Goal: Task Accomplishment & Management: Use online tool/utility

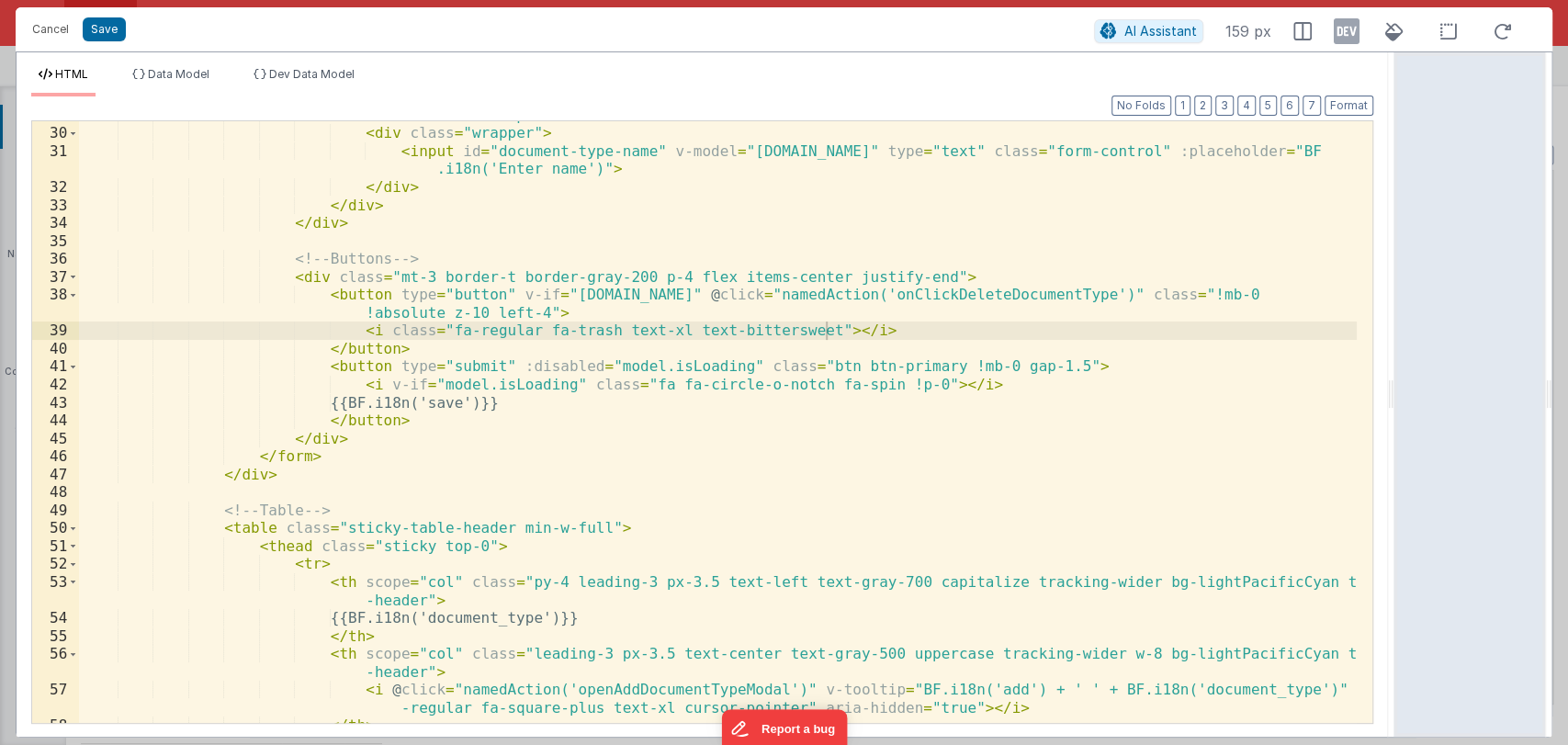
scroll to position [6429, 0]
click at [57, 36] on button "Cancel" at bounding box center [51, 30] width 55 height 26
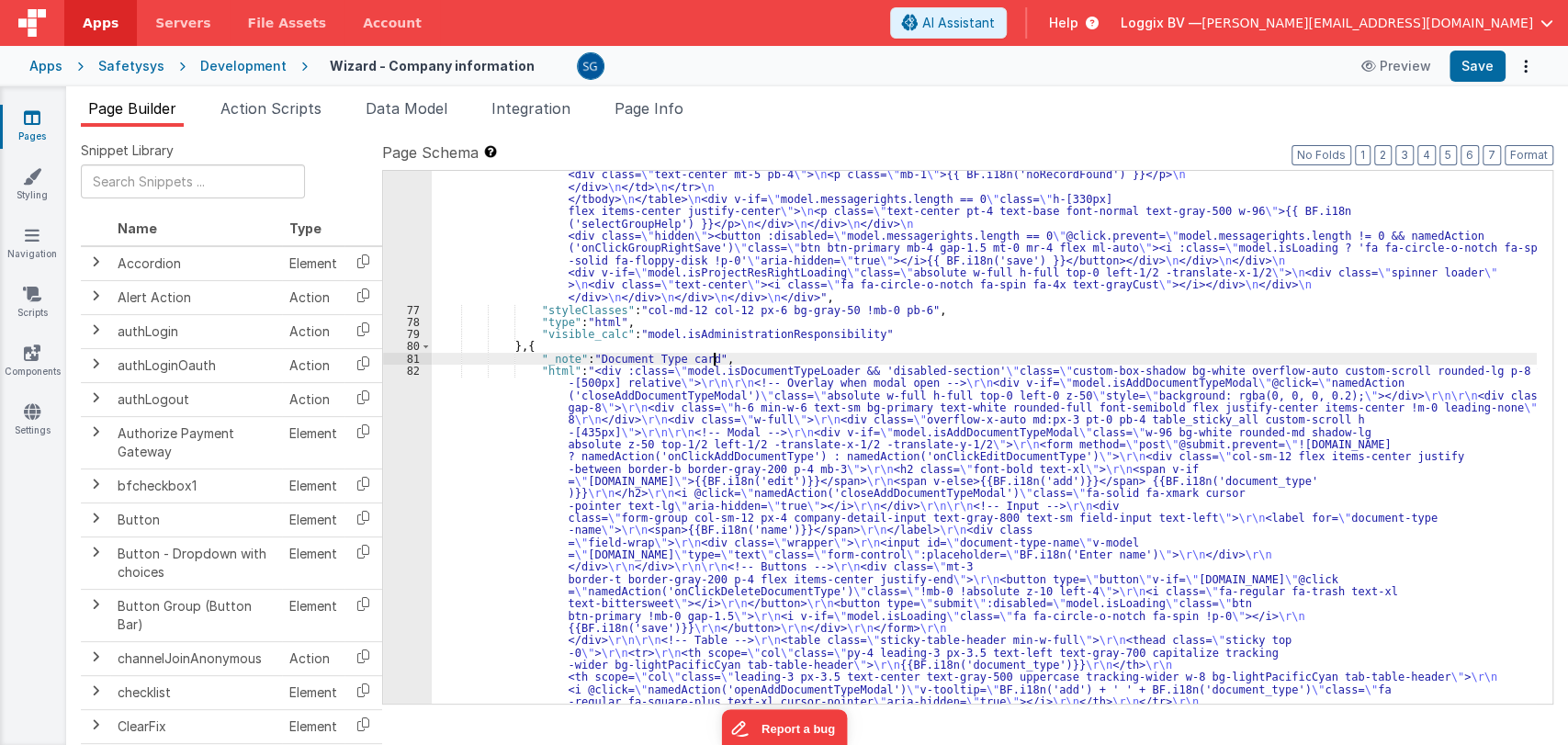
click at [744, 353] on div ""html" : "<div class= \" custom-box-shadow bg-white overflow-auto custom-scroll…" at bounding box center [983, 294] width 1105 height 2063
click at [262, 106] on span "Action Scripts" at bounding box center [271, 108] width 101 height 18
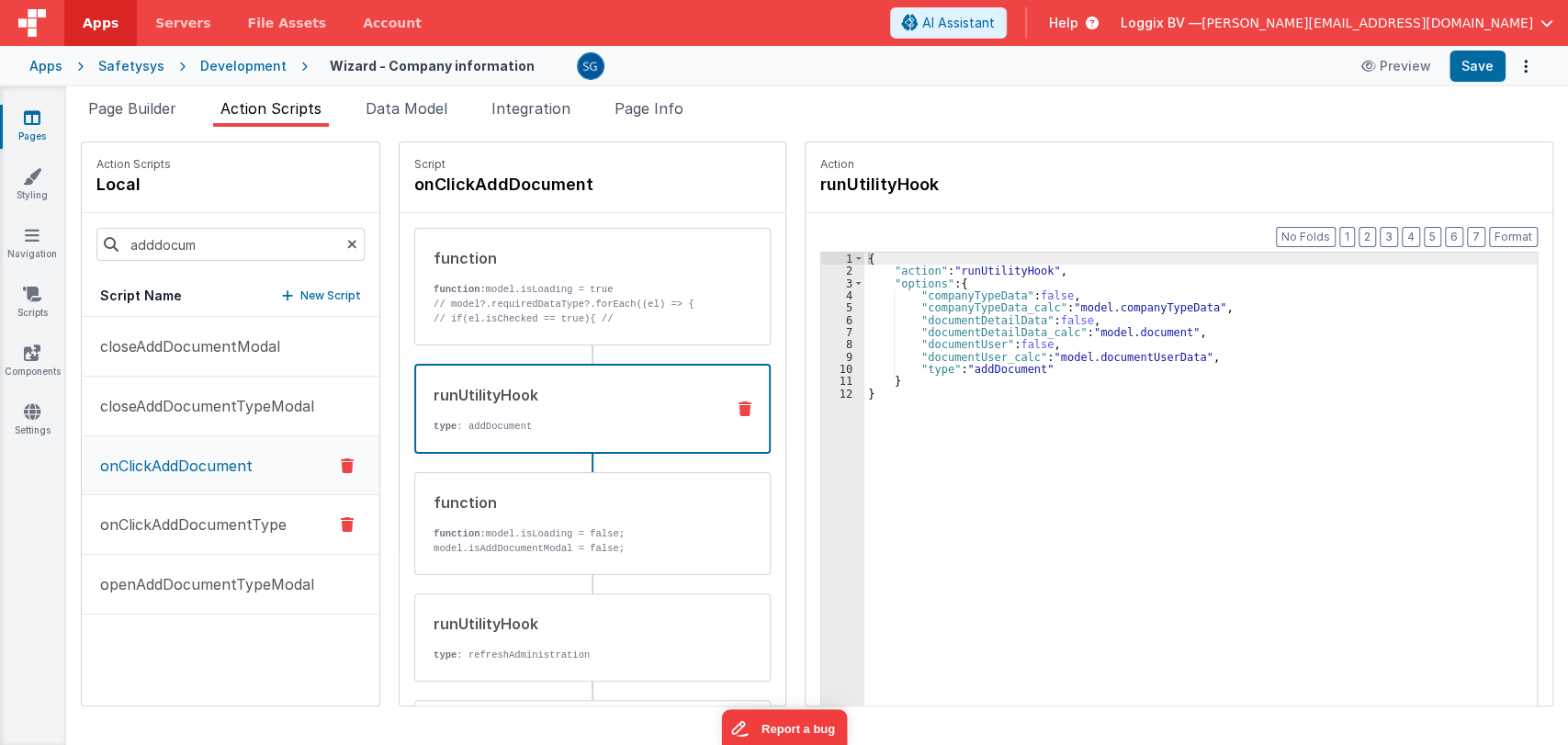
click at [213, 531] on p "onClickAddDocumentType" at bounding box center [187, 524] width 198 height 22
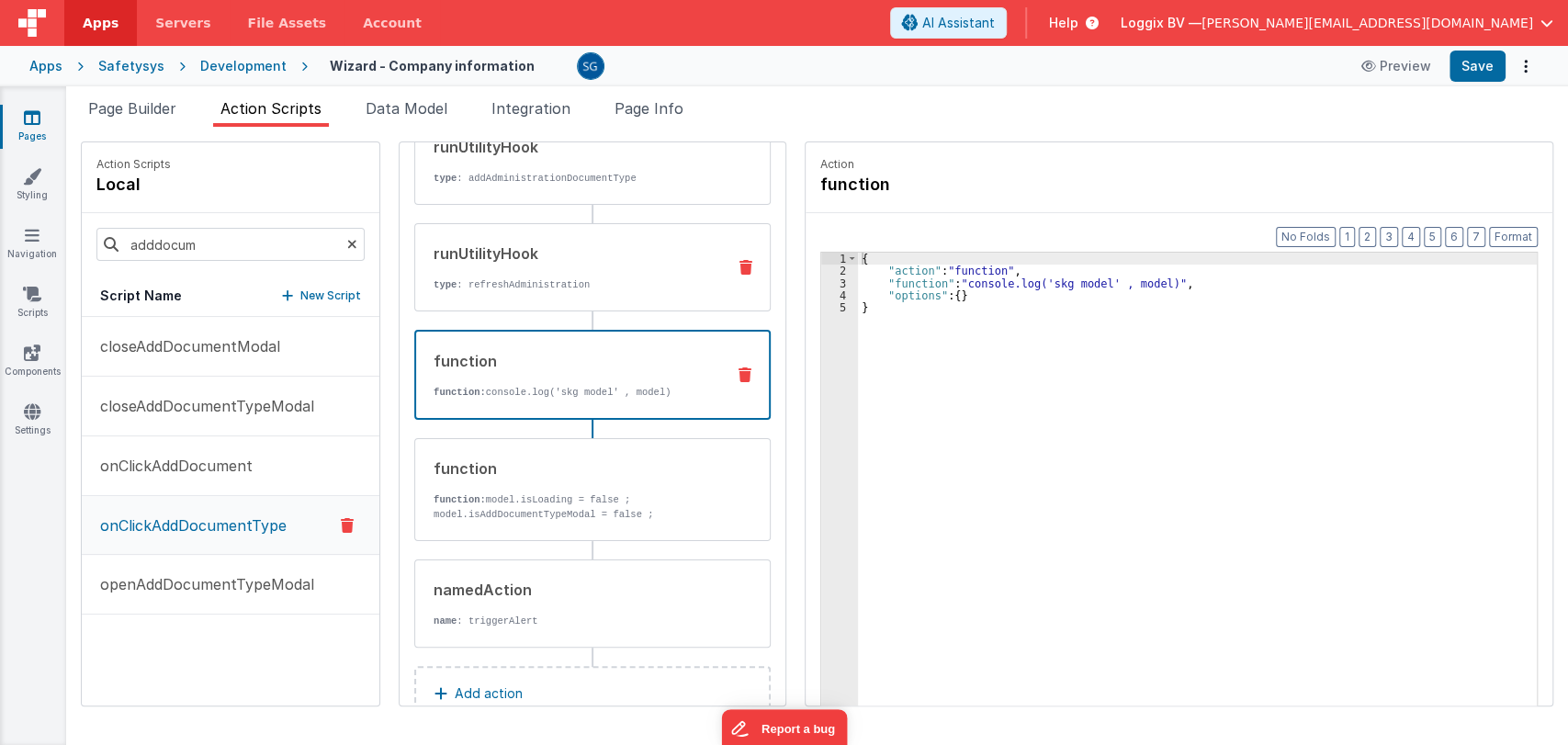
scroll to position [264, 0]
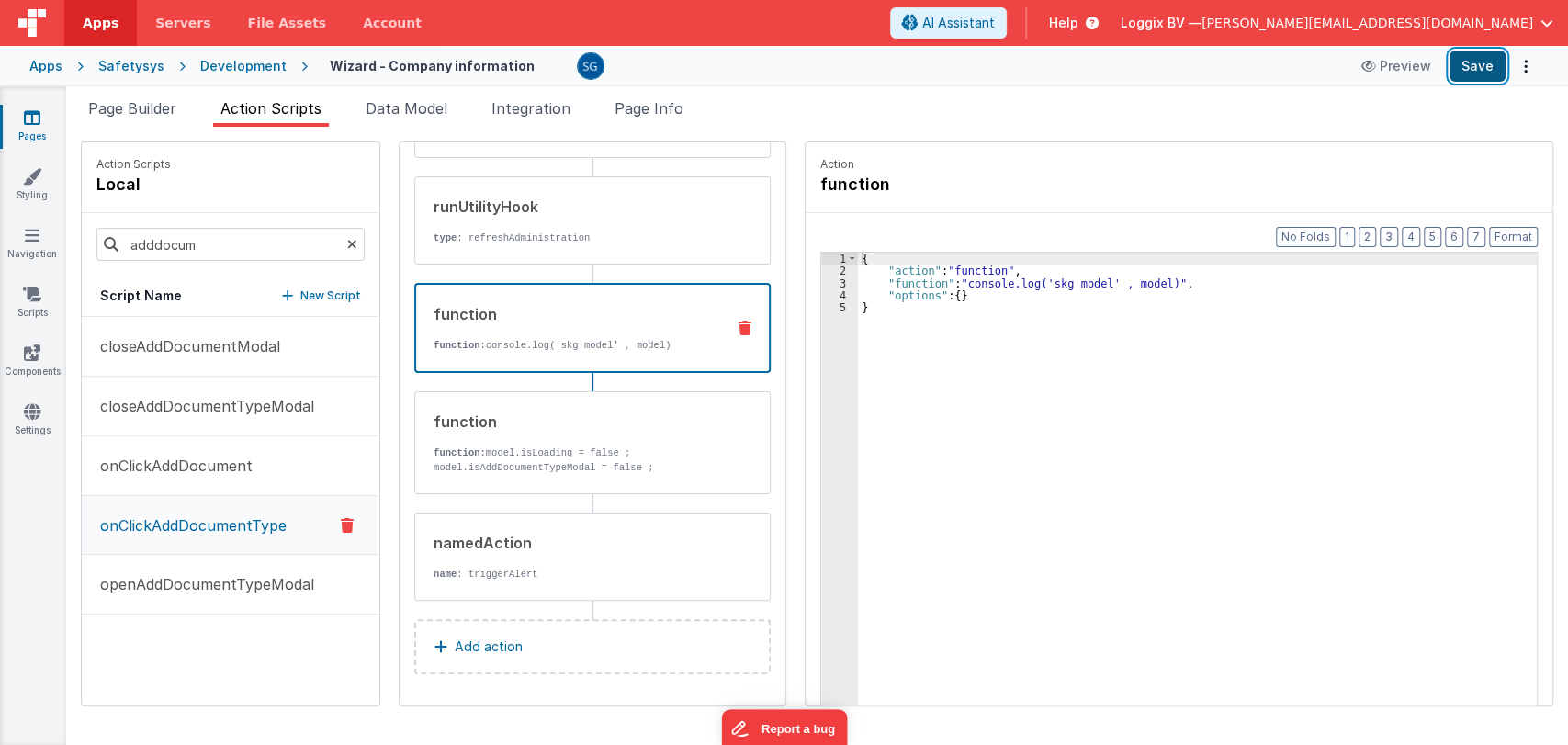
click at [1472, 67] on button "Save" at bounding box center [1478, 66] width 56 height 31
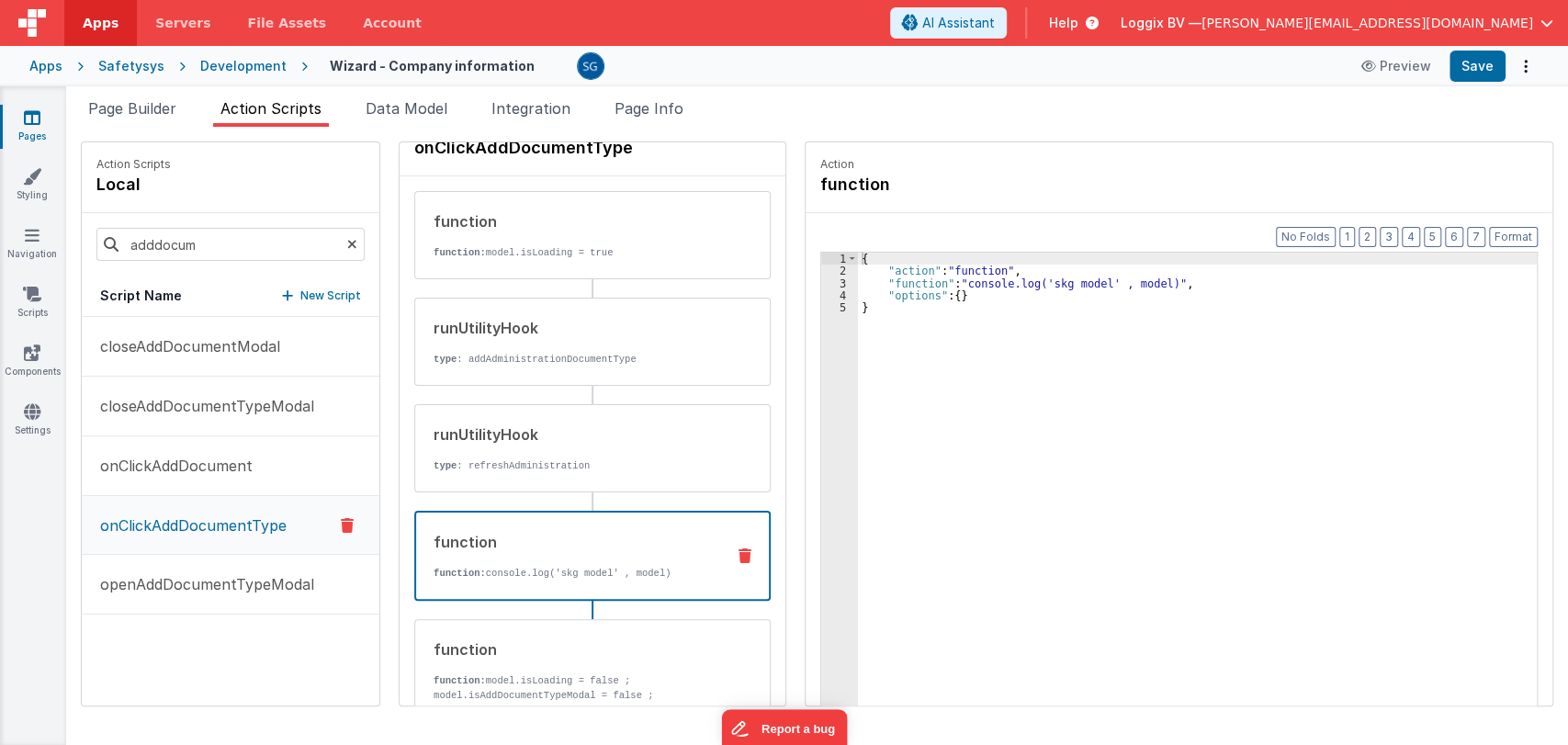
scroll to position [0, 0]
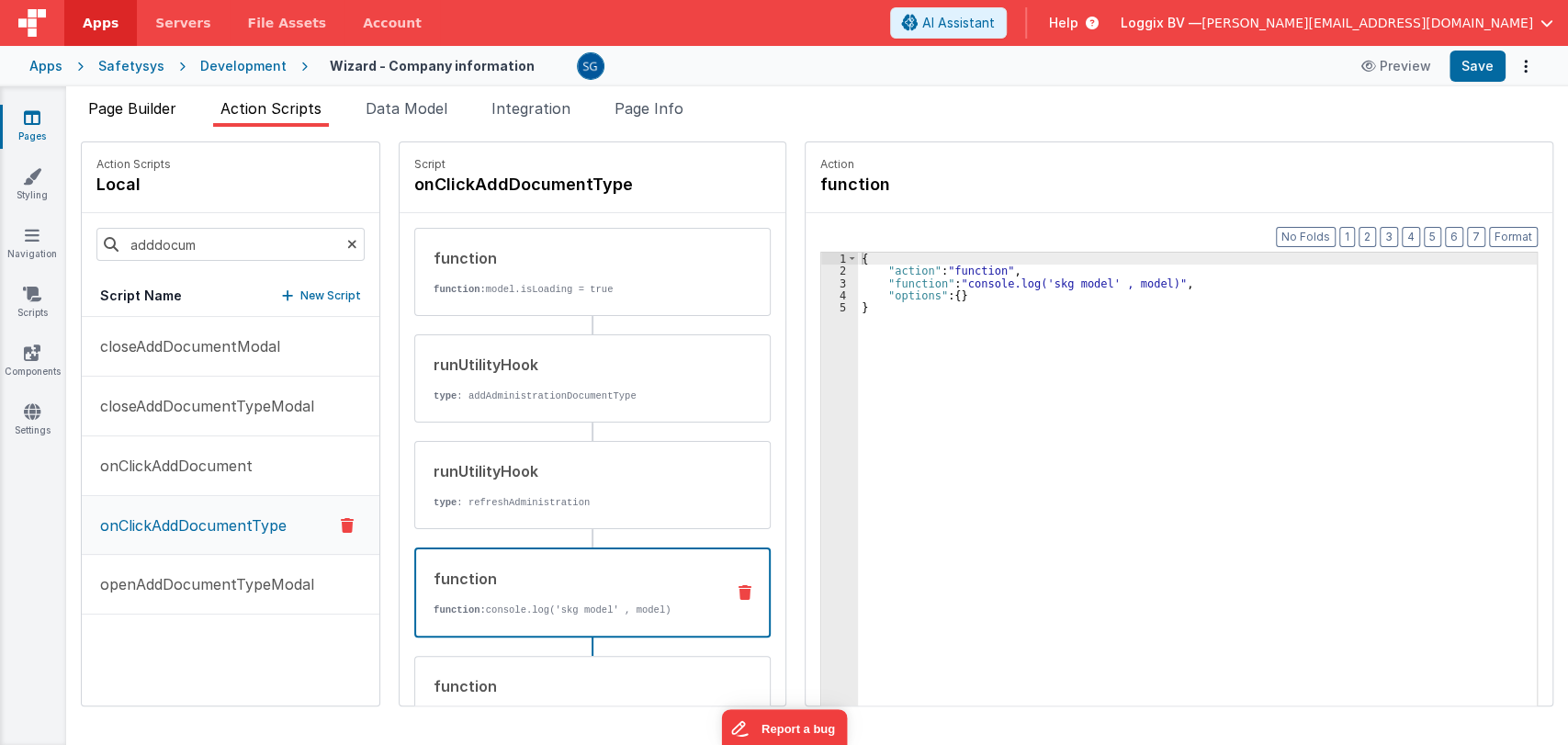
click at [146, 105] on span "Page Builder" at bounding box center [131, 108] width 88 height 18
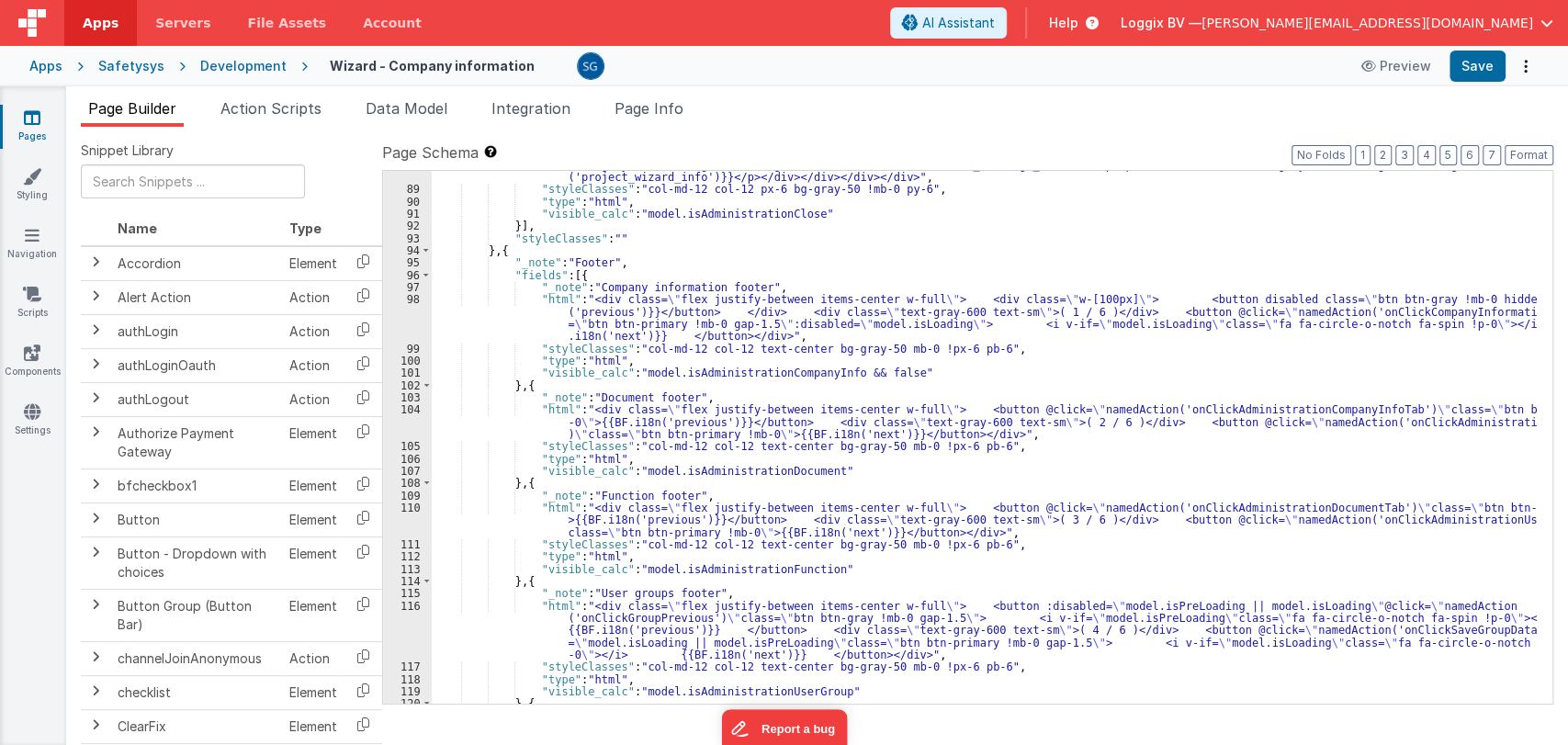
scroll to position [7224, 0]
click at [814, 210] on div ""html" : "<div class= \" custom-box-shadow bg-white overflow-auto custom-scroll…" at bounding box center [983, 424] width 1105 height 606
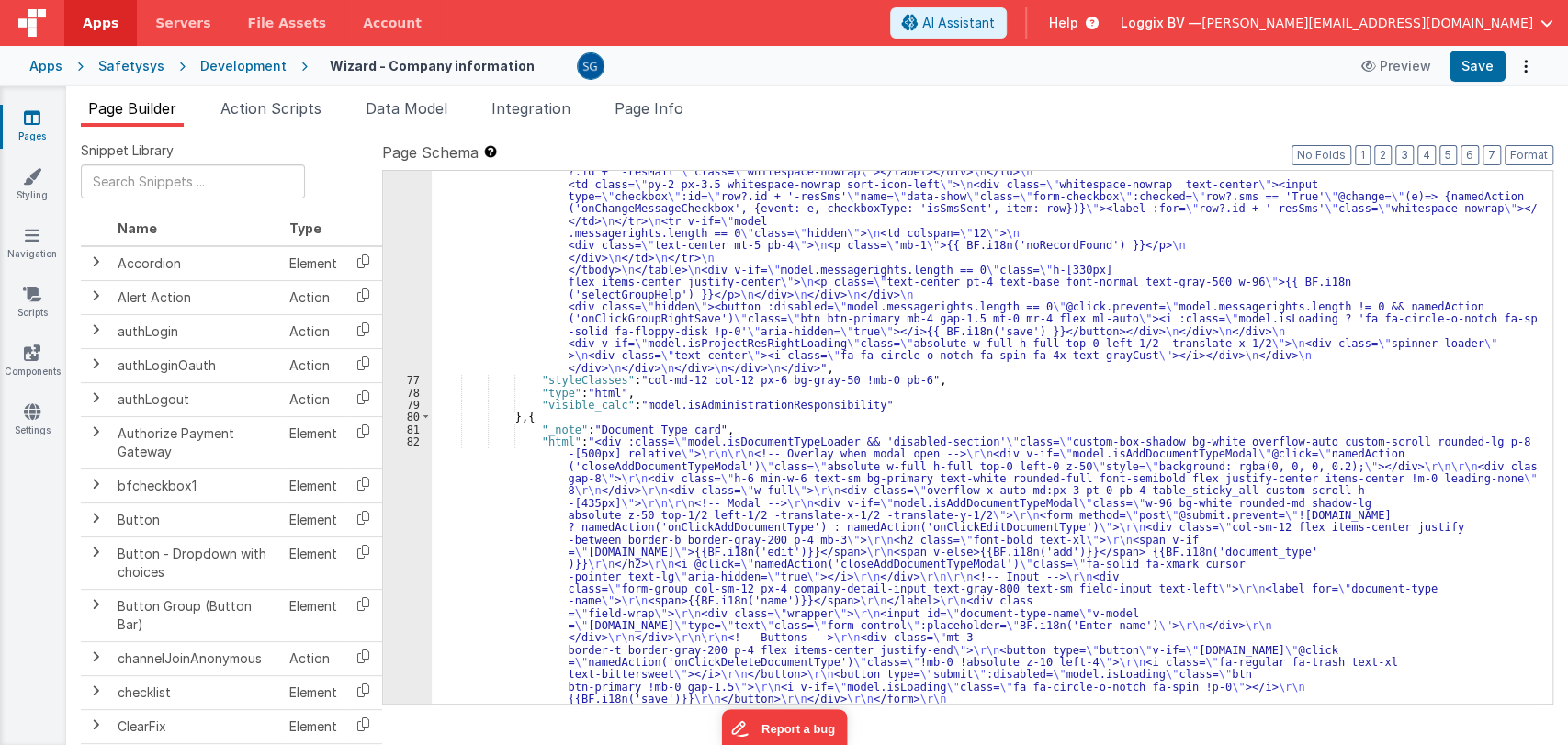
scroll to position [6362, 0]
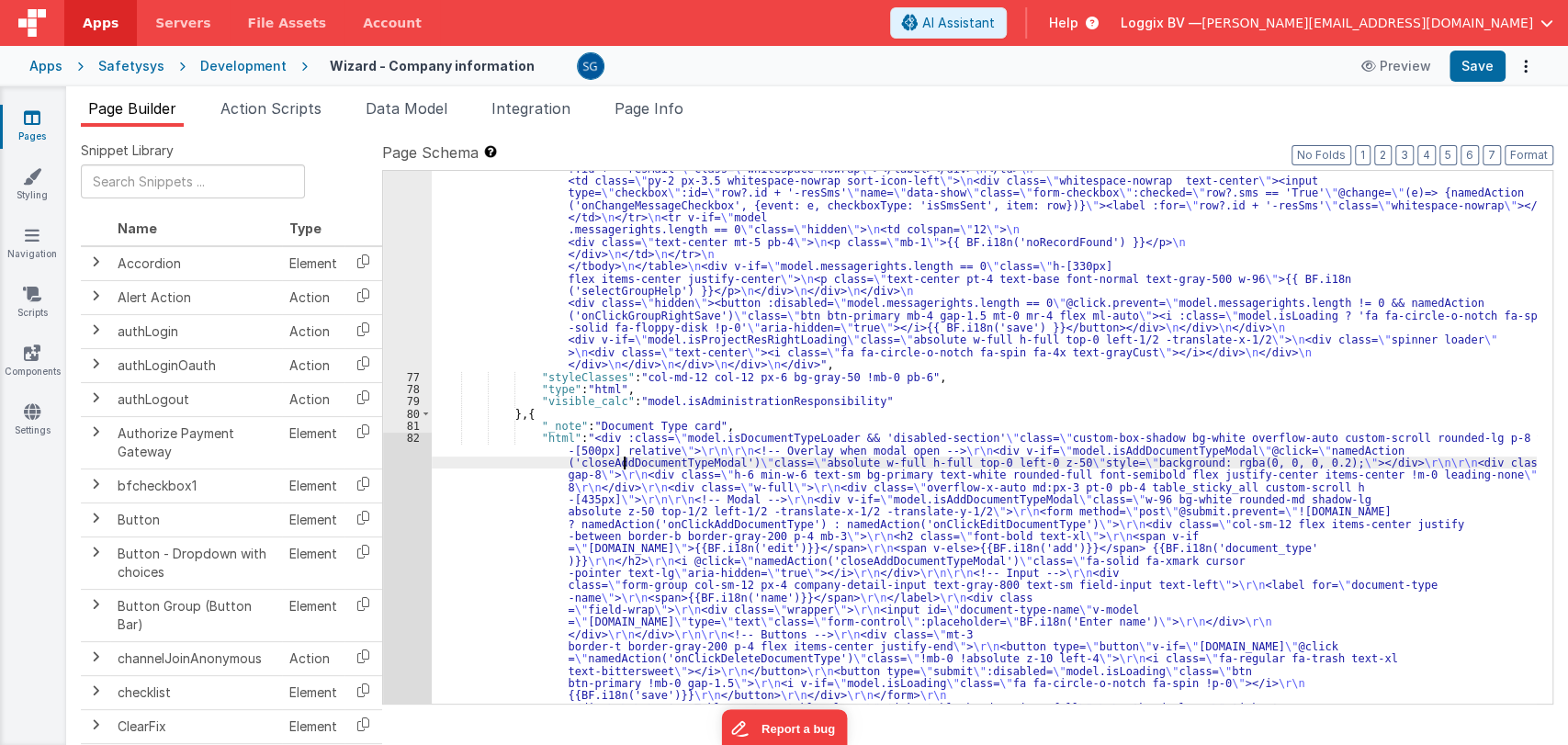
click at [621, 459] on div ""html" : "<div class= \" custom-box-shadow bg-white overflow-auto custom-scroll…" at bounding box center [983, 362] width 1105 height 2063
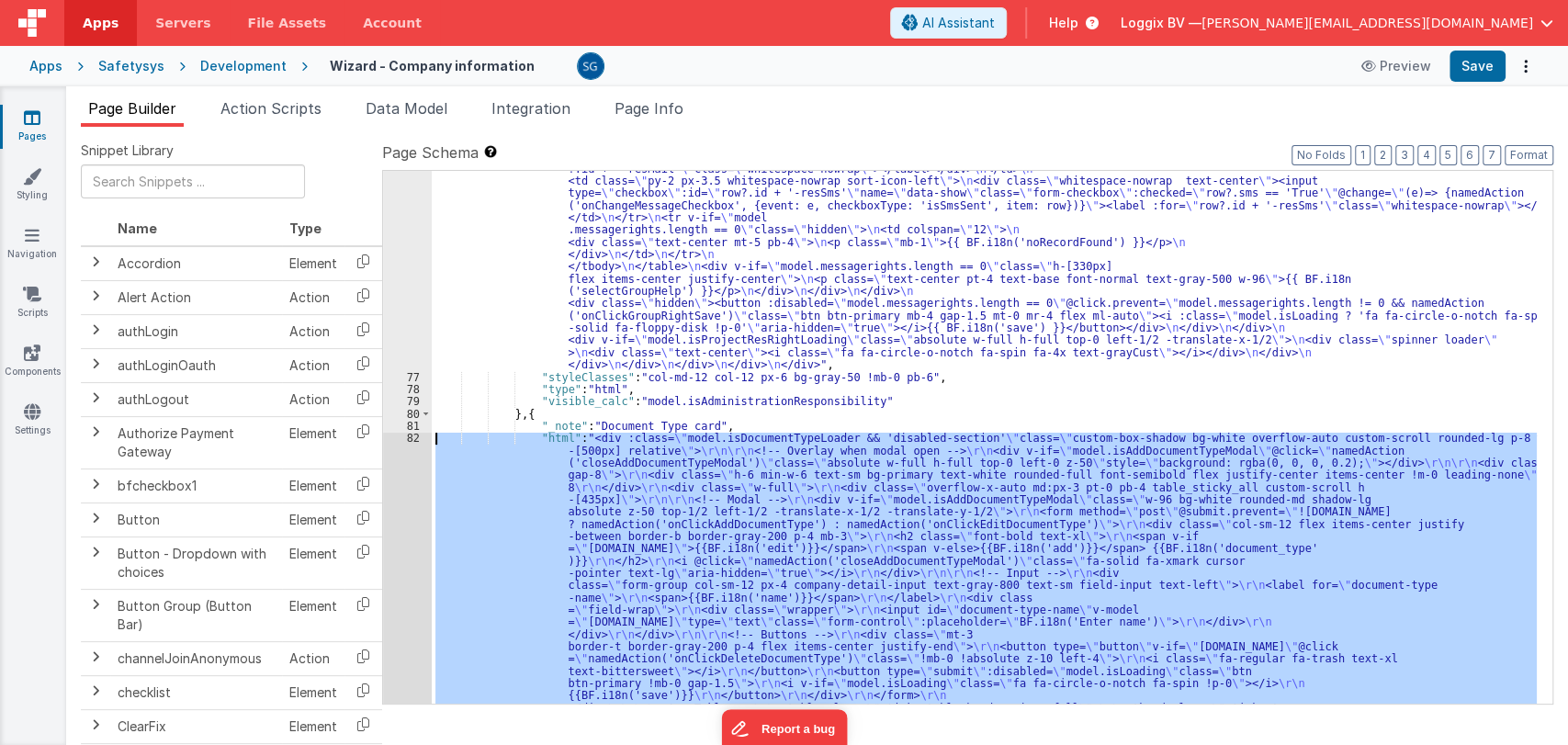
click at [416, 438] on div "82" at bounding box center [407, 676] width 49 height 489
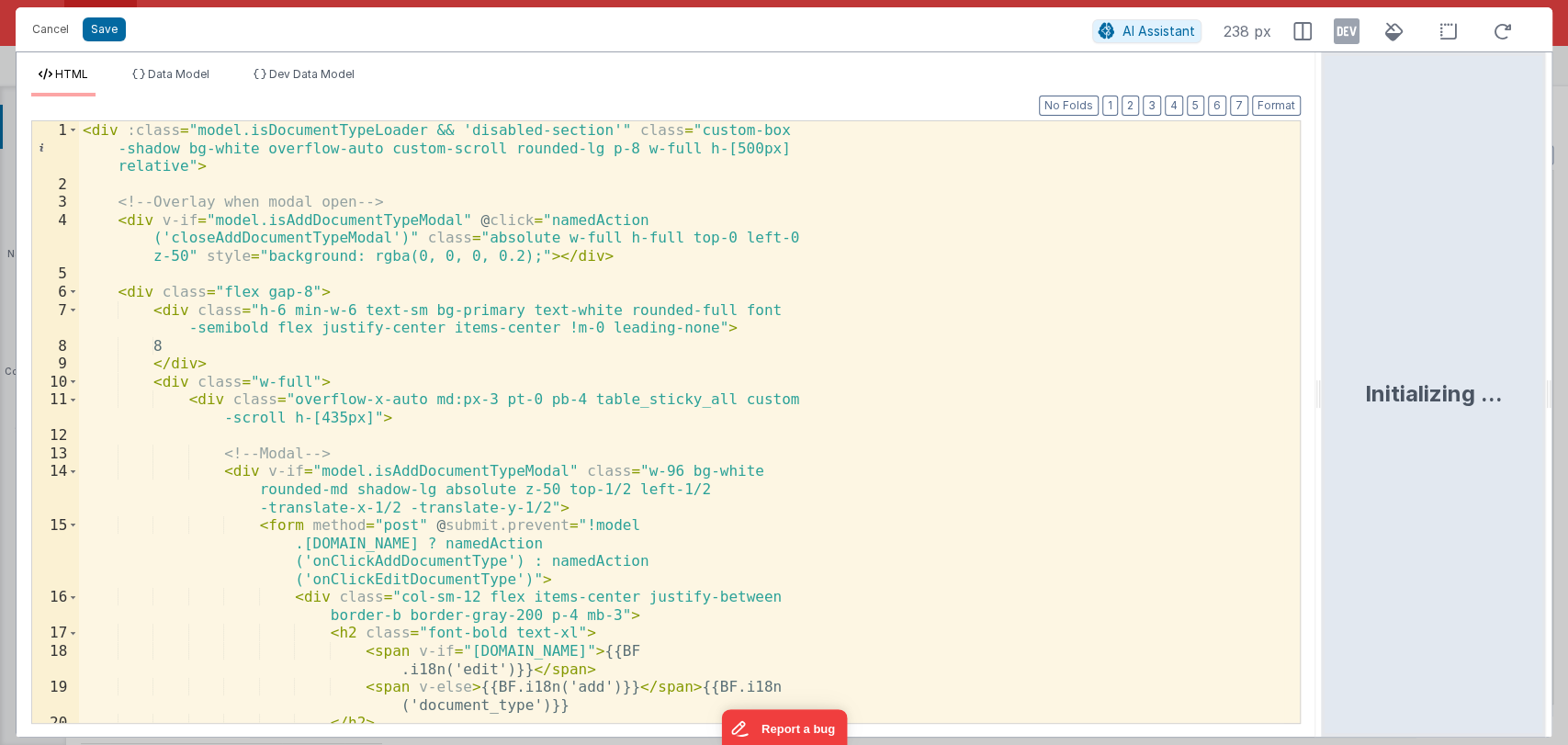
drag, startPoint x: 780, startPoint y: 389, endPoint x: 1322, endPoint y: 341, distance: 544.1
click at [1322, 341] on html "Cancel Save AI Assistant 238 px HTML Data Model Dev Data Model Format 7 6 5 4 3…" at bounding box center [784, 372] width 1568 height 745
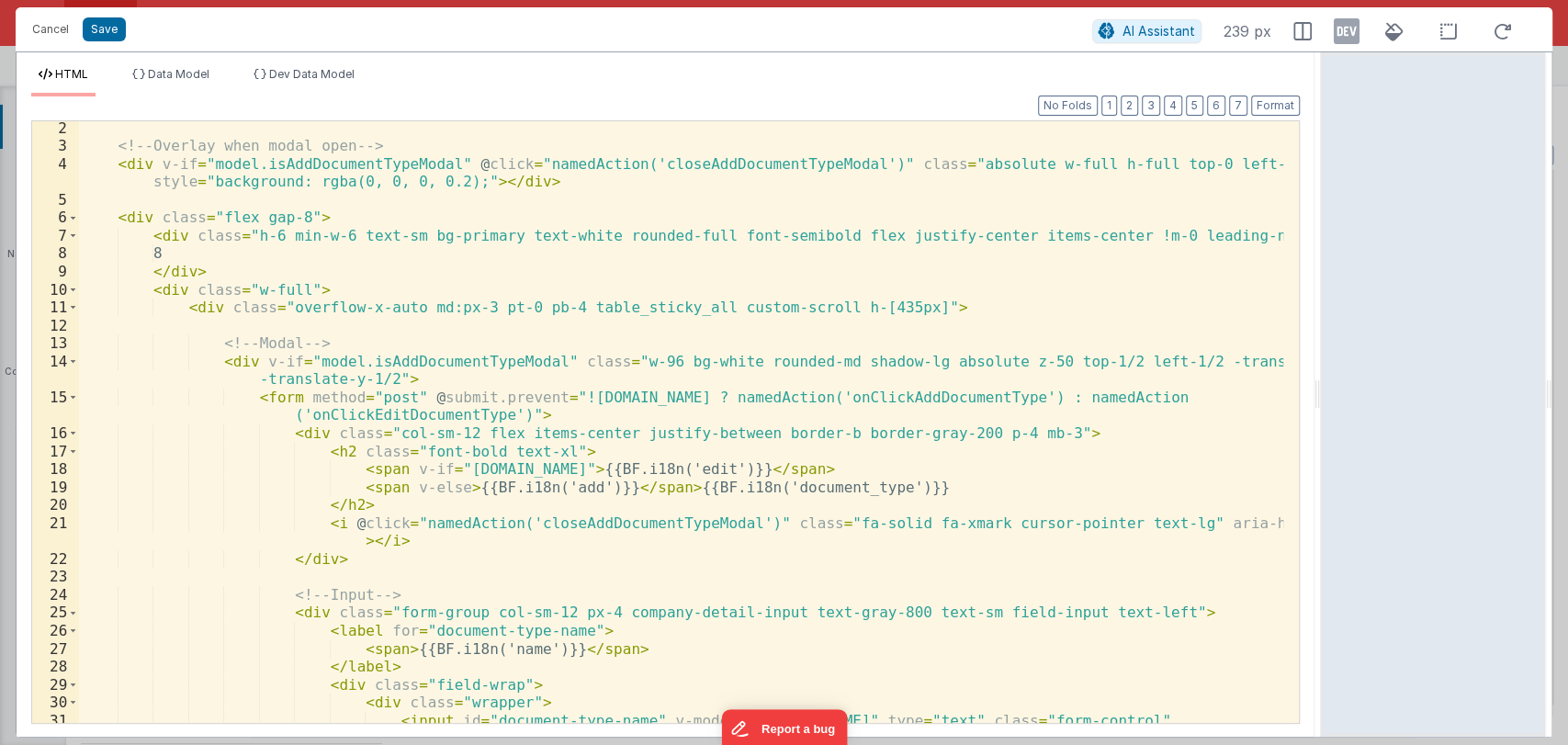
scroll to position [37, 0]
click at [888, 480] on div "<!-- Overlay when modal open --> < div v-if = "model.isAddDocumentTypeModal" @ …" at bounding box center [681, 447] width 1204 height 655
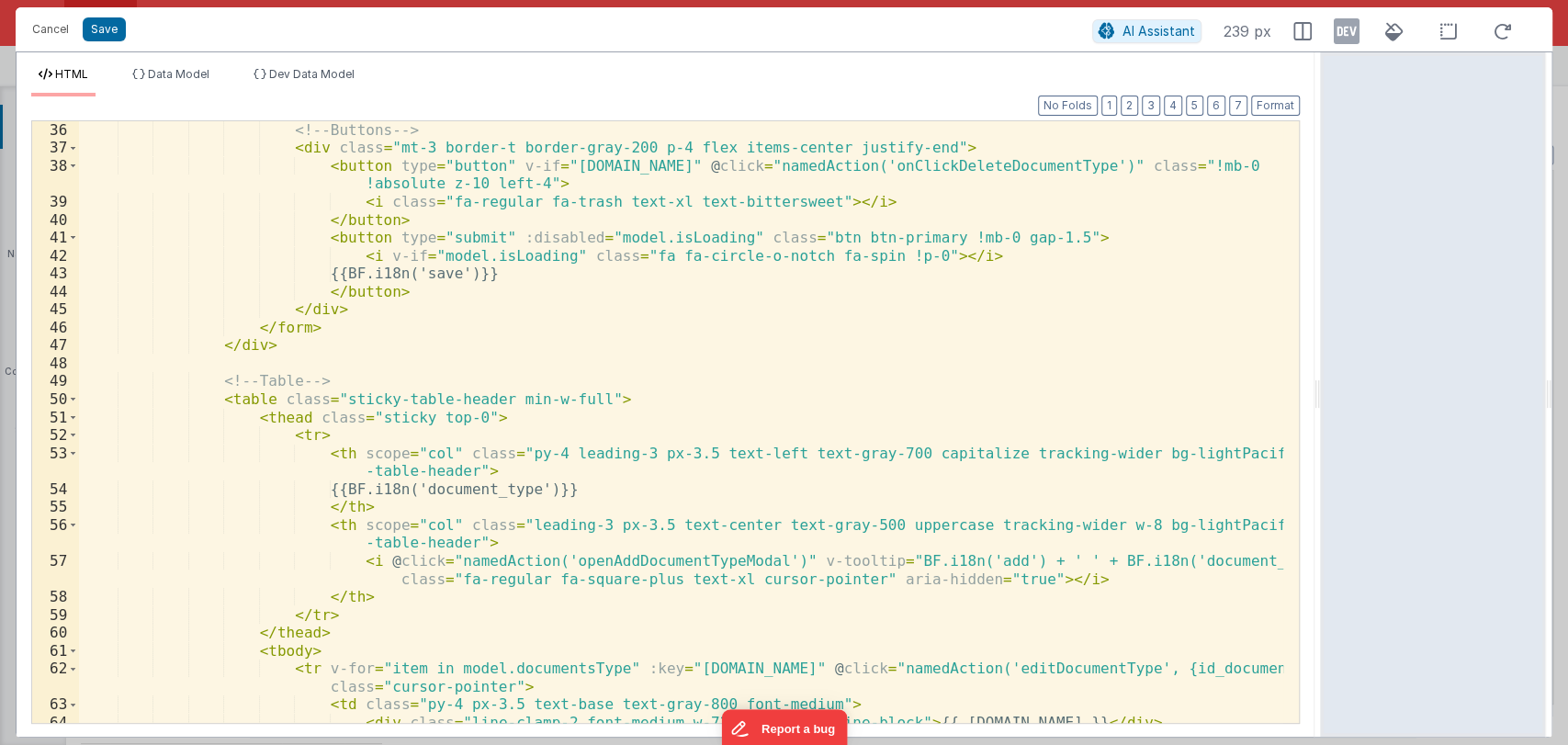
scroll to position [737, 0]
click at [491, 494] on div "<!-- Buttons --> < div class = "mt-3 border-t border-gray-200 p-4 flex items-ce…" at bounding box center [681, 439] width 1204 height 637
click at [508, 491] on div "<!-- Buttons --> < div class = "mt-3 border-t border-gray-200 p-4 flex items-ce…" at bounding box center [681, 439] width 1204 height 637
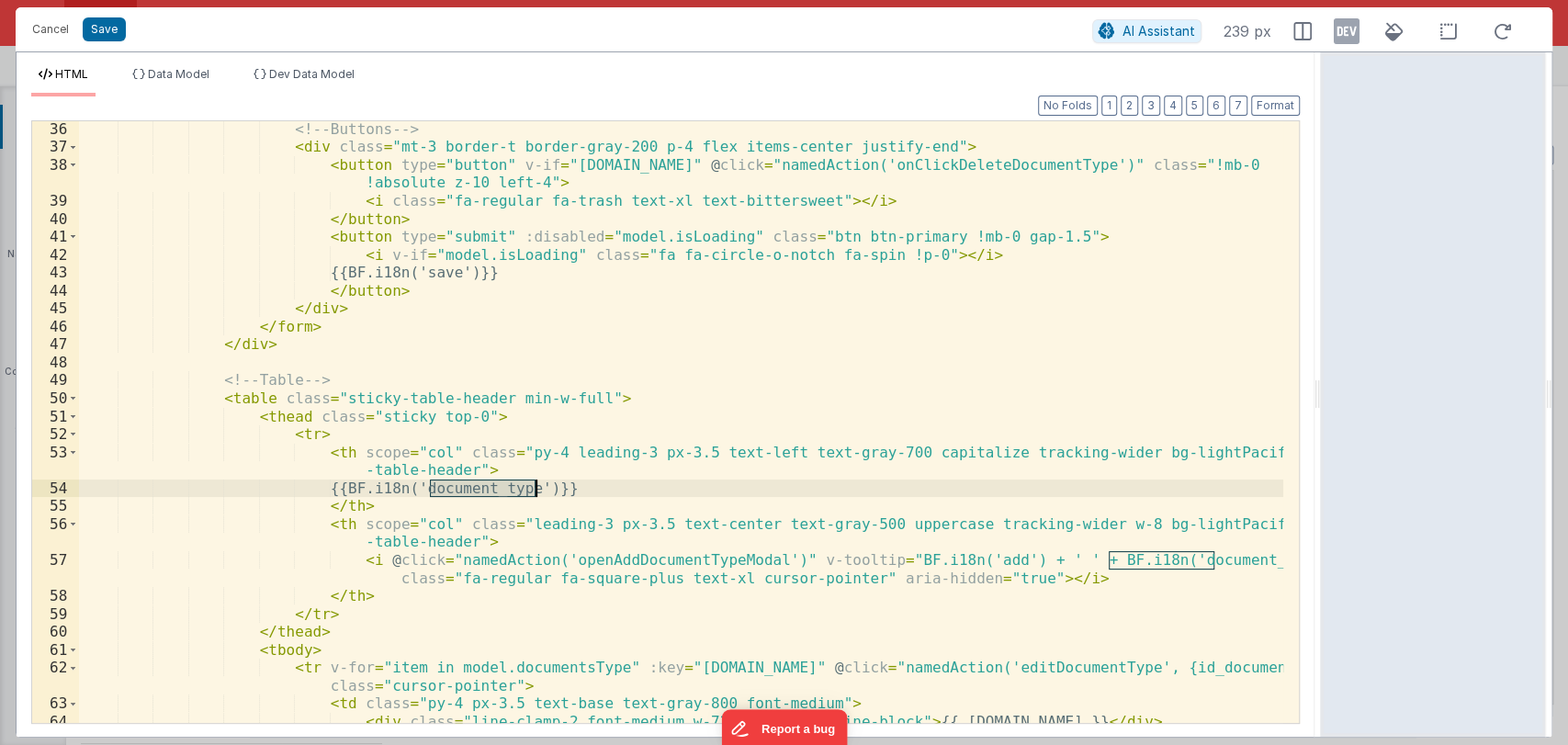
click at [591, 492] on div "<!-- Buttons --> < div class = "mt-3 border-t border-gray-200 p-4 flex items-ce…" at bounding box center [681, 439] width 1204 height 637
click at [601, 494] on div "<!-- Buttons --> < div class = "mt-3 border-t border-gray-200 p-4 flex items-ce…" at bounding box center [681, 439] width 1204 height 637
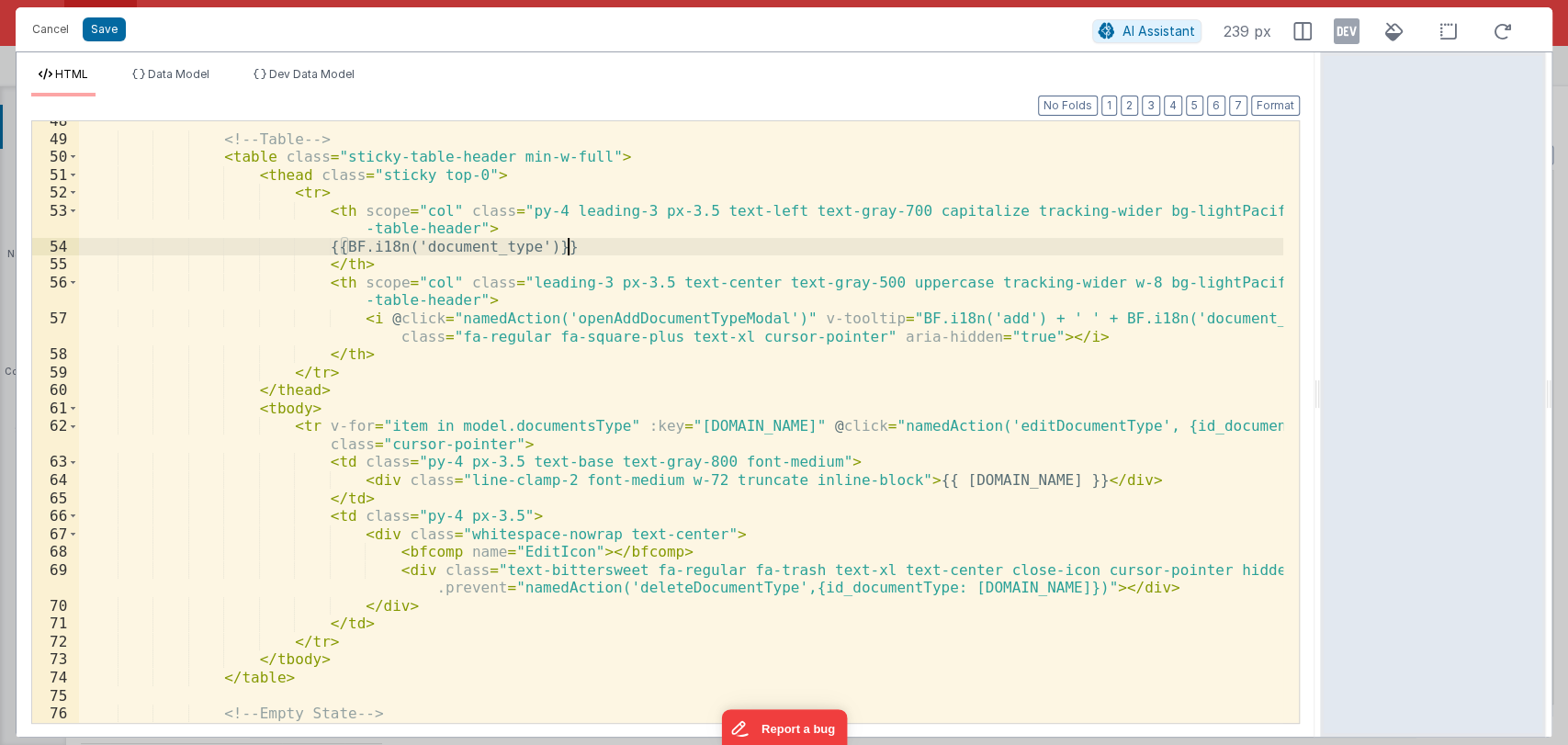
scroll to position [978, 0]
click at [554, 428] on div "<!-- Table --> < table class = "sticky-table-header min-w-full" > < thead class…" at bounding box center [681, 430] width 1204 height 637
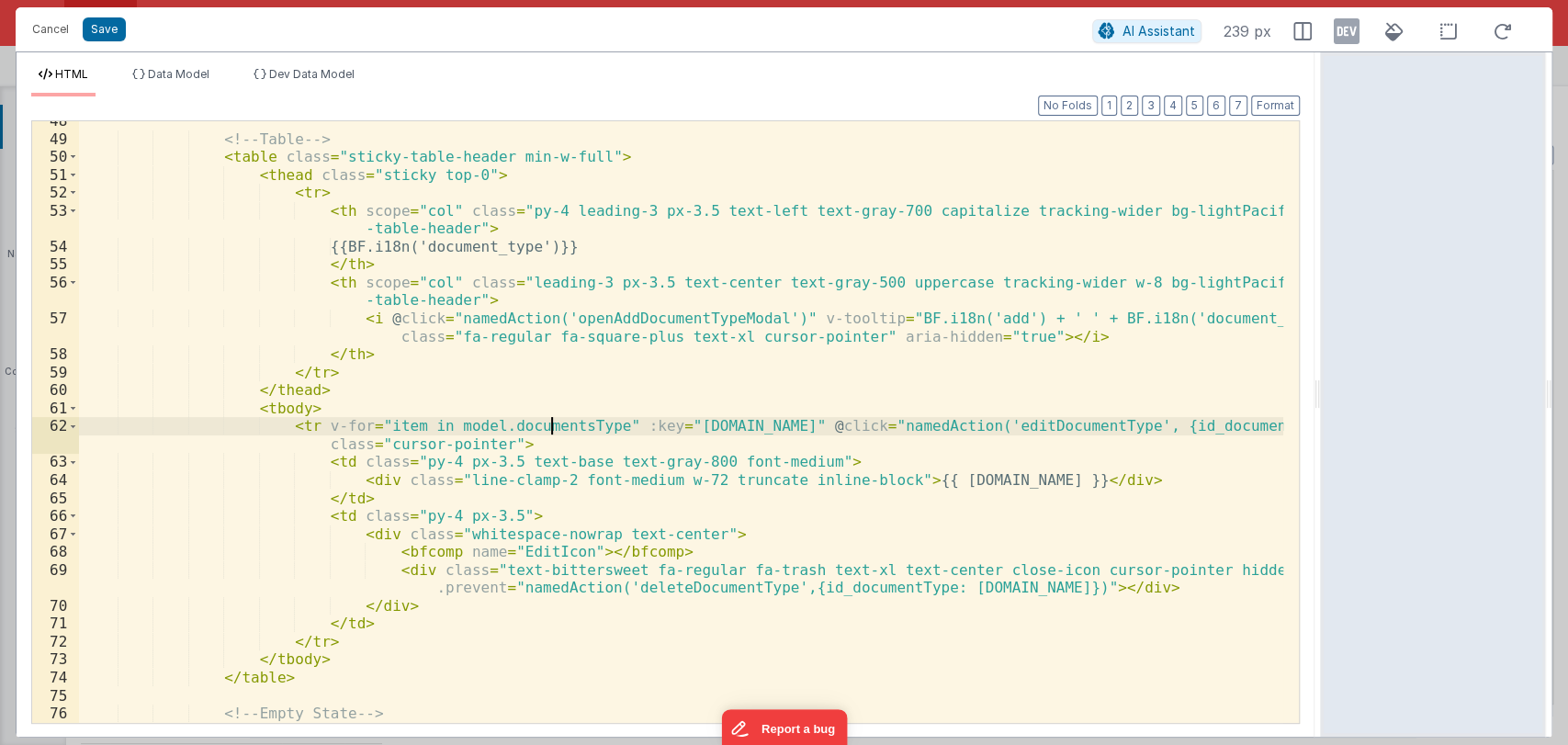
click at [554, 428] on div "<!-- Table --> < table class = "sticky-table-header min-w-full" > < thead class…" at bounding box center [681, 430] width 1204 height 637
click at [542, 426] on div "<!-- Table --> < table class = "sticky-table-header min-w-full" > < thead class…" at bounding box center [681, 430] width 1204 height 637
click at [556, 427] on div "<!-- Table --> < table class = "sticky-table-header min-w-full" > < thead class…" at bounding box center [681, 422] width 1204 height 602
click at [551, 428] on div "<!-- Table --> < table class = "sticky-table-header min-w-full" > < thead class…" at bounding box center [681, 430] width 1204 height 637
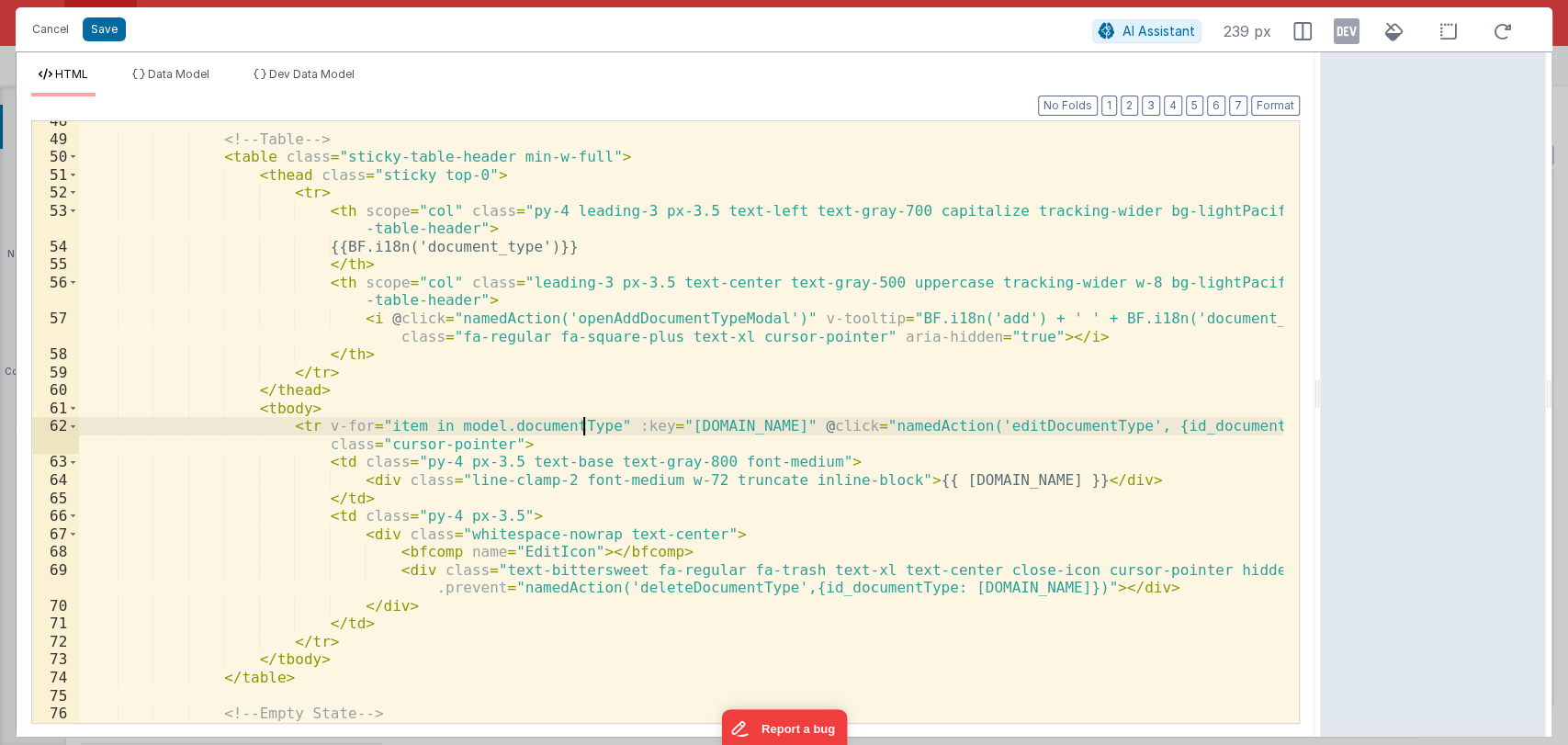
click at [580, 430] on div "<!-- Table --> < table class = "sticky-table-header min-w-full" > < thead class…" at bounding box center [681, 430] width 1204 height 637
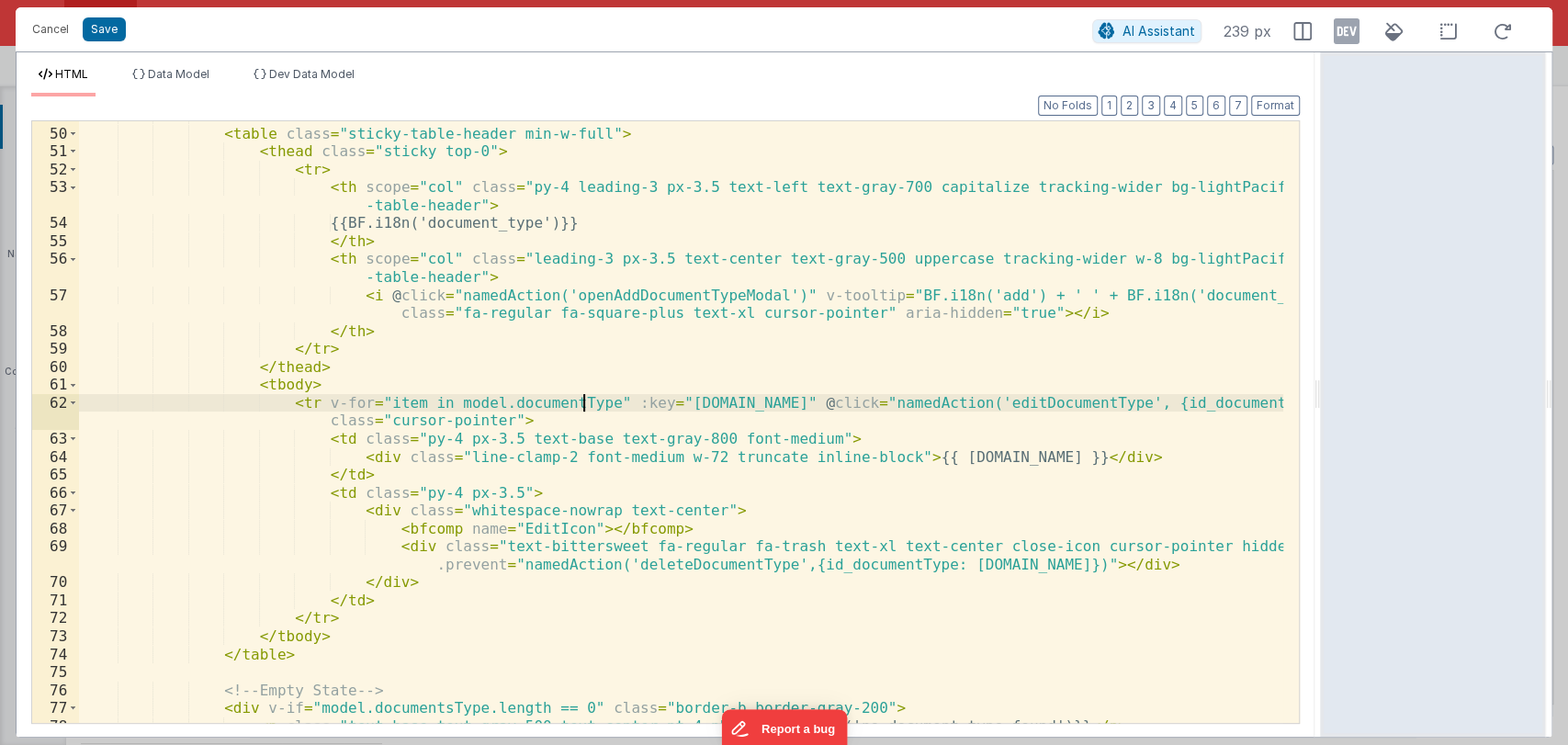
scroll to position [1003, 0]
click at [103, 24] on button "Save" at bounding box center [104, 30] width 43 height 24
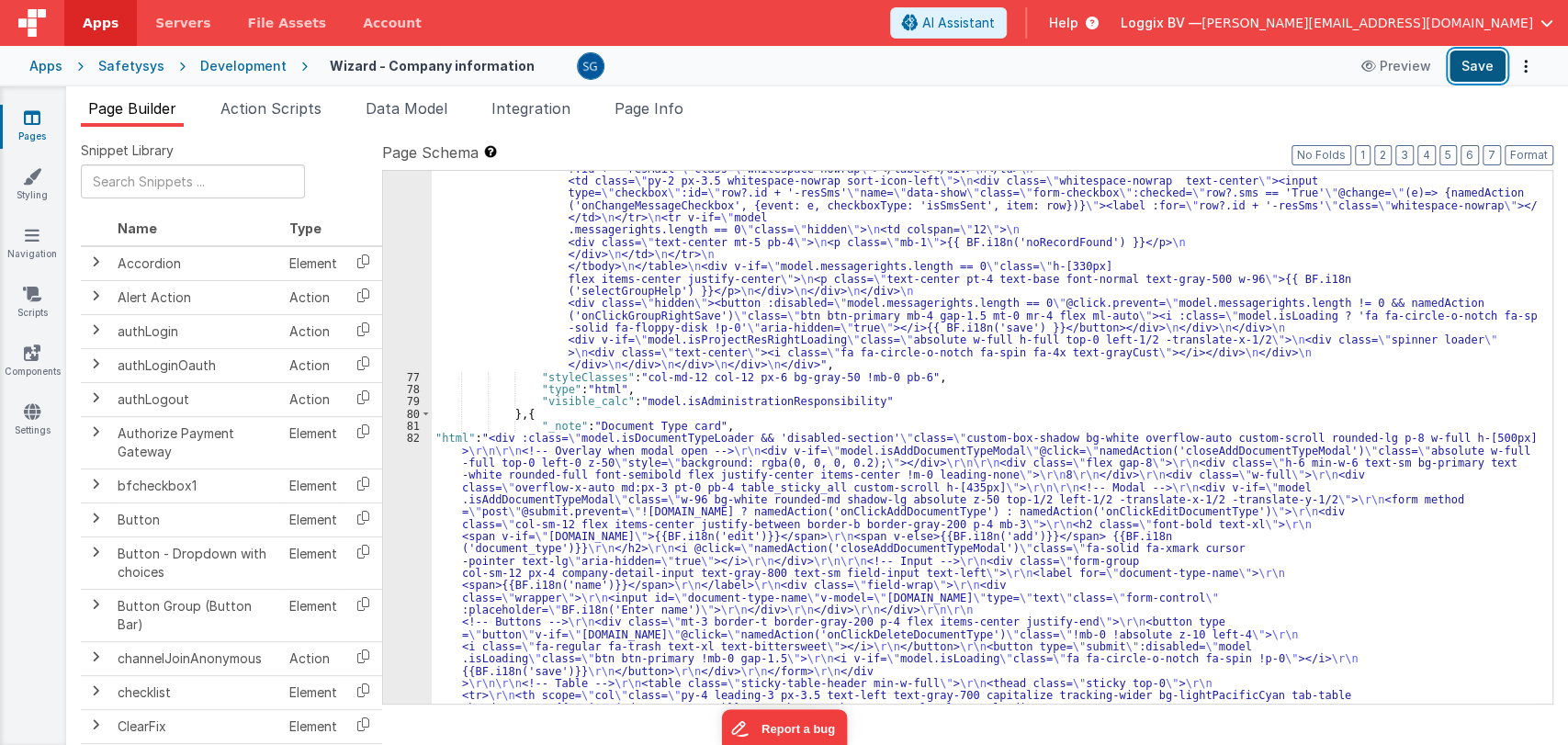
click at [1464, 63] on button "Save" at bounding box center [1478, 66] width 56 height 31
click at [416, 437] on div "82" at bounding box center [407, 657] width 49 height 452
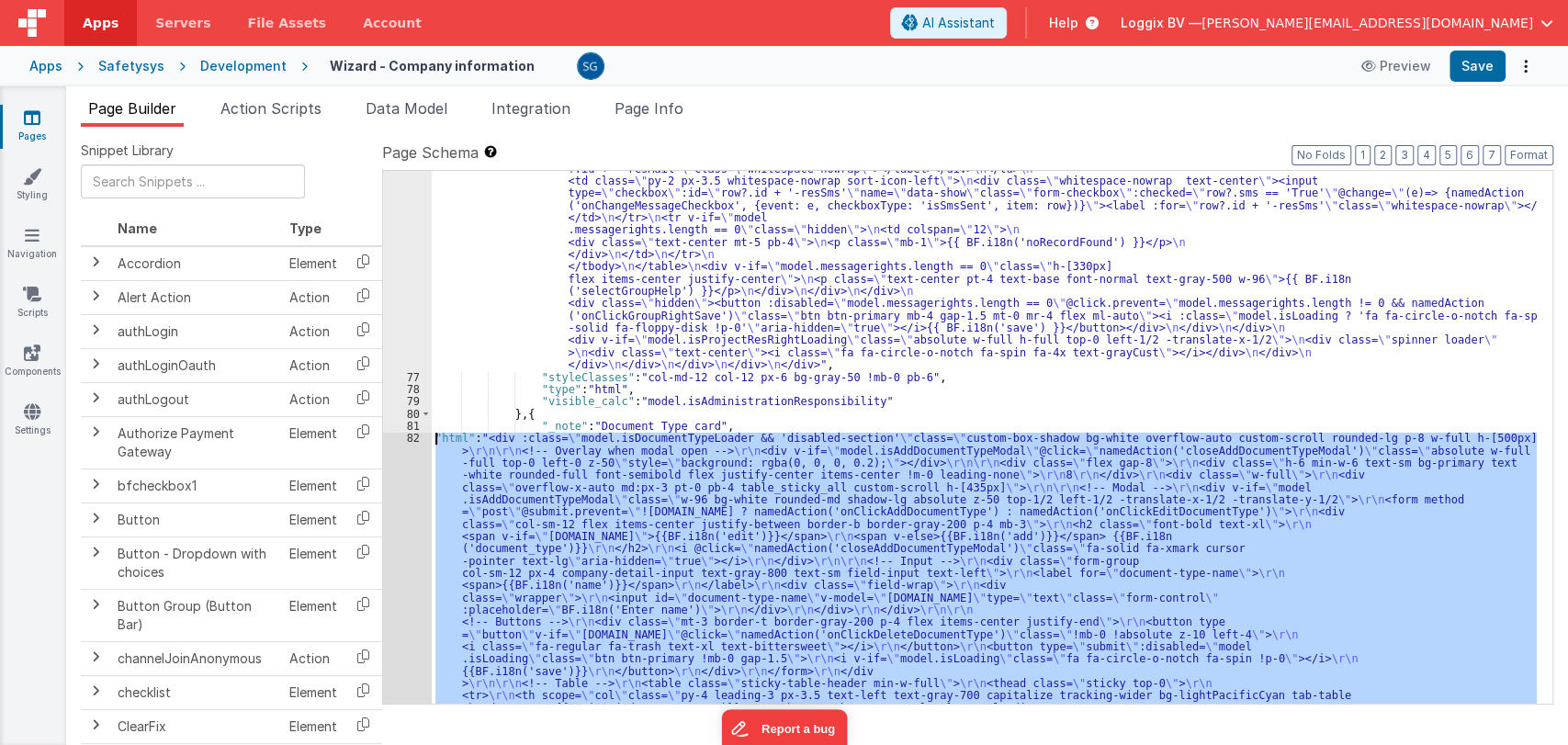
click at [416, 437] on div "82" at bounding box center [407, 657] width 49 height 452
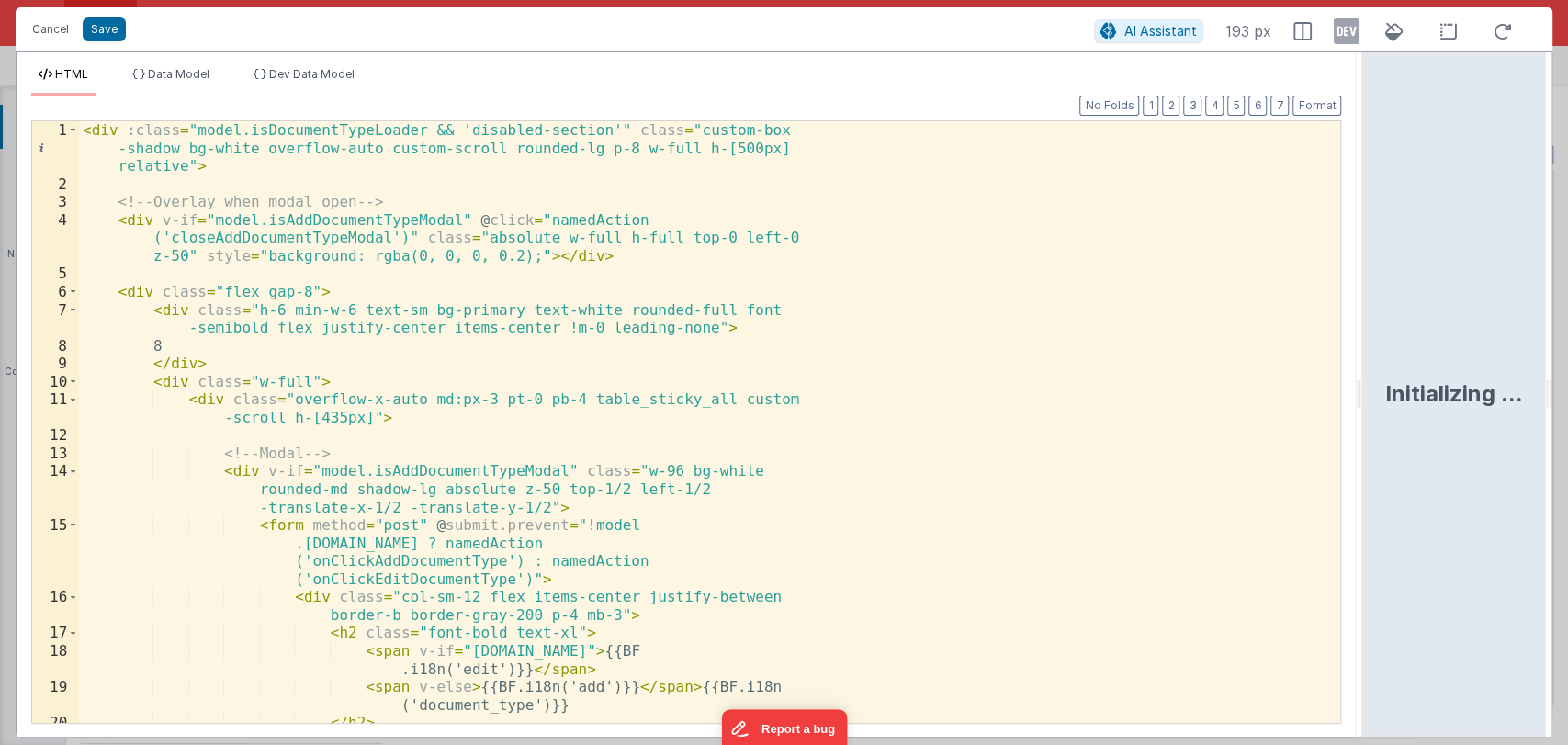
drag, startPoint x: 779, startPoint y: 394, endPoint x: 1395, endPoint y: 353, distance: 617.4
click at [1395, 353] on html "Cancel Save AI Assistant 193 px HTML Data Model Dev Data Model Format 7 6 5 4 3…" at bounding box center [784, 372] width 1568 height 745
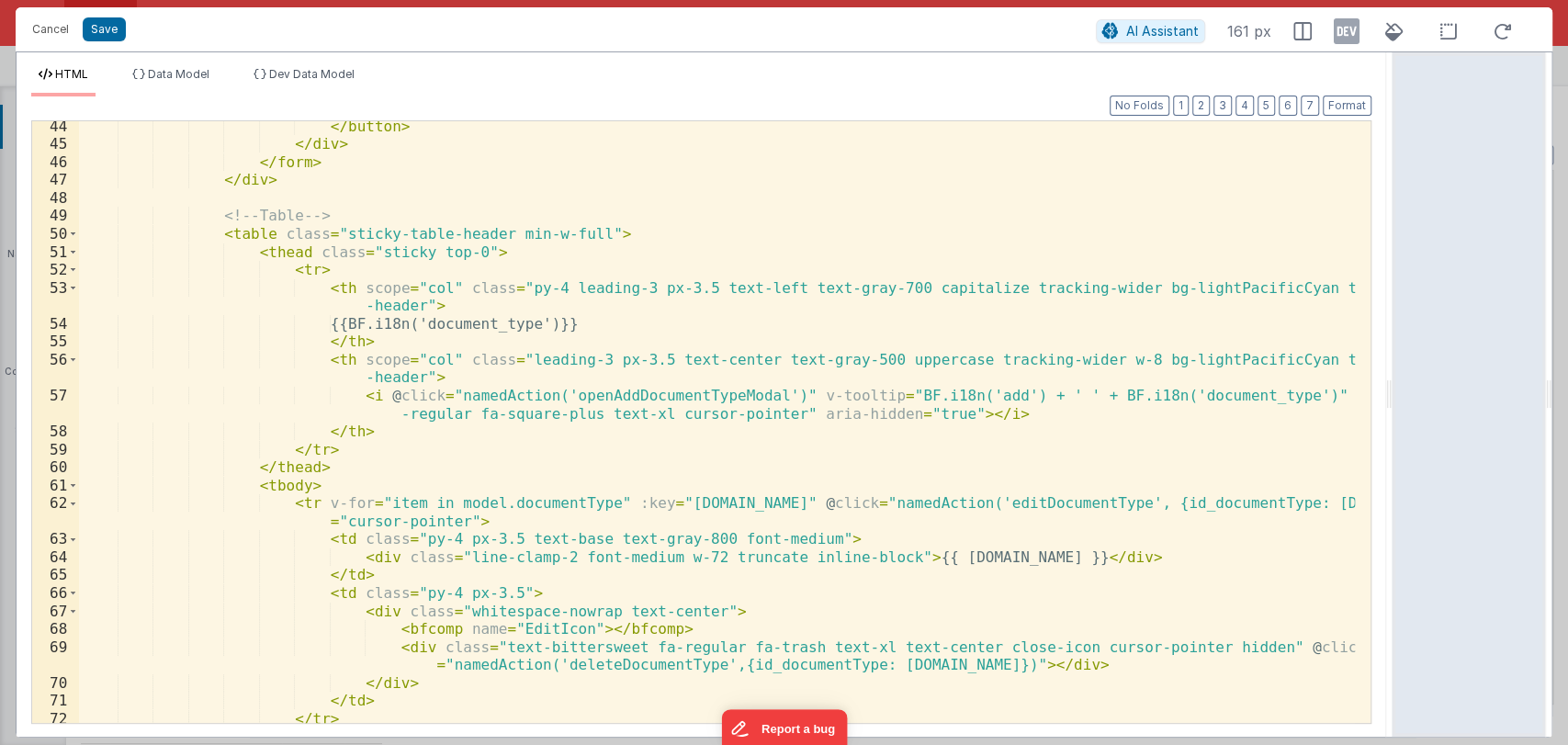
scroll to position [883, 0]
click at [946, 555] on div "</ button > </ div > </ form > </ div > <!-- Table --> < table class = "sticky-…" at bounding box center [718, 436] width 1276 height 637
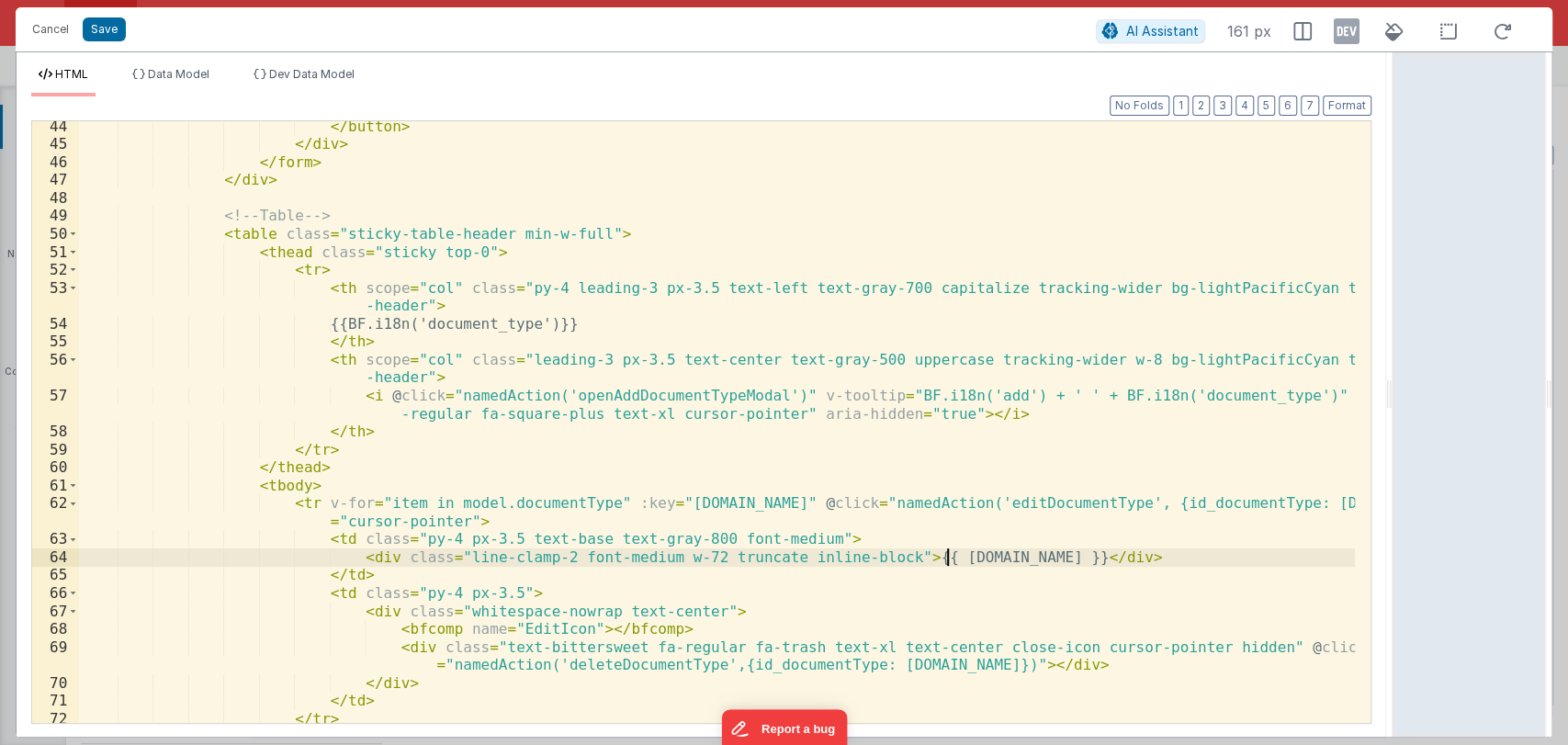
click at [946, 555] on div "</ button > </ div > </ form > </ div > <!-- Table --> < table class = "sticky-…" at bounding box center [718, 436] width 1276 height 637
click at [111, 32] on button "Save" at bounding box center [104, 30] width 43 height 24
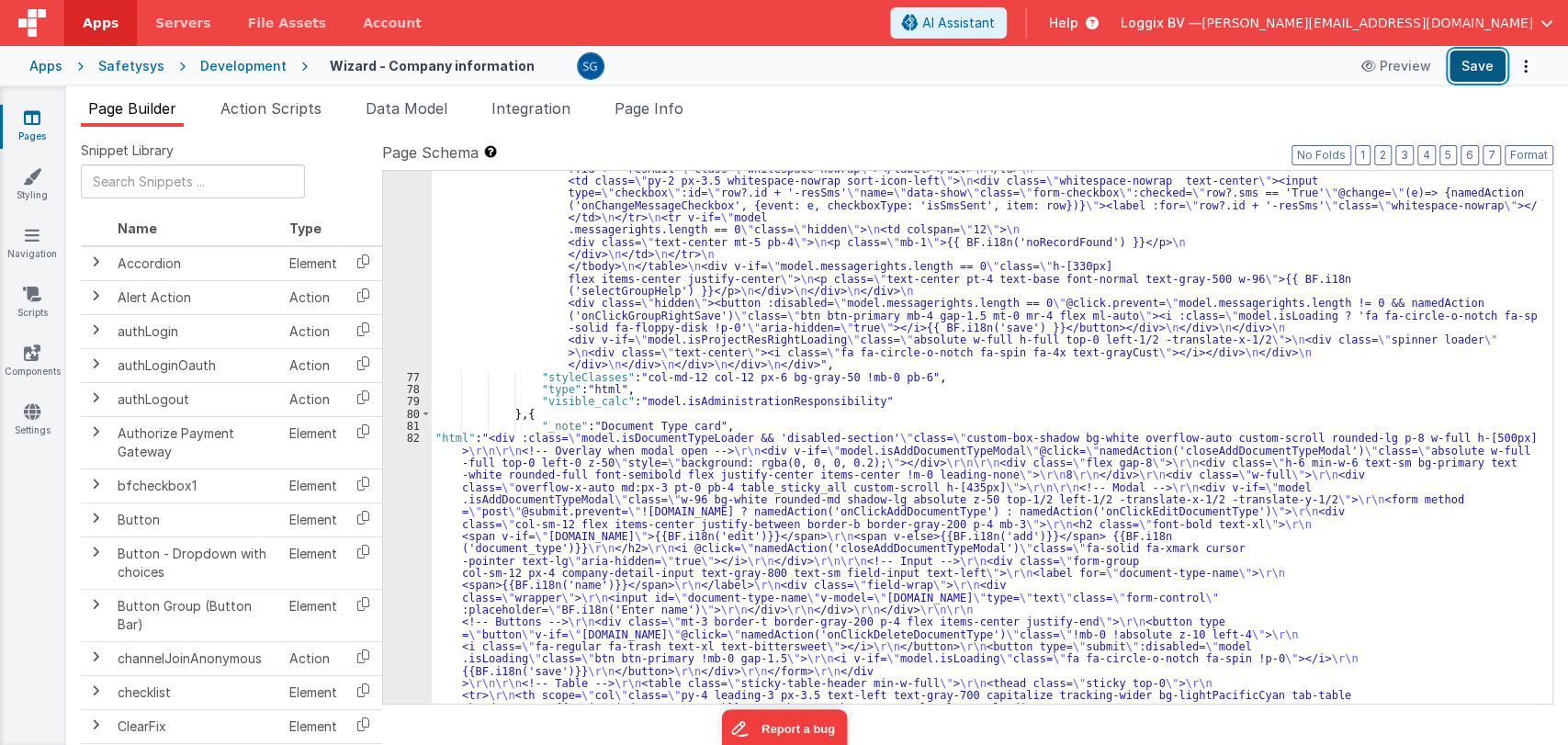
click at [1461, 70] on button "Save" at bounding box center [1478, 66] width 56 height 31
click at [416, 435] on div "82" at bounding box center [407, 657] width 49 height 452
click at [414, 434] on div "82" at bounding box center [407, 657] width 49 height 452
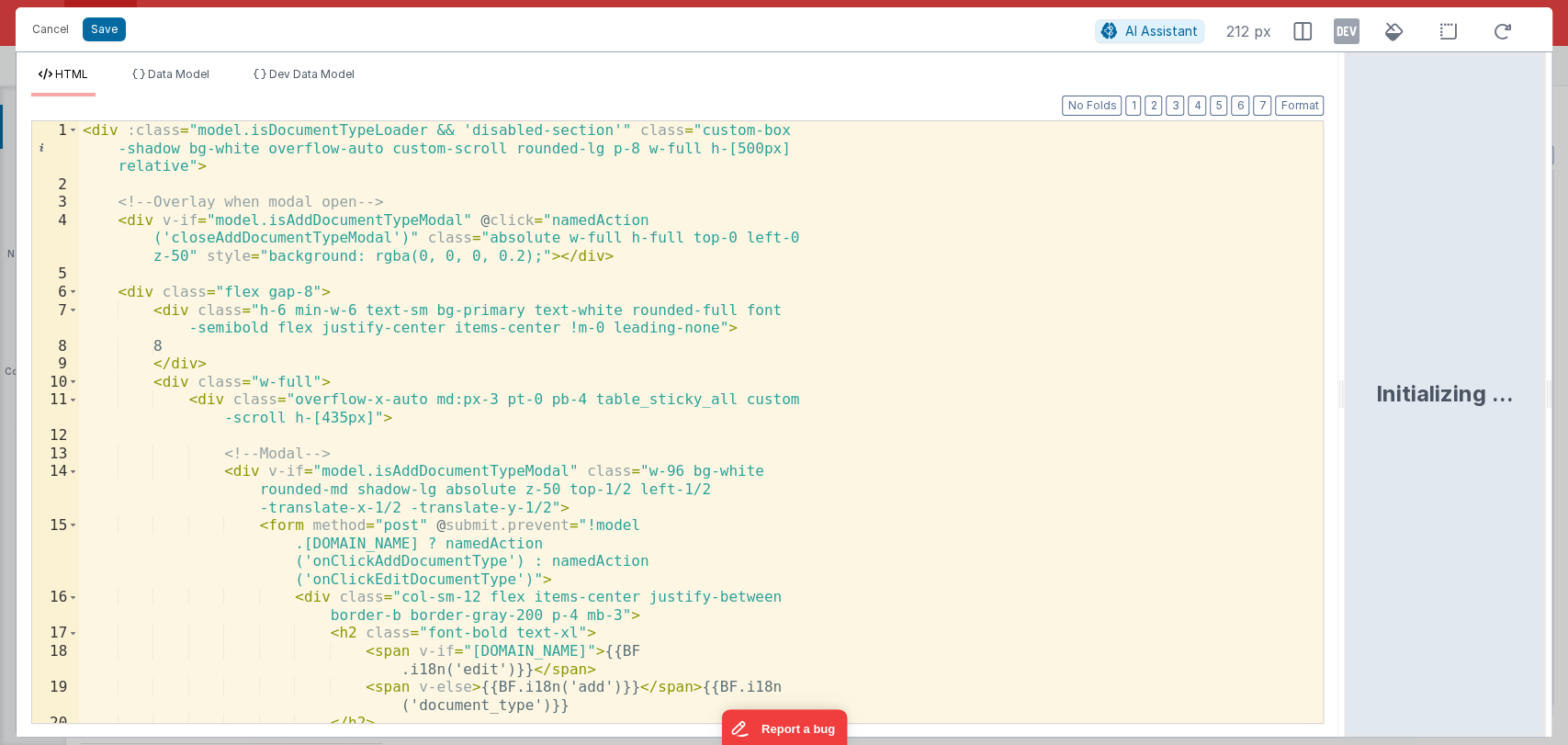
drag, startPoint x: 778, startPoint y: 391, endPoint x: 1457, endPoint y: 375, distance: 679.2
click at [1457, 375] on html "Cancel Save AI Assistant 212 px HTML Data Model Dev Data Model Format 7 6 5 4 3…" at bounding box center [784, 372] width 1568 height 745
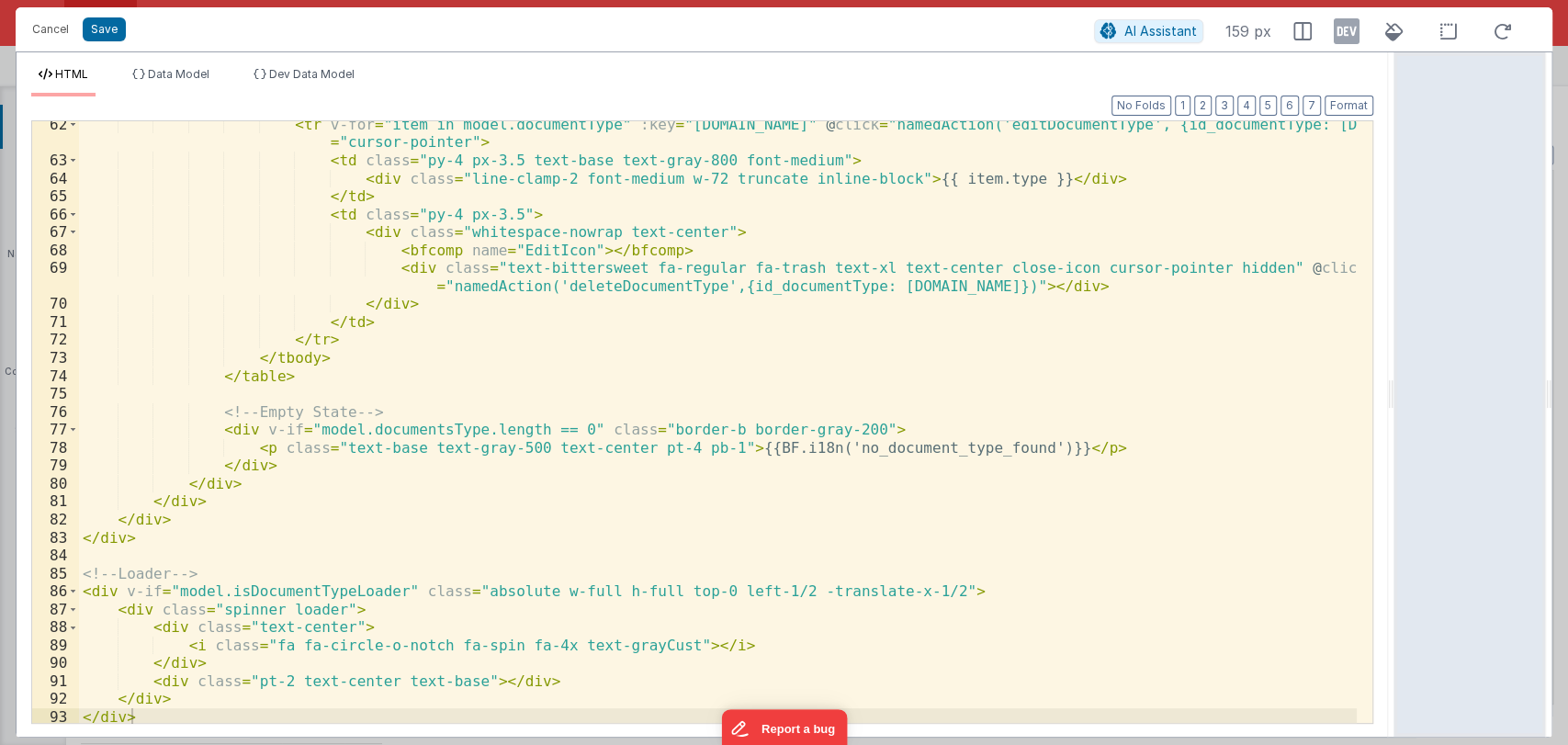
scroll to position [1263, 0]
click at [421, 428] on div "< tr v-for = "item in model.documentType" :key = "item.id" @ click = "namedActi…" at bounding box center [718, 443] width 1278 height 655
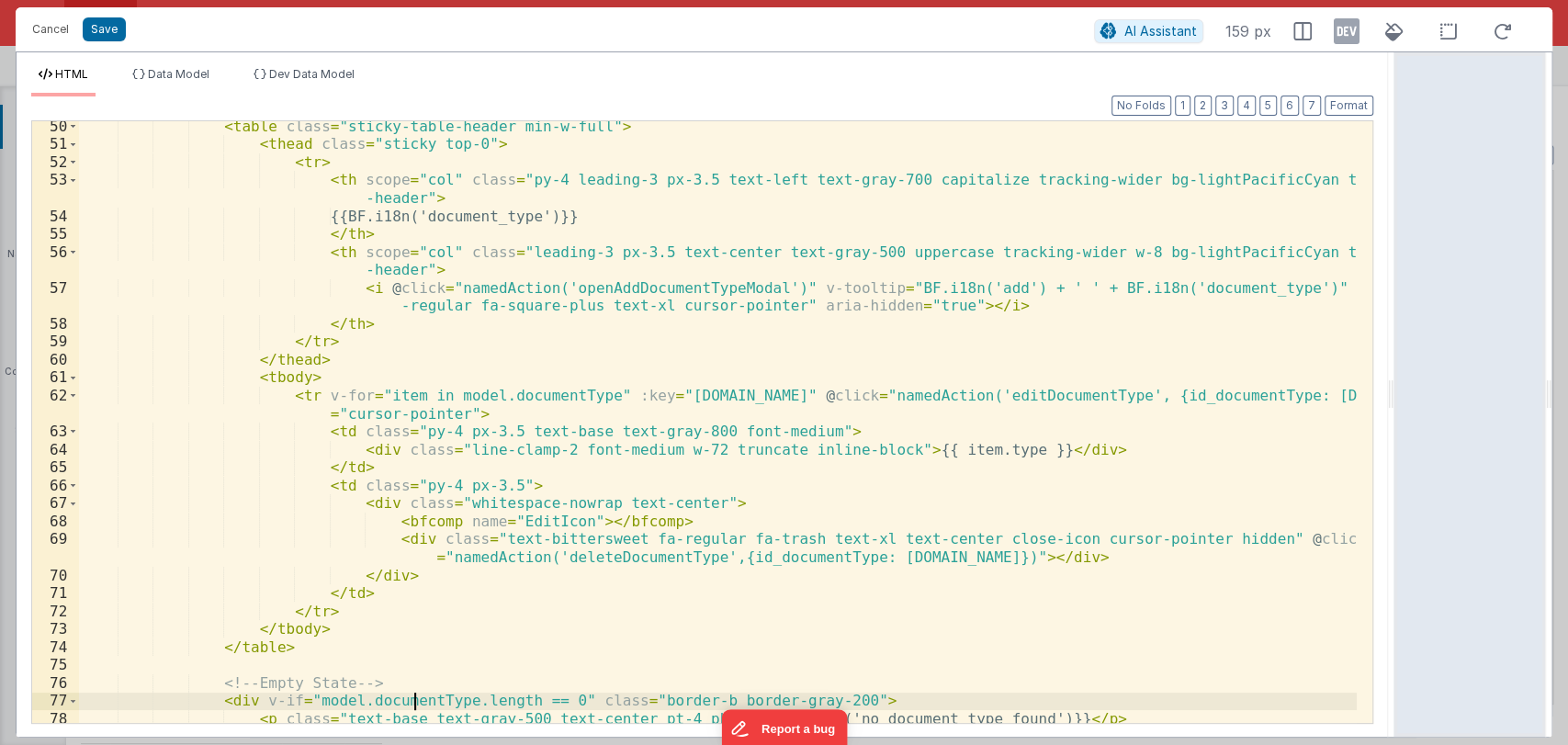
scroll to position [991, 0]
click at [1131, 395] on div "< table class = "sticky-table-header min-w-full" > < thead class = "sticky top-…" at bounding box center [718, 436] width 1278 height 637
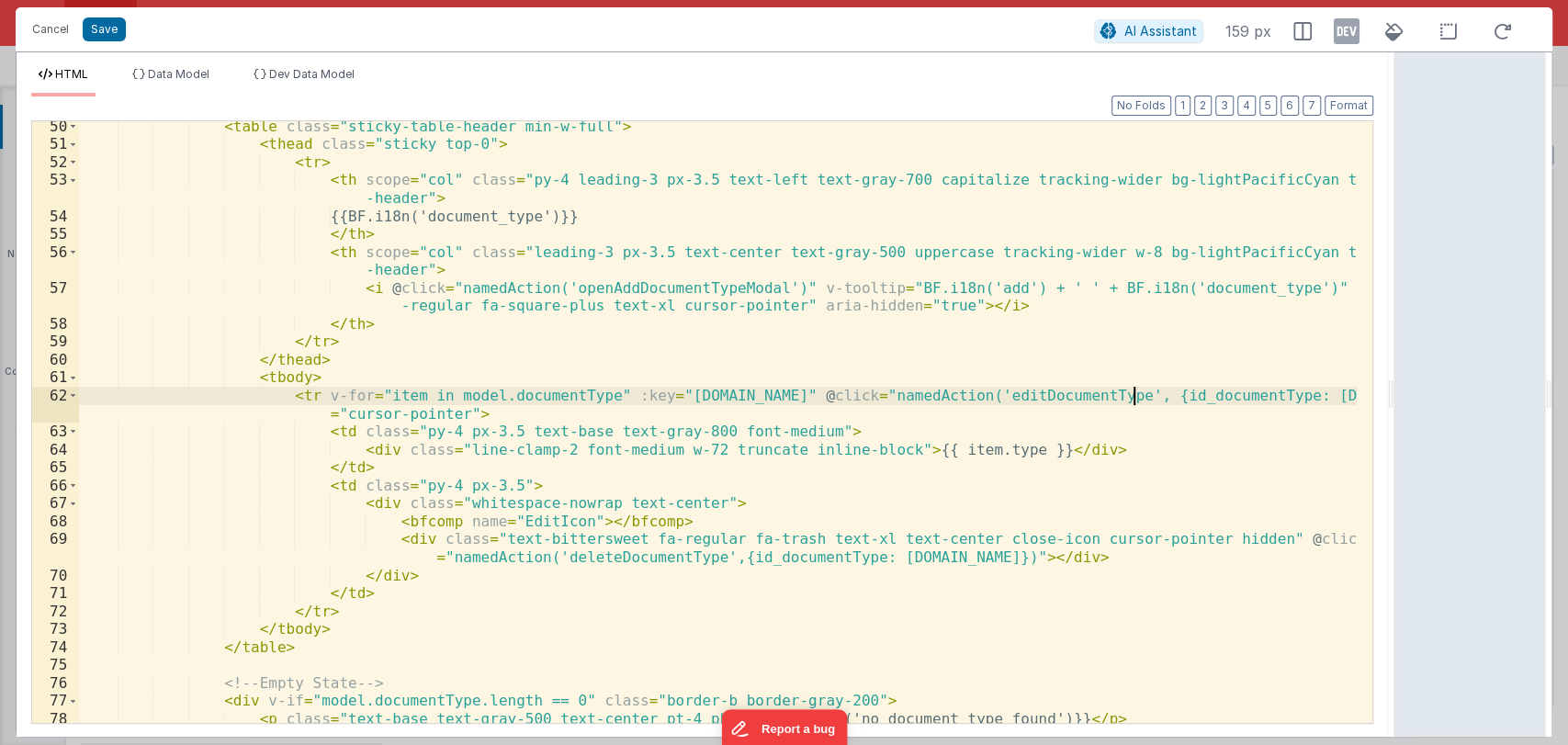
click at [1131, 395] on div "< table class = "sticky-table-header min-w-full" > < thead class = "sticky top-…" at bounding box center [718, 436] width 1278 height 637
click at [1111, 394] on div "< table class = "sticky-table-header min-w-full" > < thead class = "sticky top-…" at bounding box center [718, 436] width 1278 height 637
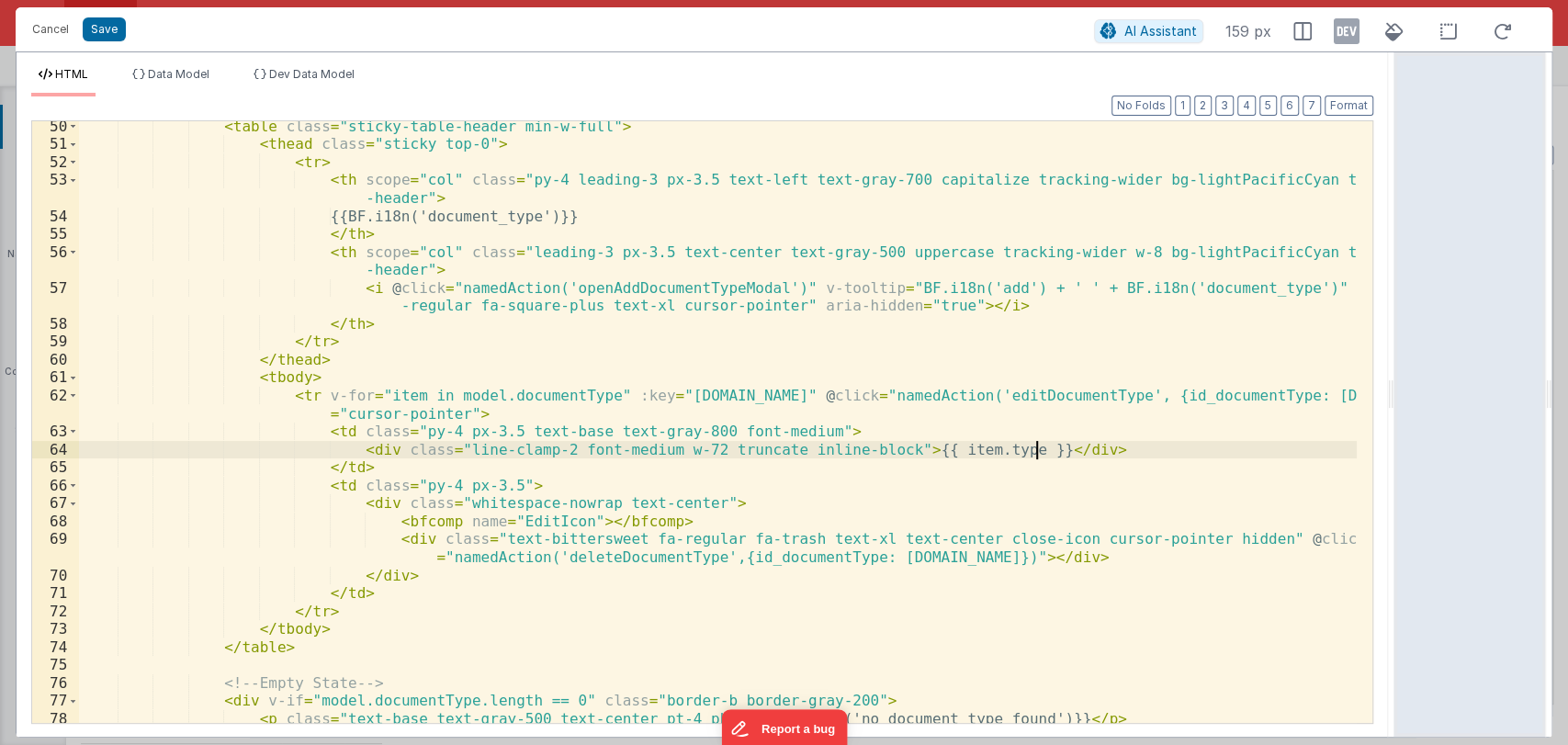
click at [1073, 446] on div "< table class = "sticky-table-header min-w-full" > < thead class = "sticky top-…" at bounding box center [718, 436] width 1278 height 637
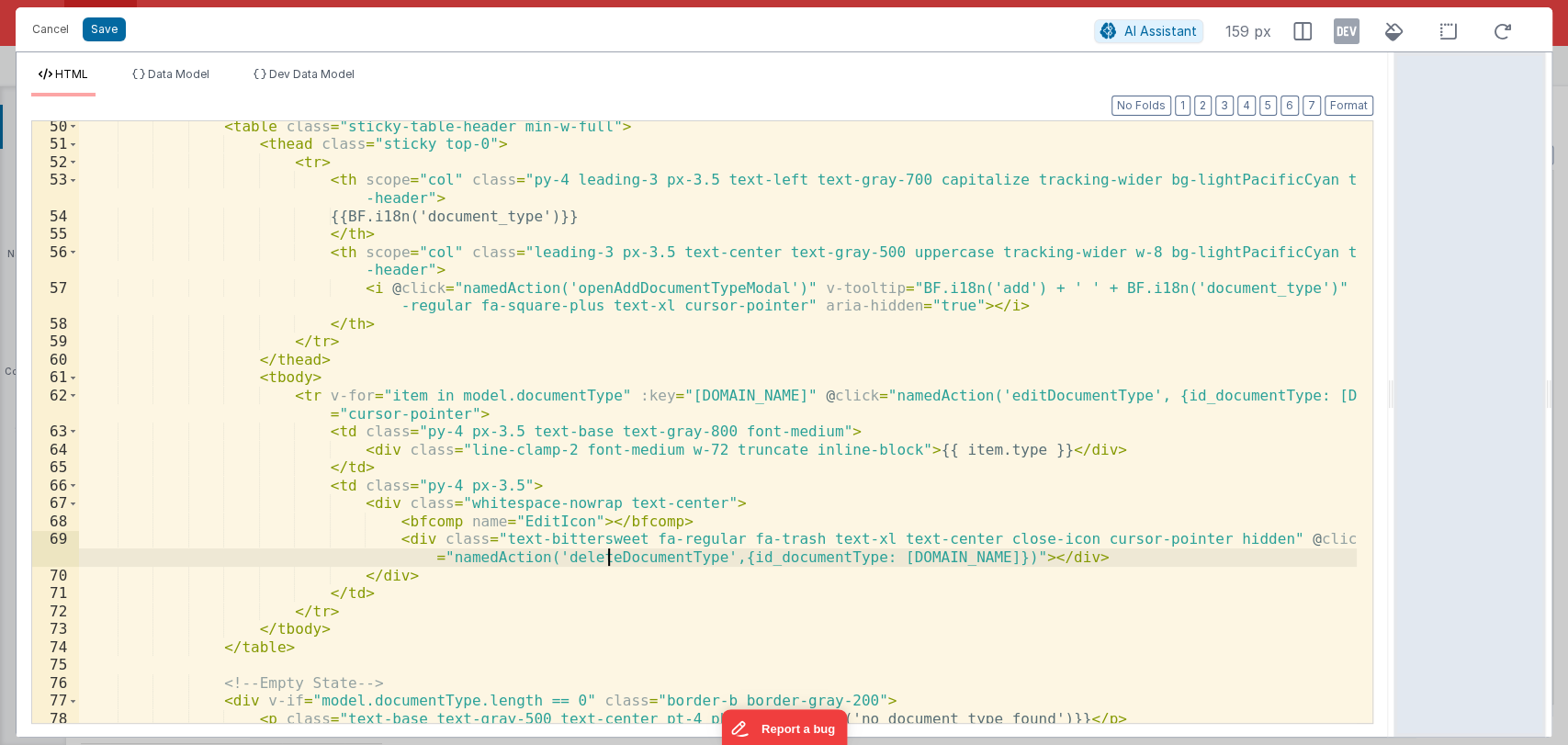
click at [609, 562] on div "< table class = "sticky-table-header min-w-full" > < thead class = "sticky top-…" at bounding box center [718, 436] width 1278 height 637
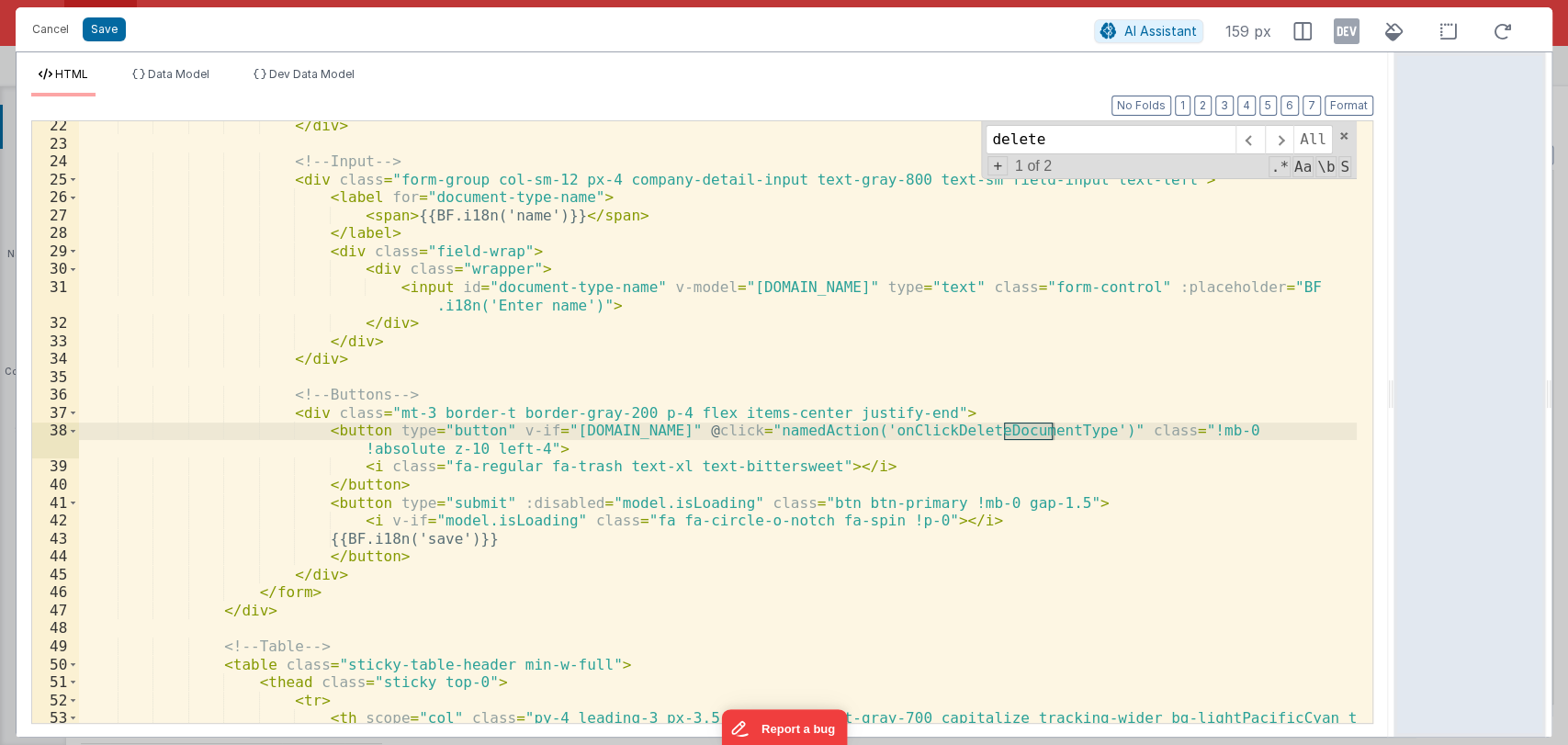
scroll to position [453, 0]
click at [734, 428] on div "</ div > <!-- Input --> < div class = "form-group col-sm-12 px-4 company-detail…" at bounding box center [718, 444] width 1278 height 655
click at [709, 431] on div "</ div > <!-- Input --> < div class = "form-group col-sm-12 px-4 company-detail…" at bounding box center [718, 444] width 1278 height 655
click at [705, 434] on div "</ div > <!-- Input --> < div class = "form-group col-sm-12 px-4 company-detail…" at bounding box center [718, 444] width 1278 height 655
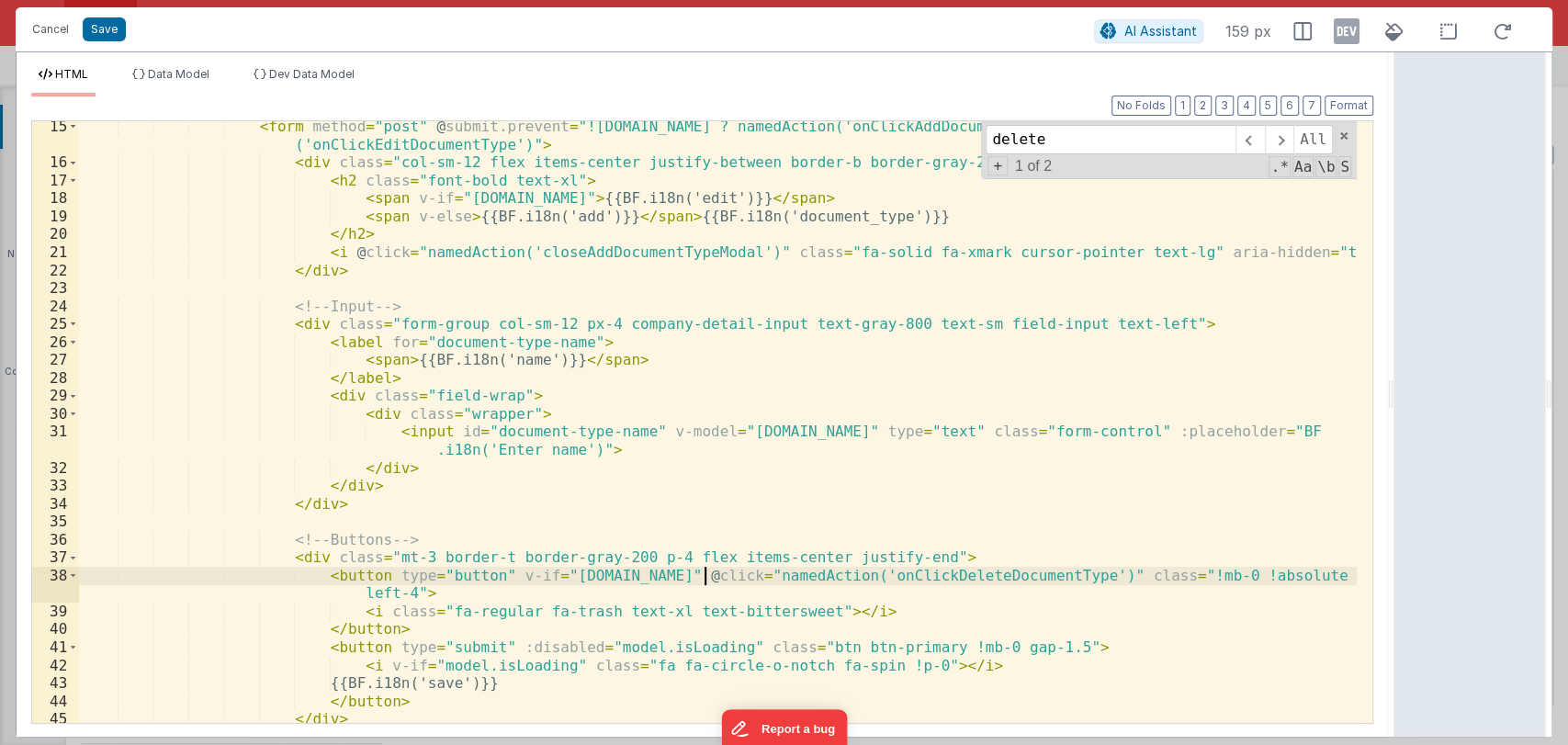
scroll to position [307, 0]
click at [678, 578] on div "< form method = "post" @ submit.prevent = "!model.documentTypeDetails.id ? name…" at bounding box center [718, 447] width 1278 height 655
click at [701, 576] on div "< form method = "post" @ submit.prevent = "!model.documentTypeDetails.id ? name…" at bounding box center [718, 447] width 1278 height 655
click at [648, 576] on div "< form method = "post" @ submit.prevent = "!model.documentTypeDetails.id ? name…" at bounding box center [718, 447] width 1278 height 655
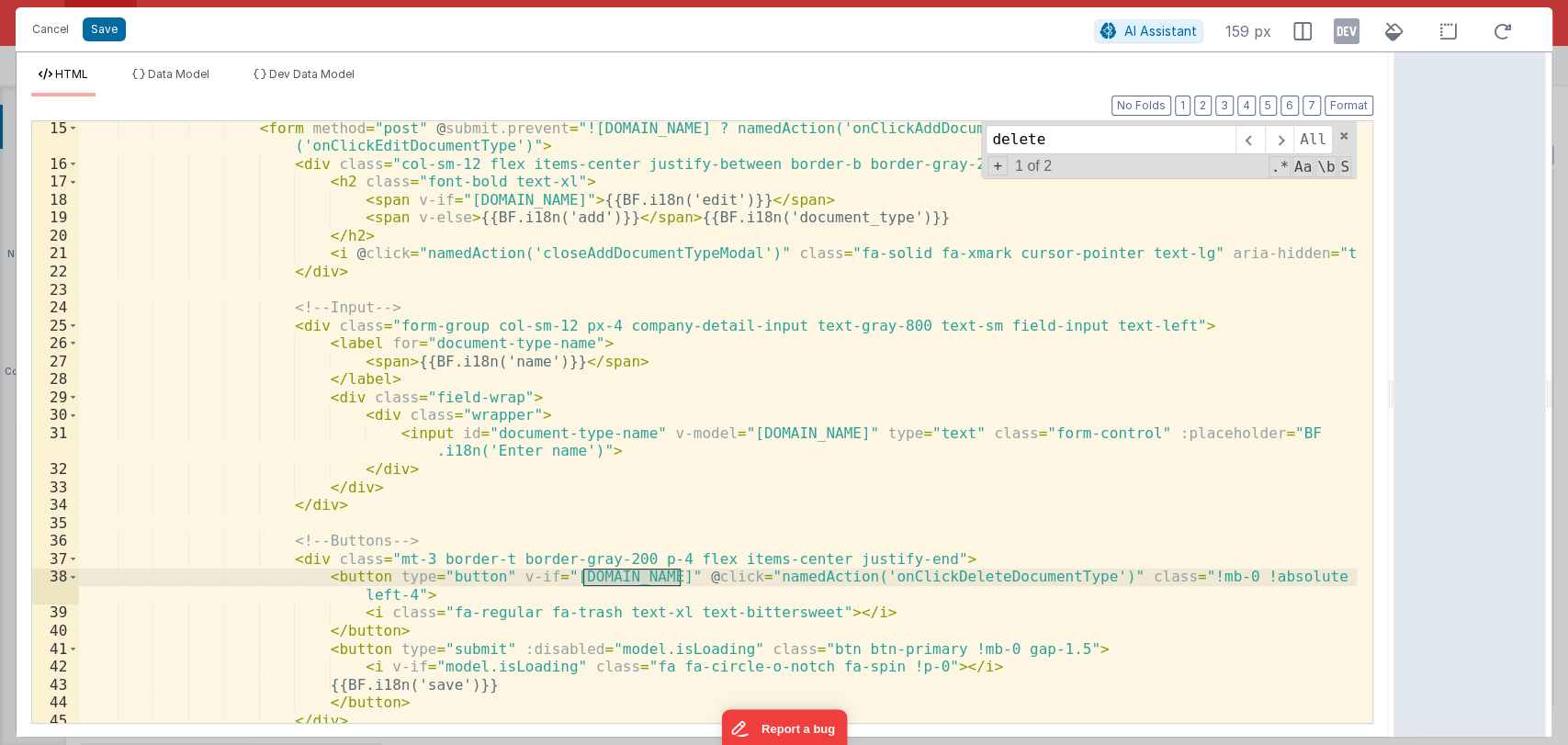
click at [971, 553] on div "< form method = "post" @ submit.prevent = "!model.documentTypeDetails.id ? name…" at bounding box center [718, 447] width 1278 height 655
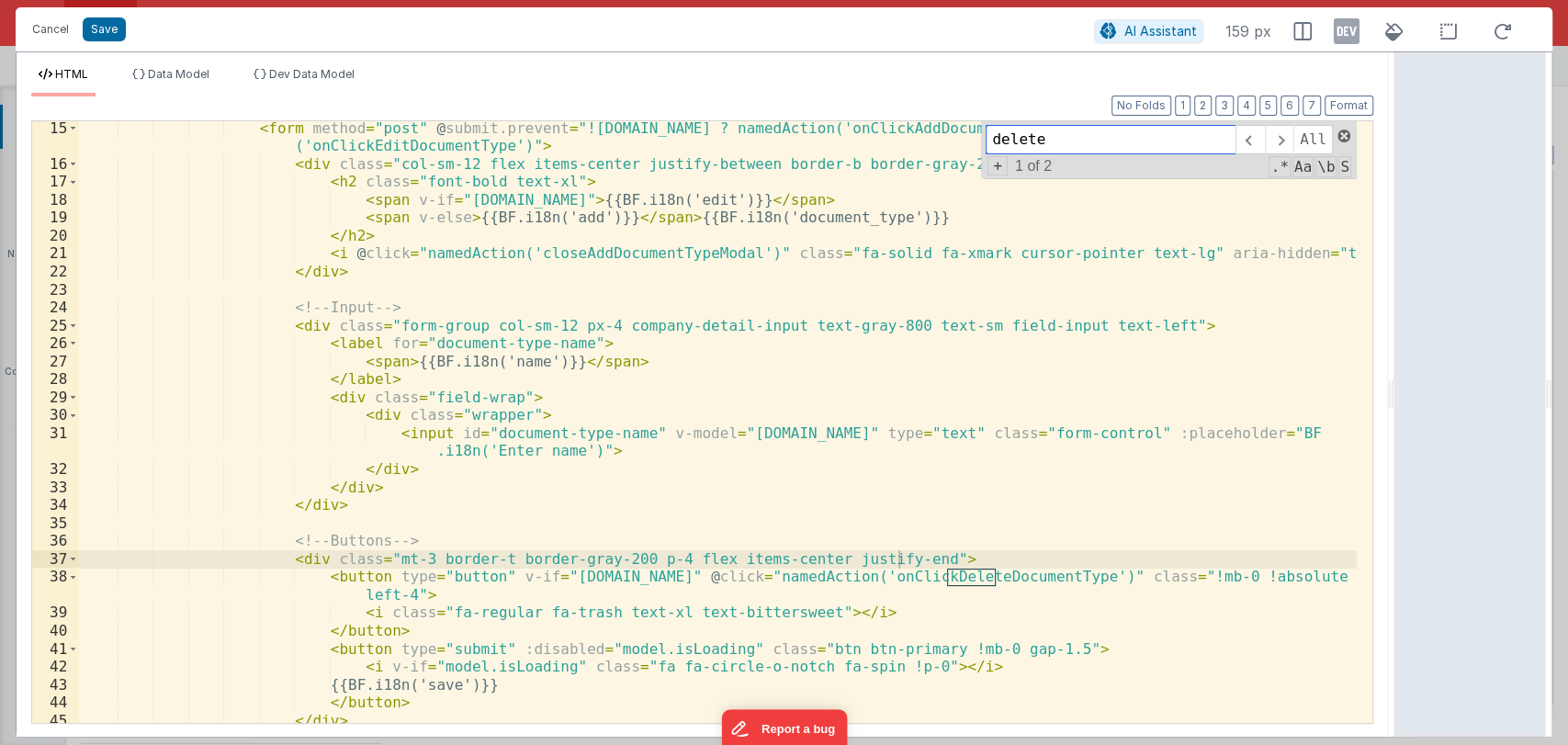
click at [1341, 140] on span at bounding box center [1344, 136] width 13 height 13
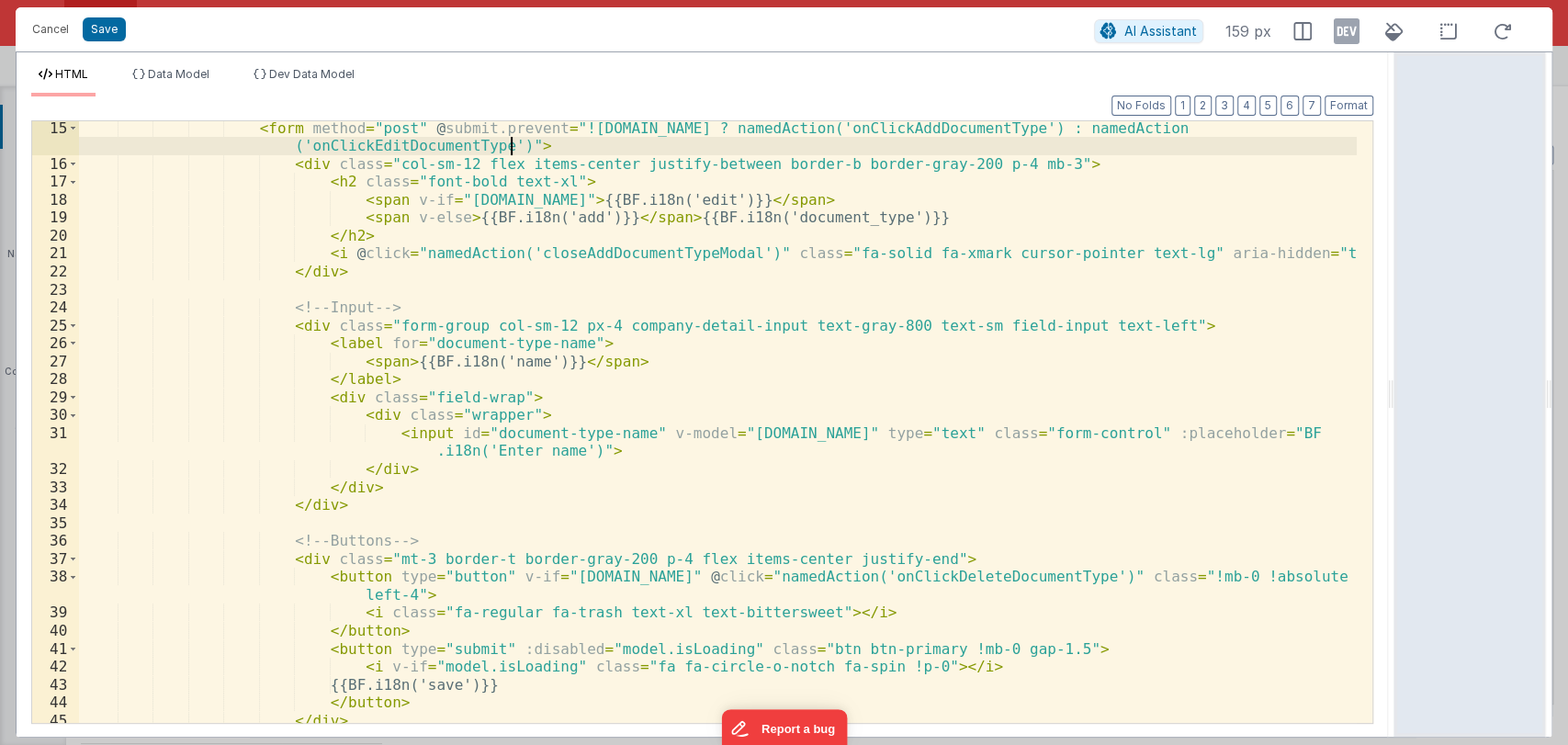
click at [1341, 140] on div "< form method = "post" @ submit.prevent = "!model.documentTypeDetails.id ? name…" at bounding box center [718, 447] width 1278 height 655
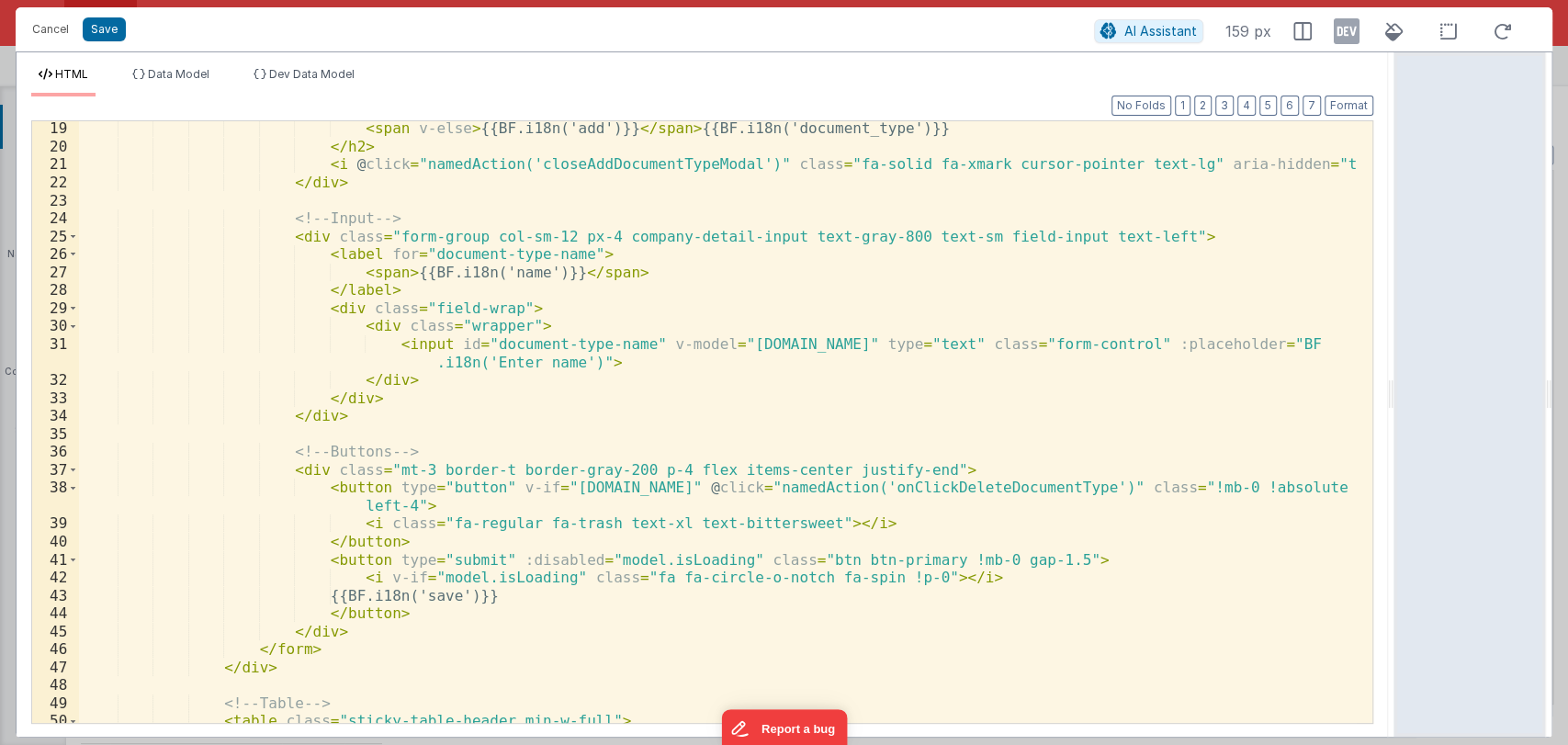
scroll to position [398, 0]
click at [915, 462] on div "< span v-else > {{BF.i18n('add')}} </ span > {{BF.i18n('document_type')}} </ h2…" at bounding box center [718, 436] width 1278 height 637
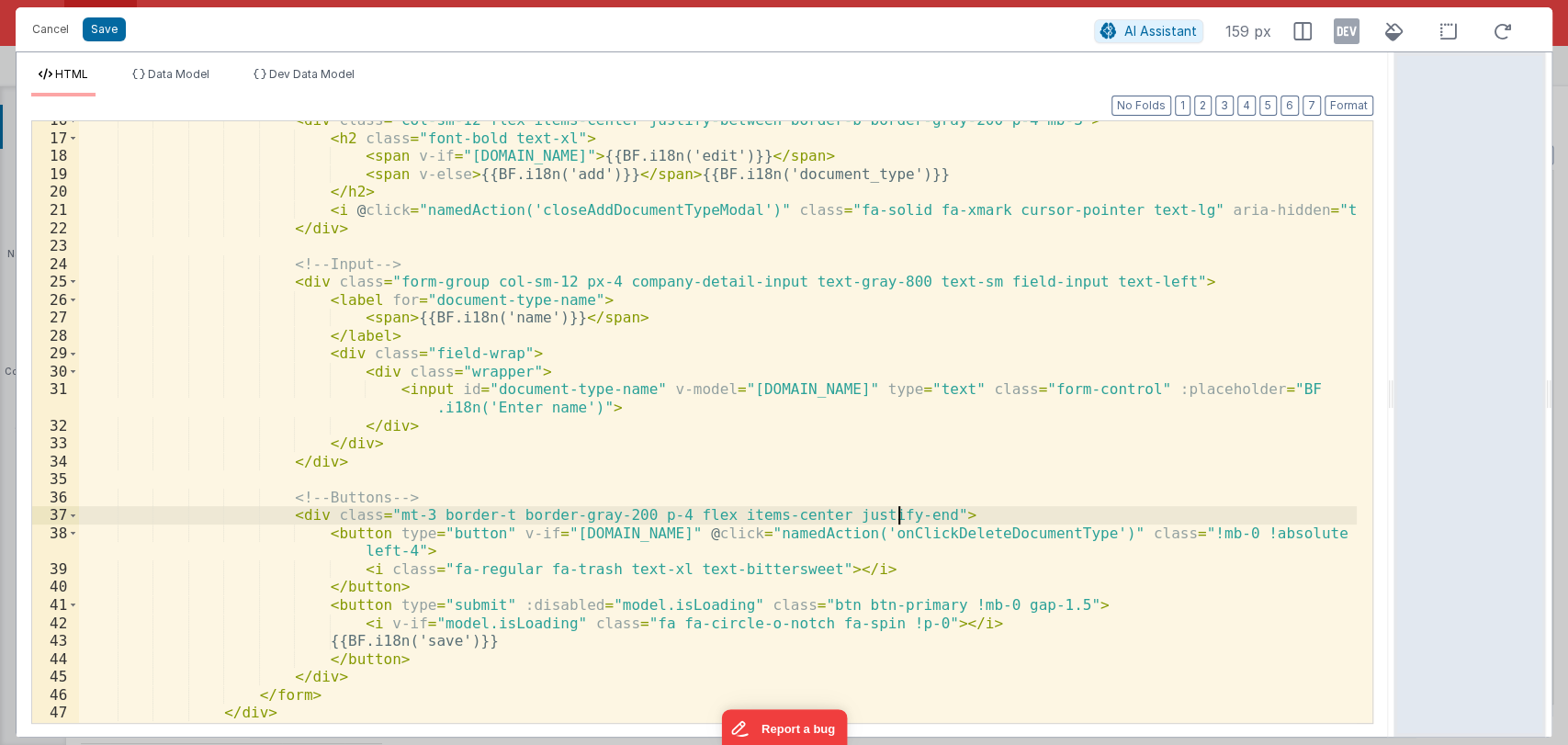
scroll to position [351, 0]
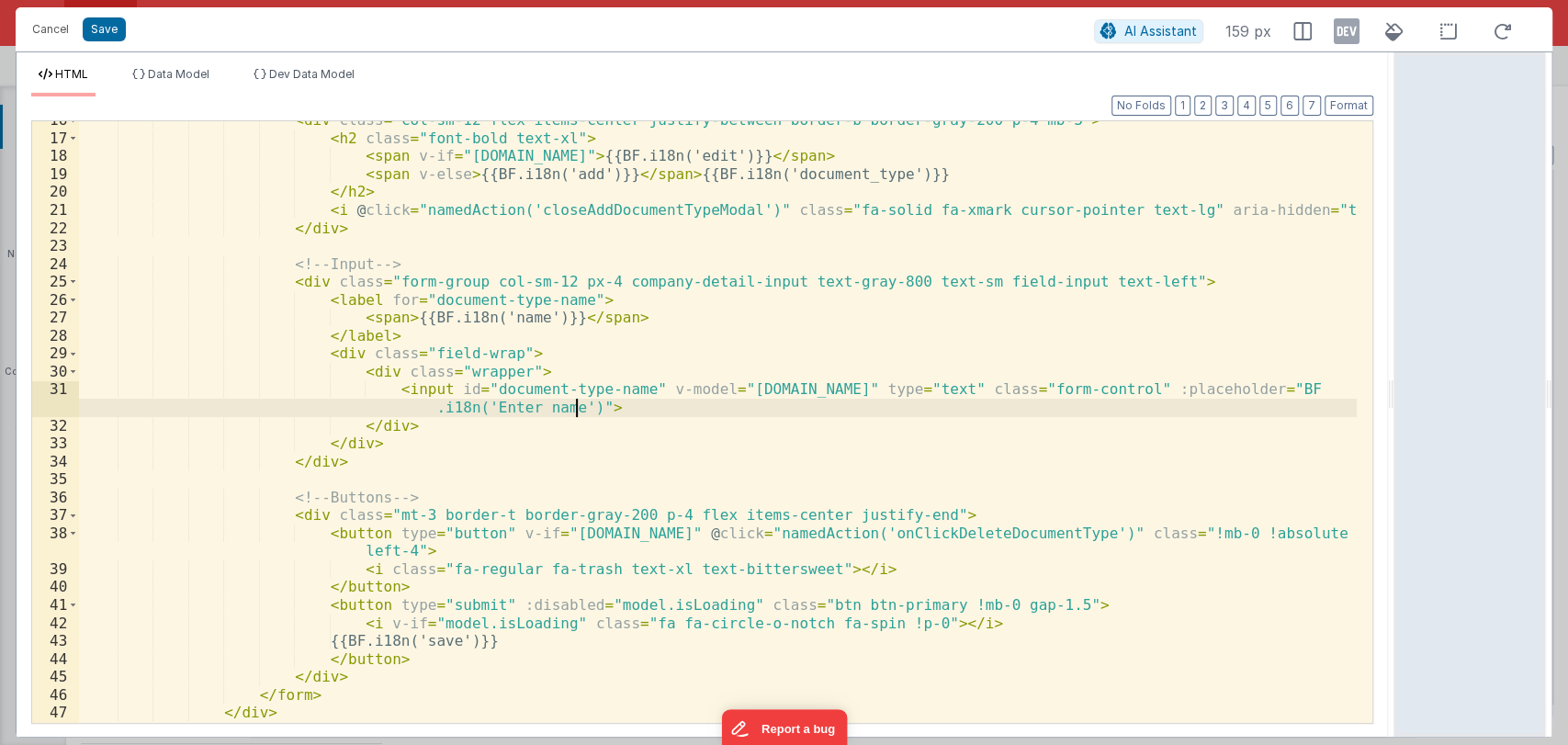
click at [612, 408] on div "< div class = "col-sm-12 flex items-center justify-between border-b border-gray…" at bounding box center [718, 429] width 1278 height 637
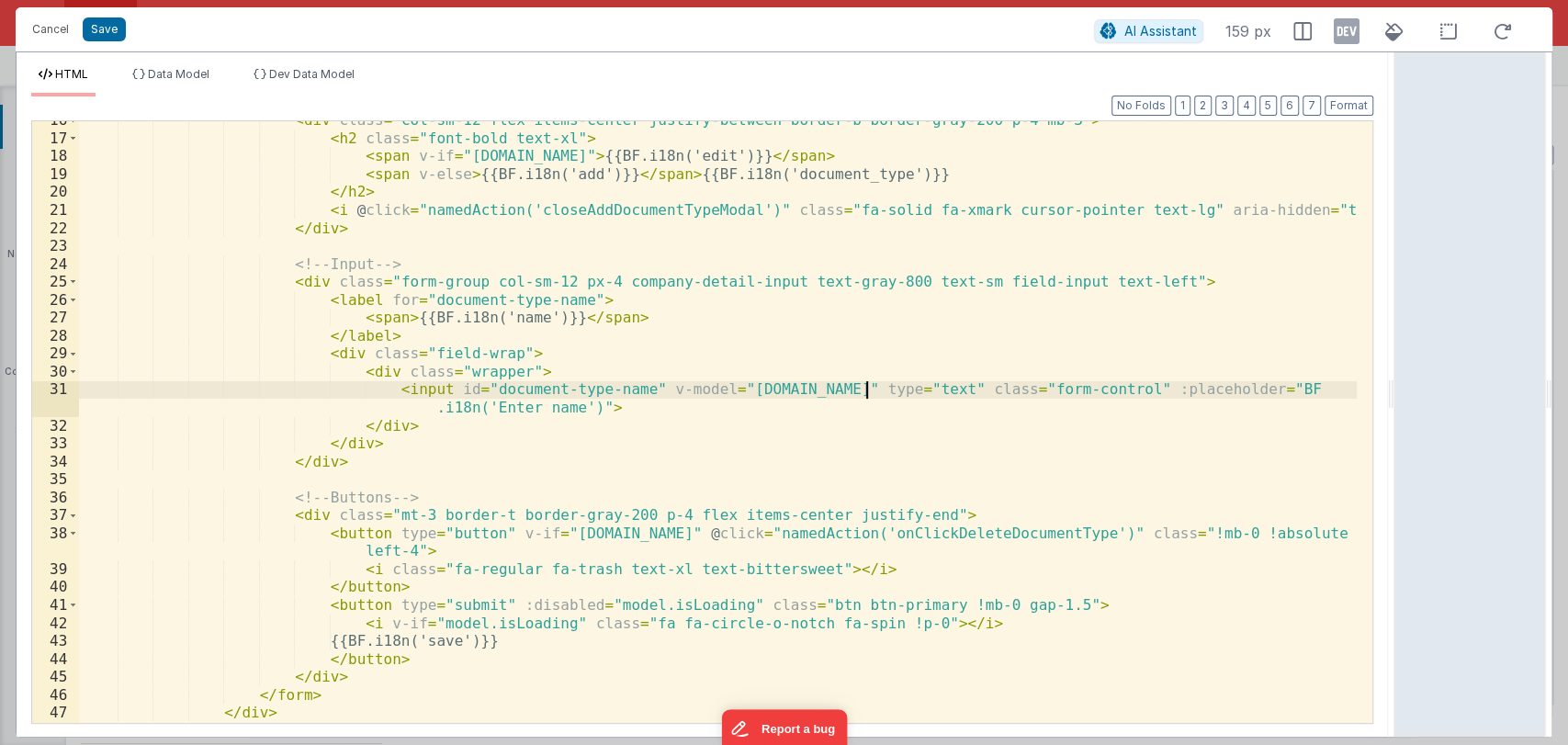
click at [867, 390] on div "< div class = "col-sm-12 flex items-center justify-between border-b border-gray…" at bounding box center [718, 429] width 1278 height 637
click at [824, 387] on div "< div class = "col-sm-12 flex items-center justify-between border-b border-gray…" at bounding box center [718, 429] width 1278 height 637
click at [833, 392] on div "< div class = "col-sm-12 flex items-center justify-between border-b border-gray…" at bounding box center [718, 422] width 1278 height 602
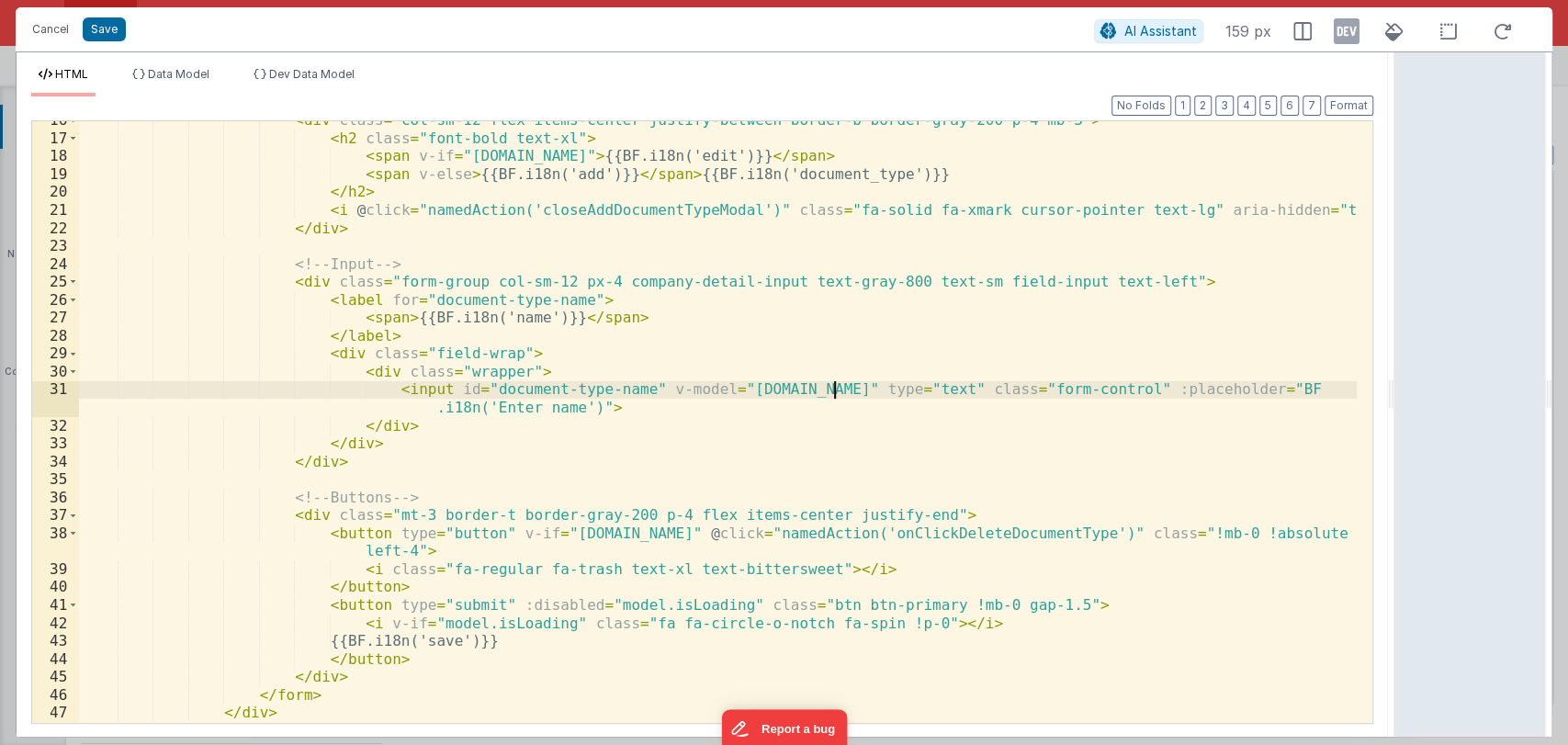
click at [833, 392] on div "< div class = "col-sm-12 flex items-center justify-between border-b border-gray…" at bounding box center [718, 429] width 1278 height 637
click at [181, 72] on span "Data Model" at bounding box center [178, 74] width 62 height 14
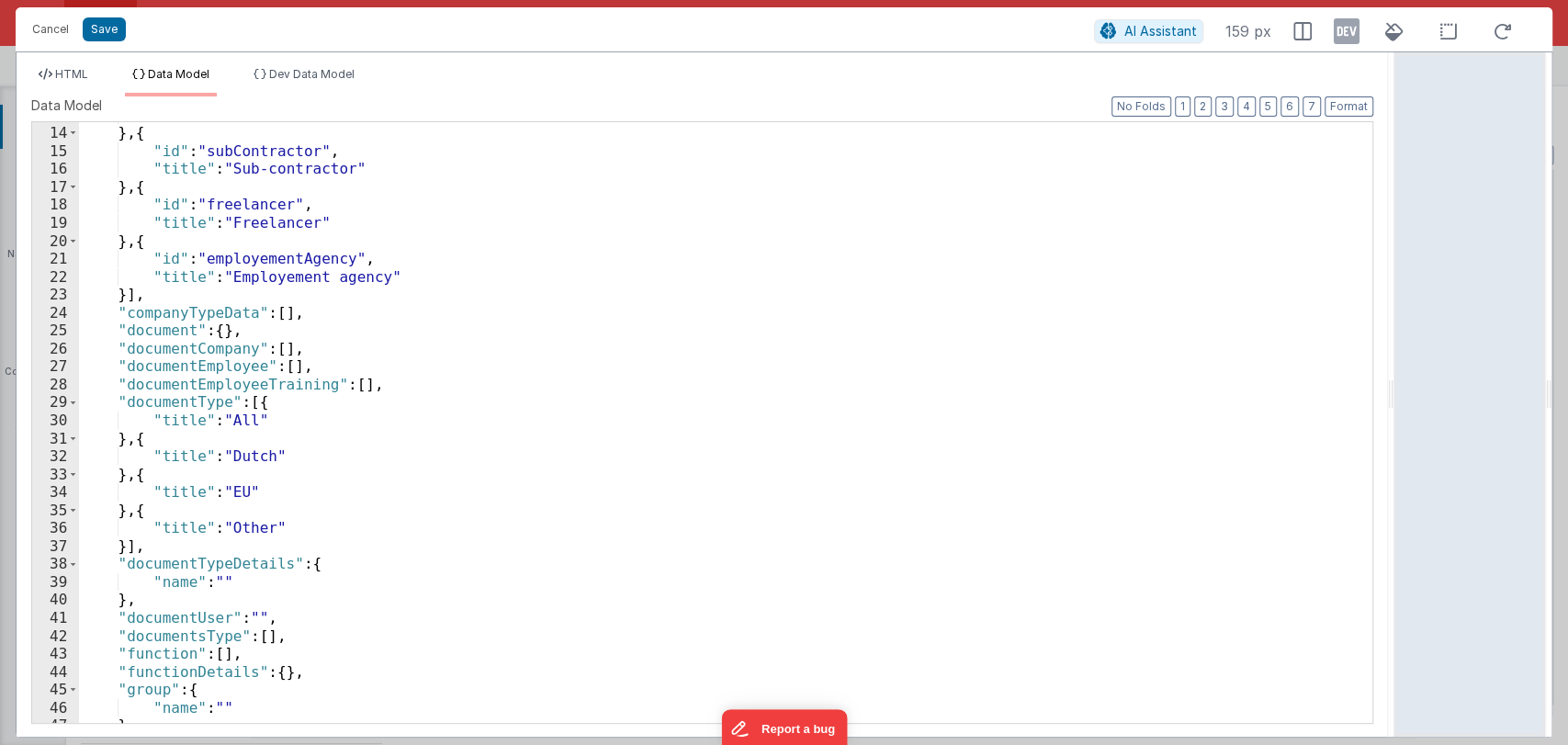
scroll to position [232, 0]
click at [69, 71] on span "HTML" at bounding box center [72, 74] width 33 height 14
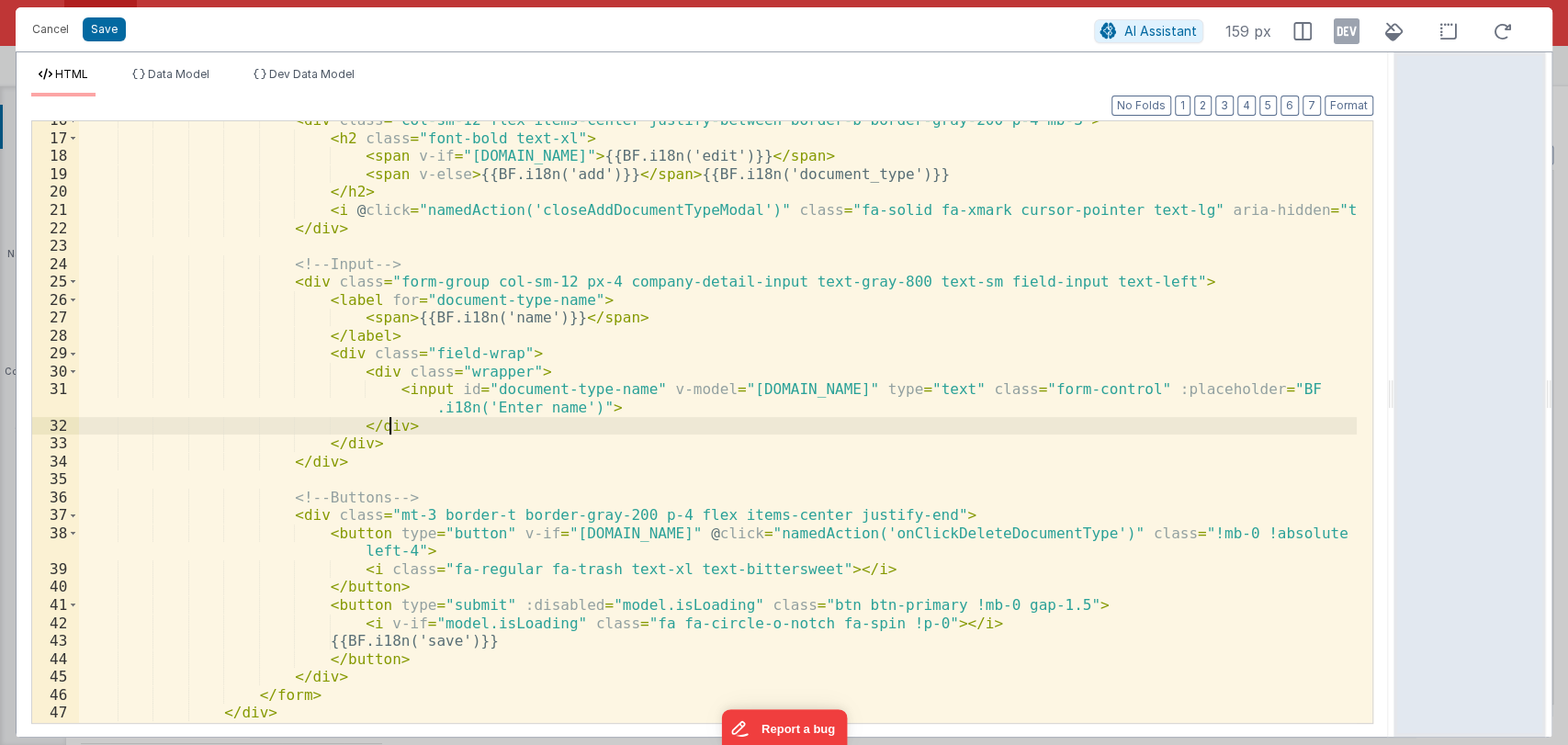
click at [838, 428] on div "< div class = "col-sm-12 flex items-center justify-between border-b border-gray…" at bounding box center [718, 429] width 1278 height 637
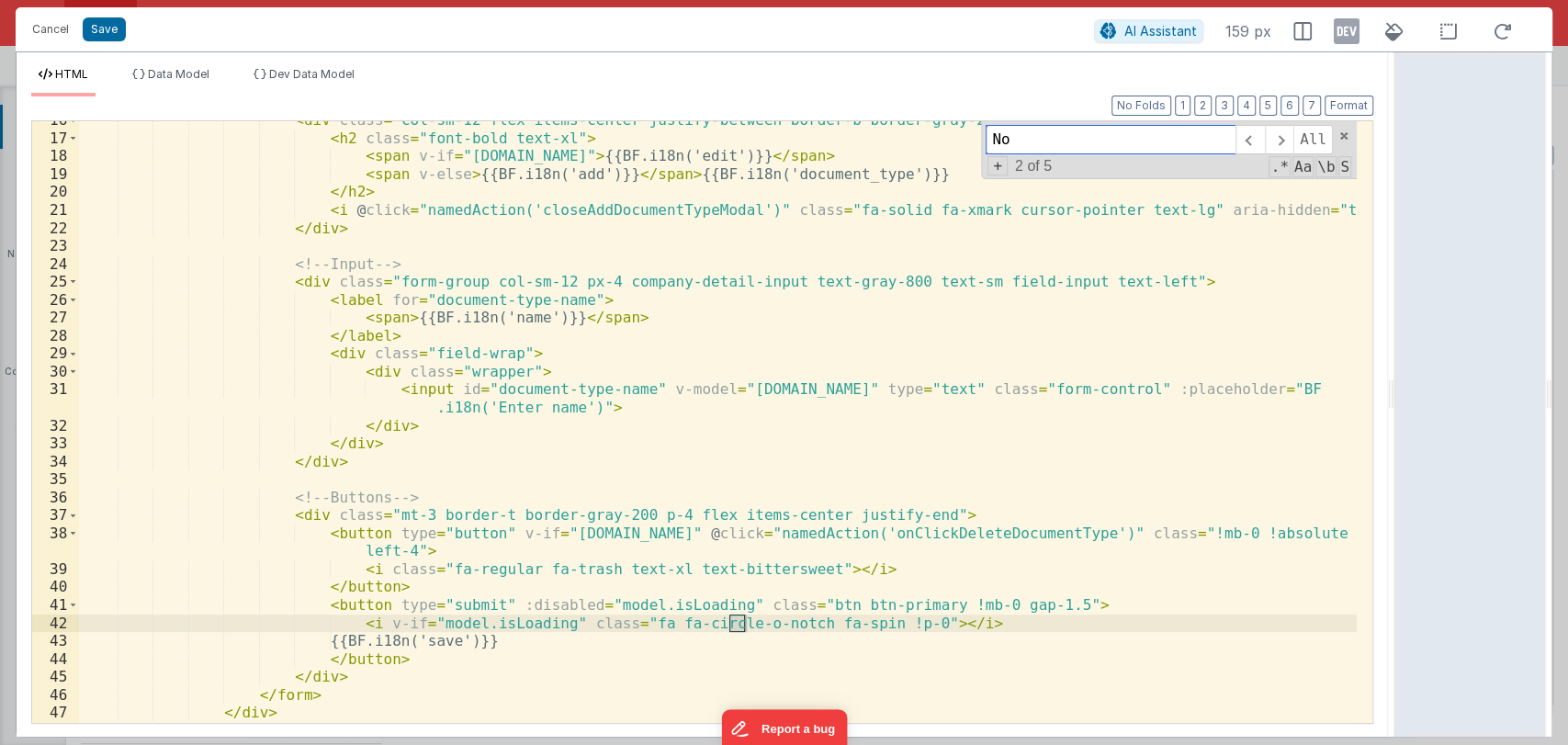
type input "N"
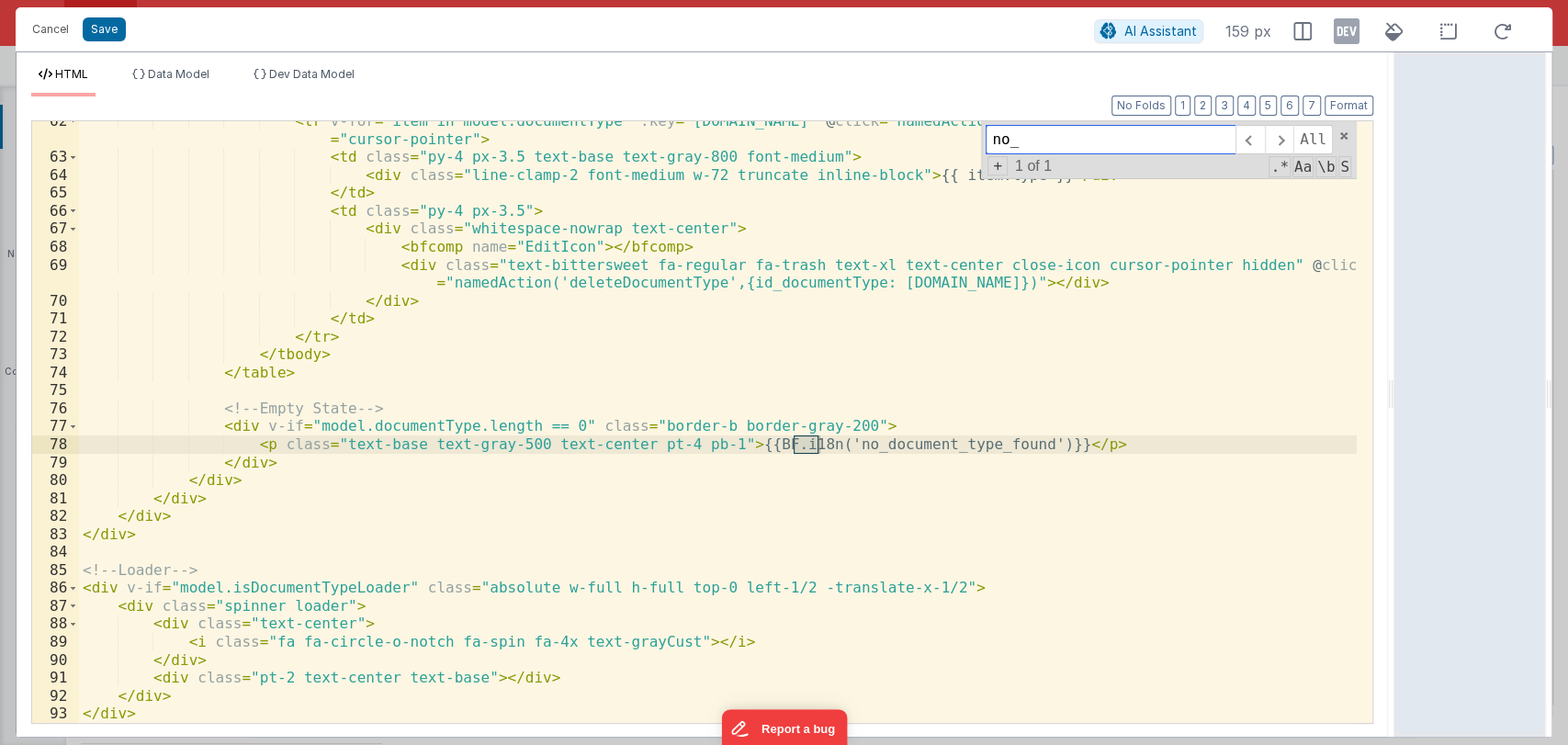
scroll to position [1266, 0]
type input "no_doc"
click at [114, 31] on button "Save" at bounding box center [104, 30] width 43 height 24
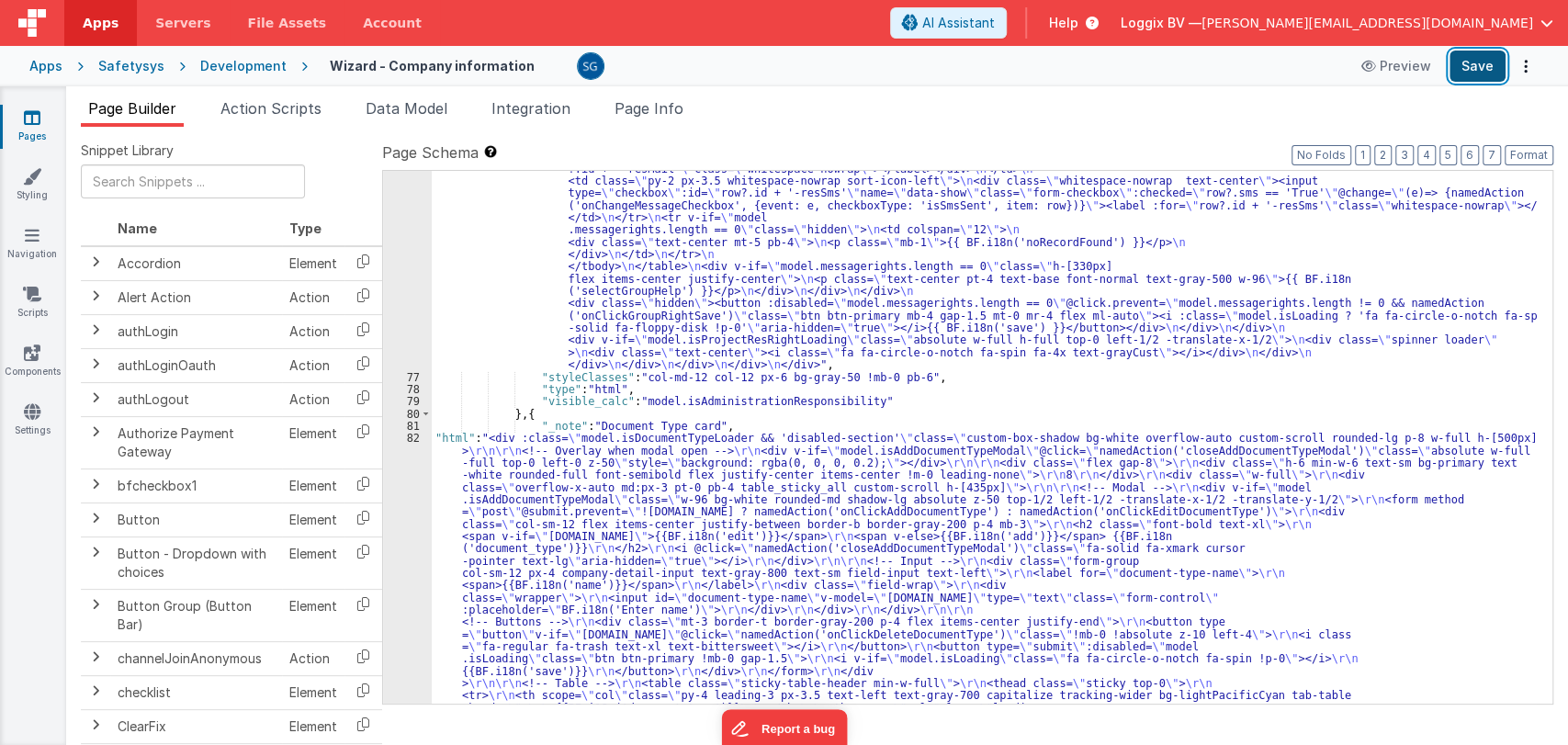
click at [1470, 62] on button "Save" at bounding box center [1478, 66] width 56 height 31
click at [574, 442] on div ""html" : "<div class= \" custom-box-shadow bg-white overflow-auto custom-scroll…" at bounding box center [983, 343] width 1105 height 2026
click at [418, 435] on div "82" at bounding box center [407, 657] width 49 height 452
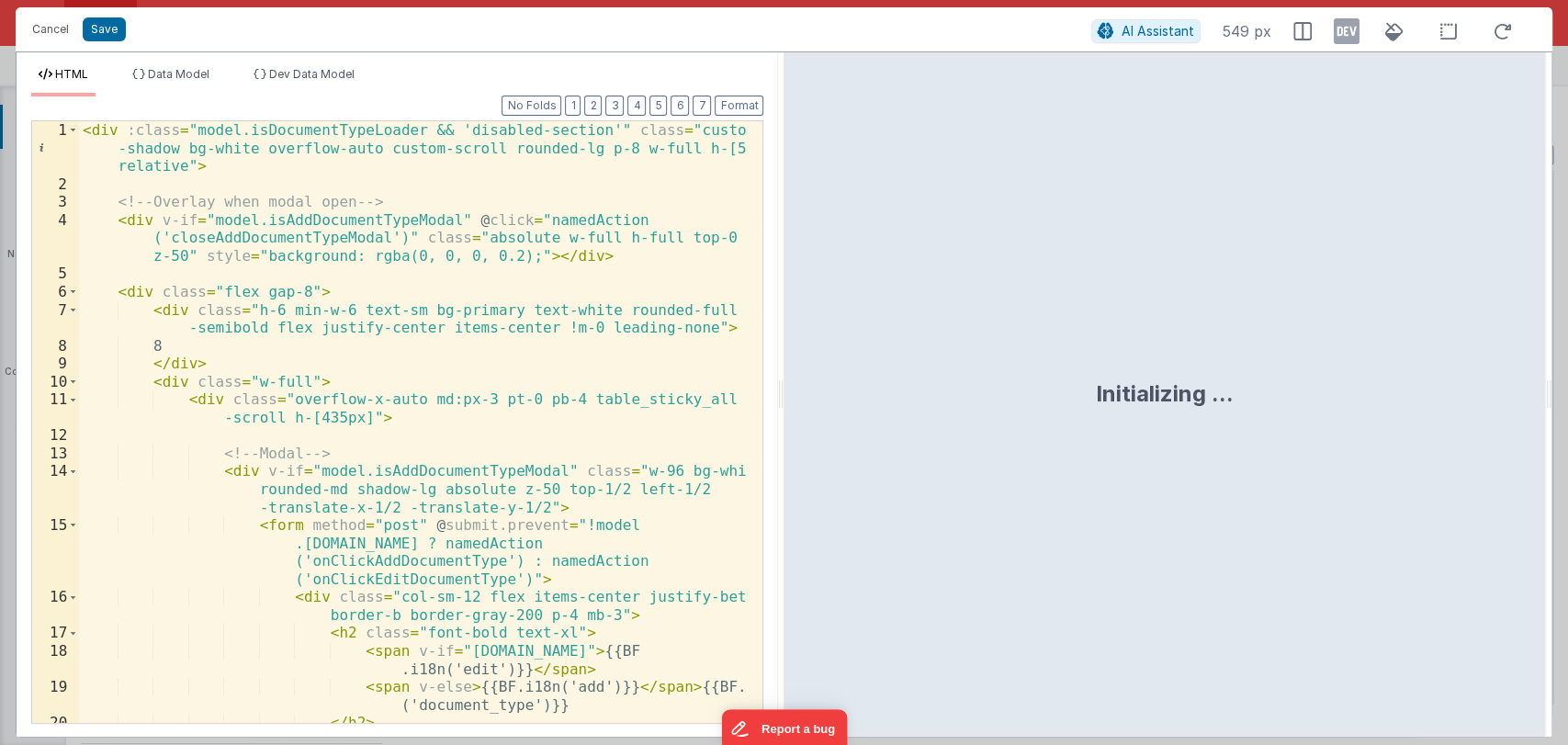
drag, startPoint x: 780, startPoint y: 395, endPoint x: 1566, endPoint y: 342, distance: 787.8
click at [1566, 342] on html "Cancel Save AI Assistant 549 px HTML Data Model Dev Data Model Format 7 6 5 4 3…" at bounding box center [784, 372] width 1568 height 745
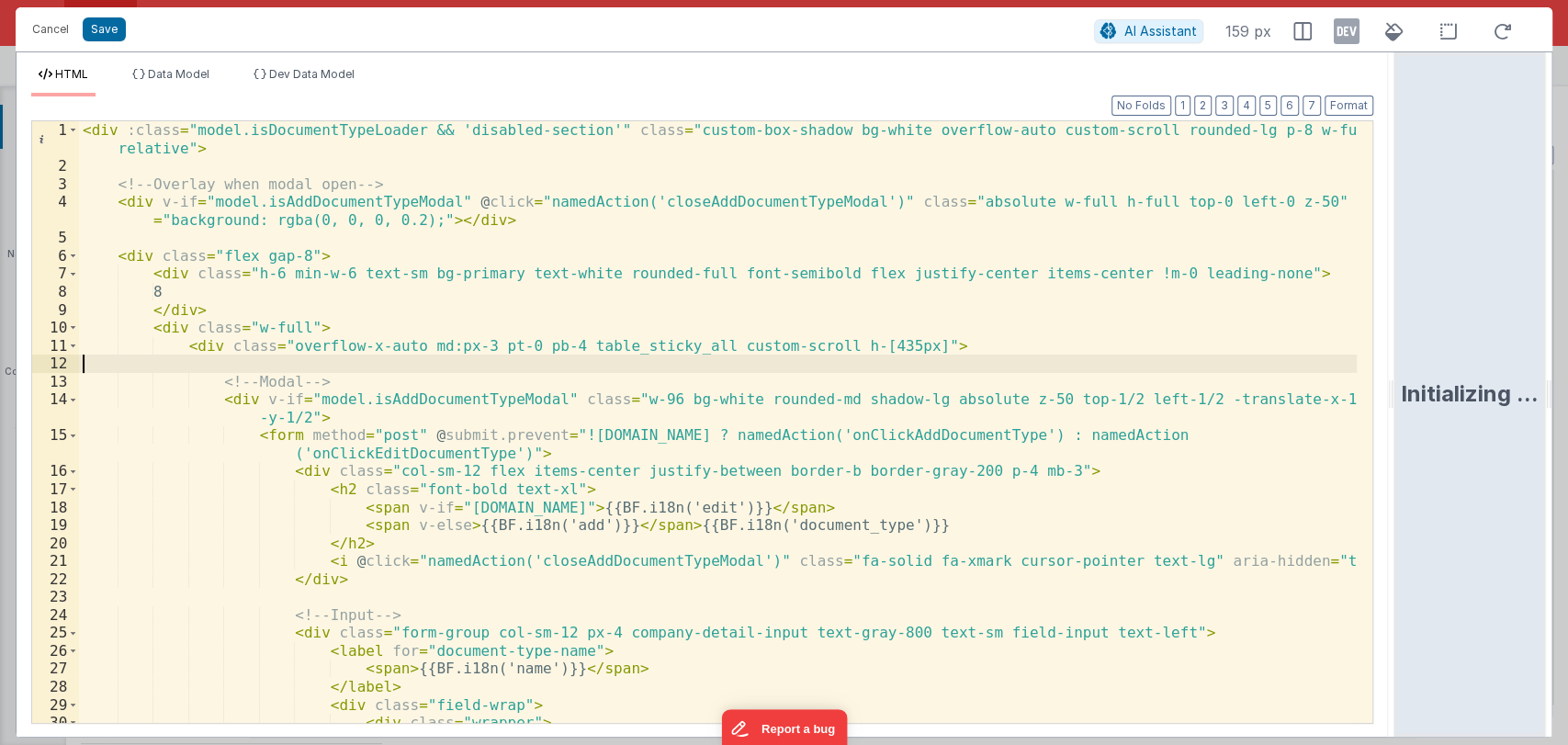
click at [1012, 364] on div "< div :class = "model.isDocumentTypeLoader && 'disabled-section'" class = "cust…" at bounding box center [718, 457] width 1278 height 673
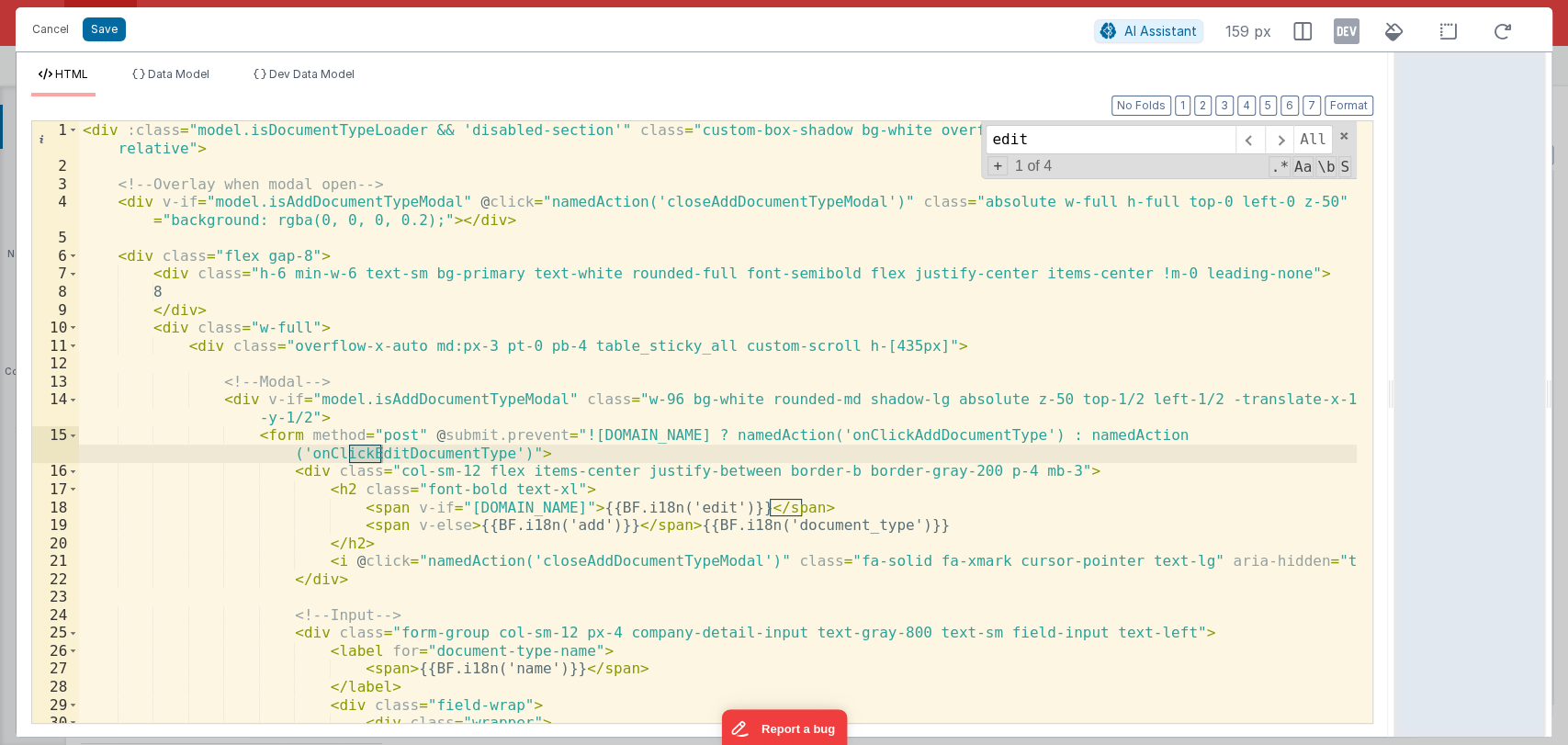
click at [438, 454] on div "< div :class = "model.isDocumentTypeLoader && 'disabled-section'" class = "cust…" at bounding box center [718, 457] width 1278 height 673
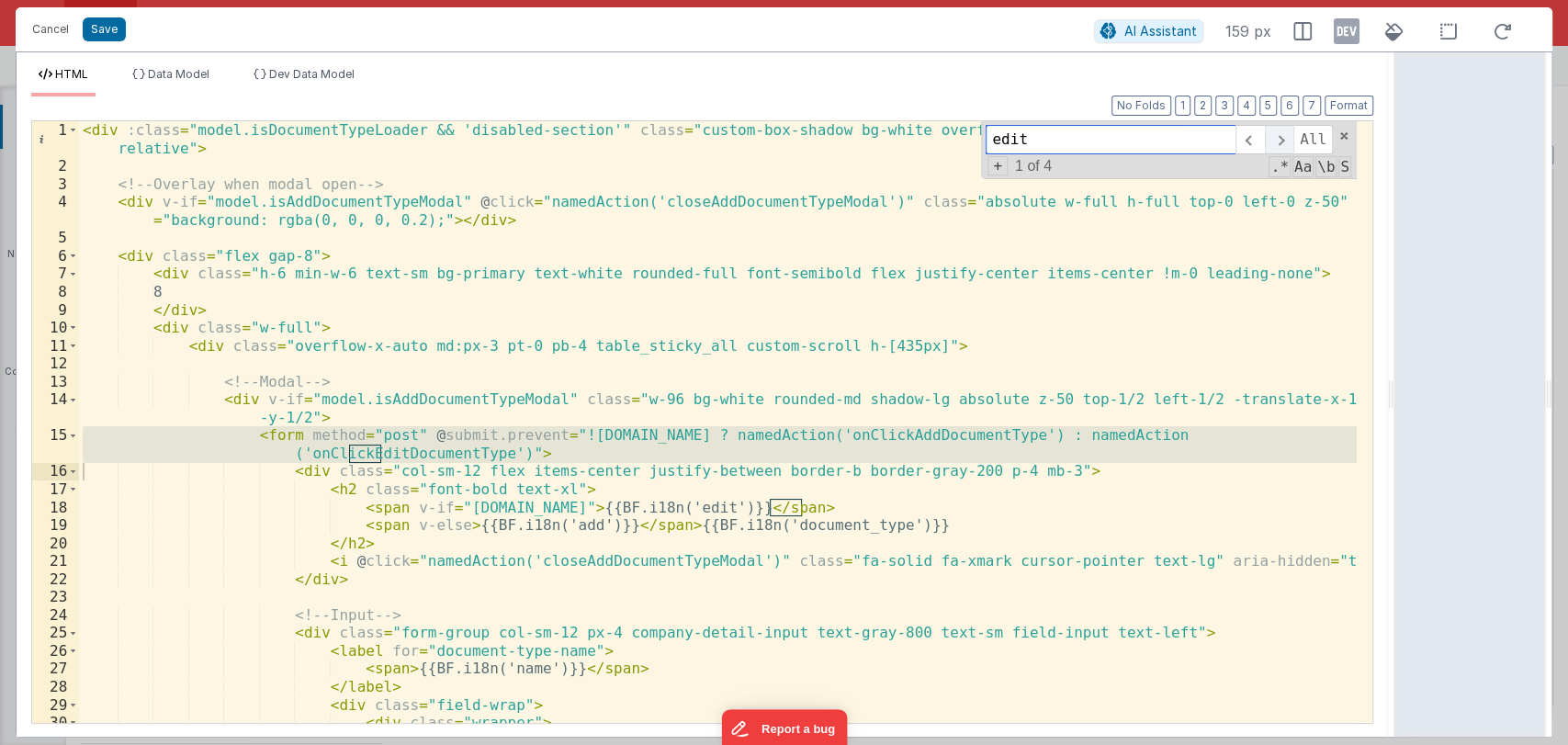
click at [1288, 137] on span at bounding box center [1279, 139] width 29 height 30
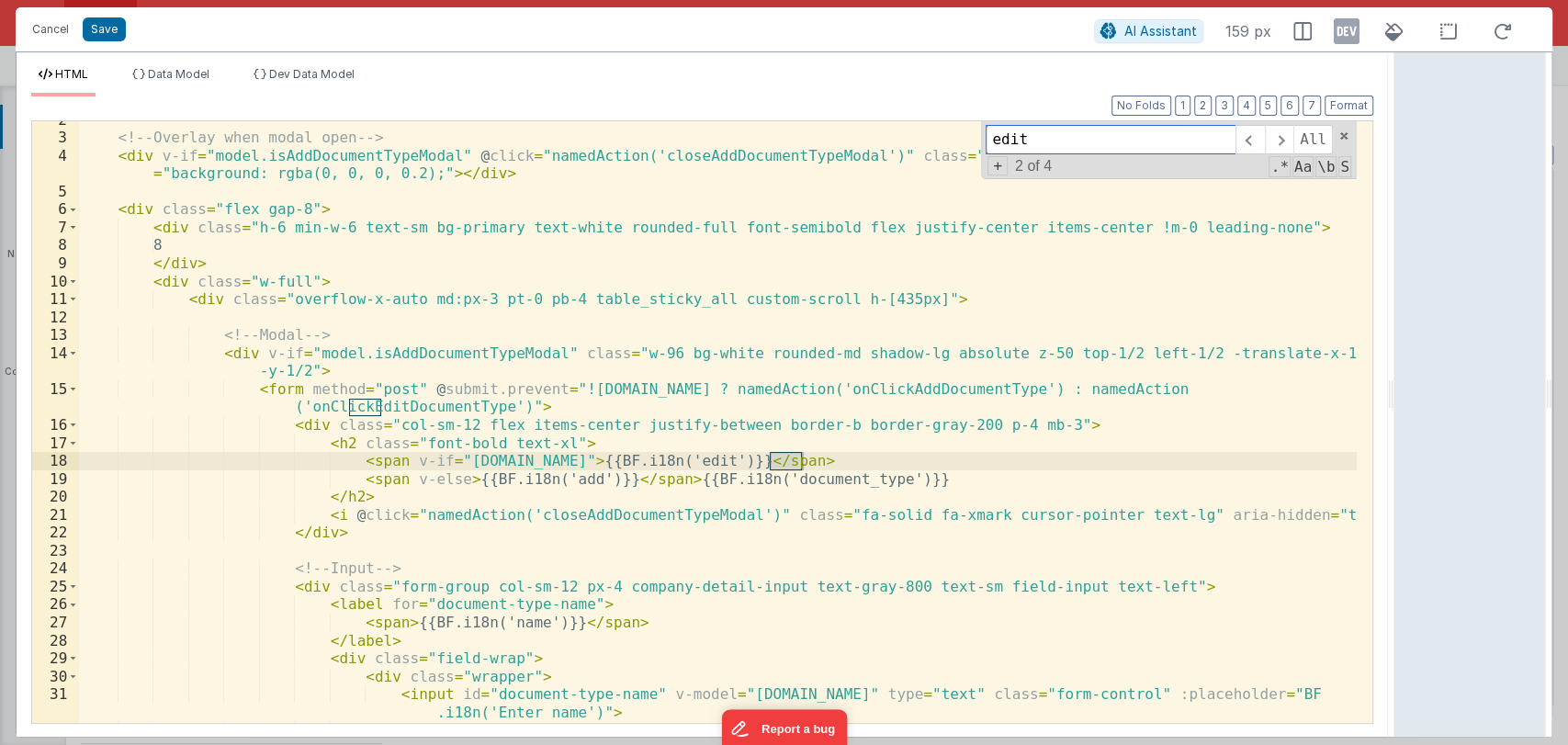
scroll to position [46, 0]
click at [1276, 143] on span at bounding box center [1279, 139] width 29 height 30
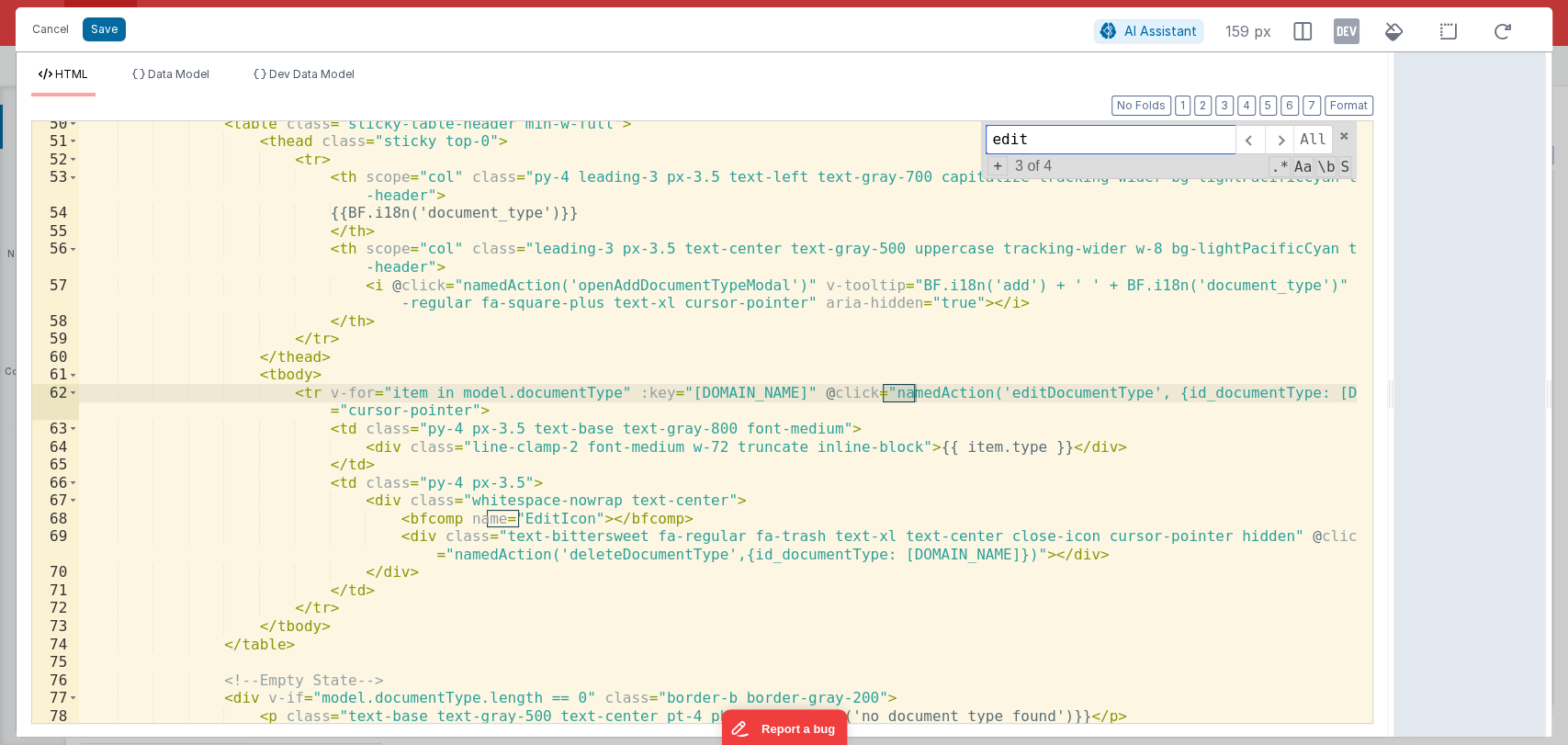
scroll to position [993, 0]
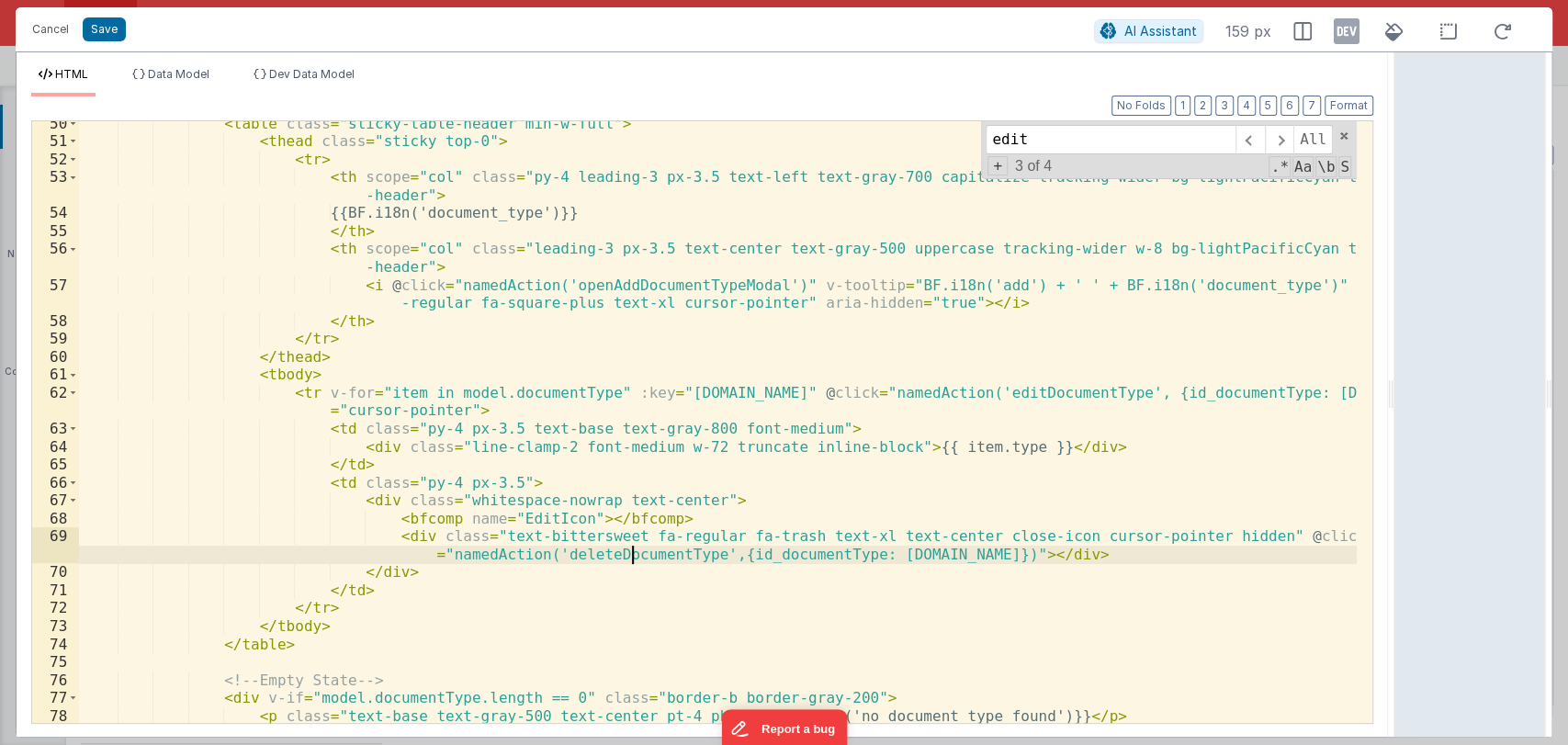
click at [635, 558] on div "< table class = "sticky-table-header min-w-full" > < thead class = "sticky top-…" at bounding box center [718, 433] width 1278 height 637
click at [780, 560] on div "< table class = "sticky-table-header min-w-full" > < thead class = "sticky top-…" at bounding box center [718, 433] width 1278 height 637
click at [1012, 553] on div "< table class = "sticky-table-header min-w-full" > < thead class = "sticky top-…" at bounding box center [718, 433] width 1278 height 637
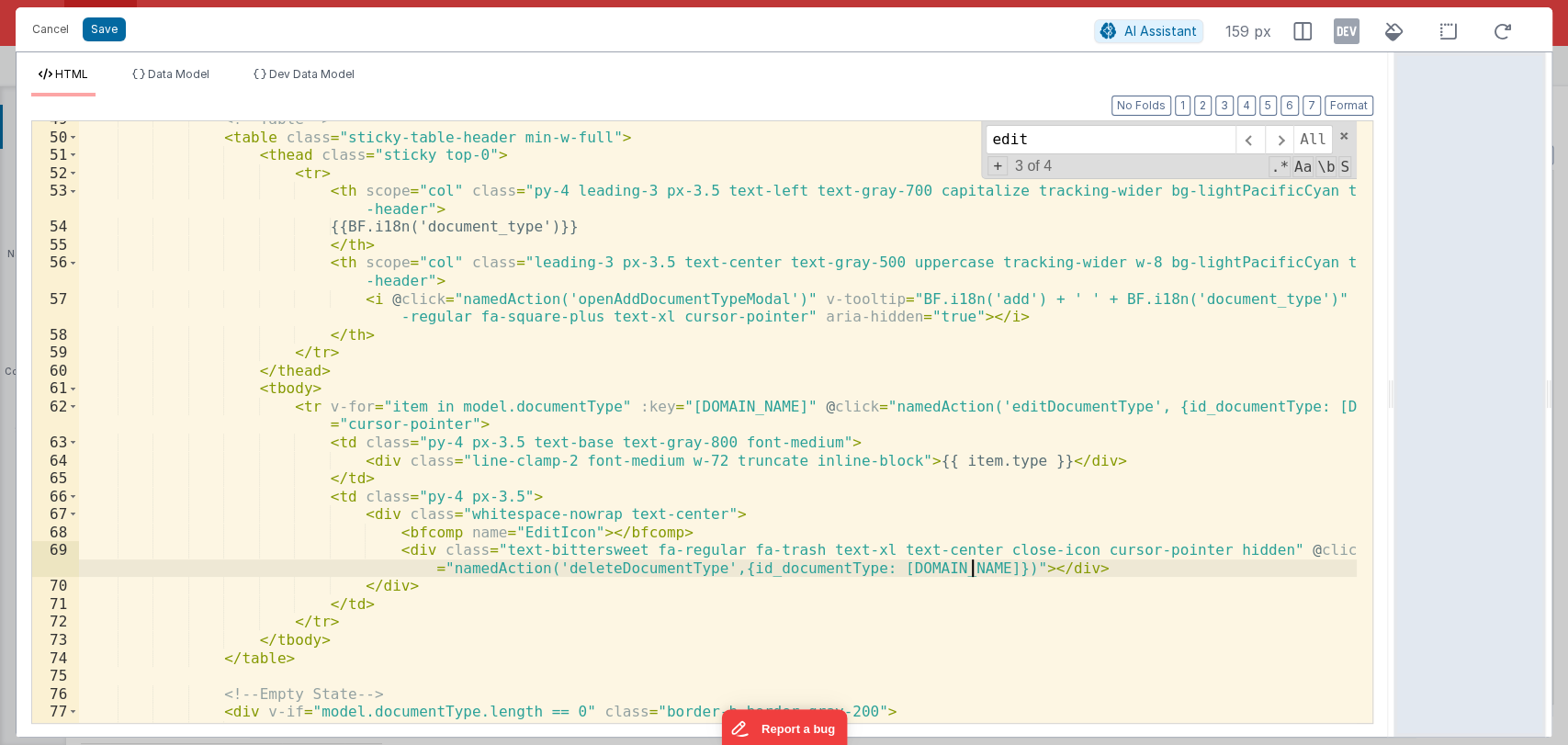
scroll to position [979, 0]
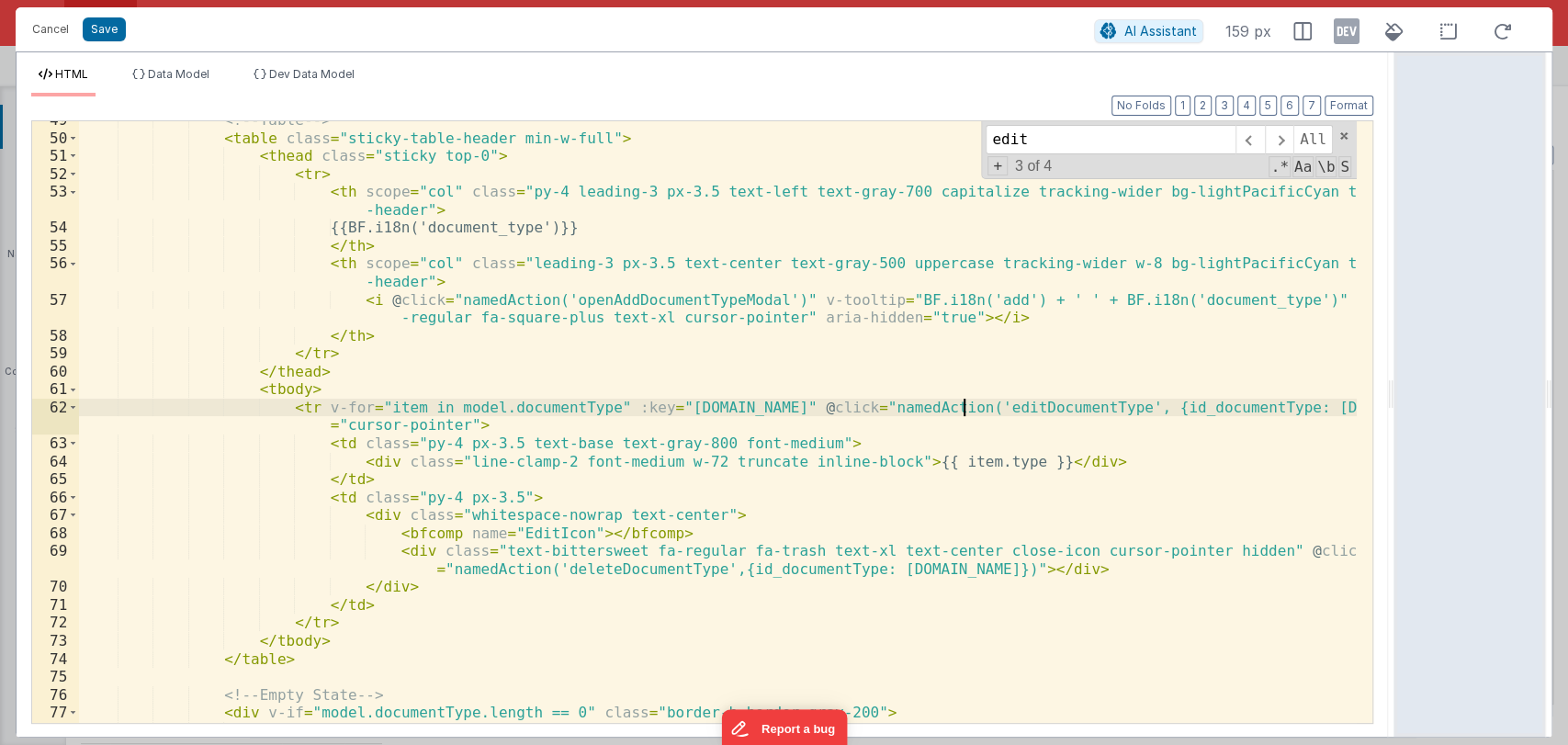
click at [959, 410] on div "<!-- Table --> < table class = "sticky-table-header min-w-full" > < thead class…" at bounding box center [718, 429] width 1278 height 637
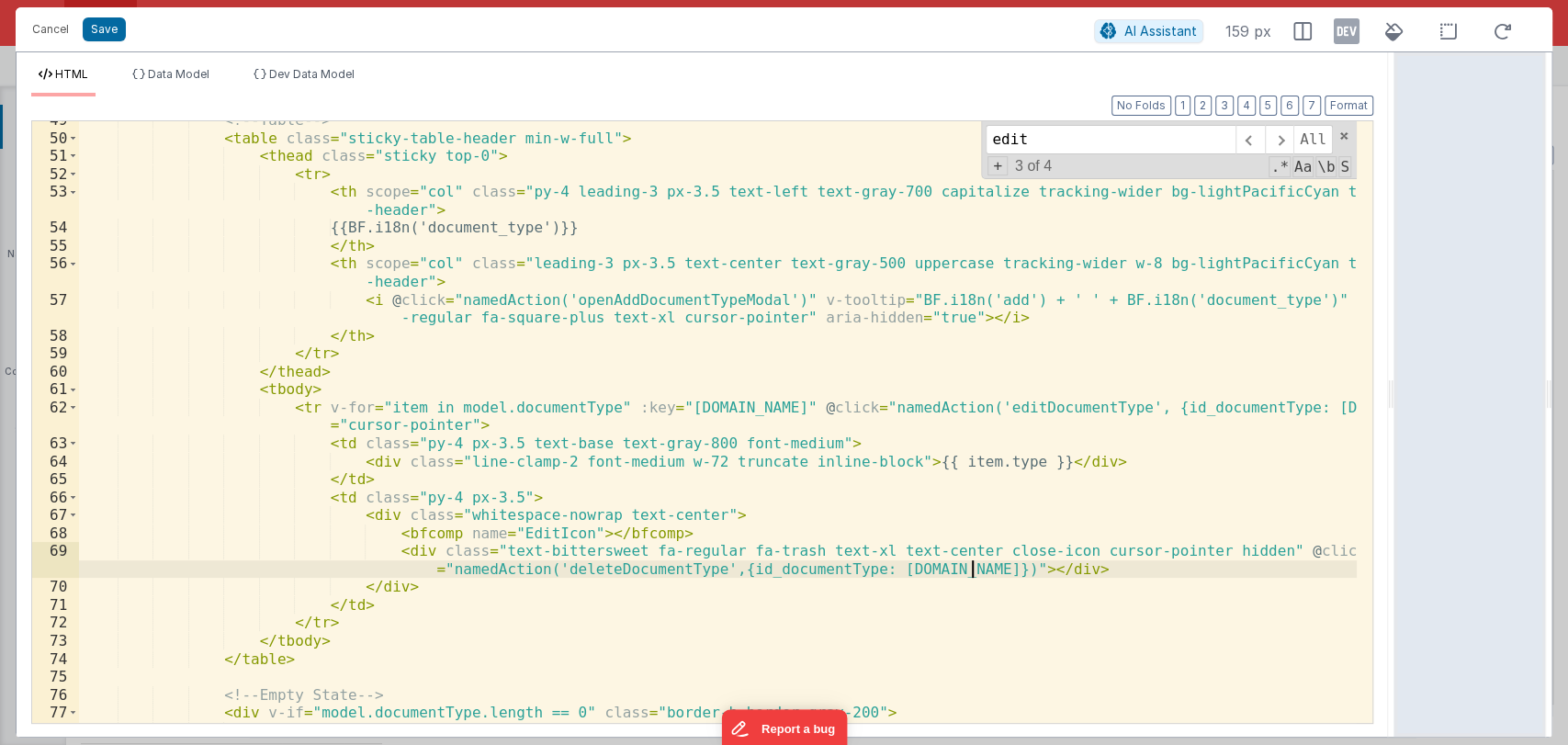
click at [997, 566] on div "<!-- Table --> < table class = "sticky-table-header min-w-full" > < thead class…" at bounding box center [718, 429] width 1278 height 637
click at [950, 409] on div "<!-- Table --> < table class = "sticky-table-header min-w-full" > < thead class…" at bounding box center [718, 431] width 1278 height 637
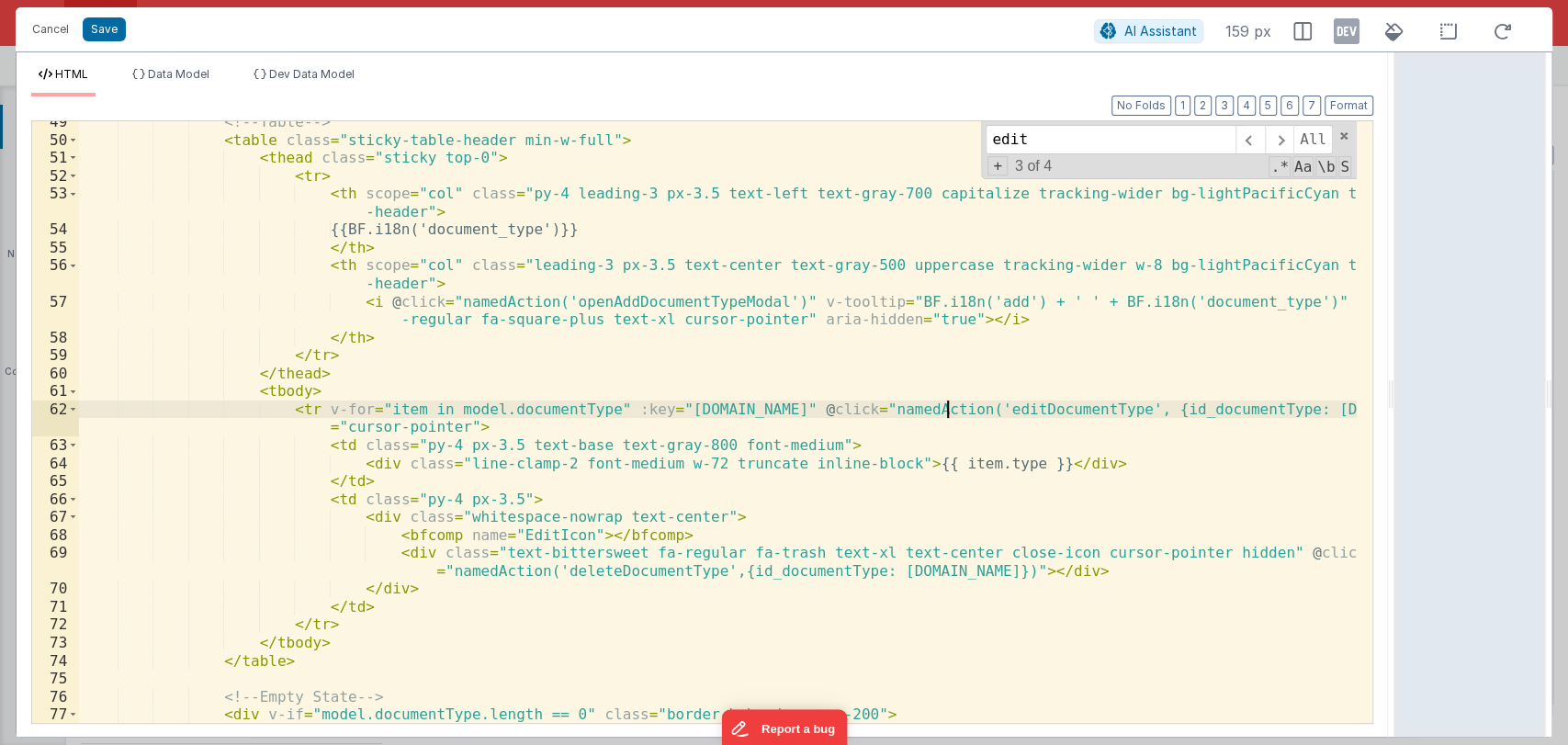
click at [950, 409] on div "<!-- Table --> < table class = "sticky-table-header min-w-full" > < thead class…" at bounding box center [718, 431] width 1278 height 637
type input "editDocumentType"
click at [1255, 144] on span at bounding box center [1249, 139] width 29 height 30
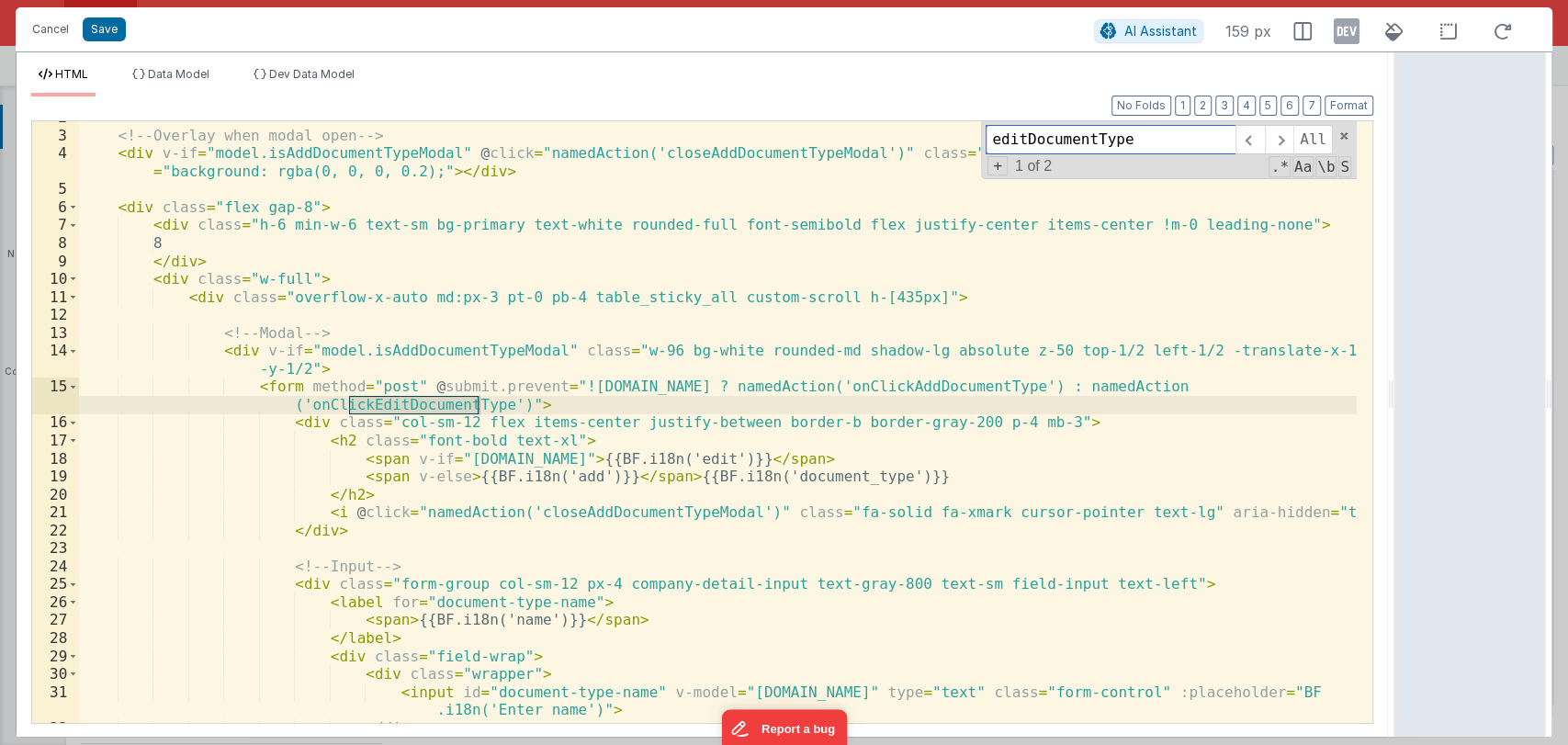
scroll to position [49, 0]
click at [1281, 141] on span at bounding box center [1279, 139] width 29 height 30
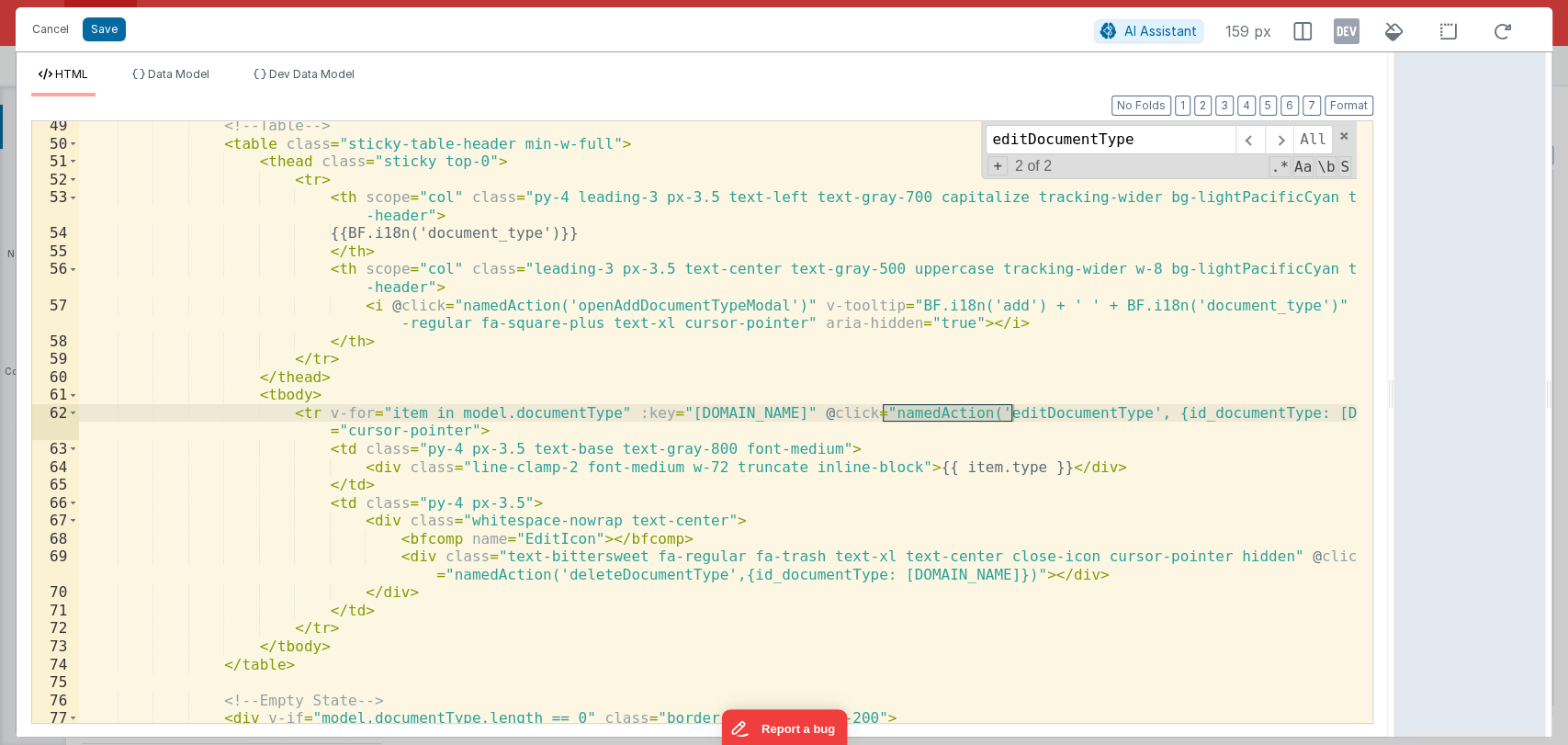
click at [942, 411] on div "<!-- Table --> < table class = "sticky-table-header min-w-full" > < thead class…" at bounding box center [718, 422] width 1278 height 602
click at [942, 412] on div "<!-- Table --> < table class = "sticky-table-header min-w-full" > < thead class…" at bounding box center [718, 435] width 1278 height 637
click at [30, 30] on button "Cancel" at bounding box center [51, 30] width 55 height 26
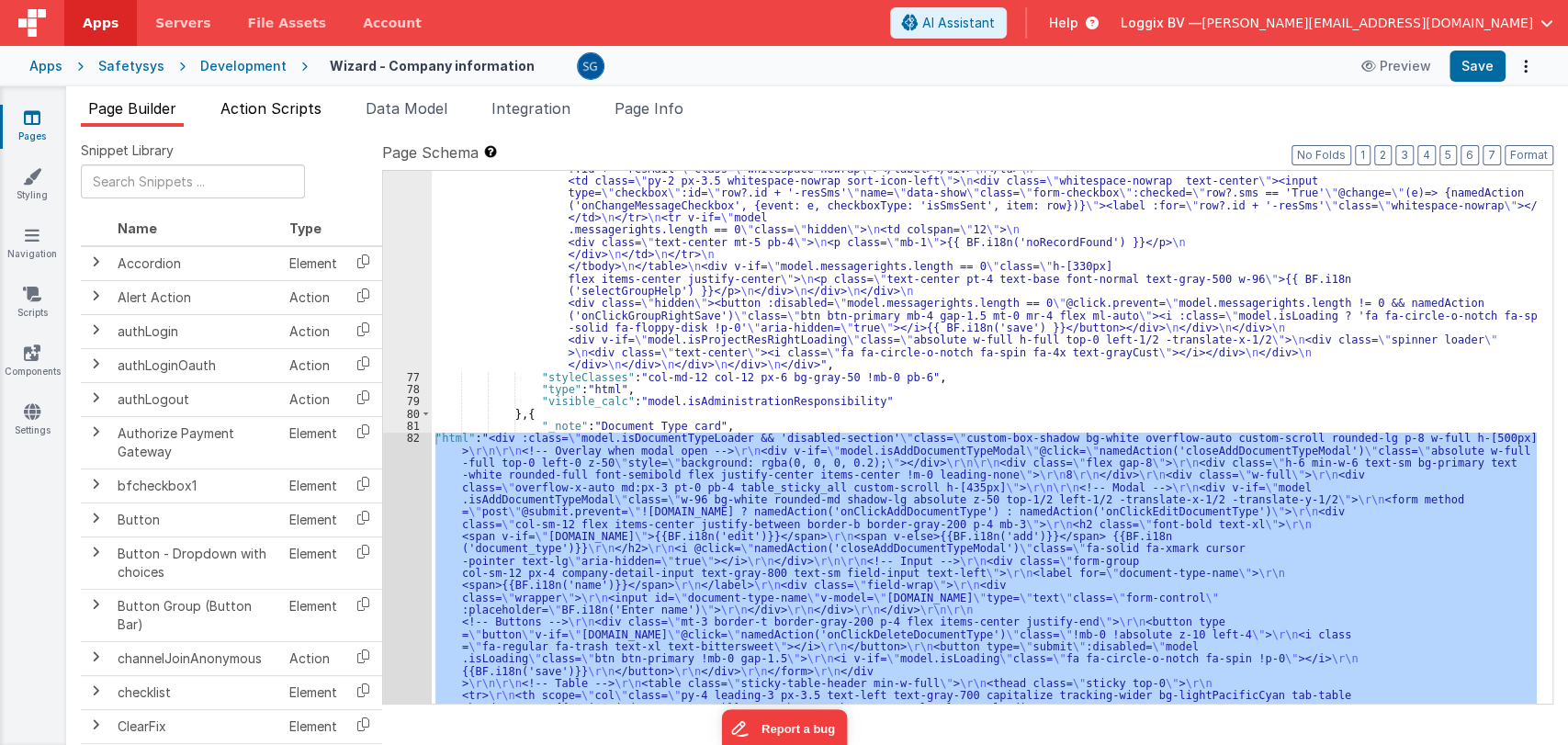
click at [283, 106] on span "Action Scripts" at bounding box center [271, 108] width 101 height 18
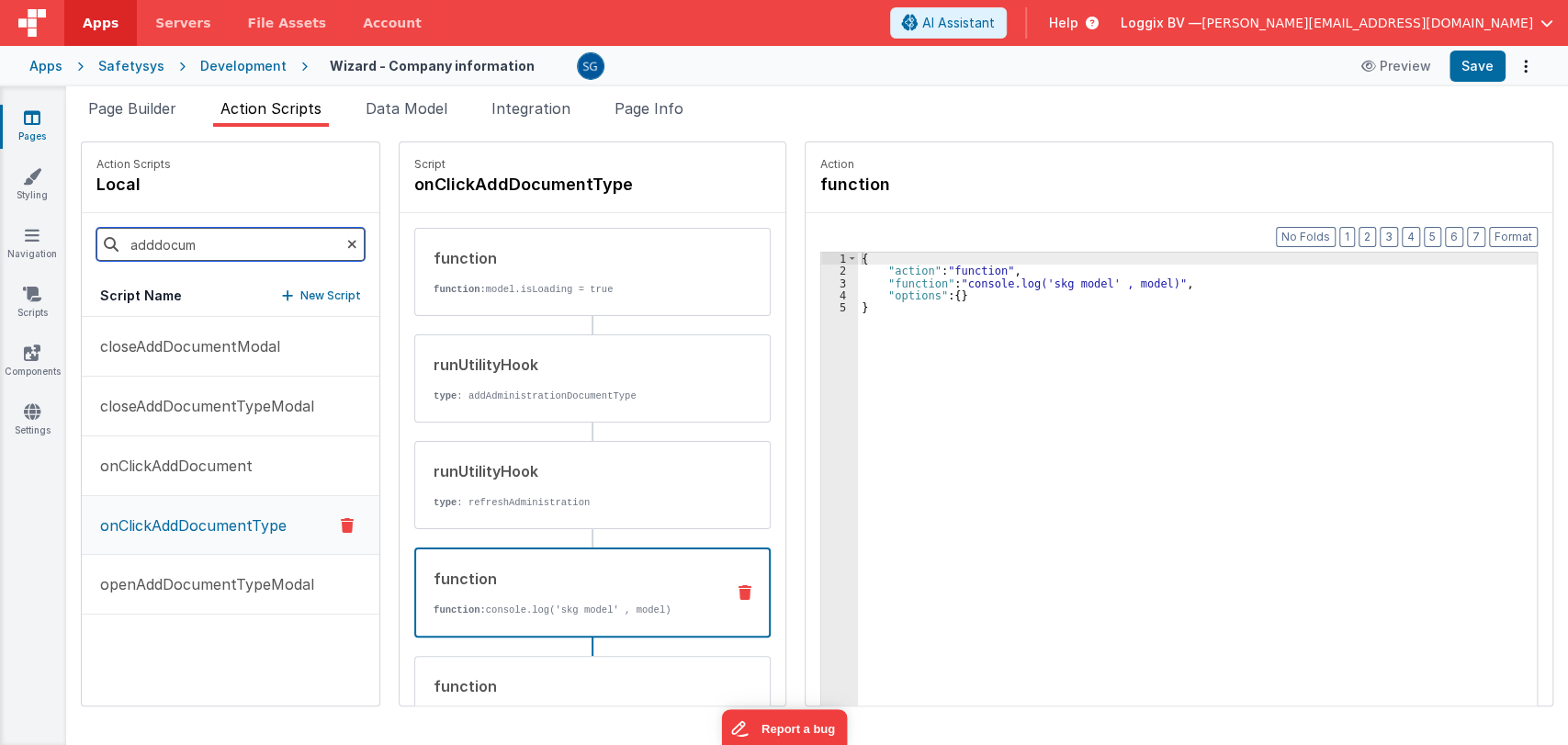
click at [224, 235] on input "adddocum" at bounding box center [230, 245] width 268 height 33
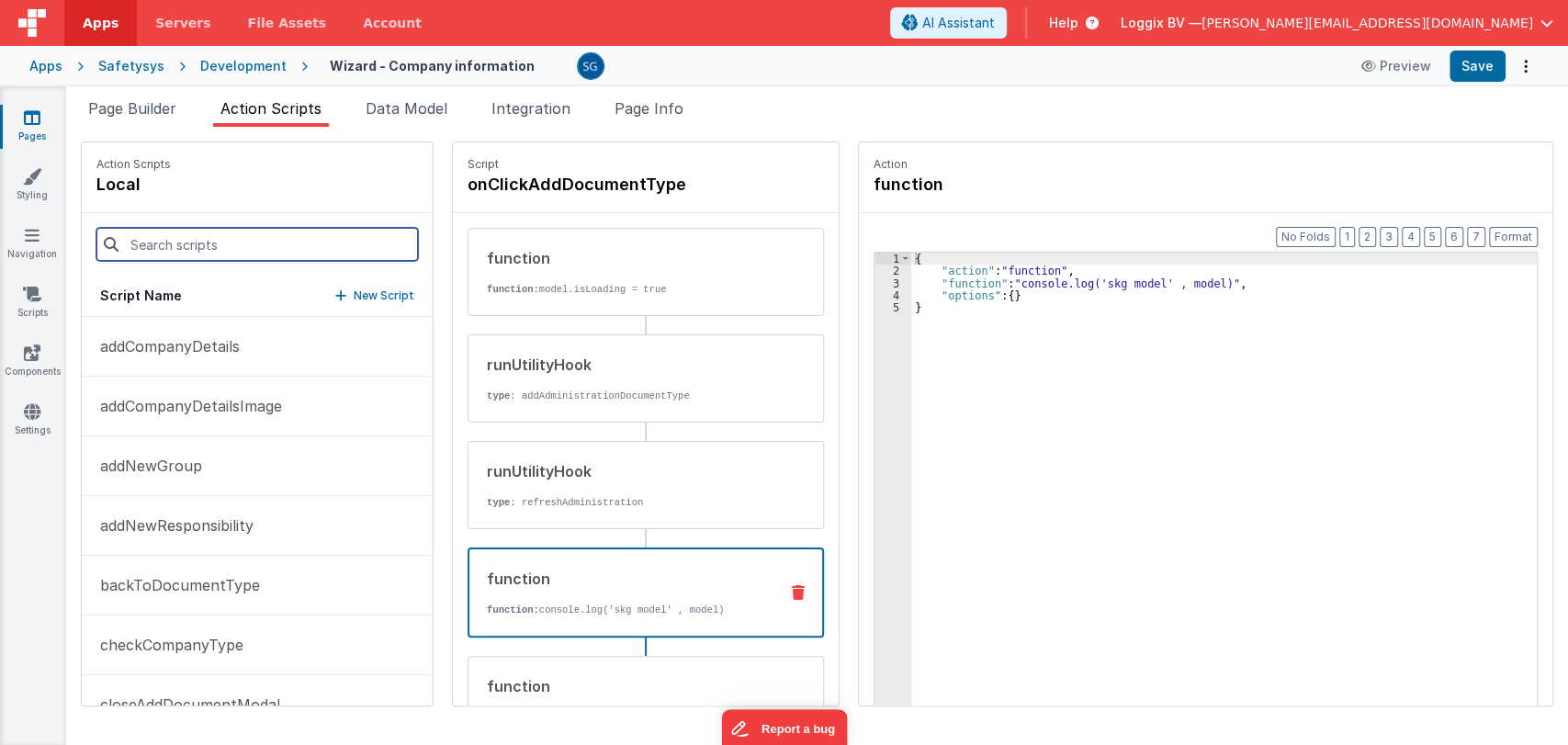
paste input "editDocumentType"
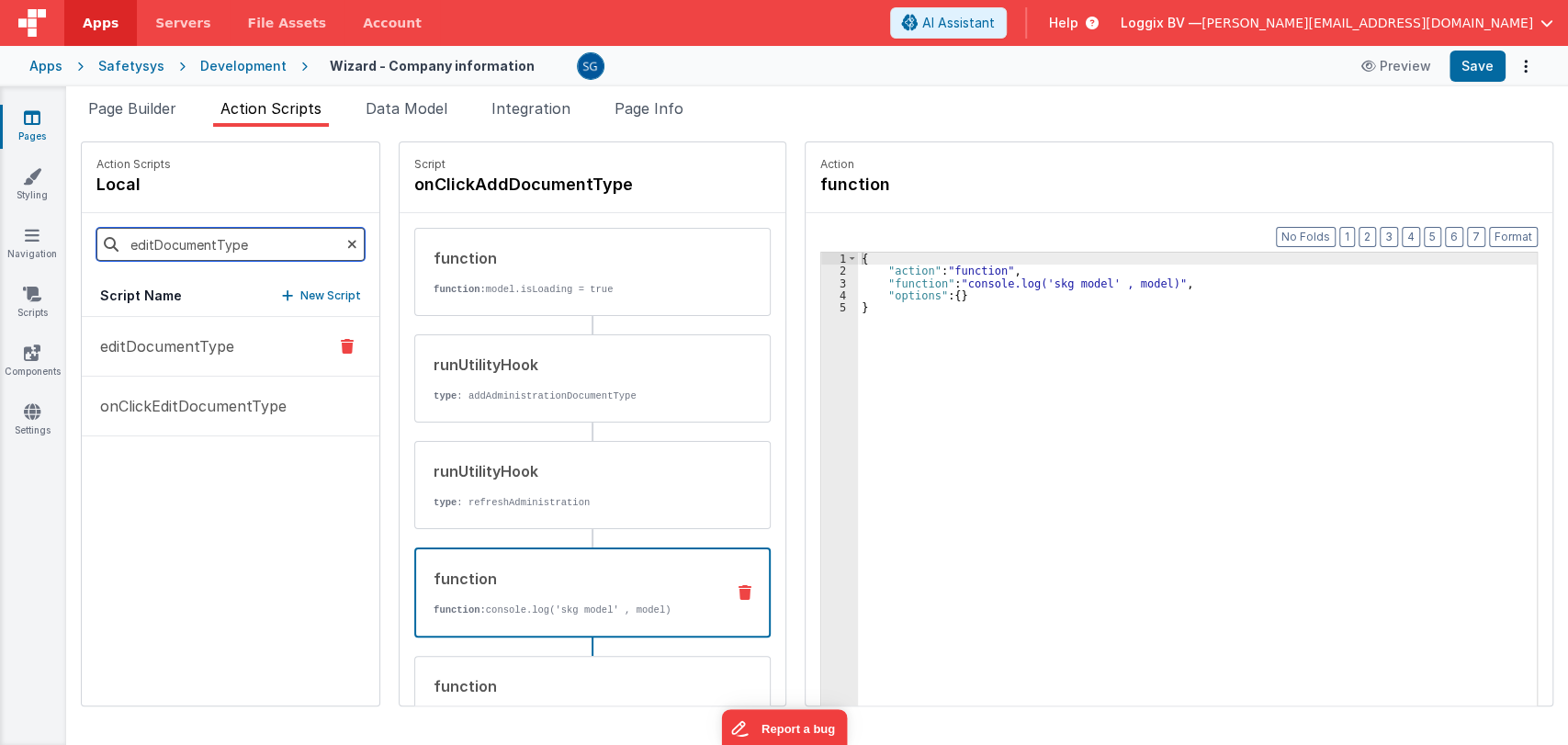
type input "editDocumentType"
click at [181, 353] on p "editDocumentType" at bounding box center [161, 346] width 145 height 22
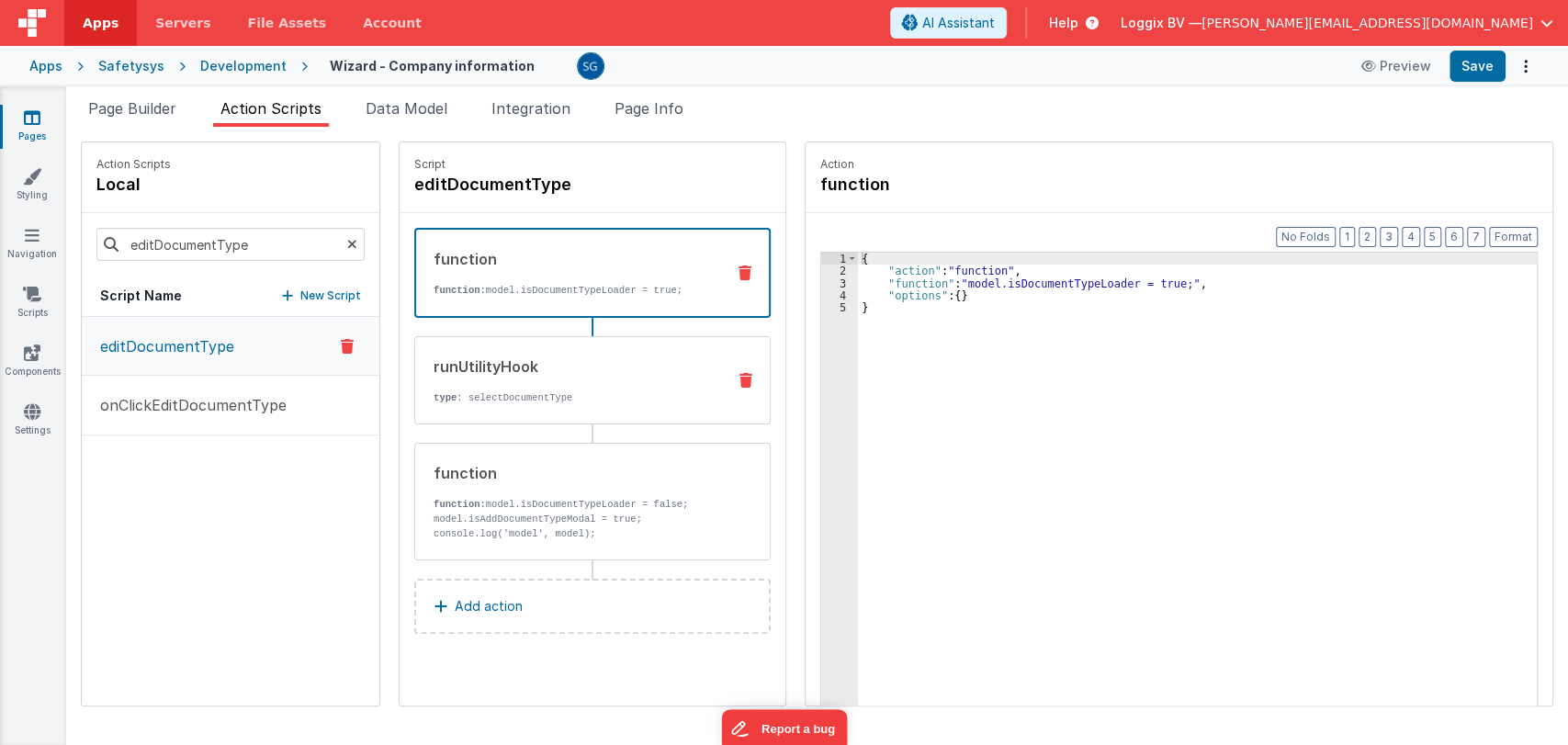
click at [581, 388] on div "runUtilityHook type : selectDocumentType" at bounding box center [563, 380] width 296 height 50
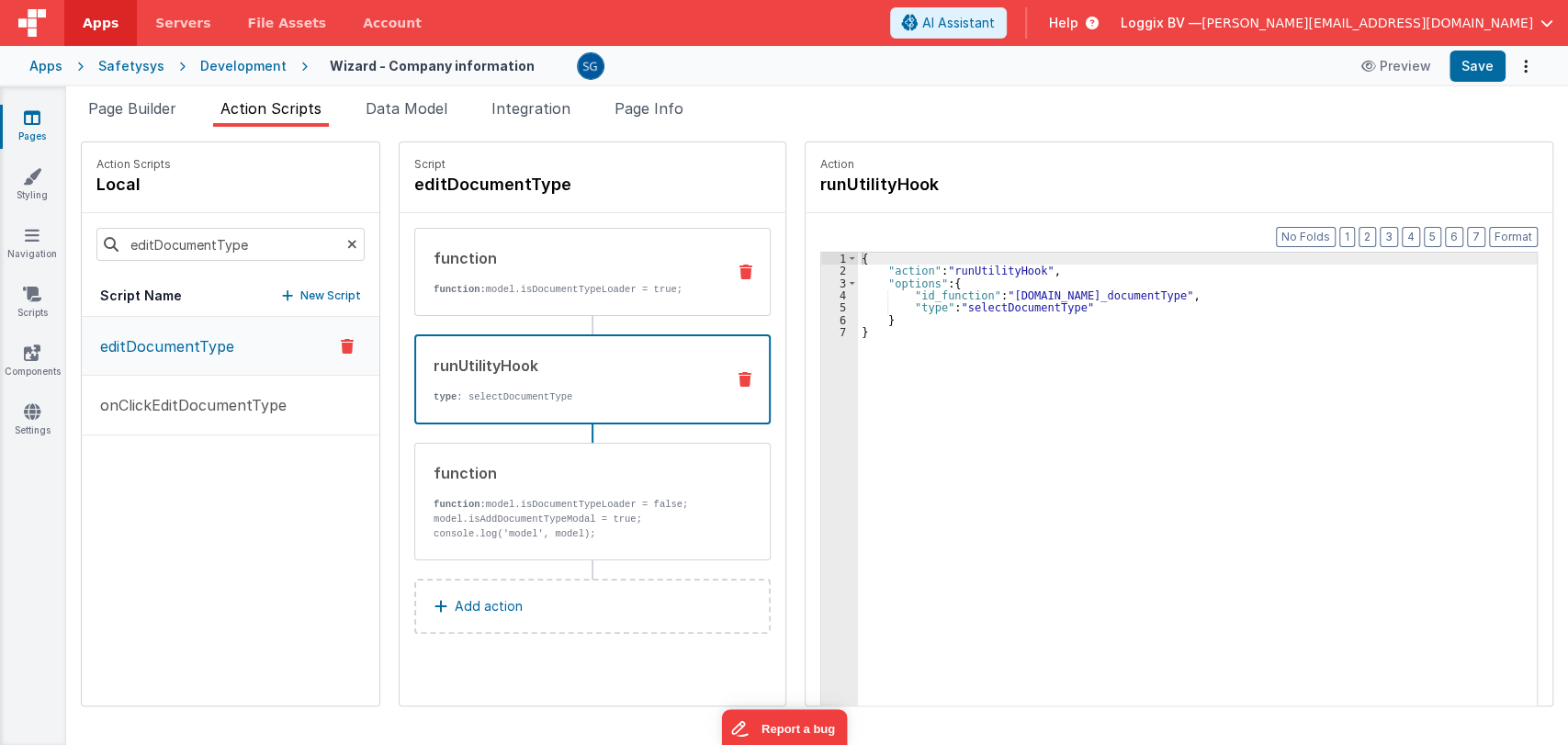
click at [613, 277] on div "function function: model.isDocumentTypeLoader = true;" at bounding box center [563, 272] width 296 height 50
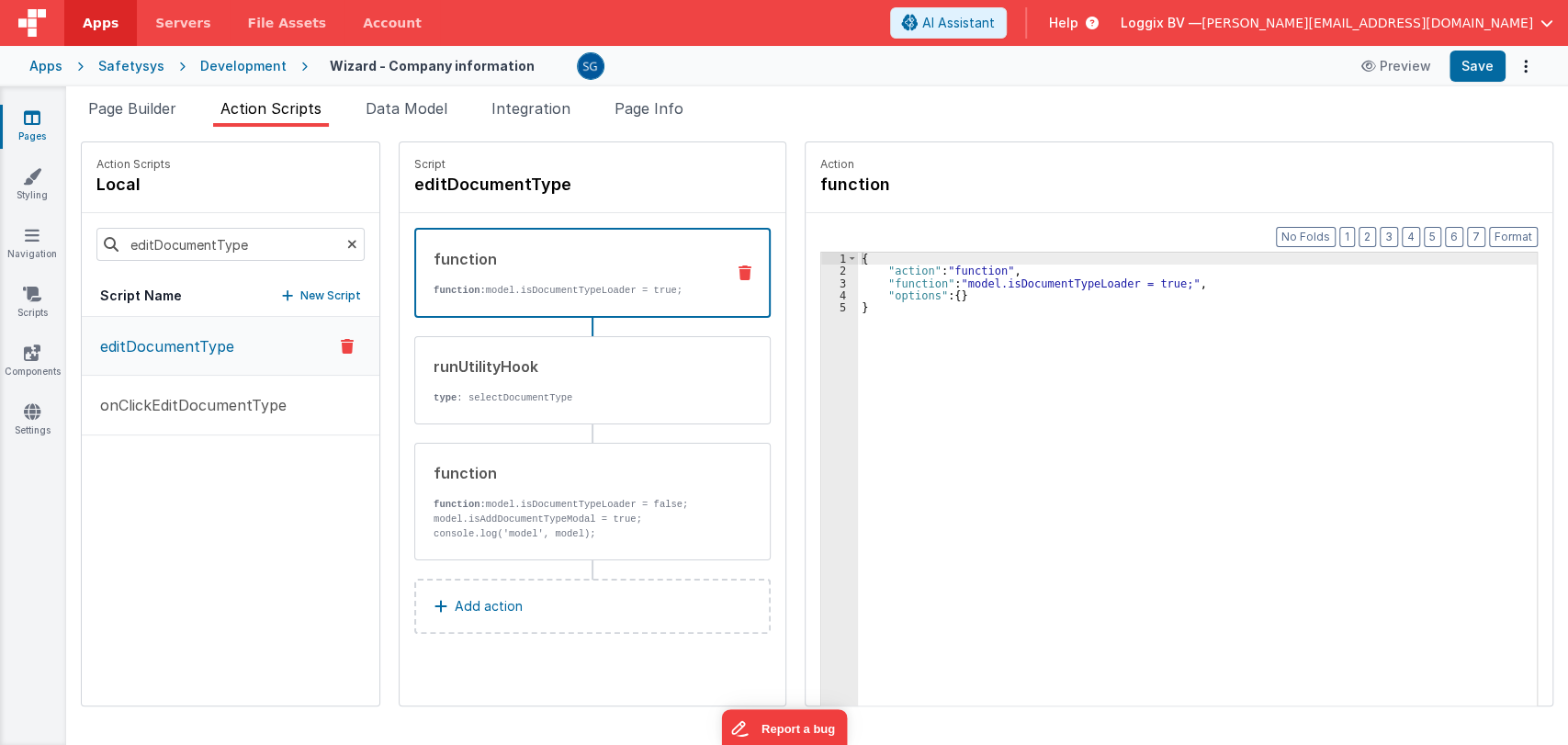
click at [463, 595] on p "Add action" at bounding box center [488, 607] width 68 height 22
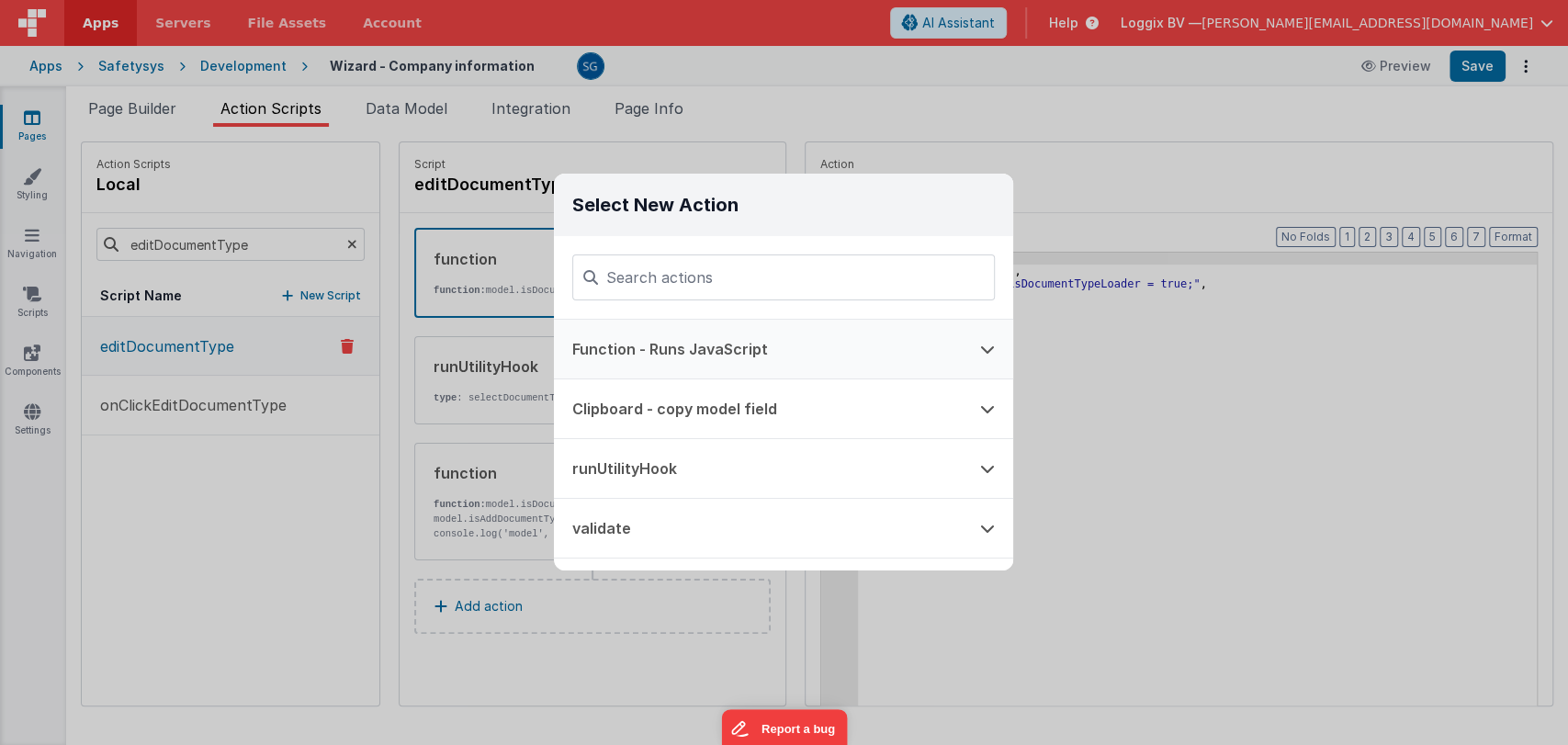
click at [672, 343] on button "Function - Runs JavaScript" at bounding box center [758, 349] width 408 height 59
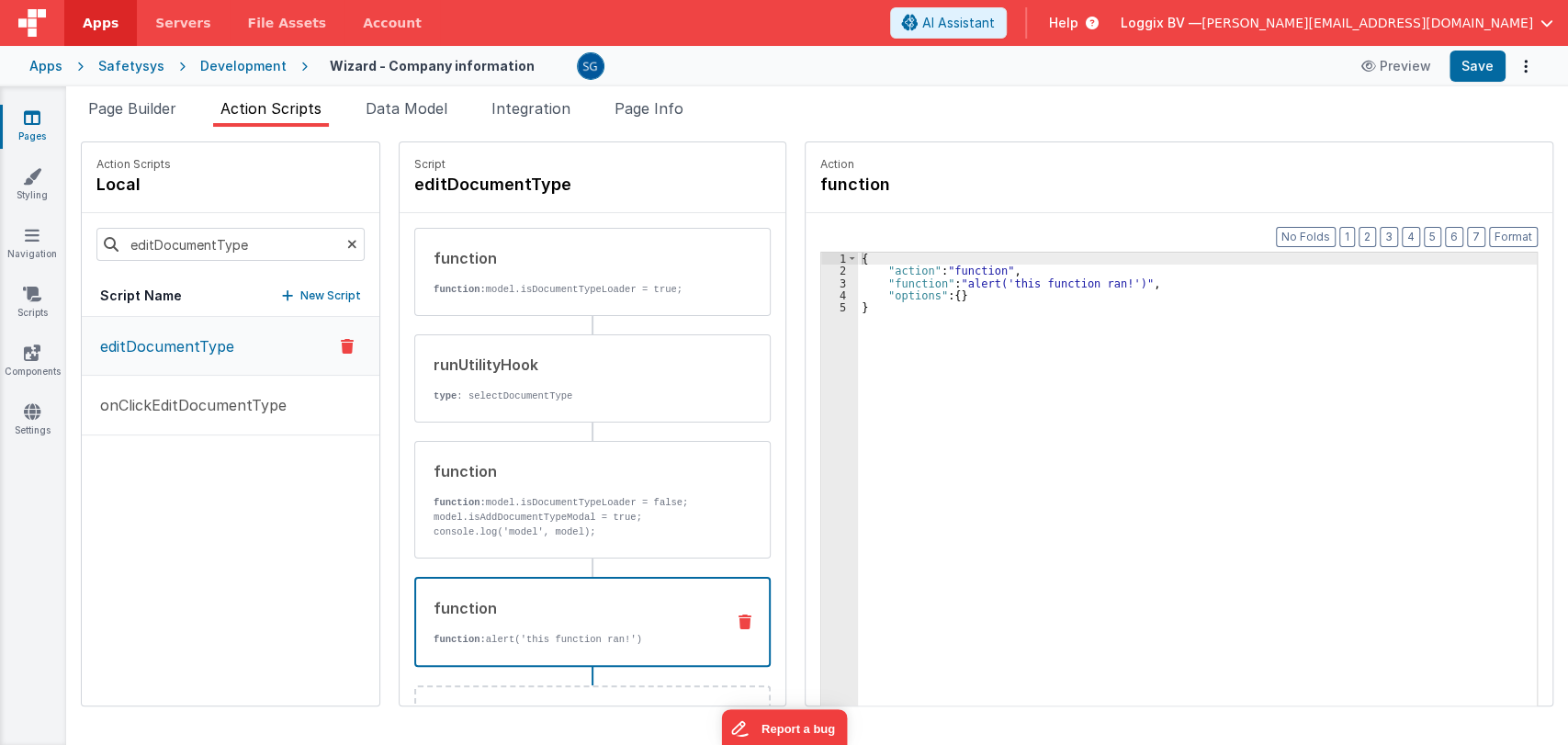
click at [821, 282] on div "3" at bounding box center [839, 282] width 37 height 12
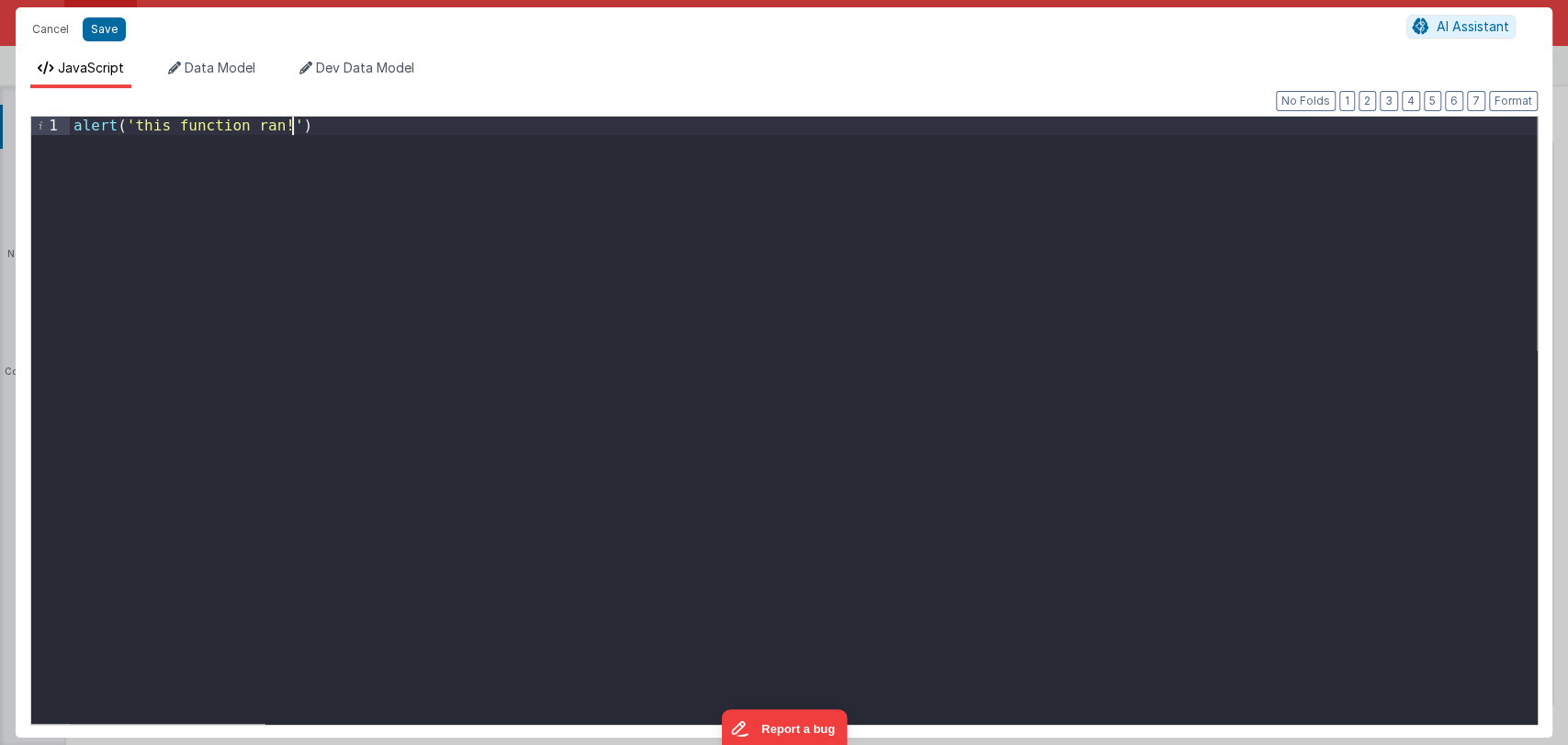
click at [332, 159] on div "alert ( 'this function ran!' )" at bounding box center [803, 438] width 1466 height 643
click at [101, 30] on button "Save" at bounding box center [104, 30] width 43 height 24
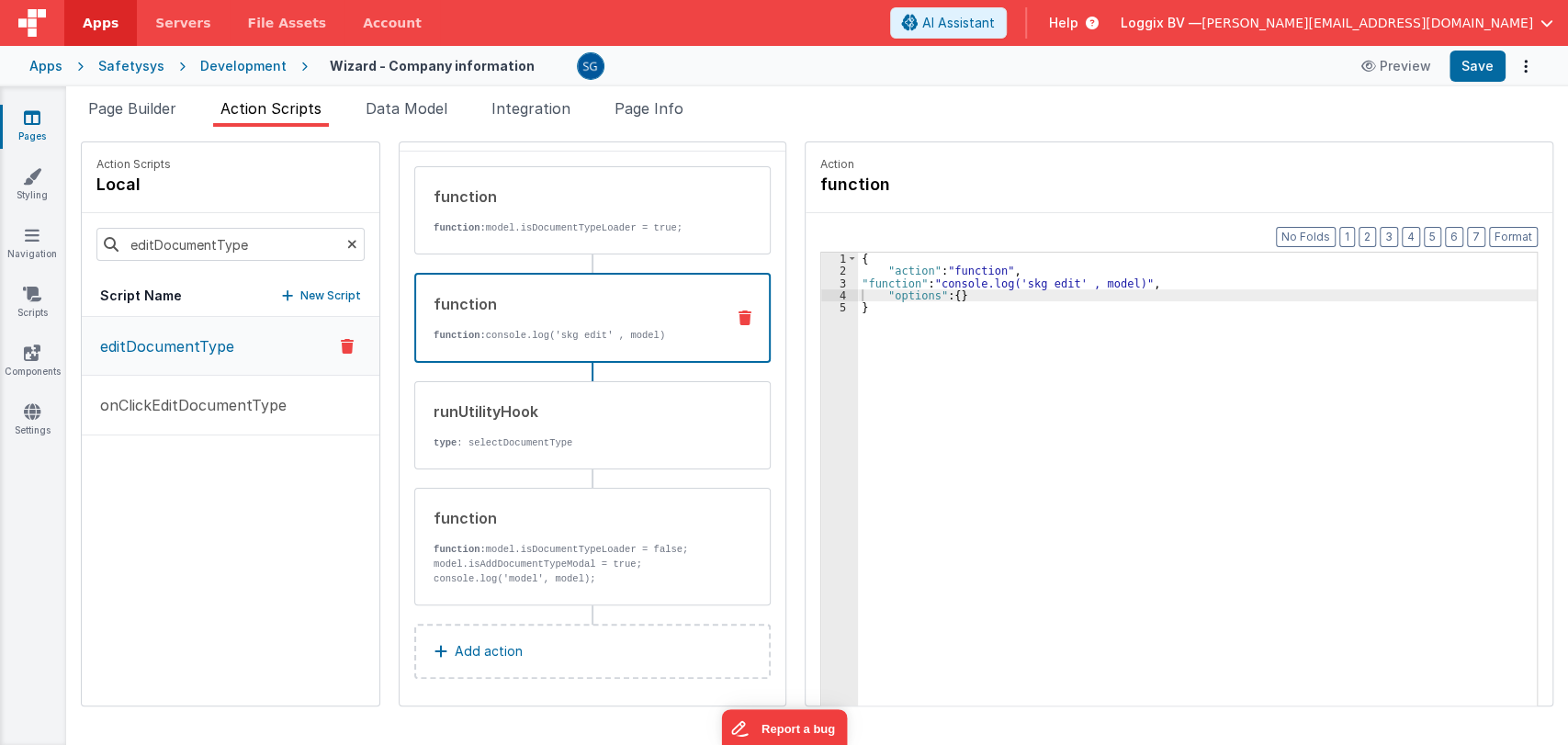
scroll to position [66, 0]
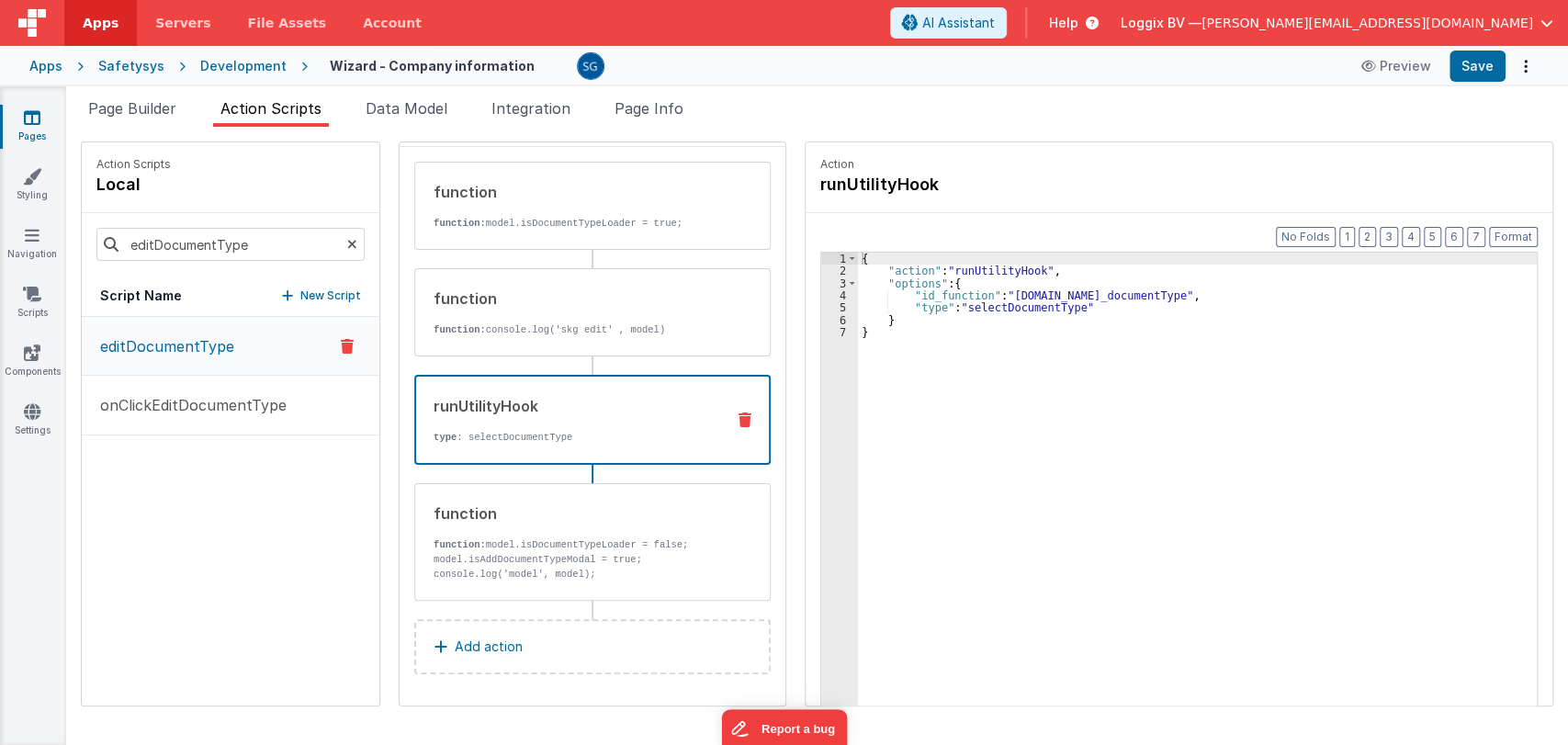
click at [576, 422] on div "runUtilityHook type : selectDocumentType" at bounding box center [563, 420] width 294 height 50
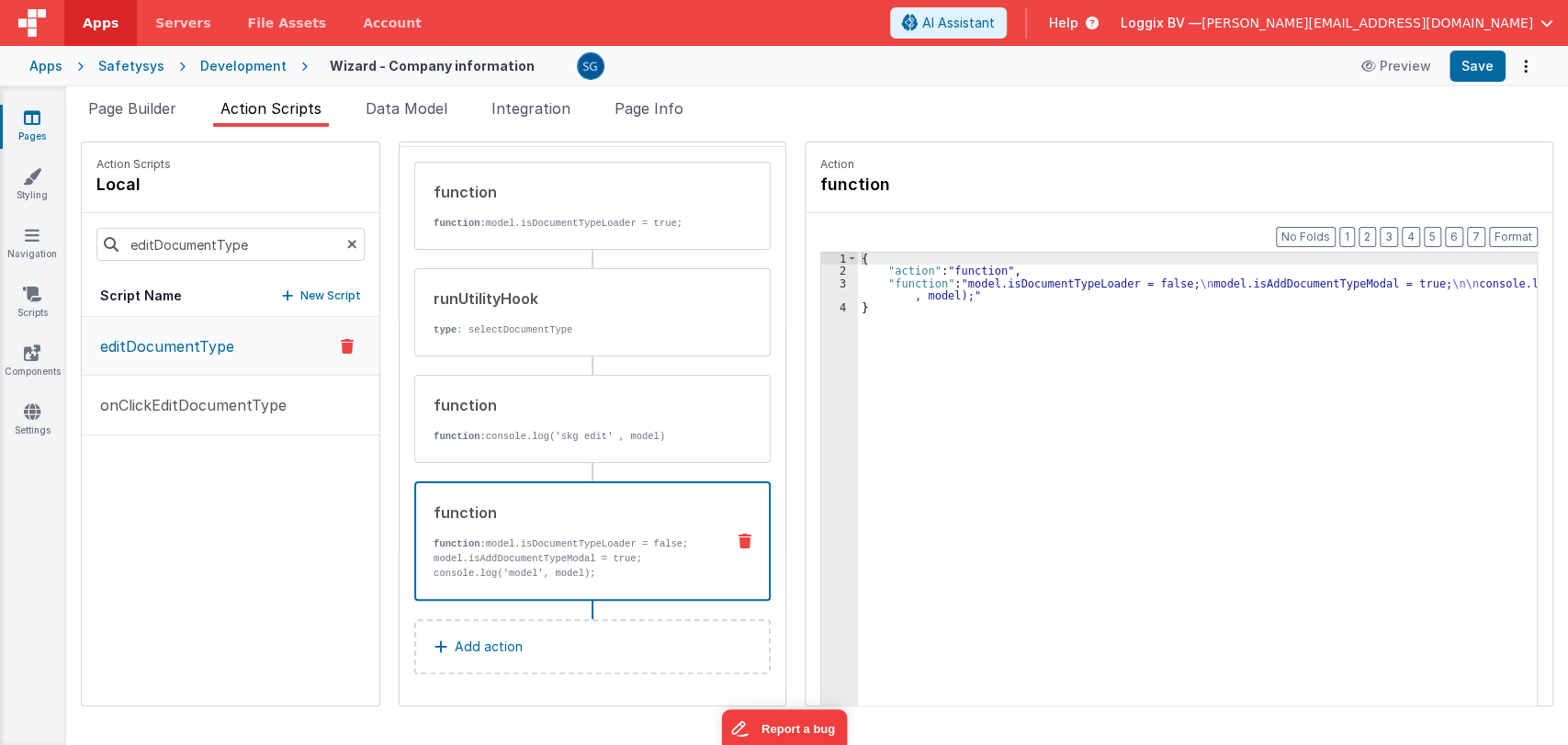
click at [535, 531] on div "function function: model.isDocumentTypeLoader = false; model.isAddDocumentTypeM…" at bounding box center [563, 541] width 294 height 79
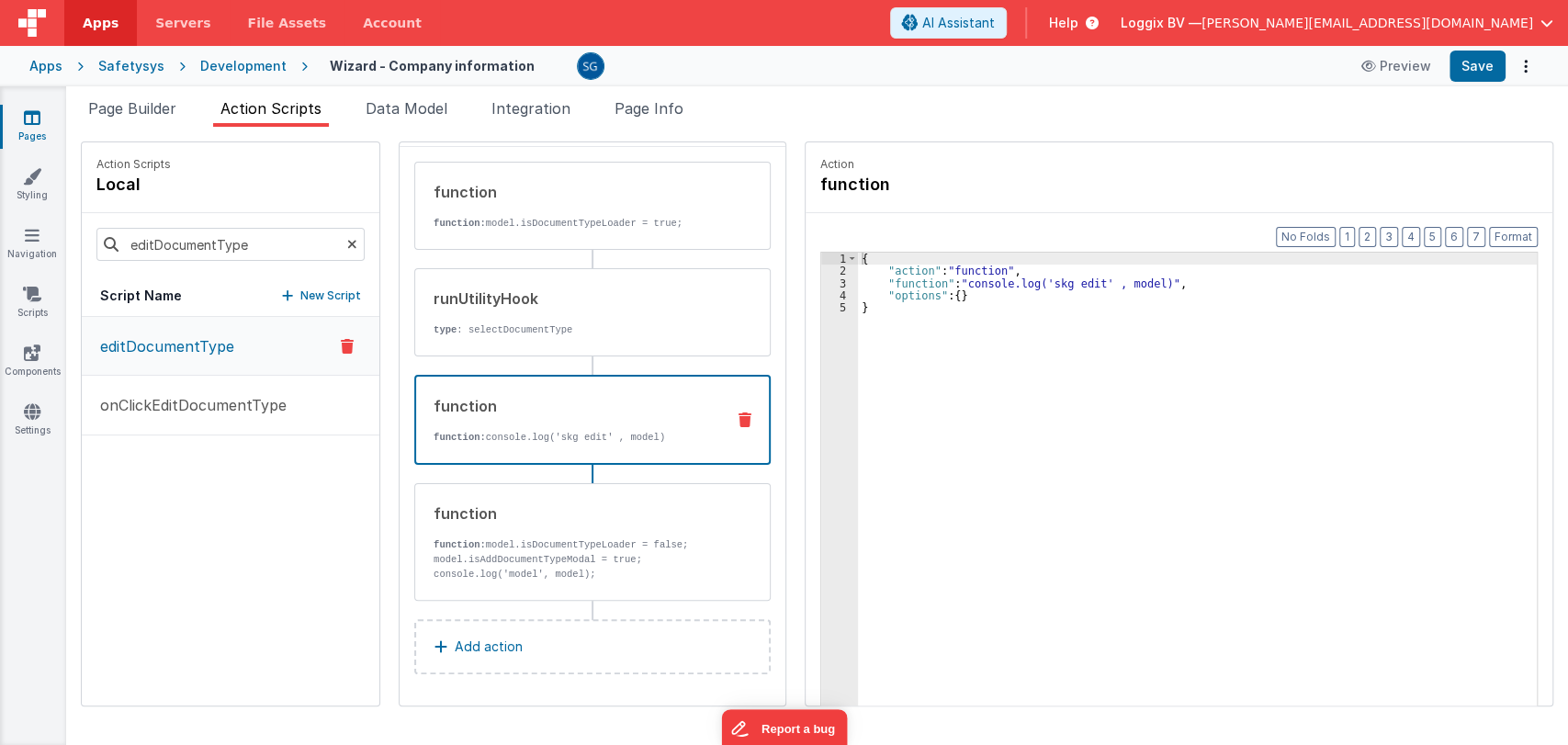
click at [531, 422] on div "function function: console.log('skg edit' , model)" at bounding box center [563, 420] width 294 height 50
click at [612, 532] on div "function function: model.isDocumentTypeLoader = false; model.isAddDocumentTypeM…" at bounding box center [563, 542] width 296 height 79
click at [654, 416] on div "function function: console.log('skg edit' , model)" at bounding box center [563, 420] width 294 height 50
click at [1457, 78] on button "Save" at bounding box center [1478, 66] width 56 height 31
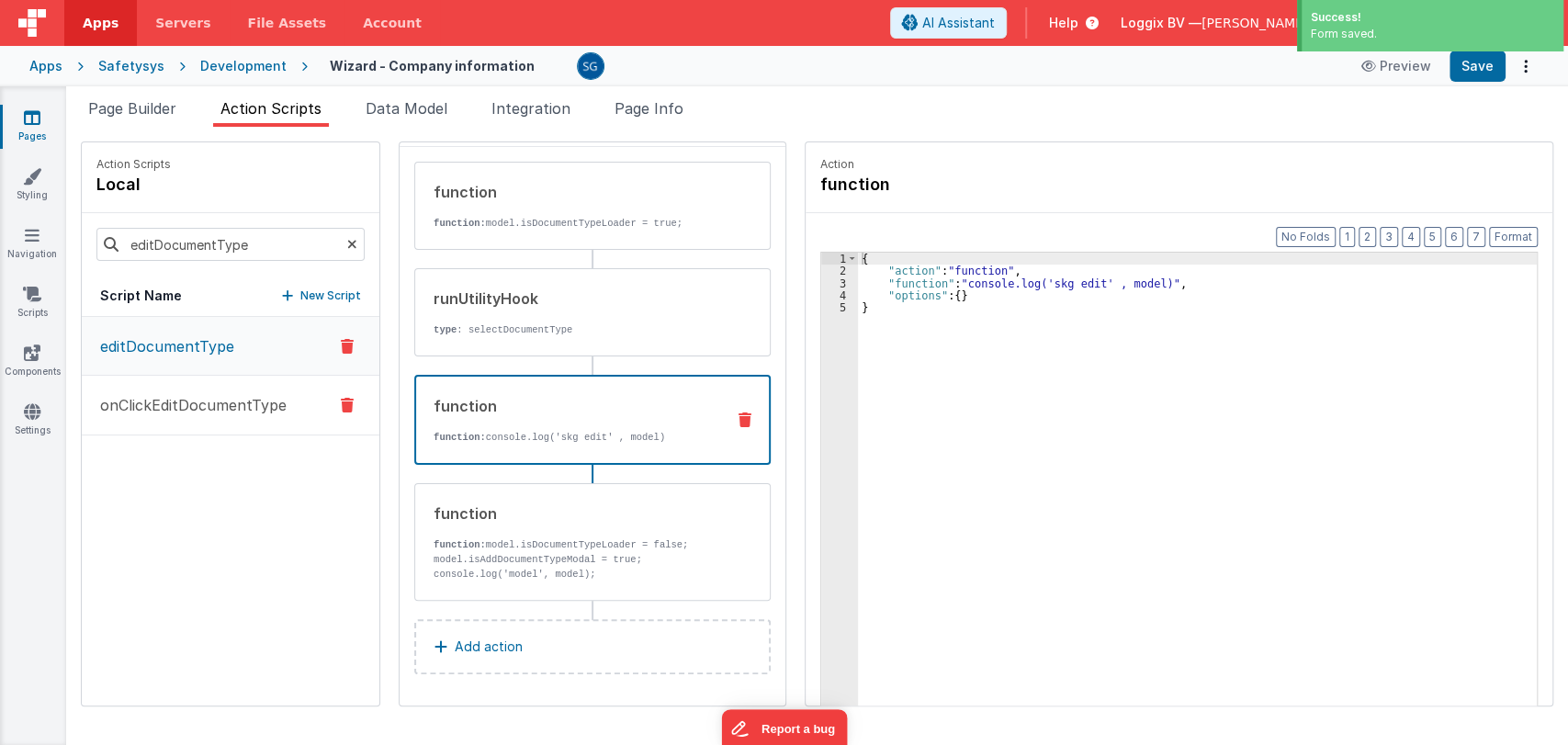
click at [210, 412] on p "onClickEditDocumentType" at bounding box center [187, 405] width 198 height 22
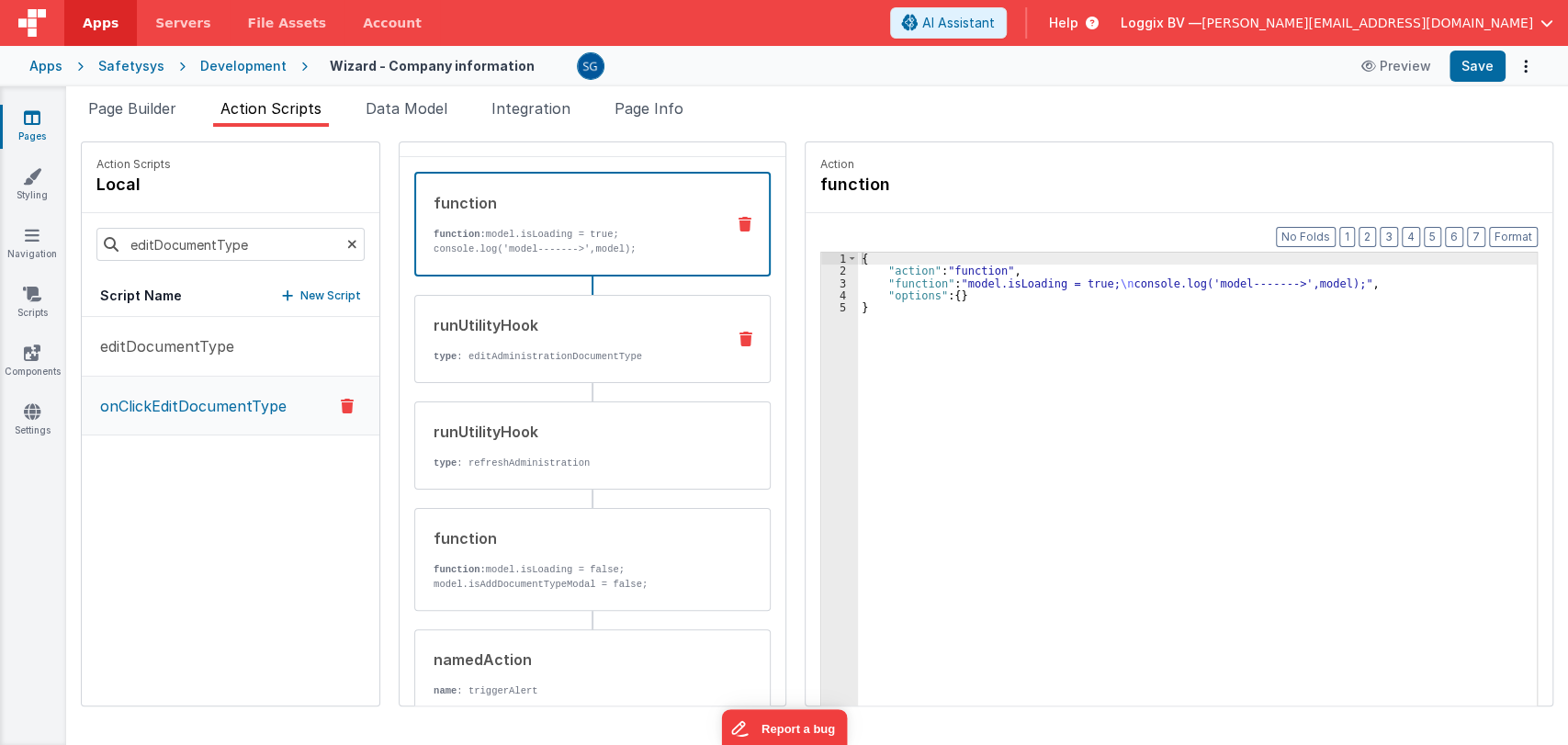
scroll to position [58, 0]
click at [131, 108] on span "Page Builder" at bounding box center [131, 108] width 88 height 18
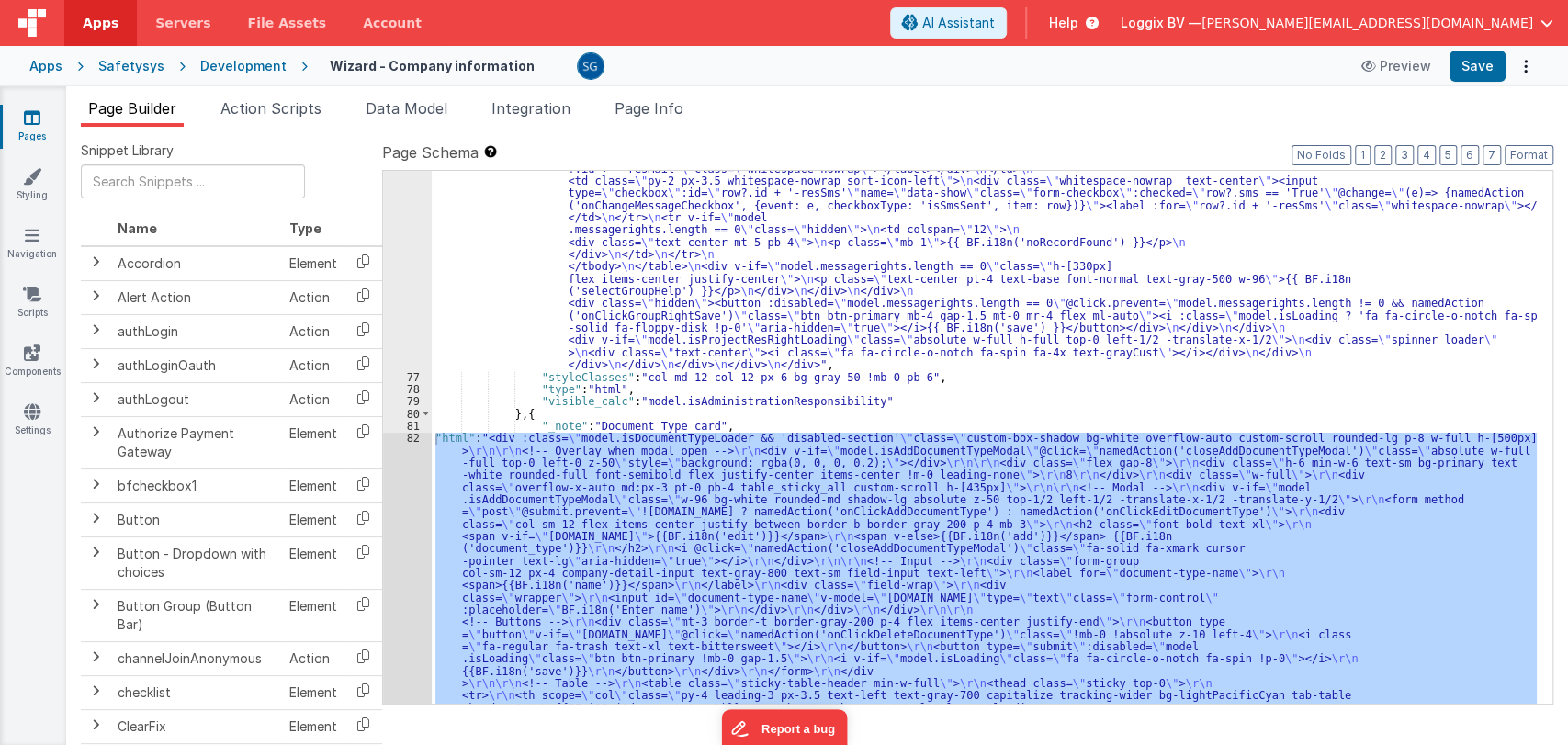
click at [411, 438] on div "82" at bounding box center [407, 657] width 49 height 452
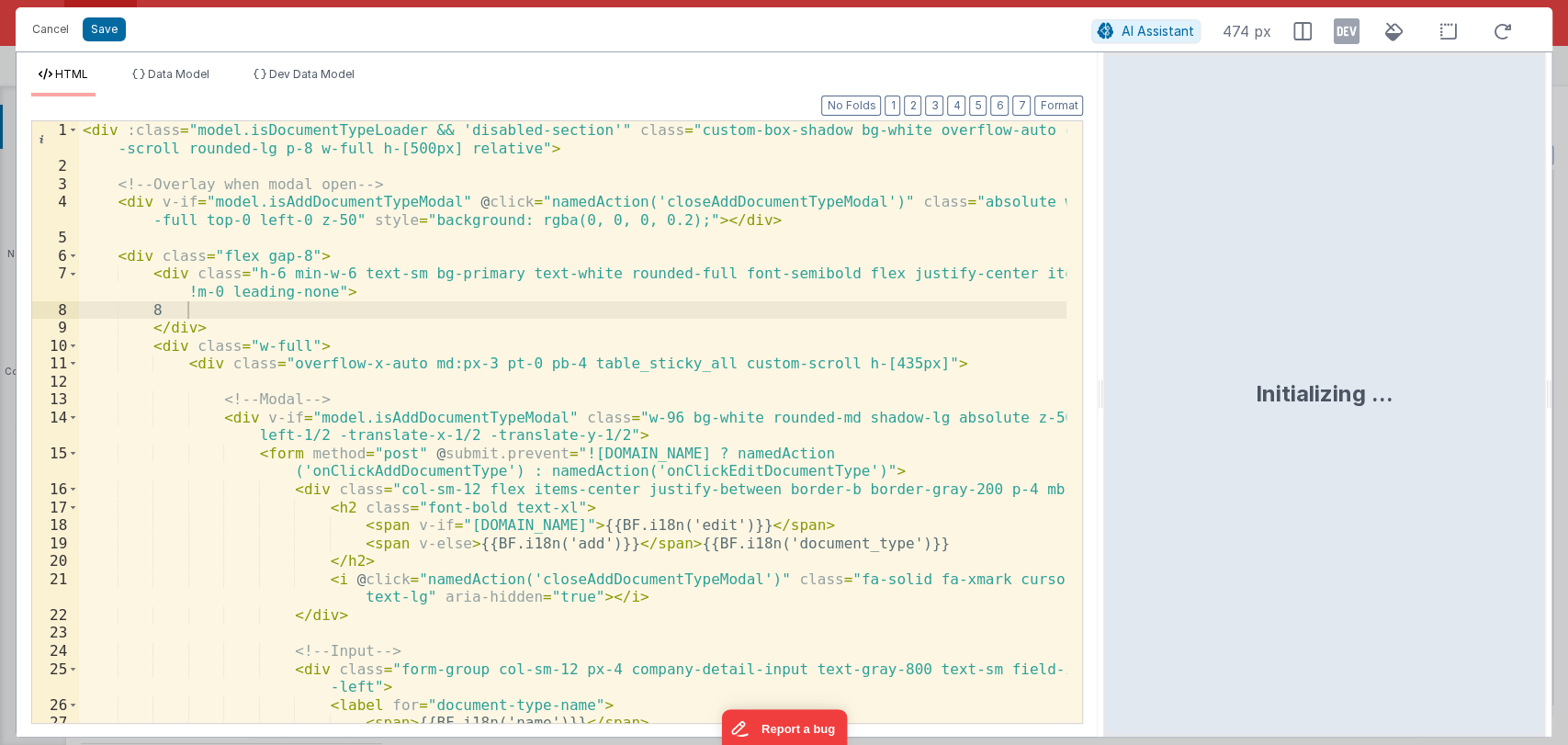
drag, startPoint x: 779, startPoint y: 399, endPoint x: 1105, endPoint y: 384, distance: 326.3
click at [1105, 384] on html "Cancel Save AI Assistant 474 px HTML Data Model Dev Data Model Format 7 6 5 4 3…" at bounding box center [784, 372] width 1568 height 745
click at [49, 31] on button "Cancel" at bounding box center [51, 30] width 55 height 26
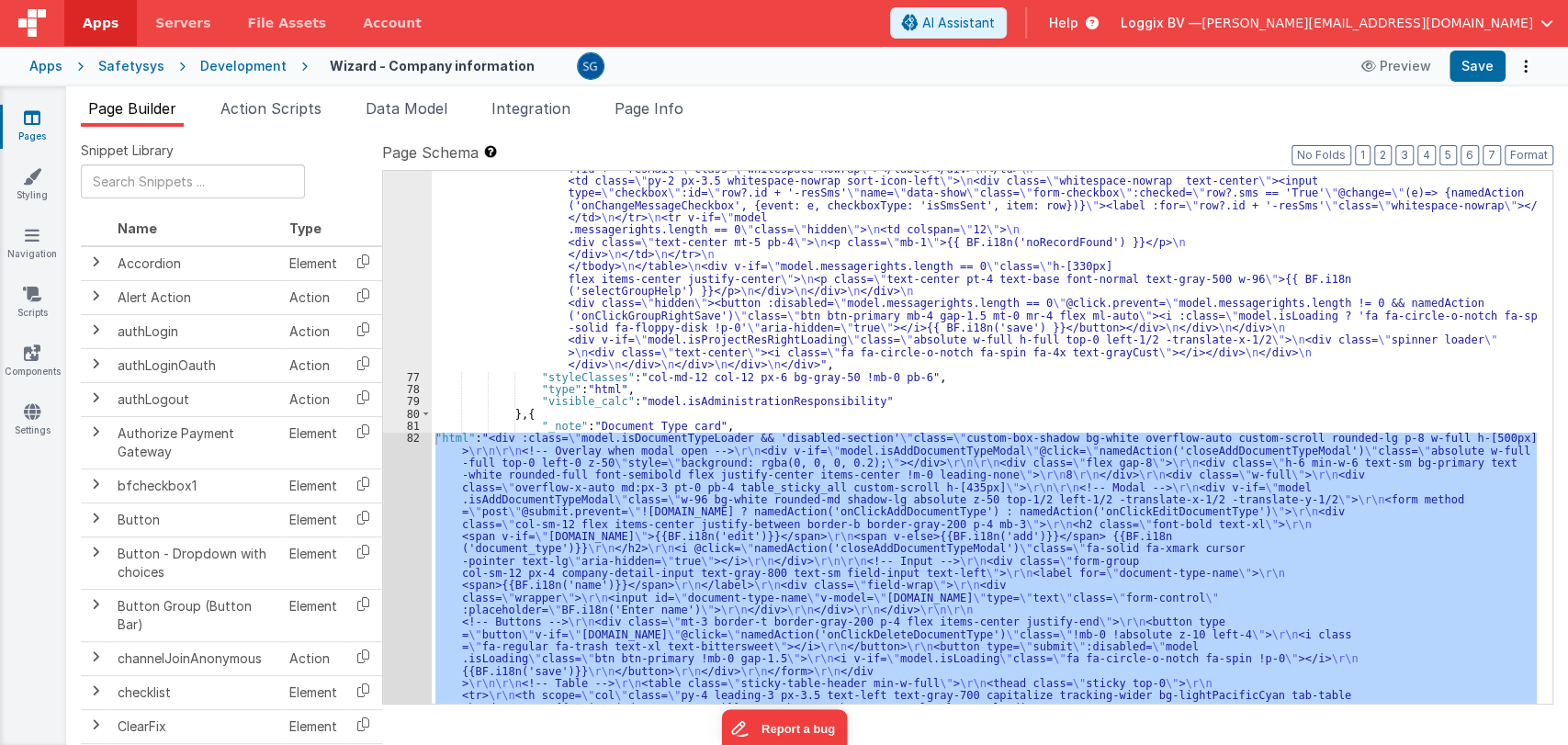
click at [27, 121] on div "Format 7 6 5 4 3 2 1 No Folds Data Model Format 7 6 5 4 3 2 1 No Folds Developm…" at bounding box center [557, 398] width 1081 height 640
click at [31, 116] on div "Format 7 6 5 4 3 2 1 No Folds" at bounding box center [557, 391] width 1052 height 625
click at [30, 129] on link "Pages" at bounding box center [32, 126] width 66 height 37
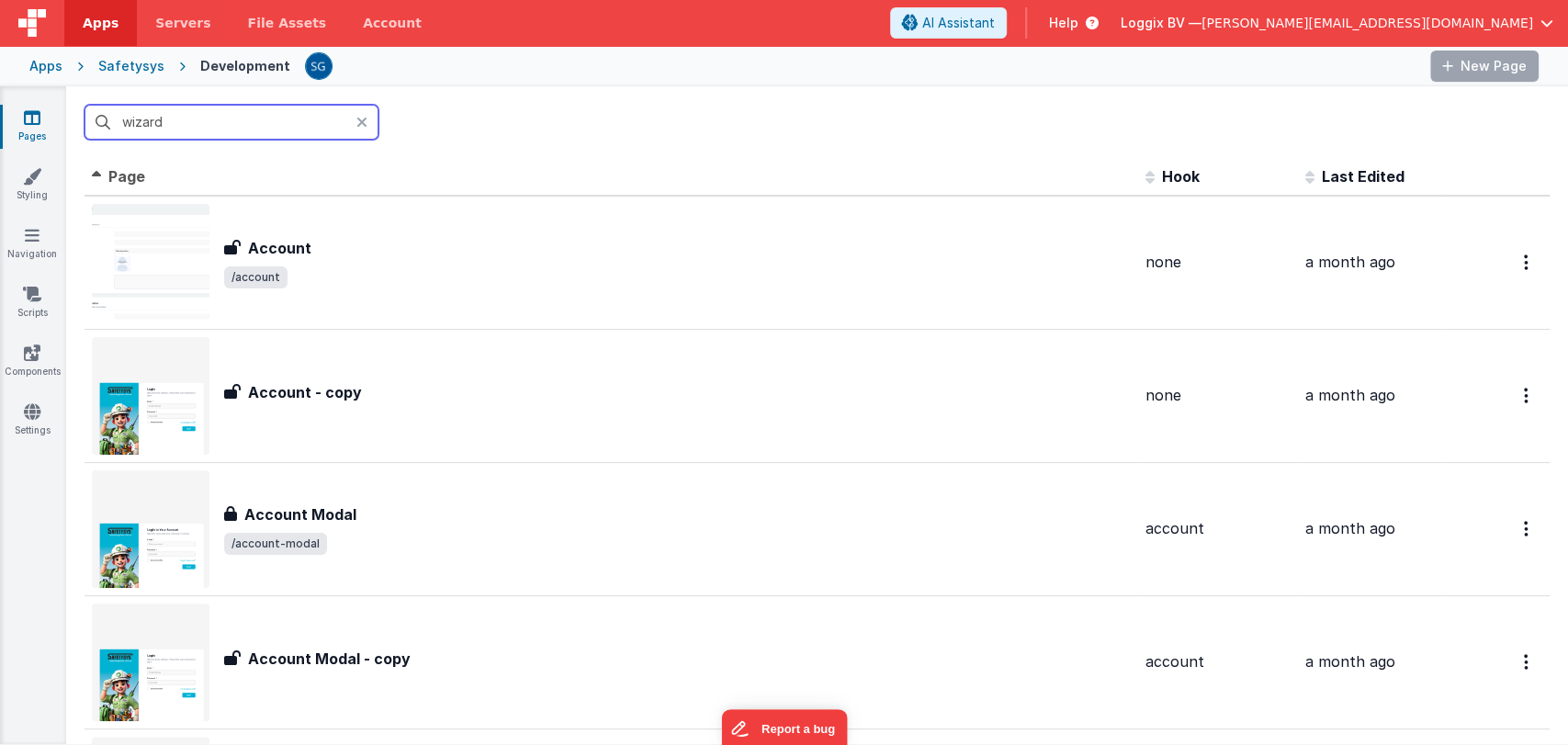
click at [191, 119] on input "wizard" at bounding box center [232, 122] width 294 height 35
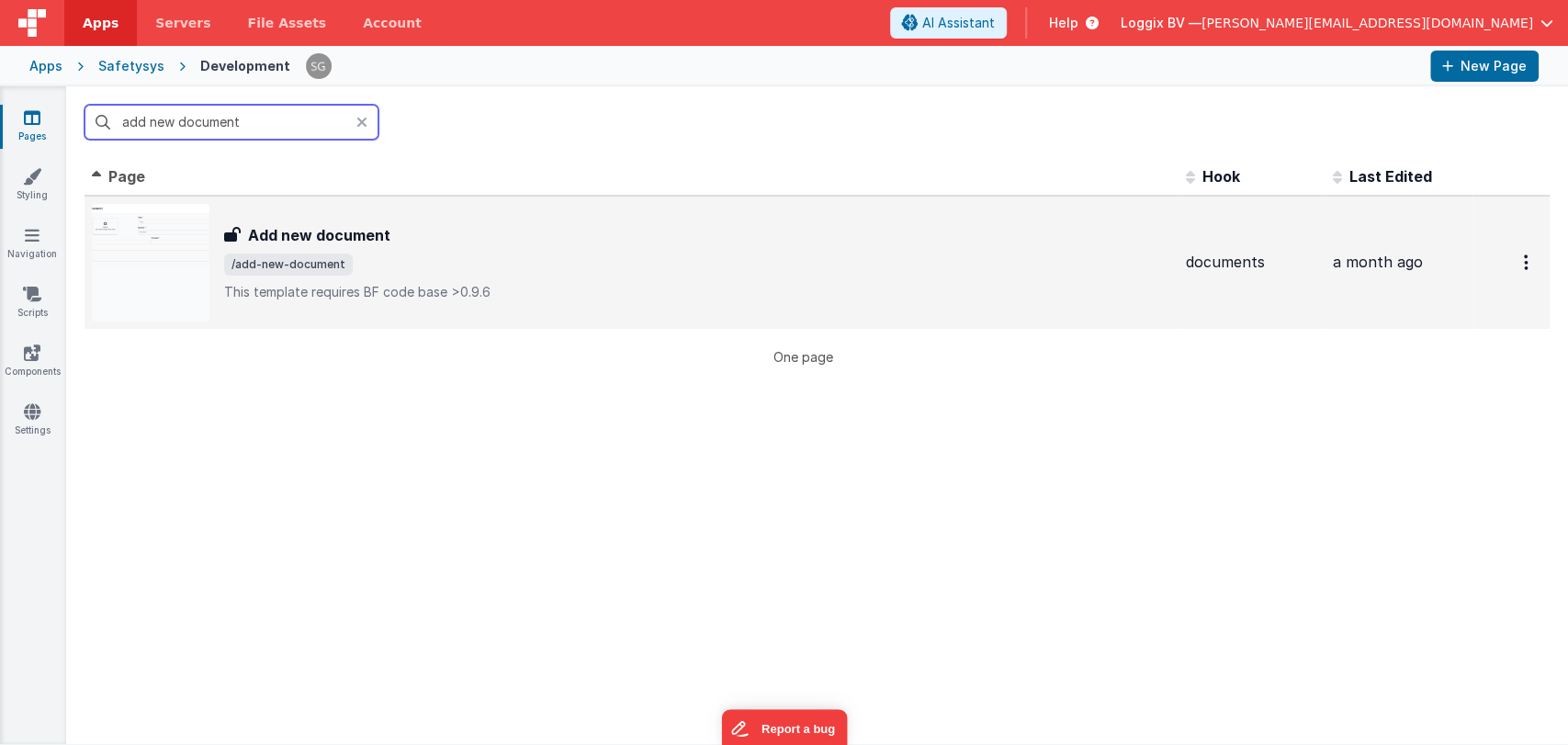
type input "add new document"
click at [327, 257] on span "/add-new-document" at bounding box center [288, 265] width 128 height 22
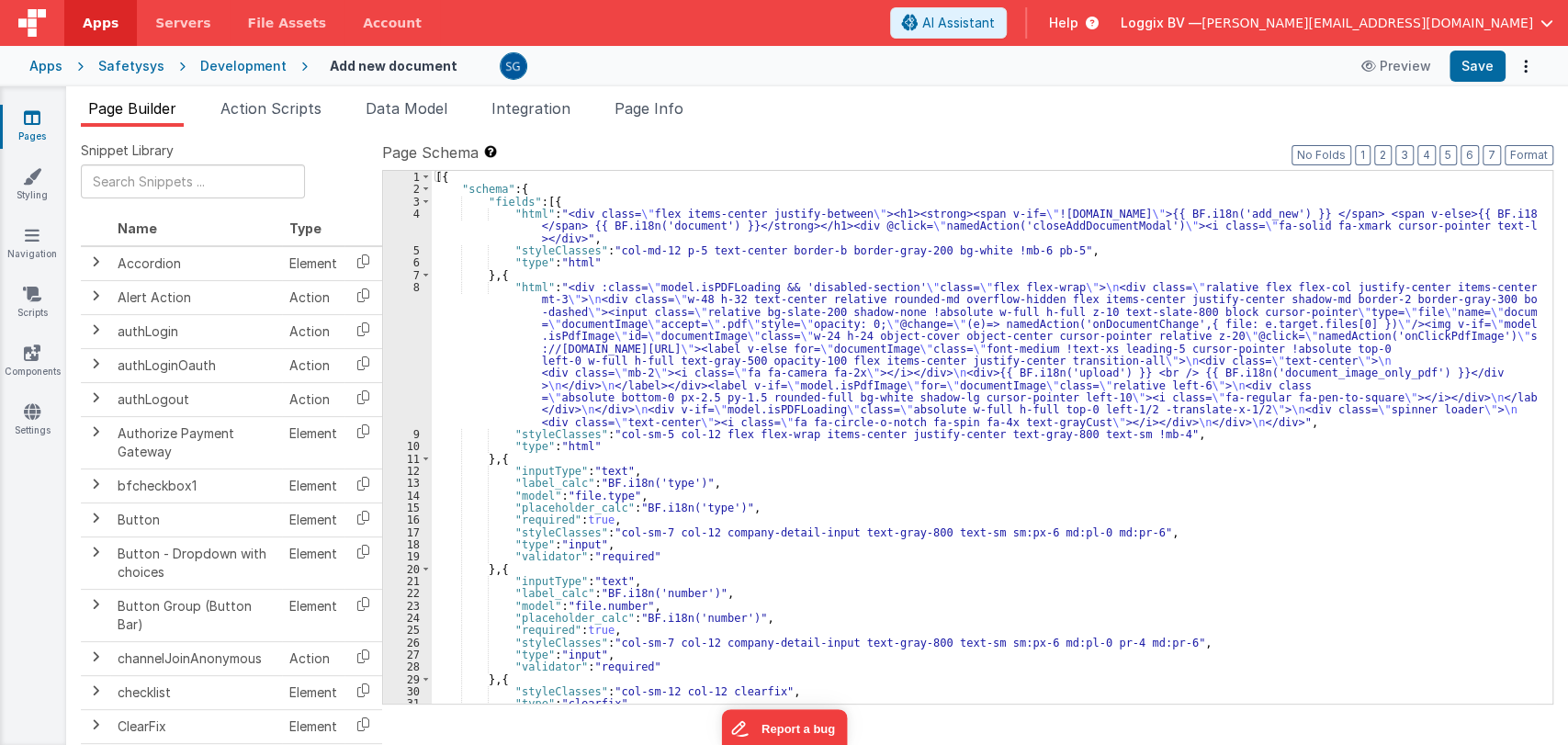
click at [767, 449] on div "[{ "schema" : { "fields" : [{ "html" : "<div class= \" flex items-center justif…" at bounding box center [983, 450] width 1105 height 558
click at [745, 473] on div "[{ "schema" : { "fields" : [{ "html" : "<div class= \" flex items-center justif…" at bounding box center [983, 450] width 1105 height 558
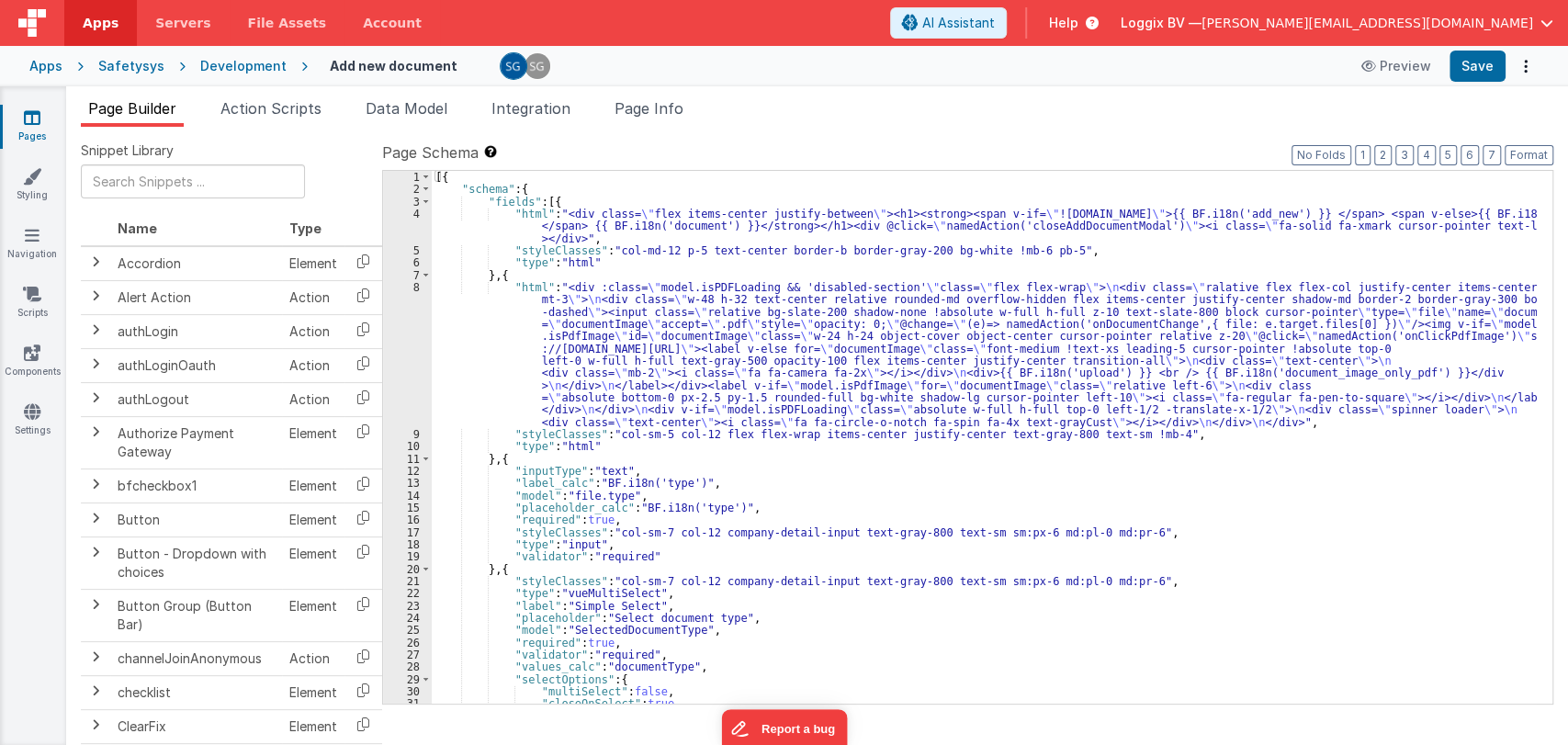
click at [857, 498] on div "[{ "schema" : { "fields" : [{ "html" : "<div class= \" flex items-center justif…" at bounding box center [983, 450] width 1105 height 558
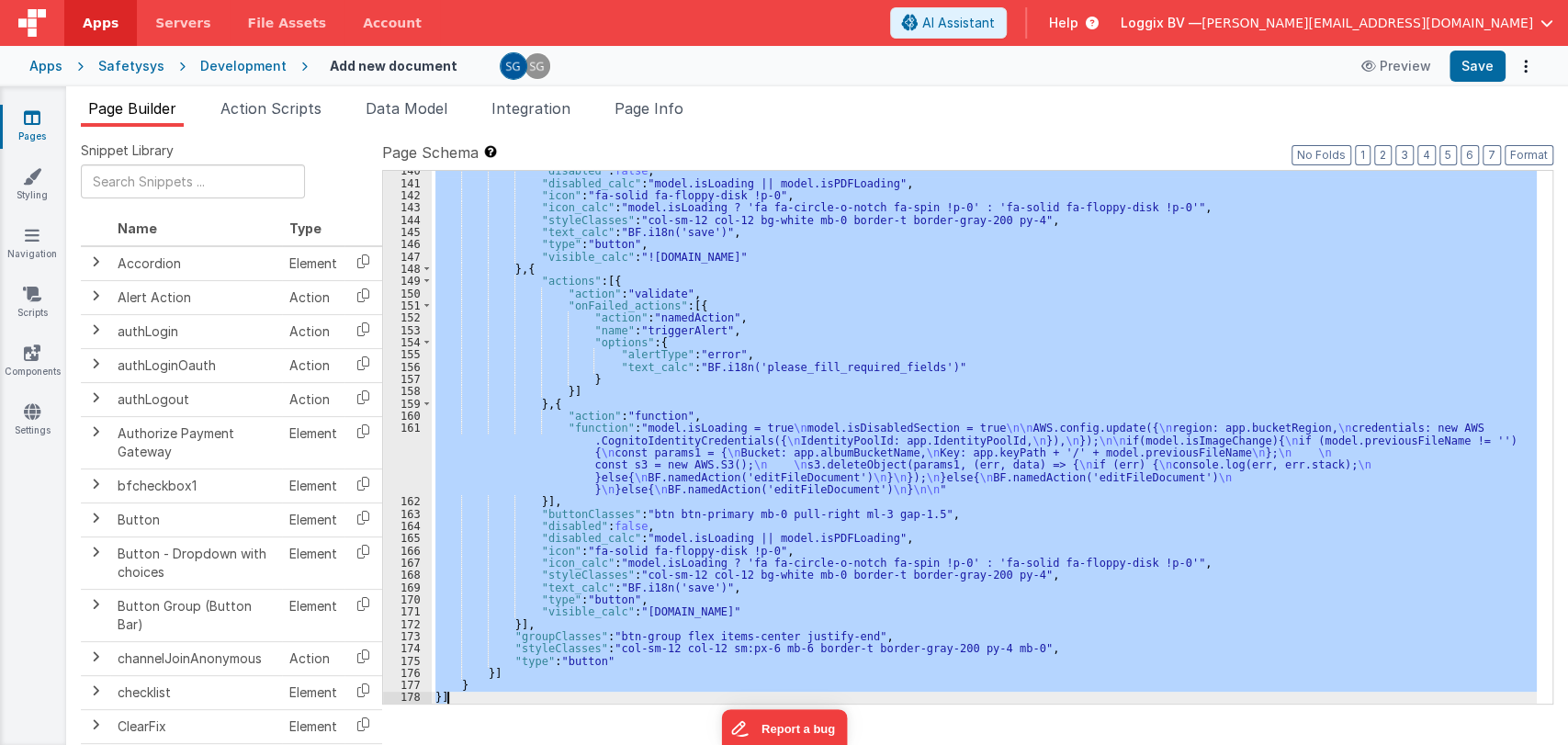
scroll to position [2013, 0]
click at [890, 403] on div ""disabled" : false , "disabled_calc" : "model.isLoading || model.isPDFLoading" …" at bounding box center [983, 437] width 1105 height 533
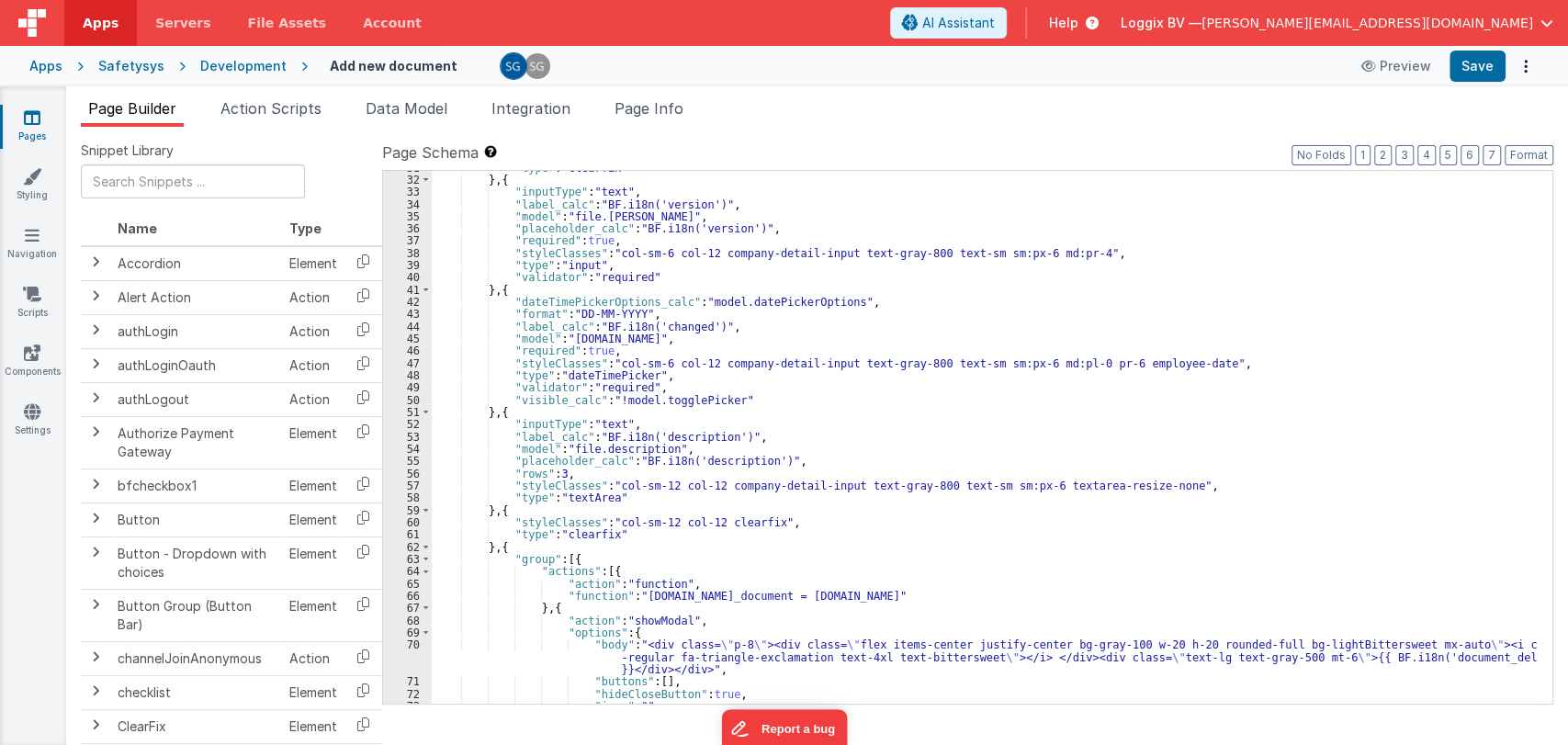
scroll to position [0, 0]
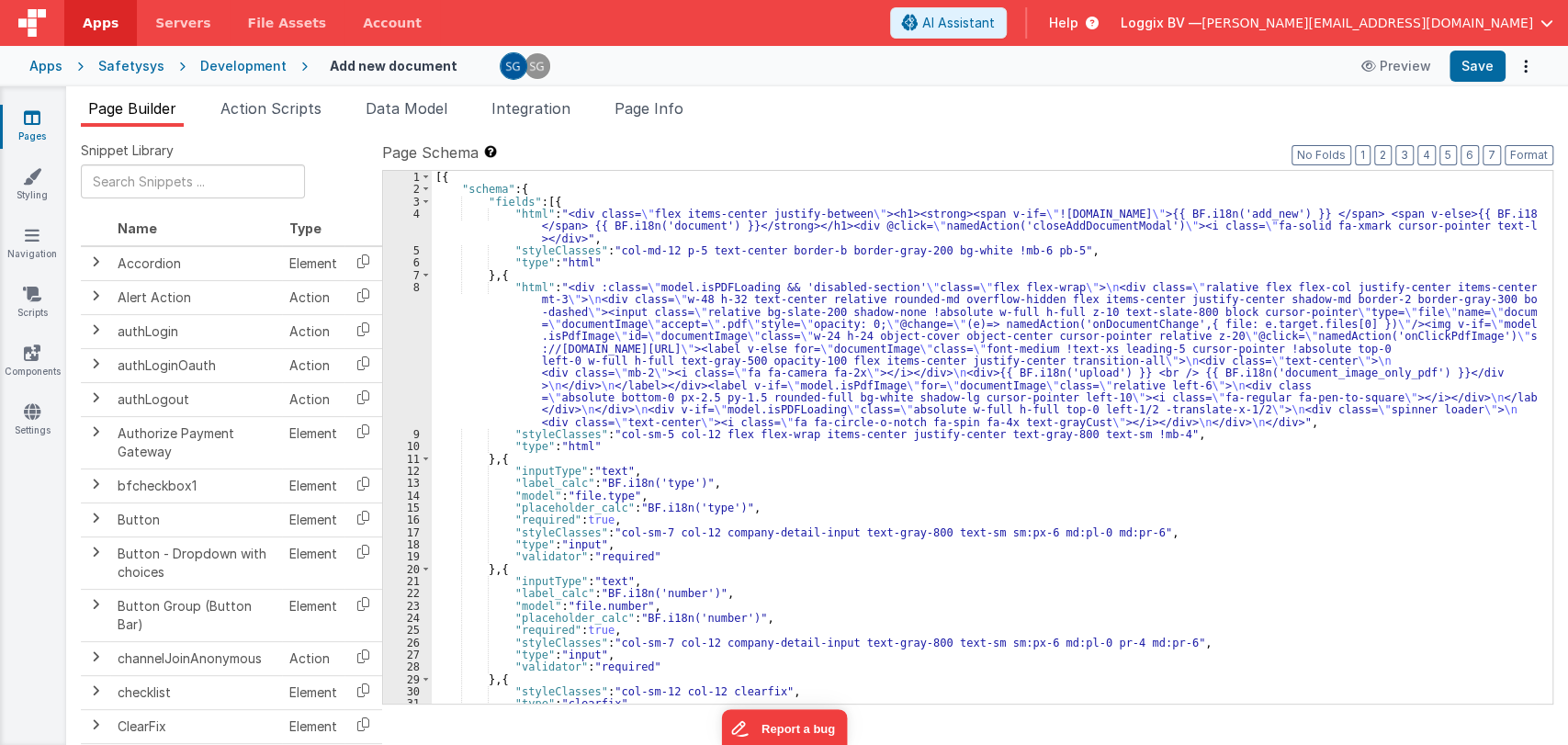
click at [852, 460] on div "[{ "schema" : { "fields" : [{ "html" : "<div class= \" flex items-center justif…" at bounding box center [983, 450] width 1105 height 558
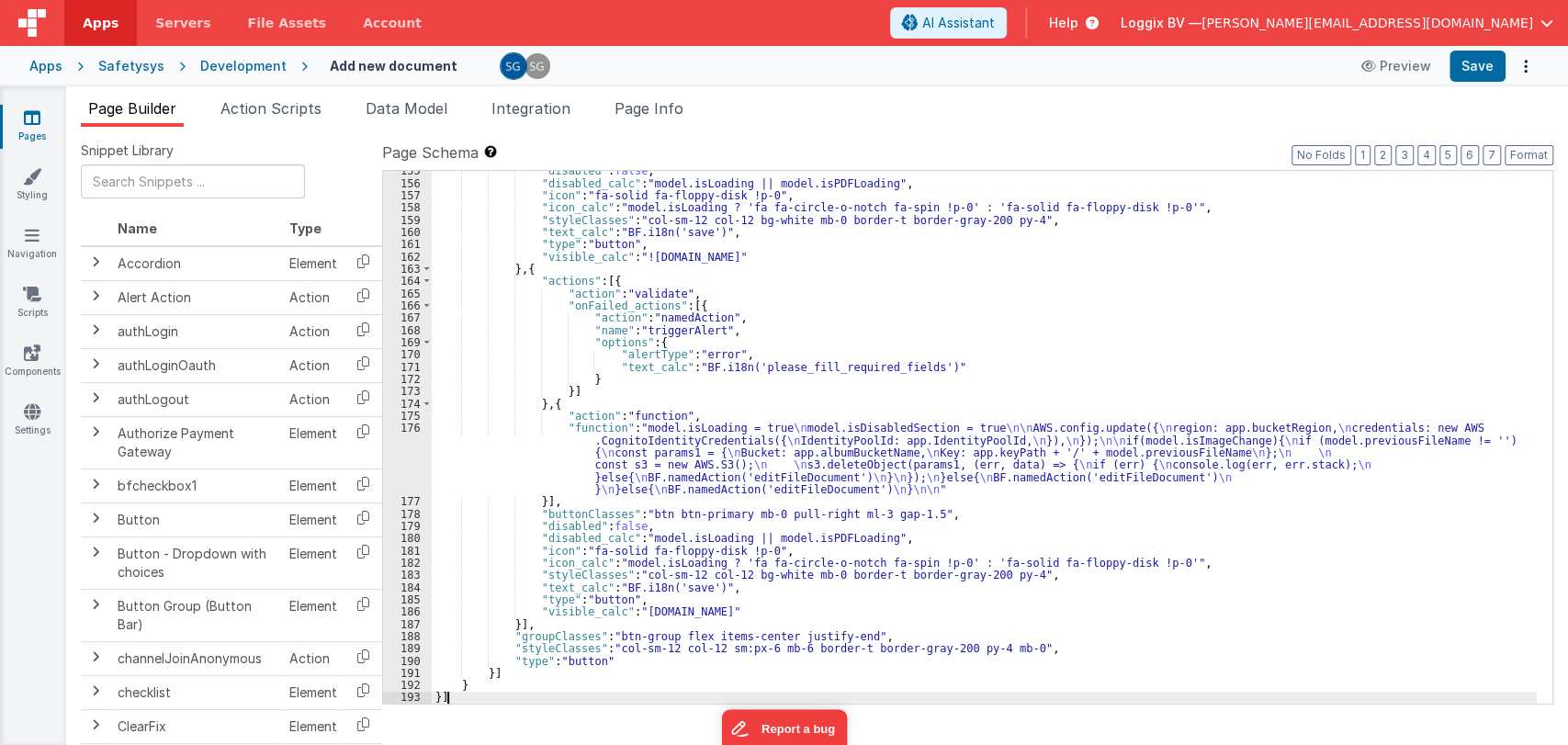
scroll to position [2197, 0]
click at [1477, 66] on button "Save" at bounding box center [1478, 66] width 56 height 31
click at [1474, 78] on button "Save" at bounding box center [1478, 66] width 56 height 31
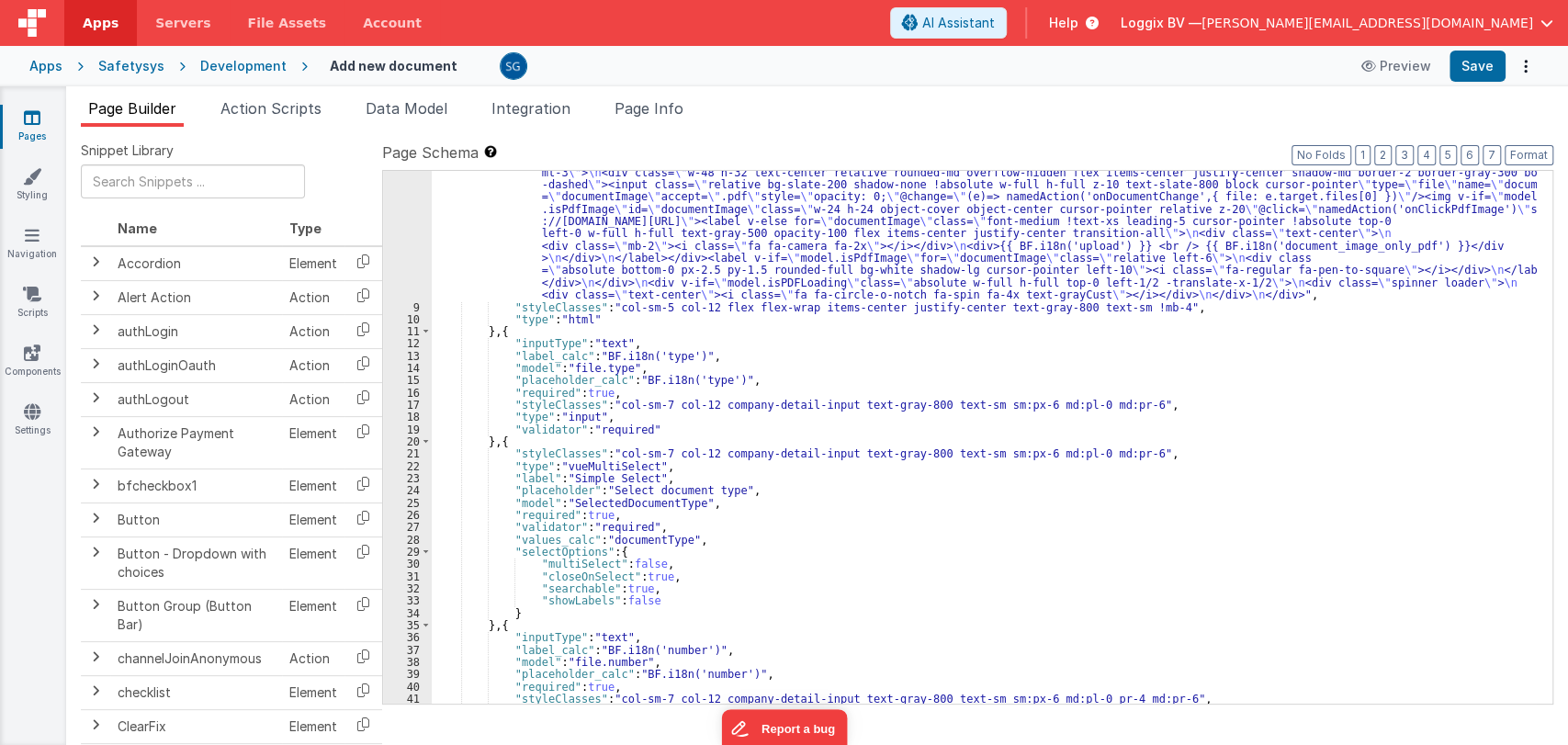
scroll to position [146, 0]
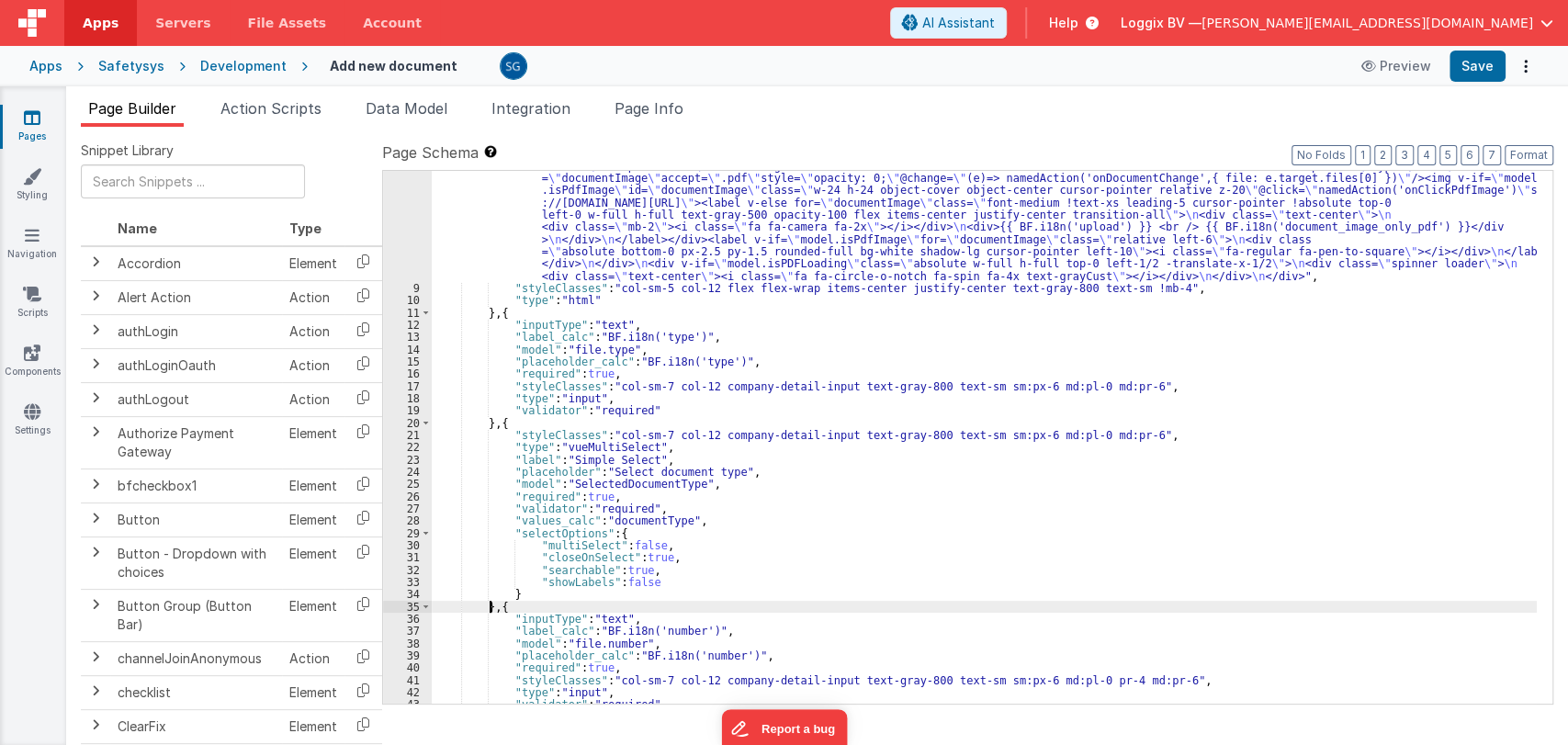
click at [492, 604] on div ""html" : "<div :class= \" model.isPDFLoading && 'disabled-section' \" class= \"…" at bounding box center [983, 480] width 1105 height 691
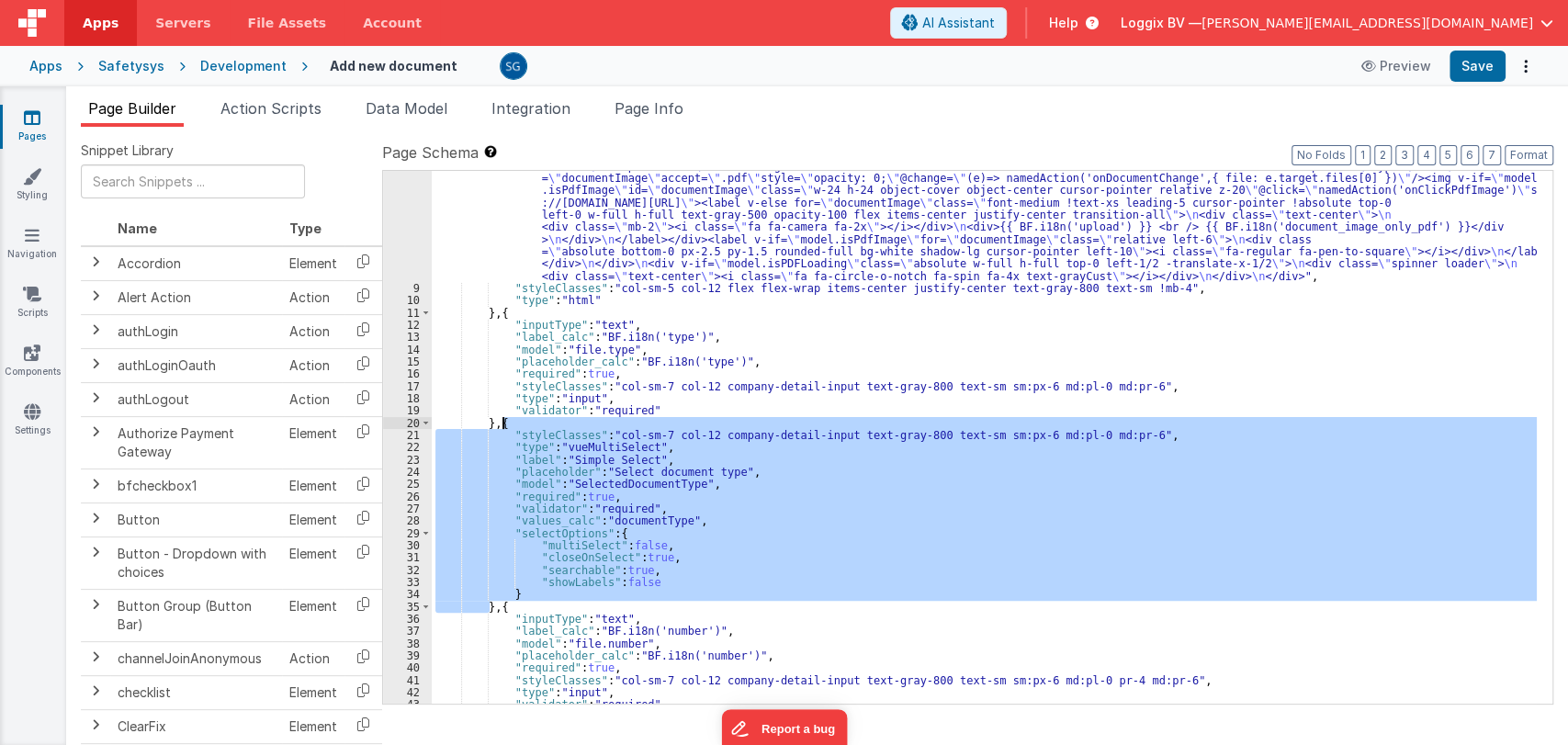
drag, startPoint x: 492, startPoint y: 604, endPoint x: 501, endPoint y: 425, distance: 179.2
click at [501, 425] on div ""html" : "<div :class= \" model.isPDFLoading && 'disabled-section' \" class= \"…" at bounding box center [983, 480] width 1105 height 691
click at [995, 27] on span "AI Assistant" at bounding box center [959, 23] width 73 height 18
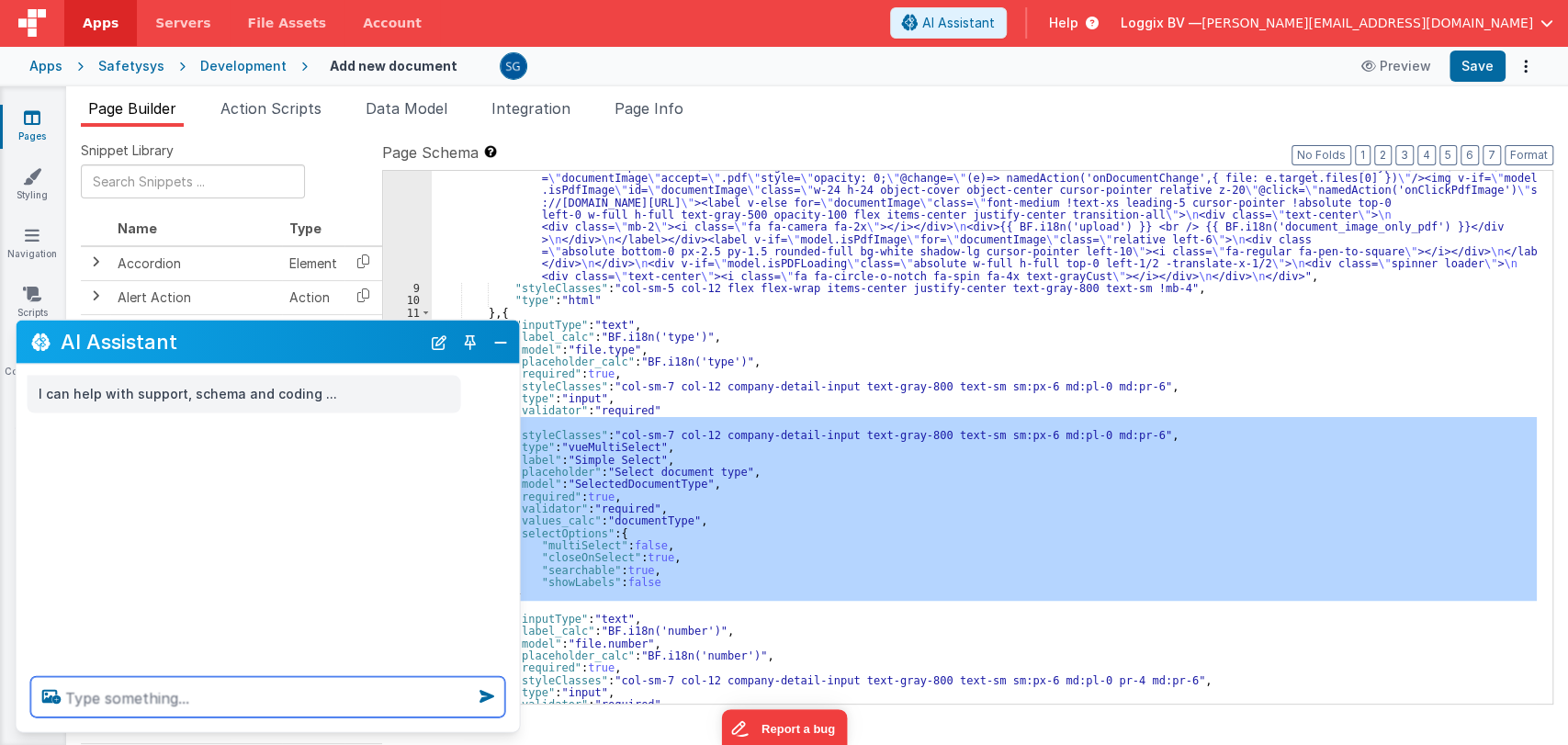
scroll to position [0, 0]
click at [332, 701] on textarea at bounding box center [268, 697] width 474 height 41
paste textarea "{ "styleClasses": "col-sm-7 col-12 company-detail-input text-gray-800 text-sm s…"
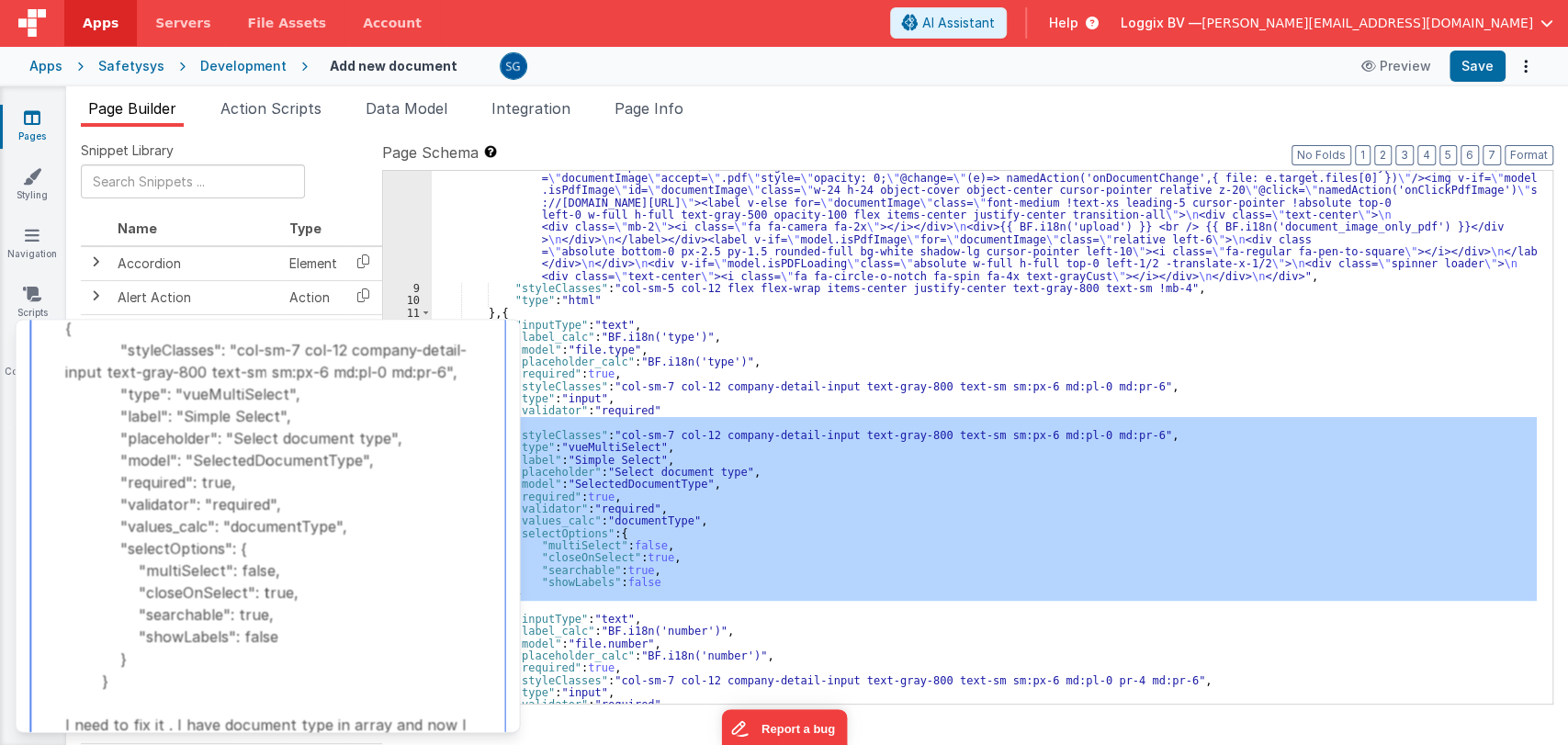
scroll to position [52, 0]
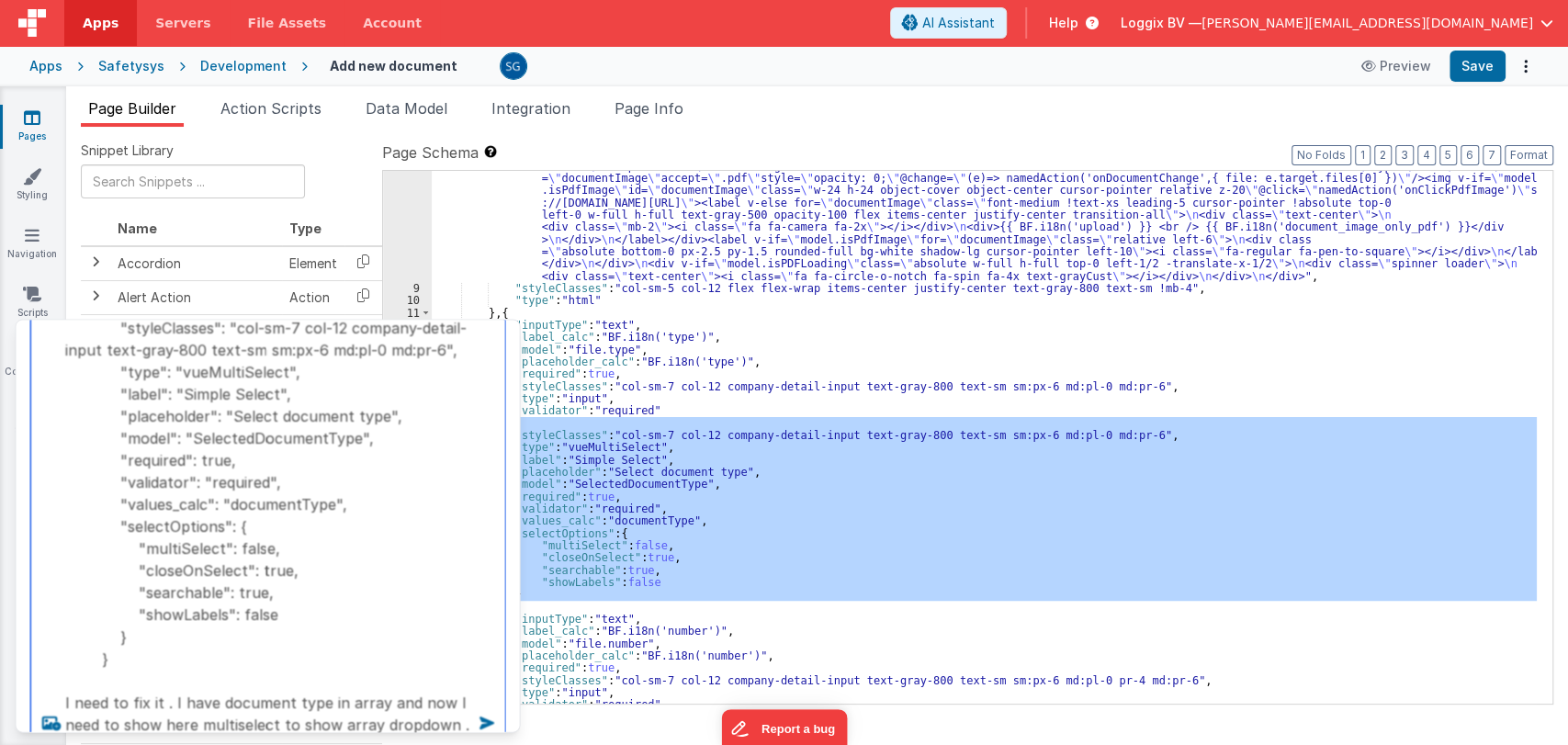
click at [378, 722] on textarea "{ "styleClasses": "col-sm-7 col-12 company-detail-input text-gray-800 text-sm s…" at bounding box center [268, 513] width 474 height 459
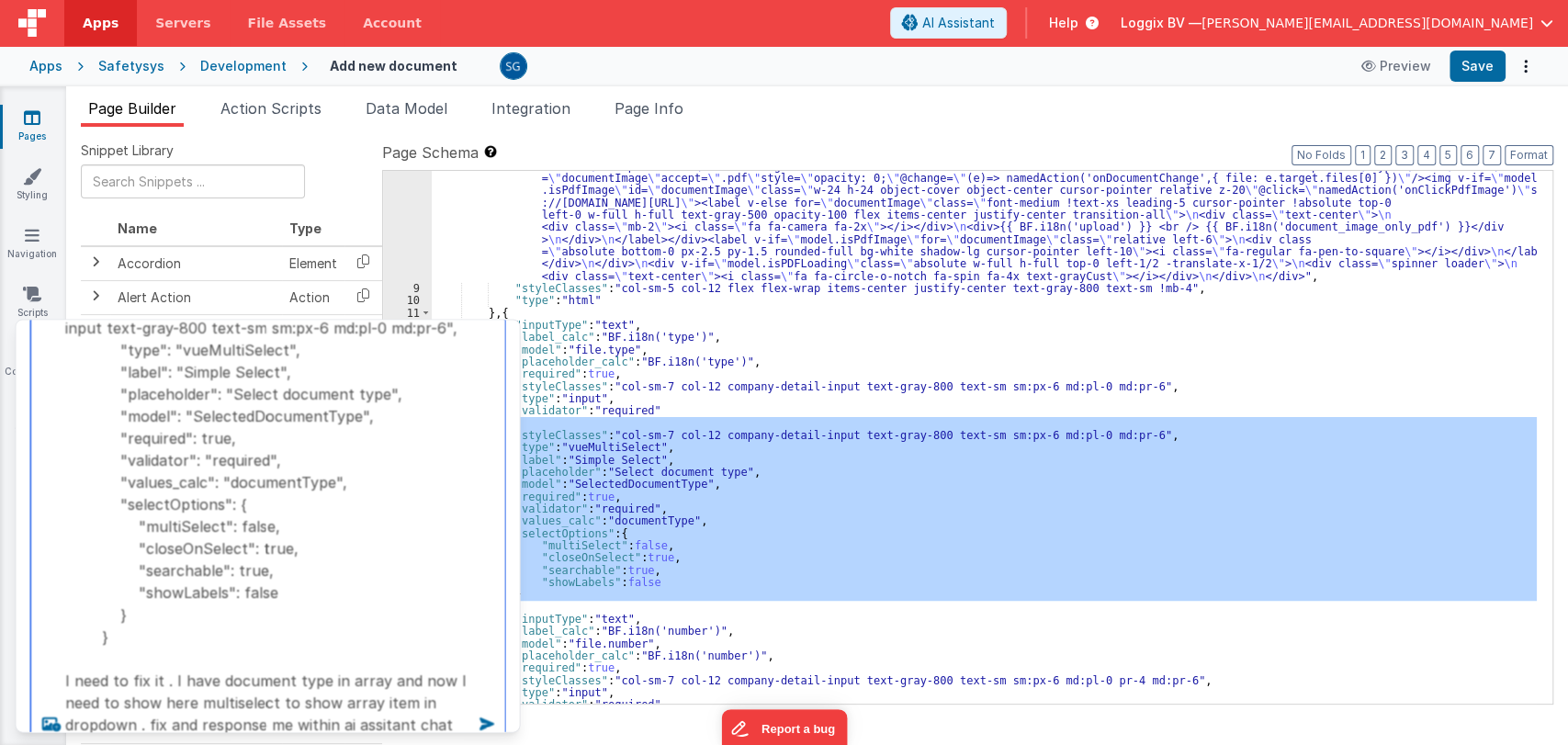
scroll to position [94, 0]
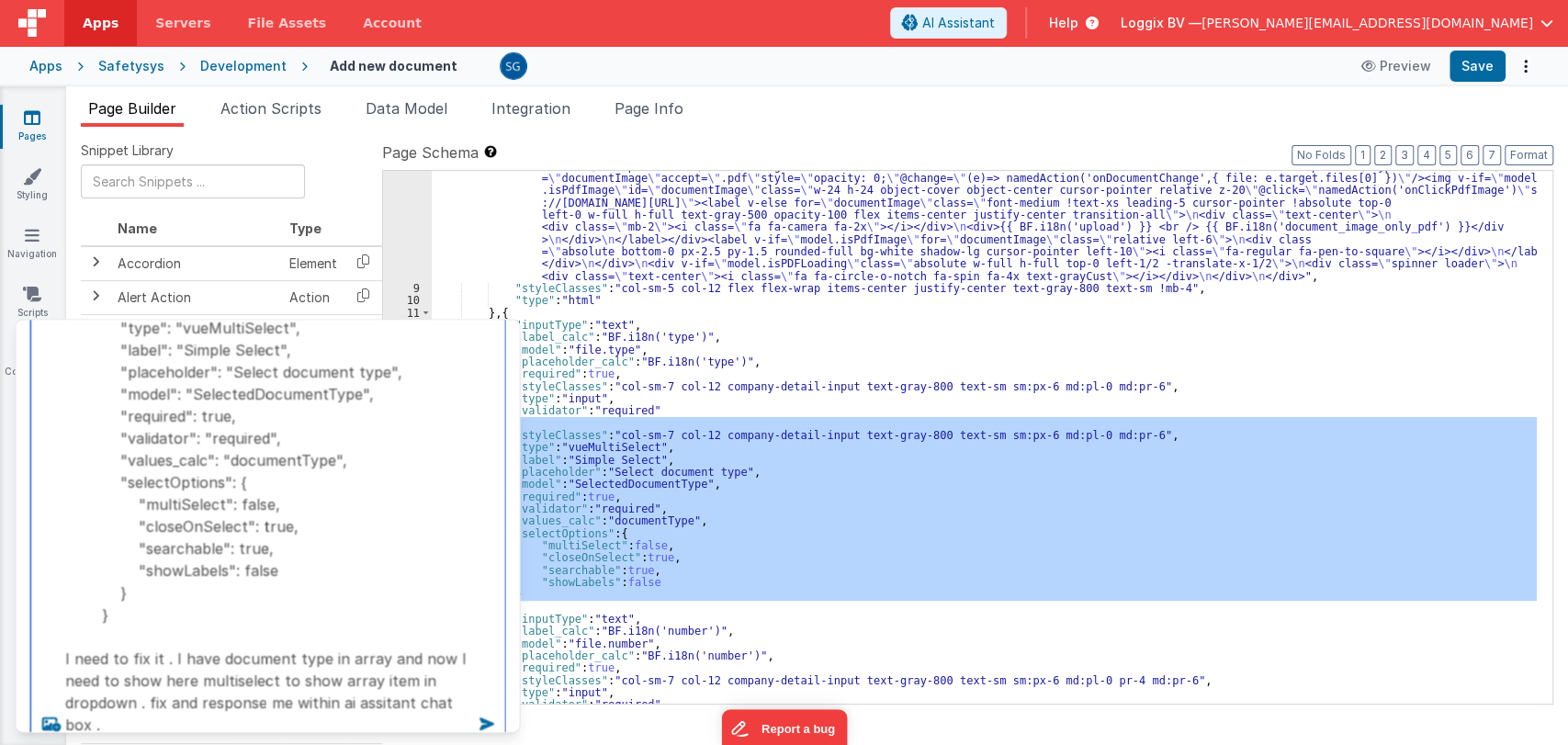
type textarea "{ "styleClasses": "col-sm-7 col-12 company-detail-input text-gray-800 text-sm s…"
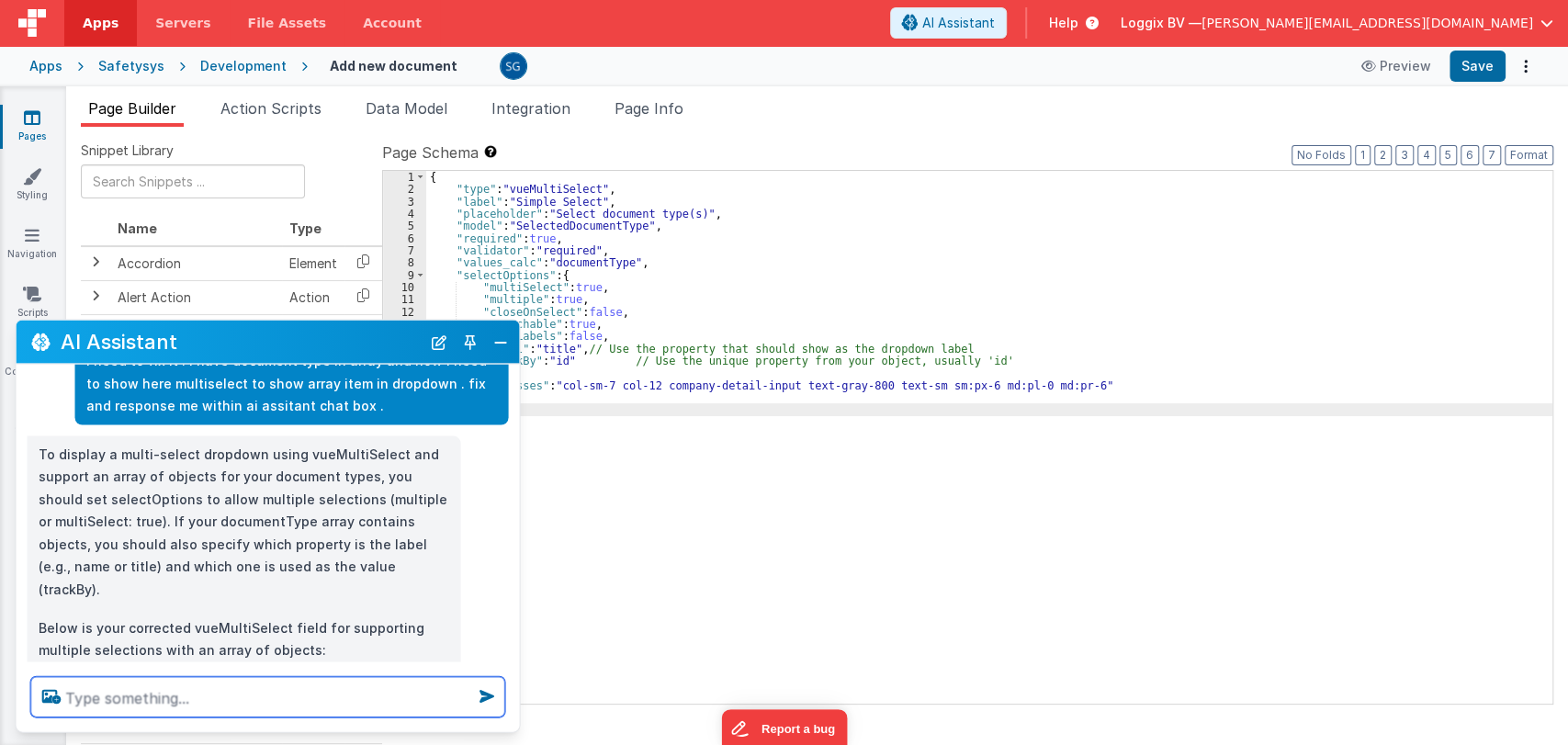
scroll to position [356, 0]
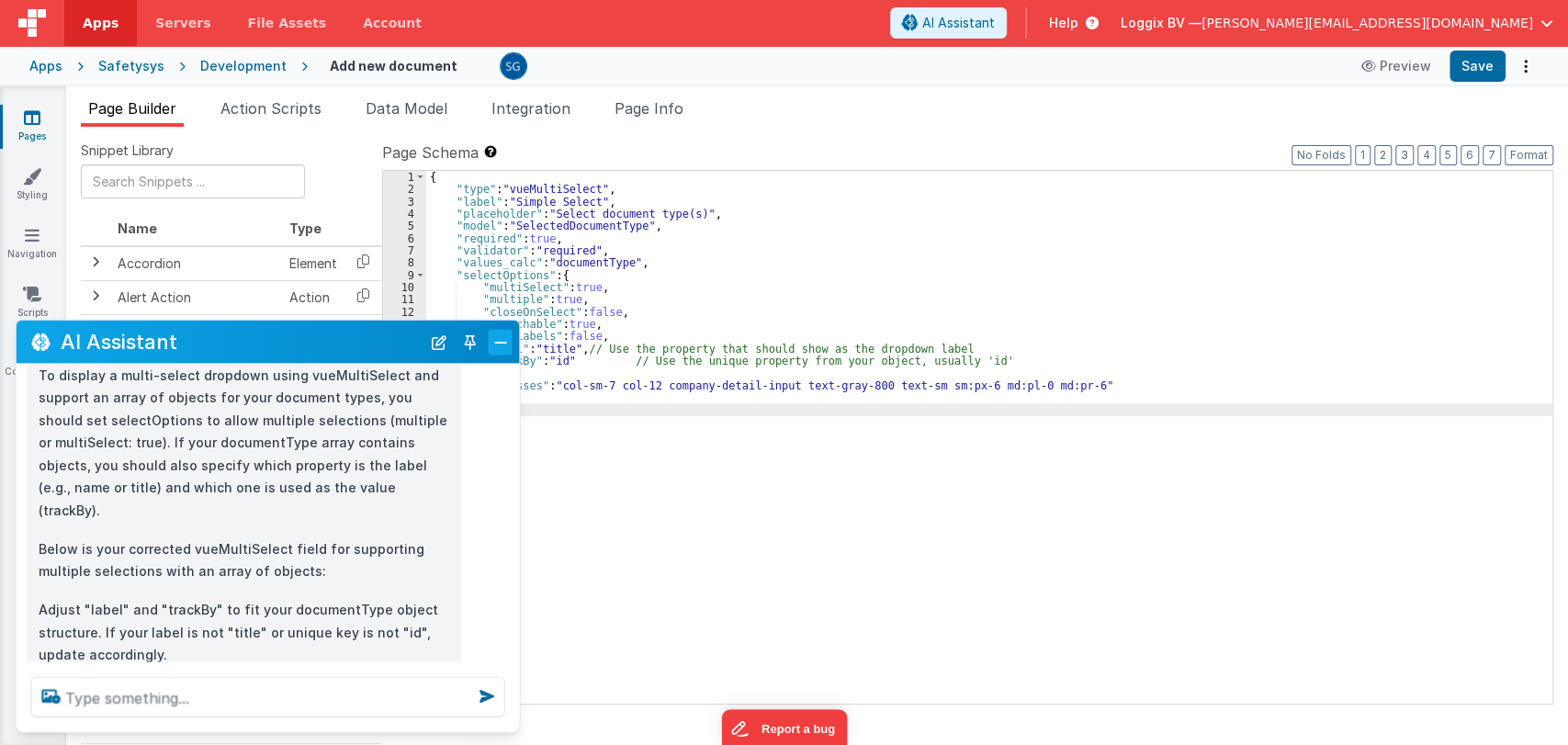
click at [498, 347] on button "Close" at bounding box center [501, 342] width 24 height 26
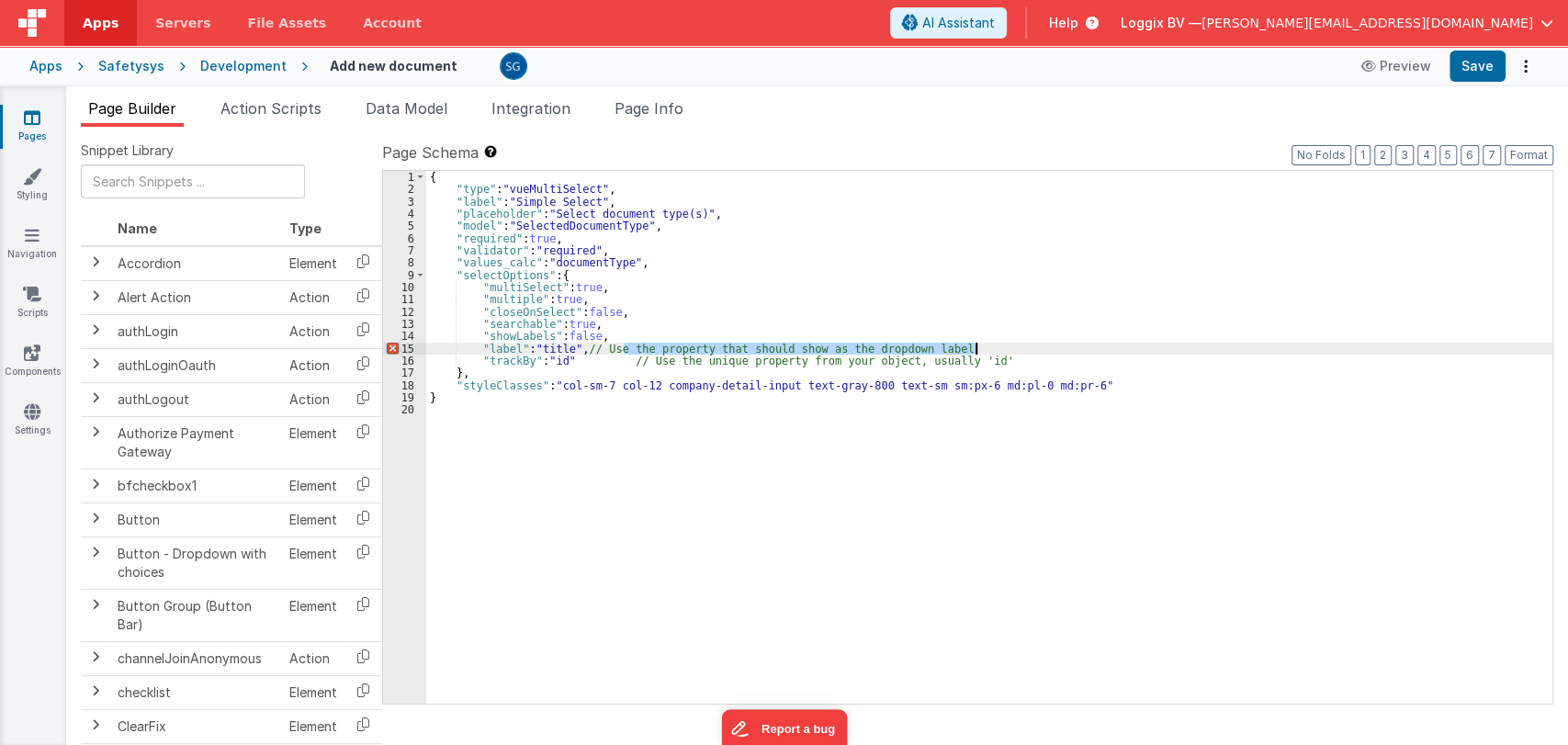
drag, startPoint x: 622, startPoint y: 342, endPoint x: 975, endPoint y: 345, distance: 353.0
click at [975, 345] on div "{ "type" : "vueMultiSelect" , "label" : "Simple Select" , "placeholder" : "Sele…" at bounding box center [989, 450] width 1126 height 558
drag, startPoint x: 621, startPoint y: 362, endPoint x: 967, endPoint y: 355, distance: 346.1
click at [967, 355] on div "{ "type" : "vueMultiSelect" , "label" : "Simple Select" , "placeholder" : "Sele…" at bounding box center [989, 450] width 1126 height 558
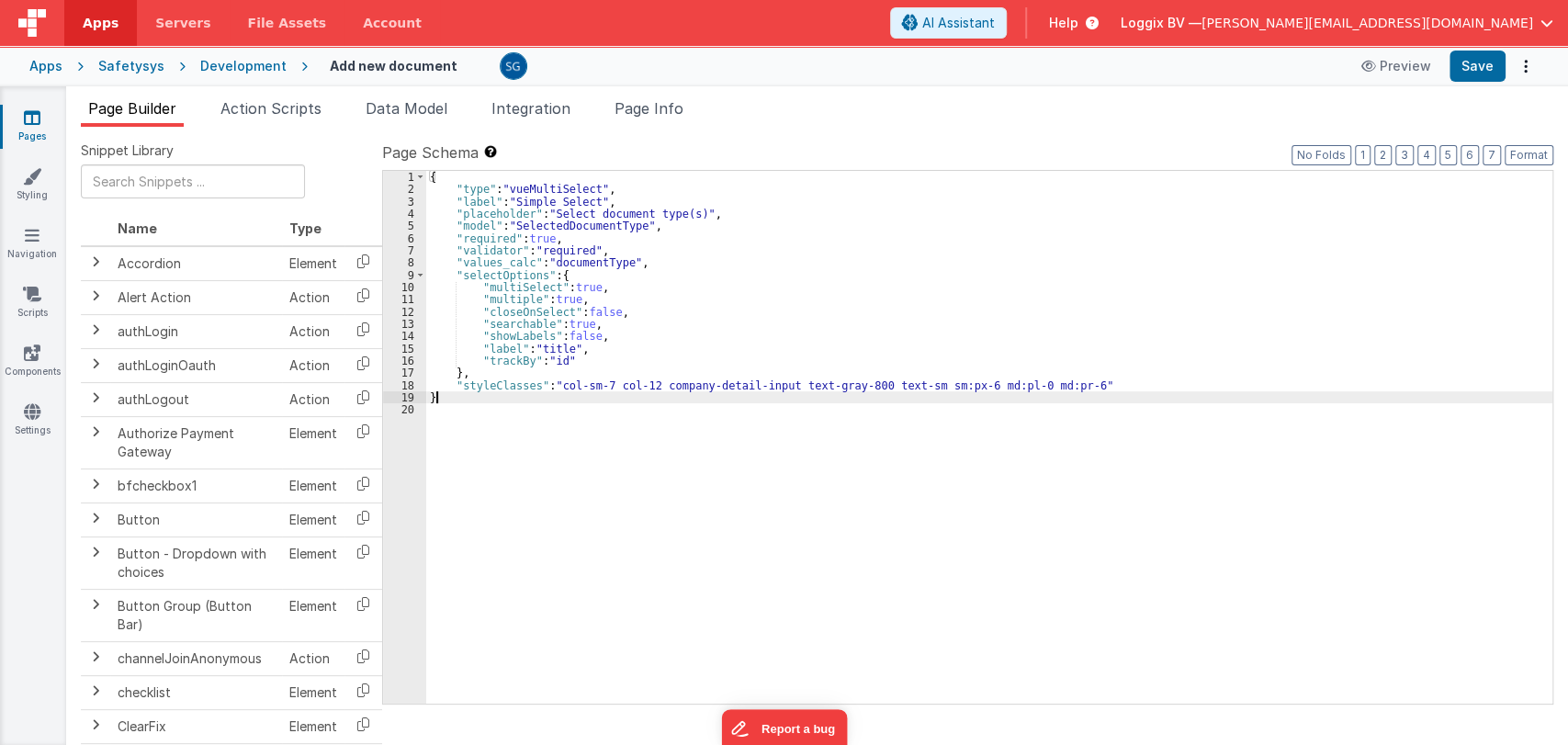
click at [452, 402] on div "{ "type" : "vueMultiSelect" , "label" : "Simple Select" , "placeholder" : "Sele…" at bounding box center [989, 450] width 1126 height 558
click at [452, 400] on div "{ "type" : "vueMultiSelect" , "label" : "Simple Select" , "placeholder" : "Sele…" at bounding box center [989, 450] width 1126 height 558
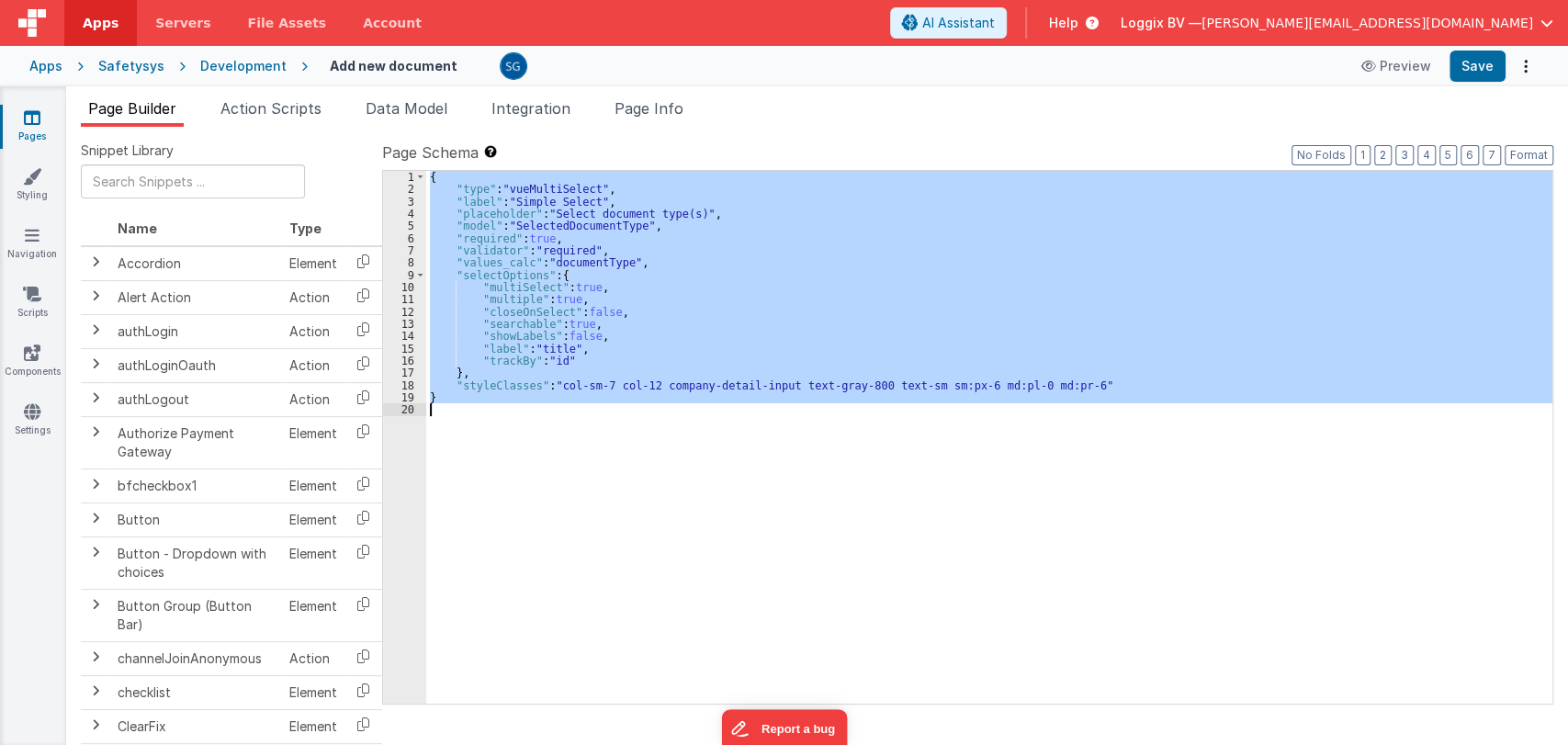
click at [452, 400] on div "{ "type" : "vueMultiSelect" , "label" : "Simple Select" , "placeholder" : "Sele…" at bounding box center [989, 437] width 1126 height 533
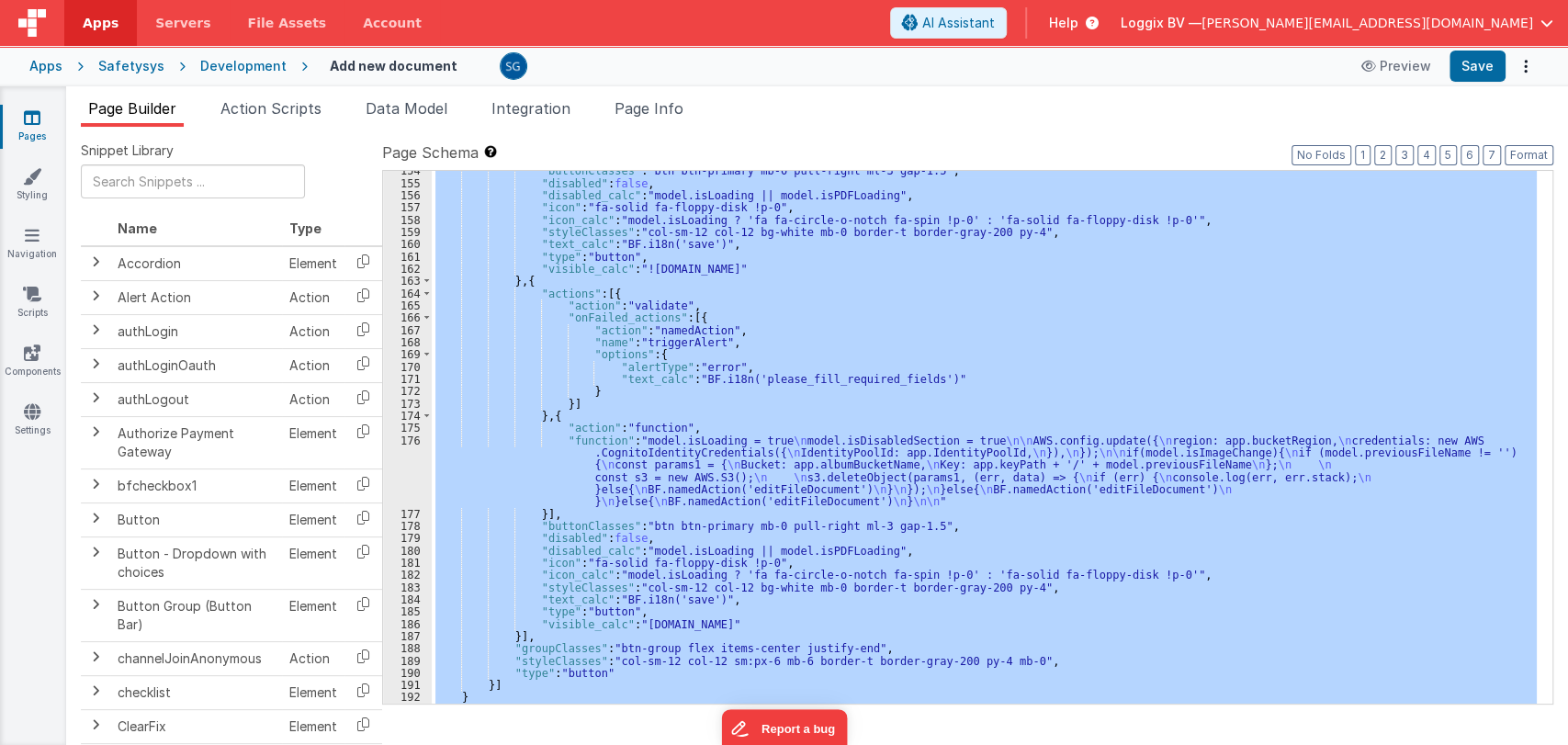
scroll to position [2185, 0]
click at [680, 388] on div ""buttonClasses" : "btn btn-primary mb-0 pull-right ml-3 gap-1.5" , "disabled" :…" at bounding box center [983, 437] width 1105 height 533
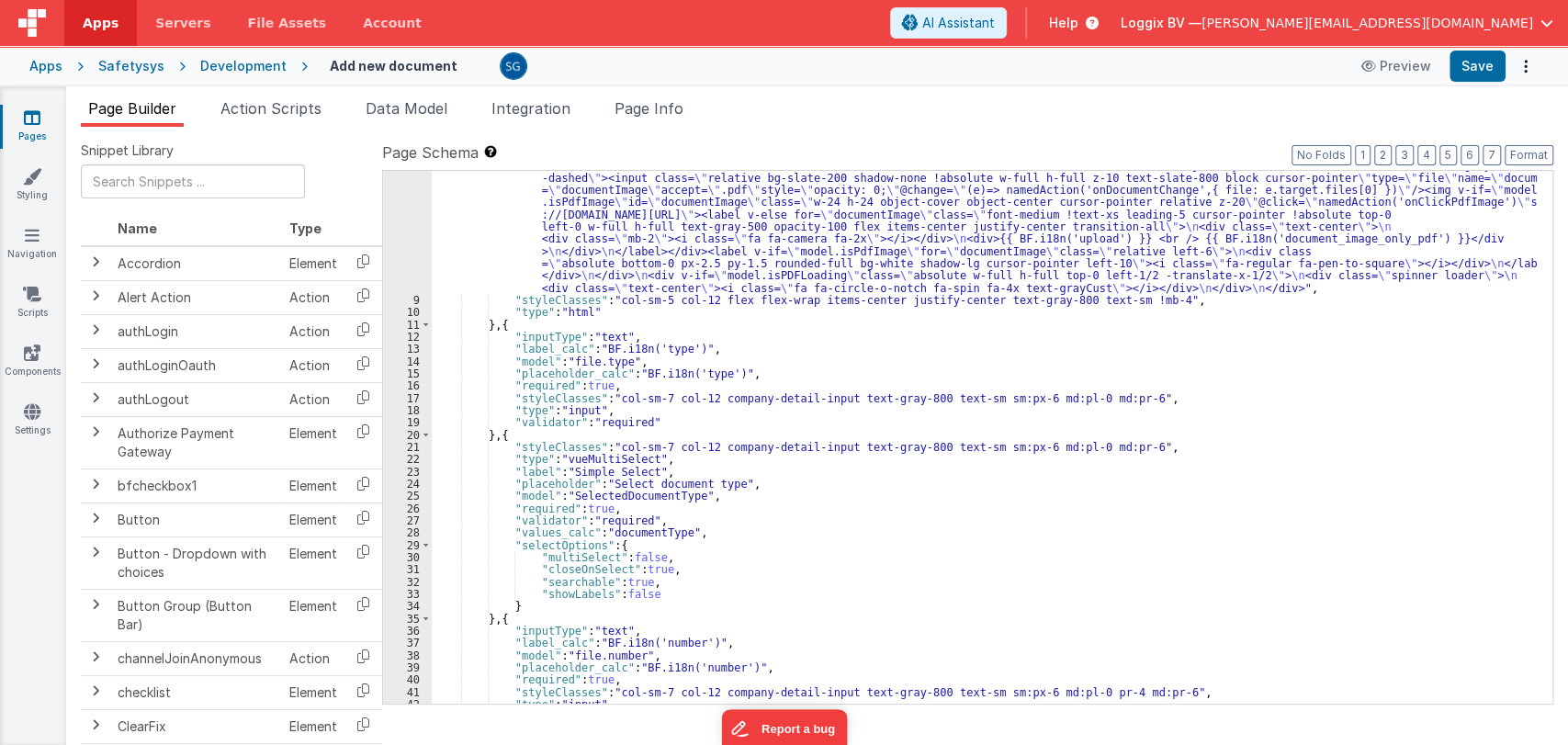
scroll to position [150, 0]
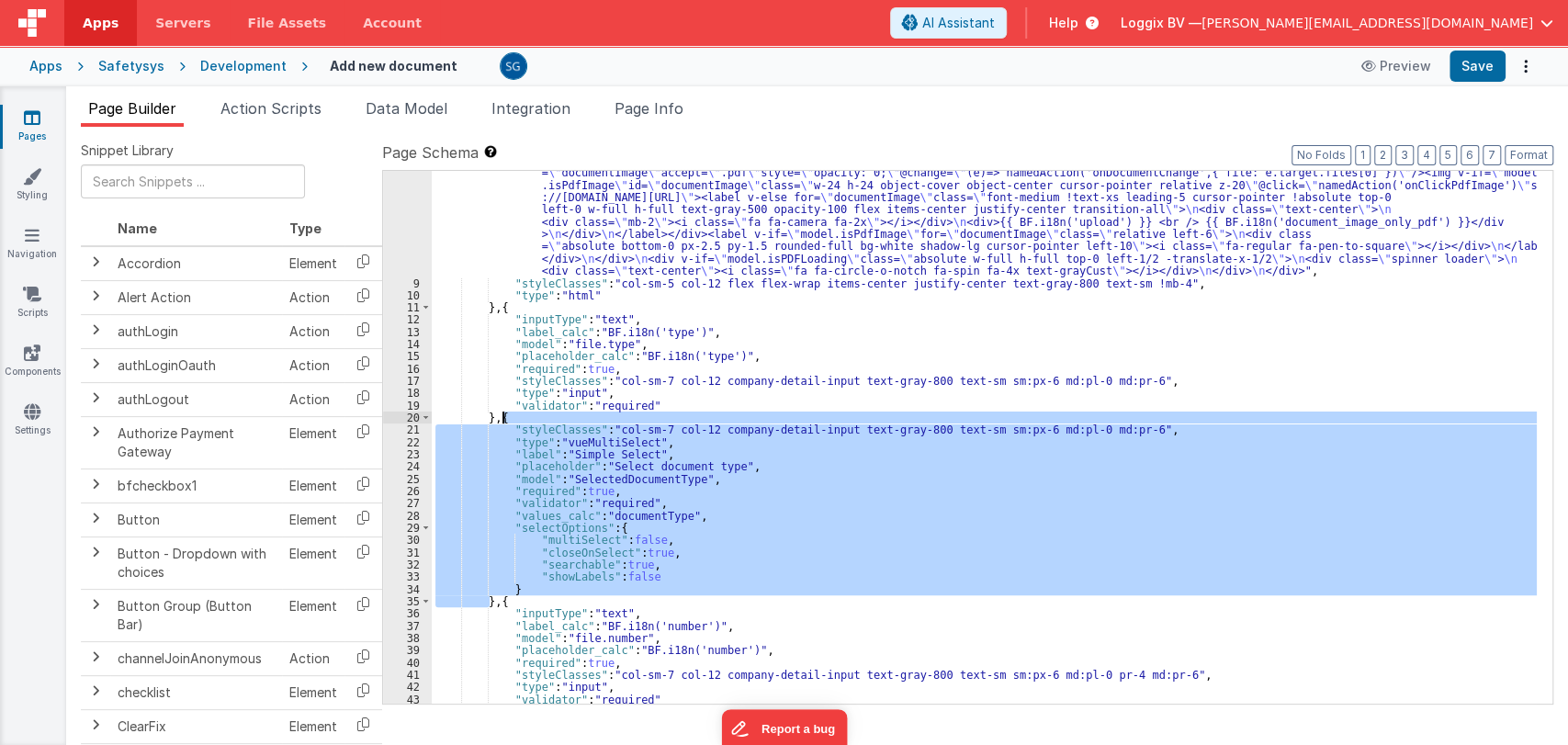
drag, startPoint x: 489, startPoint y: 597, endPoint x: 500, endPoint y: 420, distance: 177.3
click at [500, 420] on div ""html" : "<div :class= \" model.isPDFLoading && 'disabled-section' \" class= \"…" at bounding box center [983, 475] width 1105 height 691
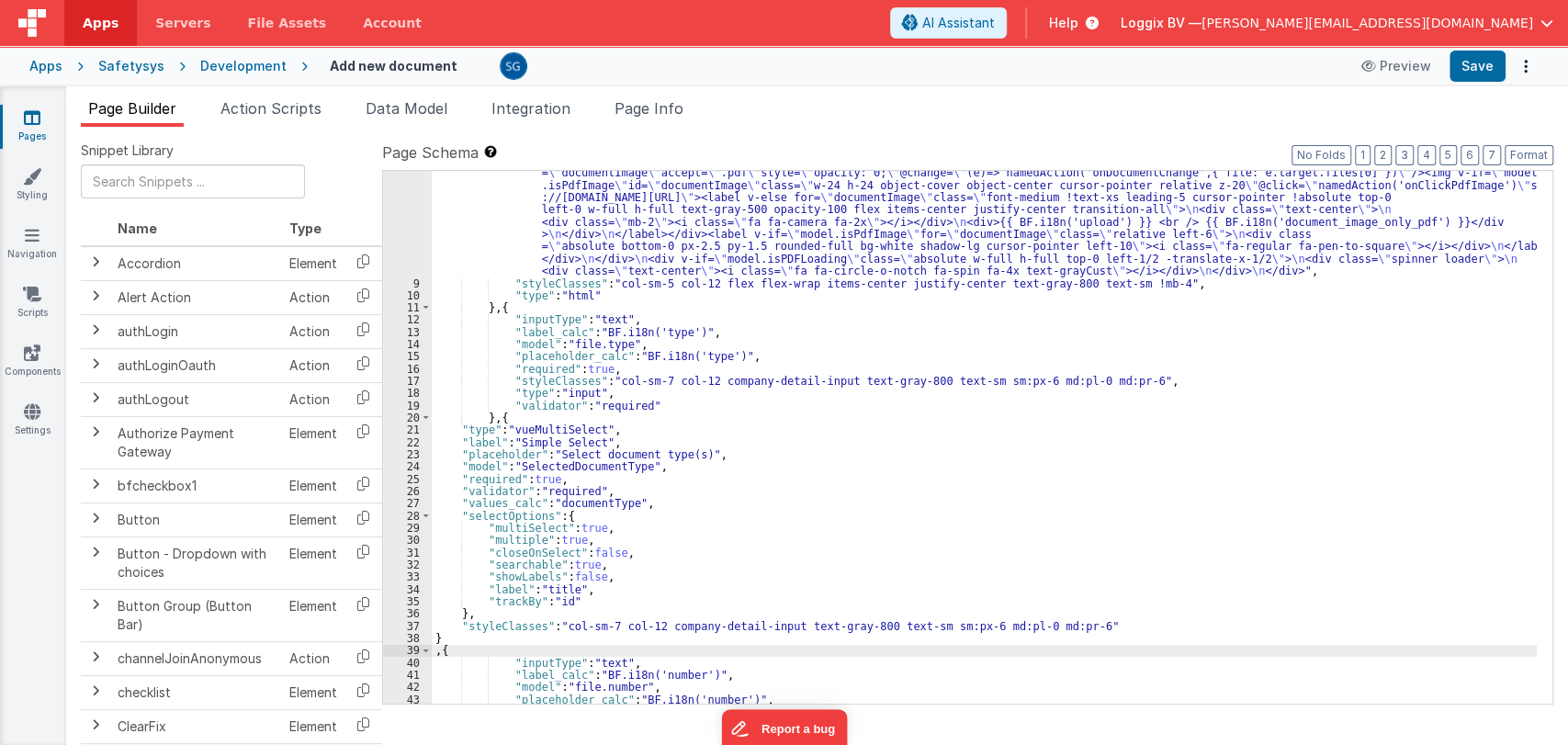
click at [561, 588] on div ""html" : "<div :class= \" model.isPDFLoading && 'disabled-section' \" class= \"…" at bounding box center [983, 475] width 1105 height 691
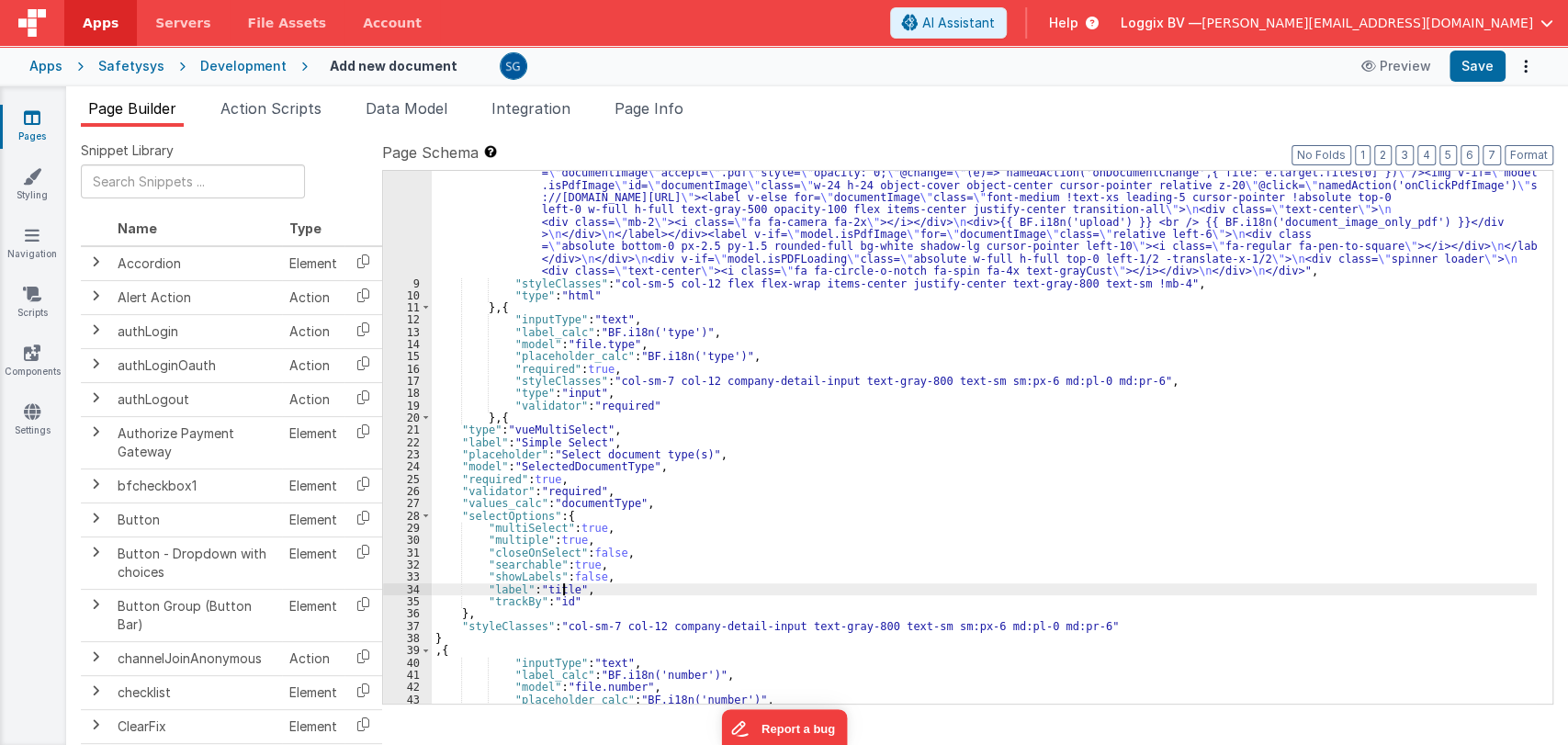
click at [561, 587] on div ""html" : "<div :class= \" model.isPDFLoading && 'disabled-section' \" class= \"…" at bounding box center [983, 475] width 1105 height 691
click at [561, 586] on div ""html" : "<div :class= \" model.isPDFLoading && 'disabled-section' \" class= \"…" at bounding box center [983, 475] width 1105 height 691
click at [566, 602] on div ""html" : "<div :class= \" model.isPDFLoading && 'disabled-section' \" class= \"…" at bounding box center [983, 475] width 1105 height 691
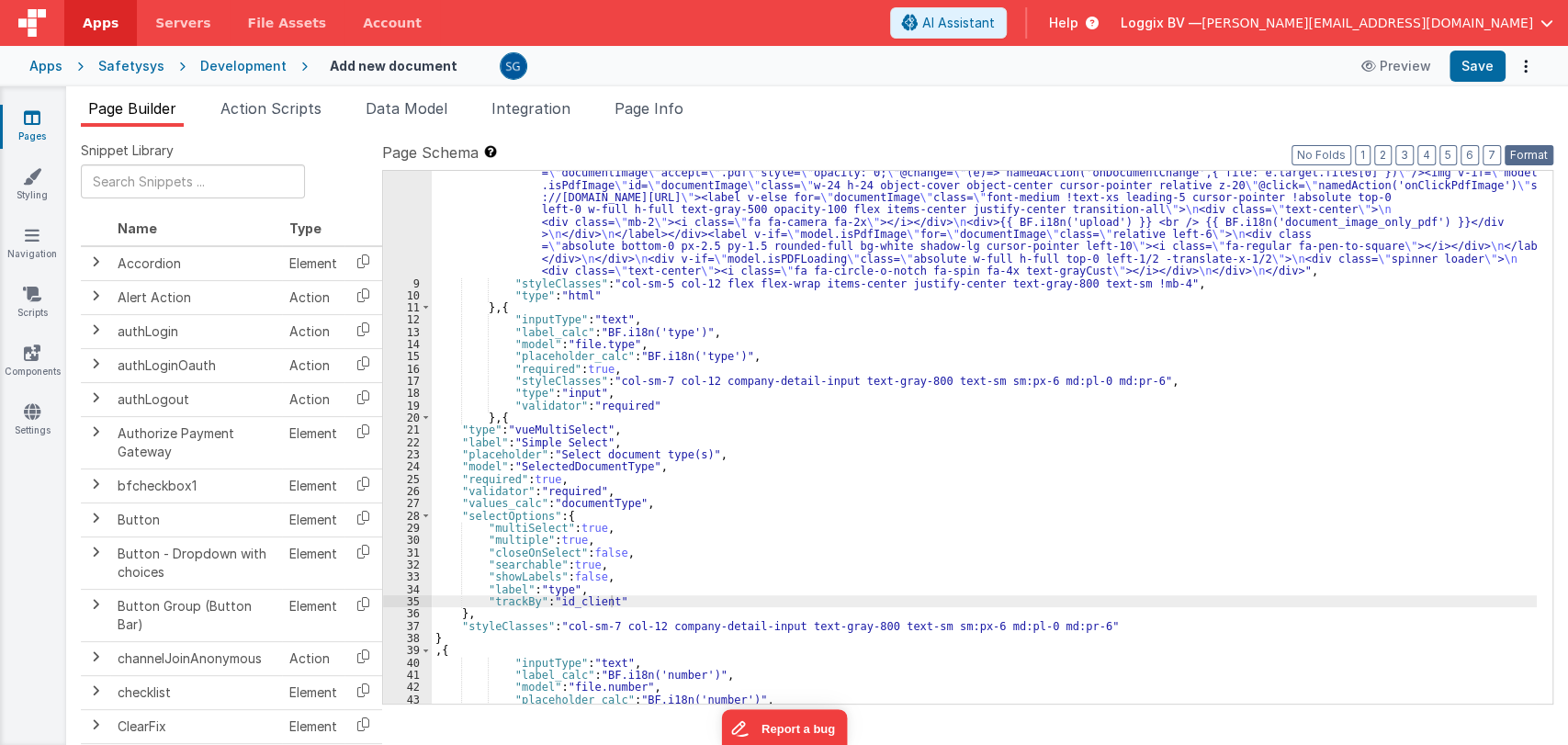
click at [1530, 149] on button "Format" at bounding box center [1528, 155] width 49 height 20
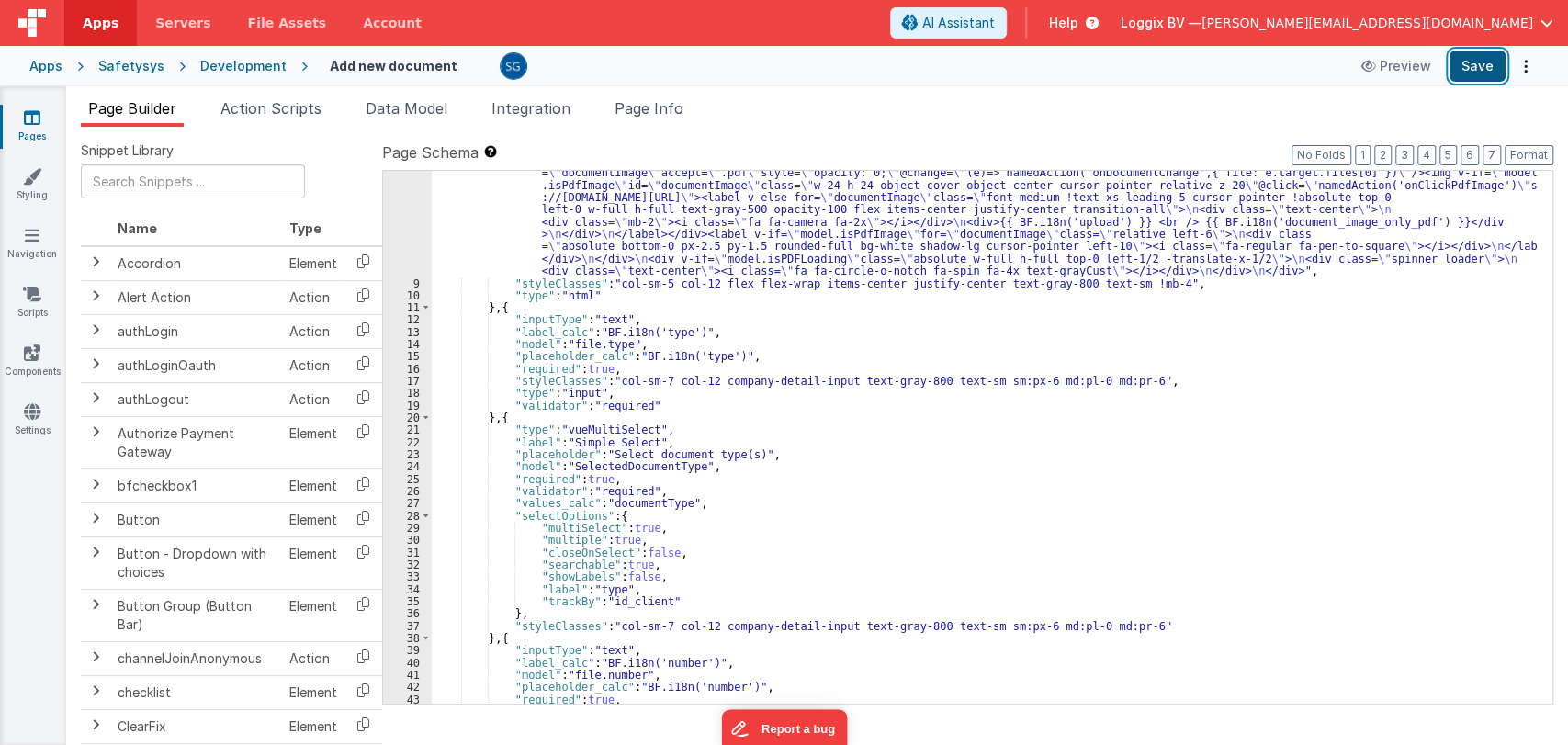
click at [1485, 54] on button "Save" at bounding box center [1478, 66] width 56 height 31
click at [652, 437] on div ""html" : "<div :class= \" model.isPDFLoading && 'disabled-section' \" class= \"…" at bounding box center [983, 475] width 1105 height 691
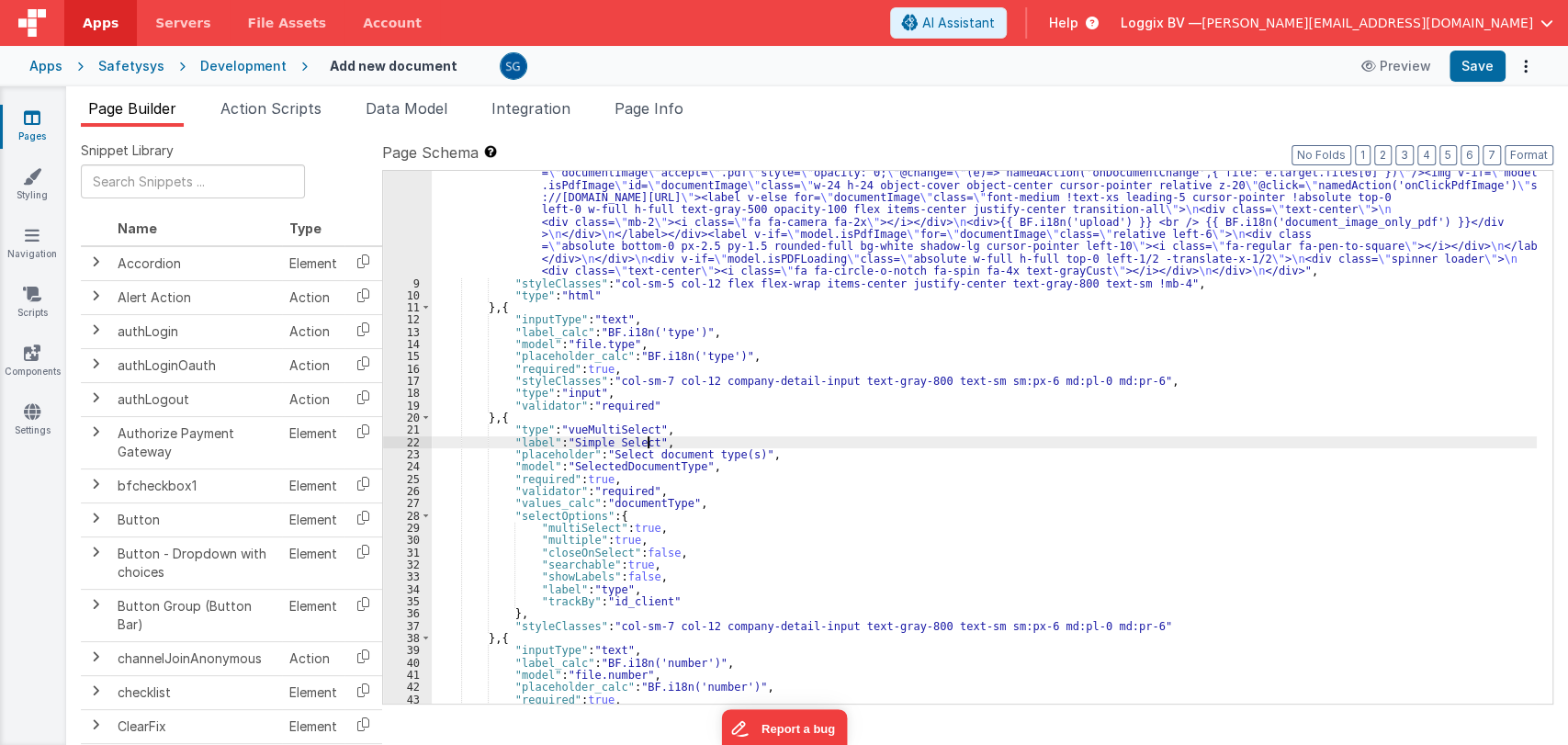
click at [649, 440] on div ""html" : "<div :class= \" model.isPDFLoading && 'disabled-section' \" class= \"…" at bounding box center [983, 475] width 1105 height 691
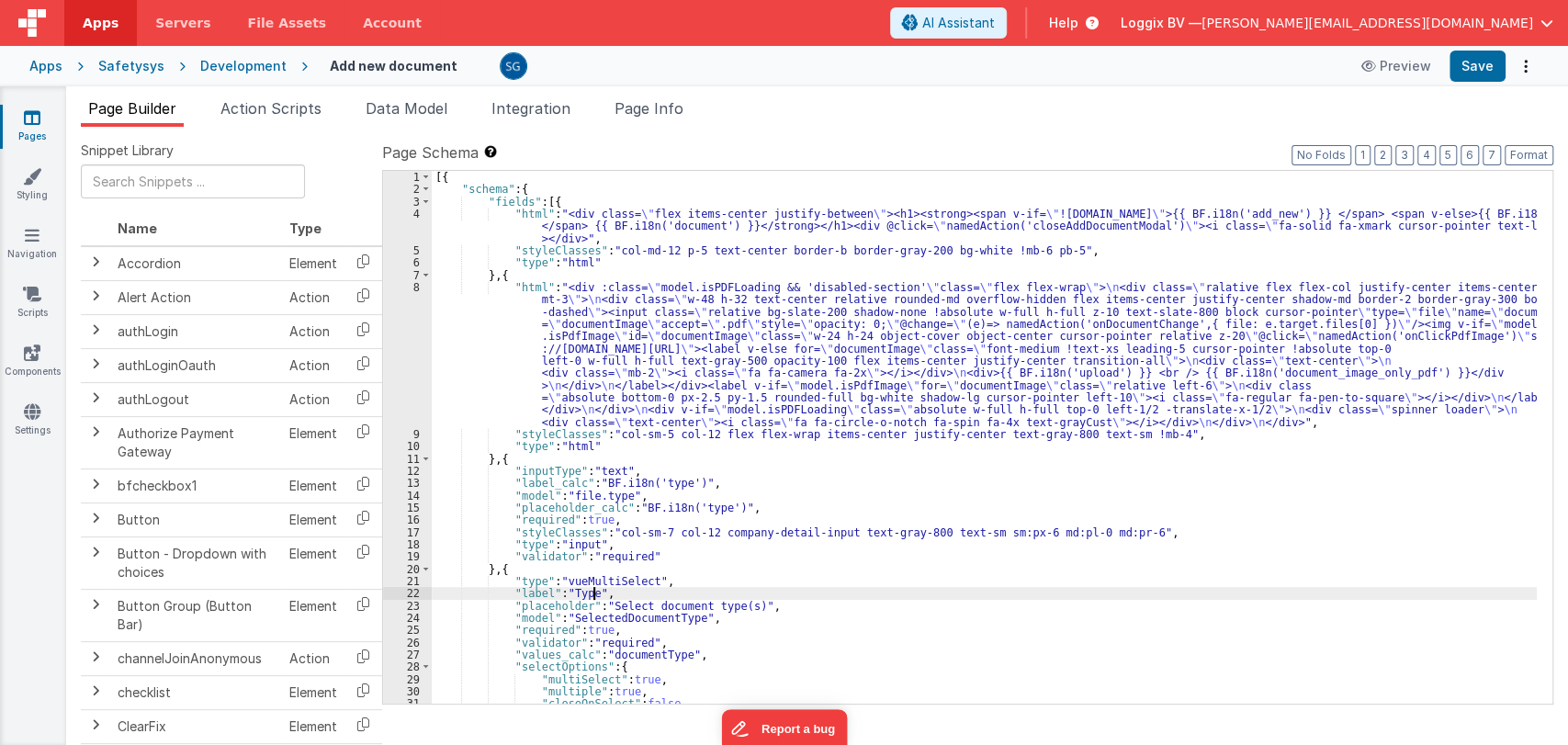
scroll to position [0, 0]
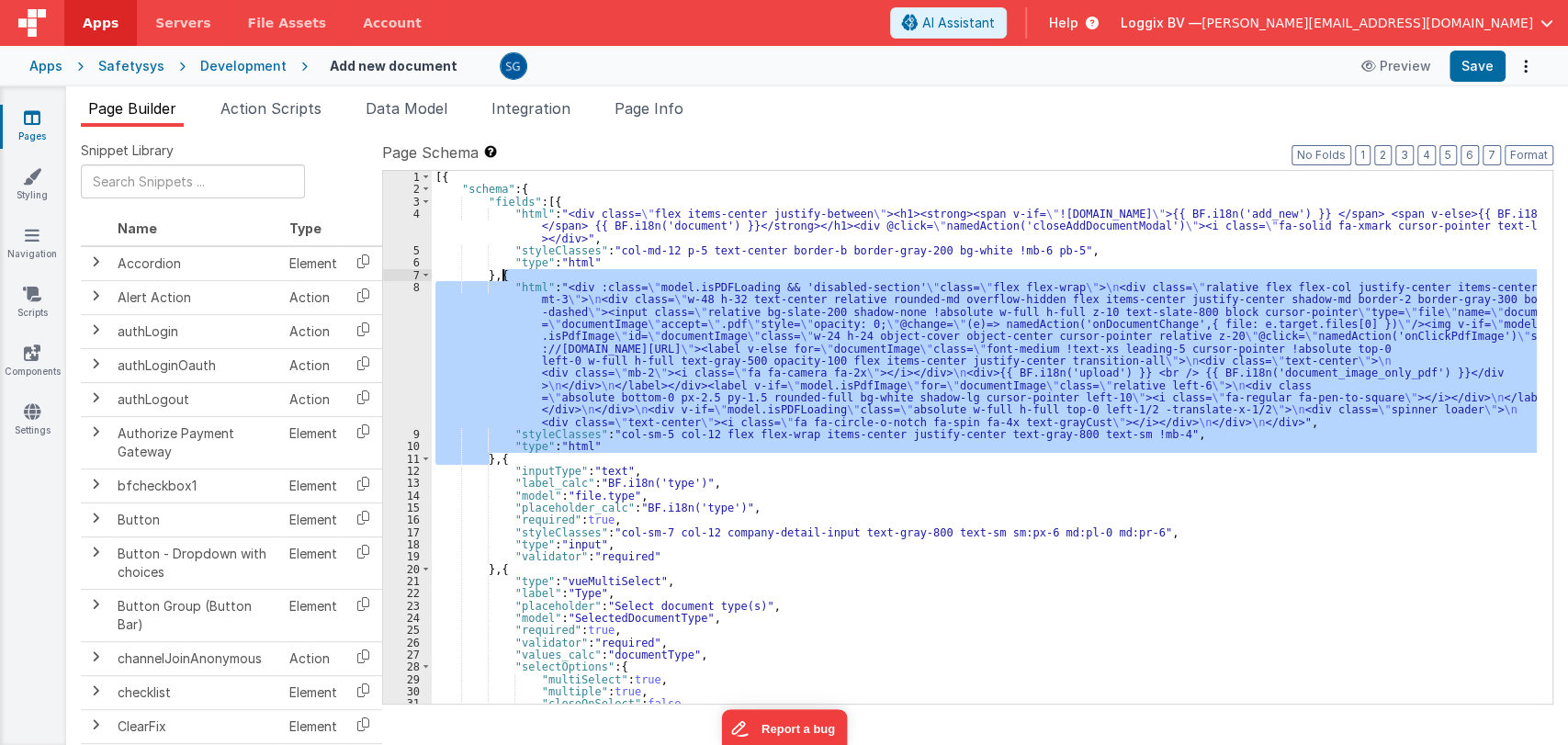
drag, startPoint x: 488, startPoint y: 456, endPoint x: 501, endPoint y: 278, distance: 178.5
click at [501, 278] on div "[{ "schema" : { "fields" : [{ "html" : "<div class= \" flex items-center justif…" at bounding box center [983, 450] width 1105 height 558
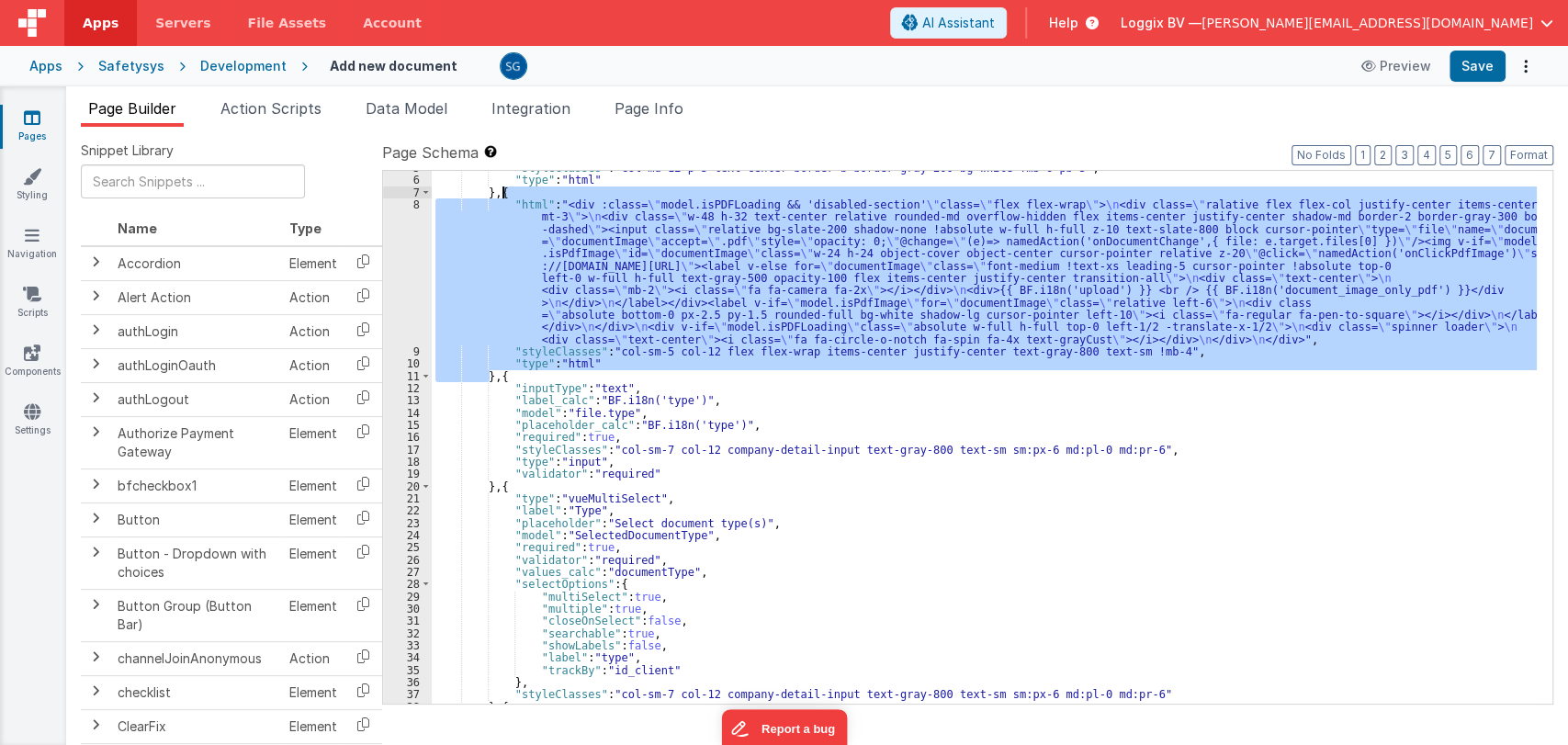
scroll to position [83, 0]
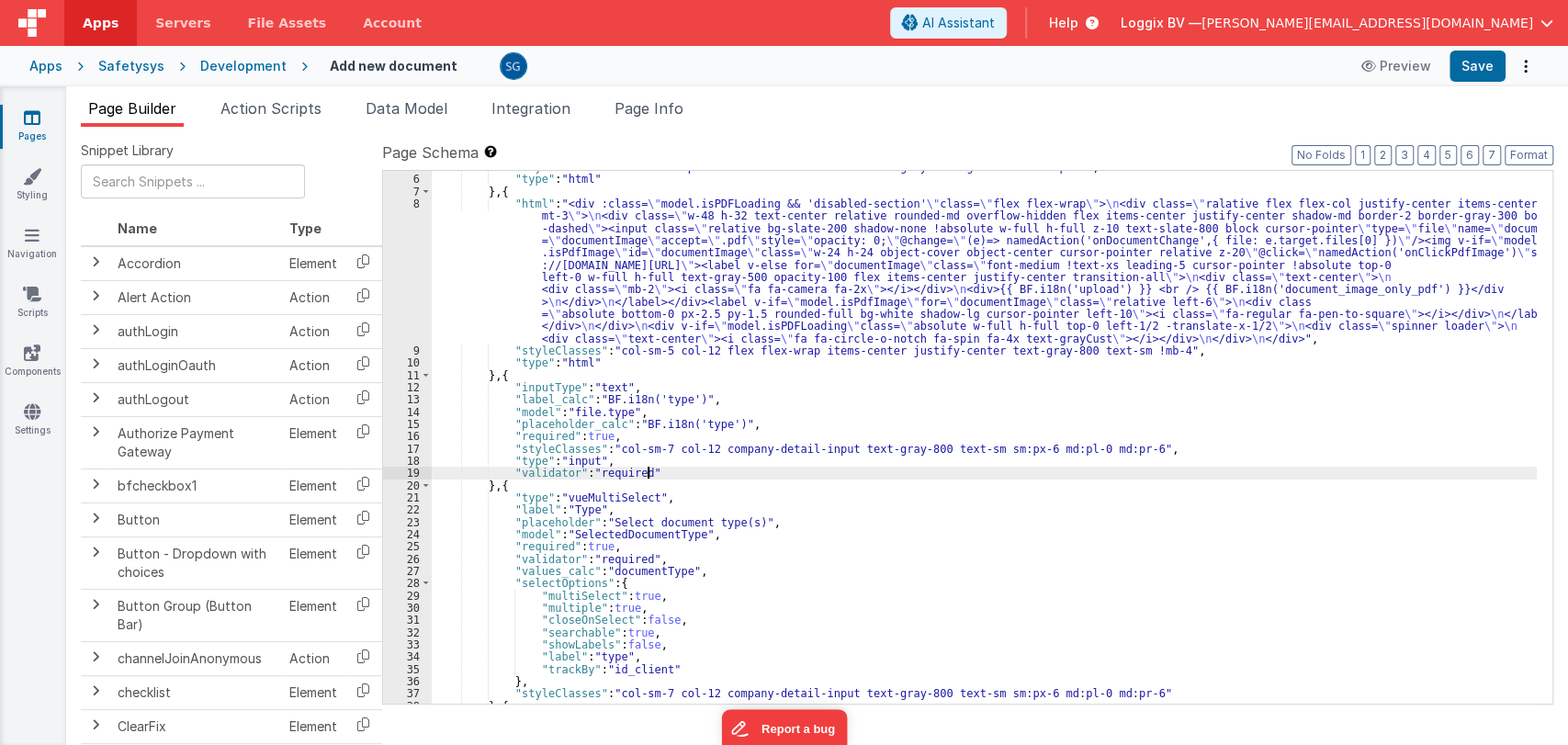
click at [719, 477] on div ""styleClasses" : "col-md-12 p-5 text-center border-b border-gray-200 bg-white !…" at bounding box center [983, 439] width 1105 height 558
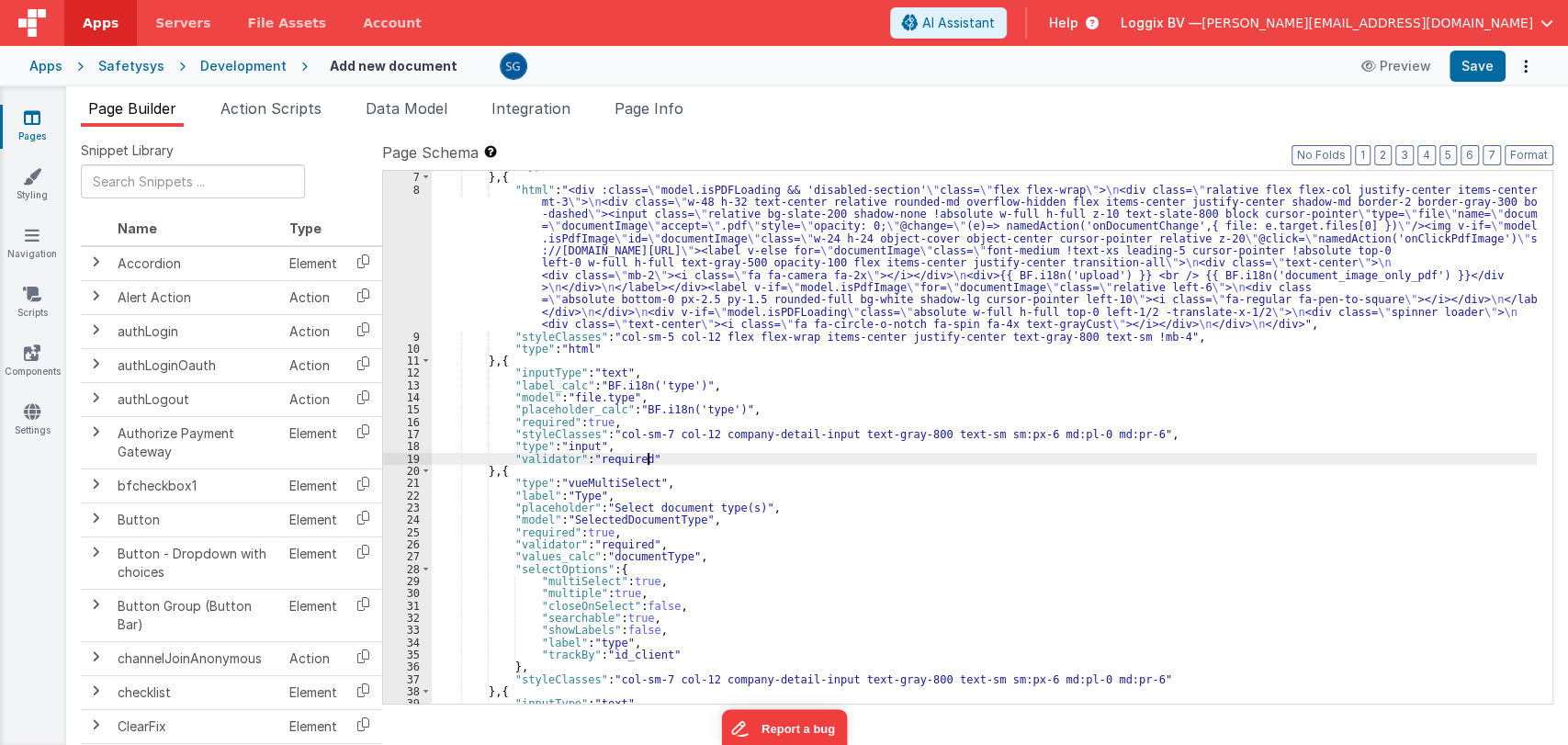
scroll to position [102, 0]
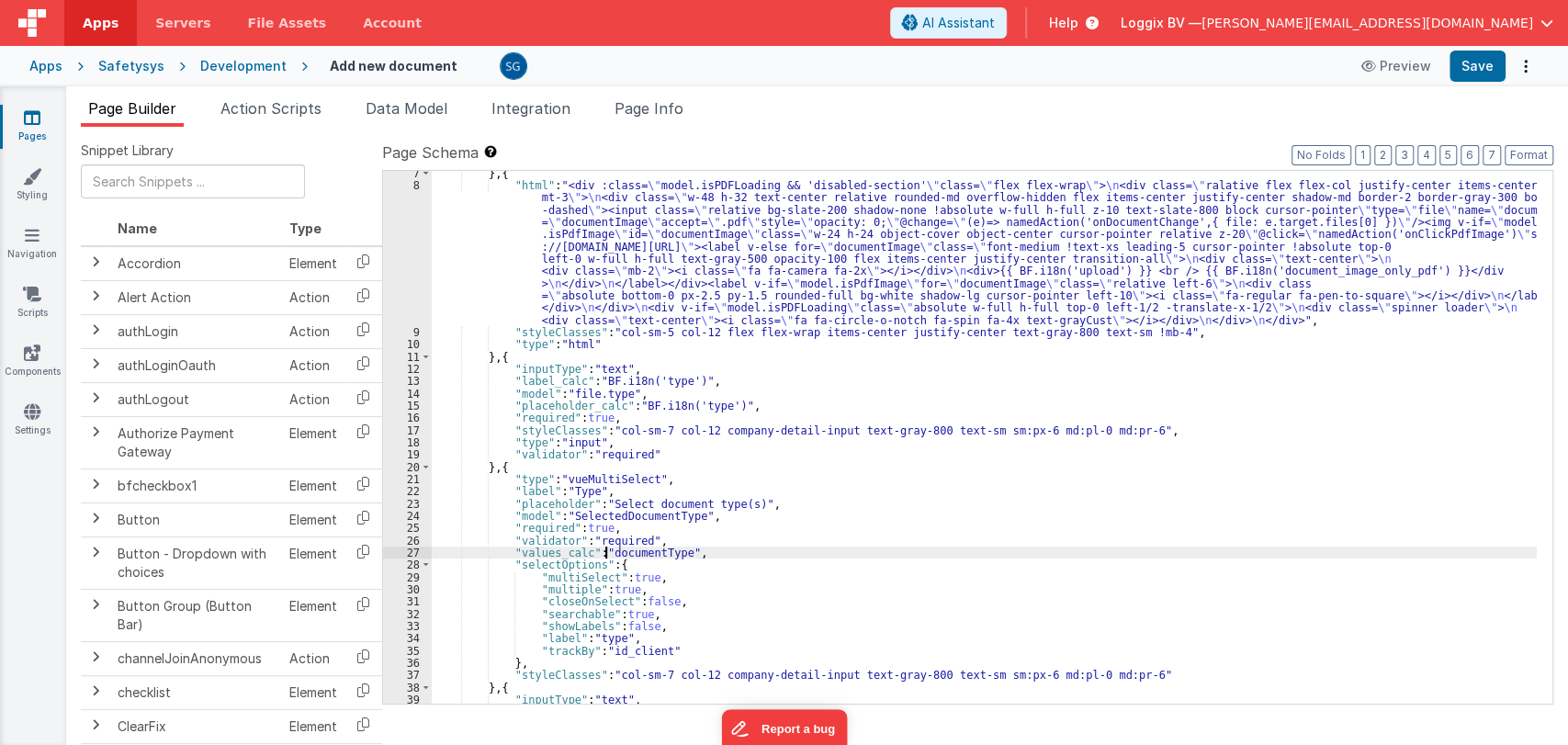
click at [603, 554] on div "} , { "html" : "<div :class= \" model.isPDFLoading && 'disabled-section' \" cla…" at bounding box center [983, 446] width 1105 height 558
click at [750, 554] on div "} , { "html" : "<div :class= \" model.isPDFLoading && 'disabled-section' \" cla…" at bounding box center [983, 446] width 1105 height 558
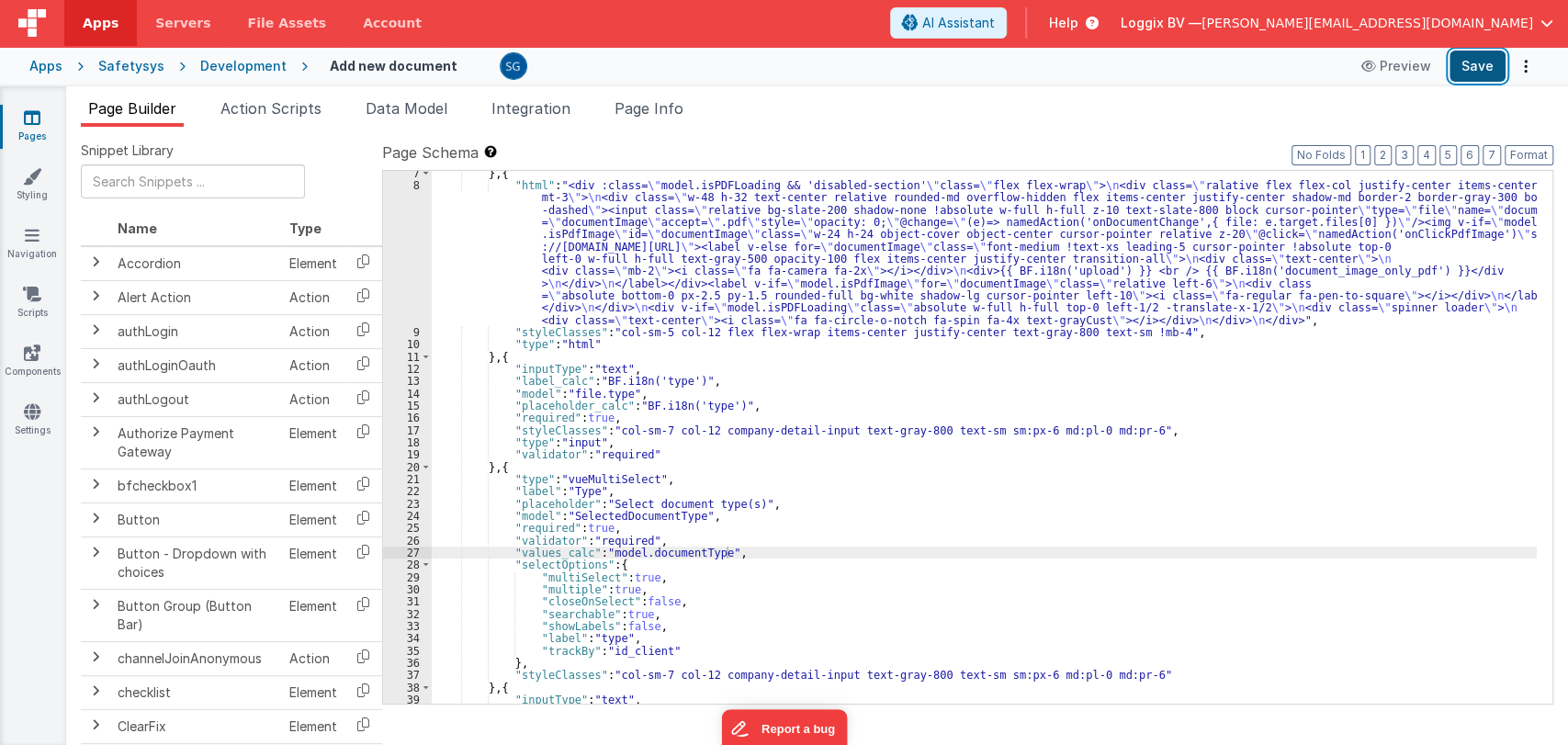
click at [1485, 69] on button "Save" at bounding box center [1478, 66] width 56 height 31
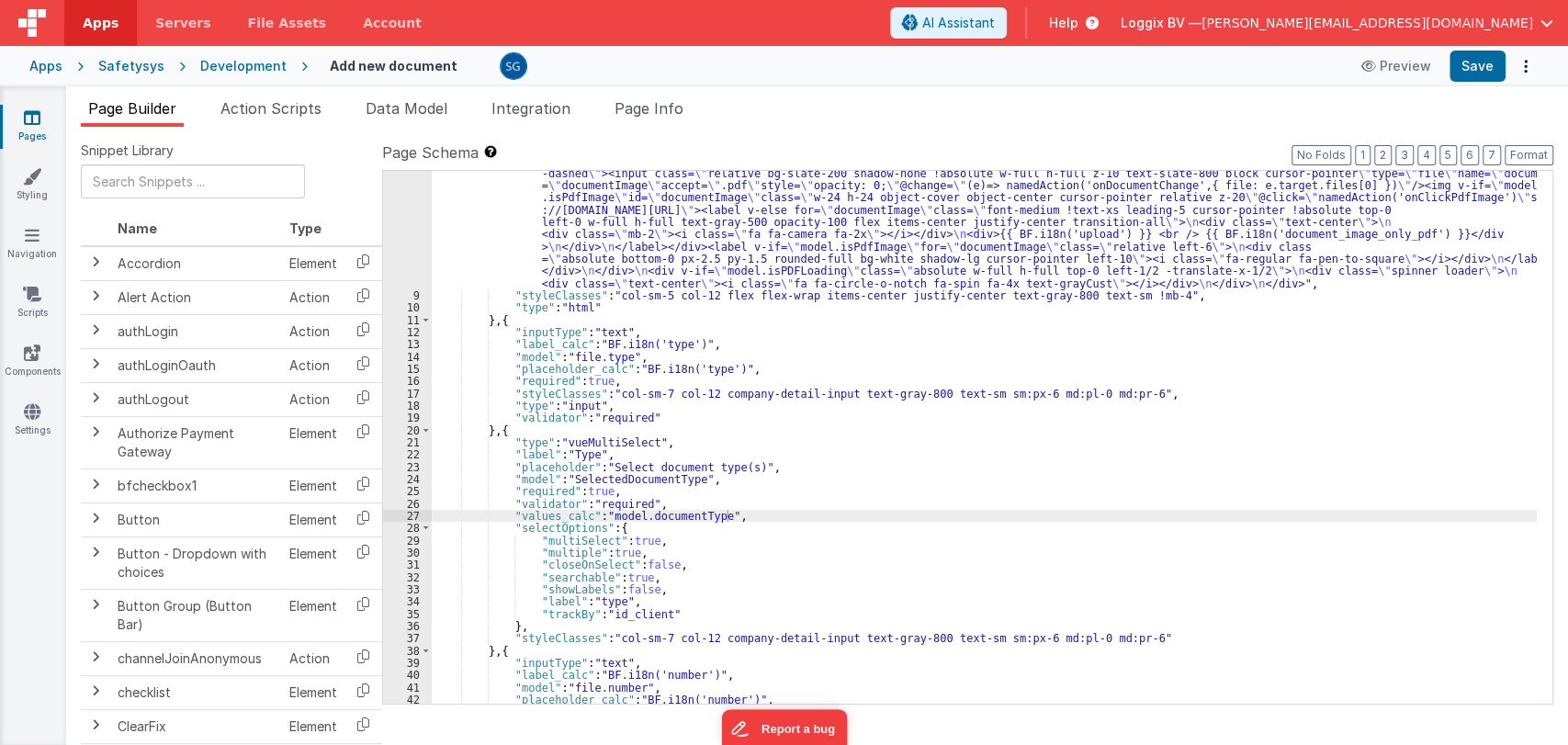
scroll to position [138, 0]
click at [147, 184] on input "text" at bounding box center [193, 181] width 224 height 34
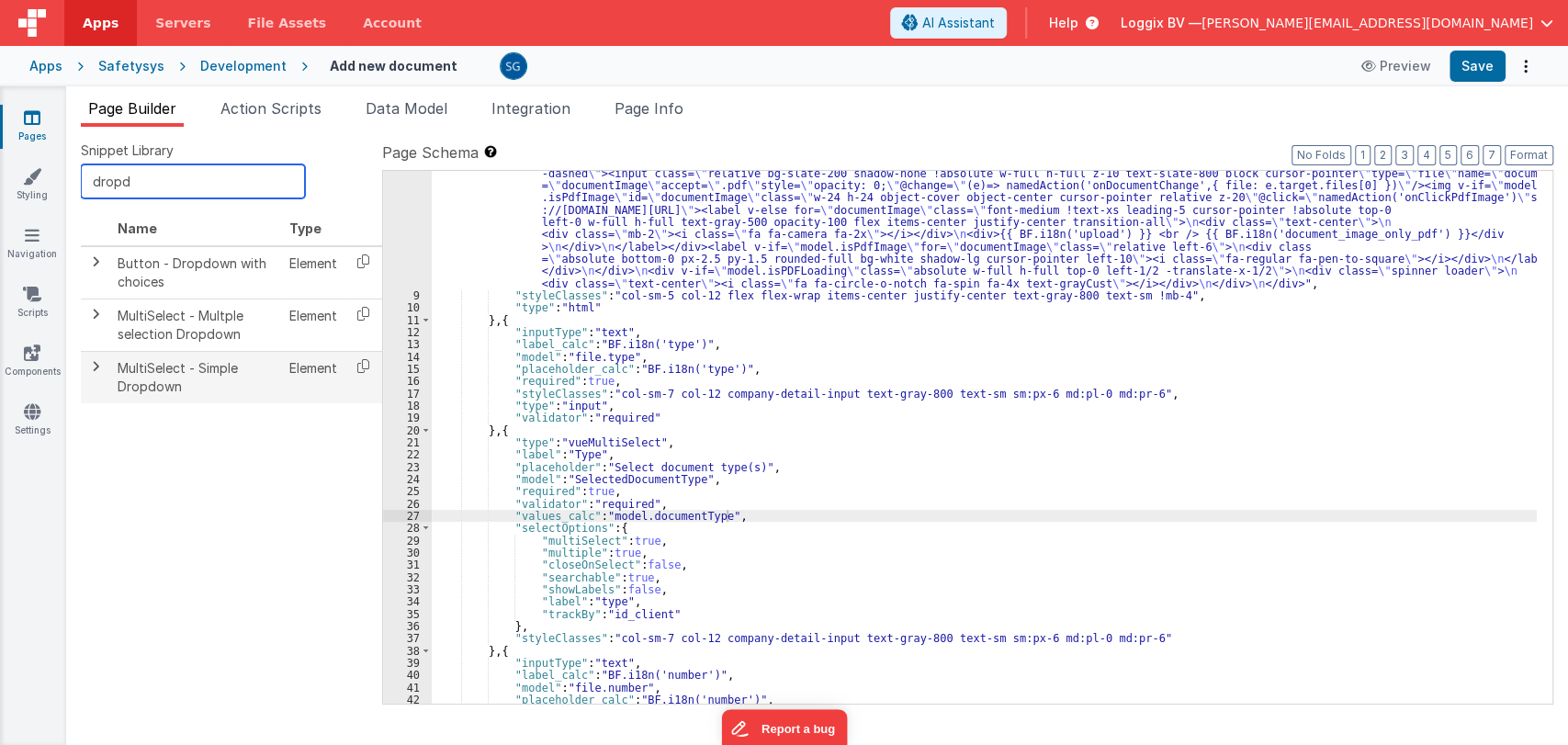
type input "dropd"
click at [103, 371] on td at bounding box center [96, 377] width 30 height 52
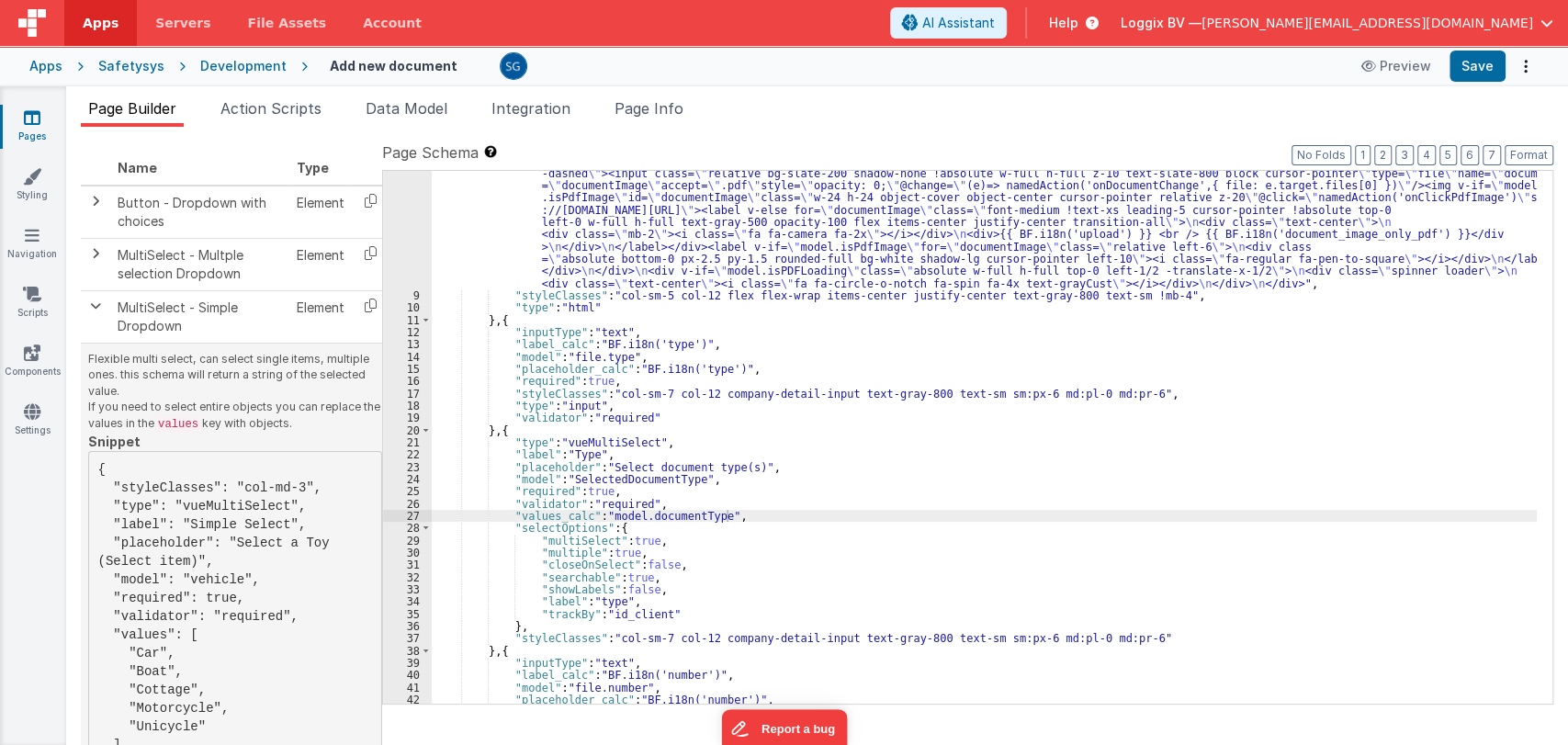
scroll to position [53, 0]
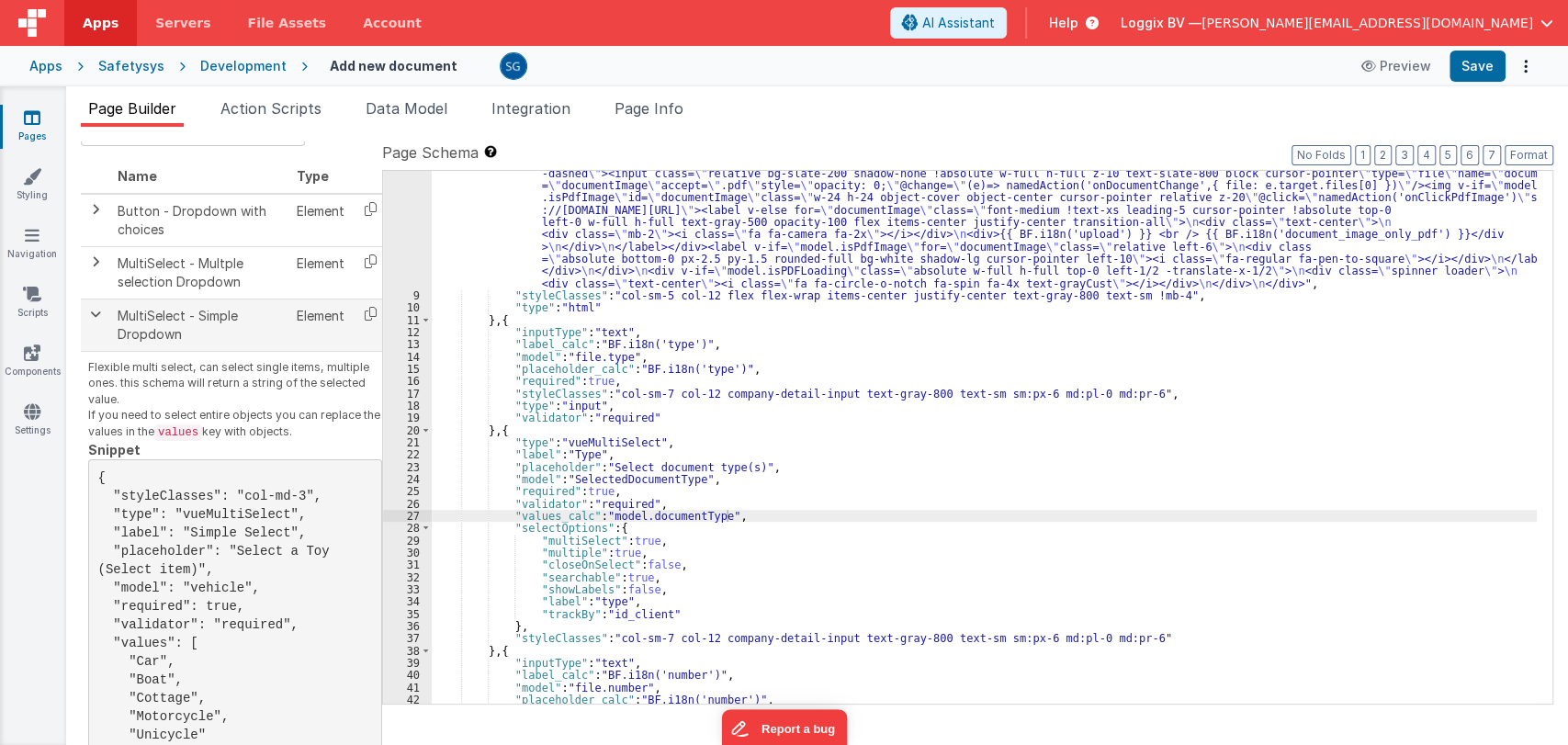
click at [93, 307] on span at bounding box center [95, 314] width 15 height 15
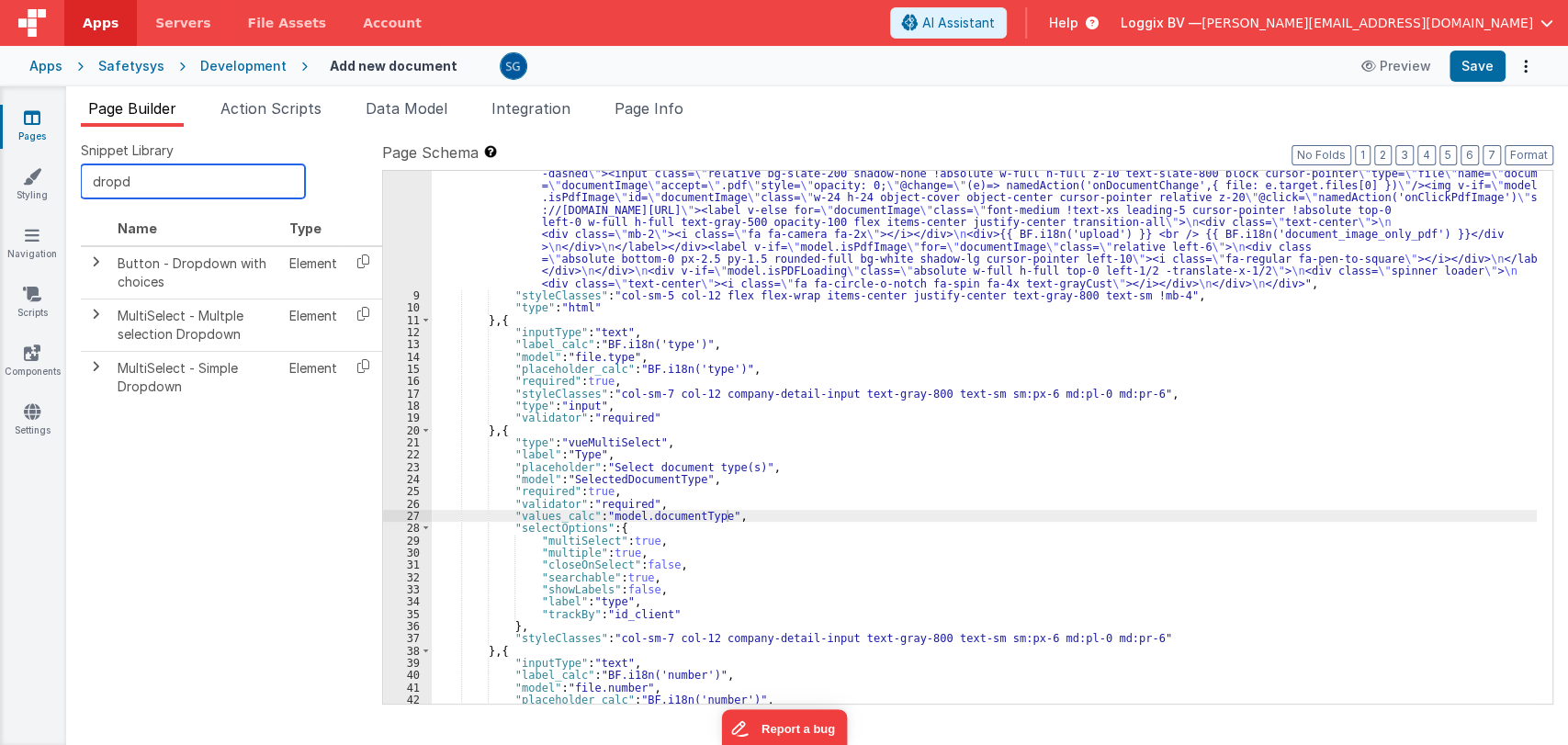
click at [204, 182] on input "dropd" at bounding box center [193, 181] width 224 height 34
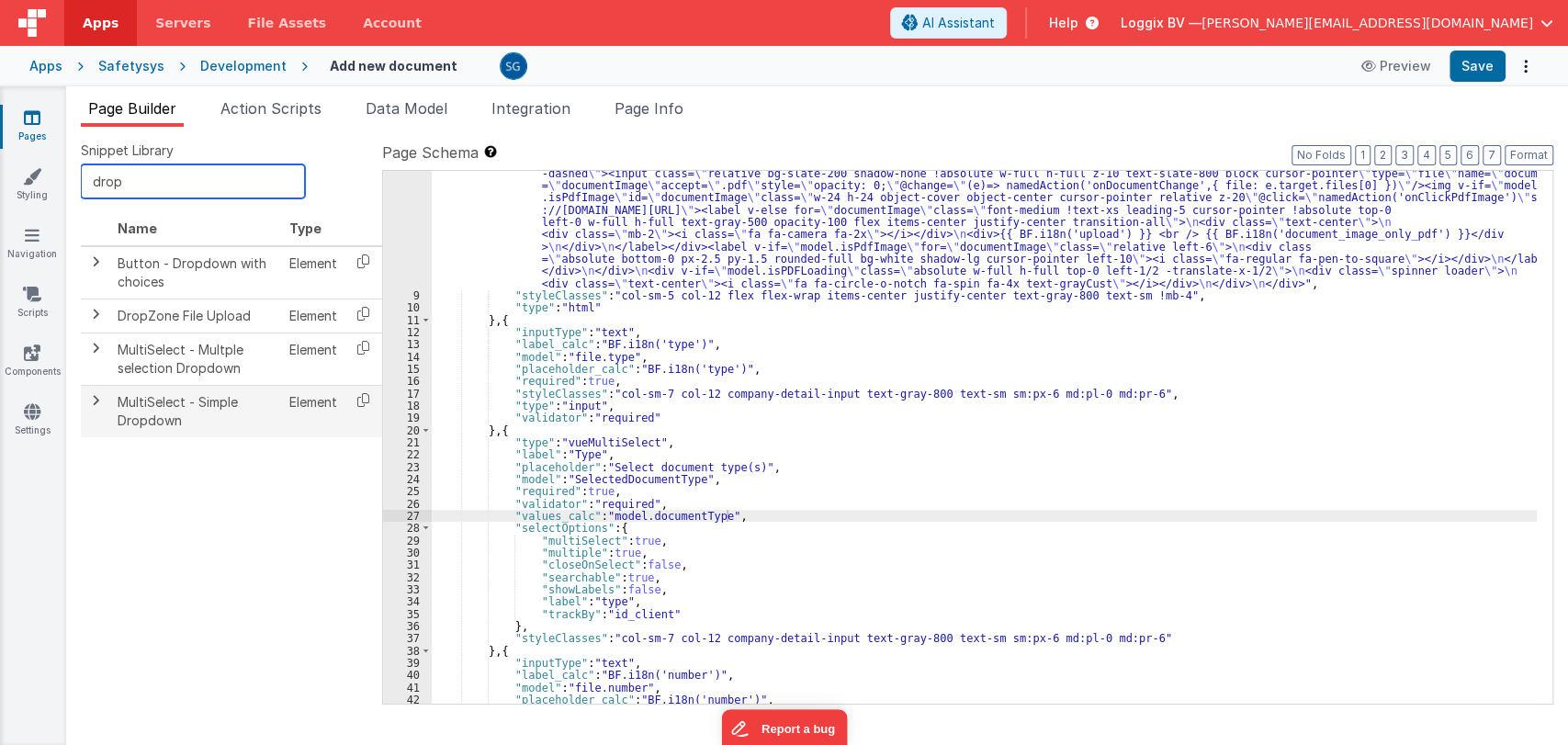
type input "drop"
click at [103, 403] on td at bounding box center [96, 411] width 30 height 52
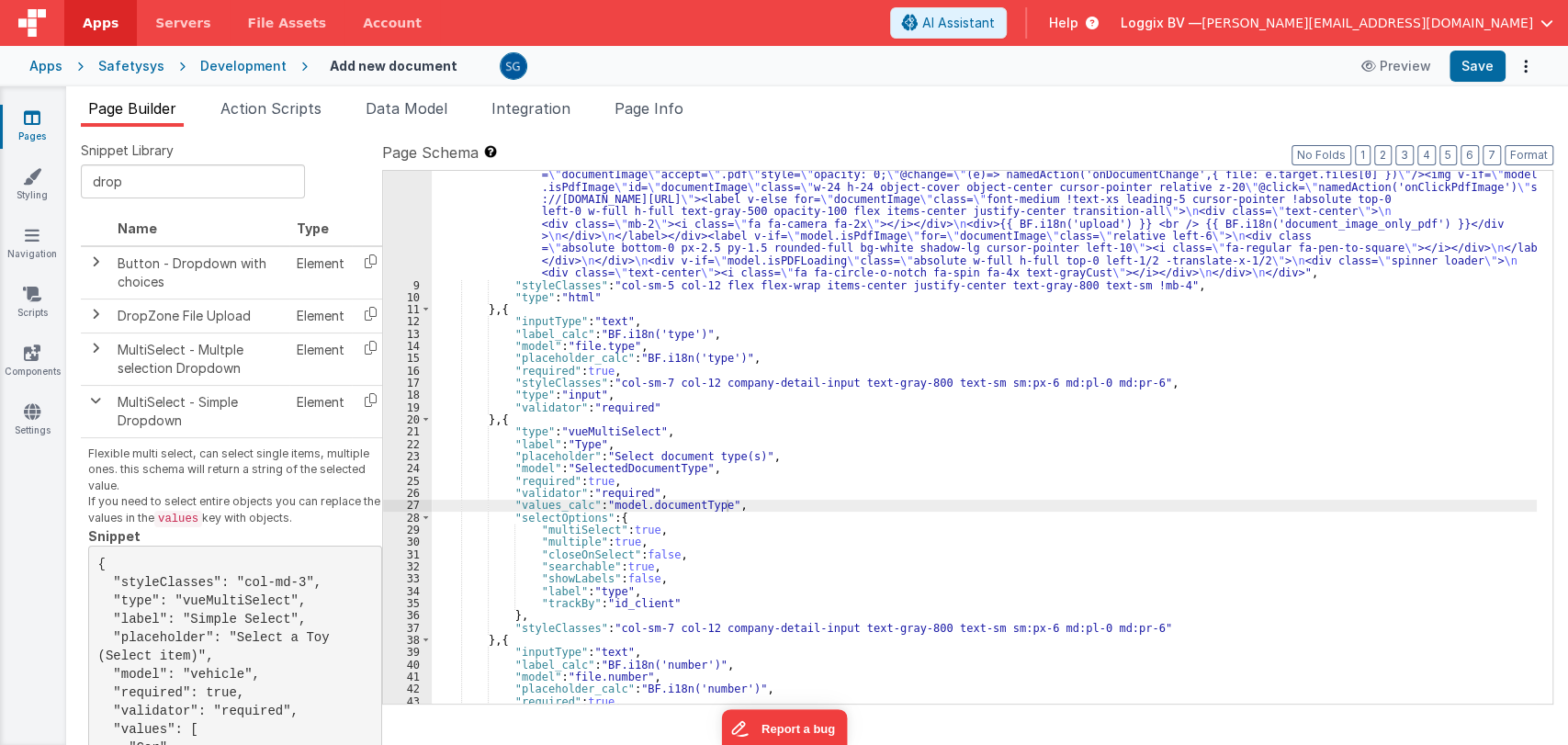
scroll to position [149, 0]
click at [615, 541] on div ""html" : "<div :class= \" model.isPDFLoading && 'disabled-section' \" class= \"…" at bounding box center [983, 477] width 1105 height 691
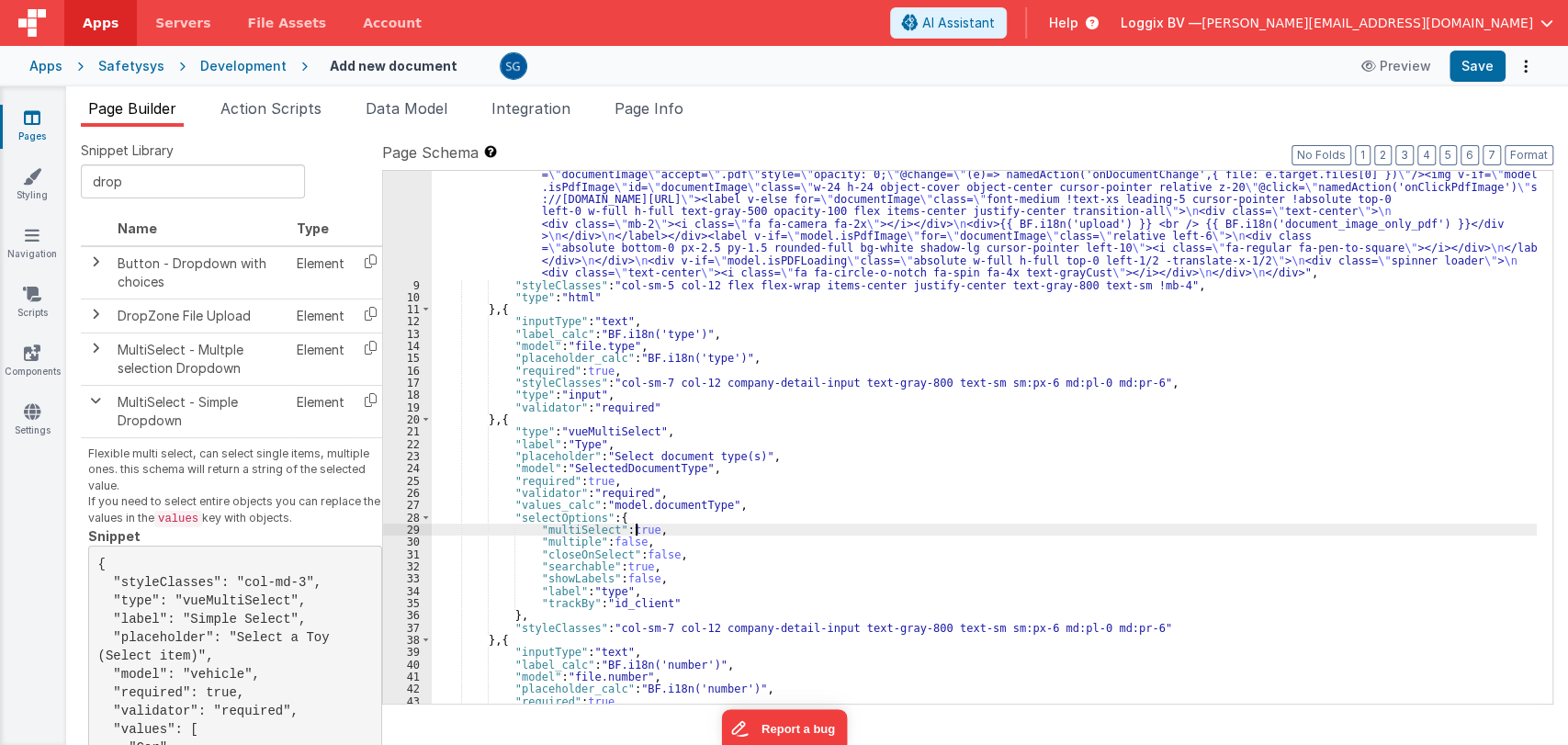
click at [636, 528] on div ""html" : "<div :class= \" model.isPDFLoading && 'disabled-section' \" class= \"…" at bounding box center [983, 477] width 1105 height 691
click at [1460, 72] on button "Save" at bounding box center [1478, 66] width 56 height 31
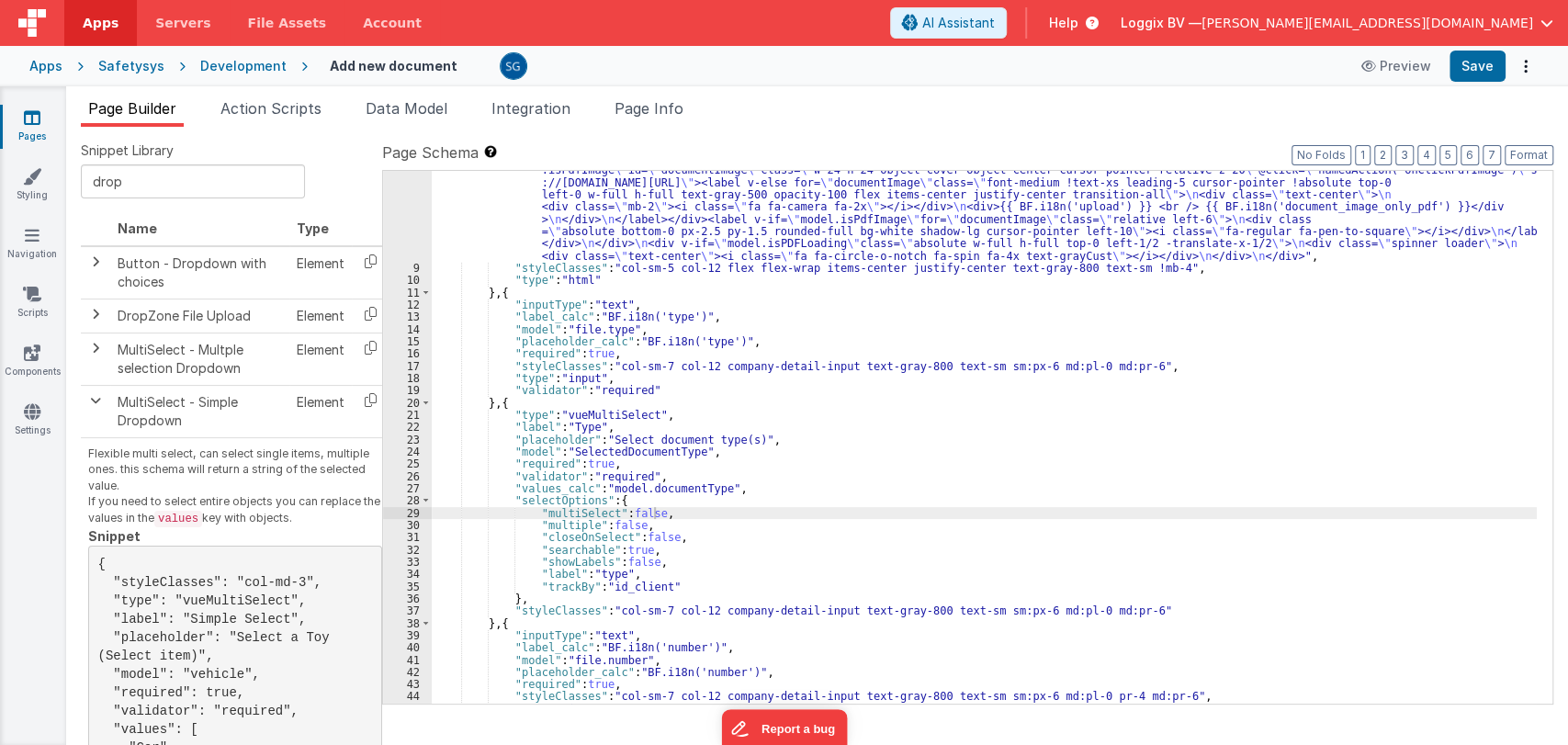
scroll to position [165, 0]
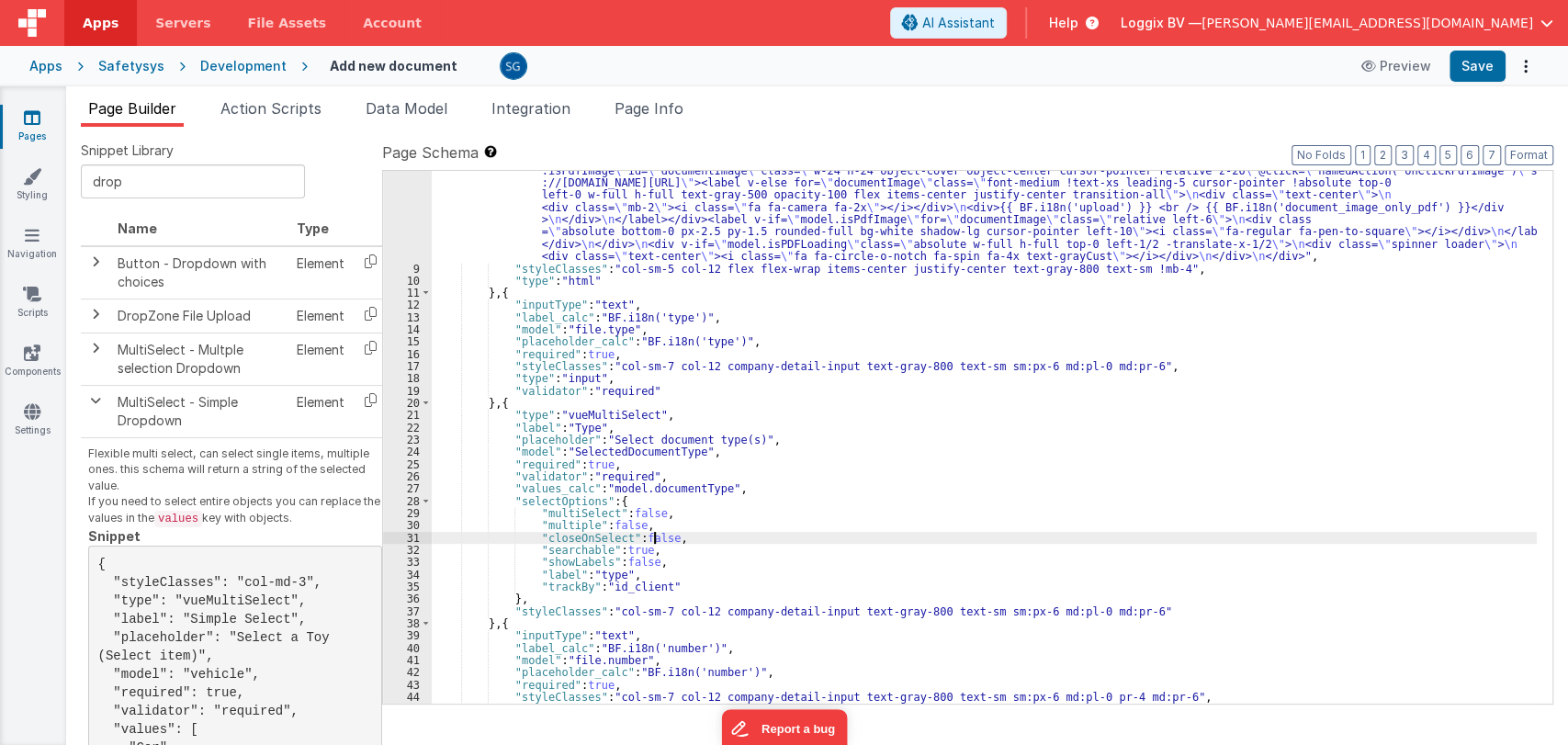
click at [651, 533] on div ""html" : "<div :class= \" model.isPDFLoading && 'disabled-section' \" class= \"…" at bounding box center [983, 461] width 1105 height 691
click at [688, 535] on div ""html" : "<div :class= \" model.isPDFLoading && 'disabled-section' \" class= \"…" at bounding box center [983, 461] width 1105 height 691
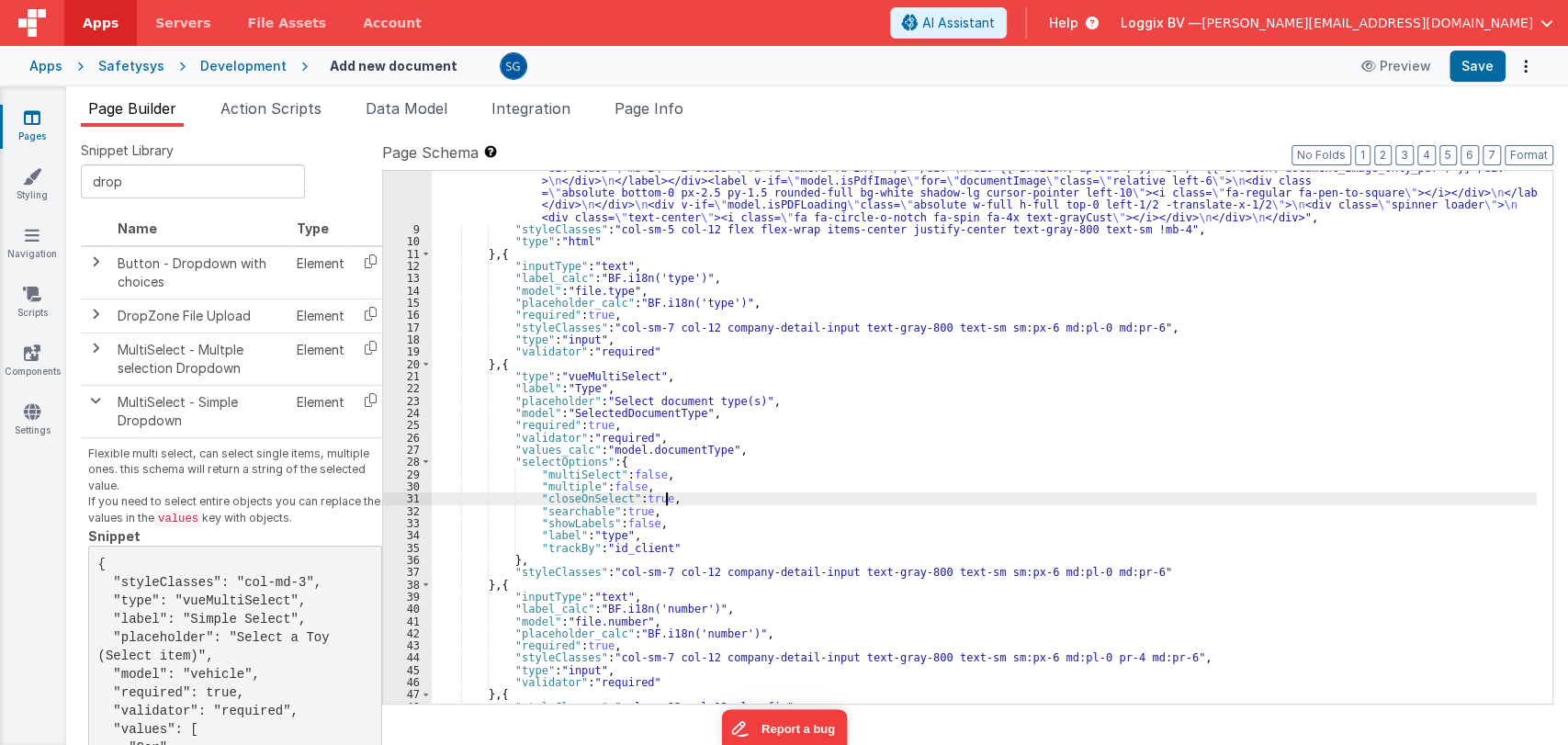
scroll to position [205, 0]
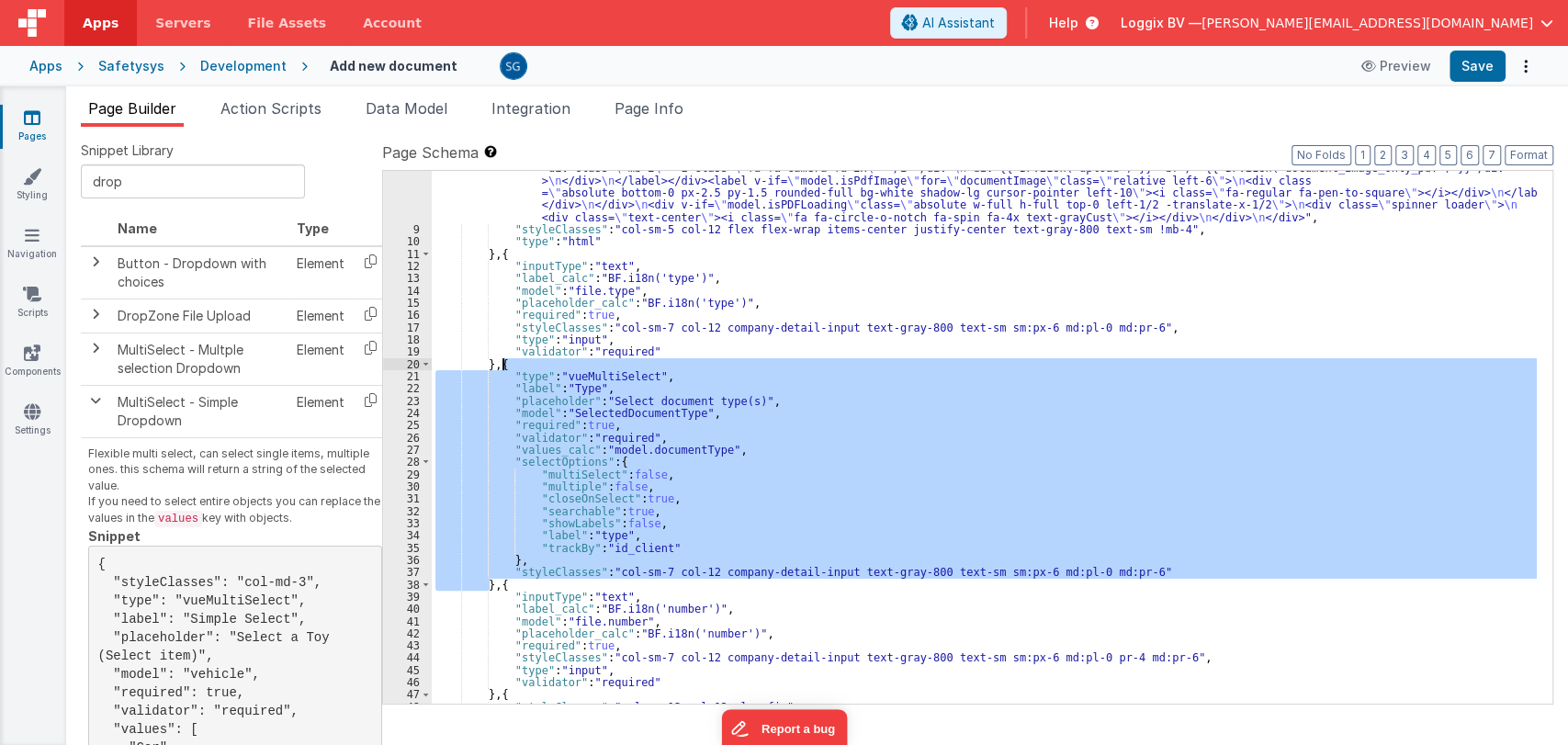
drag, startPoint x: 487, startPoint y: 587, endPoint x: 503, endPoint y: 361, distance: 226.6
click at [503, 361] on div ""html" : "<div :class= \" model.isPDFLoading && 'disabled-section' \" class= \"…" at bounding box center [983, 422] width 1105 height 691
click at [566, 418] on div ""html" : "<div :class= \" model.isPDFLoading && 'disabled-section' \" class= \"…" at bounding box center [983, 437] width 1105 height 533
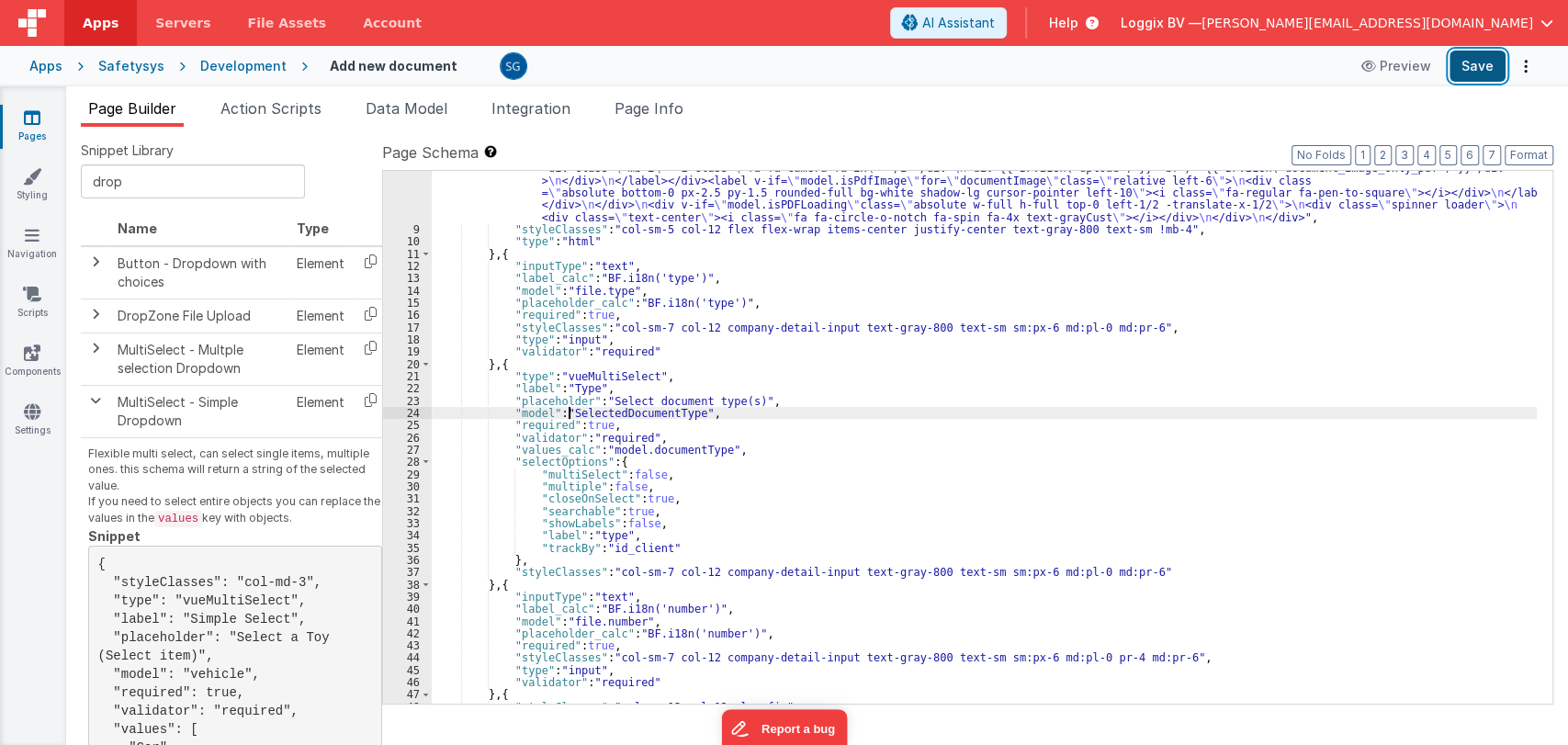
click at [1480, 76] on button "Save" at bounding box center [1478, 66] width 56 height 31
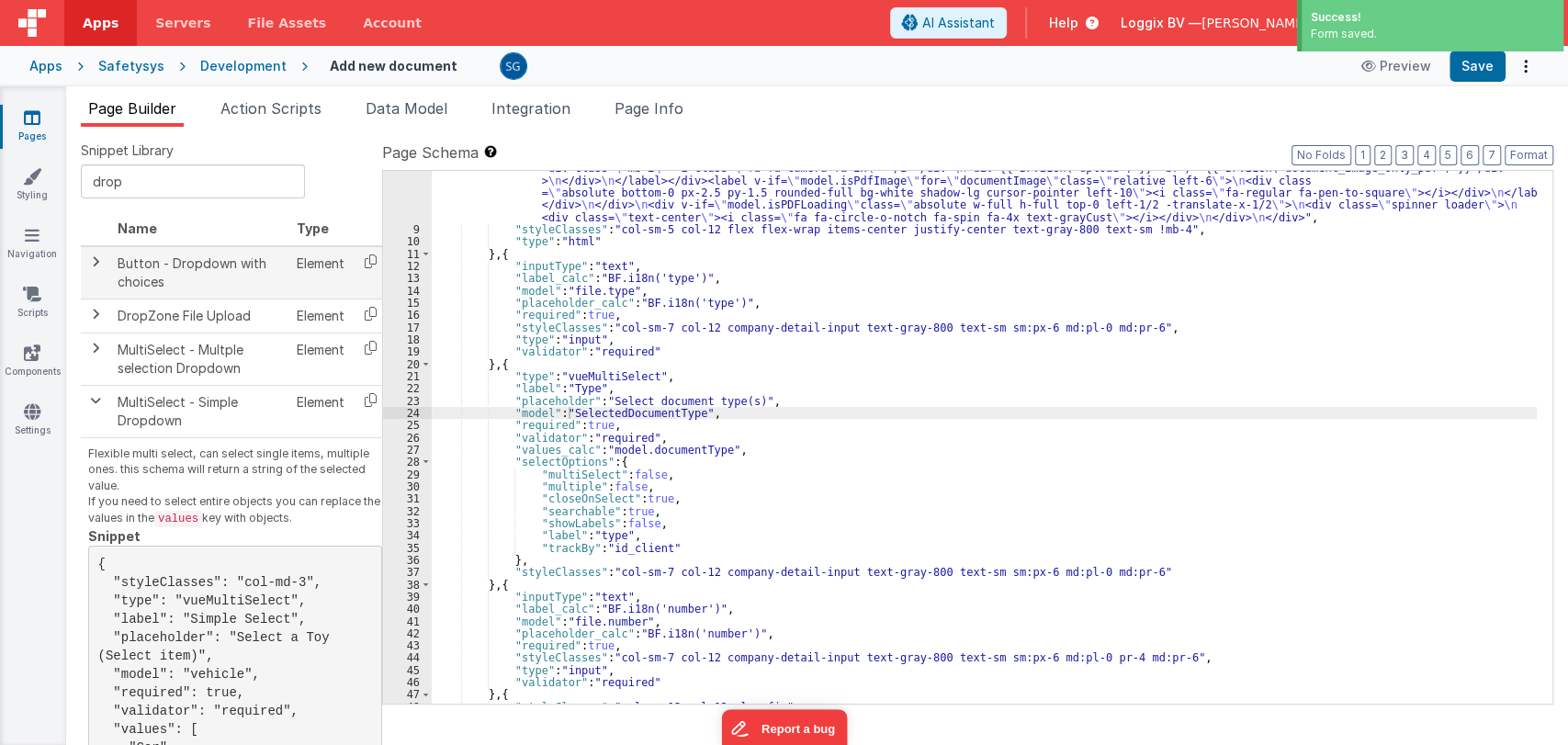
click at [98, 270] on td at bounding box center [96, 272] width 30 height 53
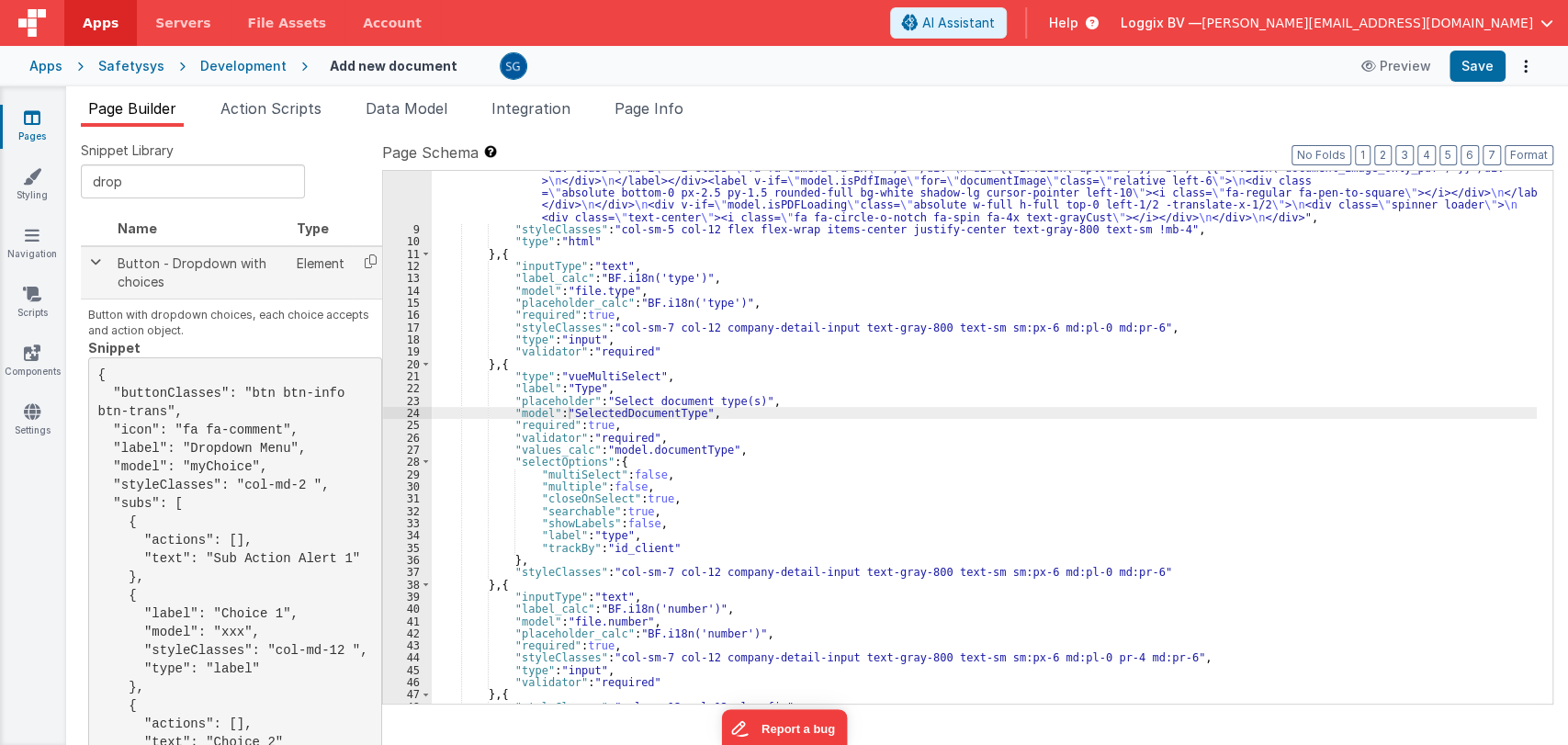
click at [94, 262] on span at bounding box center [95, 262] width 15 height 15
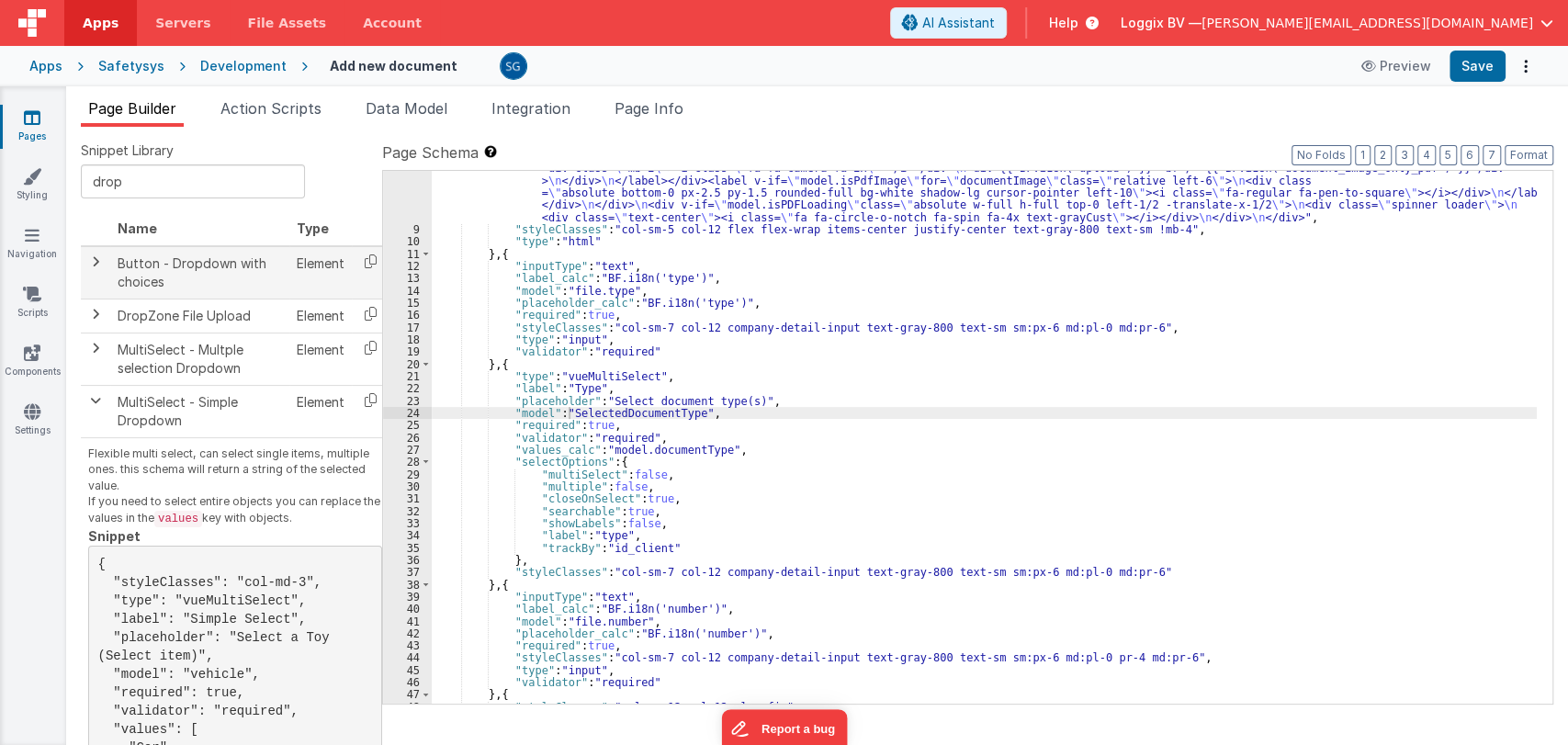
click at [93, 262] on span at bounding box center [95, 262] width 15 height 15
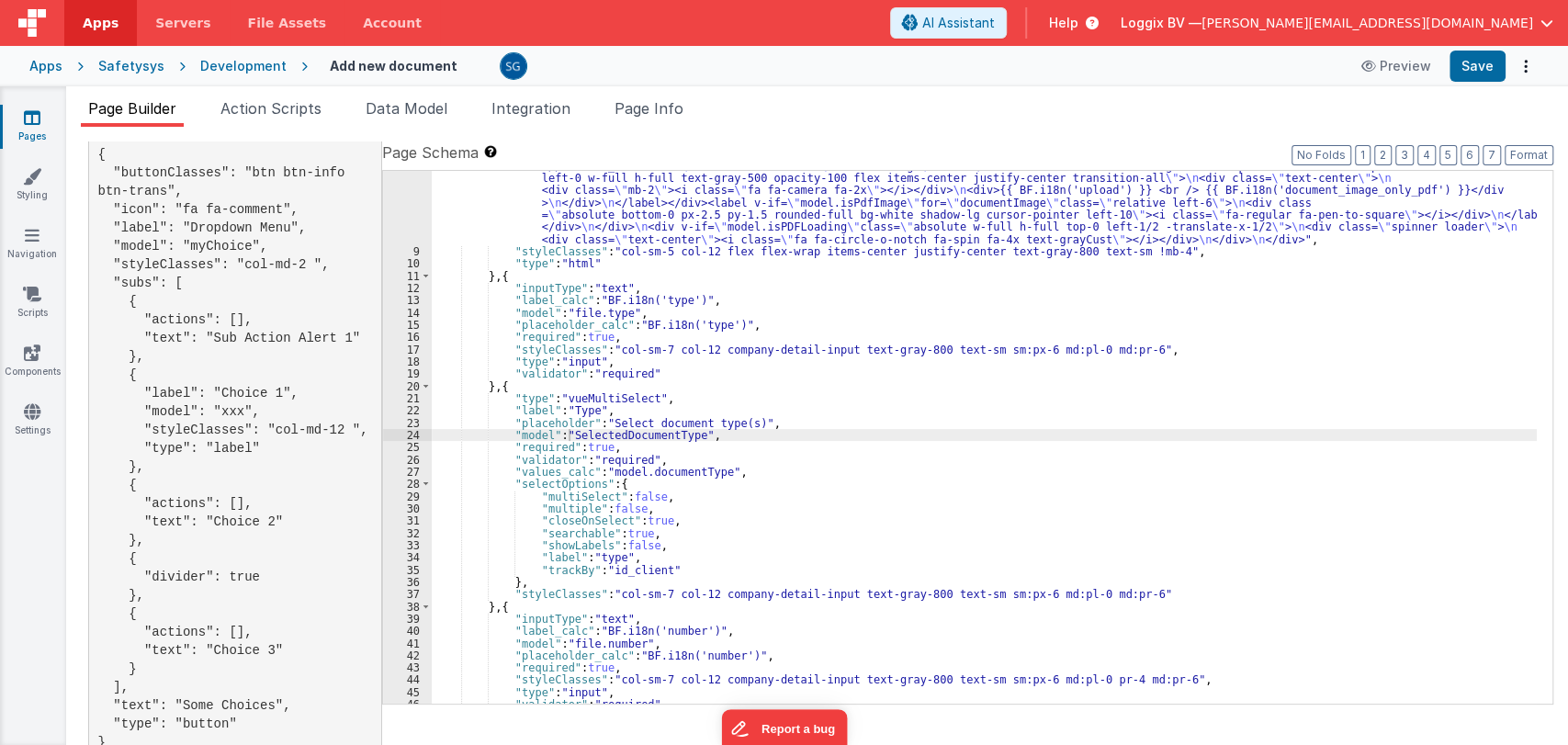
scroll to position [182, 0]
click at [742, 424] on div ""html" : "<div :class= \" model.isPDFLoading && 'disabled-section' \" class= \"…" at bounding box center [983, 444] width 1105 height 691
click at [747, 426] on div ""html" : "<div :class= \" model.isPDFLoading && 'disabled-section' \" class= \"…" at bounding box center [983, 444] width 1105 height 691
click at [755, 425] on div ""html" : "<div :class= \" model.isPDFLoading && 'disabled-section' \" class= \"…" at bounding box center [983, 444] width 1105 height 691
click at [1471, 70] on button "Save" at bounding box center [1478, 66] width 56 height 31
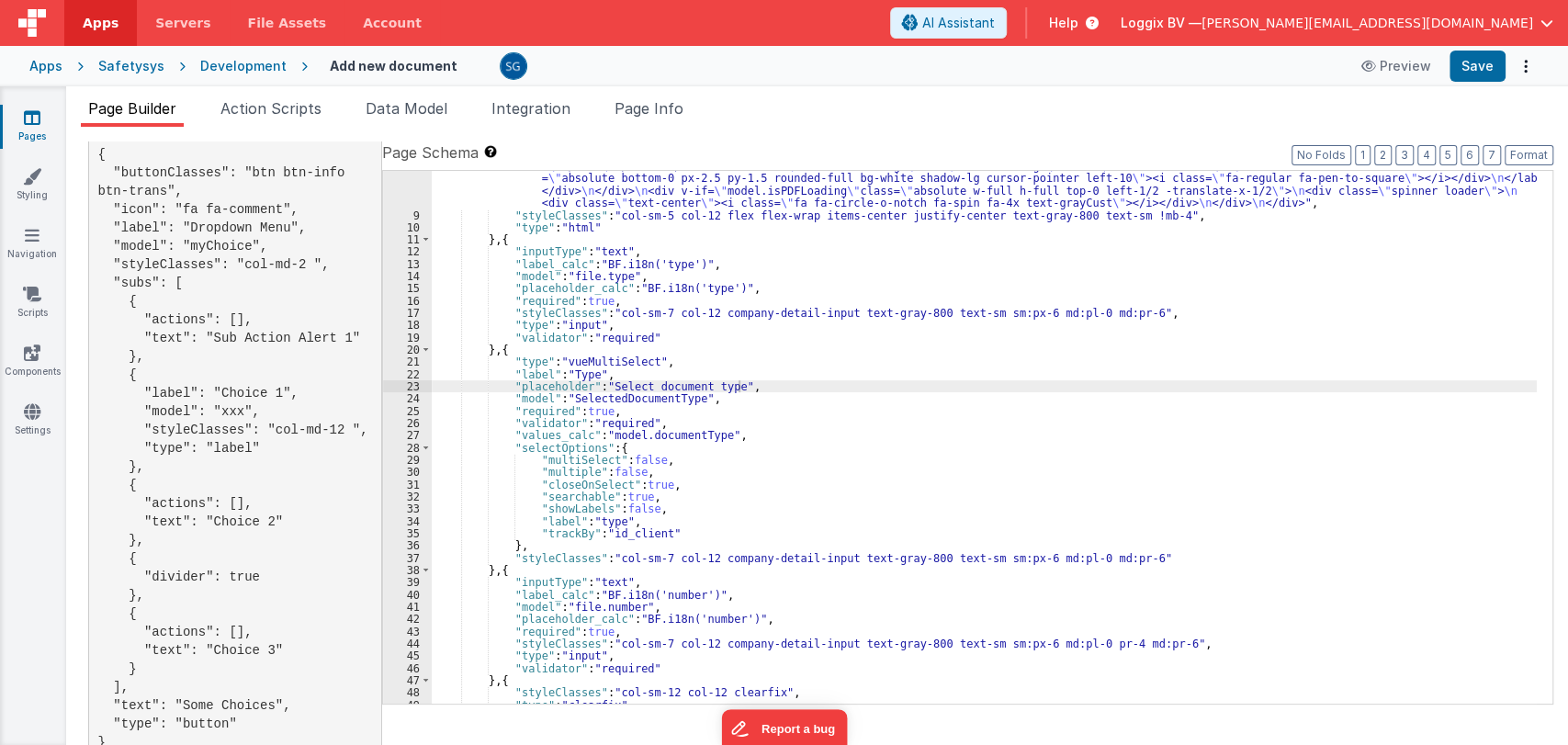
scroll to position [220, 0]
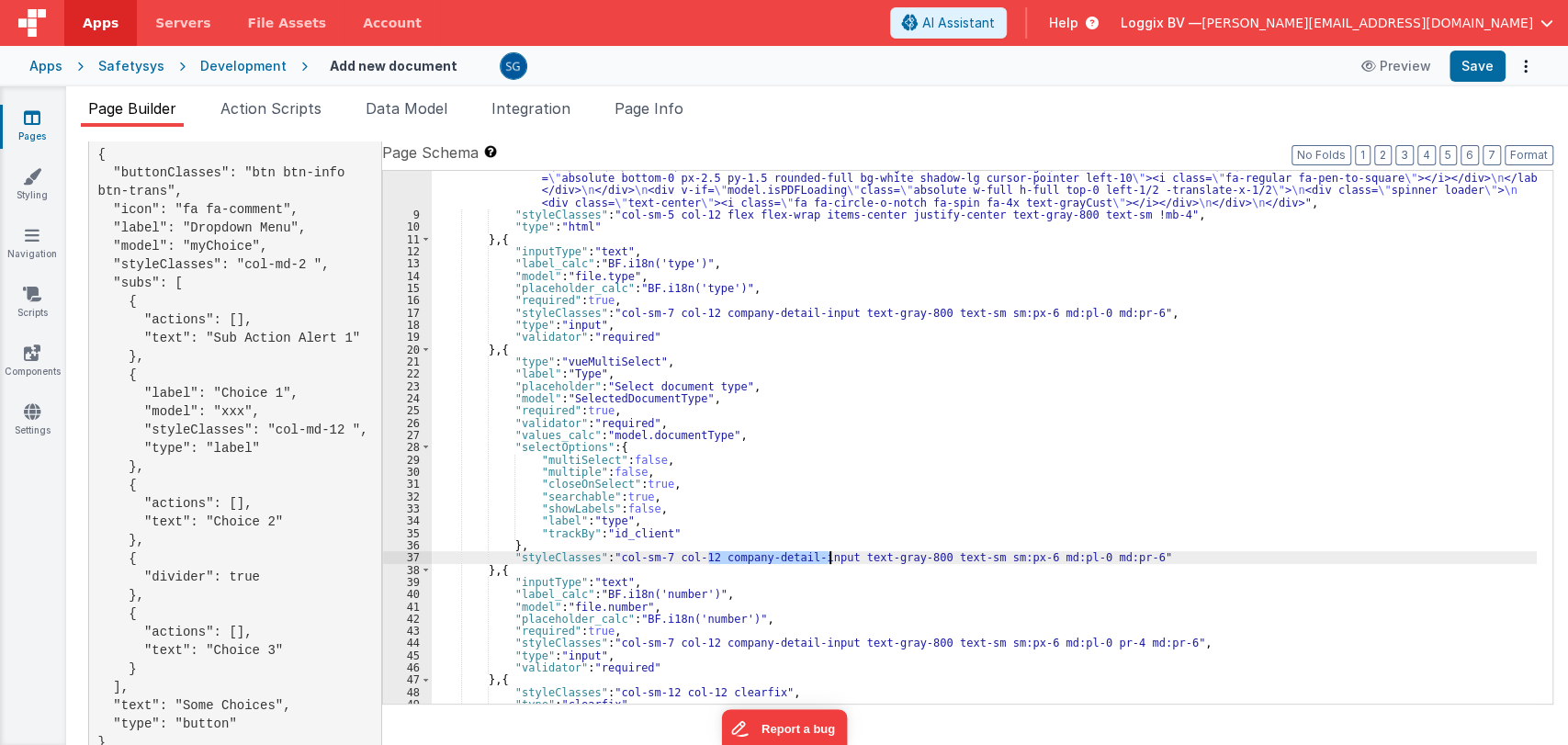
drag, startPoint x: 709, startPoint y: 556, endPoint x: 826, endPoint y: 559, distance: 117.0
click at [826, 559] on div ""html" : "<div :class= \" model.isPDFLoading && 'disabled-section' \" class= \"…" at bounding box center [983, 407] width 1105 height 691
click at [1464, 71] on button "Save" at bounding box center [1478, 66] width 56 height 31
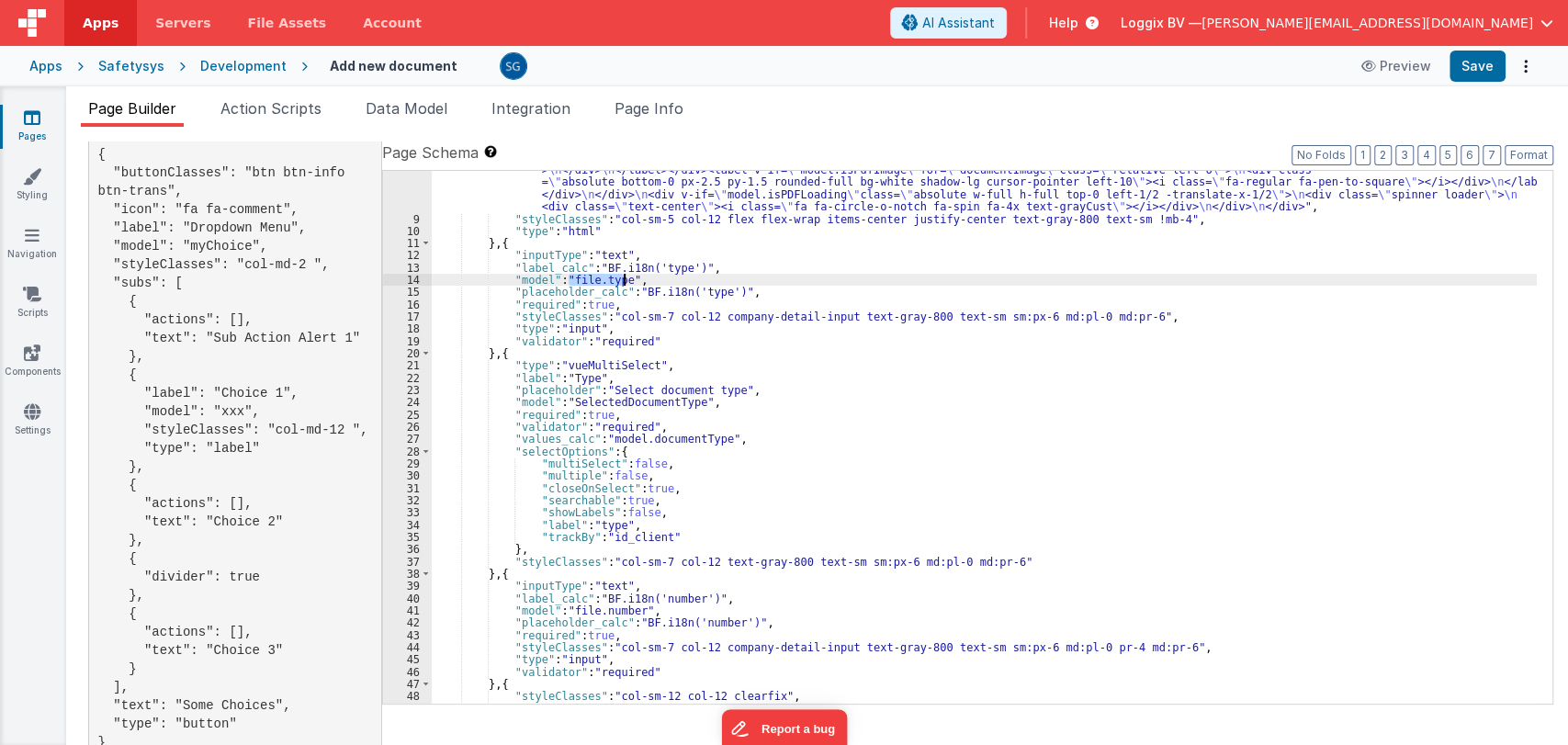
drag, startPoint x: 569, startPoint y: 276, endPoint x: 623, endPoint y: 282, distance: 54.3
click at [623, 282] on div ""html" : "<div :class= \" model.isPDFLoading && 'disabled-section' \" class= \"…" at bounding box center [983, 412] width 1105 height 691
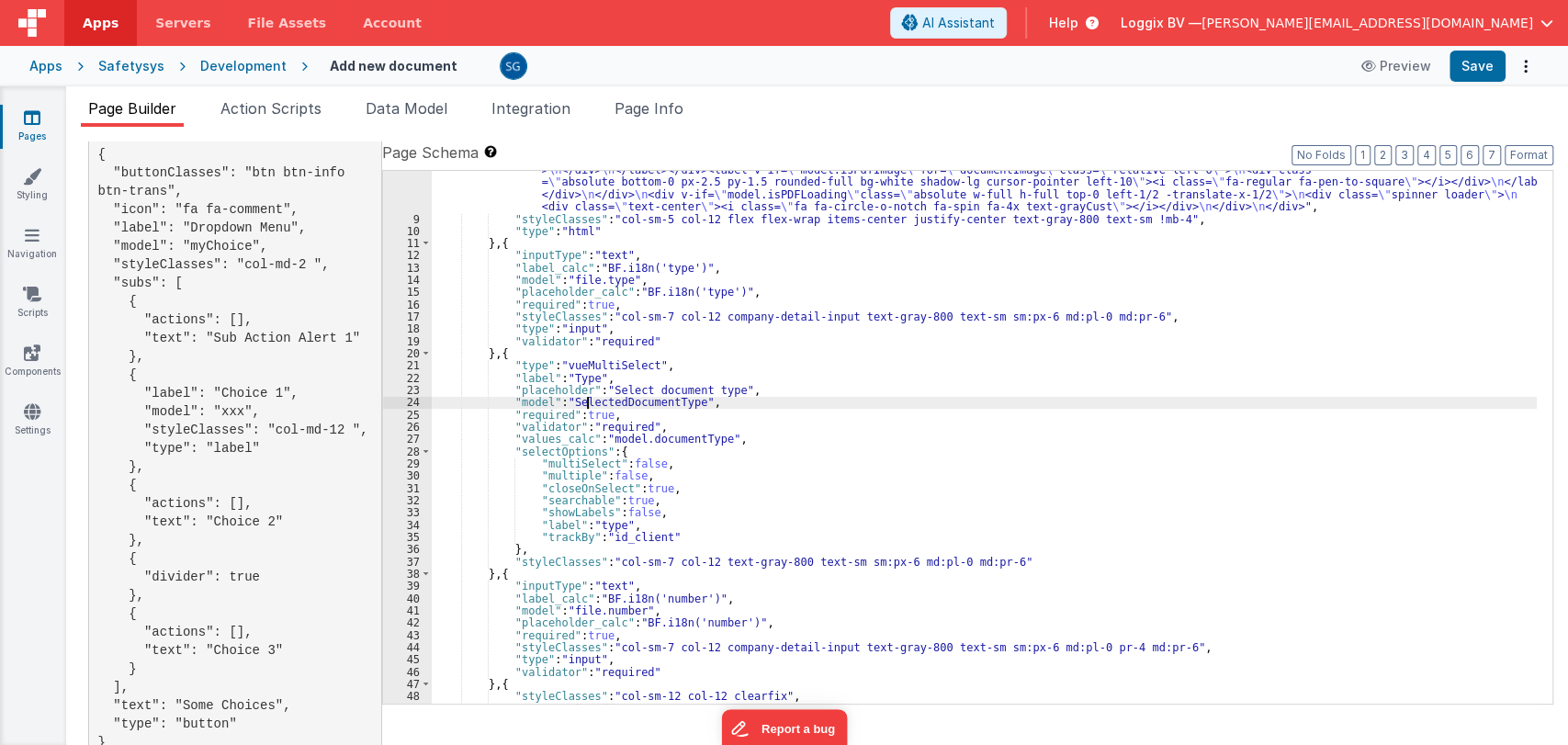
click at [587, 405] on div ""html" : "<div :class= \" model.isPDFLoading && 'disabled-section' \" class= \"…" at bounding box center [983, 412] width 1105 height 691
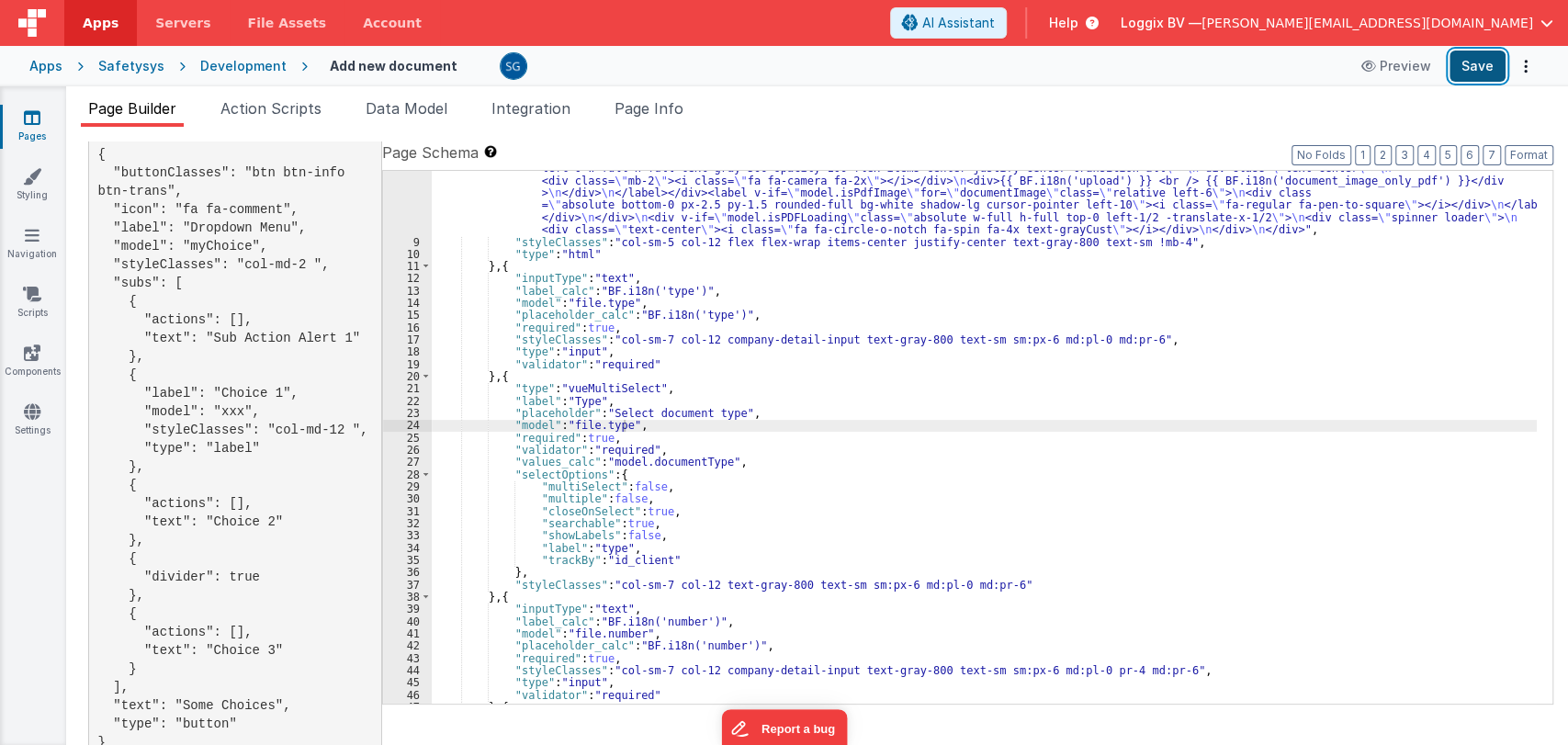
click at [1472, 77] on button "Save" at bounding box center [1478, 66] width 56 height 31
click at [494, 374] on div ""html" : "<div :class= \" model.isPDFLoading && 'disabled-section' \" class= \"…" at bounding box center [983, 434] width 1105 height 691
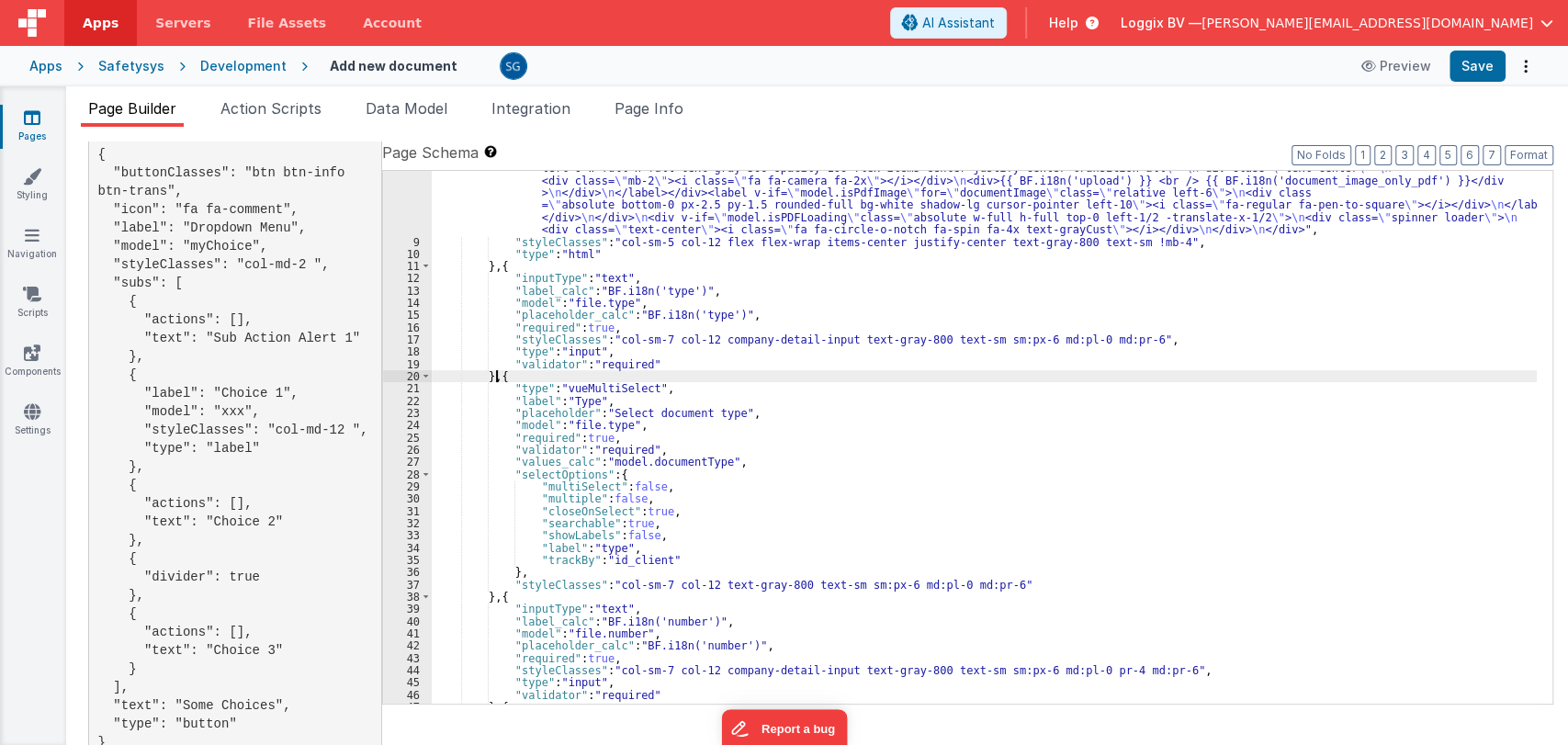
click at [622, 305] on div ""html" : "<div :class= \" model.isPDFLoading && 'disabled-section' \" class= \"…" at bounding box center [983, 434] width 1105 height 691
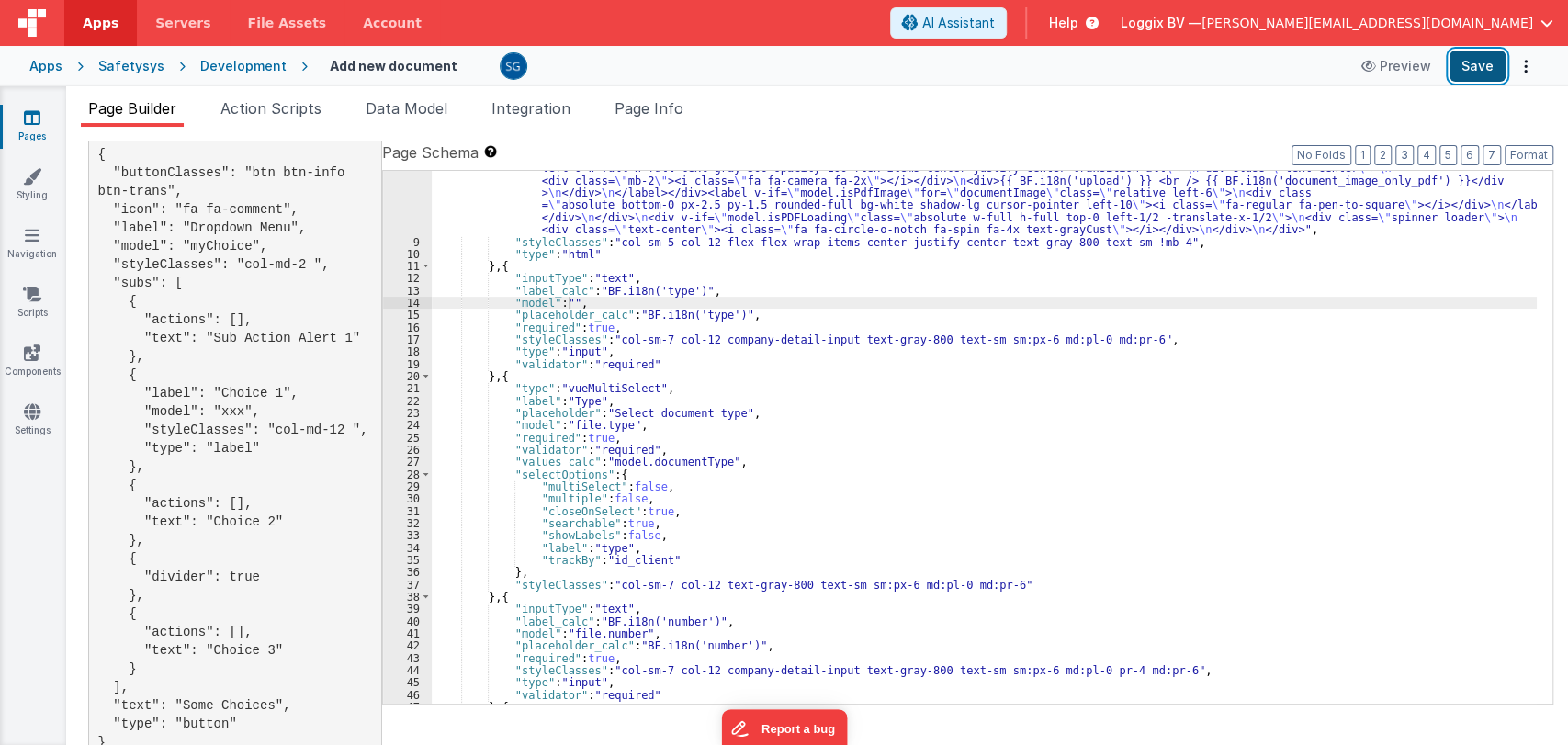
click at [1460, 61] on button "Save" at bounding box center [1478, 66] width 56 height 31
click at [566, 302] on div ""html" : "<div :class= \" model.isPDFLoading && 'disabled-section' \" class= \"…" at bounding box center [983, 434] width 1105 height 691
click at [615, 360] on div ""html" : "<div :class= \" model.isPDFLoading && 'disabled-section' \" class= \"…" at bounding box center [983, 434] width 1105 height 691
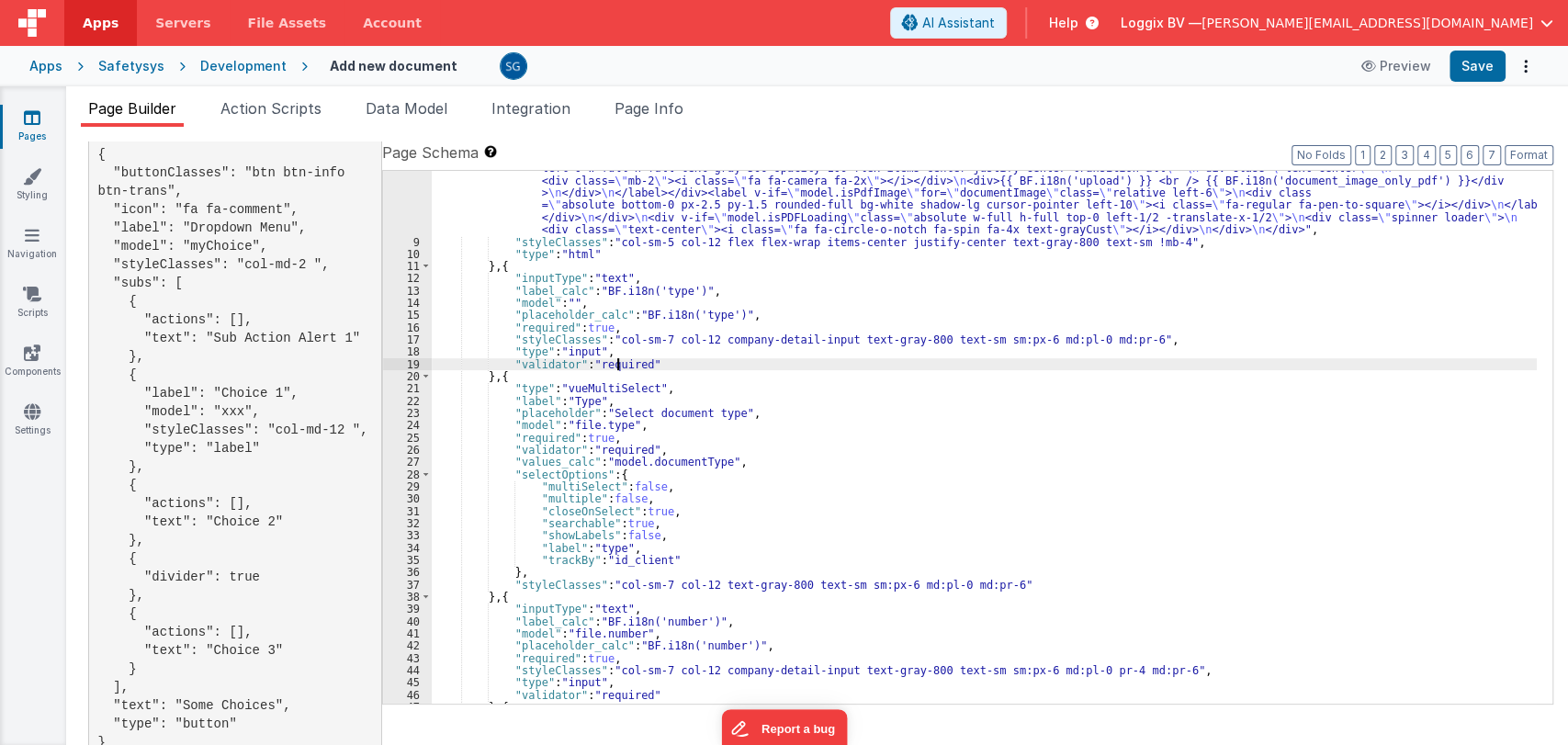
click at [615, 360] on div ""html" : "<div :class= \" model.isPDFLoading && 'disabled-section' \" class= \"…" at bounding box center [983, 434] width 1105 height 691
click at [1466, 71] on button "Save" at bounding box center [1478, 66] width 56 height 31
click at [604, 367] on div ""html" : "<div :class= \" model.isPDFLoading && 'disabled-section' \" class= \"…" at bounding box center [983, 434] width 1105 height 691
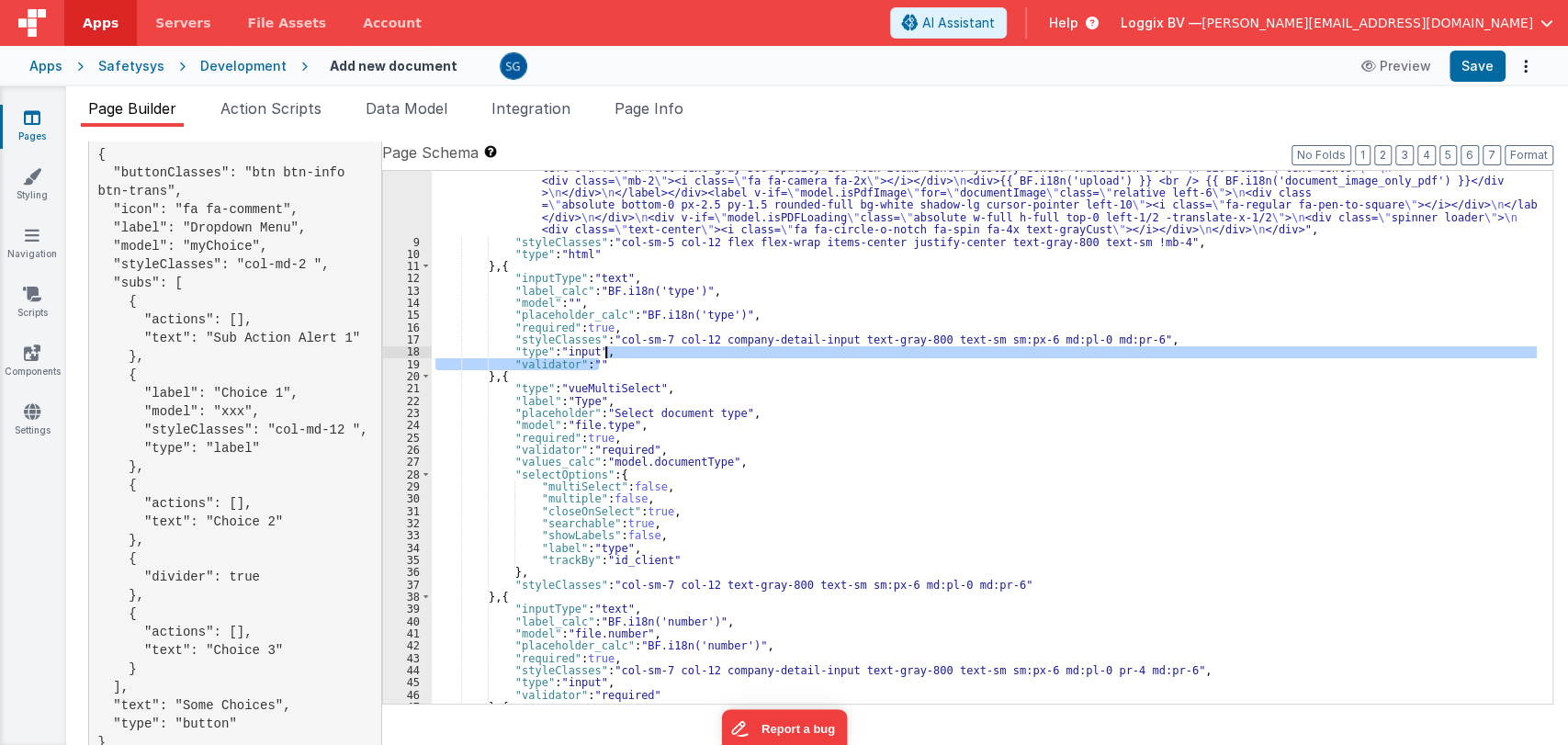
drag, startPoint x: 604, startPoint y: 367, endPoint x: 615, endPoint y: 347, distance: 22.8
click at [615, 347] on div ""html" : "<div :class= \" model.isPDFLoading && 'disabled-section' \" class= \"…" at bounding box center [983, 434] width 1105 height 691
click at [594, 330] on div ""html" : "<div :class= \" model.isPDFLoading && 'disabled-section' \" class= \"…" at bounding box center [983, 434] width 1105 height 691
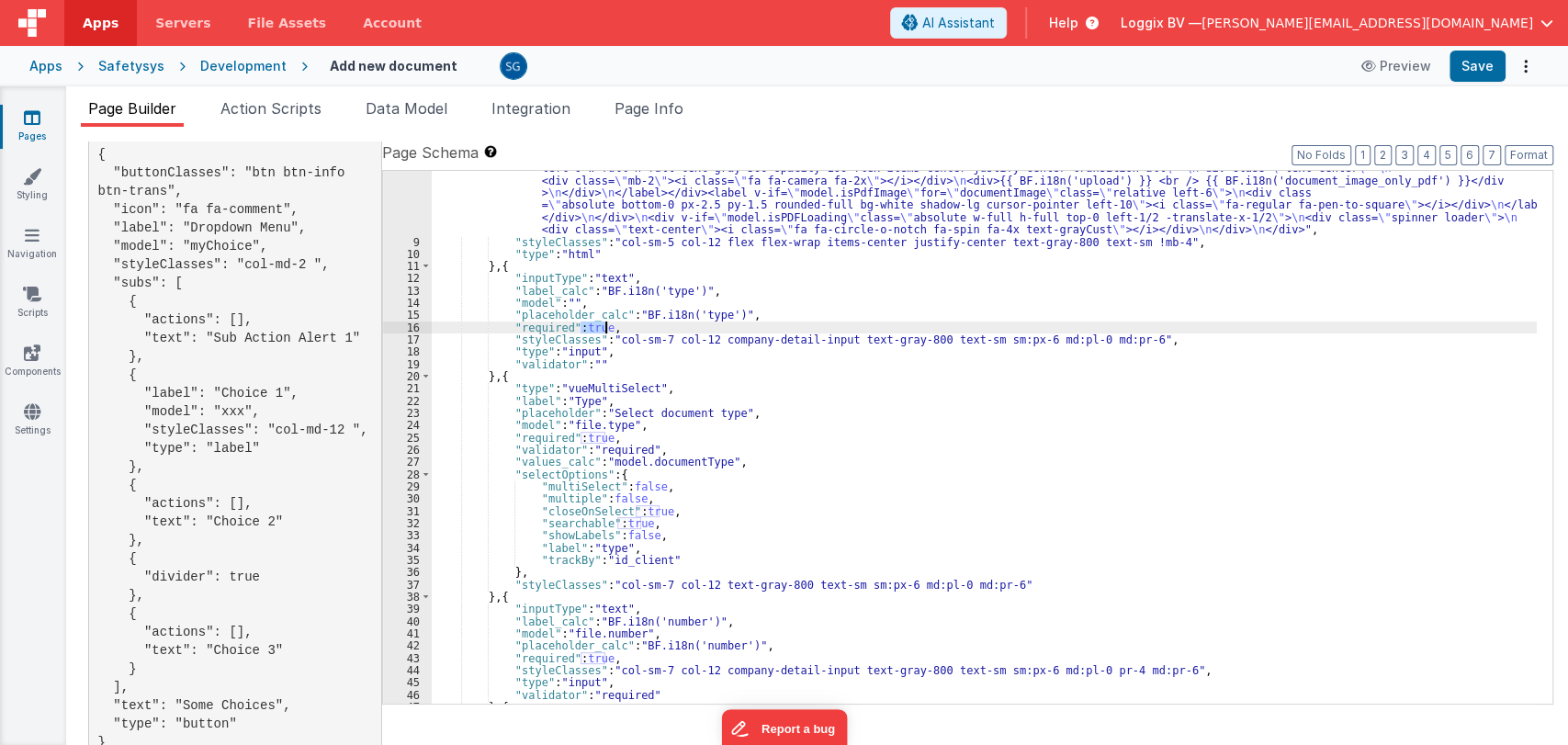
click at [594, 330] on div ""html" : "<div :class= \" model.isPDFLoading && 'disabled-section' \" class= \"…" at bounding box center [983, 434] width 1105 height 691
click at [1459, 81] on button "Save" at bounding box center [1478, 66] width 56 height 31
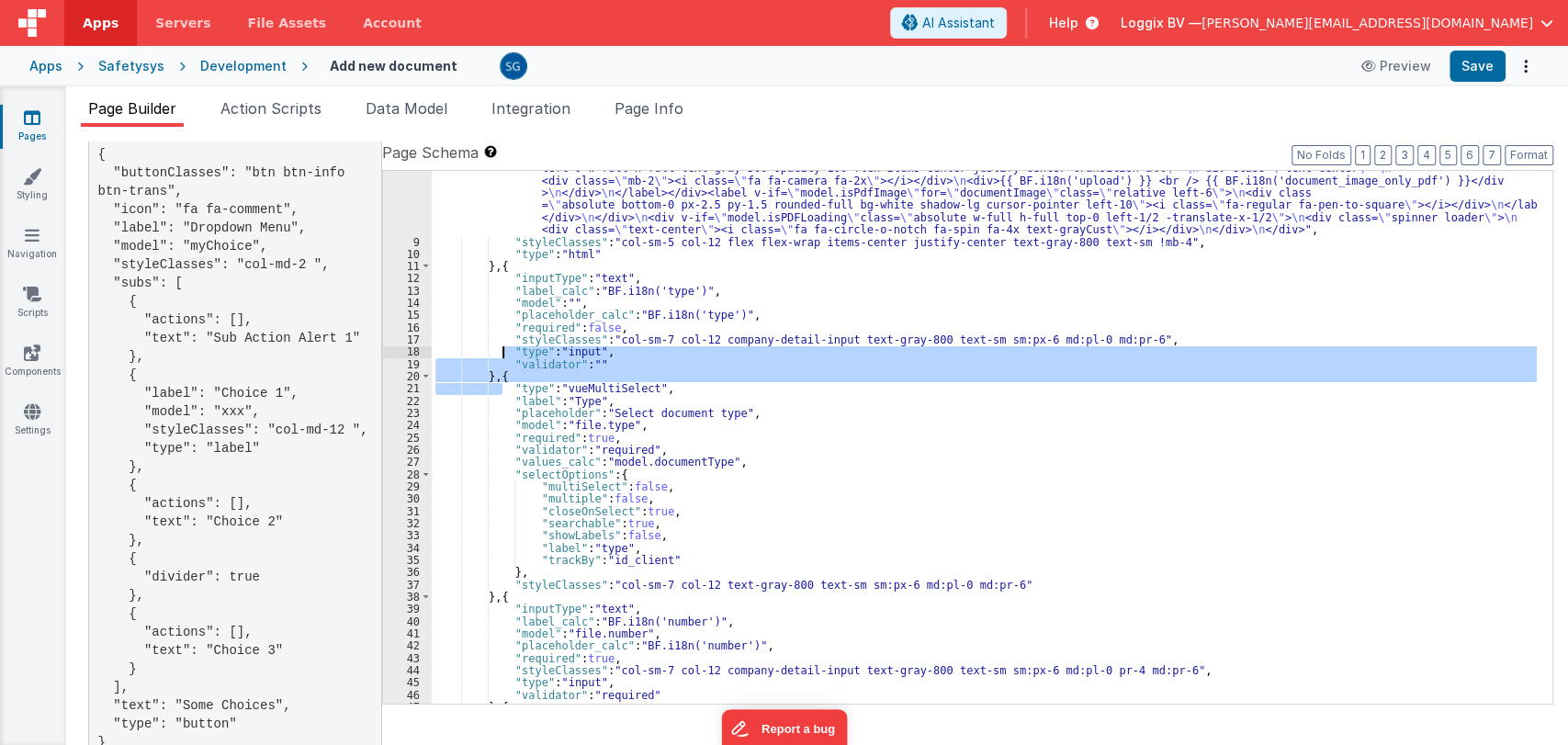
drag, startPoint x: 500, startPoint y: 382, endPoint x: 500, endPoint y: 358, distance: 24.0
click at [500, 358] on div ""html" : "<div :class= \" model.isPDFLoading && 'disabled-section' \" class= \"…" at bounding box center [983, 434] width 1105 height 691
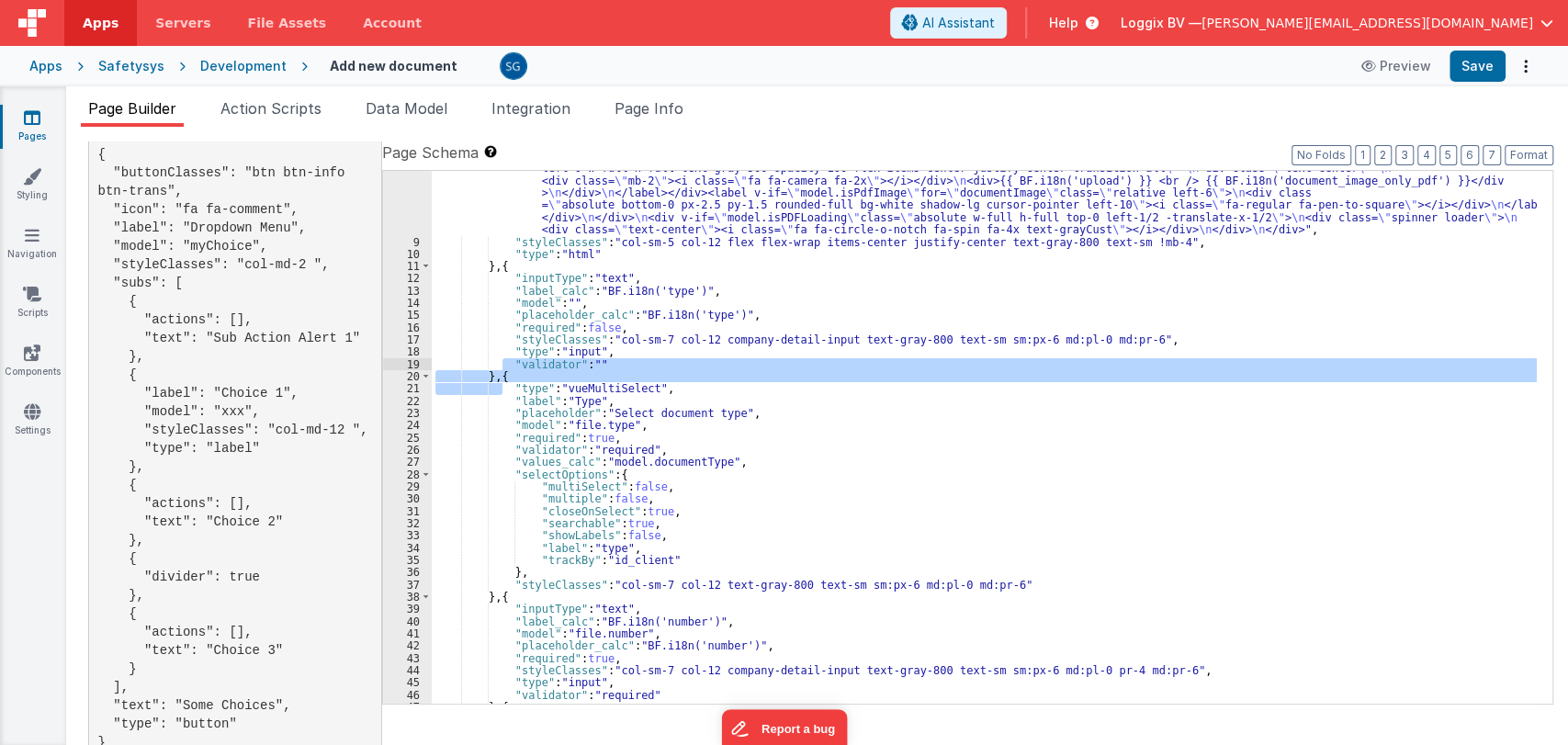
click at [501, 371] on div ""html" : "<div :class= \" model.isPDFLoading && 'disabled-section' \" class= \"…" at bounding box center [983, 437] width 1105 height 533
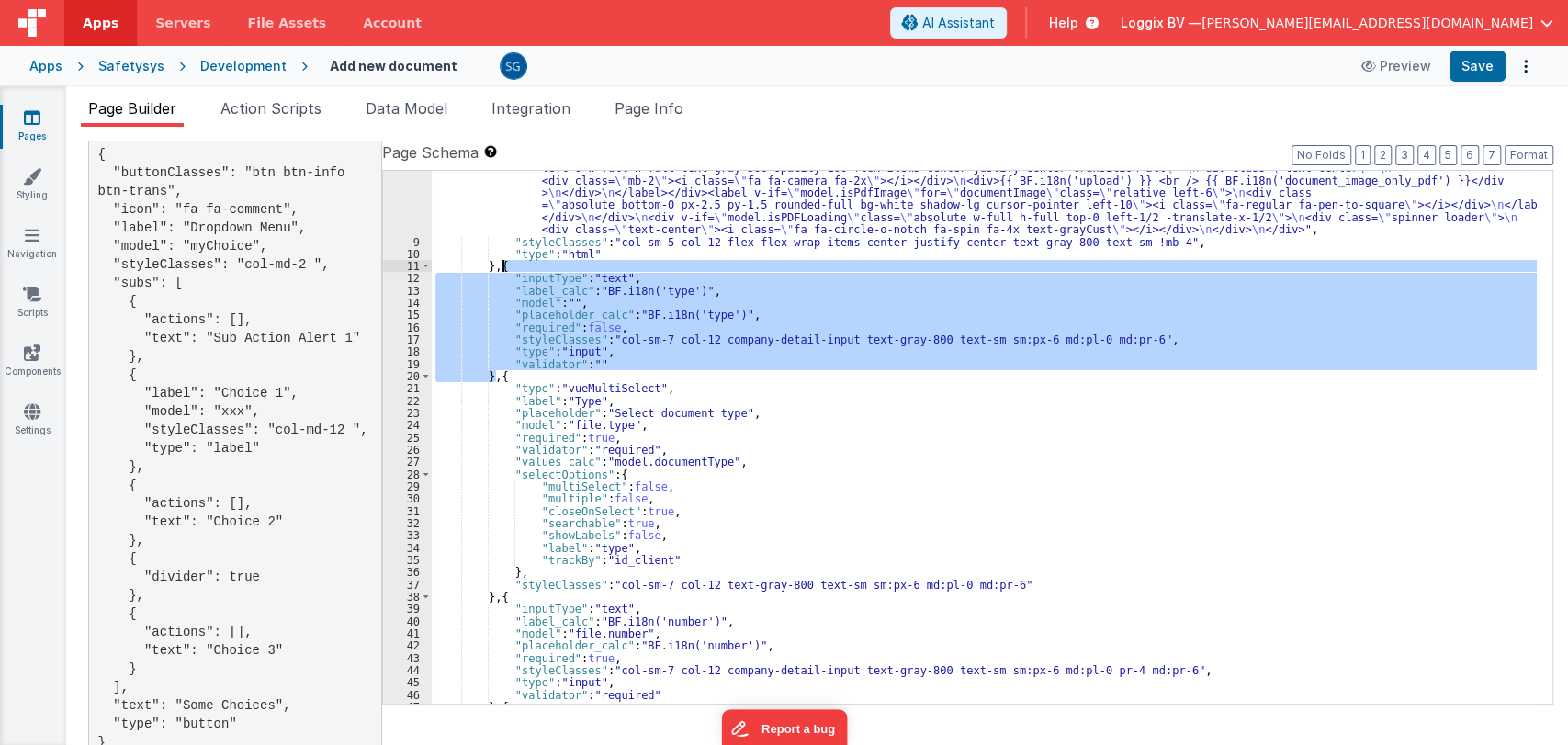
drag, startPoint x: 499, startPoint y: 371, endPoint x: 504, endPoint y: 269, distance: 102.1
click at [504, 269] on div ""html" : "<div :class= \" model.isPDFLoading && 'disabled-section' \" class= \"…" at bounding box center [983, 434] width 1105 height 691
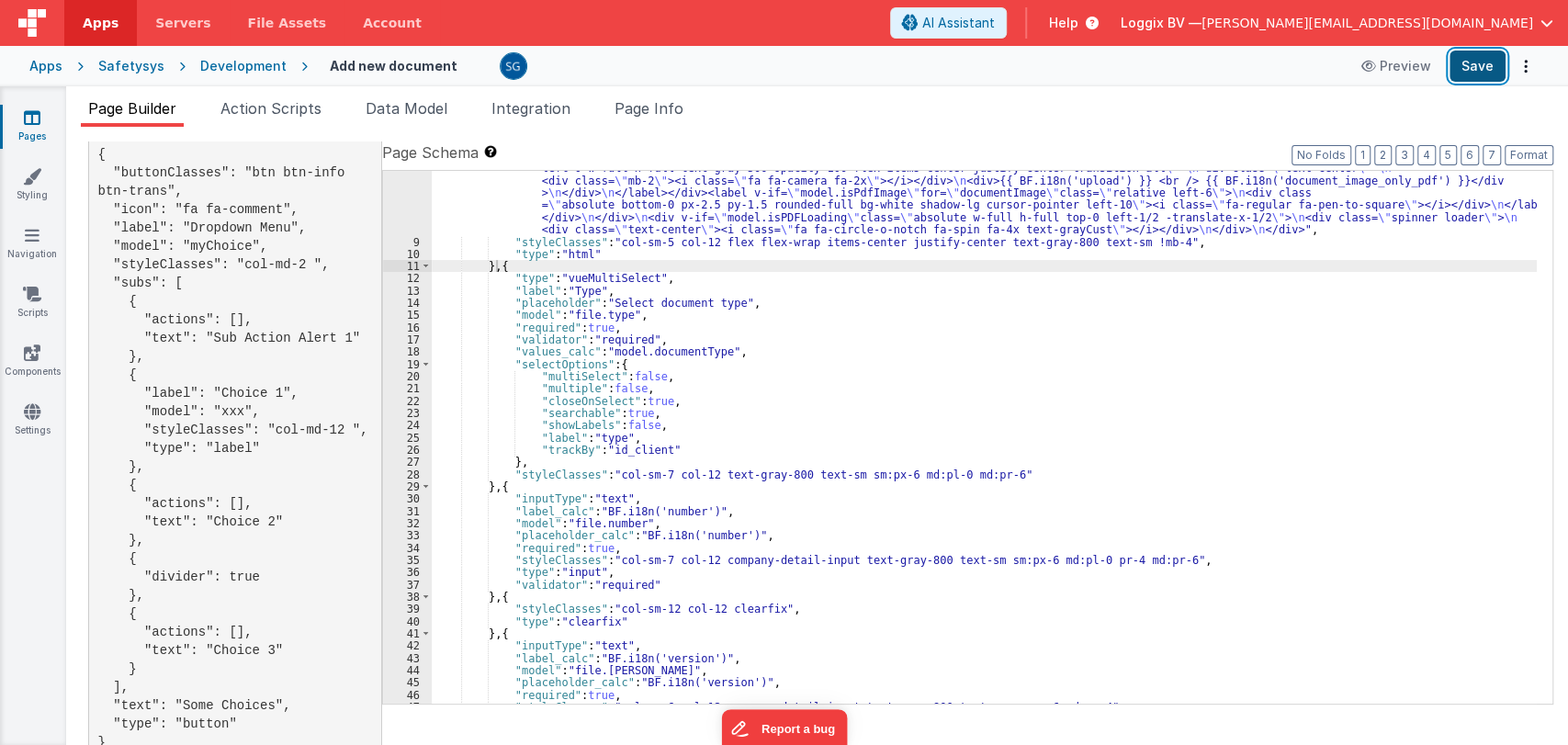
click at [1465, 68] on button "Save" at bounding box center [1478, 66] width 56 height 31
click at [570, 439] on div ""html" : "<div :class= \" model.isPDFLoading && 'disabled-section' \" class= \"…" at bounding box center [983, 434] width 1105 height 691
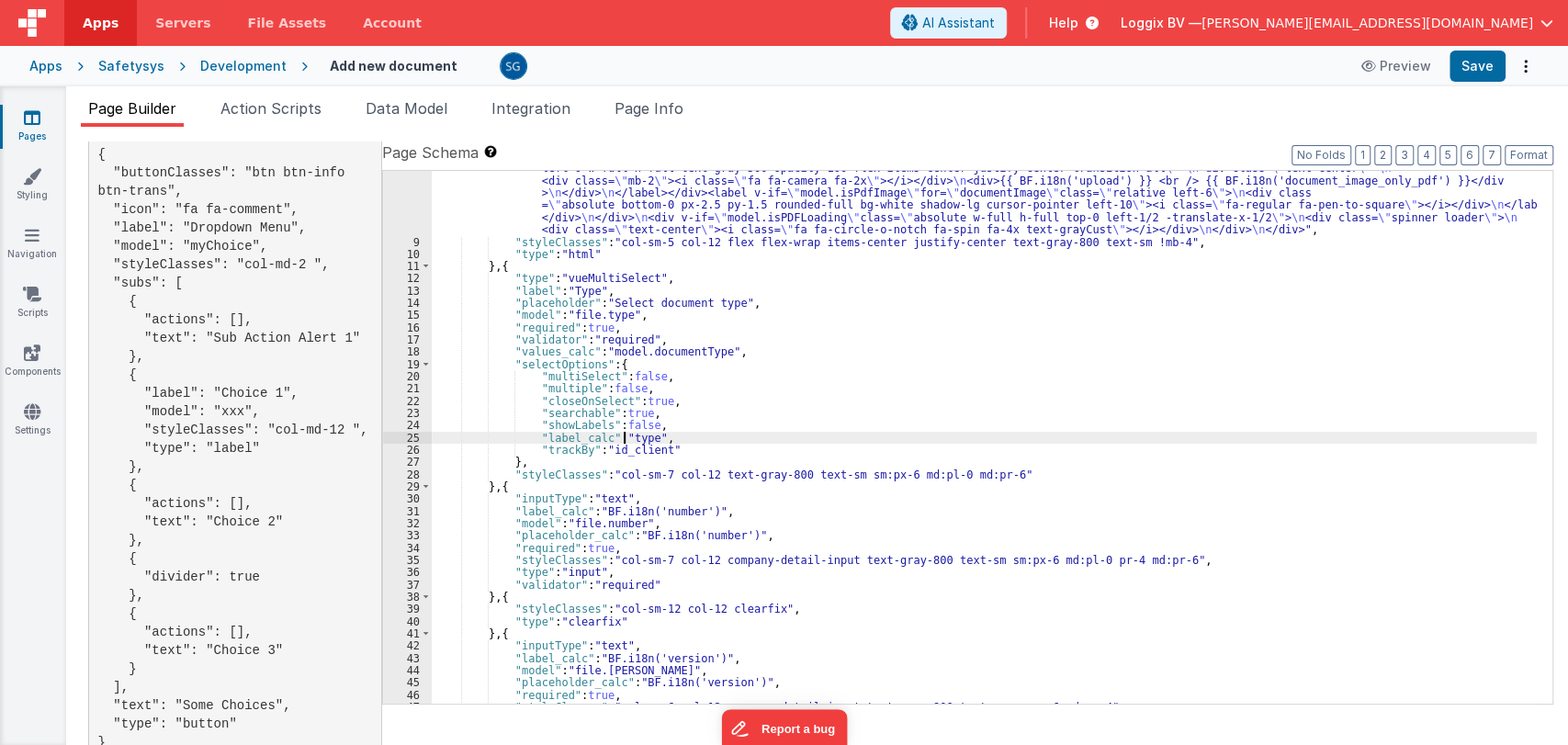
click at [622, 433] on div ""html" : "<div :class= \" model.isPDFLoading && 'disabled-section' \" class= \"…" at bounding box center [983, 434] width 1105 height 691
click at [714, 436] on div ""html" : "<div :class= \" model.isPDFLoading && 'disabled-section' \" class= \"…" at bounding box center [983, 434] width 1105 height 691
click at [674, 434] on div ""html" : "<div :class= \" model.isPDFLoading && 'disabled-section' \" class= \"…" at bounding box center [983, 434] width 1105 height 691
click at [698, 441] on div ""html" : "<div :class= \" model.isPDFLoading && 'disabled-section' \" class= \"…" at bounding box center [983, 434] width 1105 height 691
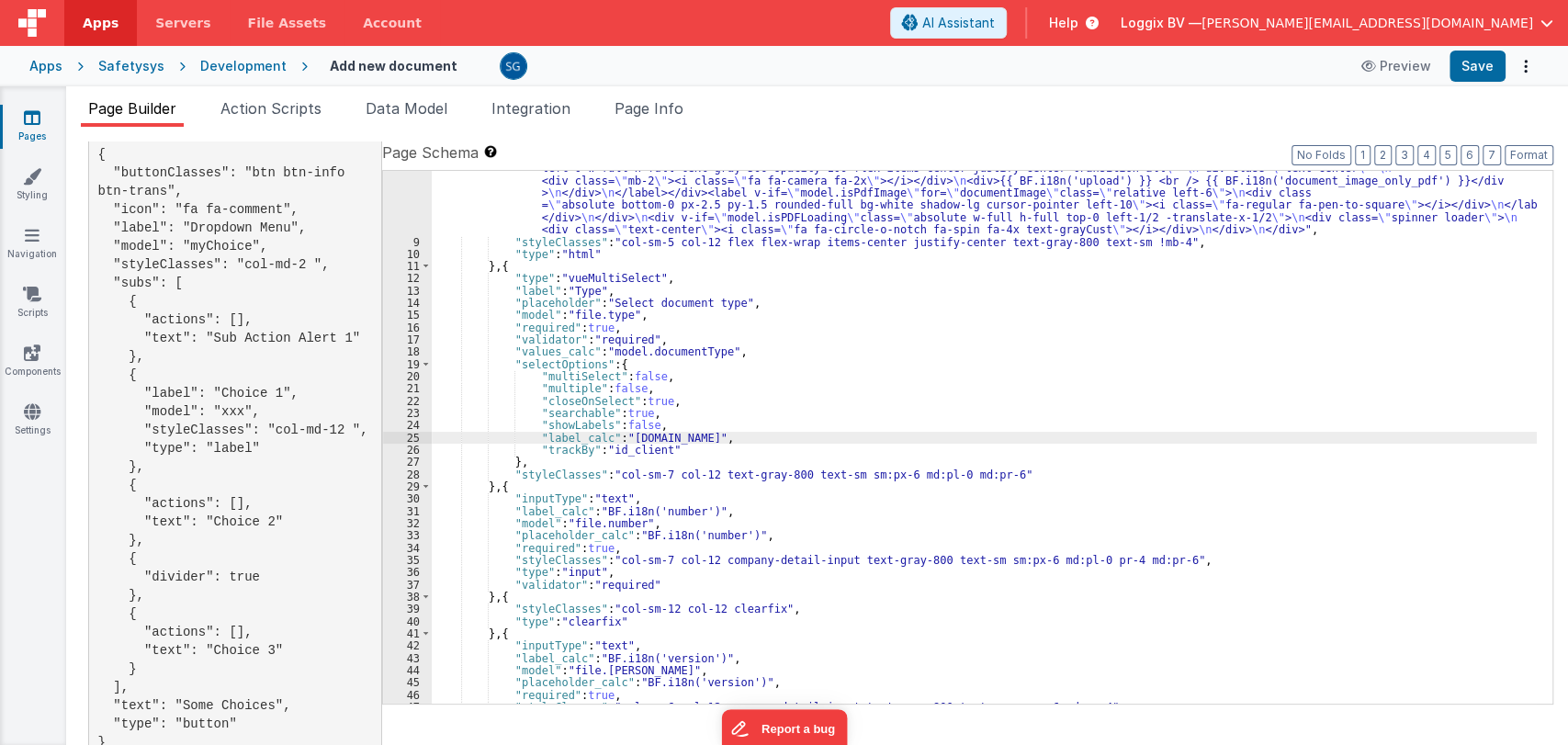
click at [698, 442] on div ""html" : "<div :class= \" model.isPDFLoading && 'disabled-section' \" class= \"…" at bounding box center [983, 434] width 1105 height 691
click at [1473, 58] on button "Save" at bounding box center [1478, 66] width 56 height 31
click at [676, 437] on div ""html" : "<div :class= \" model.isPDFLoading && 'disabled-section' \" class= \"…" at bounding box center [983, 434] width 1105 height 691
click at [675, 436] on div ""html" : "<div :class= \" model.isPDFLoading && 'disabled-section' \" class= \"…" at bounding box center [983, 434] width 1105 height 691
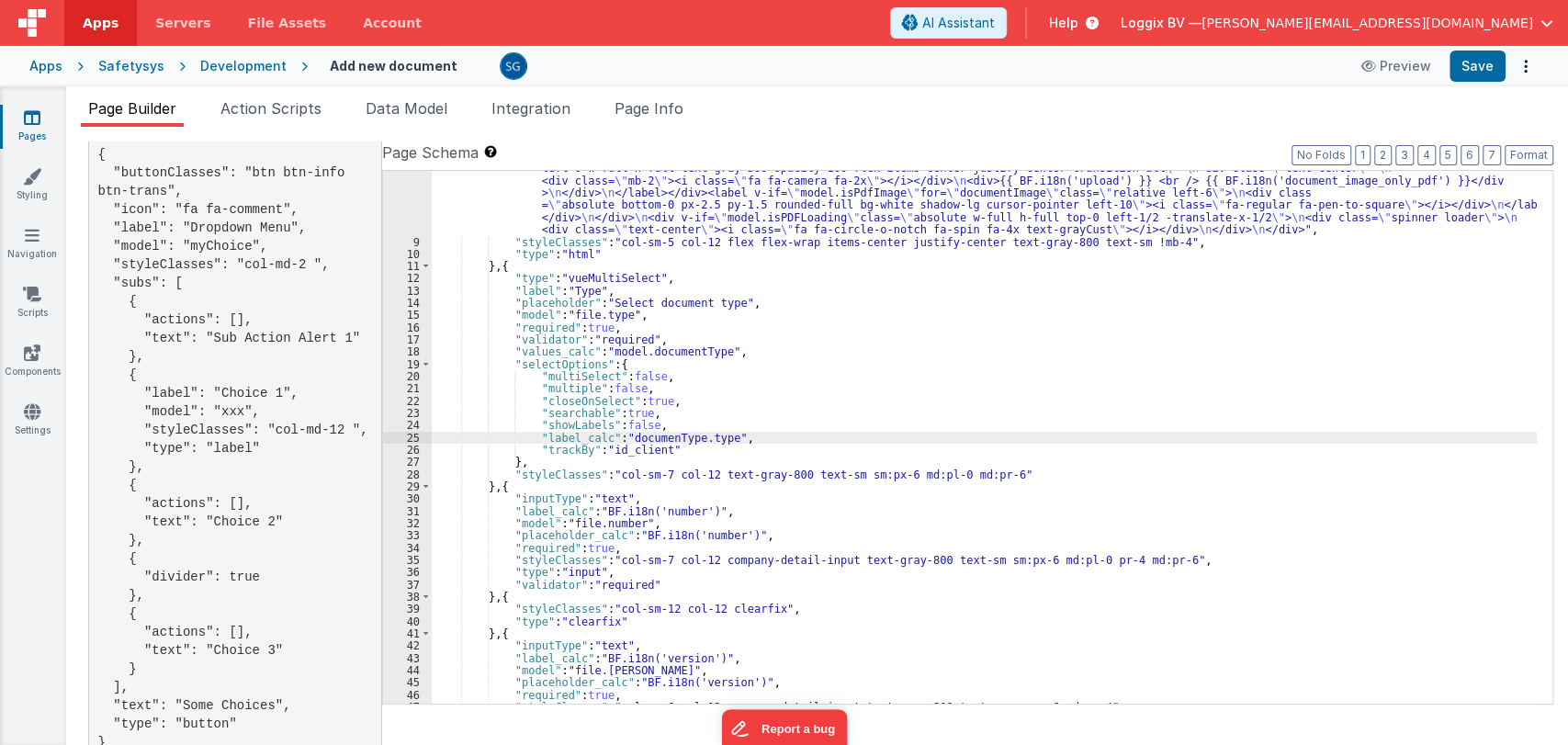
click at [675, 436] on div ""html" : "<div :class= \" model.isPDFLoading && 'disabled-section' \" class= \"…" at bounding box center [983, 434] width 1105 height 691
click at [601, 436] on div ""html" : "<div :class= \" model.isPDFLoading && 'disabled-section' \" class= \"…" at bounding box center [983, 434] width 1105 height 691
click at [1478, 64] on button "Save" at bounding box center [1478, 66] width 56 height 31
click at [745, 458] on div ""html" : "<div :class= \" model.isPDFLoading && 'disabled-section' \" class= \"…" at bounding box center [983, 434] width 1105 height 691
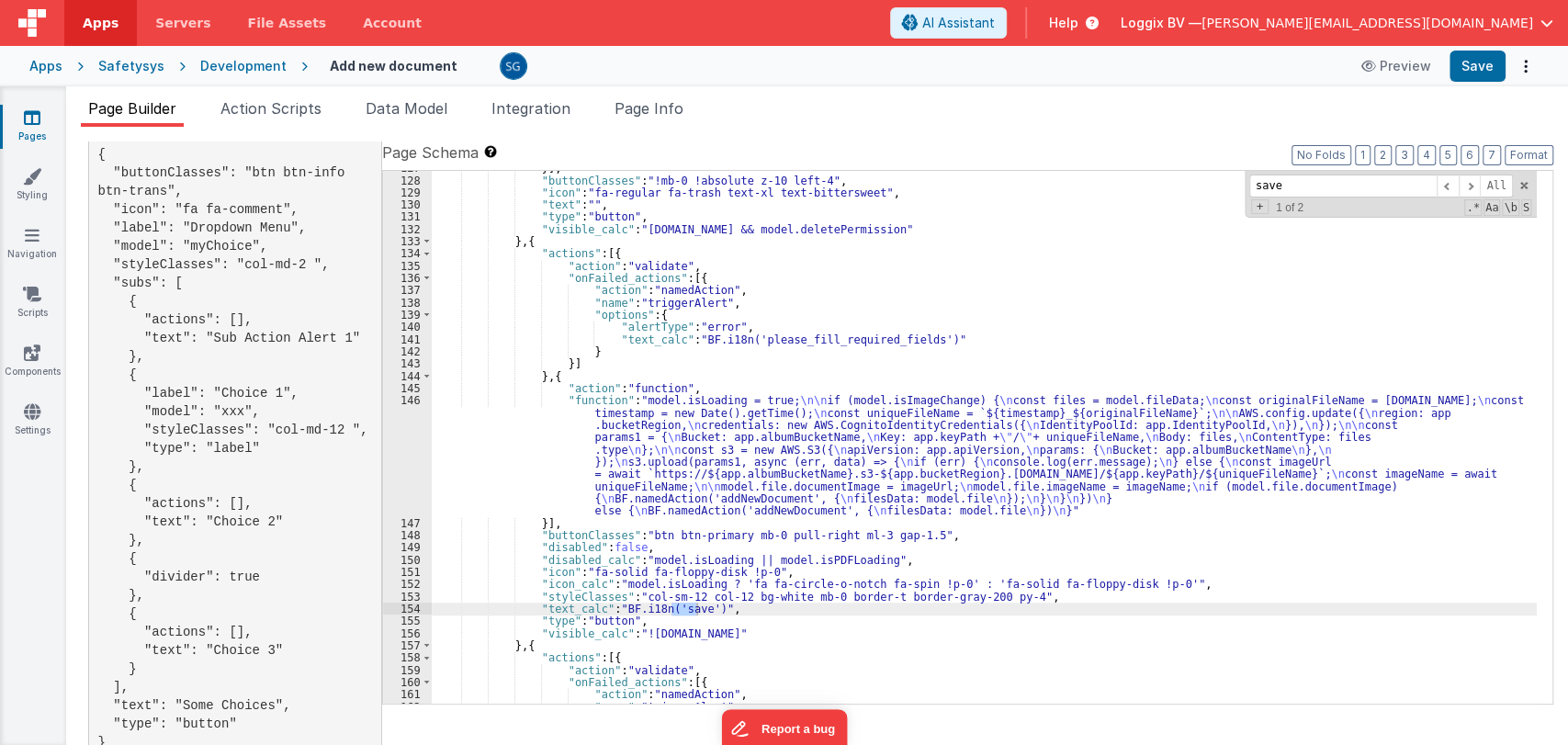
scroll to position [1748, 0]
click at [588, 401] on div "}] , "buttonClasses" : "!mb-0 !absolute z-10 left-4" , "icon" : "fa-regular fa-…" at bounding box center [983, 440] width 1105 height 558
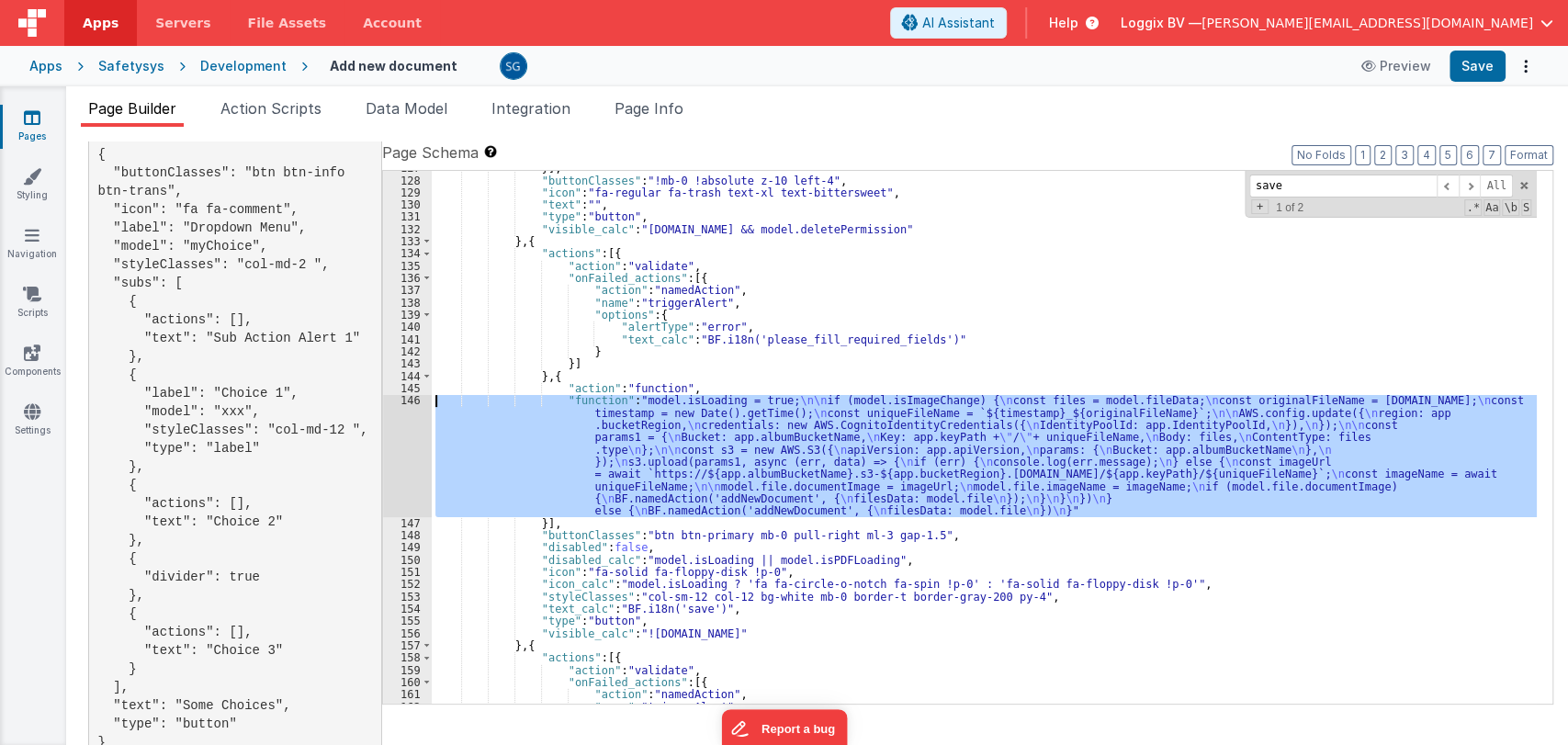
click at [412, 402] on div "146" at bounding box center [407, 455] width 49 height 122
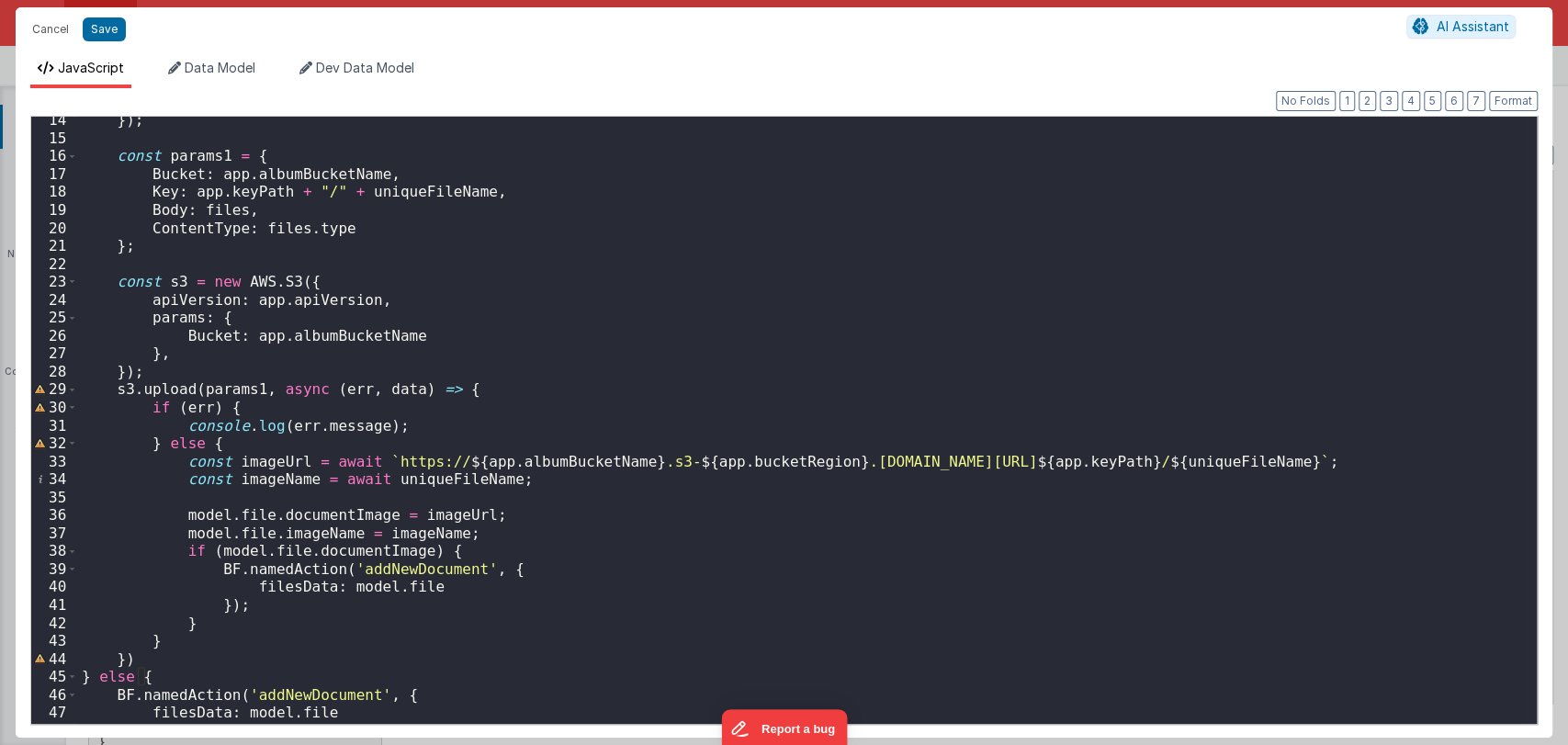
scroll to position [271, 0]
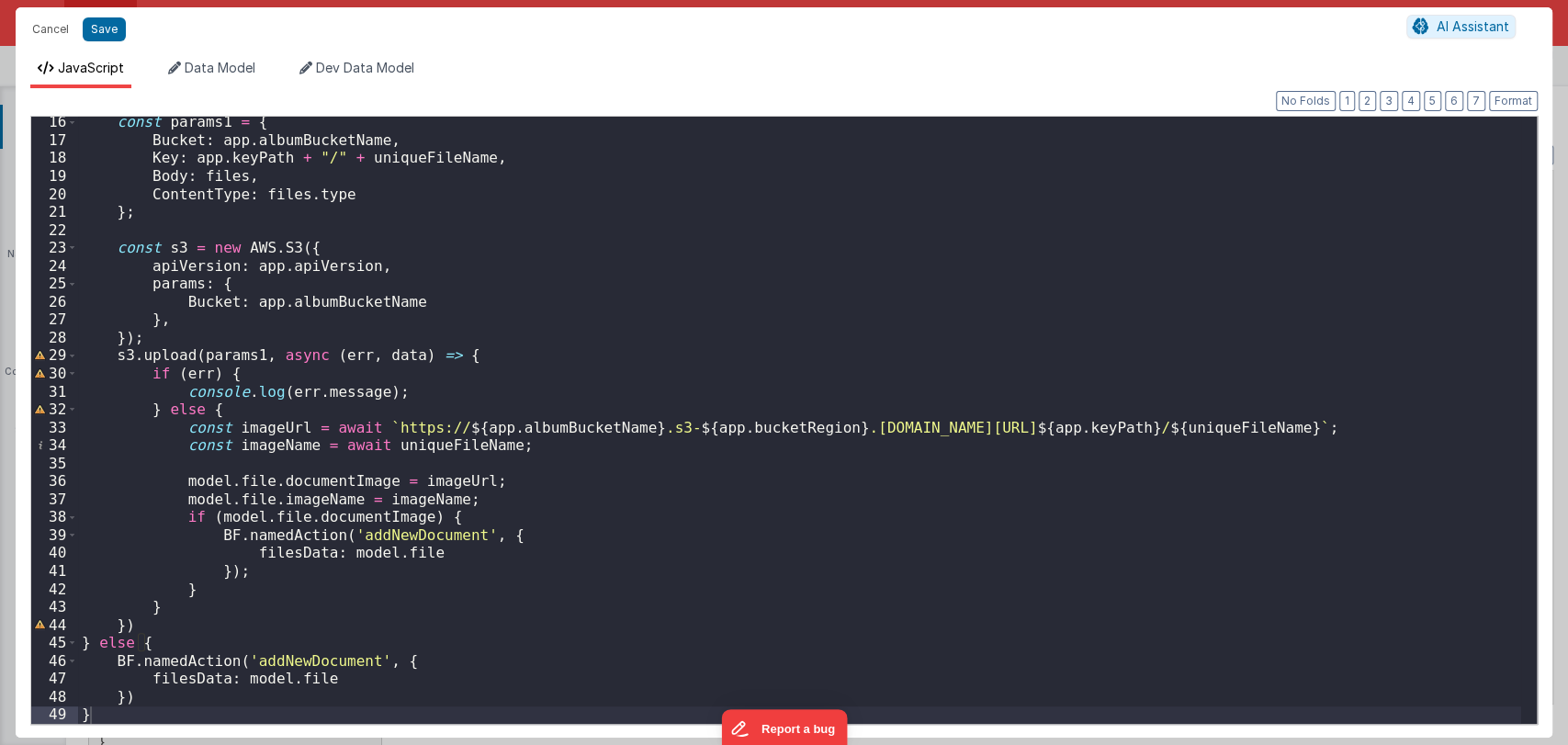
click at [169, 703] on div "const params1 = { Bucket : app . albumBucketName , Key : app . keyPath + "/" + …" at bounding box center [800, 434] width 1443 height 643
click at [178, 708] on div "const params1 = { Bucket : app . albumBucketName , Key : app . keyPath + "/" + …" at bounding box center [800, 434] width 1443 height 643
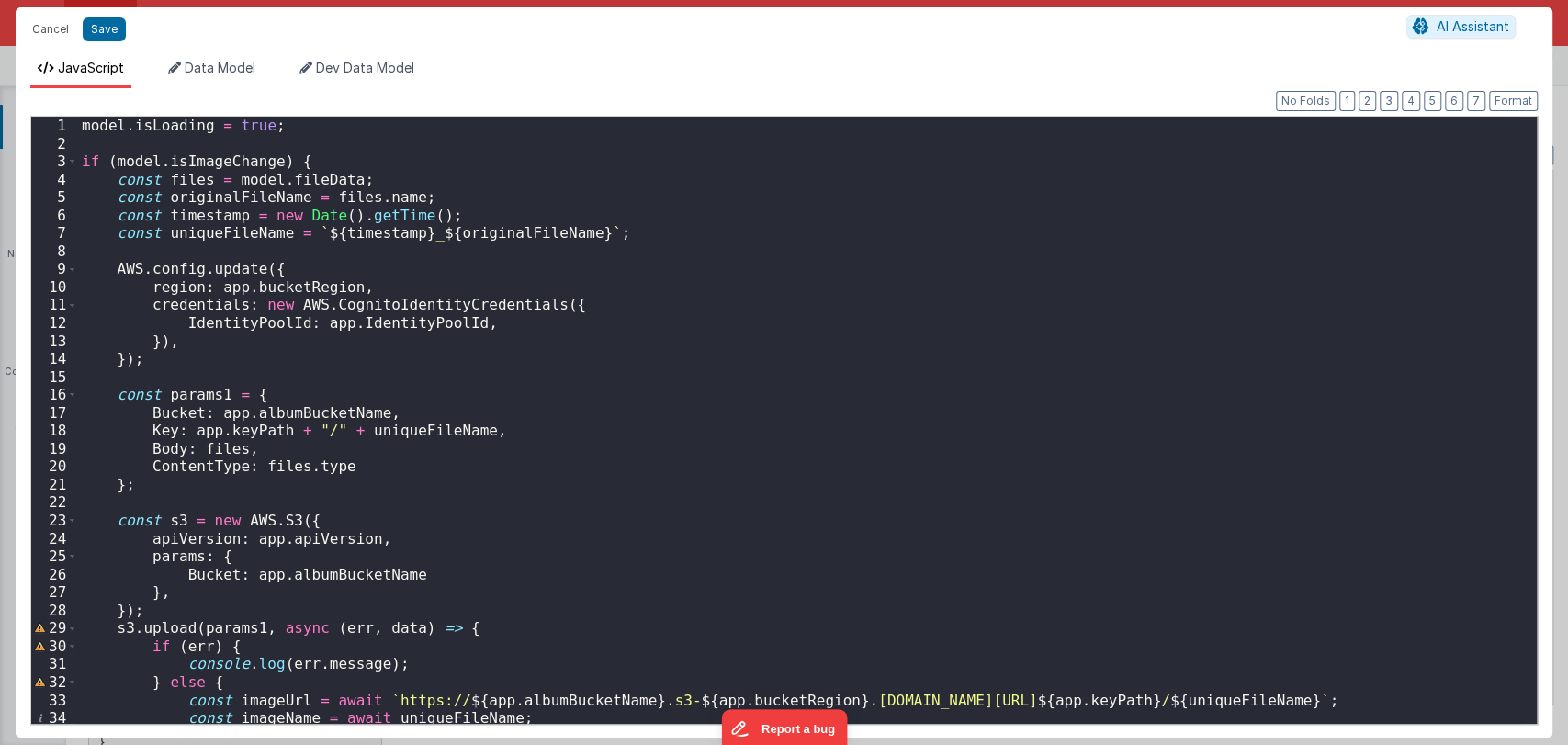
scroll to position [0, 0]
click at [50, 26] on button "Cancel" at bounding box center [51, 30] width 55 height 26
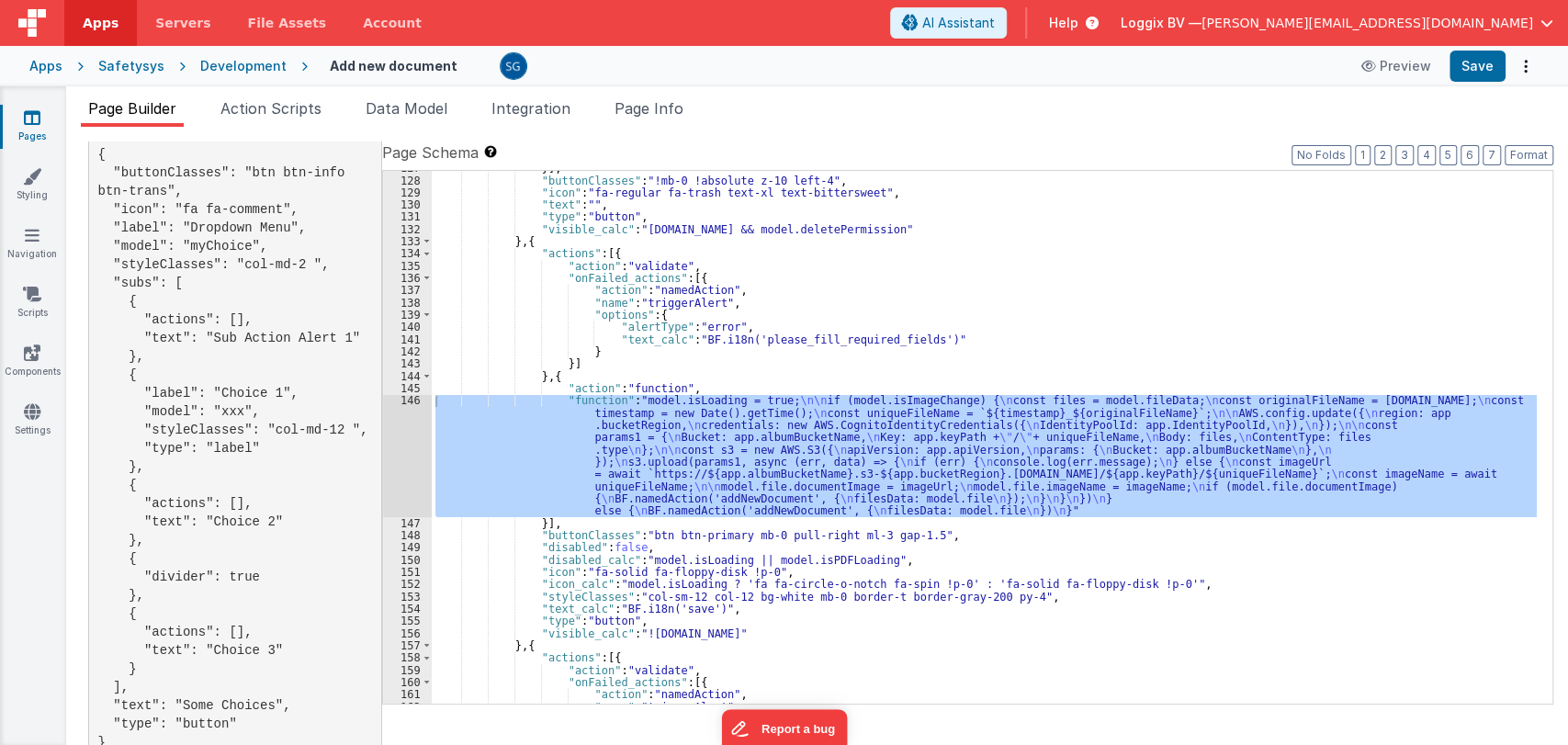
click at [721, 383] on div "}] , "buttonClasses" : "!mb-0 !absolute z-10 left-4" , "icon" : "fa-regular fa-…" at bounding box center [983, 440] width 1105 height 558
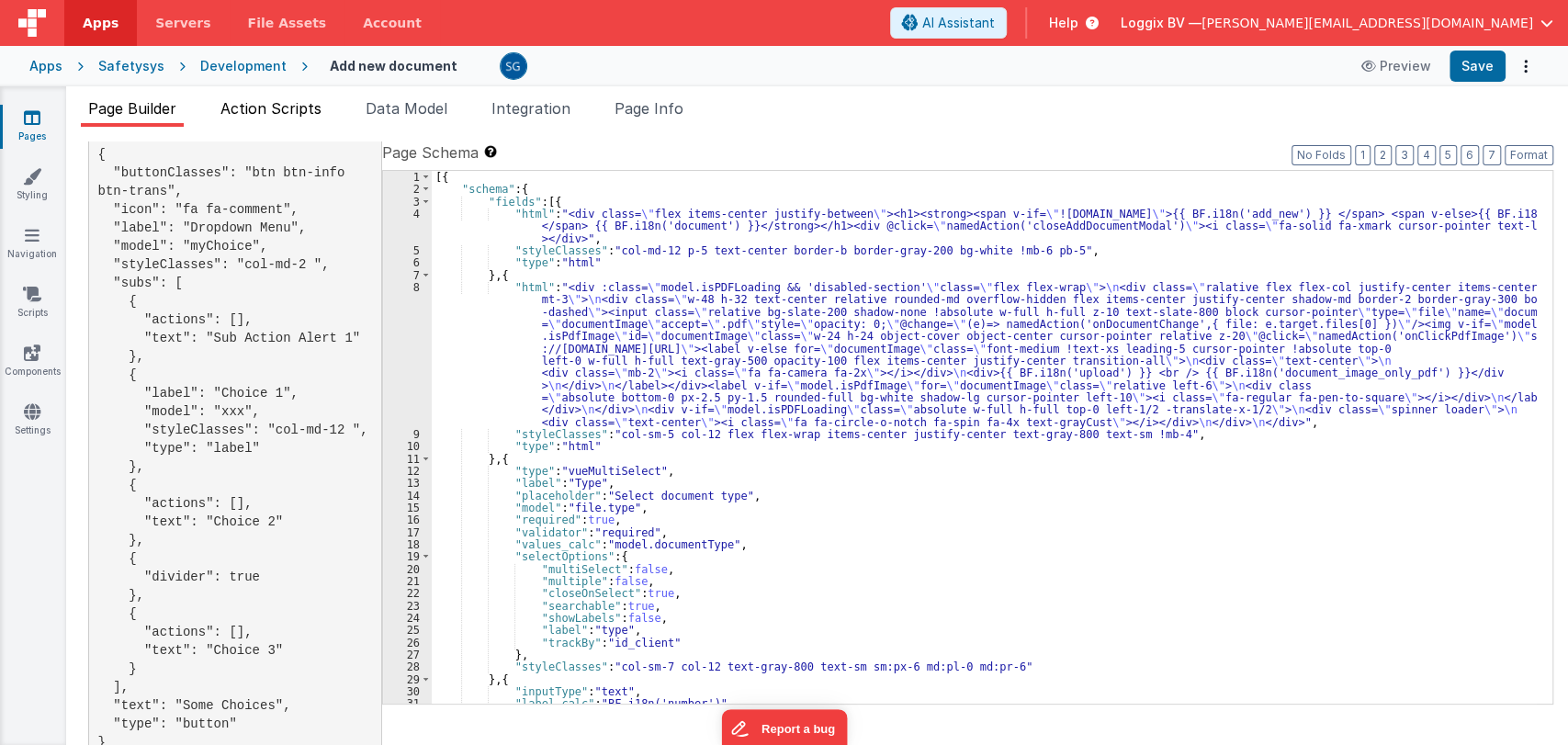
click at [285, 117] on li "Action Scripts" at bounding box center [271, 112] width 115 height 30
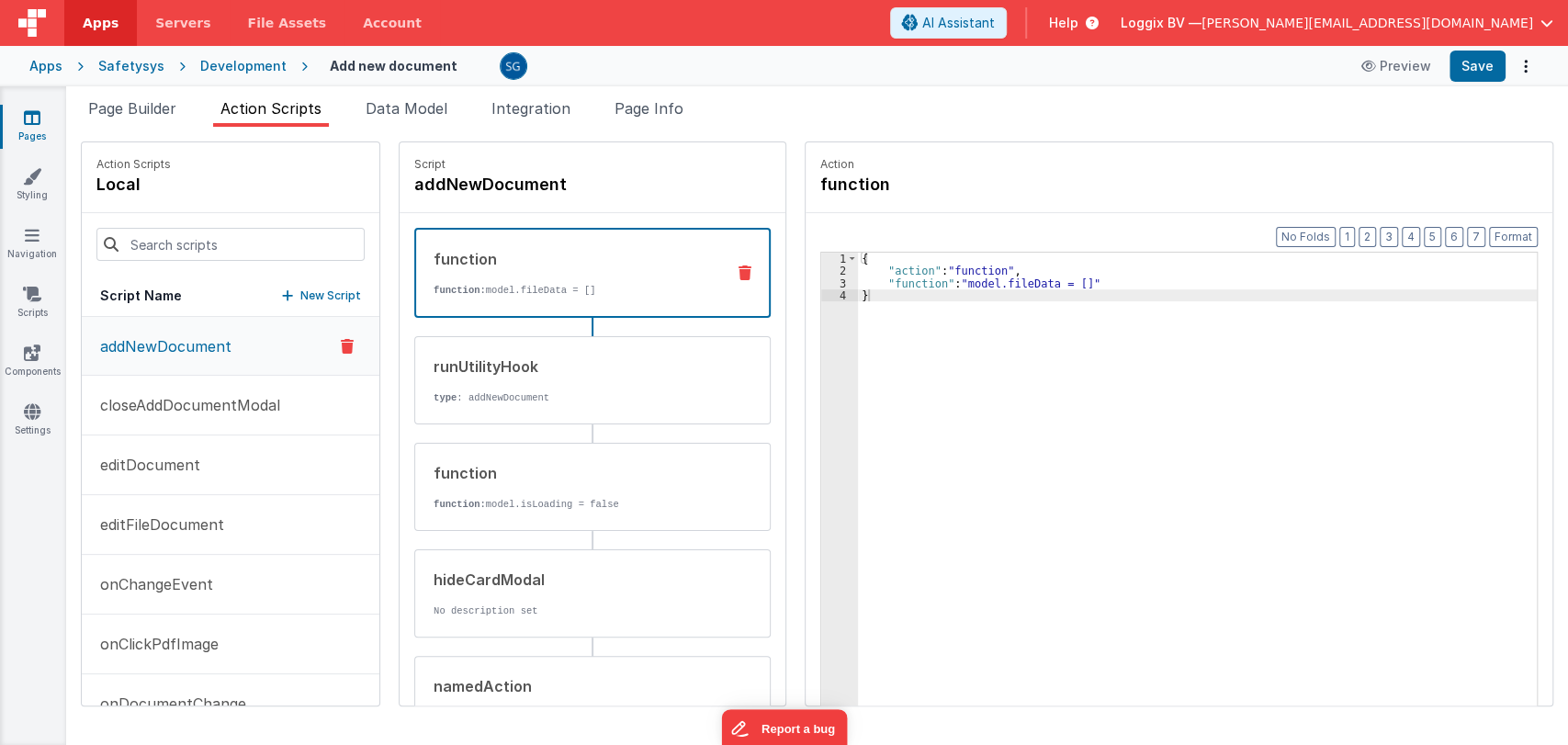
click at [150, 90] on div "Page Builder Action Scripts Data Model Integration Page Info Snippet Library dr…" at bounding box center [817, 415] width 1502 height 658
click at [150, 95] on div "Page Builder Action Scripts Data Model Integration Page Info Snippet Library dr…" at bounding box center [817, 415] width 1502 height 658
click at [154, 103] on span "Page Builder" at bounding box center [131, 108] width 88 height 18
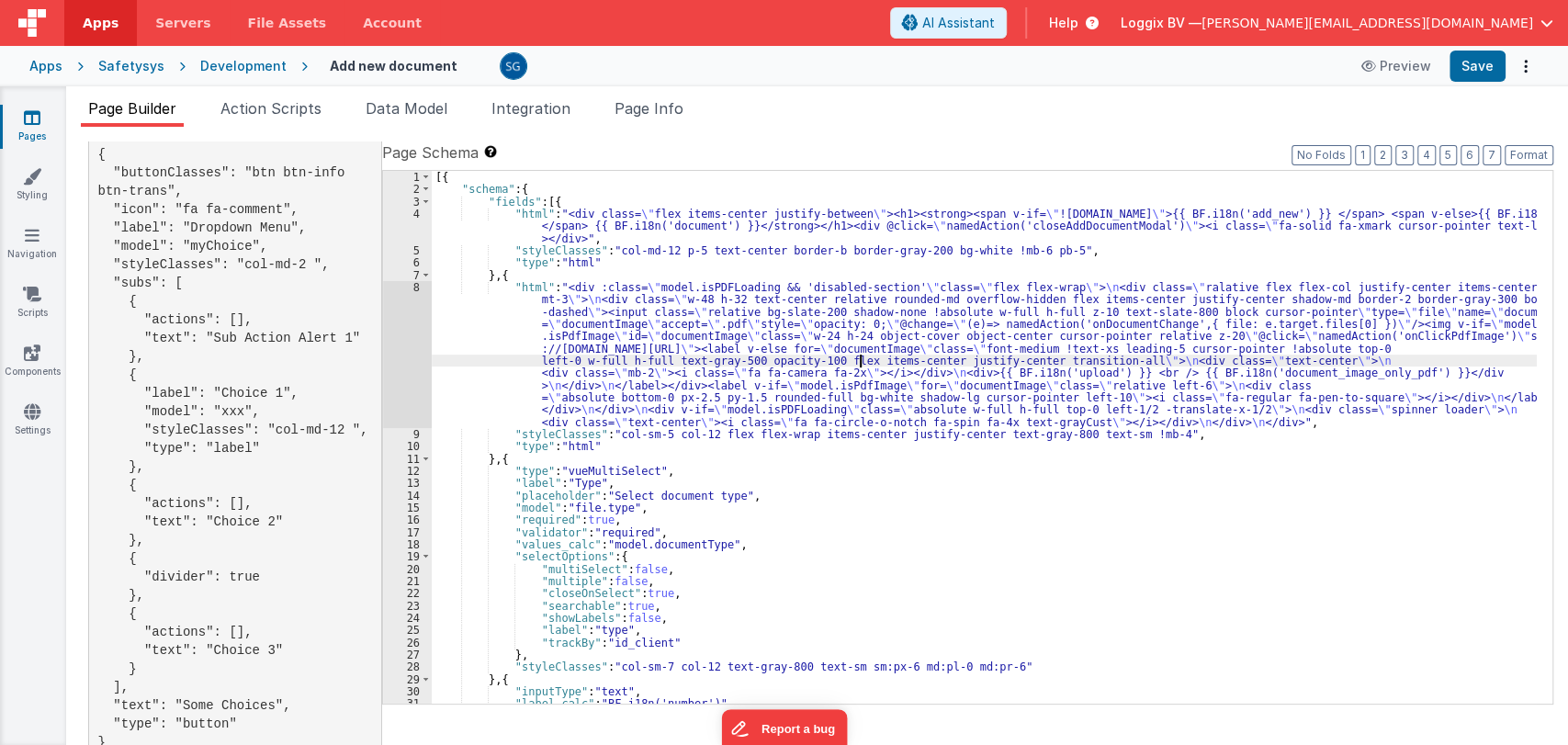
click at [862, 365] on div "[{ "schema" : { "fields" : [{ "html" : "<div class= \" flex items-center justif…" at bounding box center [983, 450] width 1105 height 558
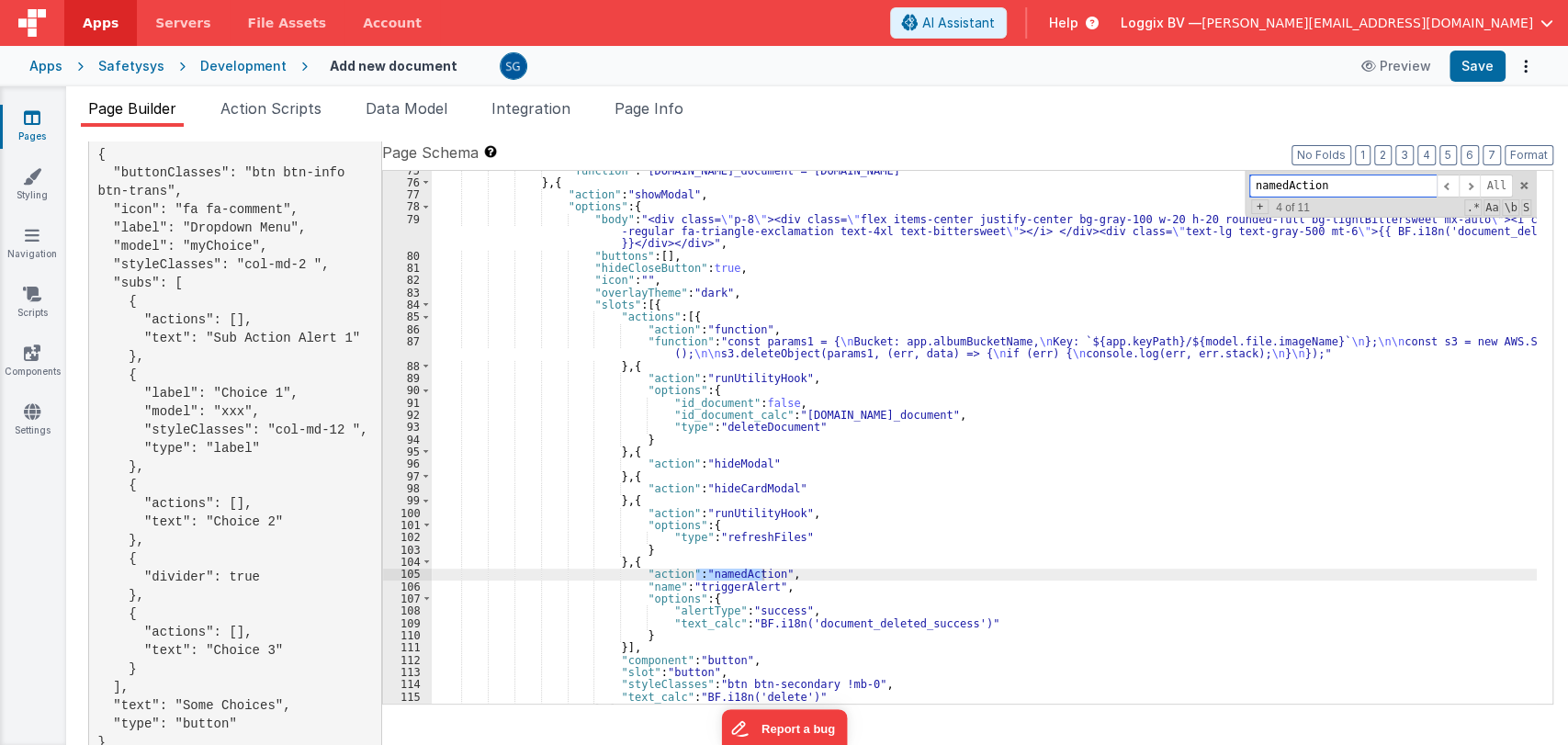
scroll to position [1072, 0]
type input "namedAction"
click at [1452, 179] on span at bounding box center [1448, 186] width 22 height 23
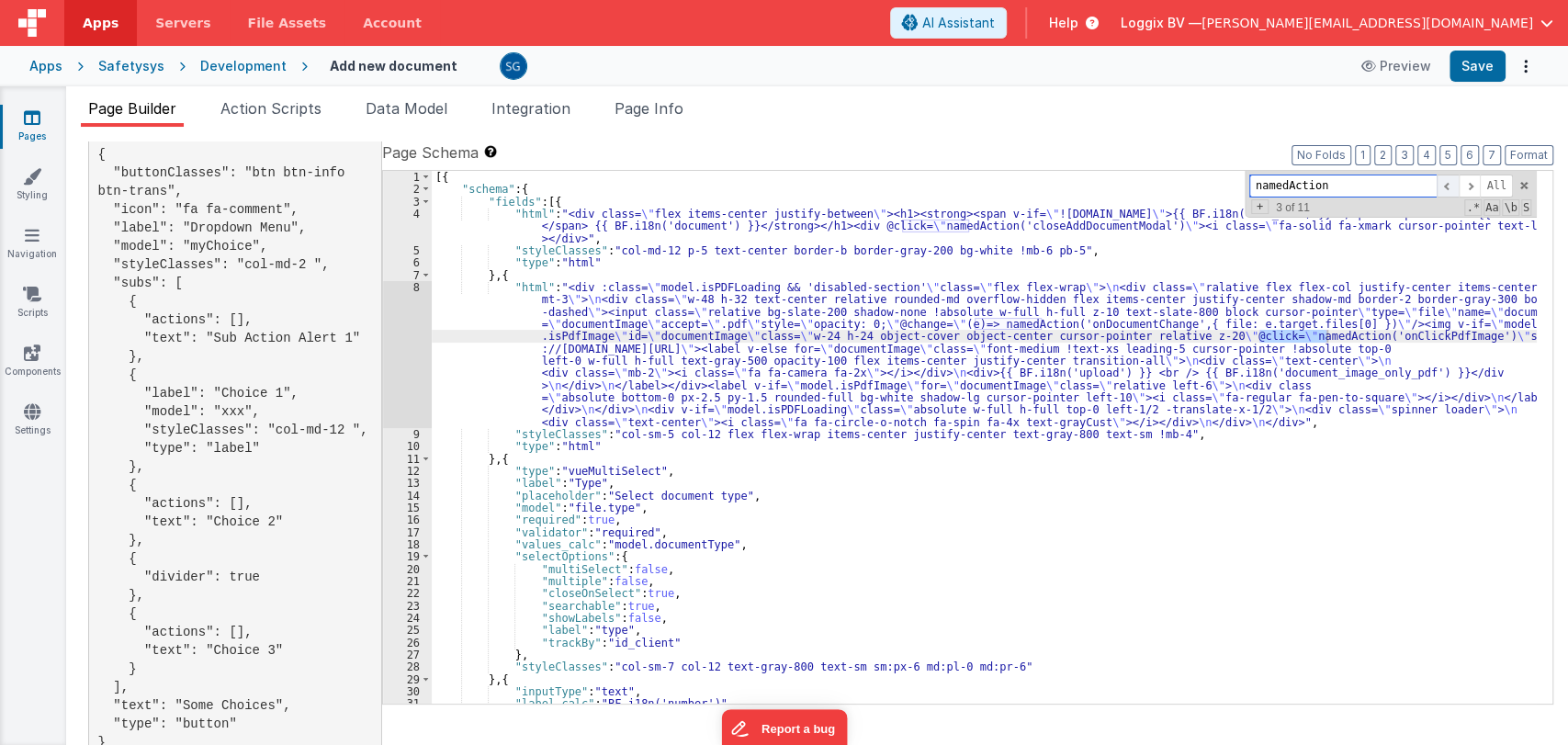
click at [1452, 179] on span at bounding box center [1448, 186] width 22 height 23
click at [1453, 178] on span at bounding box center [1448, 186] width 22 height 23
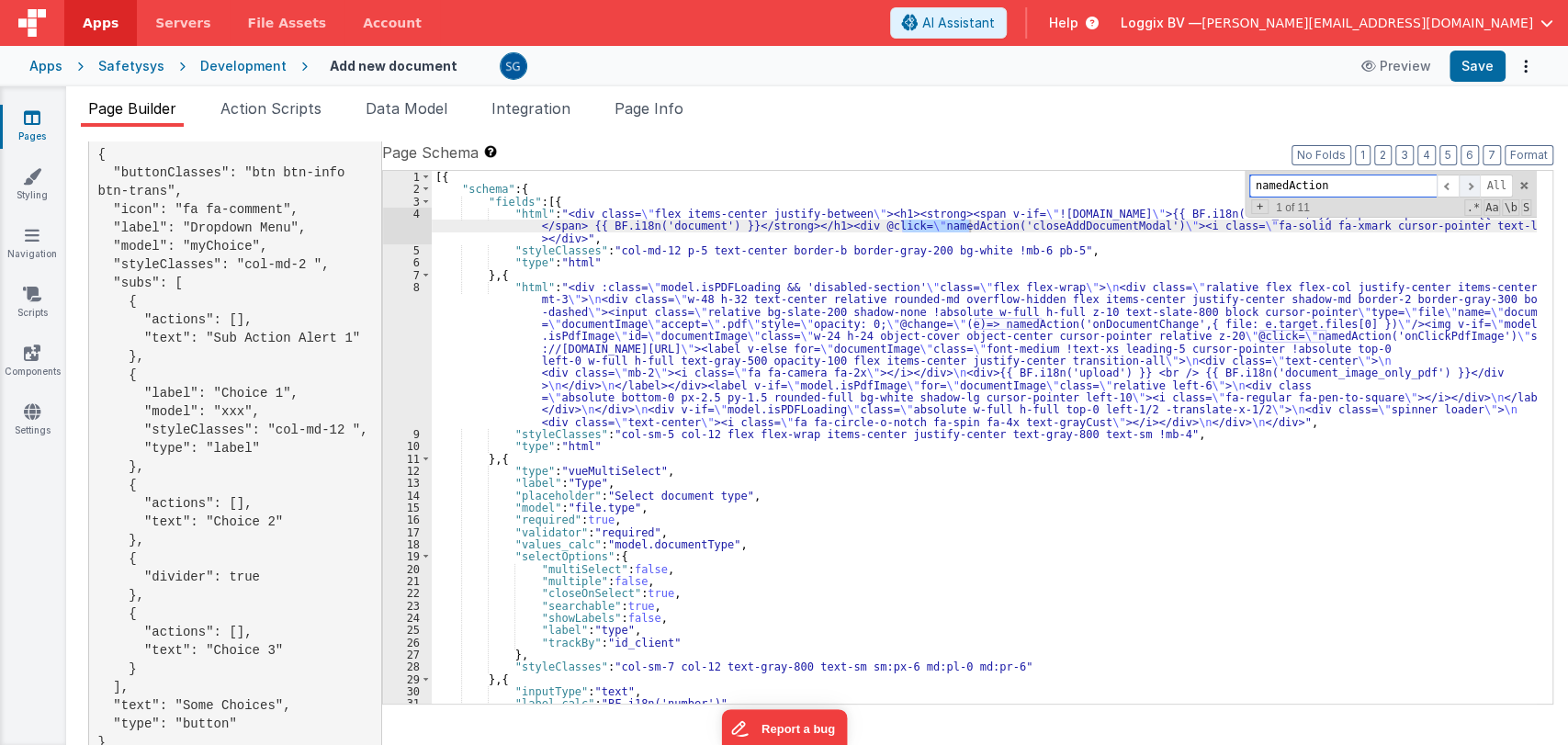
click at [1469, 188] on span at bounding box center [1470, 186] width 22 height 23
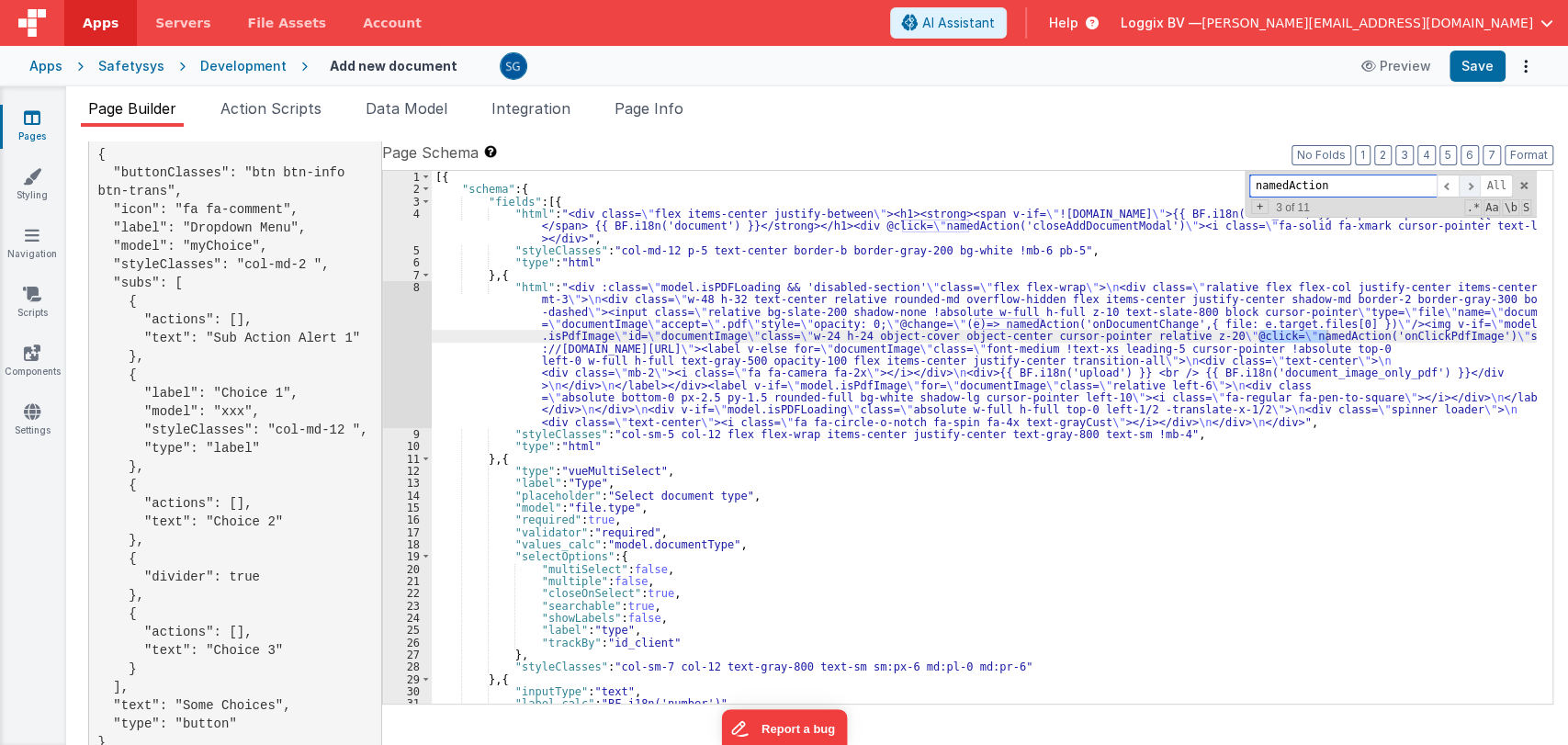
click at [1469, 188] on span at bounding box center [1470, 186] width 22 height 23
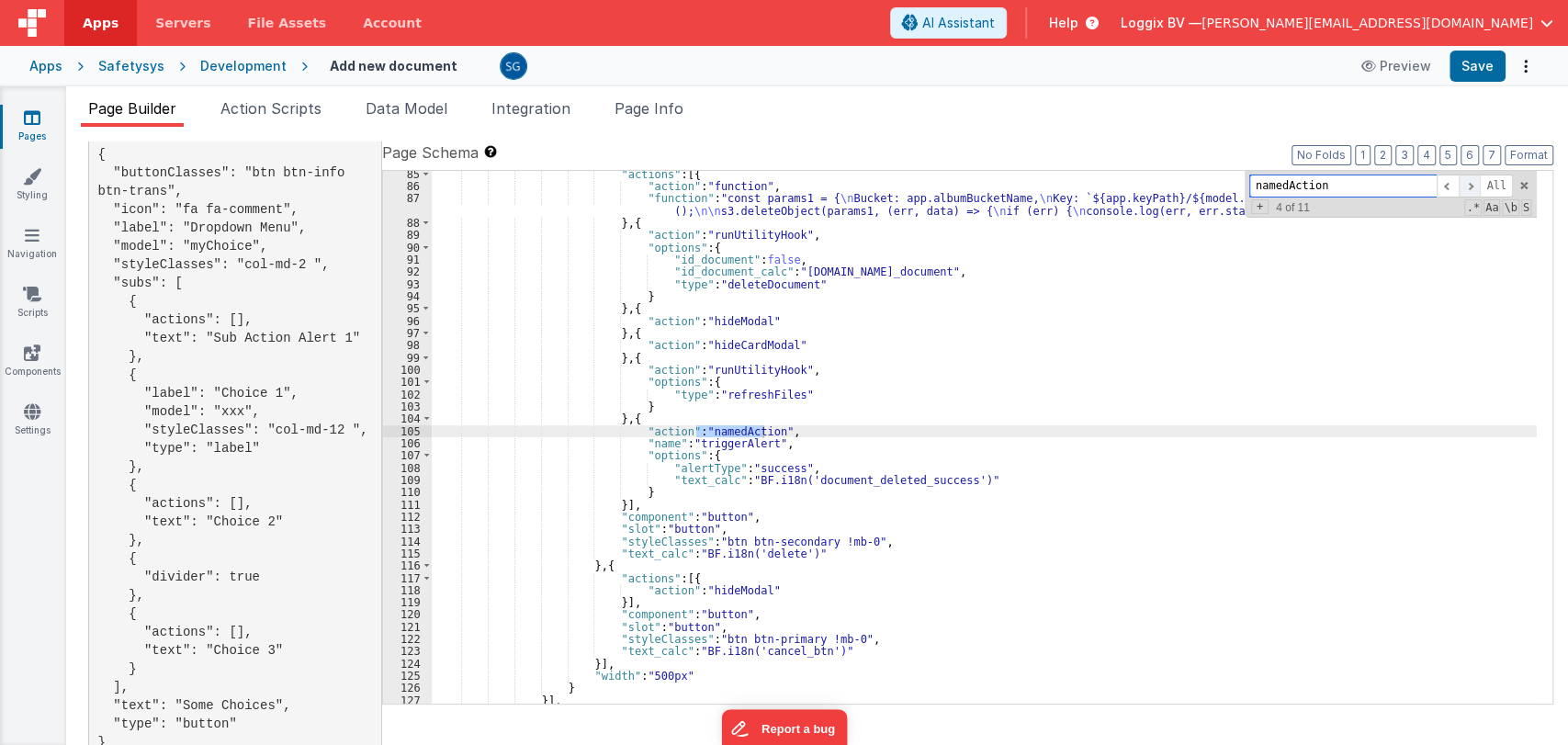
click at [1469, 188] on span at bounding box center [1470, 186] width 22 height 23
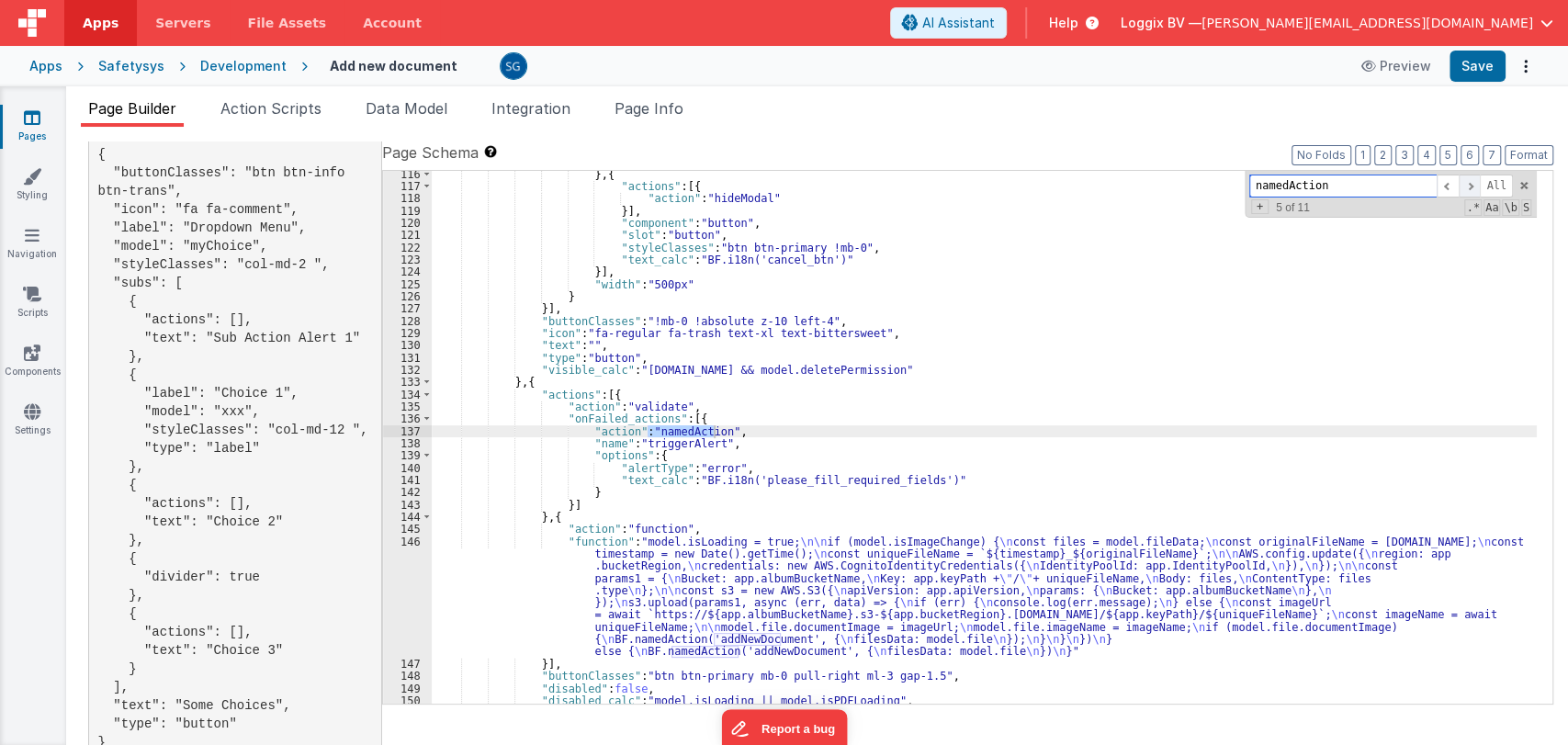
scroll to position [1607, 0]
click at [1469, 188] on span at bounding box center [1470, 186] width 22 height 23
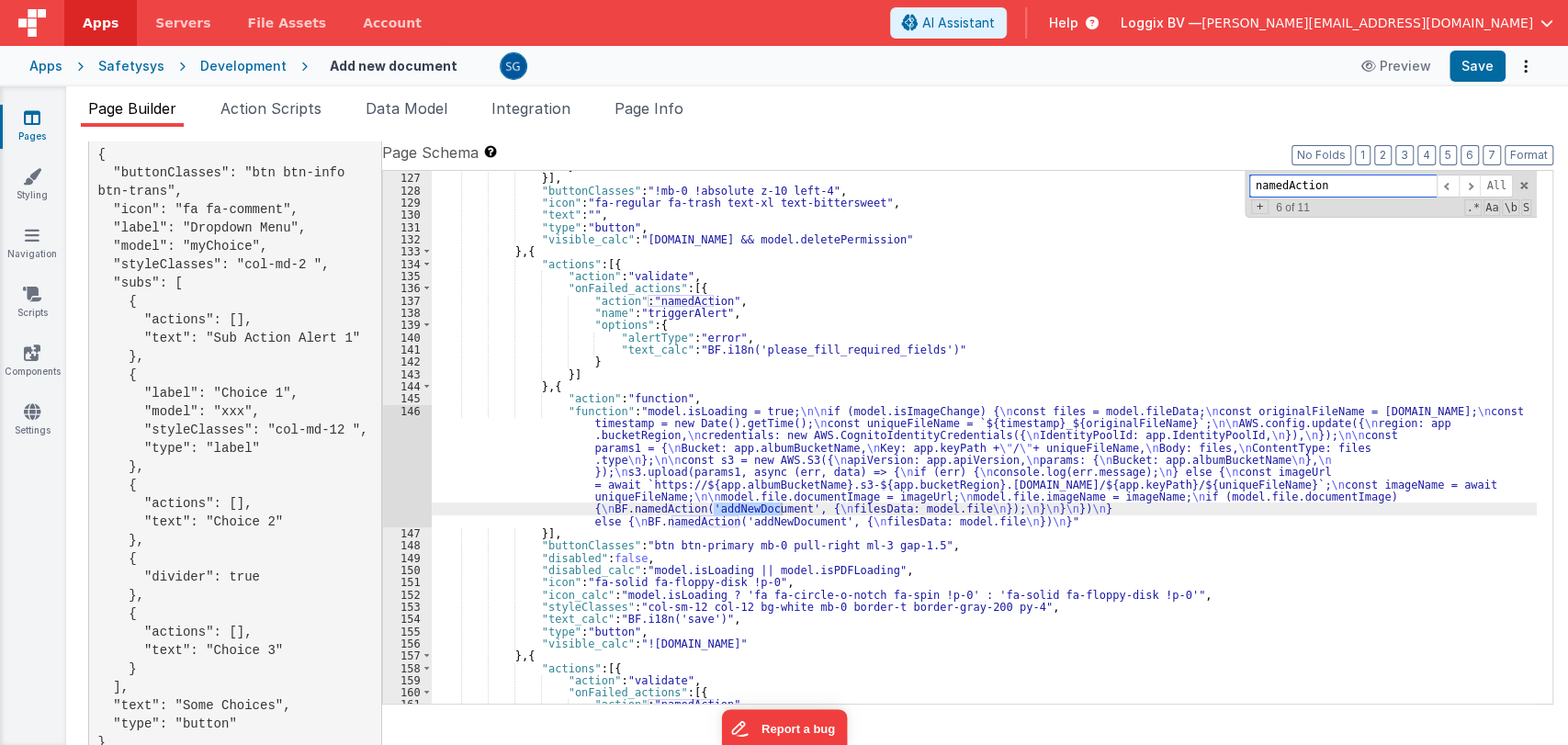
scroll to position [1738, 0]
click at [835, 506] on div "}] , "buttonClasses" : "!mb-0 !absolute z-10 left-4" , "icon" : "fa-regular fa-…" at bounding box center [983, 450] width 1105 height 558
click at [413, 405] on div "146" at bounding box center [407, 464] width 49 height 122
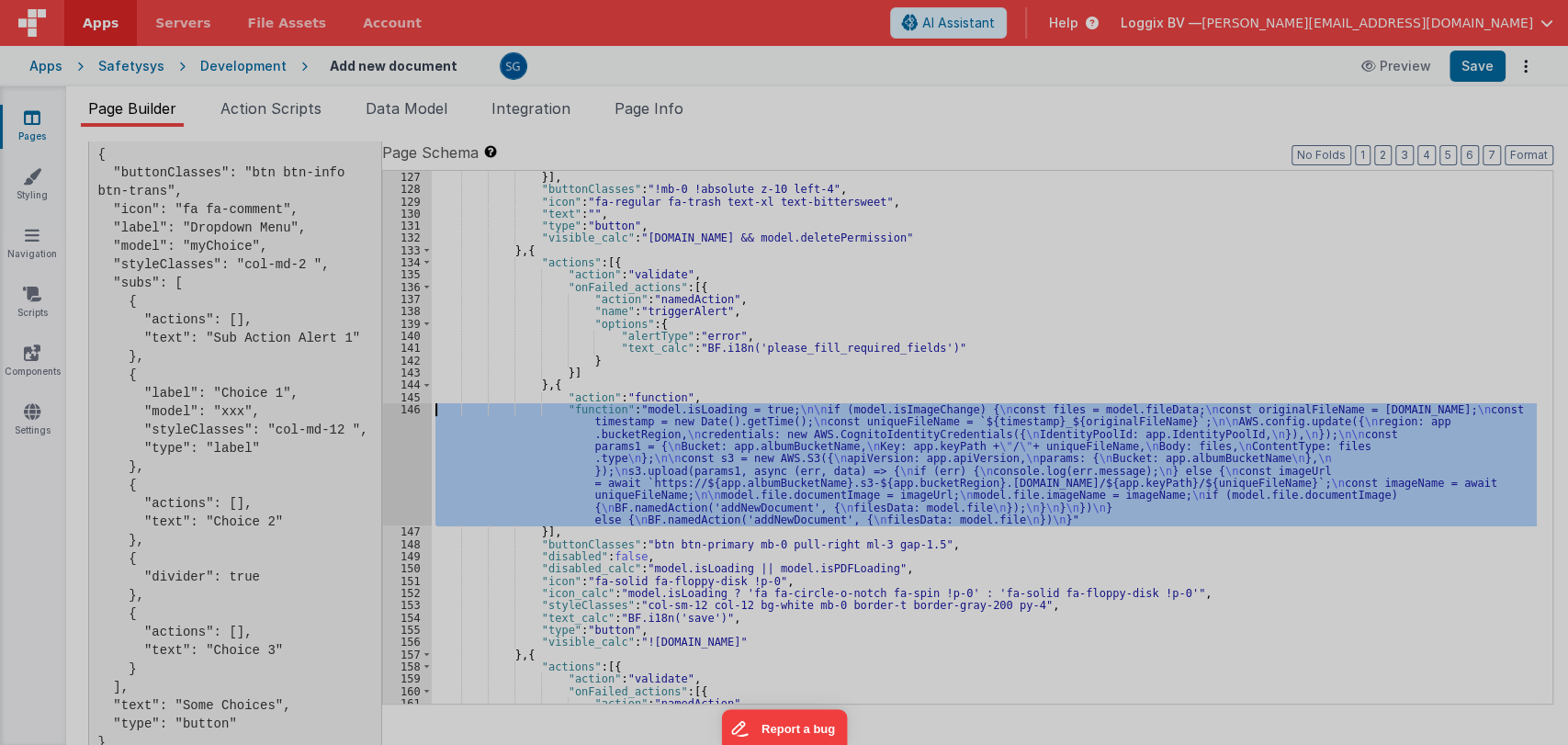
click at [413, 405] on div "model . isLoading = true ; if ( model . isImageChange ) { const files = model .…" at bounding box center [800, 419] width 1443 height 643
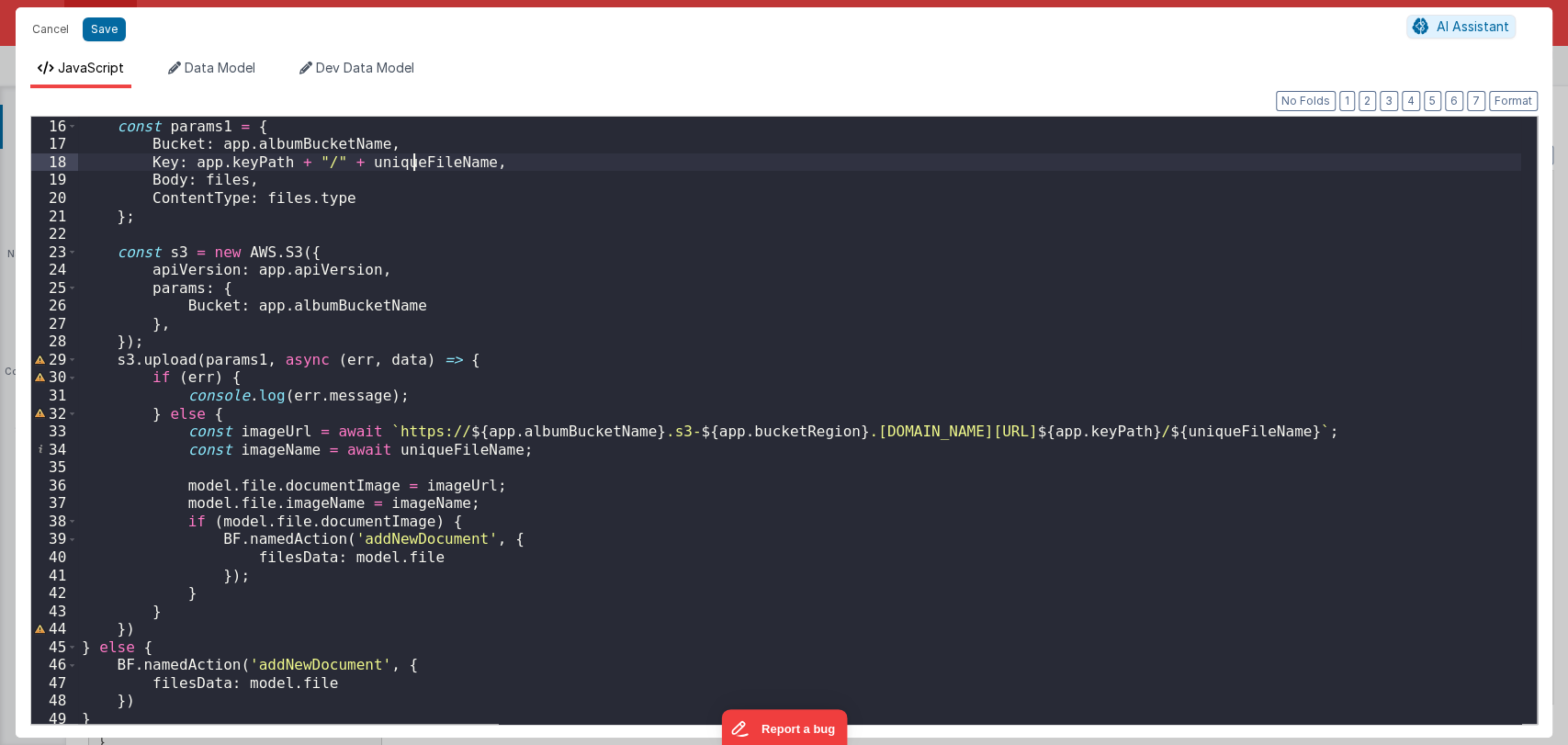
scroll to position [271, 0]
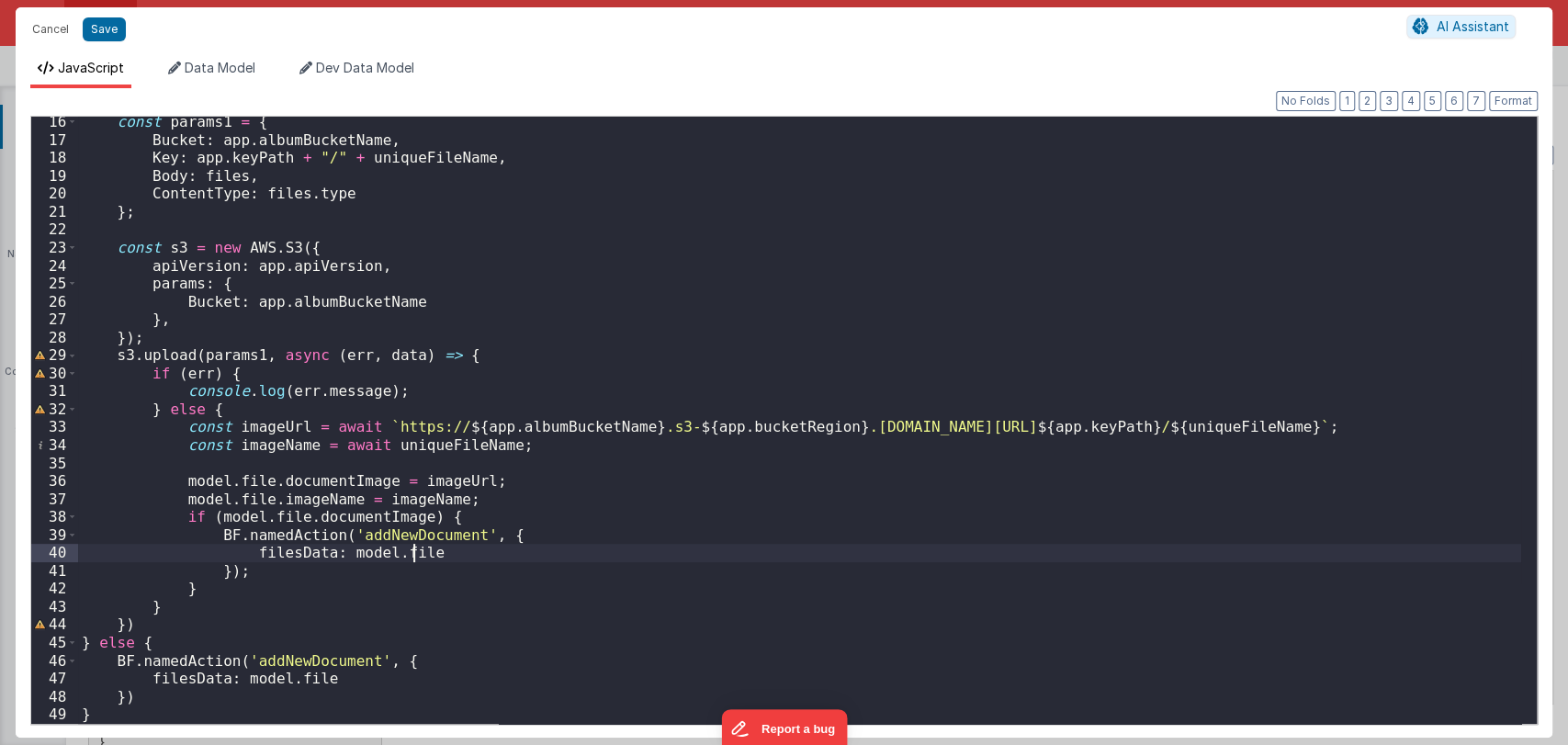
click at [428, 546] on div "const params1 = { Bucket : app . albumBucketName , Key : app . keyPath + "/" + …" at bounding box center [800, 434] width 1443 height 643
click at [294, 568] on div "const params1 = { Bucket : app . albumBucketName , Key : app . keyPath + "/" + …" at bounding box center [800, 434] width 1443 height 643
click at [50, 27] on button "Cancel" at bounding box center [51, 30] width 55 height 26
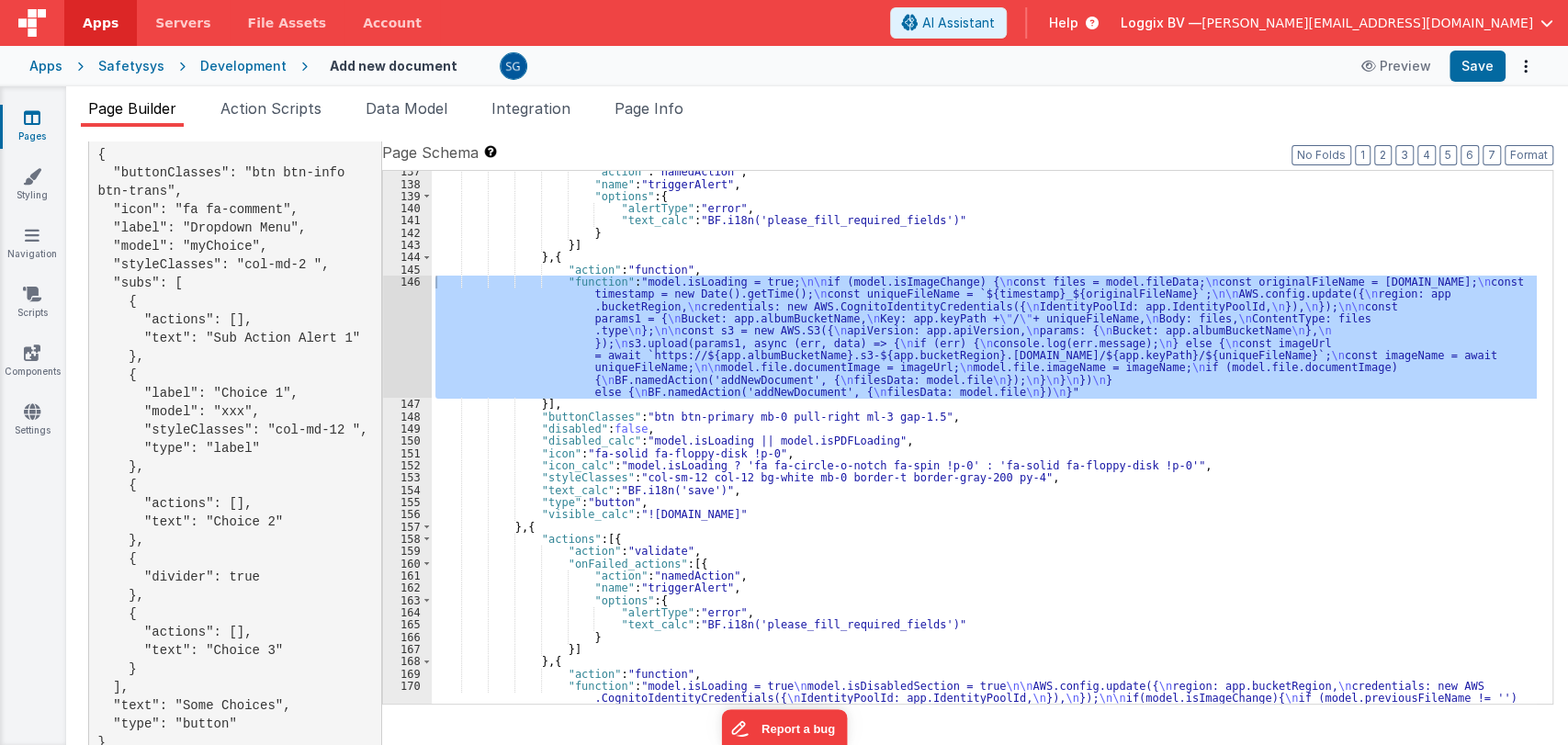
scroll to position [1866, 0]
click at [1119, 329] on div ""action" : "namedAction" , "name" : "triggerAlert" , "options" : { "alertType" …" at bounding box center [983, 437] width 1105 height 533
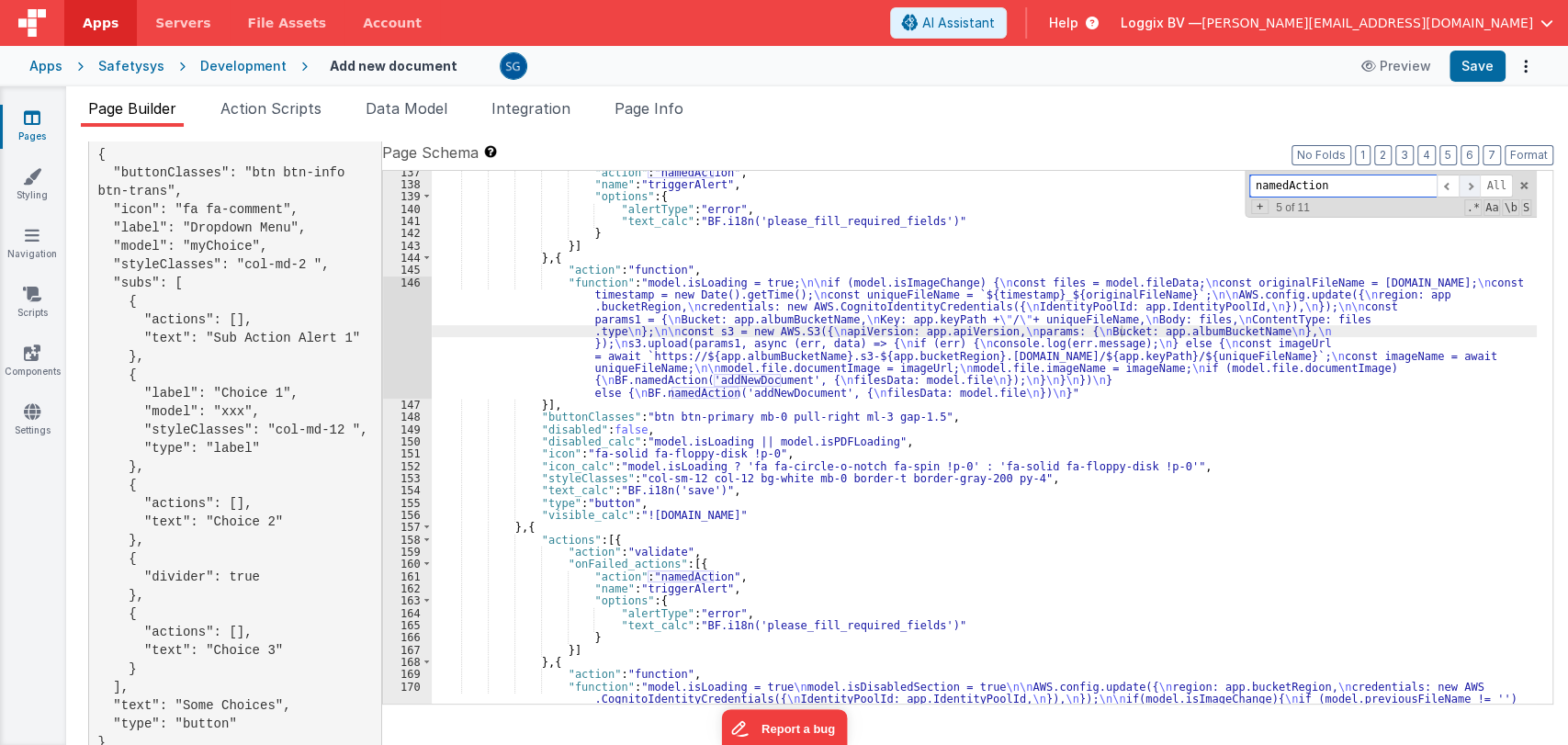
click at [1470, 193] on span at bounding box center [1470, 186] width 22 height 23
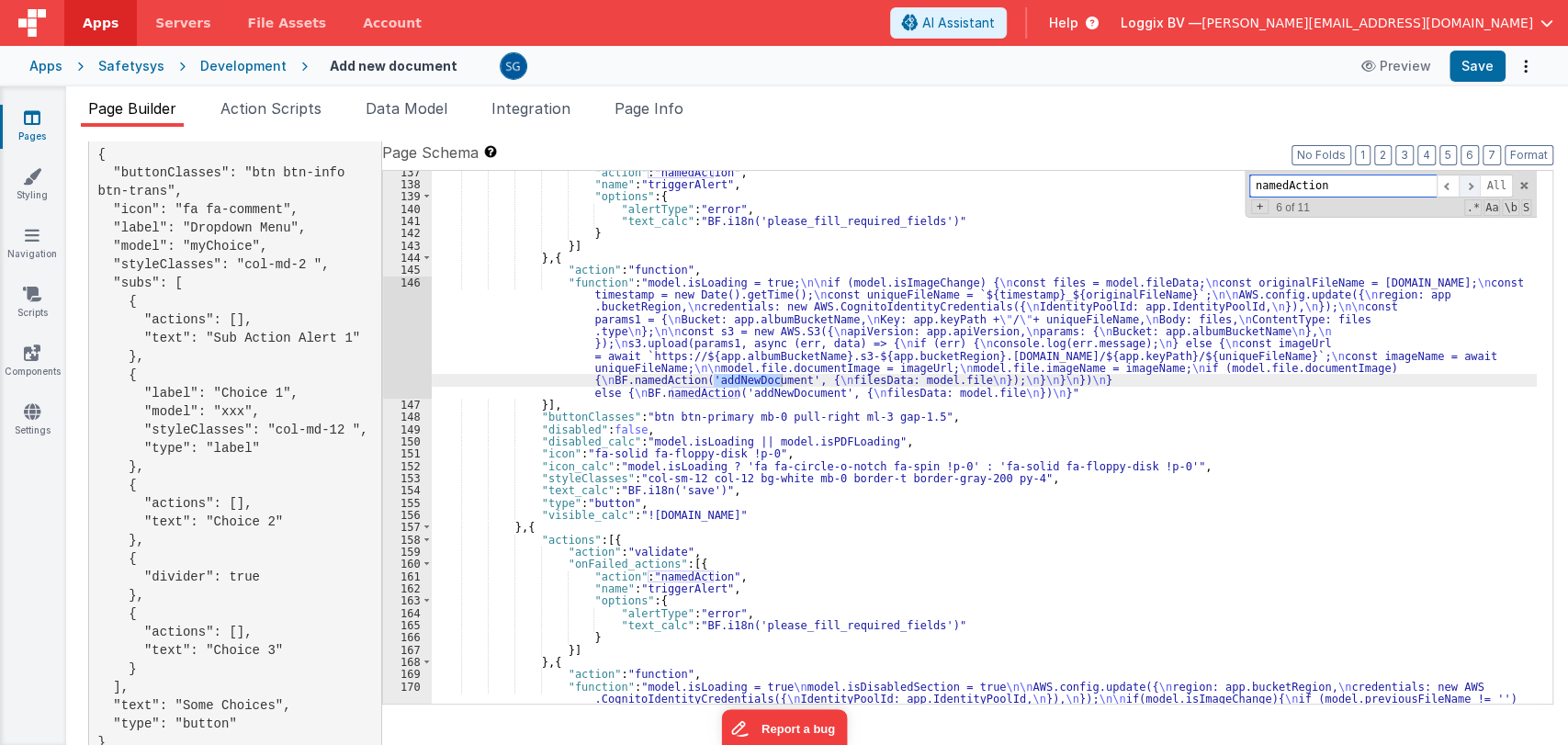
click at [1470, 193] on span at bounding box center [1470, 186] width 22 height 23
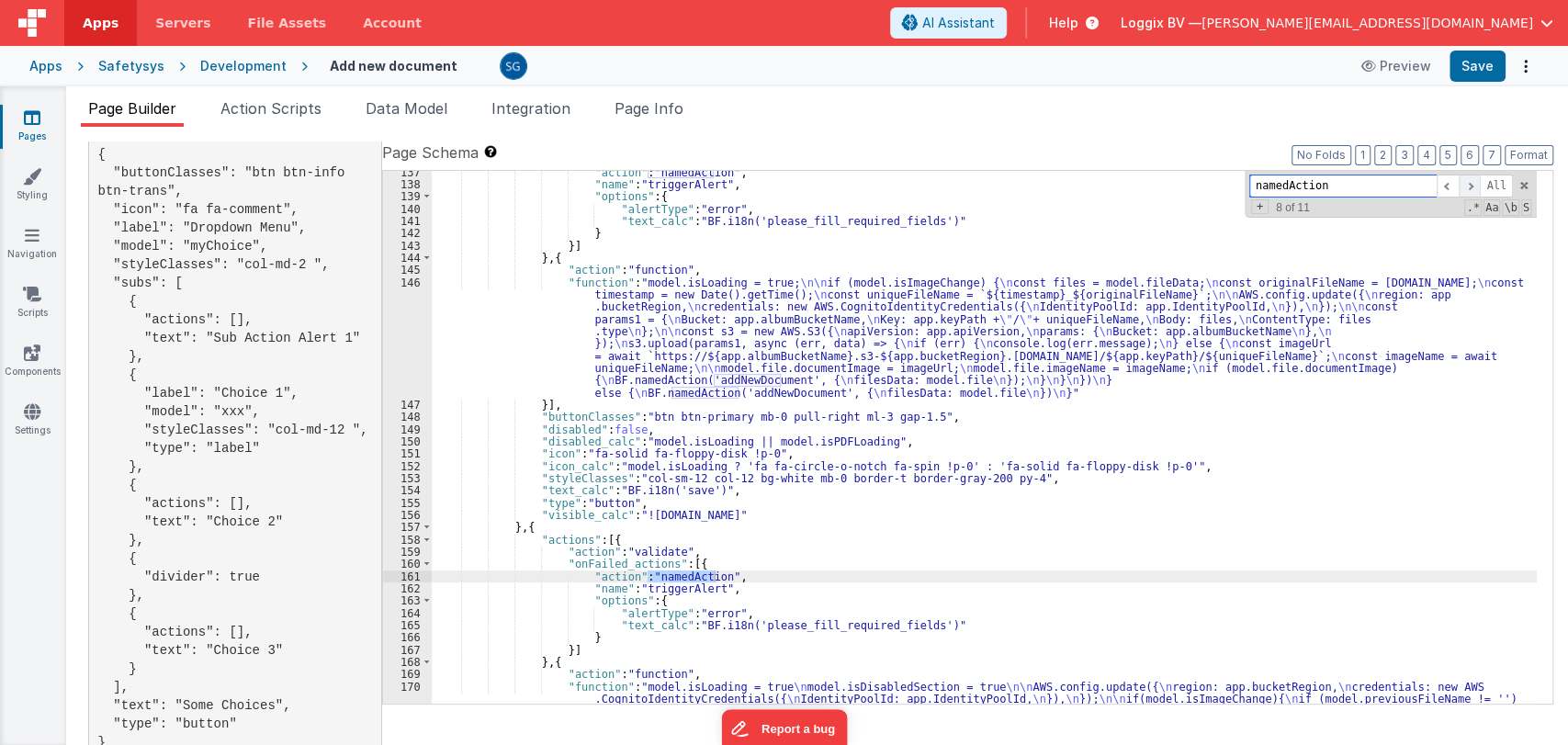
click at [1469, 193] on span at bounding box center [1470, 186] width 22 height 23
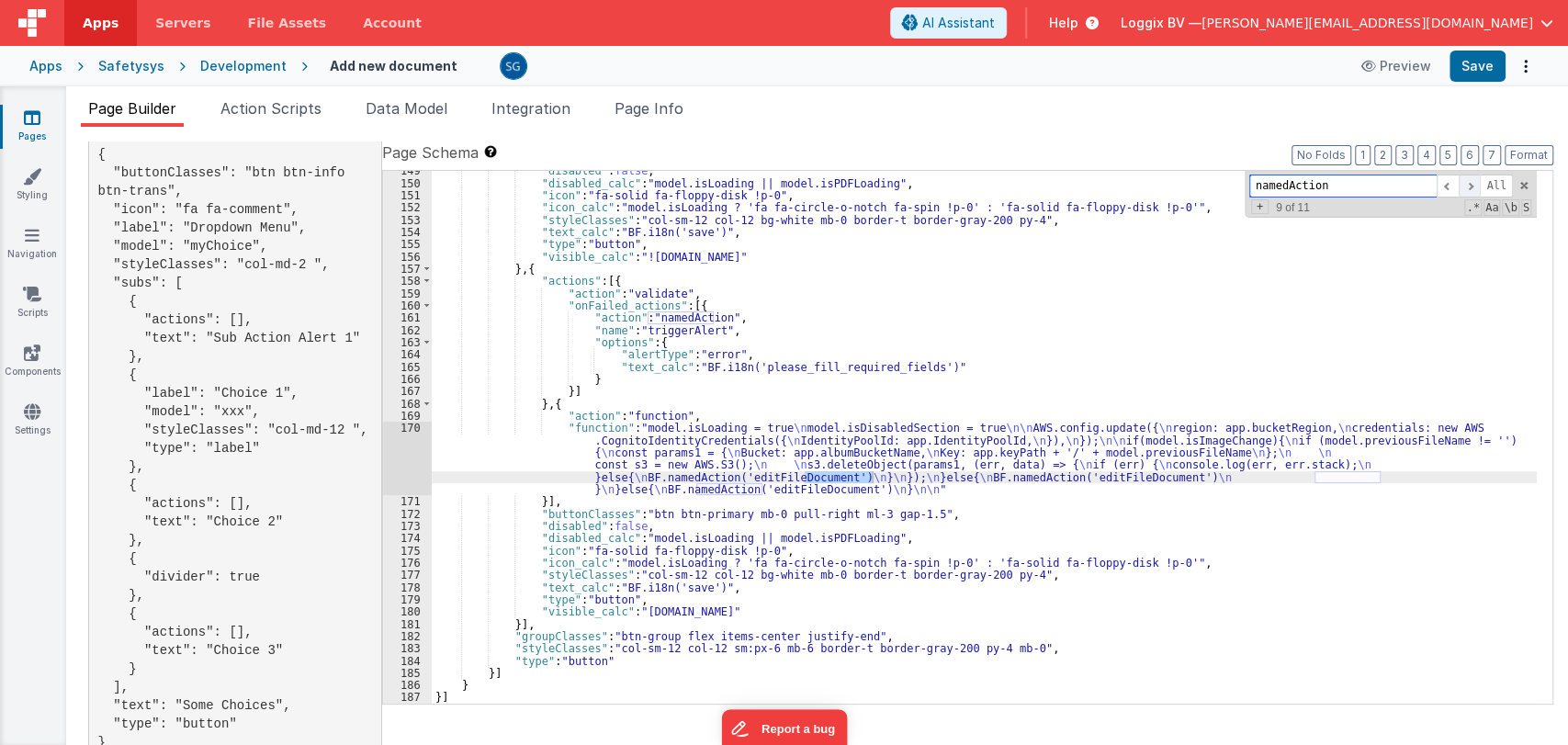
scroll to position [2124, 0]
click at [1469, 193] on span at bounding box center [1470, 186] width 22 height 23
click at [1469, 194] on span at bounding box center [1470, 186] width 22 height 23
click at [1442, 189] on span at bounding box center [1448, 186] width 22 height 23
click at [1442, 188] on span at bounding box center [1448, 186] width 22 height 23
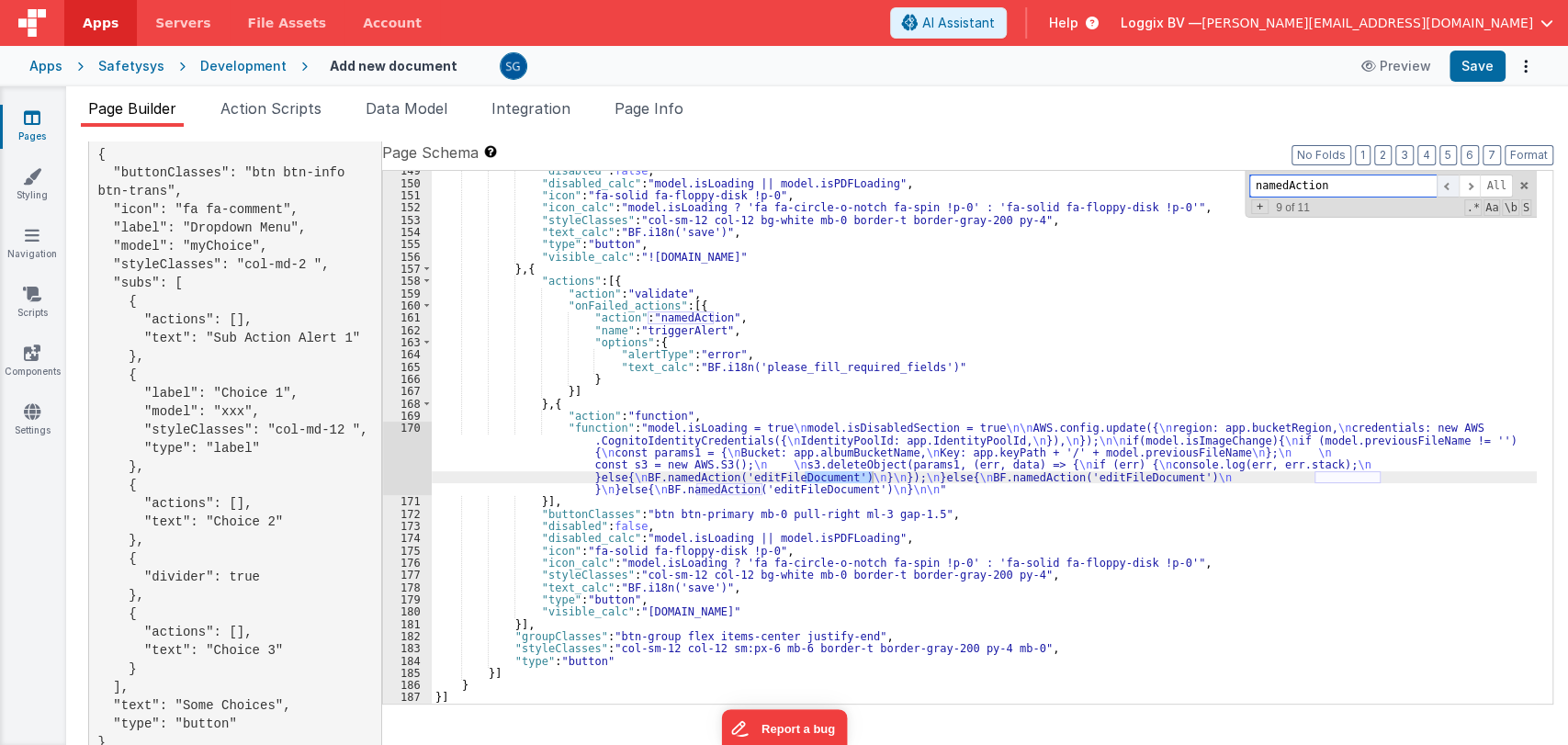
click at [1442, 188] on span at bounding box center [1448, 186] width 22 height 23
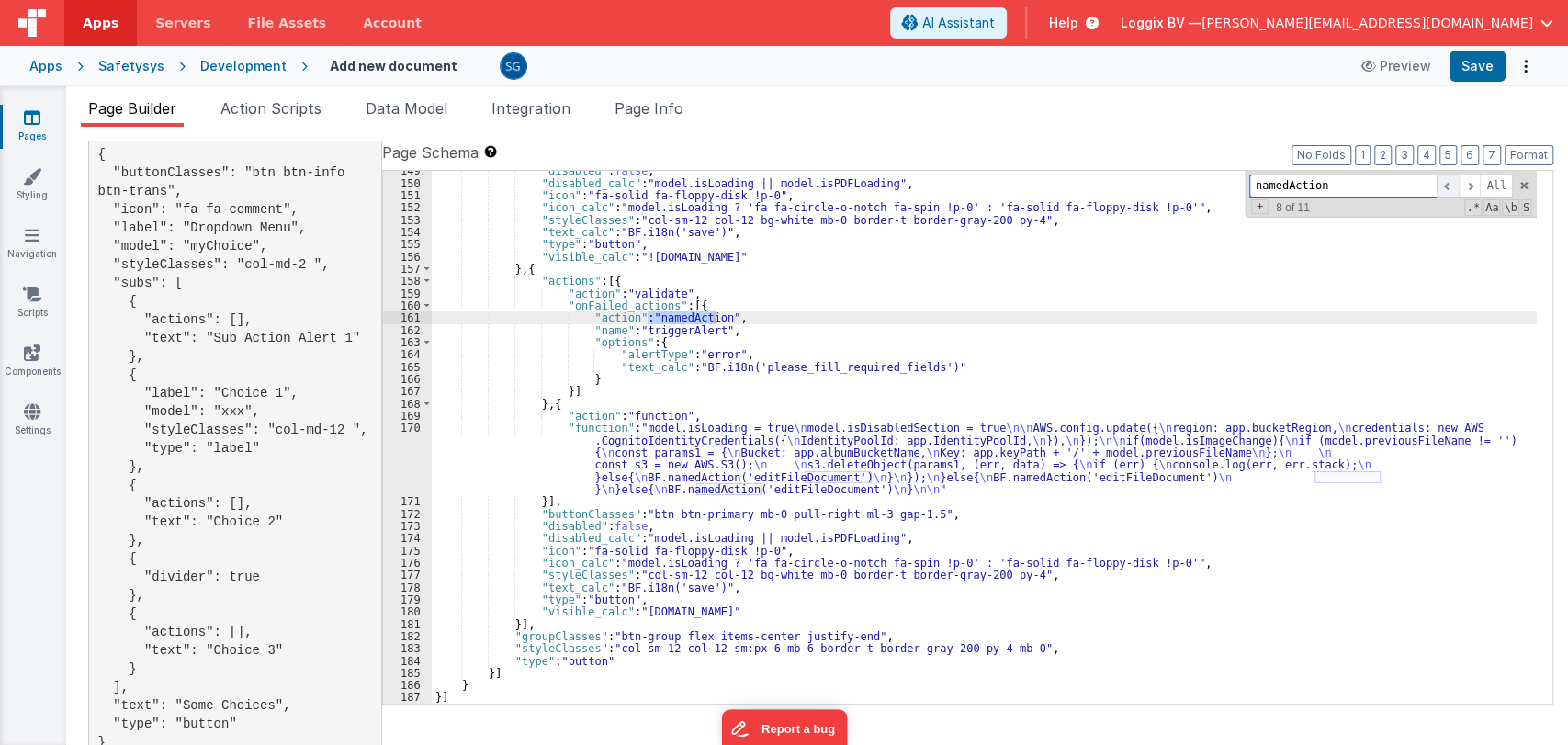
click at [1442, 188] on span at bounding box center [1448, 186] width 22 height 23
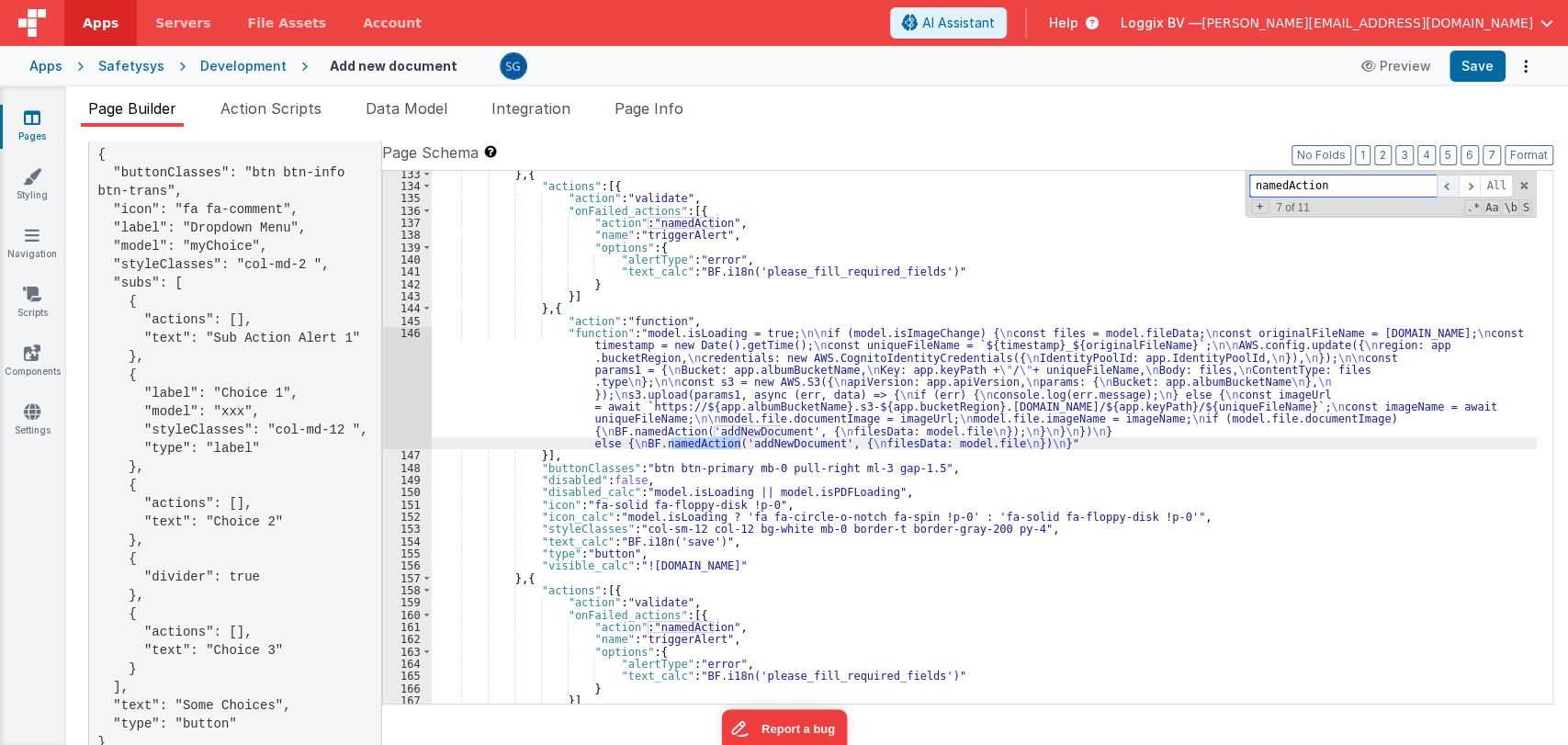
scroll to position [1814, 0]
click at [785, 445] on div "} , { "actions" : [{ "action" : "validate" , "onFailed_actions" : [{ "action" :…" at bounding box center [983, 447] width 1105 height 558
click at [785, 446] on div "} , { "actions" : [{ "action" : "validate" , "onFailed_actions" : [{ "action" :…" at bounding box center [983, 447] width 1105 height 558
click at [273, 114] on span "Action Scripts" at bounding box center [271, 108] width 101 height 18
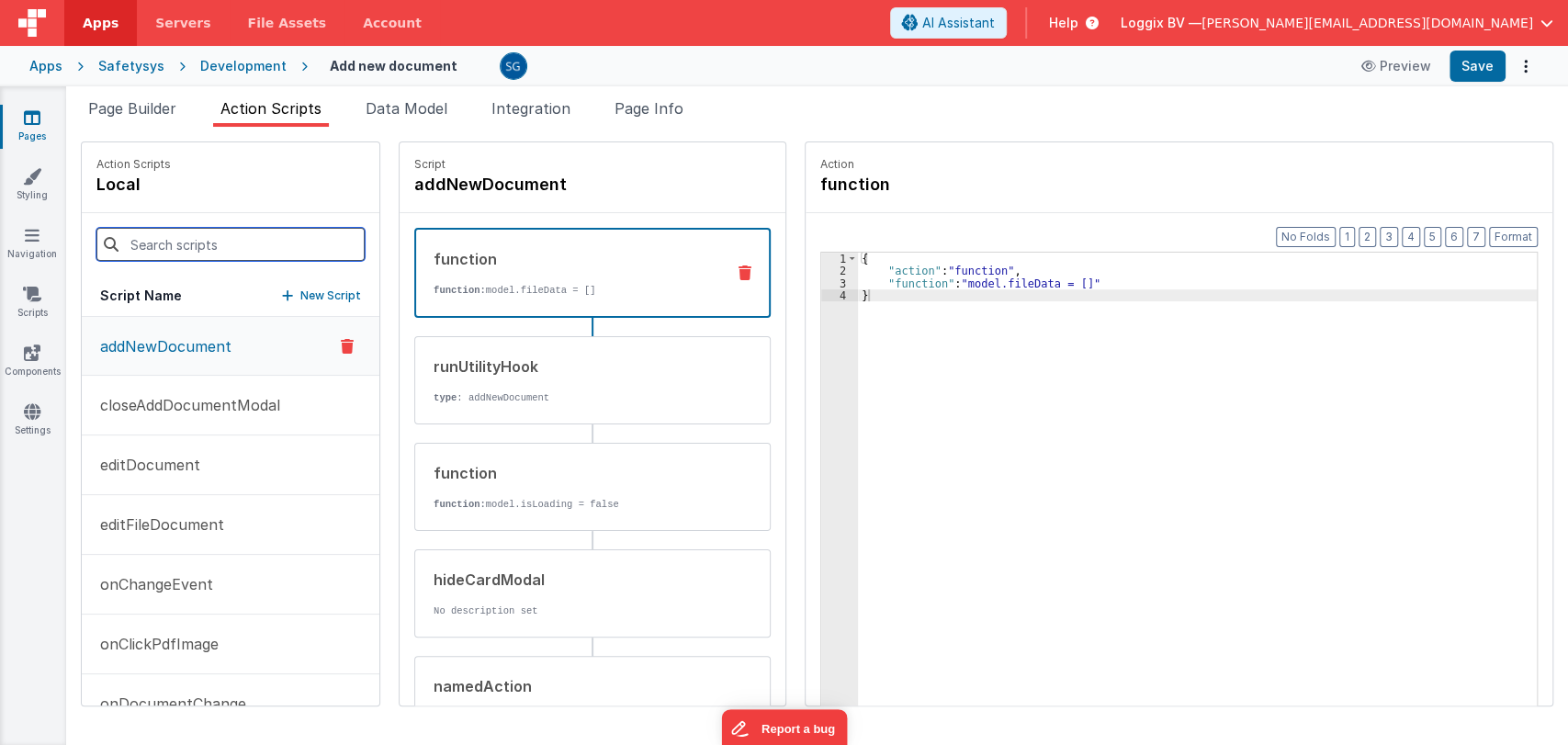
click at [191, 248] on input at bounding box center [230, 245] width 268 height 33
paste input "addNewDocument"
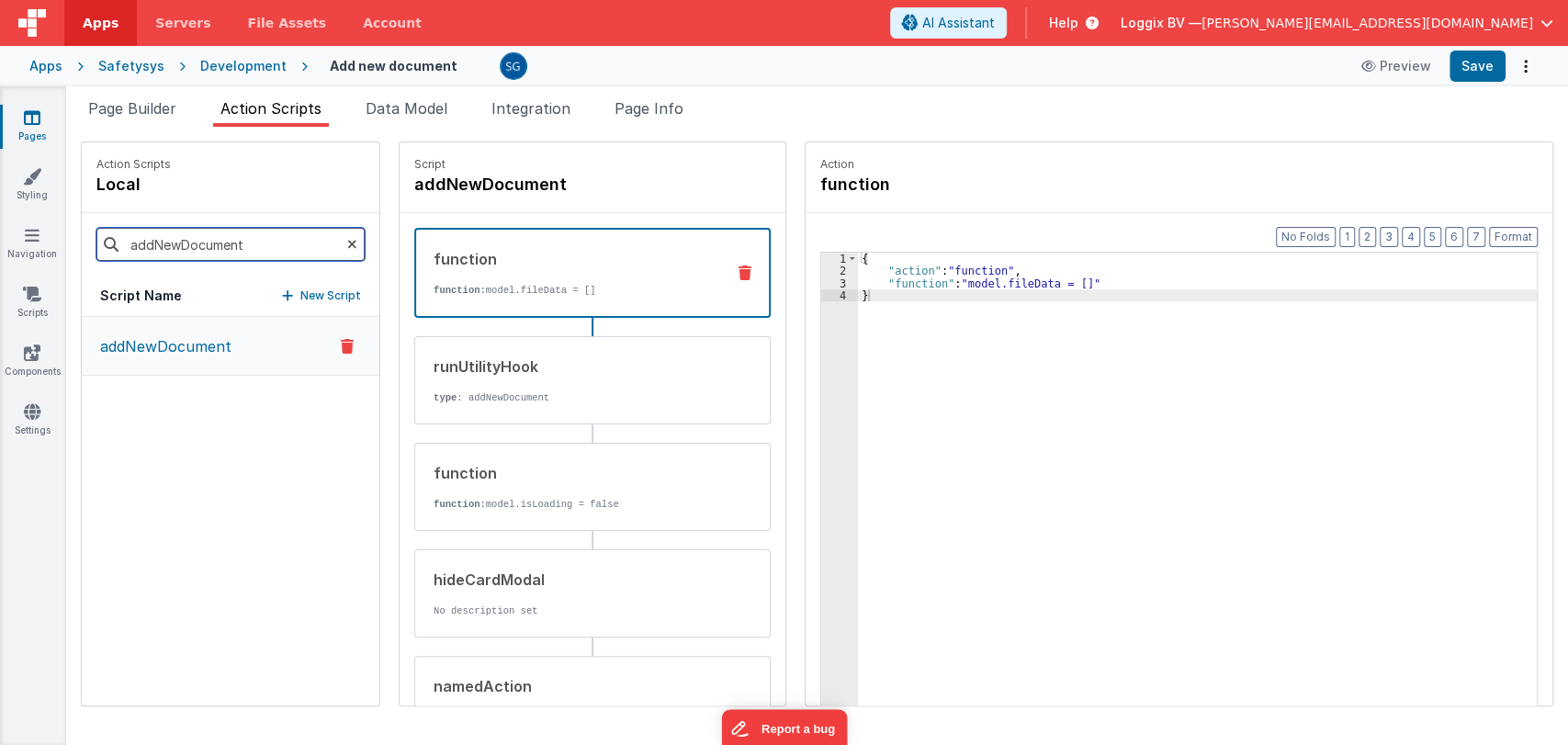
type input "addNewDocument"
click at [188, 350] on p "addNewDocument" at bounding box center [160, 346] width 142 height 22
click at [213, 347] on p "addNewDocument" at bounding box center [160, 346] width 142 height 22
click at [571, 366] on div "runUtilityHook" at bounding box center [572, 366] width 277 height 22
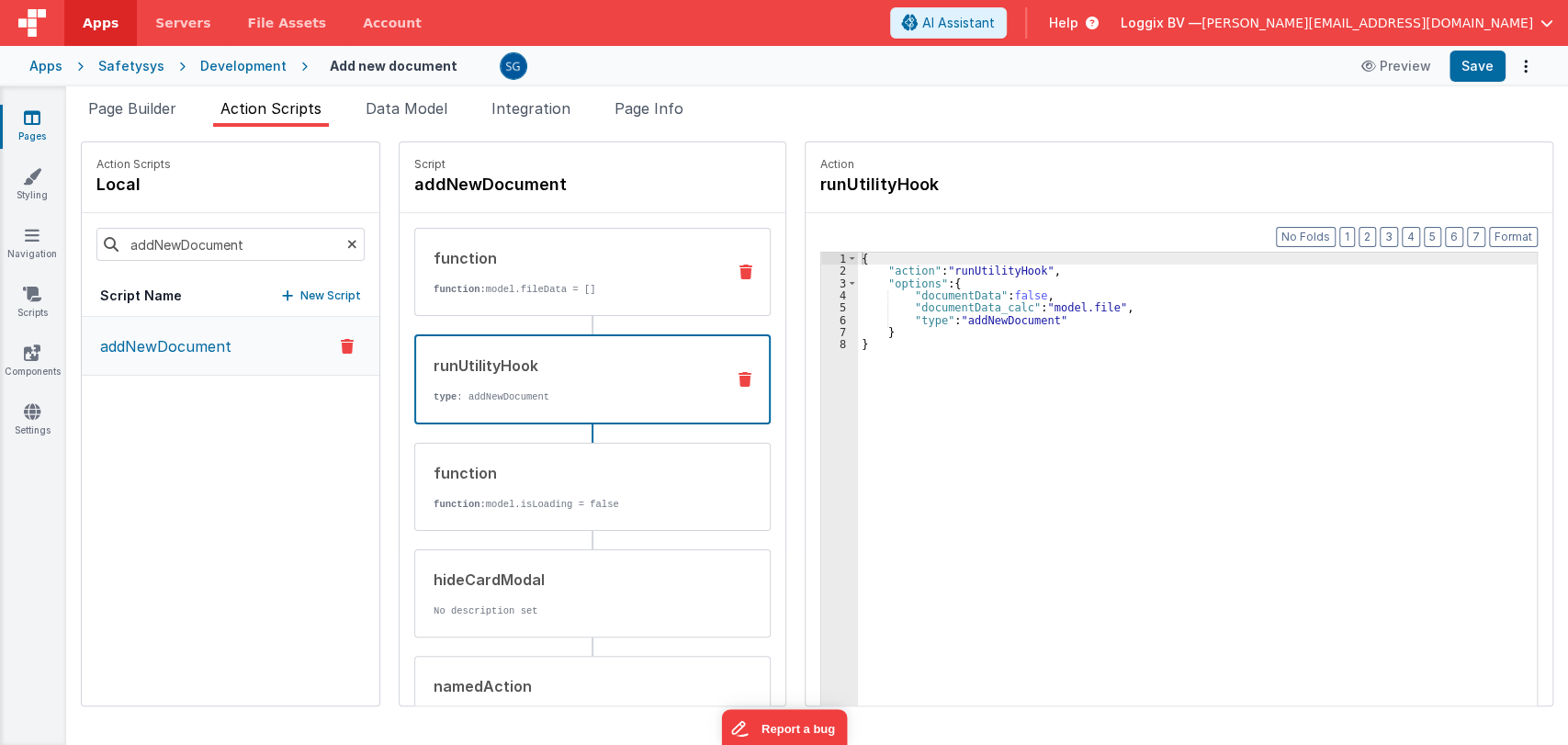
click at [550, 287] on p "function: model.fileData = []" at bounding box center [572, 289] width 277 height 15
click at [588, 378] on div "runUtilityHook type : addNewDocument" at bounding box center [563, 379] width 294 height 50
click at [587, 479] on div "function" at bounding box center [572, 473] width 277 height 22
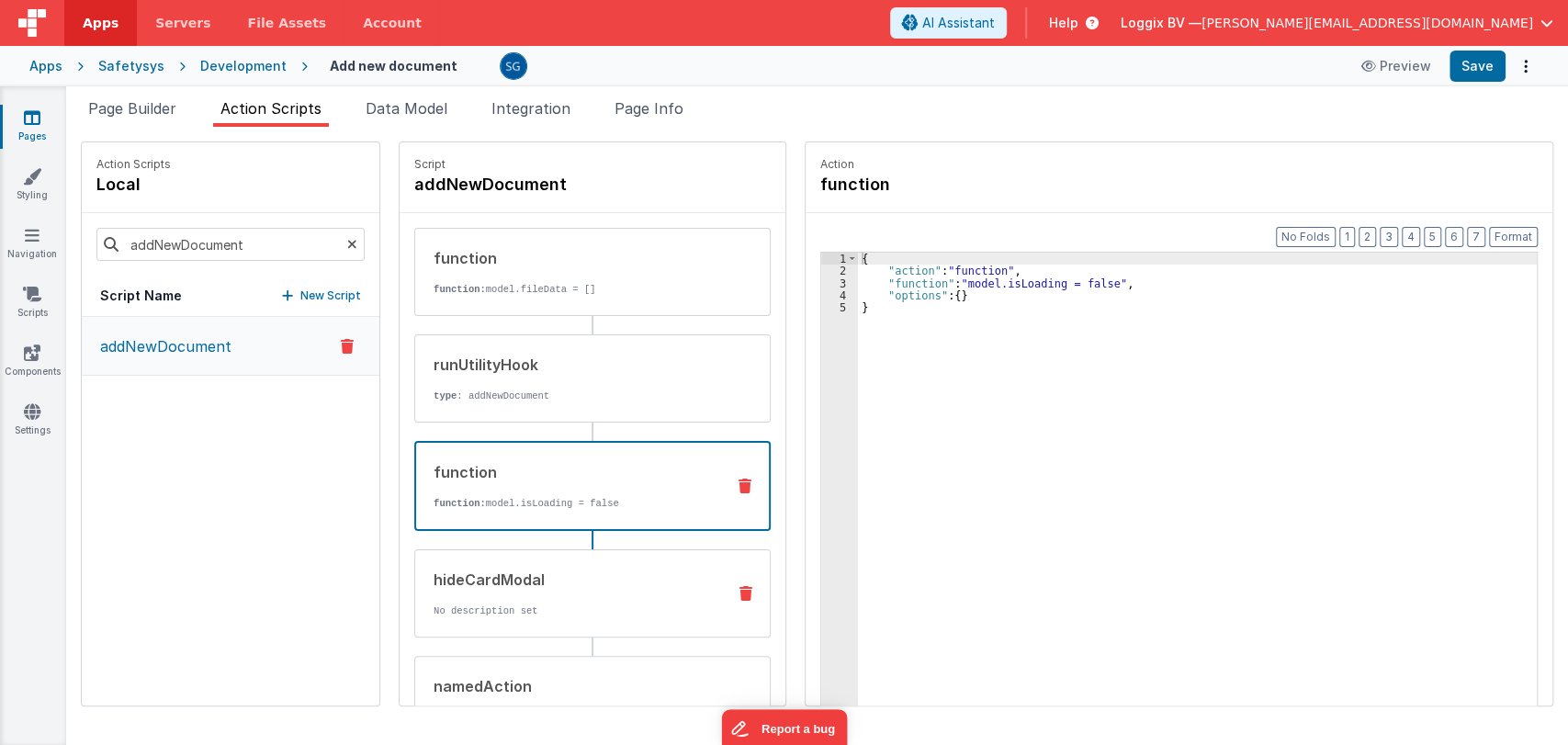
click at [573, 569] on div "hideCardModal" at bounding box center [572, 580] width 277 height 22
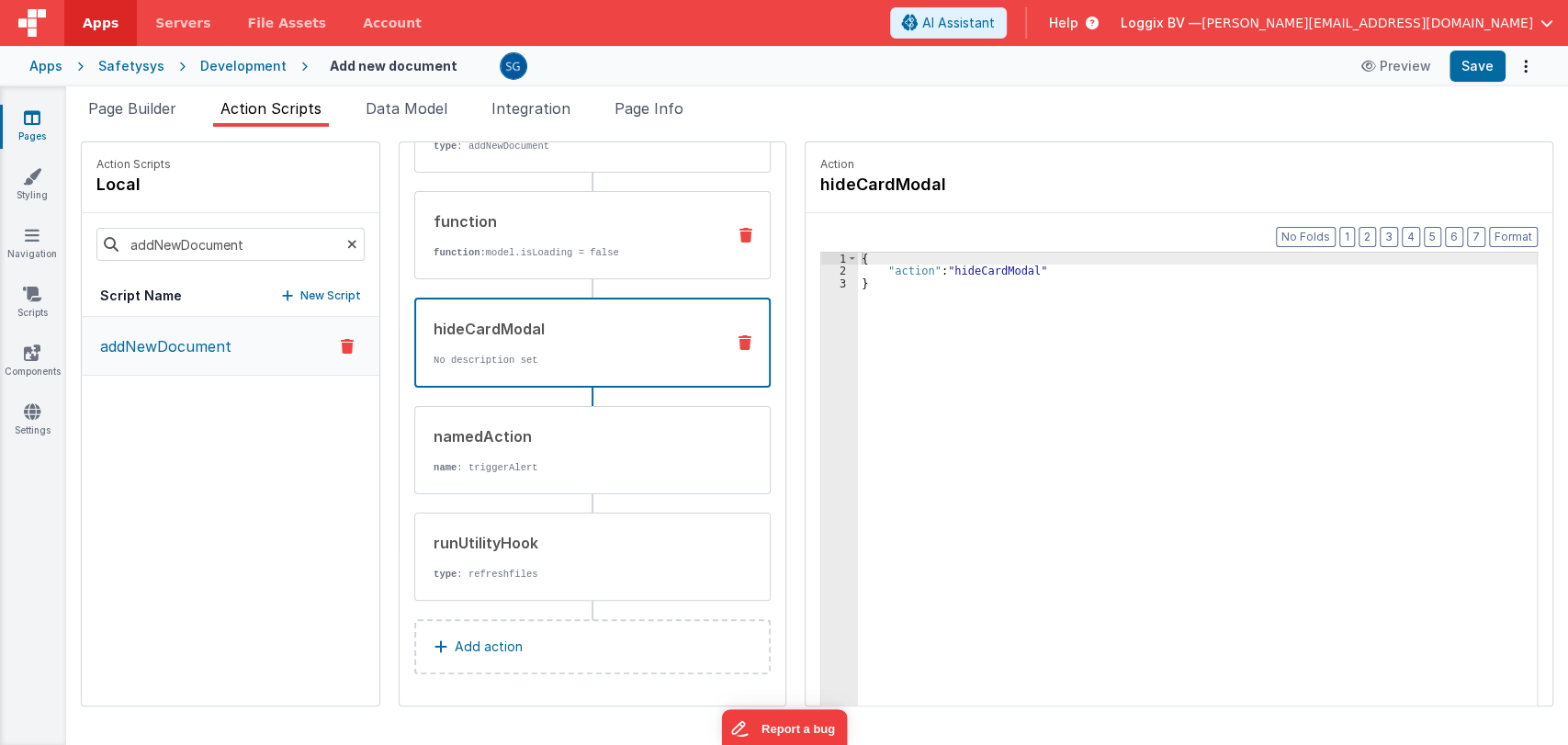
scroll to position [0, 0]
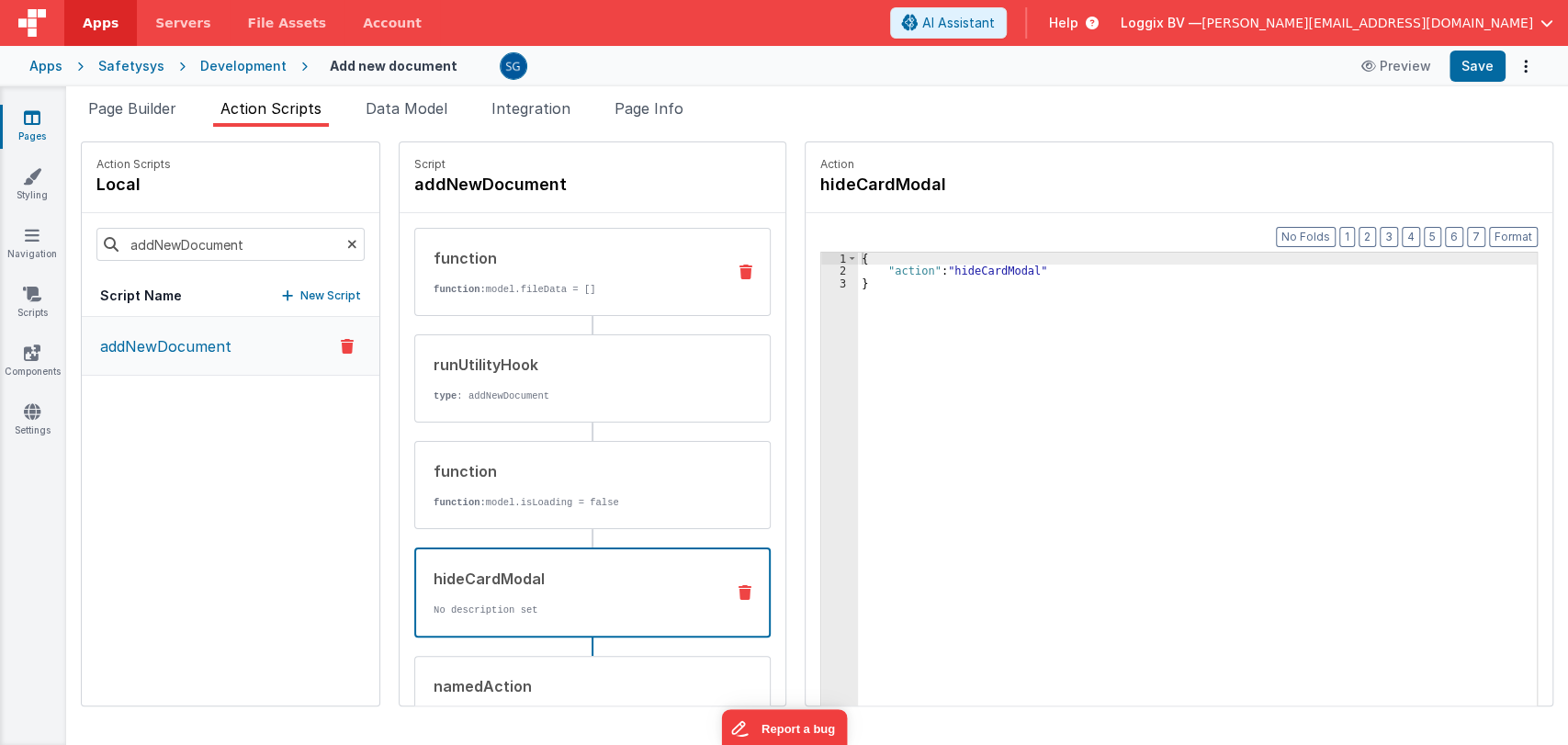
click at [573, 294] on p "function: model.fileData = []" at bounding box center [572, 289] width 277 height 15
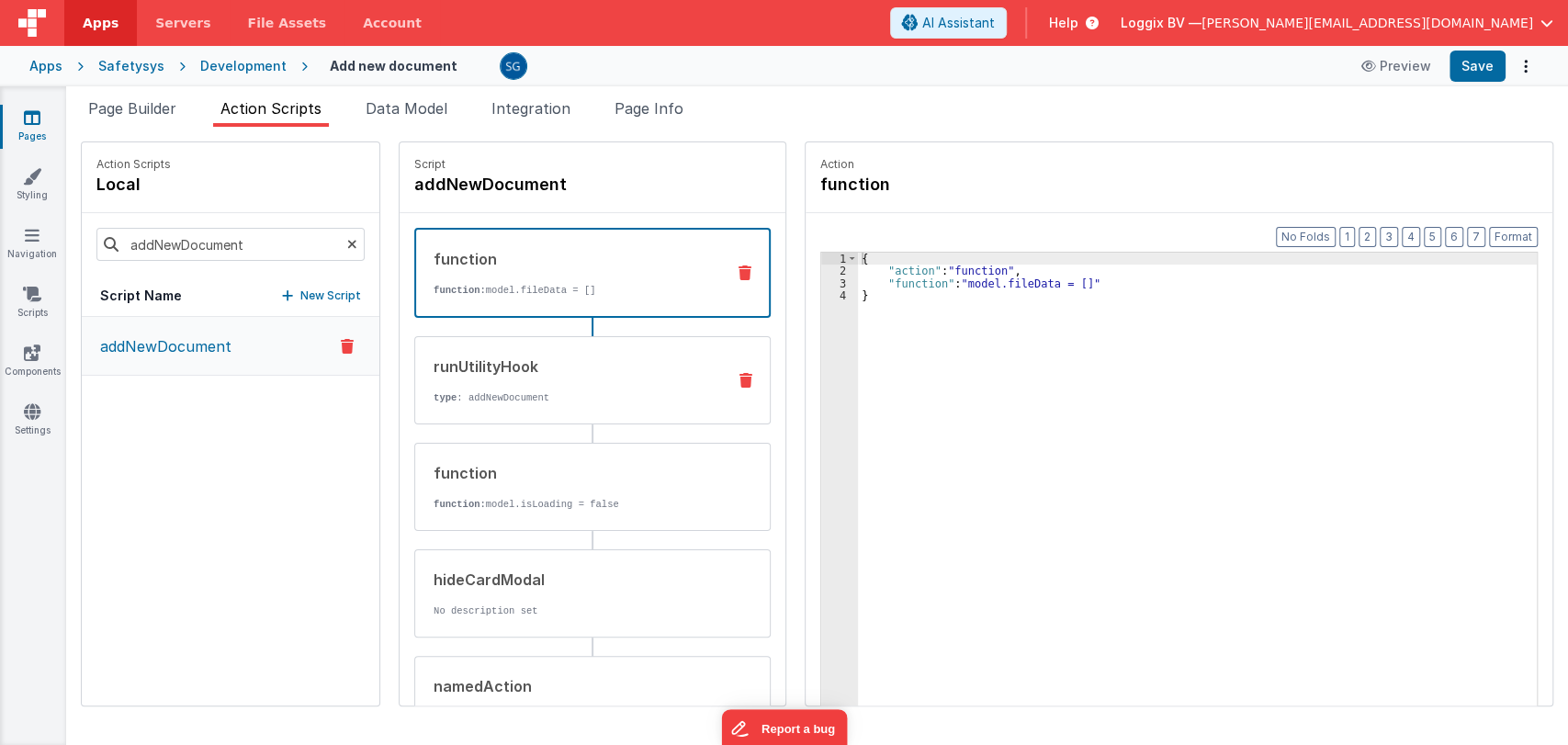
click at [534, 410] on div "runUtilityHook type : addNewDocument" at bounding box center [593, 379] width 356 height 88
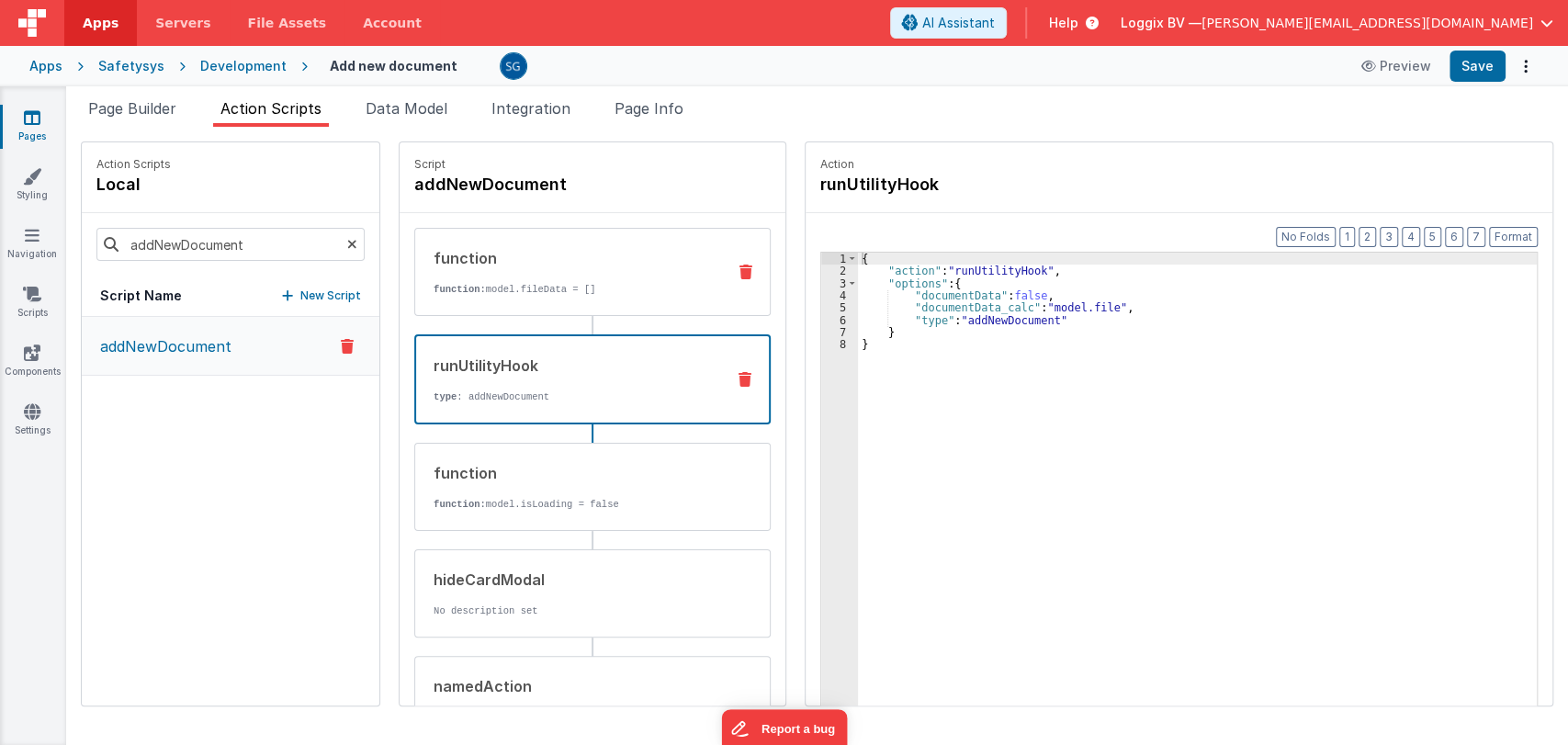
click at [587, 285] on p "function: model.fileData = []" at bounding box center [572, 289] width 277 height 15
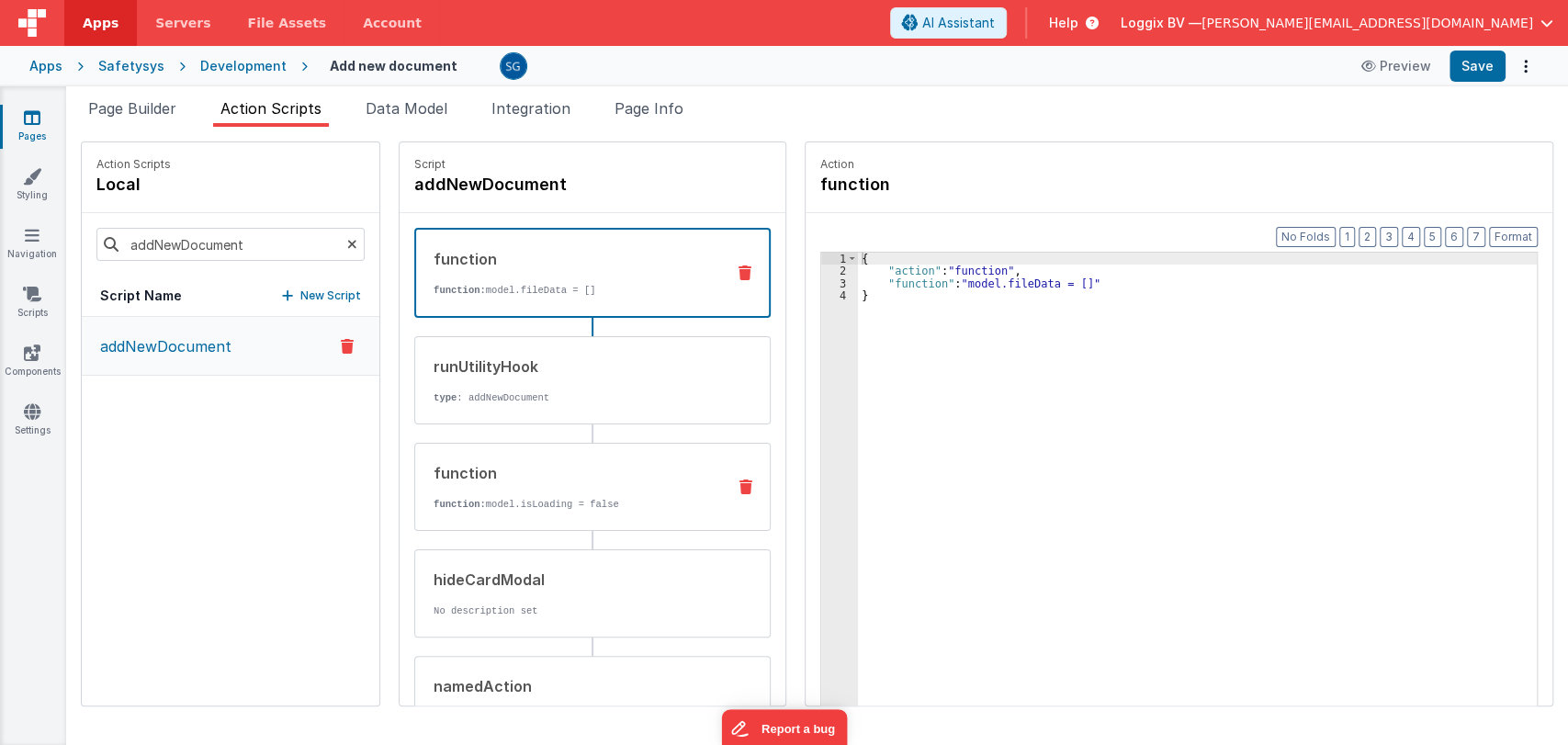
scroll to position [250, 0]
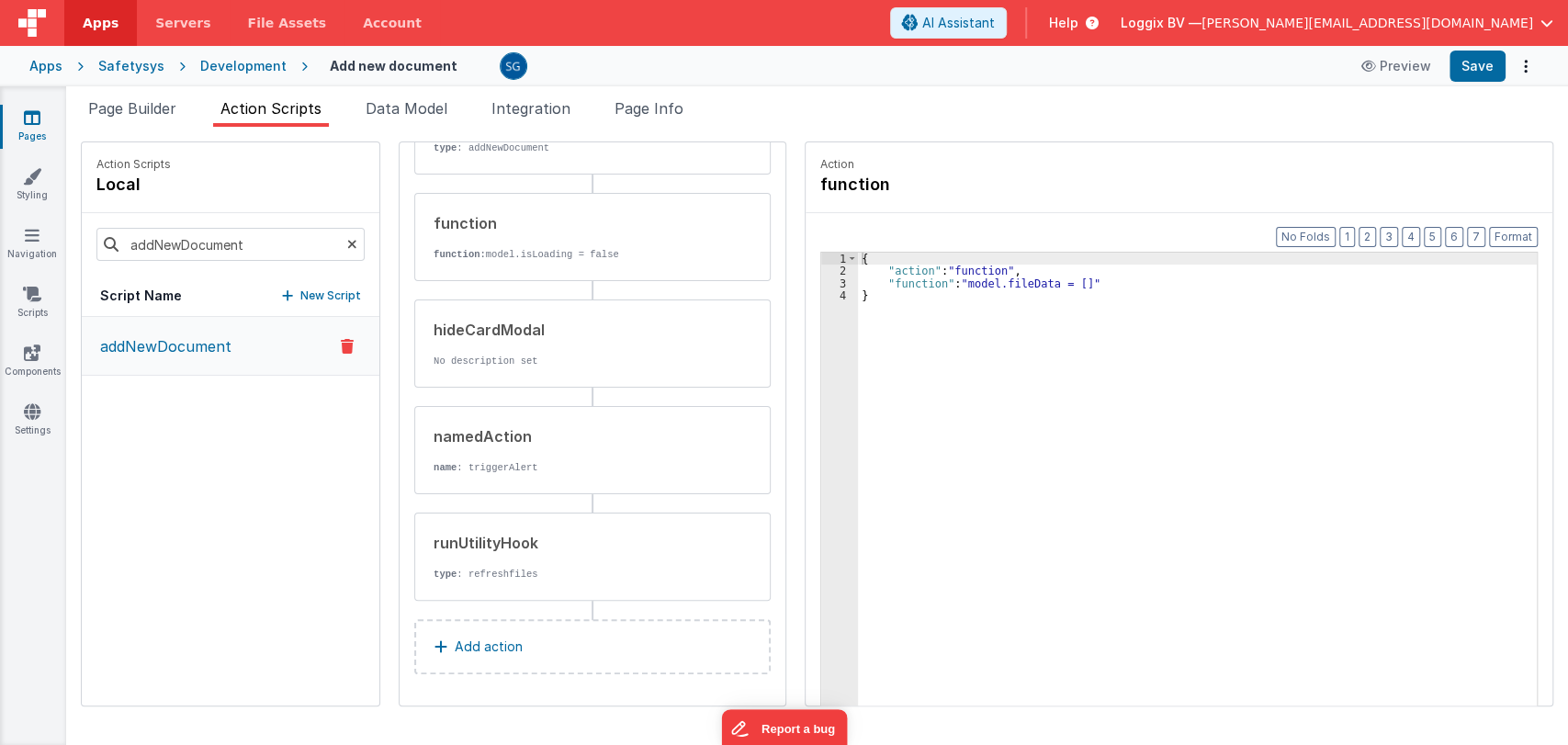
click at [454, 651] on p "Add action" at bounding box center [488, 646] width 68 height 22
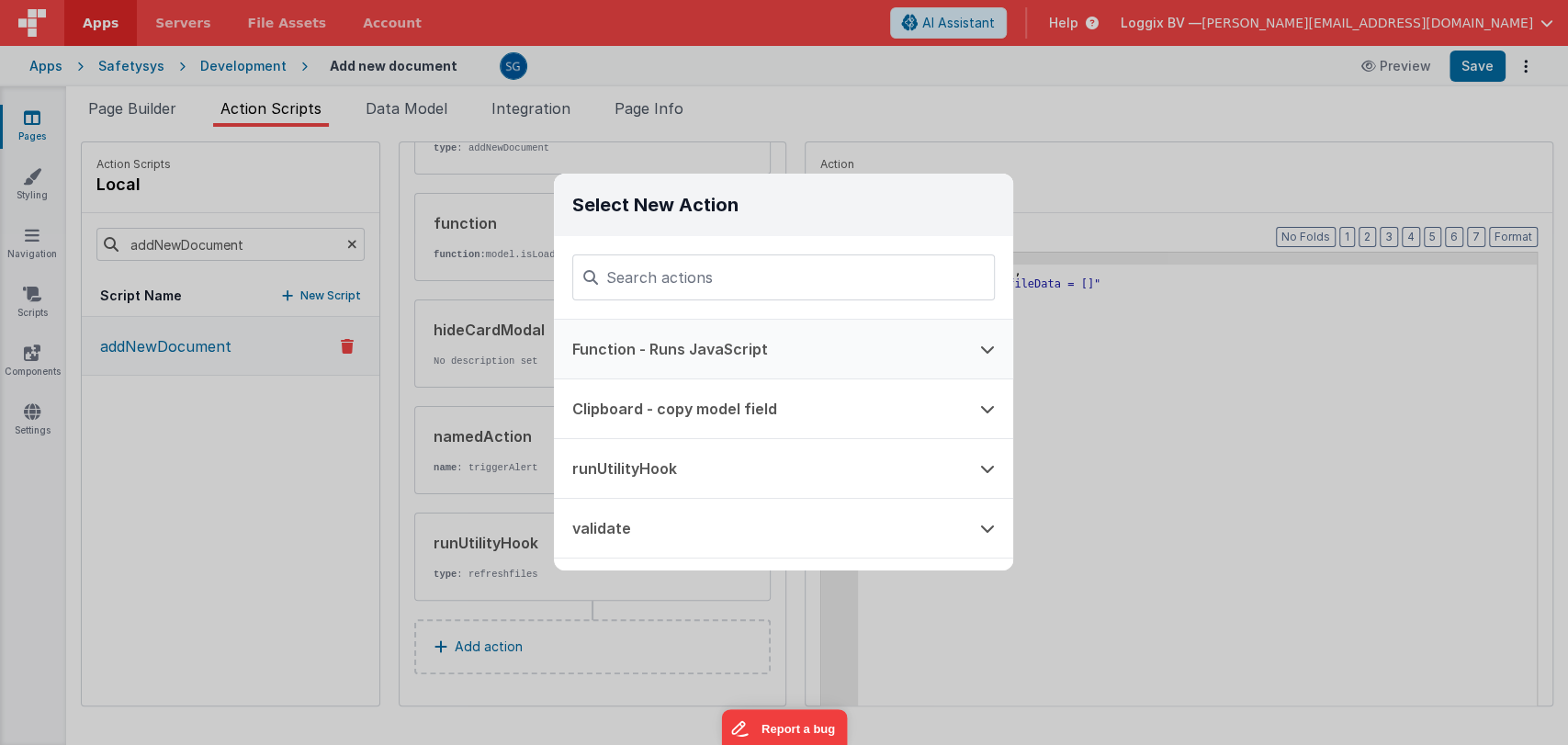
click at [662, 341] on button "Function - Runs JavaScript" at bounding box center [758, 349] width 408 height 59
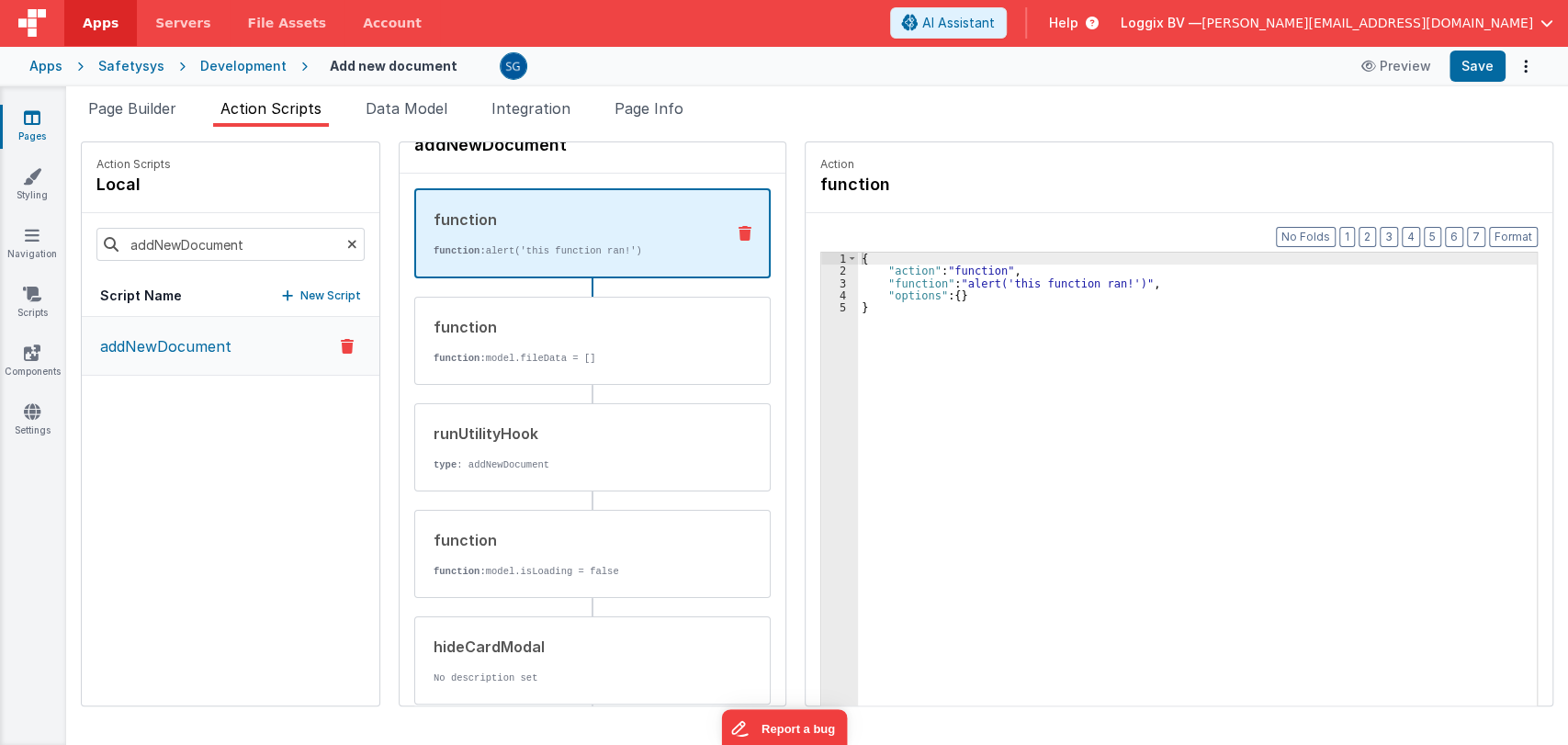
scroll to position [0, 0]
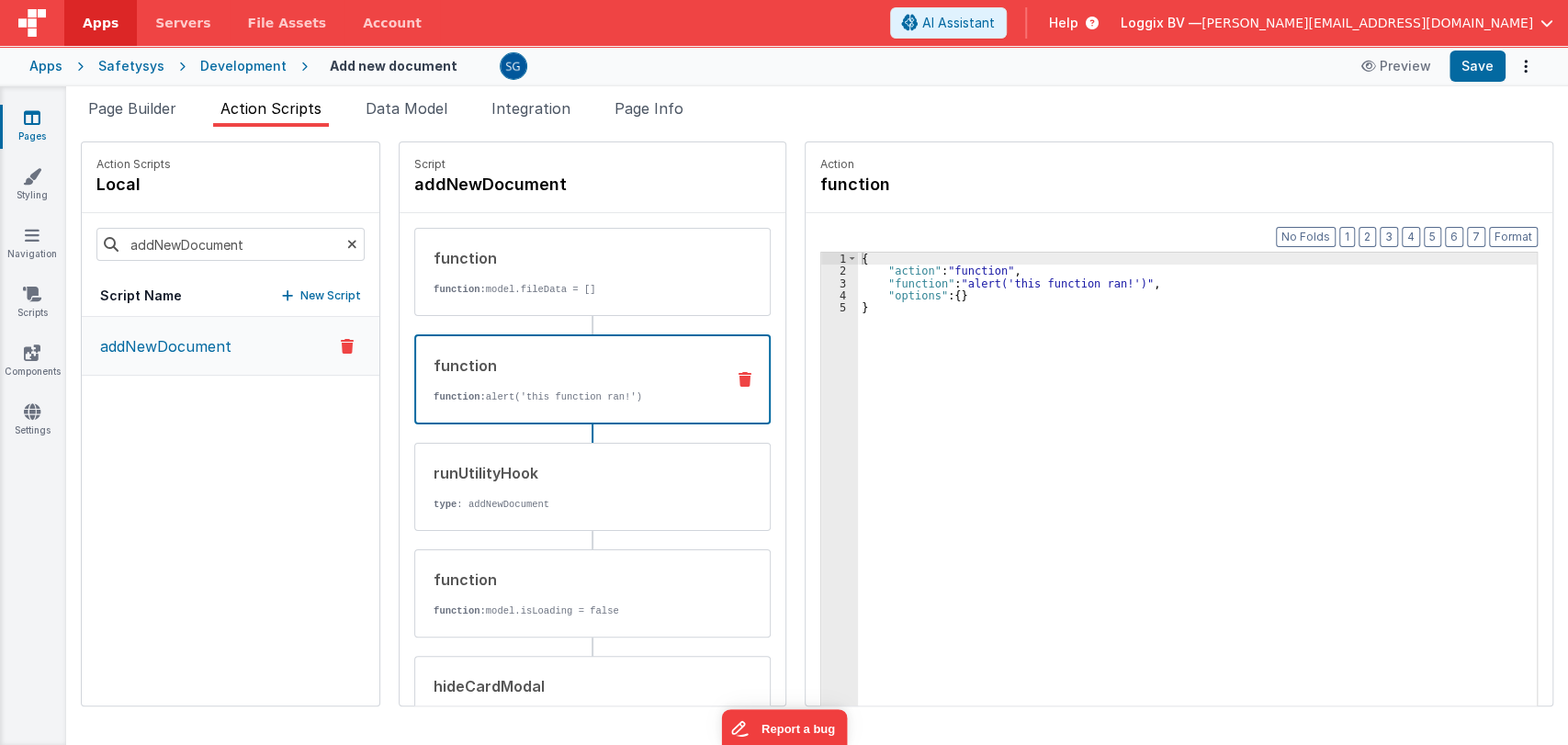
click at [544, 376] on div "function function: alert('this function ran!')" at bounding box center [563, 379] width 294 height 50
click at [821, 282] on div "3" at bounding box center [839, 282] width 37 height 12
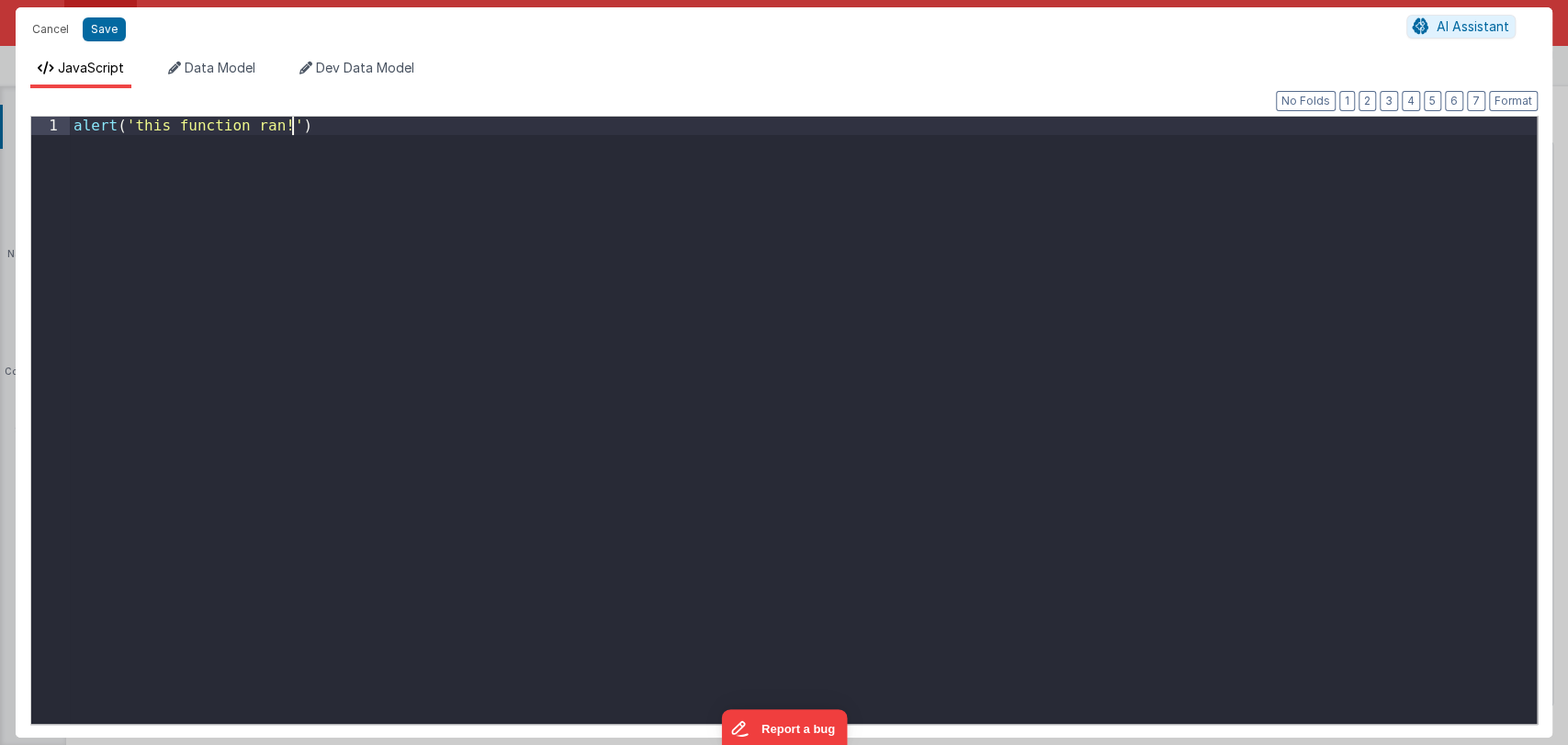
click at [820, 282] on div "alert ( 'this function ran!' )" at bounding box center [803, 438] width 1466 height 643
click at [397, 142] on div "alert ( 'this function ran!' )" at bounding box center [803, 438] width 1466 height 643
click at [397, 142] on div "alert ( 'this function ran!' )" at bounding box center [803, 419] width 1466 height 607
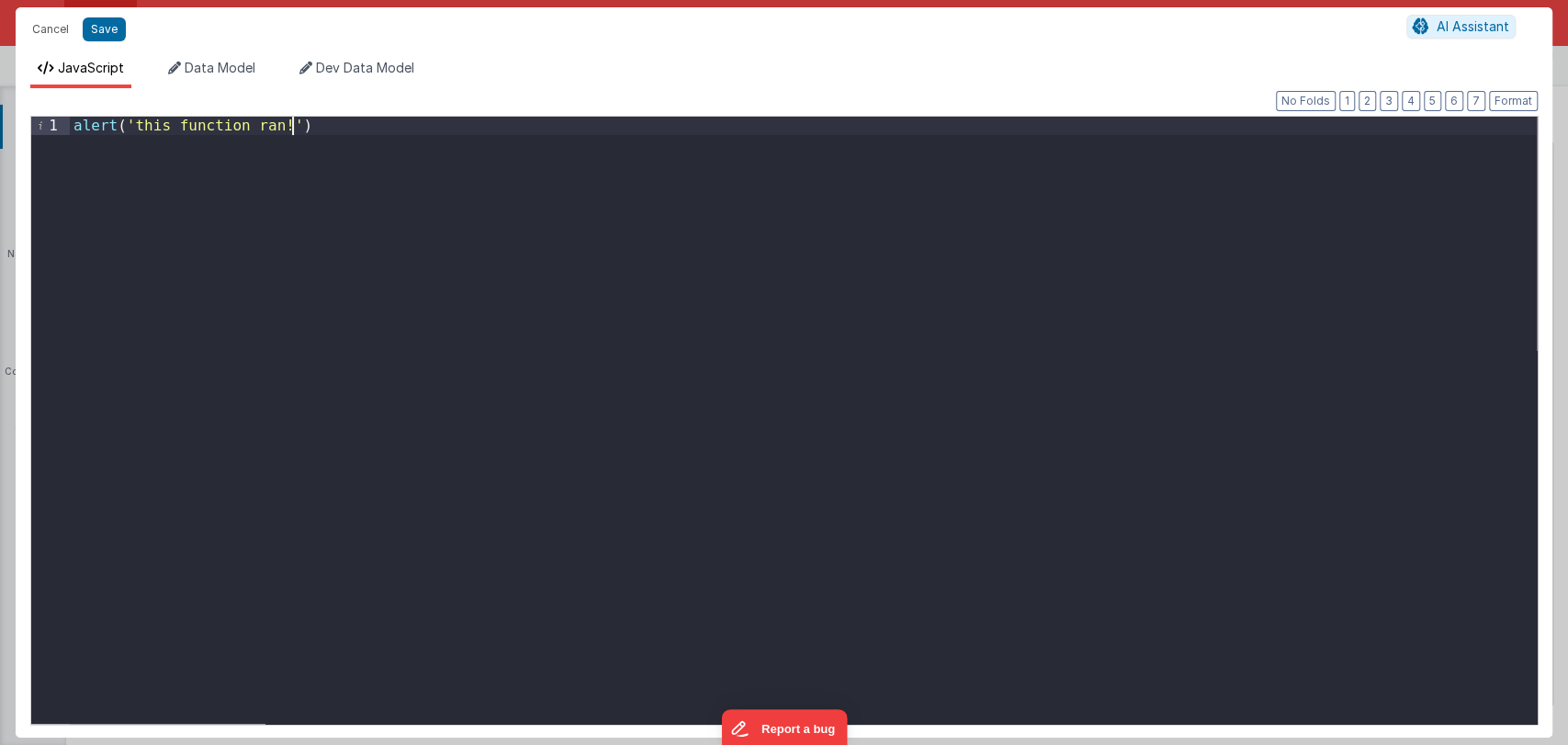
click at [389, 137] on div "alert ( 'this function ran!' )" at bounding box center [803, 438] width 1466 height 643
click at [98, 26] on button "Save" at bounding box center [104, 30] width 43 height 24
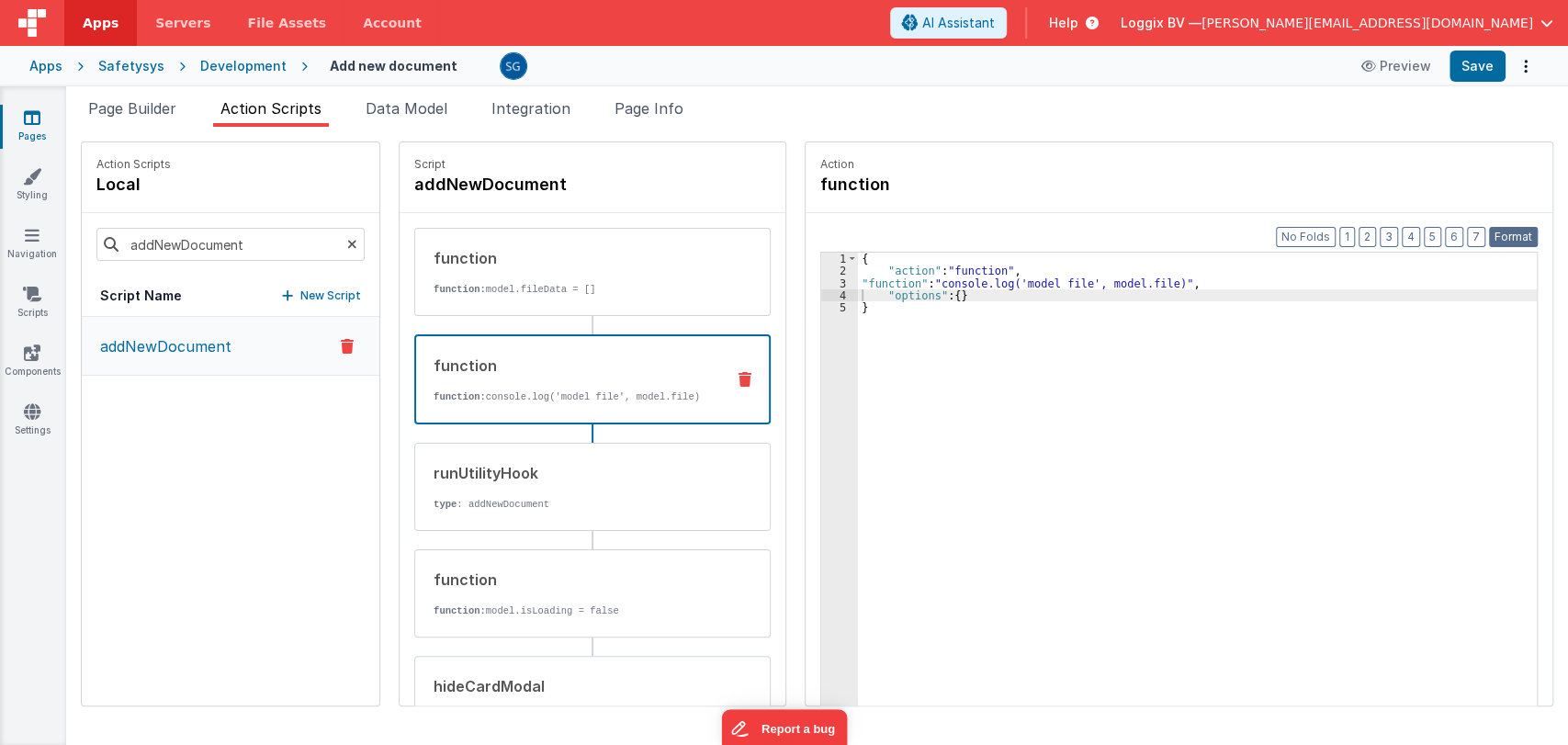
click at [1509, 230] on button "Format" at bounding box center [1513, 237] width 49 height 20
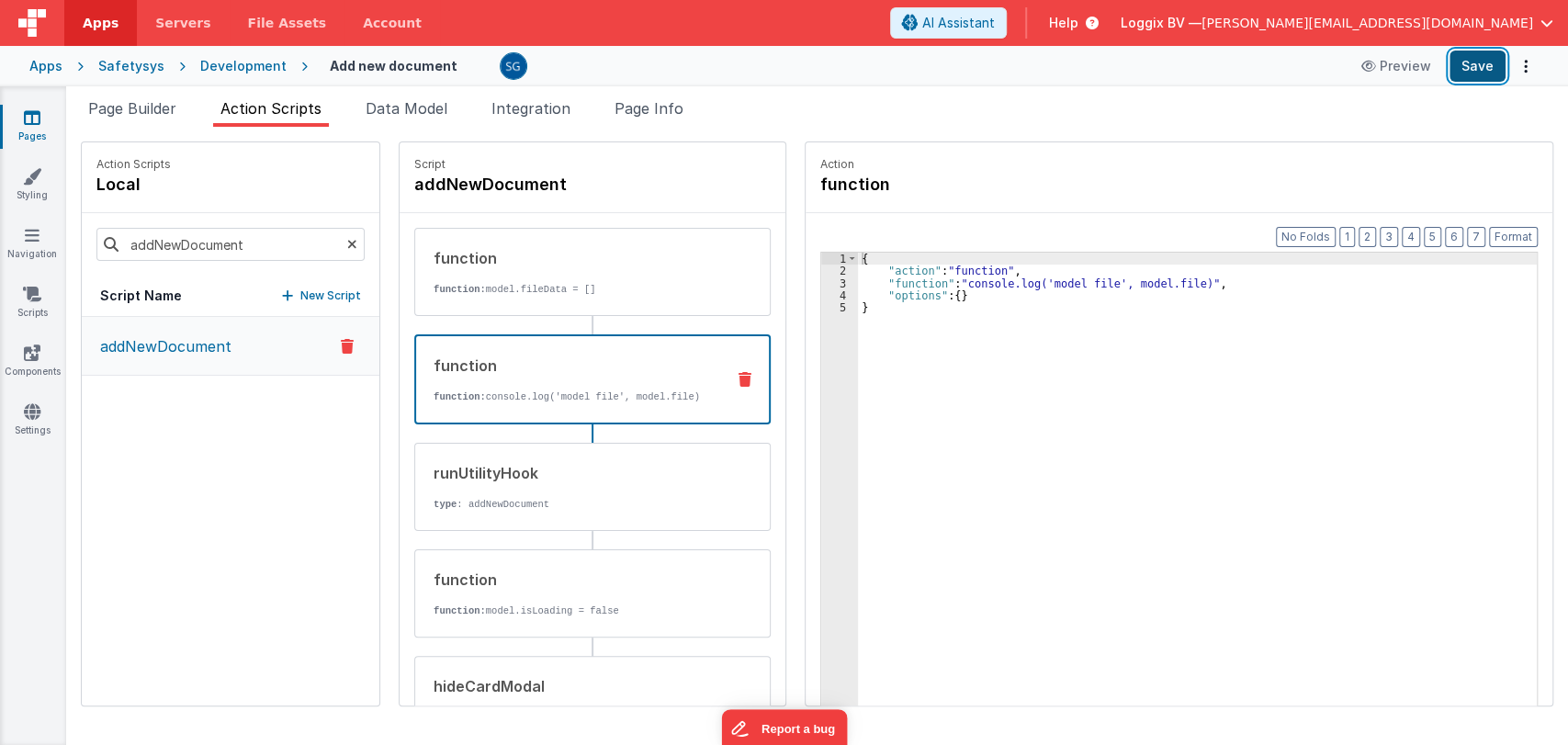
click at [1477, 74] on button "Save" at bounding box center [1478, 66] width 56 height 31
click at [160, 111] on span "Page Builder" at bounding box center [131, 108] width 88 height 18
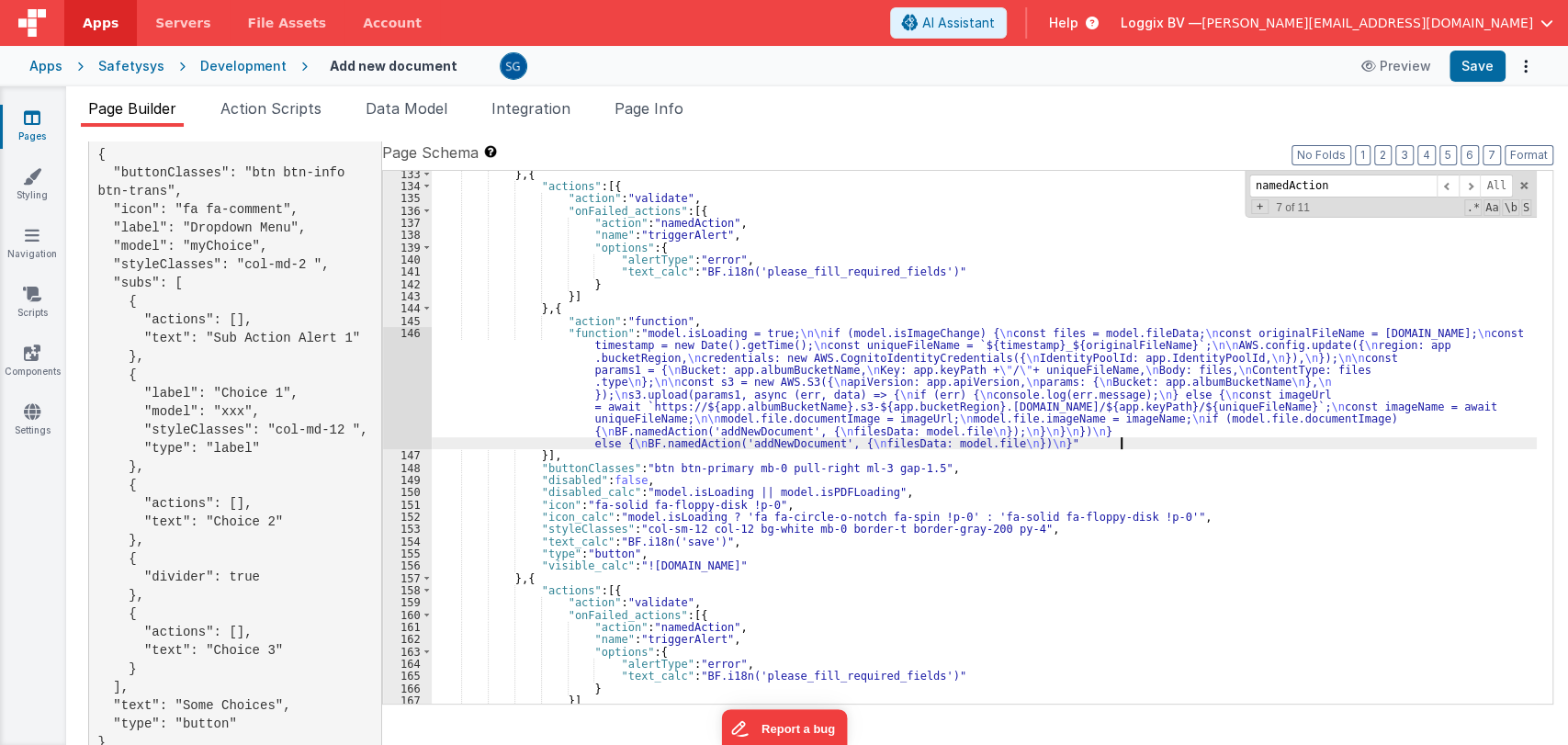
click at [1191, 442] on div "} , { "actions" : [{ "action" : "validate" , "onFailed_actions" : [{ "action" :…" at bounding box center [983, 447] width 1105 height 558
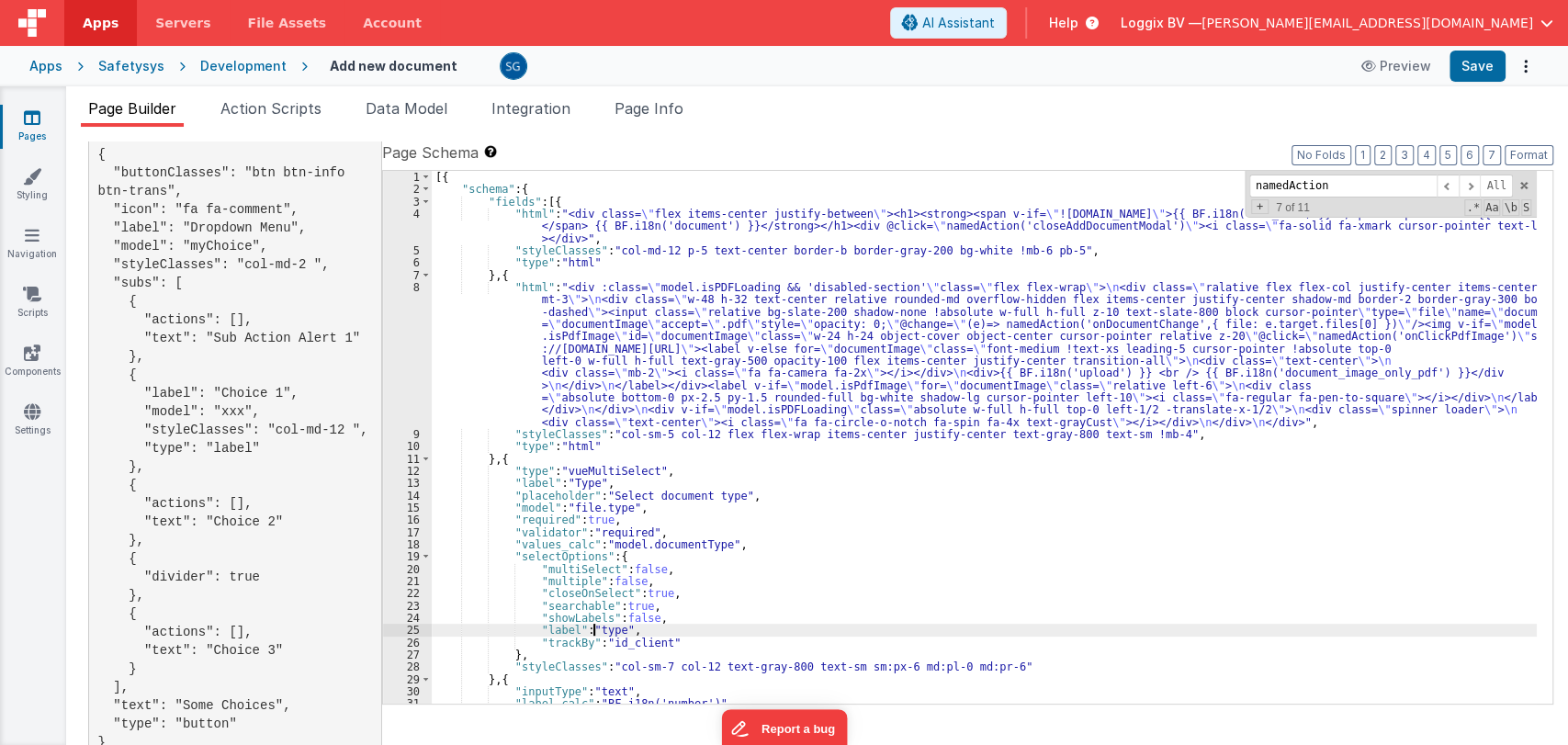
click at [593, 628] on div "[{ "schema" : { "fields" : [{ "html" : "<div class= \" flex items-center justif…" at bounding box center [983, 450] width 1105 height 558
click at [640, 627] on div "[{ "schema" : { "fields" : [{ "html" : "<div class= \" flex items-center justif…" at bounding box center [983, 450] width 1105 height 558
click at [1484, 73] on button "Save" at bounding box center [1478, 66] width 56 height 31
click at [572, 630] on div "[{ "schema" : { "fields" : [{ "html" : "<div class= \" flex items-center justif…" at bounding box center [983, 450] width 1105 height 558
click at [624, 627] on div "[{ "schema" : { "fields" : [{ "html" : "<div class= \" flex items-center justif…" at bounding box center [983, 450] width 1105 height 558
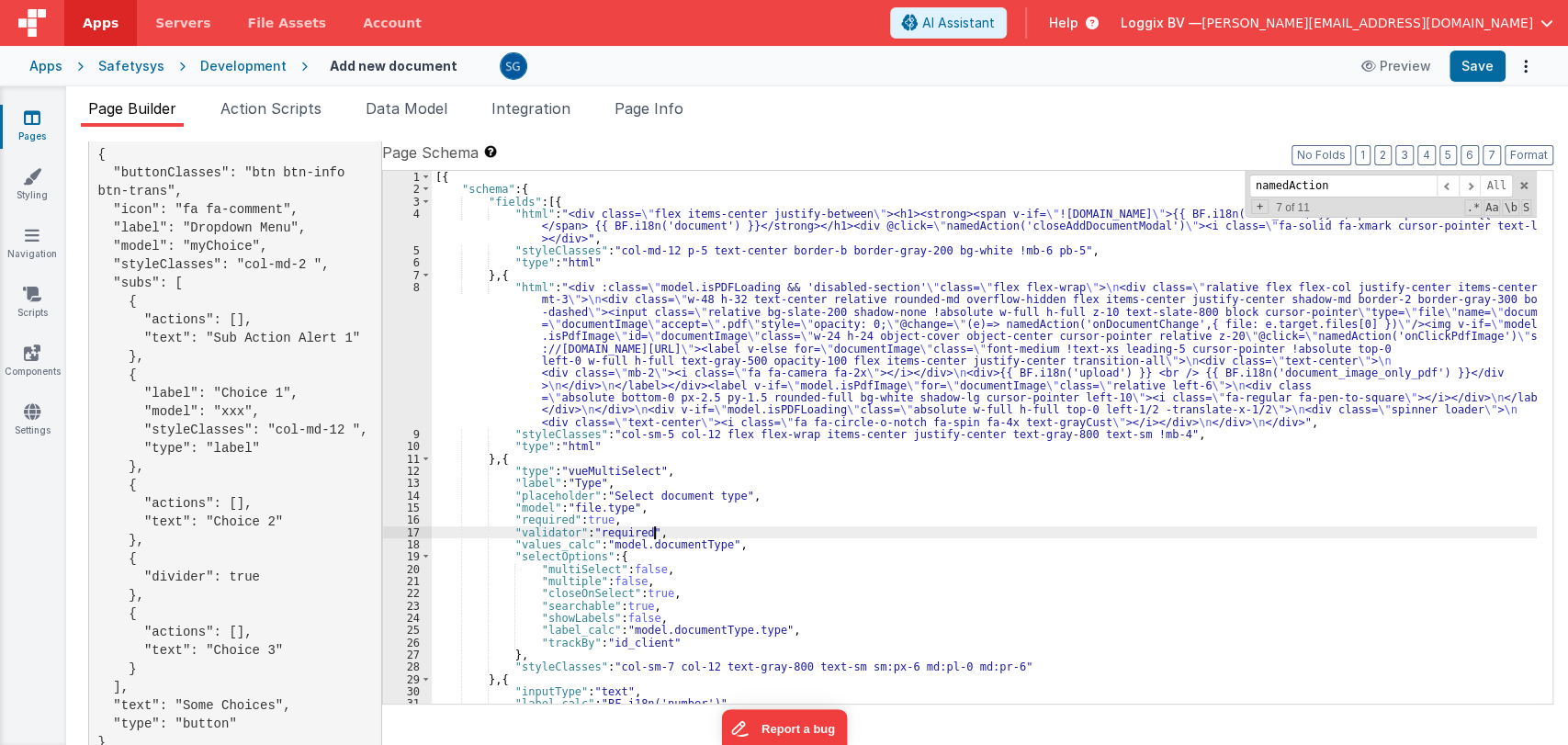
click at [680, 537] on div "[{ "schema" : { "fields" : [{ "html" : "<div class= \" flex items-center justif…" at bounding box center [983, 450] width 1105 height 558
click at [680, 536] on div "[{ "schema" : { "fields" : [{ "html" : "<div class= \" flex items-center justif…" at bounding box center [983, 450] width 1105 height 558
click at [679, 546] on div "[{ "schema" : { "fields" : [{ "html" : "<div class= \" flex items-center justif…" at bounding box center [983, 450] width 1105 height 558
click at [693, 630] on div "[{ "schema" : { "fields" : [{ "html" : "<div class= \" flex items-center justif…" at bounding box center [983, 450] width 1105 height 558
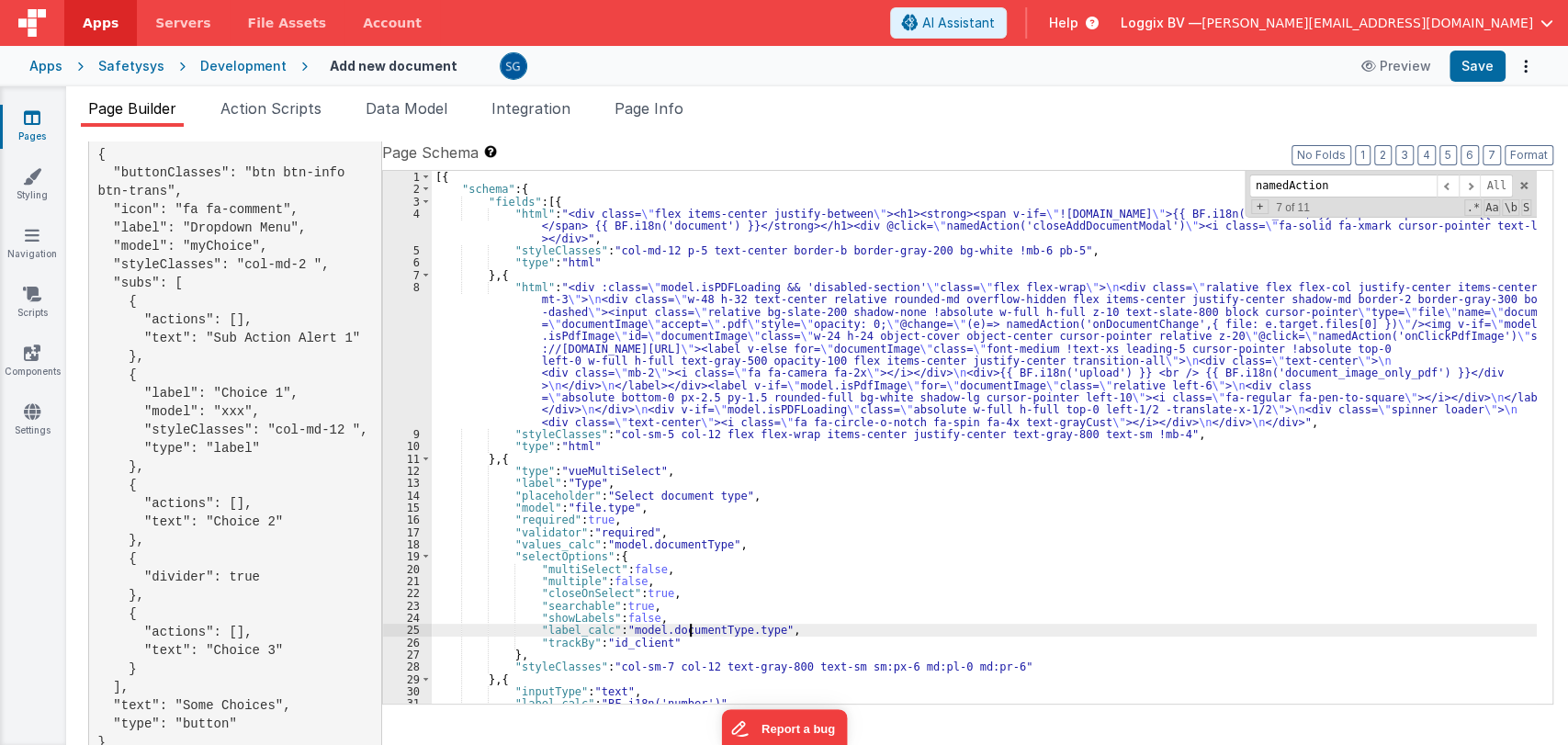
click at [692, 629] on div "[{ "schema" : { "fields" : [{ "html" : "<div class= \" flex items-center justif…" at bounding box center [983, 450] width 1105 height 558
click at [1478, 56] on button "Save" at bounding box center [1478, 66] width 56 height 31
click at [636, 631] on div "[{ "schema" : { "fields" : [{ "html" : "<div class= \" flex items-center justif…" at bounding box center [983, 450] width 1105 height 558
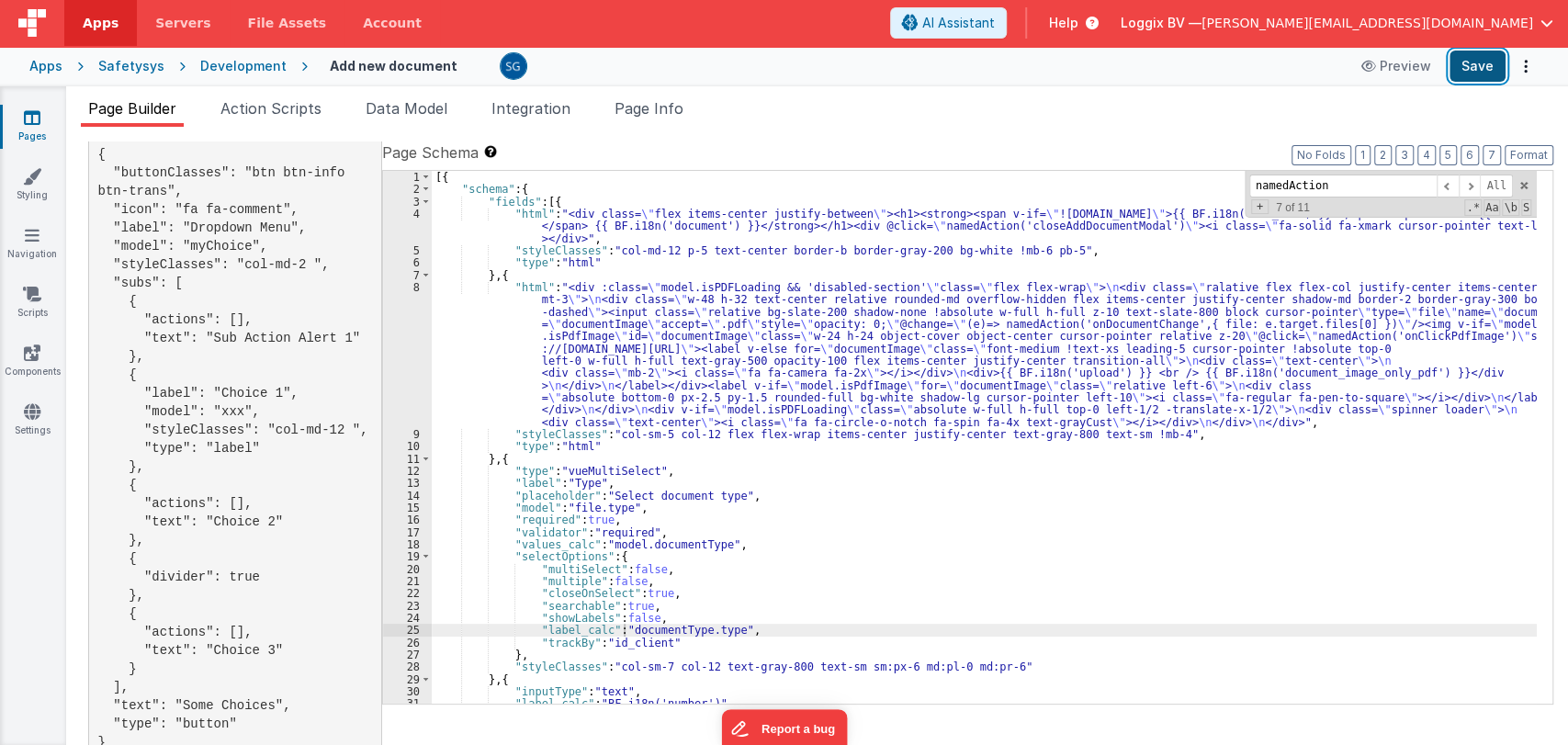
click at [1475, 72] on button "Save" at bounding box center [1478, 66] width 56 height 31
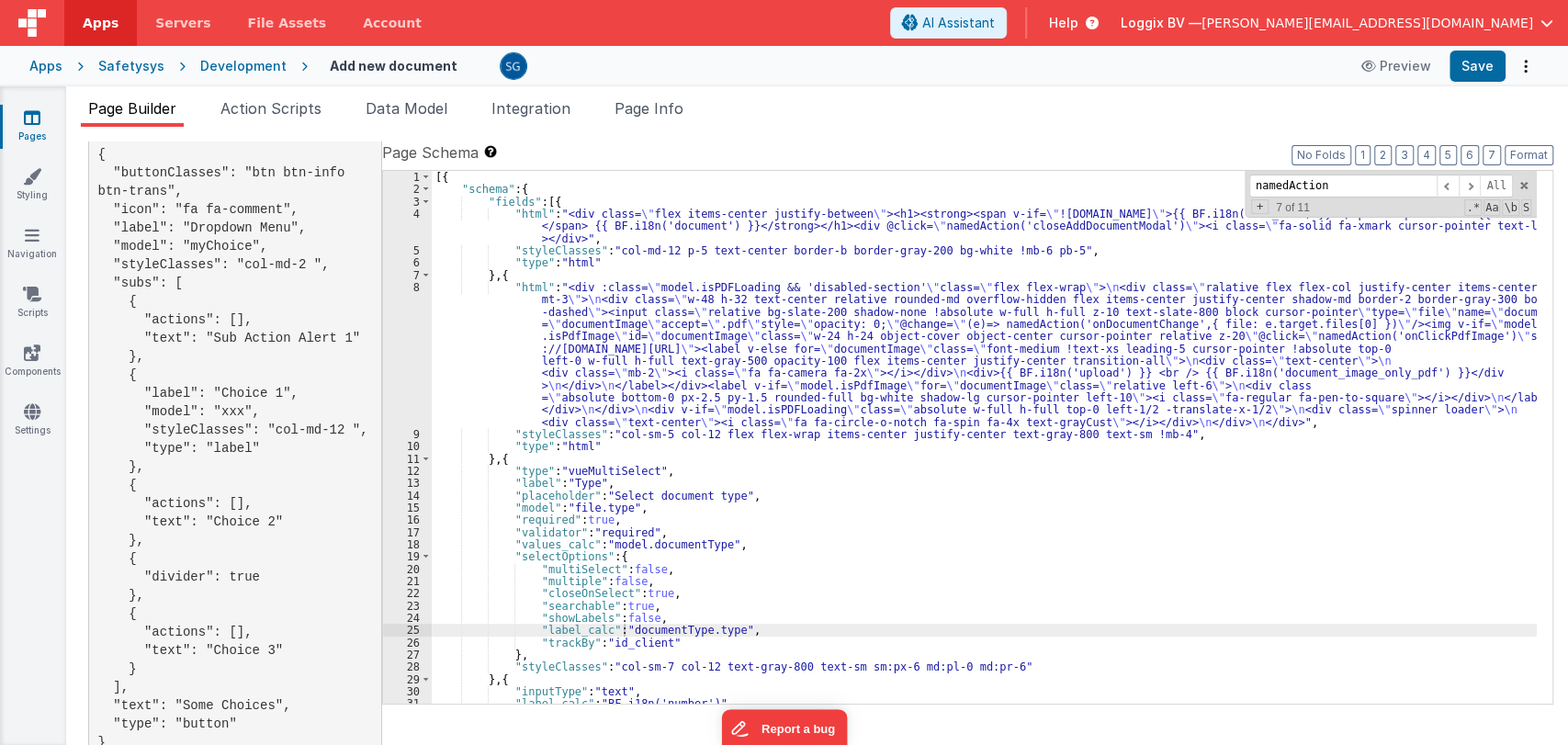
click at [706, 629] on div "[{ "schema" : { "fields" : [{ "html" : "<div class= \" flex items-center justif…" at bounding box center [983, 450] width 1105 height 558
click at [1477, 68] on button "Save" at bounding box center [1478, 66] width 56 height 31
click at [600, 631] on div "[{ "schema" : { "fields" : [{ "html" : "<div class= \" flex items-center justif…" at bounding box center [983, 450] width 1105 height 558
click at [603, 630] on div "[{ "schema" : { "fields" : [{ "html" : "<div class= \" flex items-center justif…" at bounding box center [983, 450] width 1105 height 558
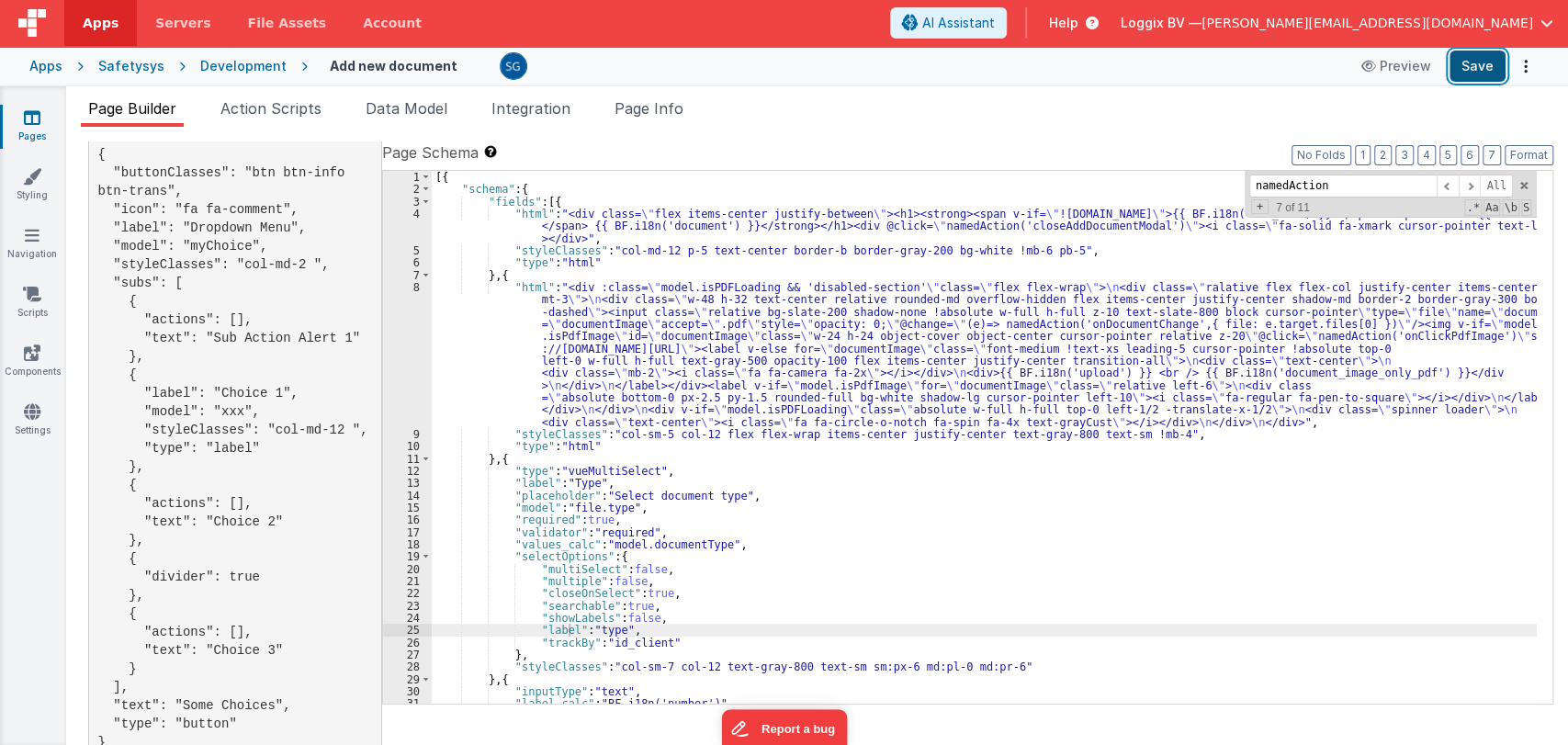
click at [1465, 74] on button "Save" at bounding box center [1478, 66] width 56 height 31
click at [645, 359] on div "[{ "schema" : { "fields" : [{ "html" : "<div class= \" flex items-center justif…" at bounding box center [983, 450] width 1105 height 558
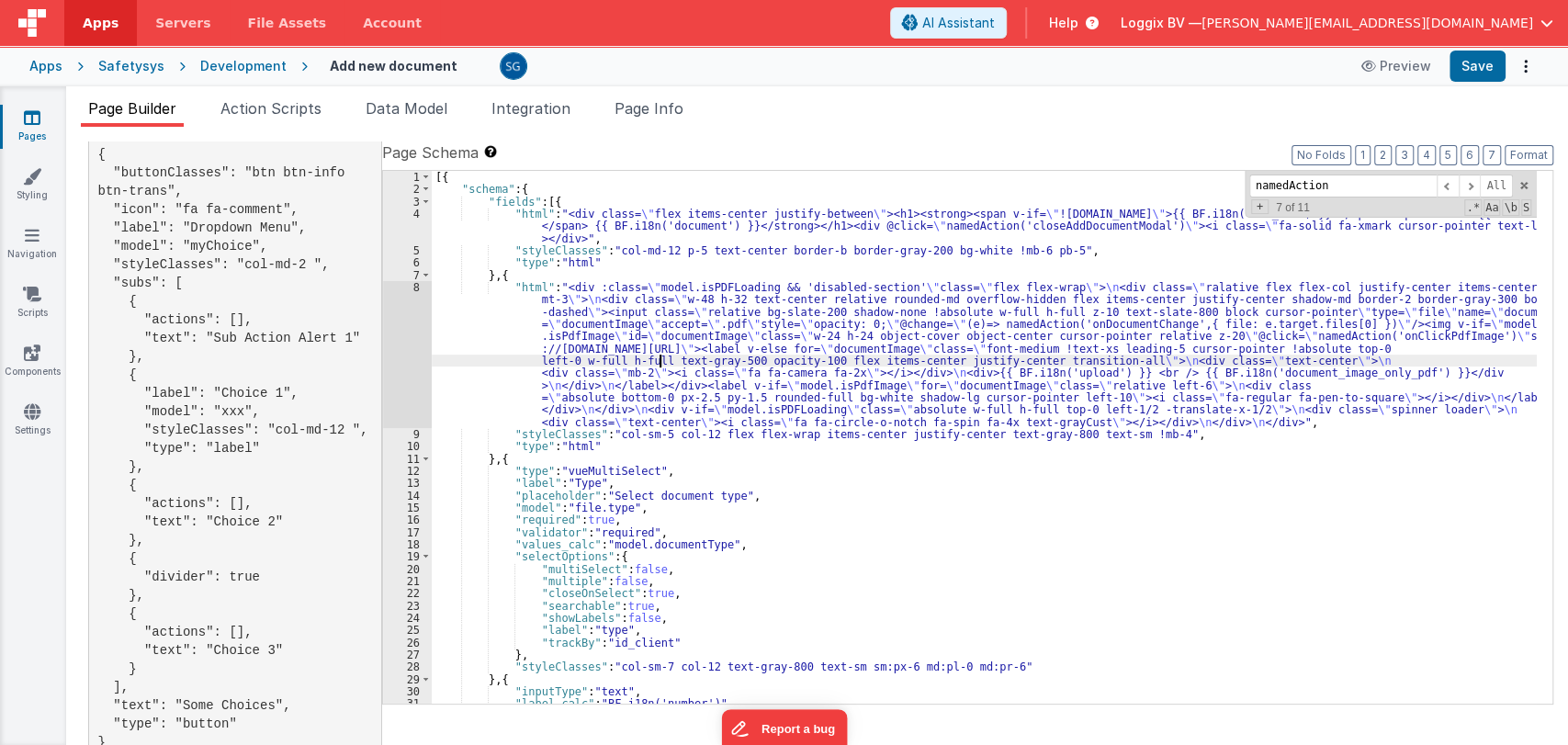
click at [661, 362] on div "[{ "schema" : { "fields" : [{ "html" : "<div class= \" flex items-center justif…" at bounding box center [983, 450] width 1105 height 558
click at [649, 358] on div "[{ "schema" : { "fields" : [{ "html" : "<div class= \" flex items-center justif…" at bounding box center [983, 450] width 1105 height 558
click at [654, 358] on div "[{ "schema" : { "fields" : [{ "html" : "<div class= \" flex items-center justif…" at bounding box center [983, 450] width 1105 height 558
click at [41, 112] on link "Pages" at bounding box center [32, 126] width 66 height 37
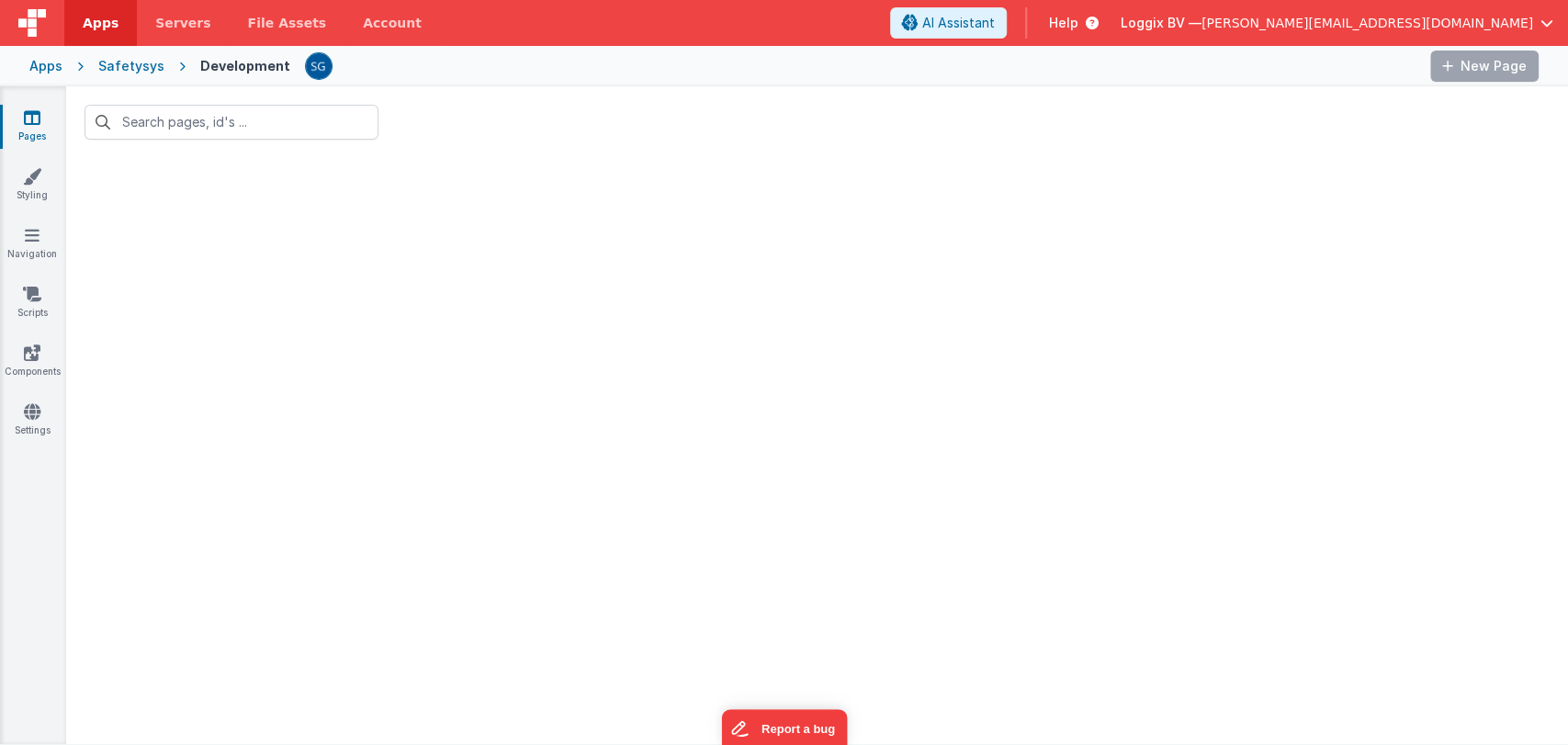
type input "add new document"
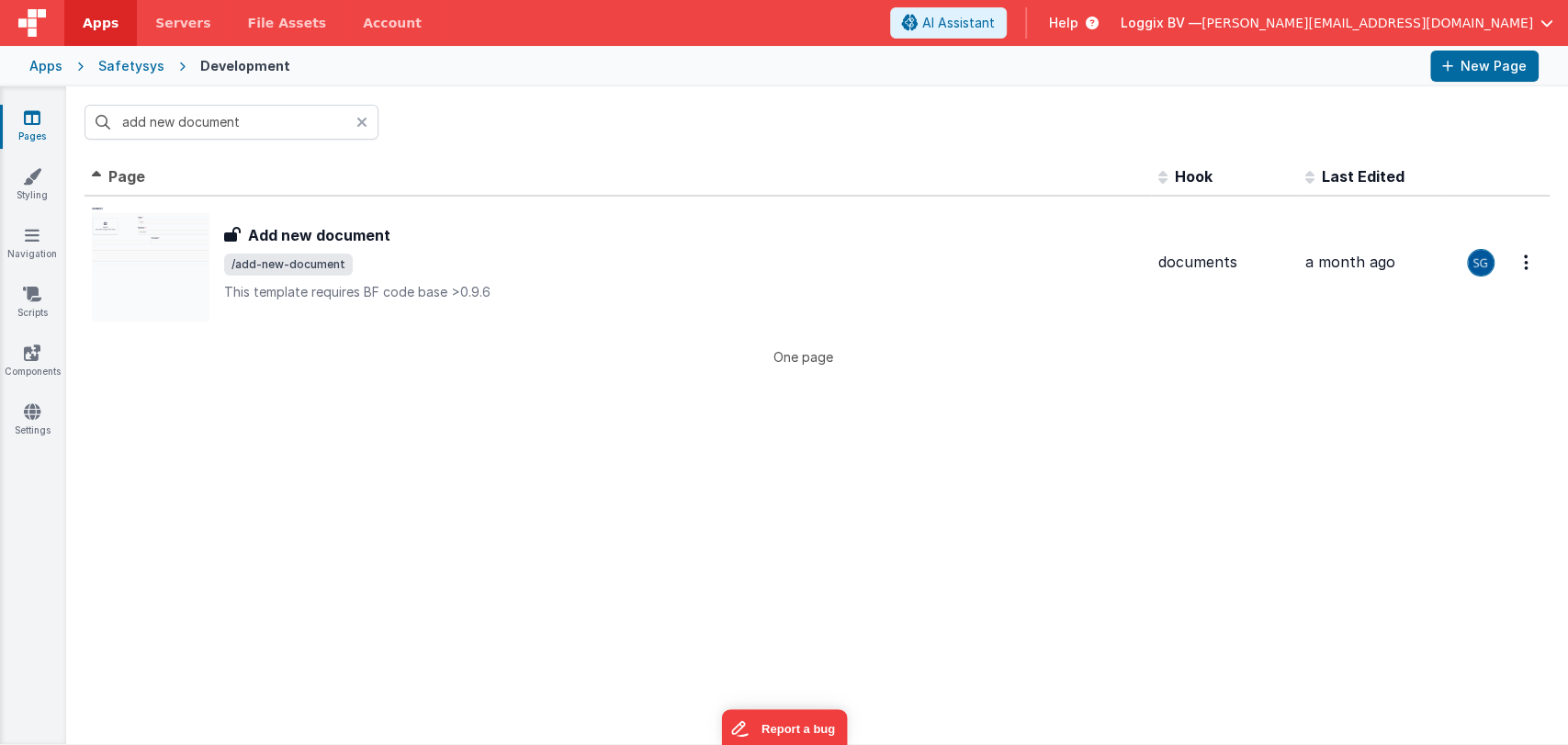
drag, startPoint x: 360, startPoint y: 123, endPoint x: 319, endPoint y: 124, distance: 41.0
click at [360, 123] on icon at bounding box center [362, 122] width 11 height 15
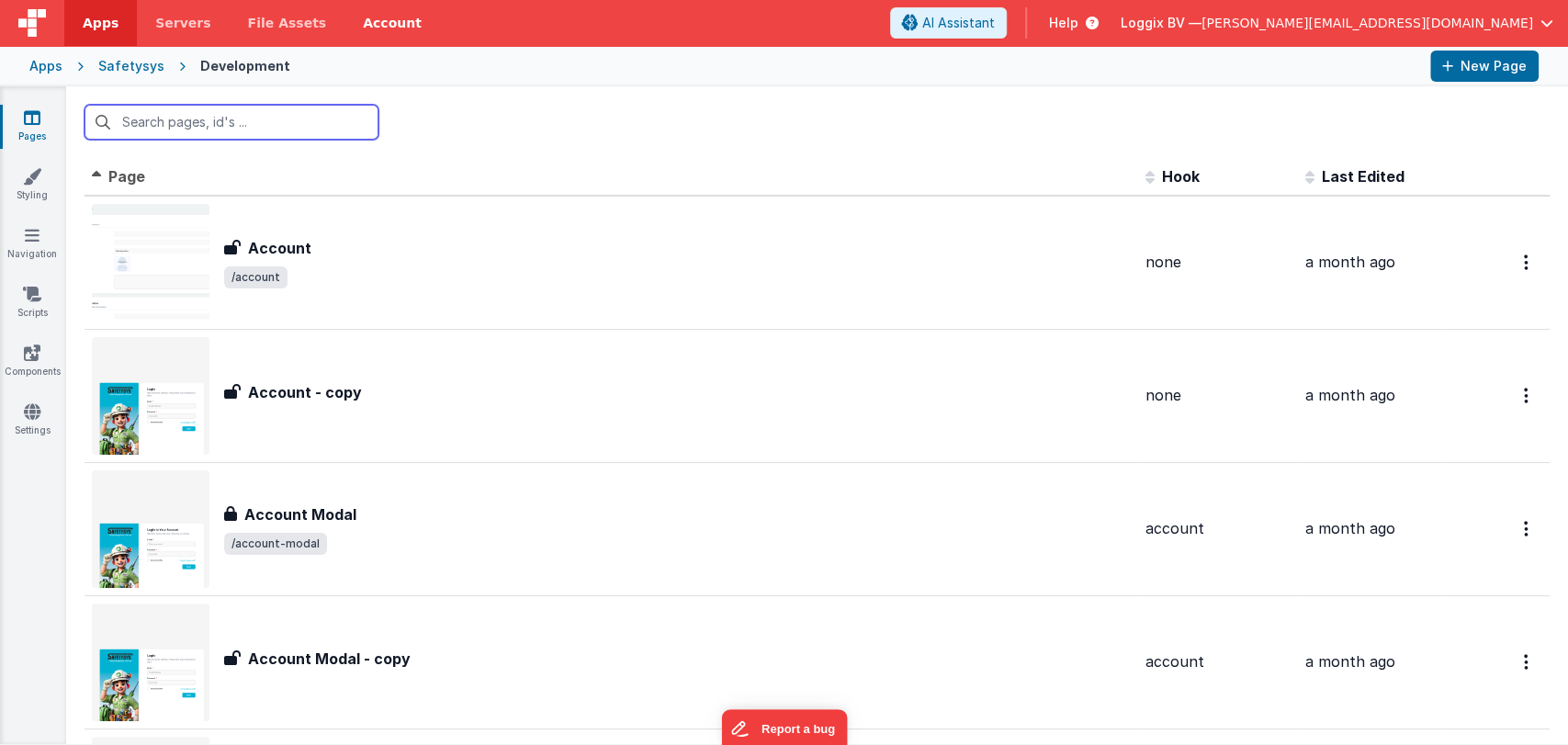
drag, startPoint x: 301, startPoint y: 124, endPoint x: 324, endPoint y: 1, distance: 125.1
click at [301, 123] on input "text" at bounding box center [232, 122] width 294 height 35
click at [254, 119] on input "text" at bounding box center [232, 122] width 294 height 35
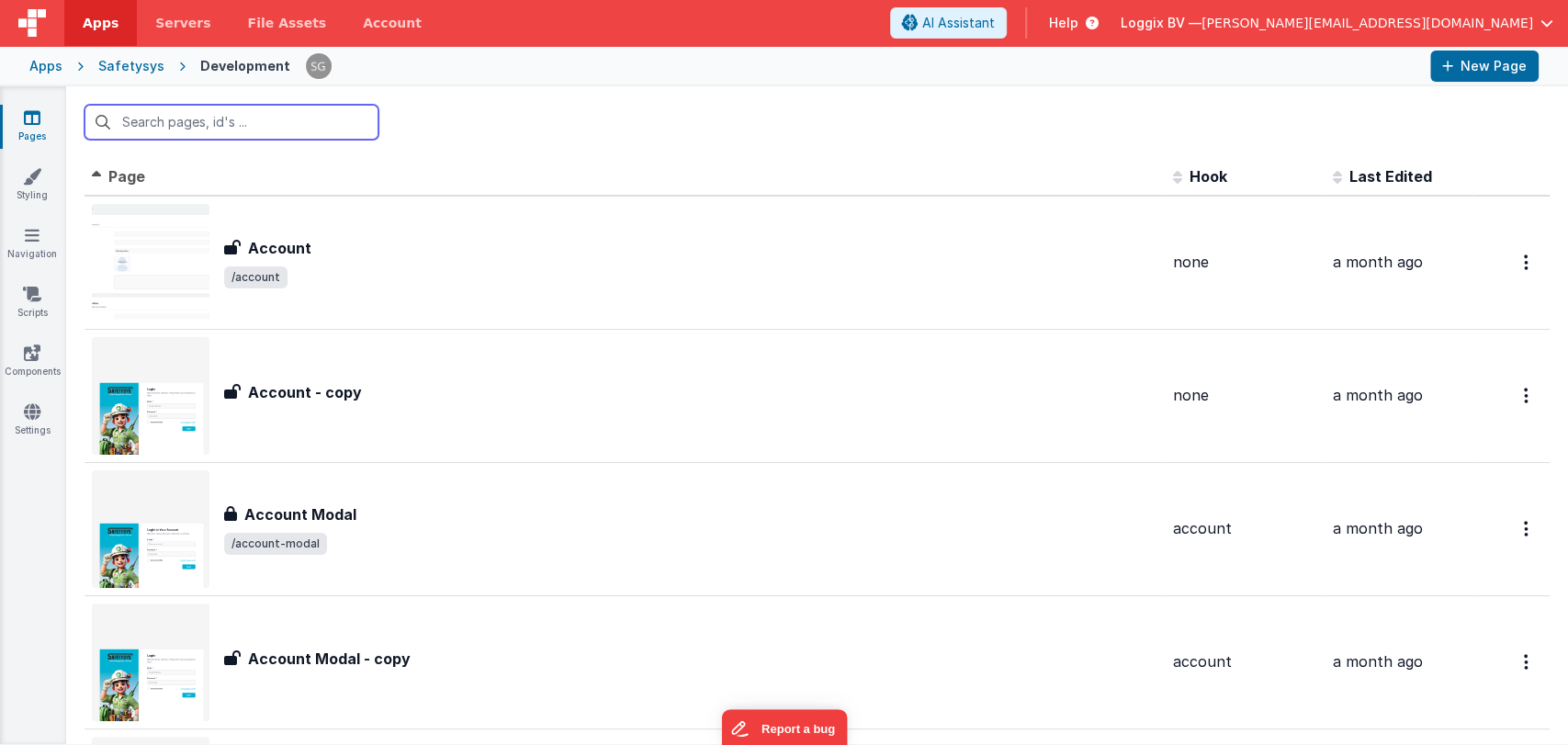
click at [220, 126] on input "text" at bounding box center [232, 122] width 294 height 35
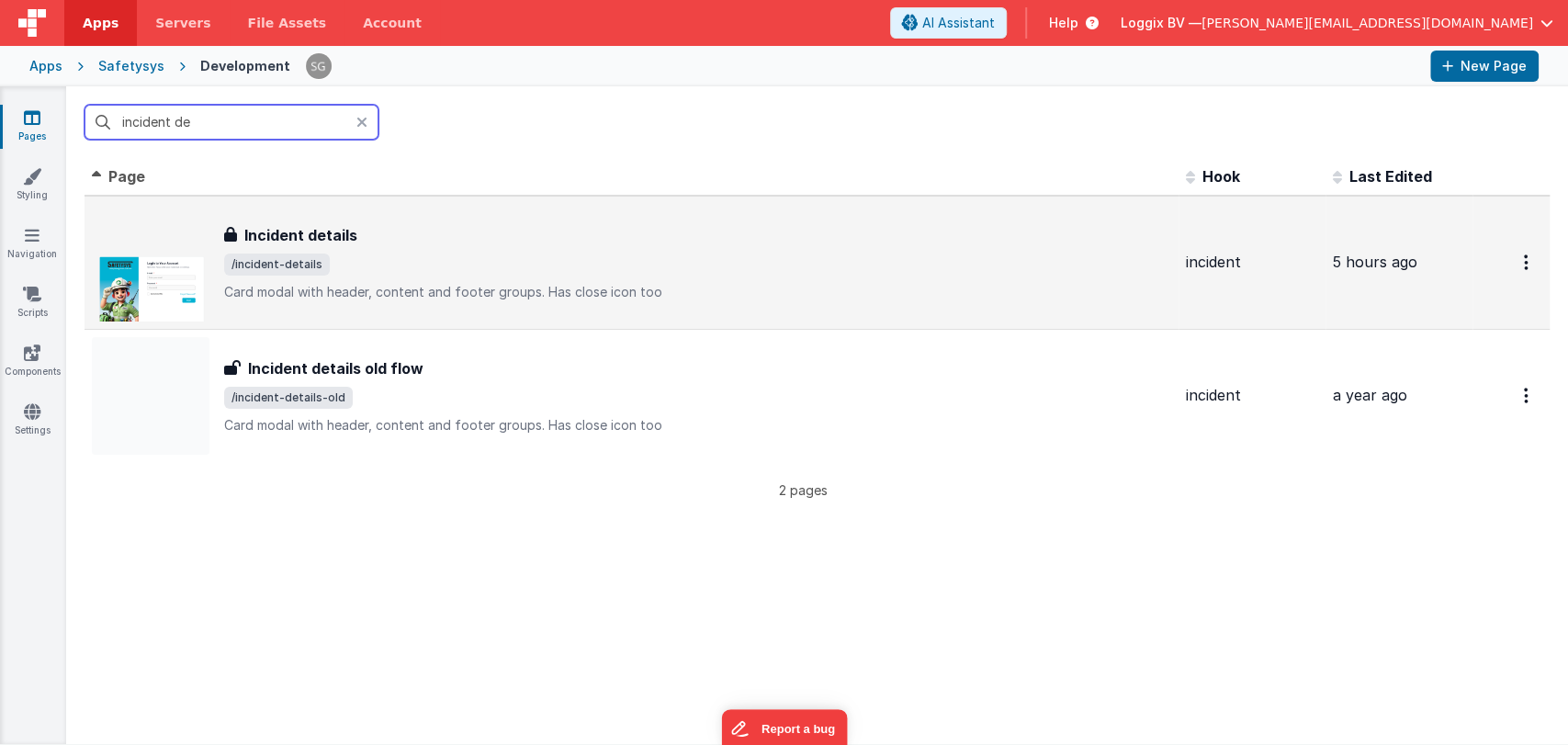
type input "incident de"
click at [349, 240] on h3 "Incident details" at bounding box center [301, 235] width 113 height 22
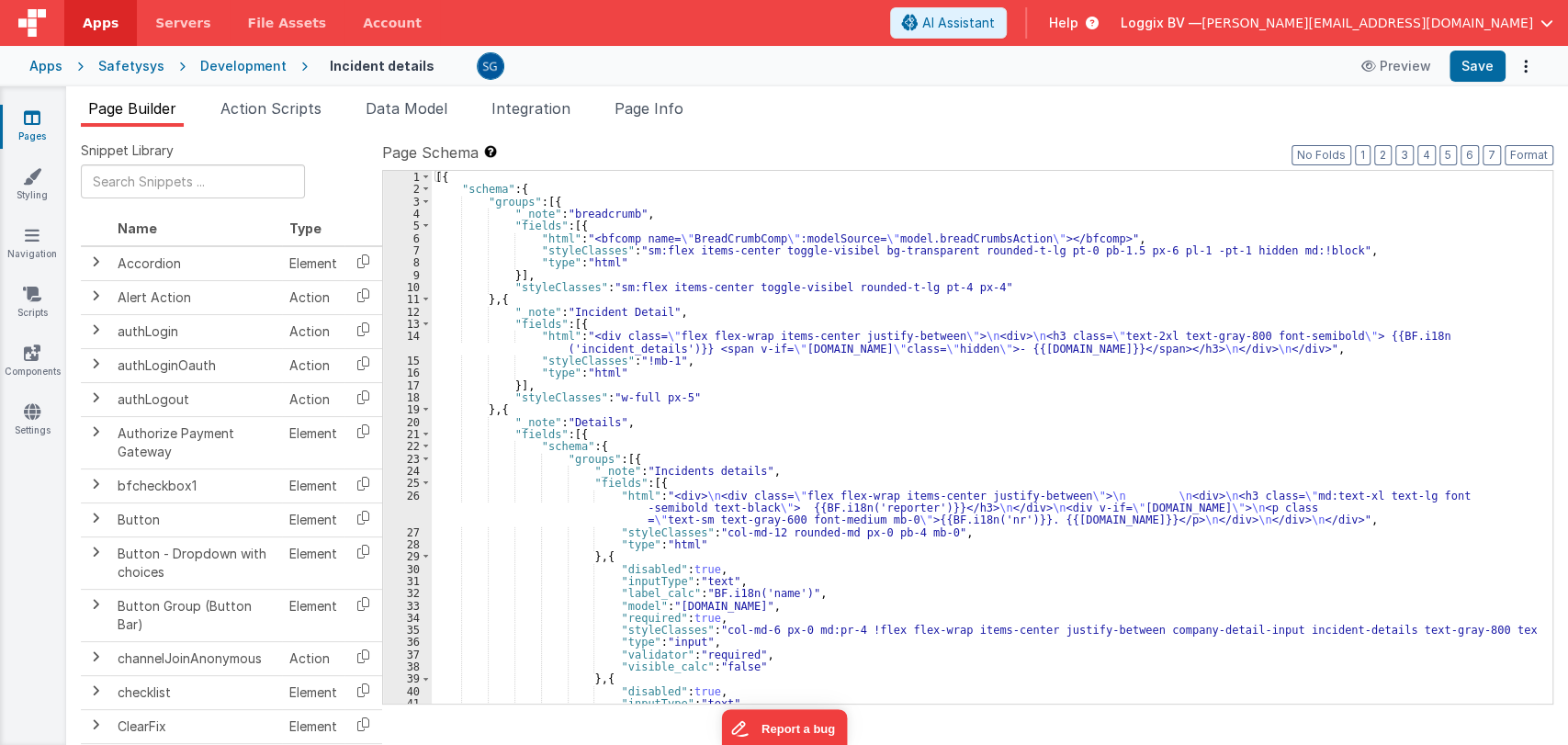
click at [702, 396] on div "[{ "schema" : { "groups" : [{ "_note" : "breadcrumb" , "fields" : [{ "html" : "…" at bounding box center [983, 450] width 1105 height 558
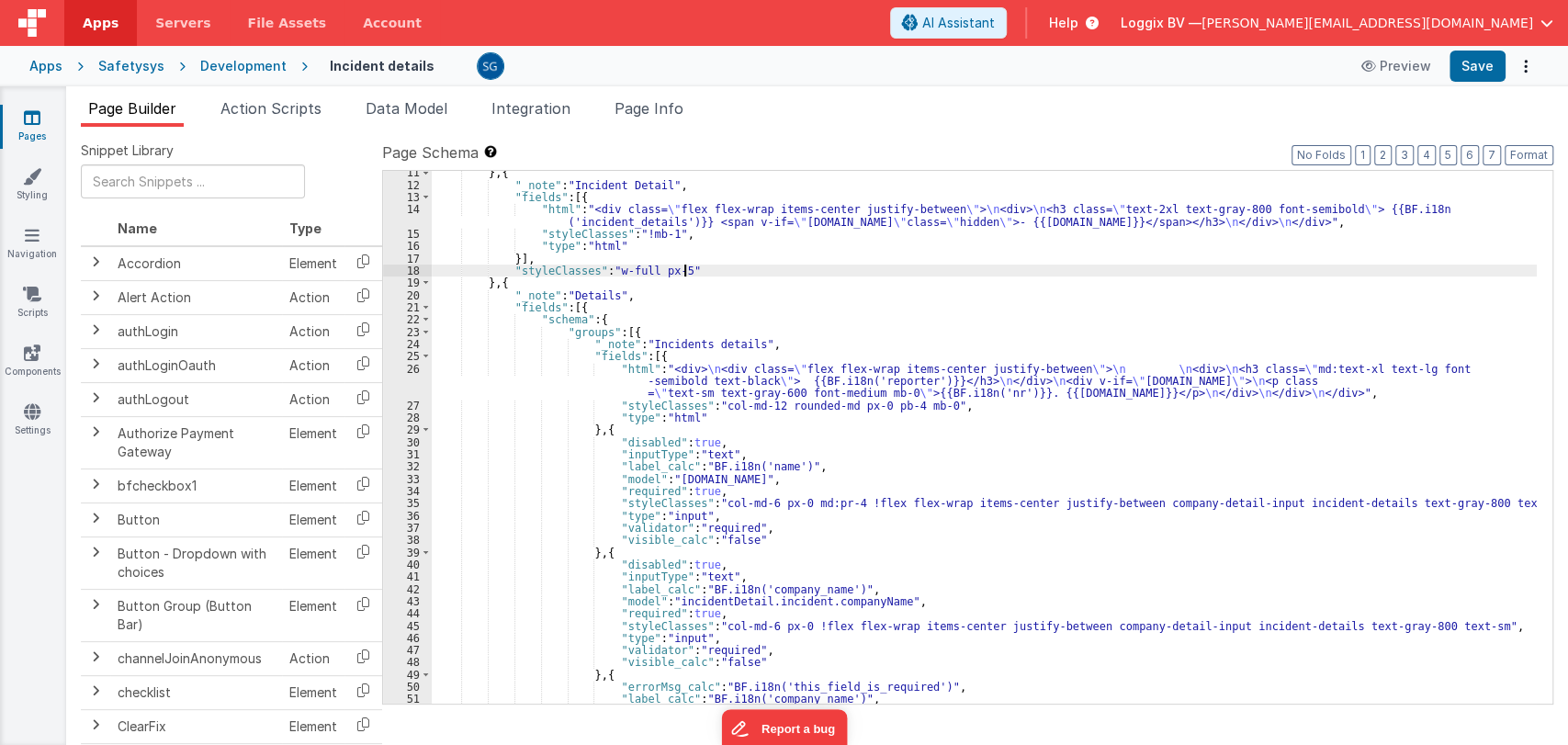
scroll to position [126, 0]
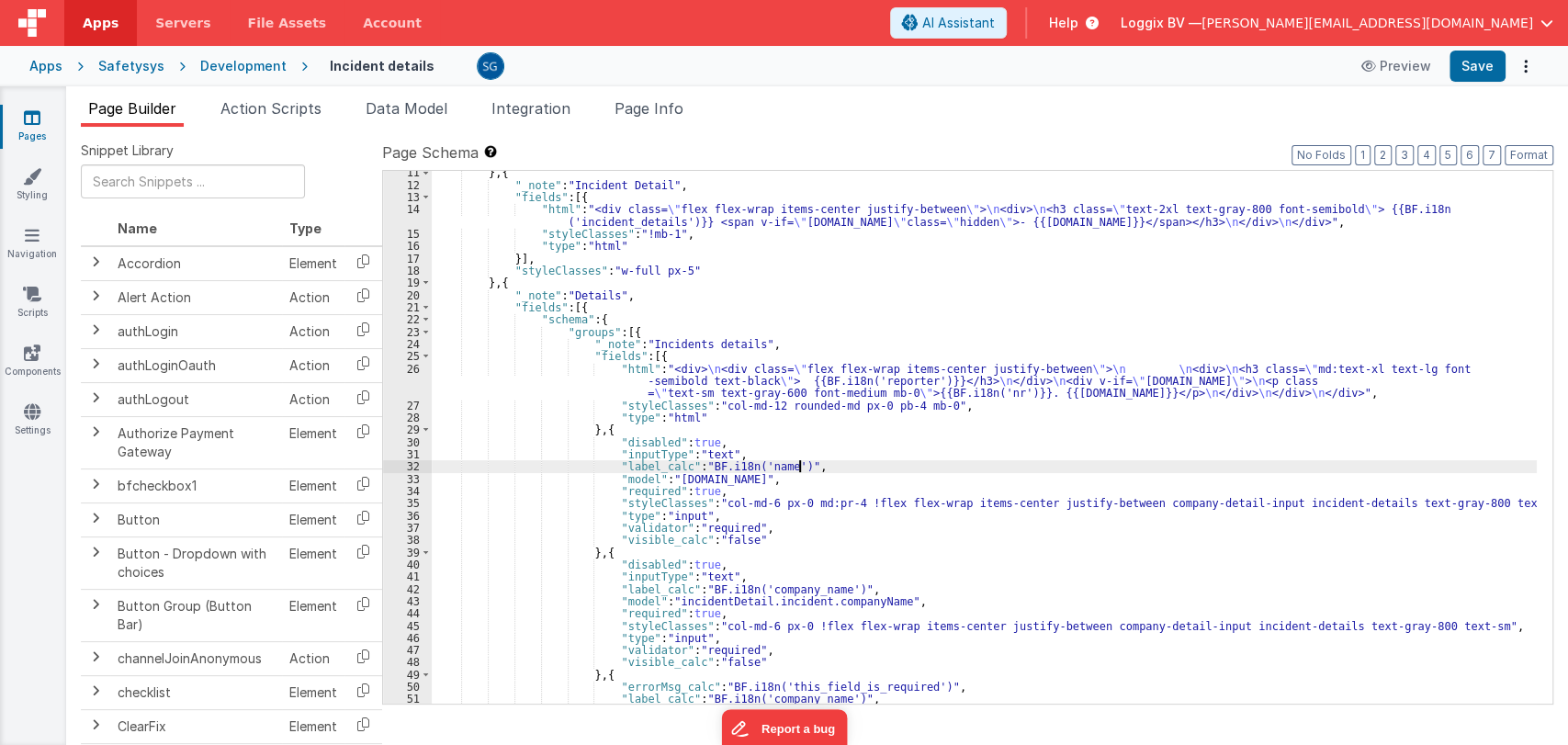
click at [815, 468] on div "} , { "_note" : "Incident Detail" , "fields" : [{ "html" : "<div class= \" flex…" at bounding box center [983, 445] width 1105 height 558
click at [862, 472] on div "} , { "_note" : "Incident Detail" , "fields" : [{ "html" : "<div class= \" flex…" at bounding box center [983, 445] width 1105 height 558
click at [840, 468] on div "} , { "_note" : "Incident Detail" , "fields" : [{ "html" : "<div class= \" flex…" at bounding box center [983, 445] width 1105 height 558
click at [857, 475] on div "} , { "_note" : "Incident Detail" , "fields" : [{ "html" : "<div class= \" flex…" at bounding box center [983, 445] width 1105 height 558
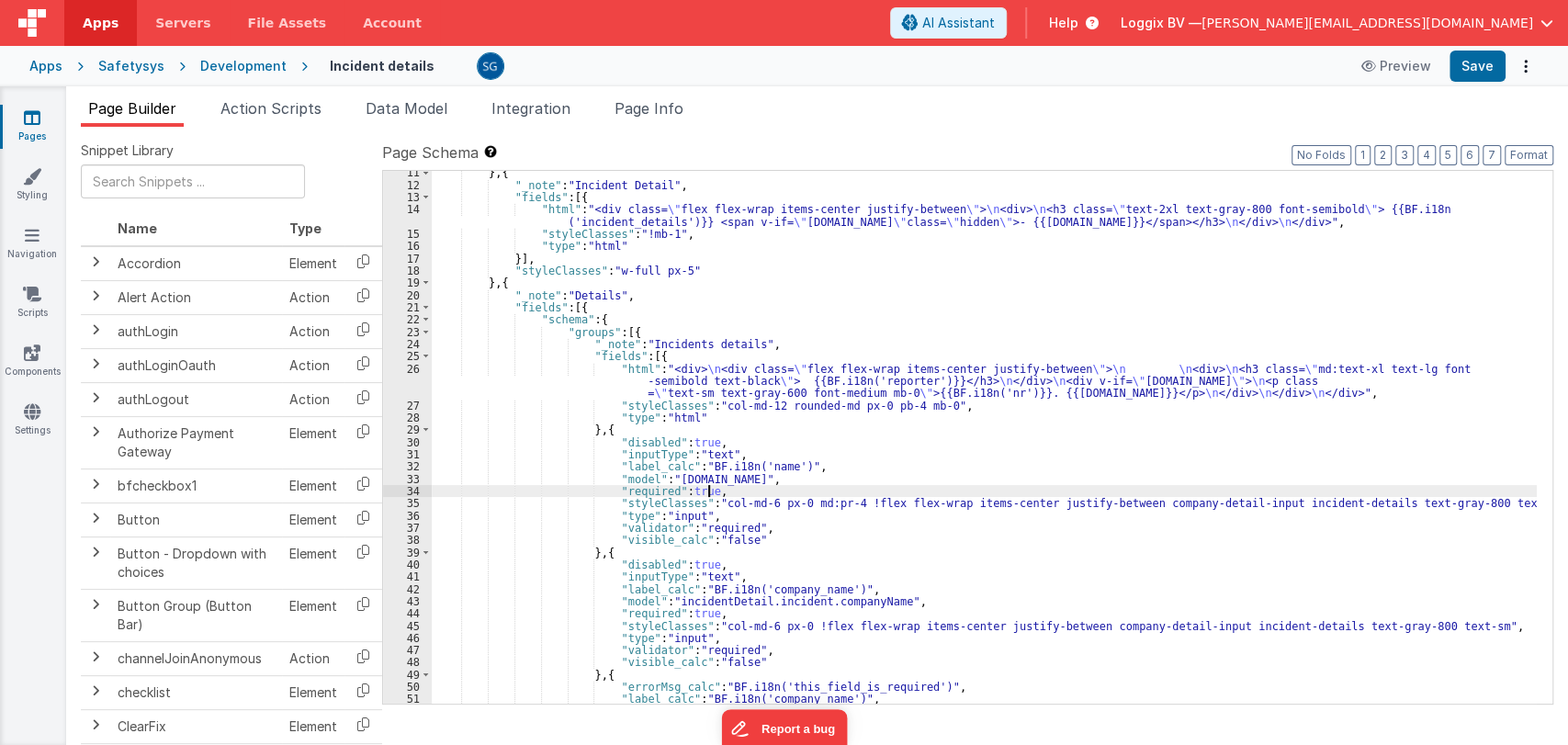
click at [819, 487] on div "} , { "_note" : "Incident Detail" , "fields" : [{ "html" : "<div class= \" flex…" at bounding box center [983, 445] width 1105 height 558
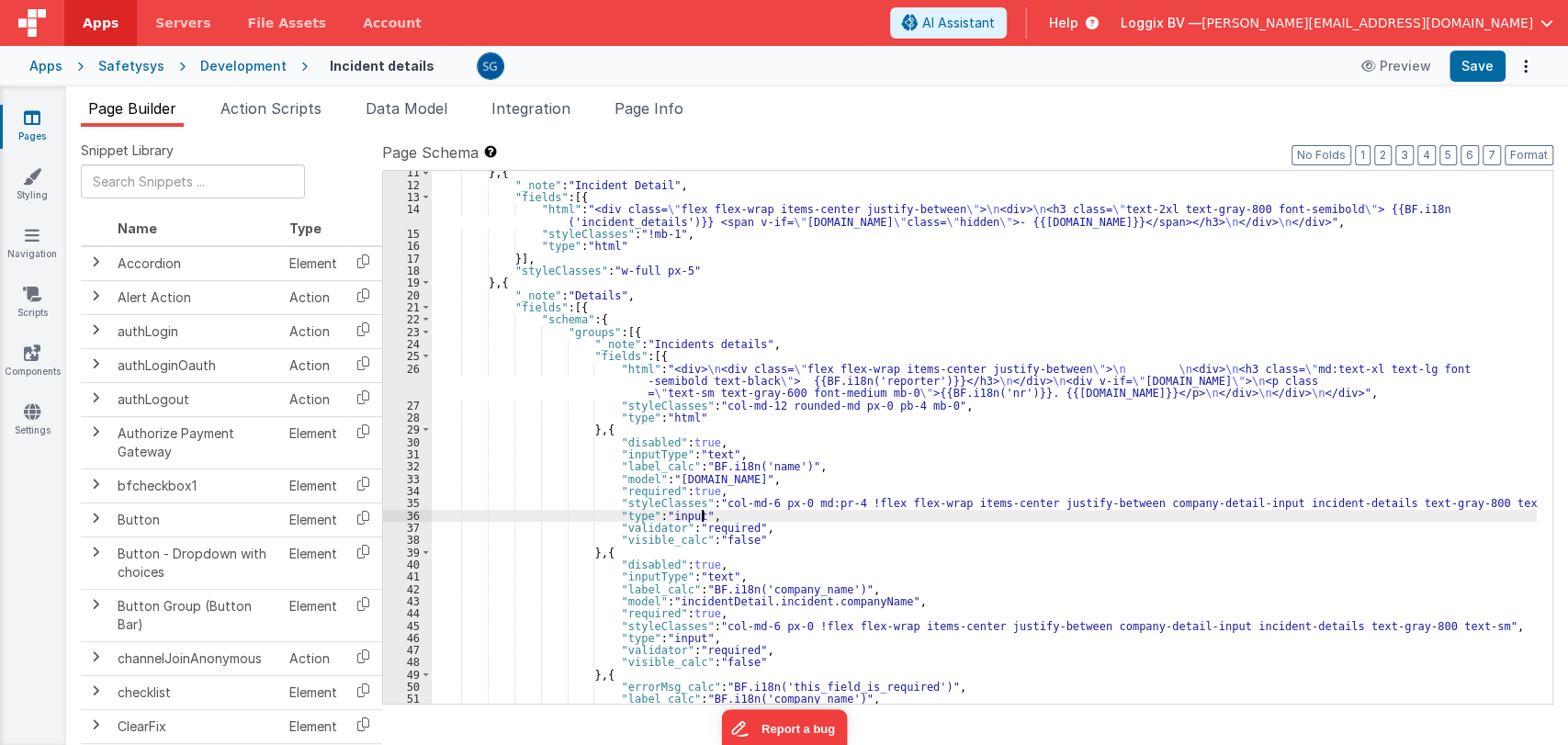
click at [933, 512] on div "} , { "_note" : "Incident Detail" , "fields" : [{ "html" : "<div class= \" flex…" at bounding box center [983, 445] width 1105 height 558
click at [948, 528] on div "} , { "_note" : "Incident Detail" , "fields" : [{ "html" : "<div class= \" flex…" at bounding box center [983, 445] width 1105 height 558
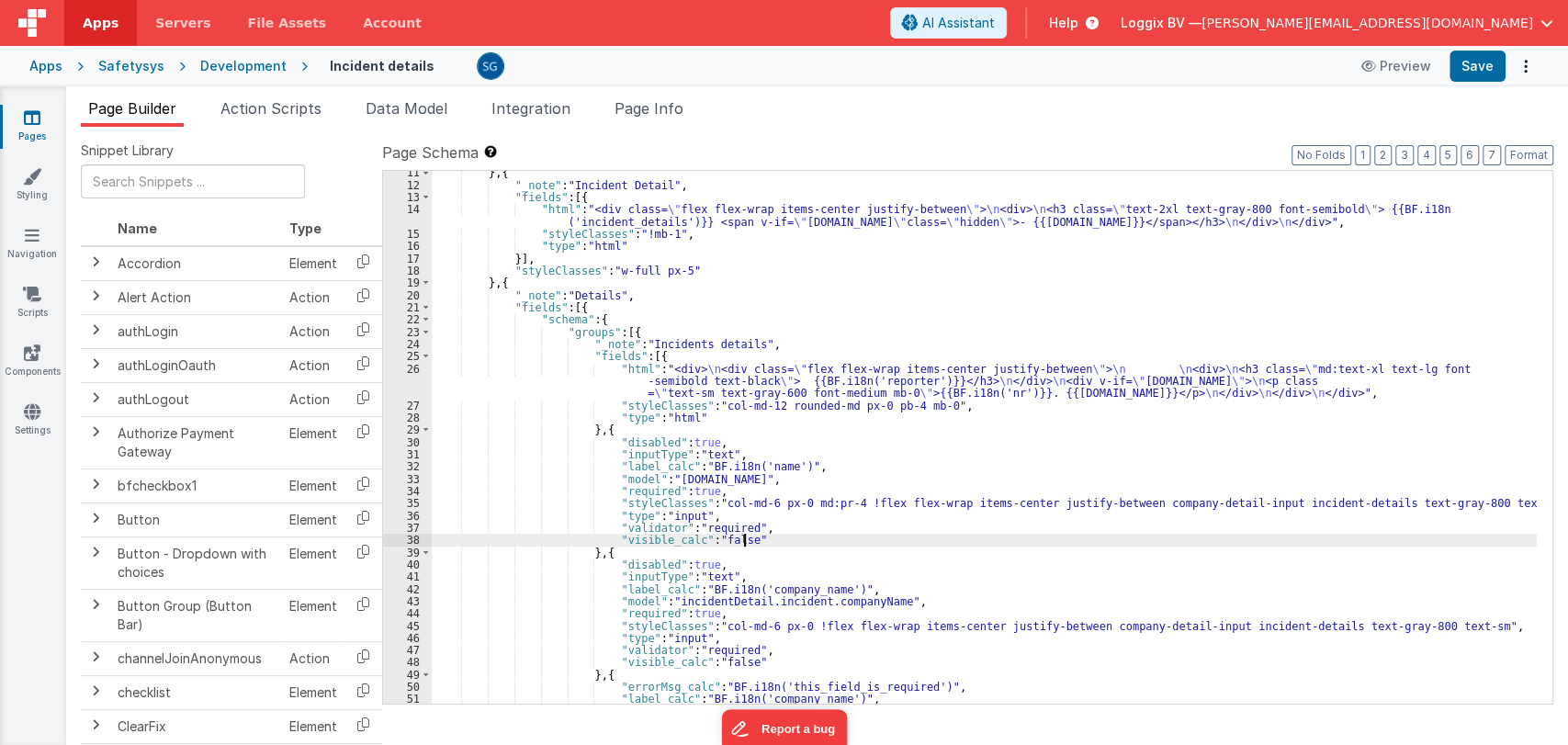
click at [940, 539] on div "} , { "_note" : "Incident Detail" , "fields" : [{ "html" : "<div class= \" flex…" at bounding box center [983, 445] width 1105 height 558
click at [935, 523] on div "} , { "_note" : "Incident Detail" , "fields" : [{ "html" : "<div class= \" flex…" at bounding box center [983, 445] width 1105 height 558
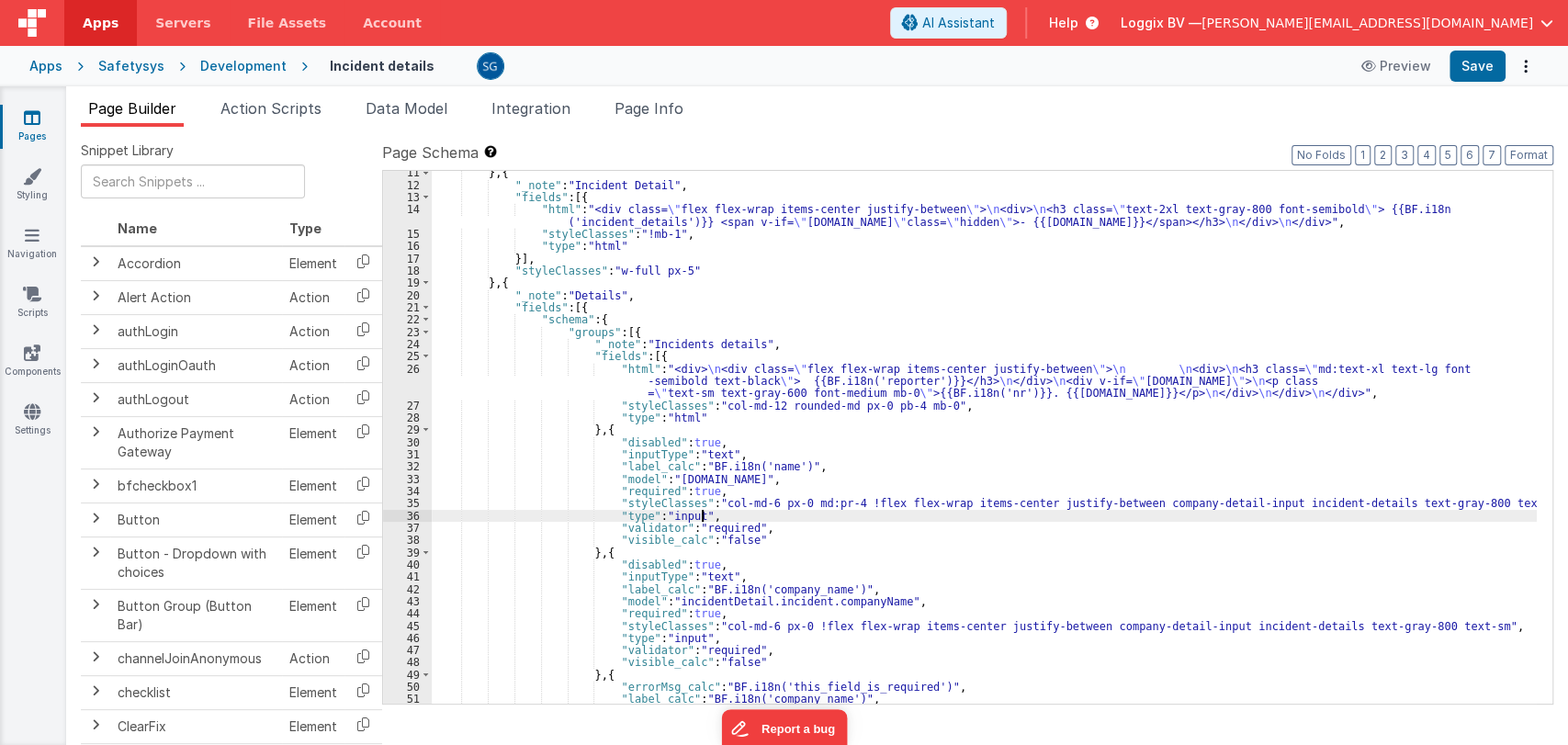
click at [930, 512] on div "} , { "_note" : "Incident Detail" , "fields" : [{ "html" : "<div class= \" flex…" at bounding box center [983, 445] width 1105 height 558
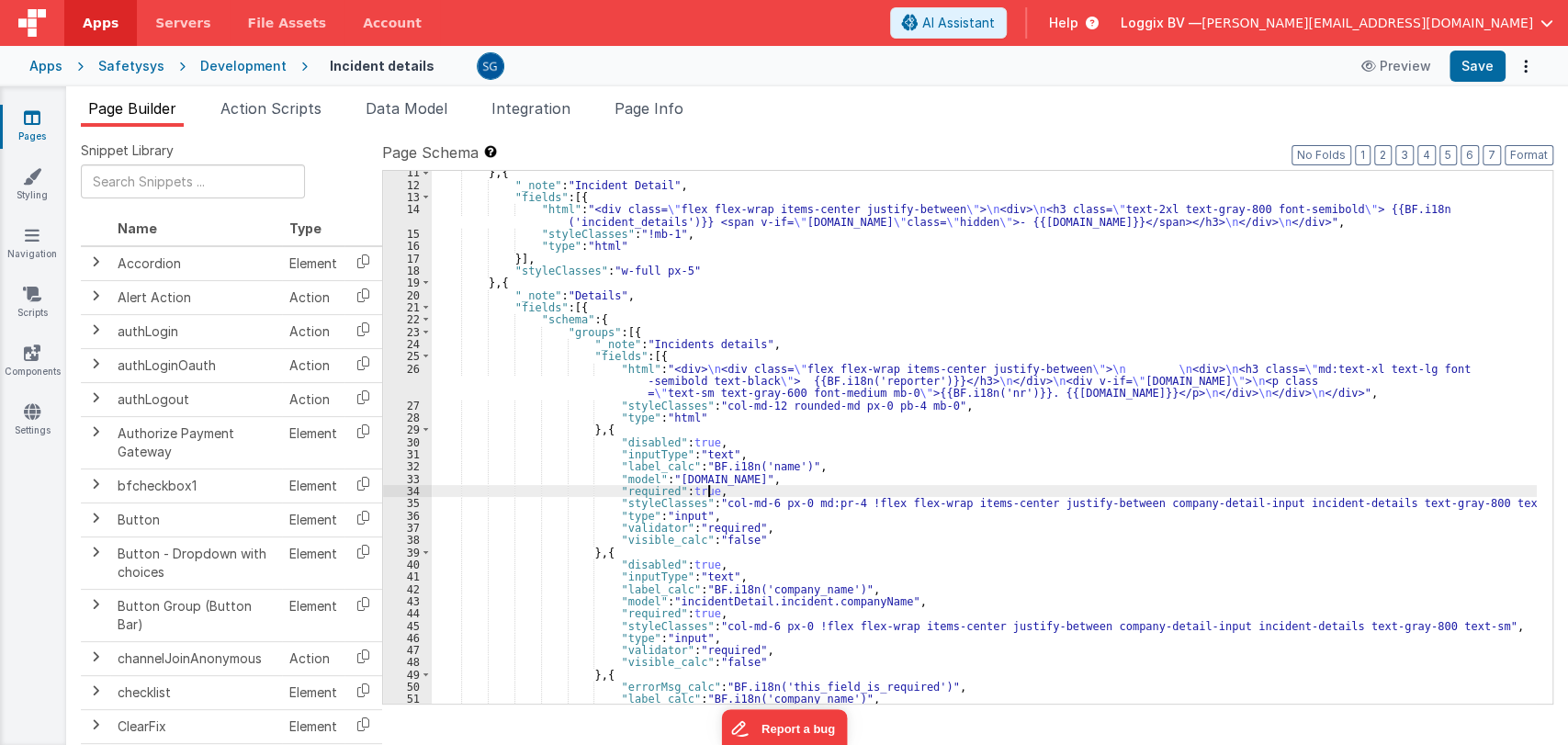
click at [921, 496] on div "} , { "_note" : "Incident Detail" , "fields" : [{ "html" : "<div class= \" flex…" at bounding box center [983, 445] width 1105 height 558
click at [920, 478] on div "} , { "_note" : "Incident Detail" , "fields" : [{ "html" : "<div class= \" flex…" at bounding box center [983, 445] width 1105 height 558
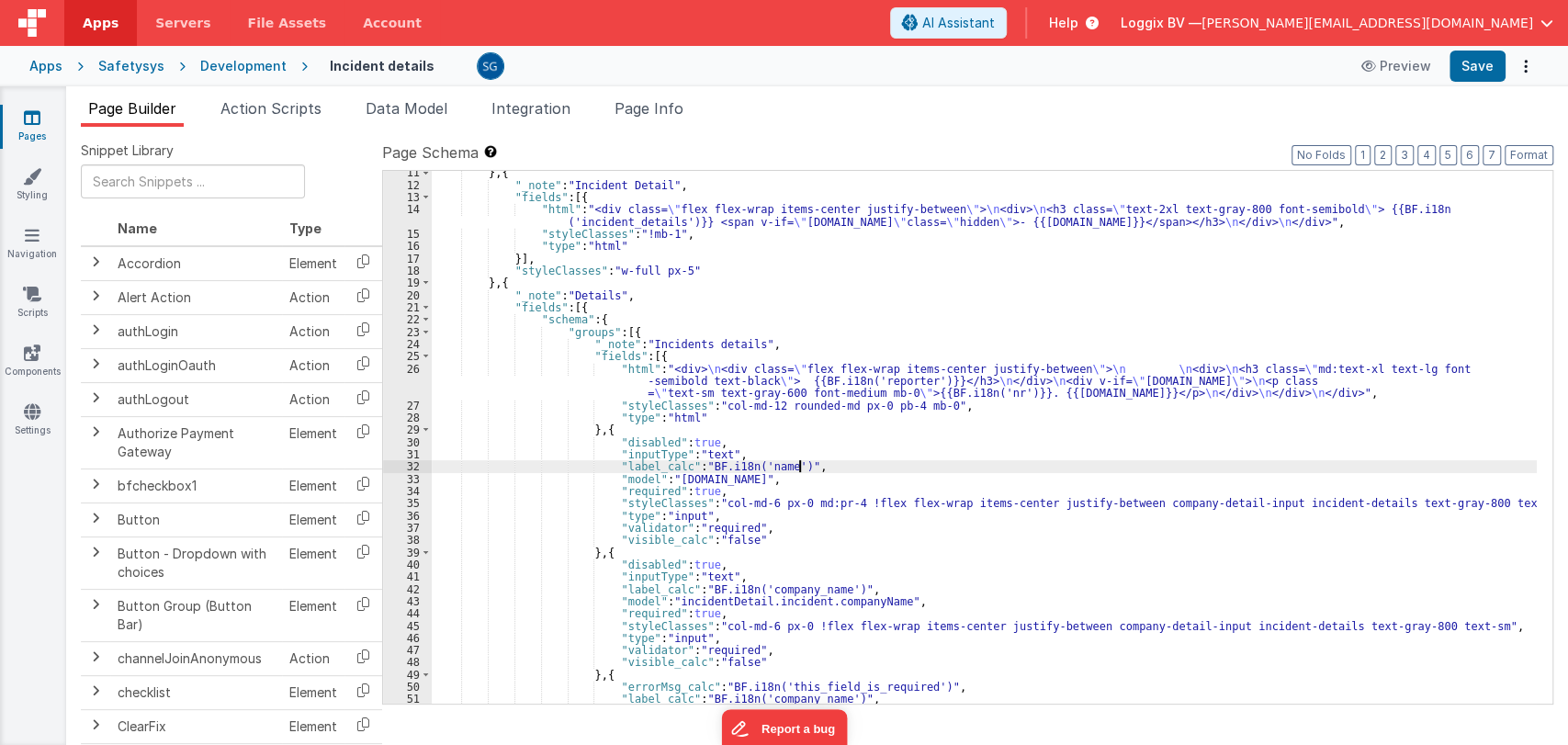
click at [852, 468] on div "} , { "_note" : "Incident Detail" , "fields" : [{ "html" : "<div class= \" flex…" at bounding box center [983, 445] width 1105 height 558
click at [858, 472] on div "} , { "_note" : "Incident Detail" , "fields" : [{ "html" : "<div class= \" flex…" at bounding box center [983, 445] width 1105 height 558
click at [850, 457] on div "} , { "_note" : "Incident Detail" , "fields" : [{ "html" : "<div class= \" flex…" at bounding box center [983, 445] width 1105 height 558
click at [857, 465] on div "} , { "_note" : "Incident Detail" , "fields" : [{ "html" : "<div class= \" flex…" at bounding box center [983, 445] width 1105 height 558
click at [874, 479] on div "} , { "_note" : "Incident Detail" , "fields" : [{ "html" : "<div class= \" flex…" at bounding box center [983, 445] width 1105 height 558
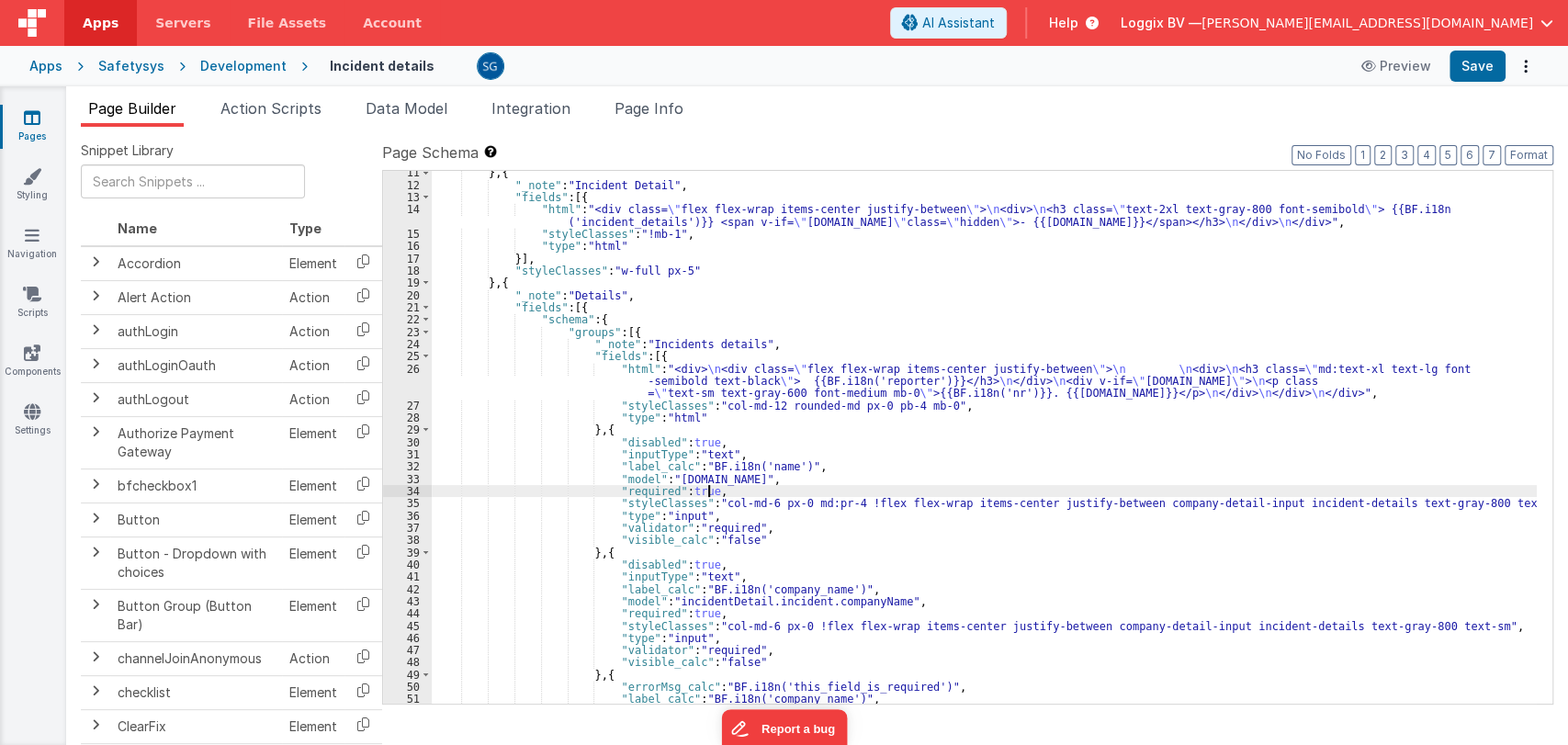
click at [826, 494] on div "} , { "_note" : "Incident Detail" , "fields" : [{ "html" : "<div class= \" flex…" at bounding box center [983, 445] width 1105 height 558
click at [1487, 500] on div "} , { "_note" : "Incident Detail" , "fields" : [{ "html" : "<div class= \" flex…" at bounding box center [983, 445] width 1105 height 558
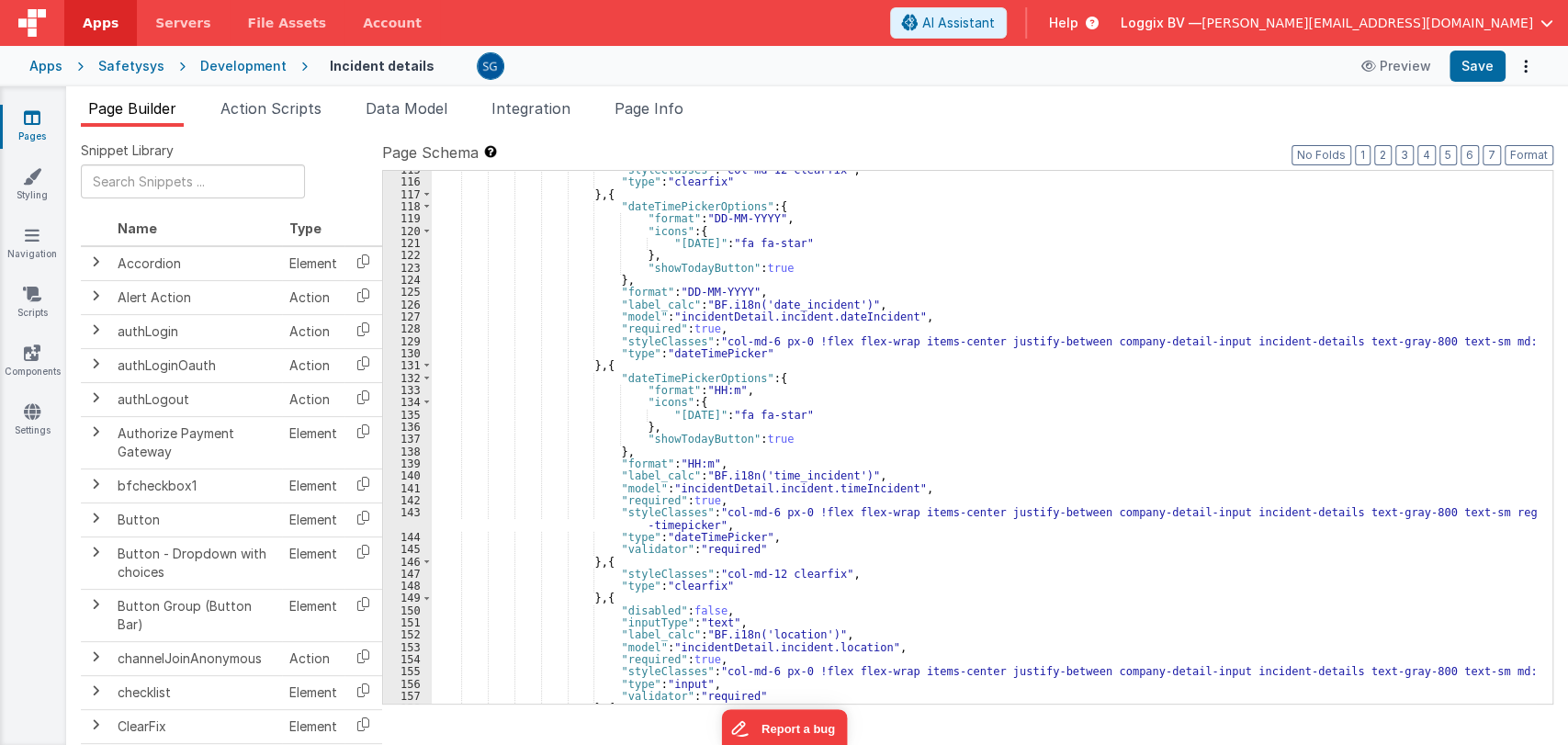
scroll to position [1440, 0]
click at [947, 482] on div ""styleClasses" : "col-md-12 clearfix" , "type" : "clearfix" } , { "dateTimePick…" at bounding box center [983, 442] width 1105 height 558
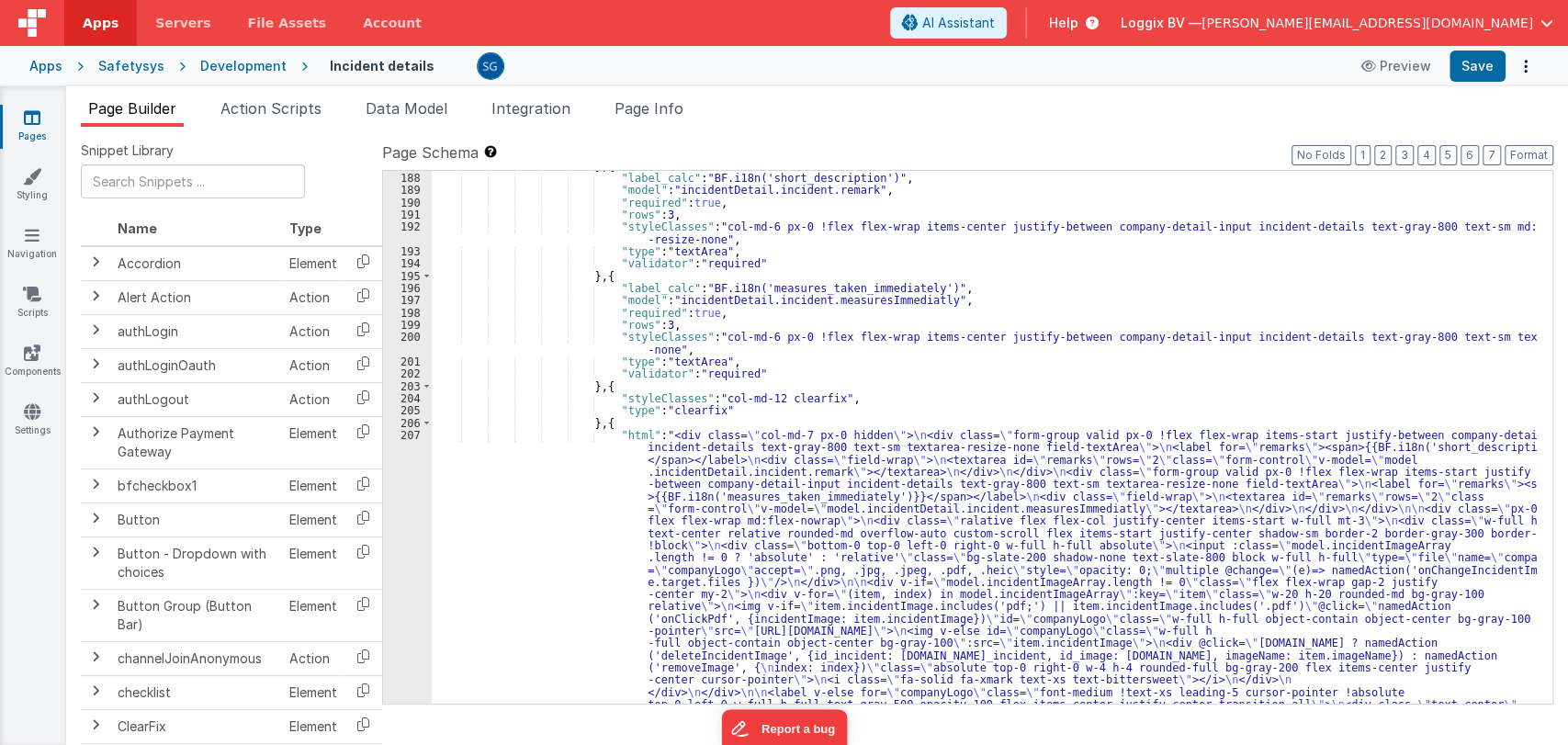
scroll to position [2342, 0]
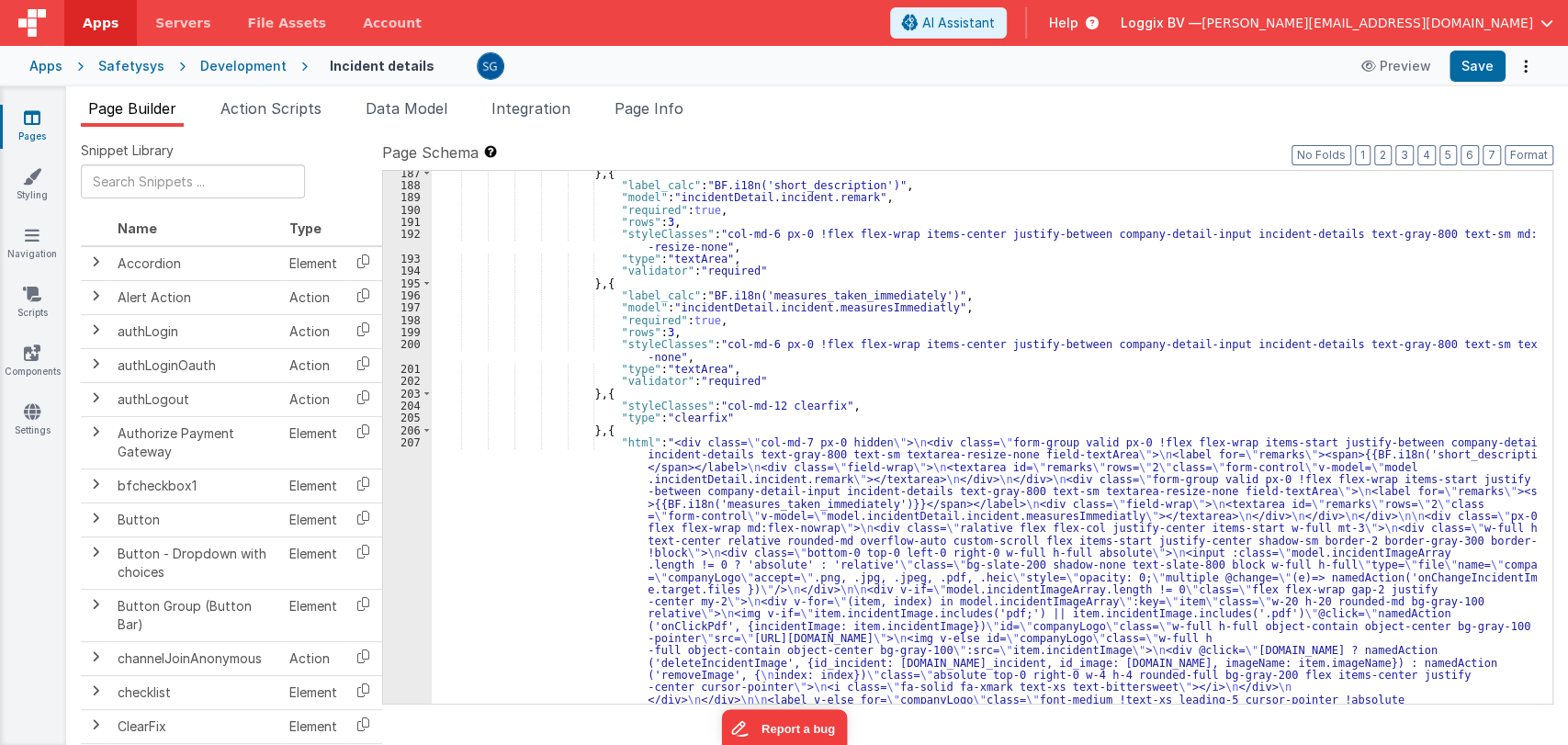
click at [843, 413] on div "} , { "label_calc" : "BF.i18n('short_description')" , "model" : "incidentDetail…" at bounding box center [983, 611] width 1105 height 888
click at [856, 401] on div "} , { "label_calc" : "BF.i18n('short_description')" , "model" : "incidentDetail…" at bounding box center [983, 611] width 1105 height 888
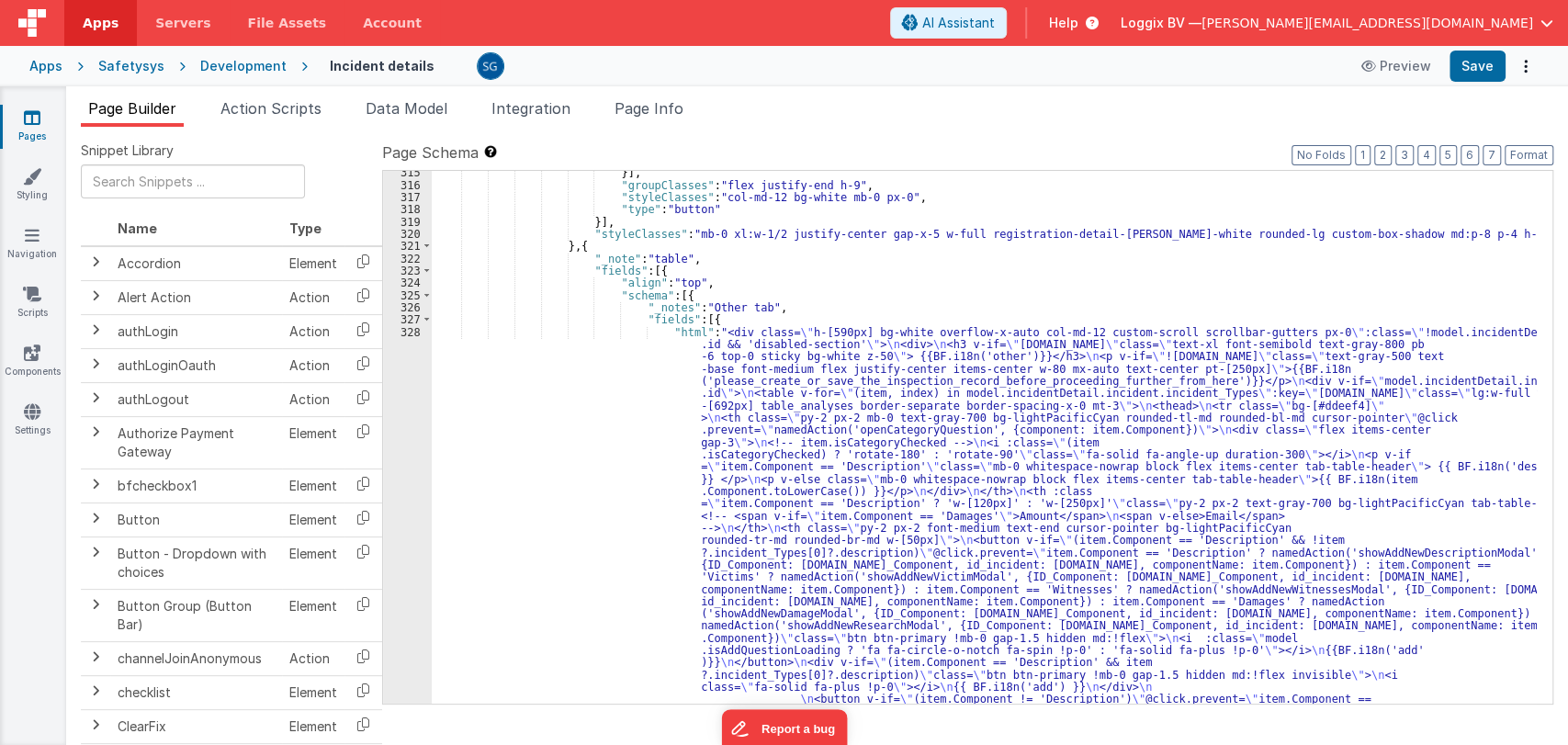
scroll to position [4608, 0]
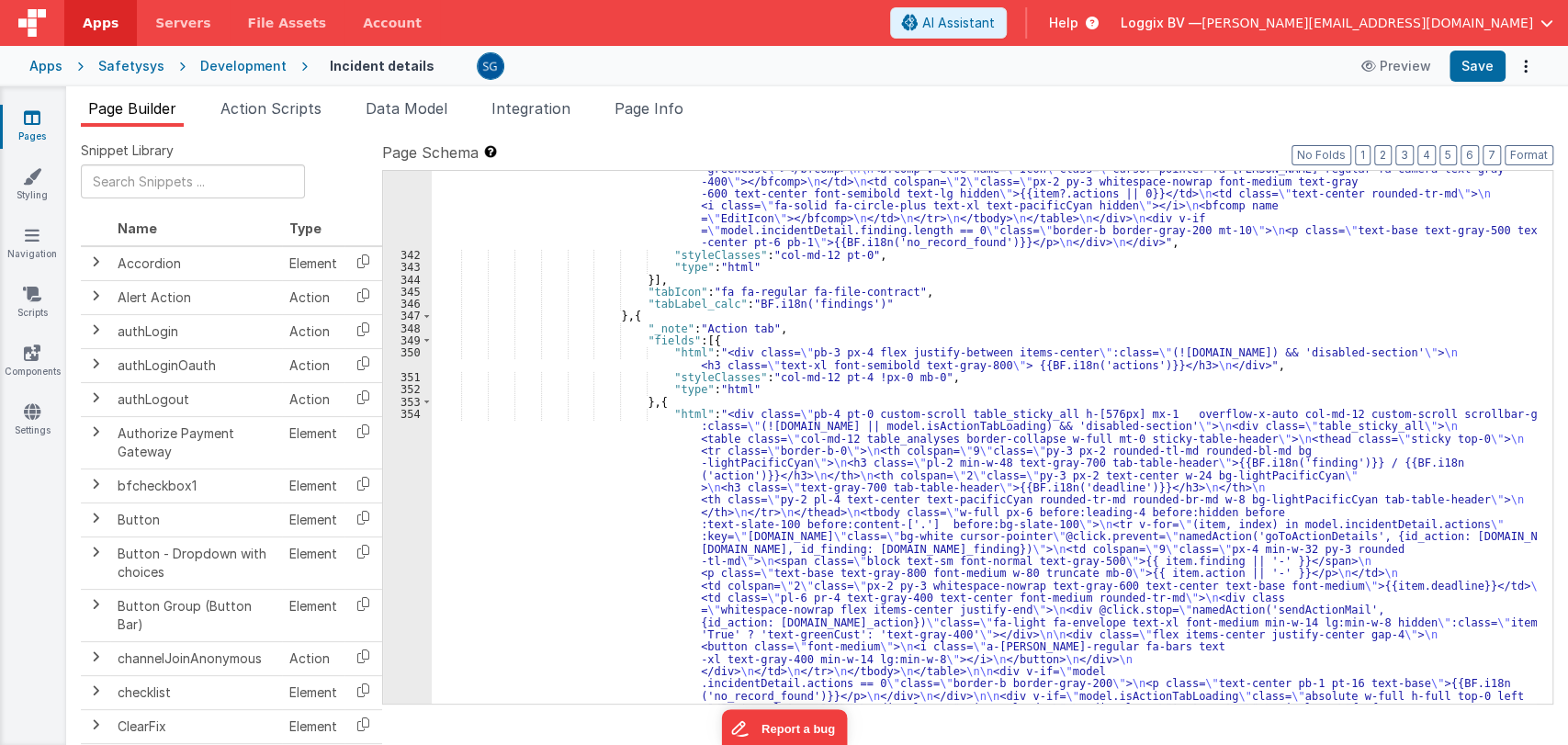
scroll to position [6472, 0]
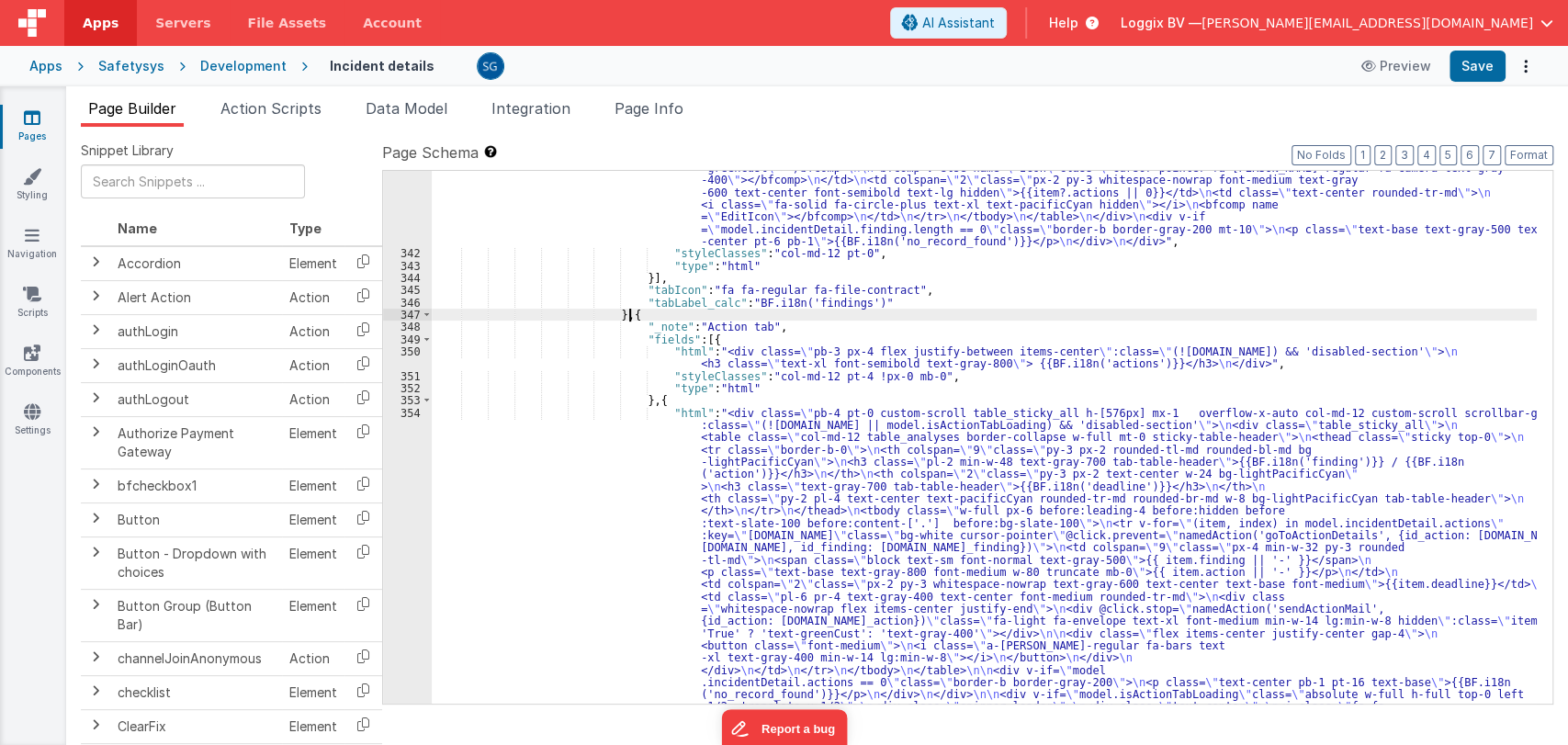
click at [872, 310] on div ""html" : "<div class= \" h-[542px] bg-white overflow-x-auto col-md-12 custom-sc…" at bounding box center [983, 525] width 1105 height 1145
click at [875, 306] on div ""html" : "<div class= \" h-[542px] bg-white overflow-x-auto col-md-12 custom-sc…" at bounding box center [983, 525] width 1105 height 1145
click at [30, 125] on icon at bounding box center [32, 117] width 17 height 18
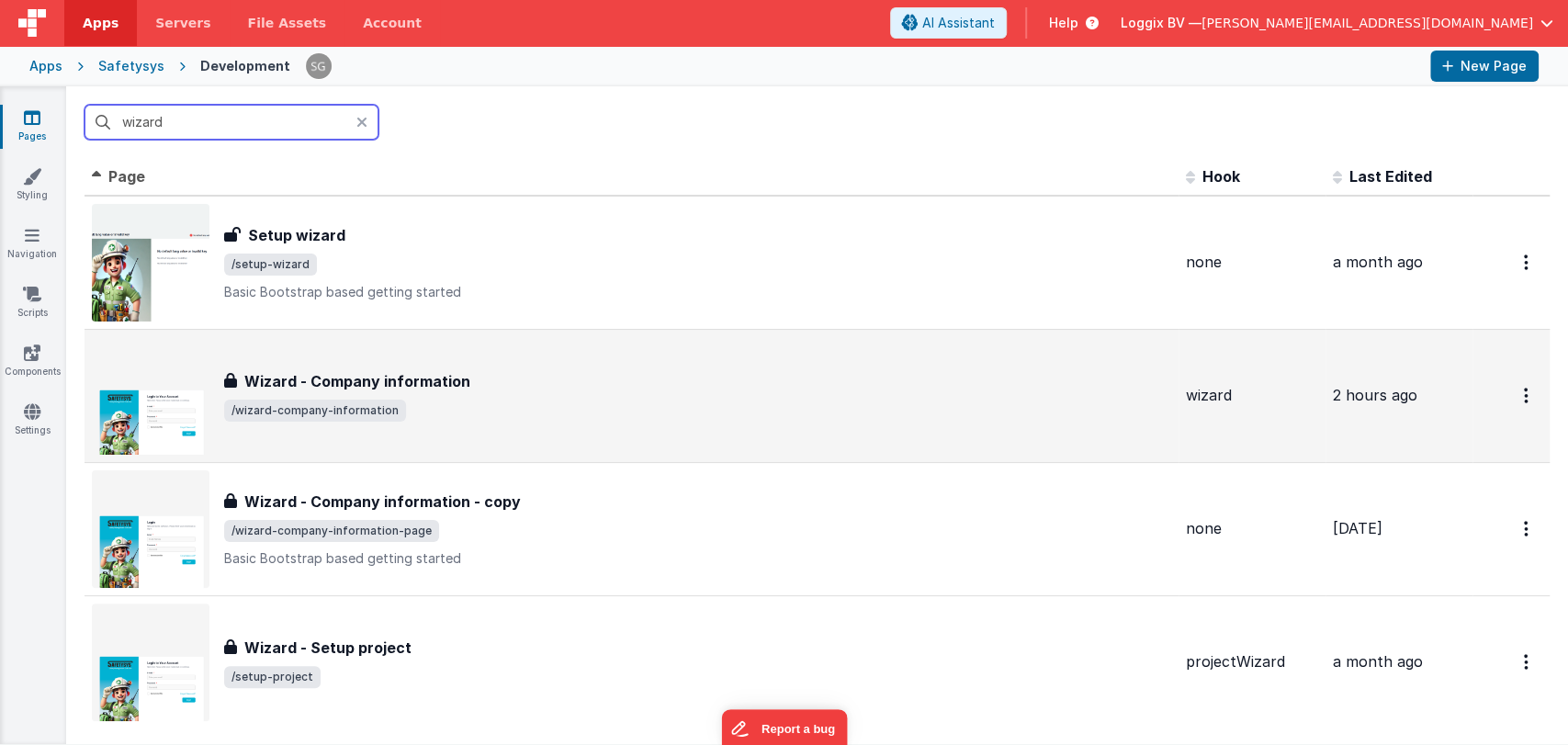
type input "wizard"
click at [404, 394] on div "Wizard - Company information Wizard - Company information /wizard-company-infor…" at bounding box center [698, 396] width 947 height 52
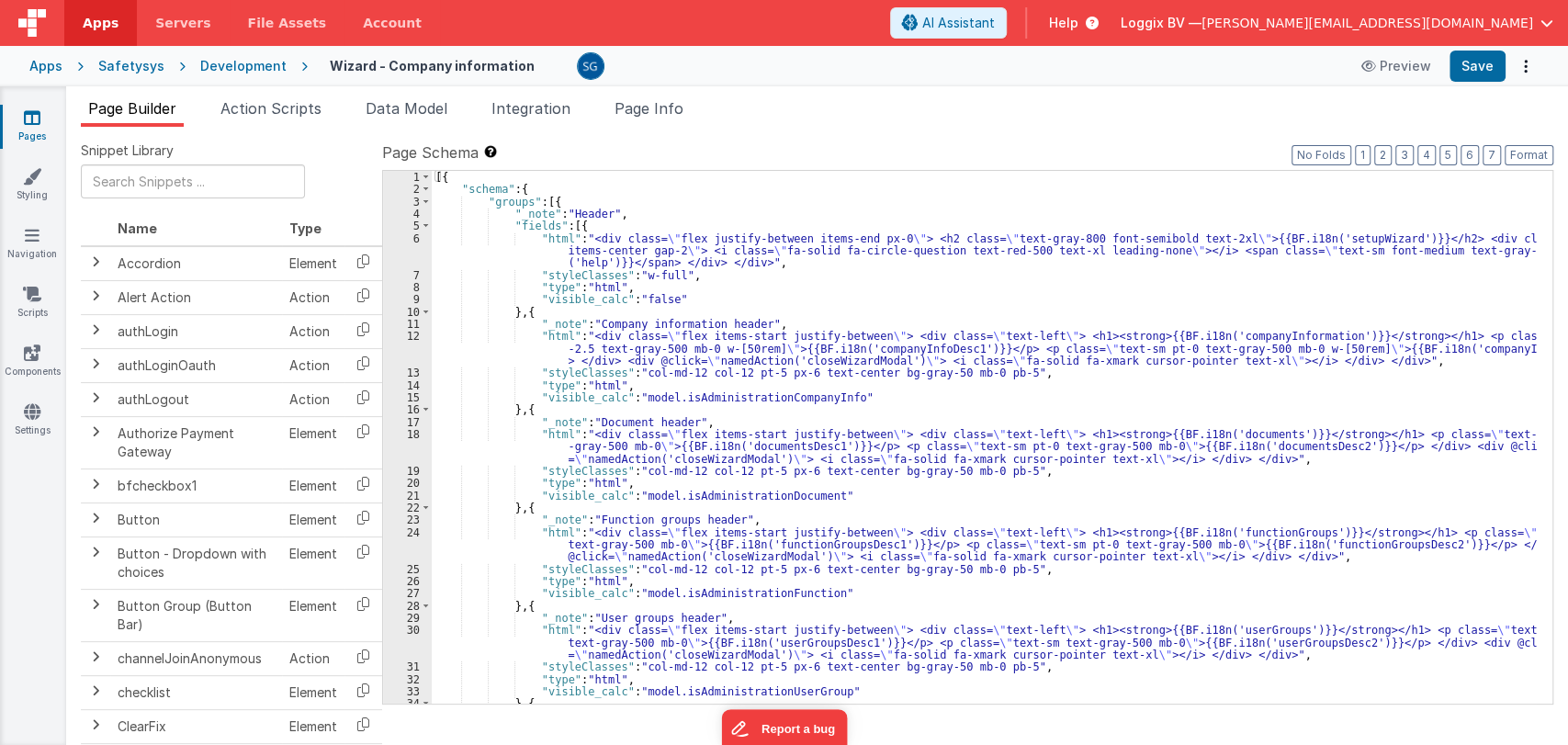
click at [1524, 632] on div "[{ "schema" : { "groups" : [{ "_note" : "Header" , "fields" : [{ "html" : "<div…" at bounding box center [983, 450] width 1105 height 558
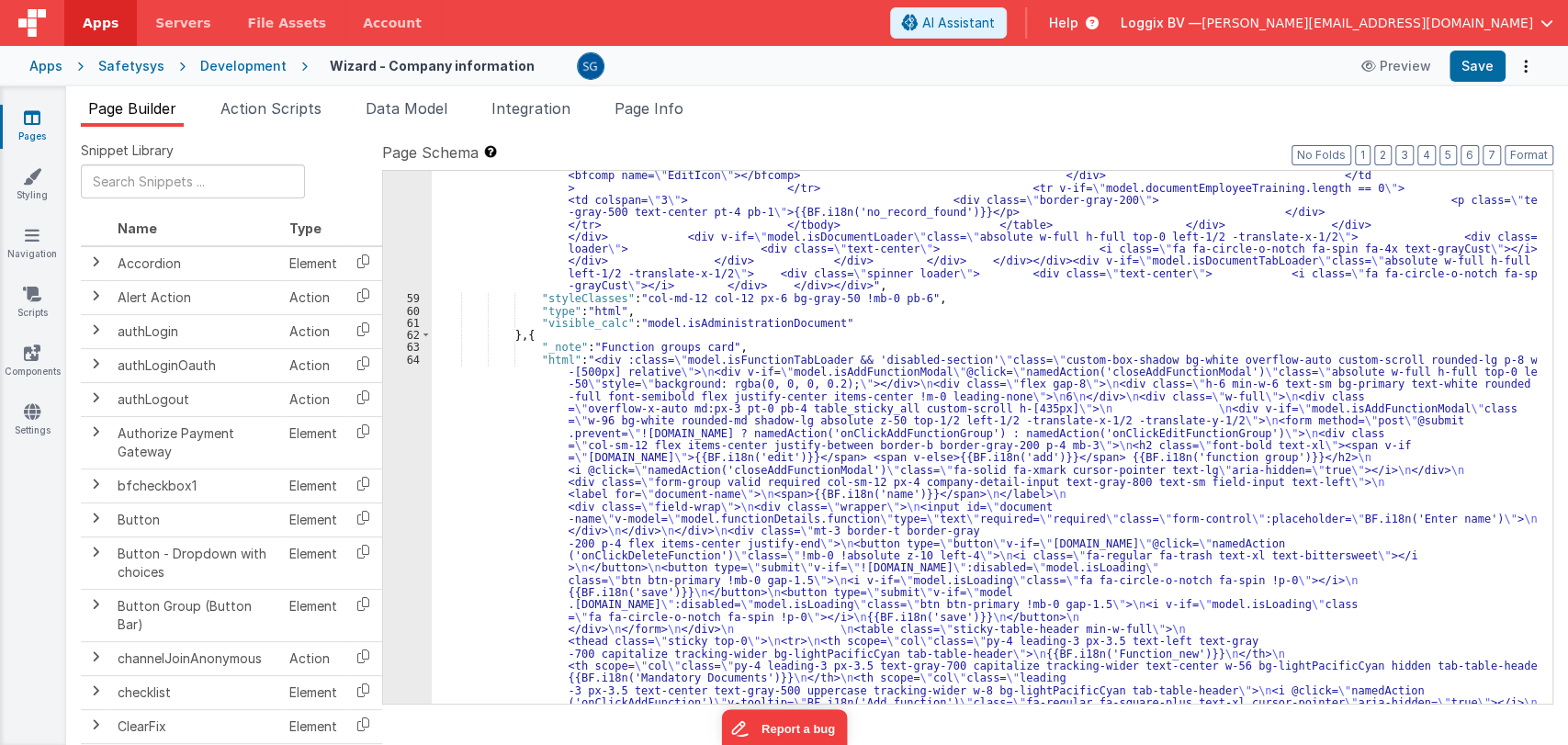
scroll to position [3330, 0]
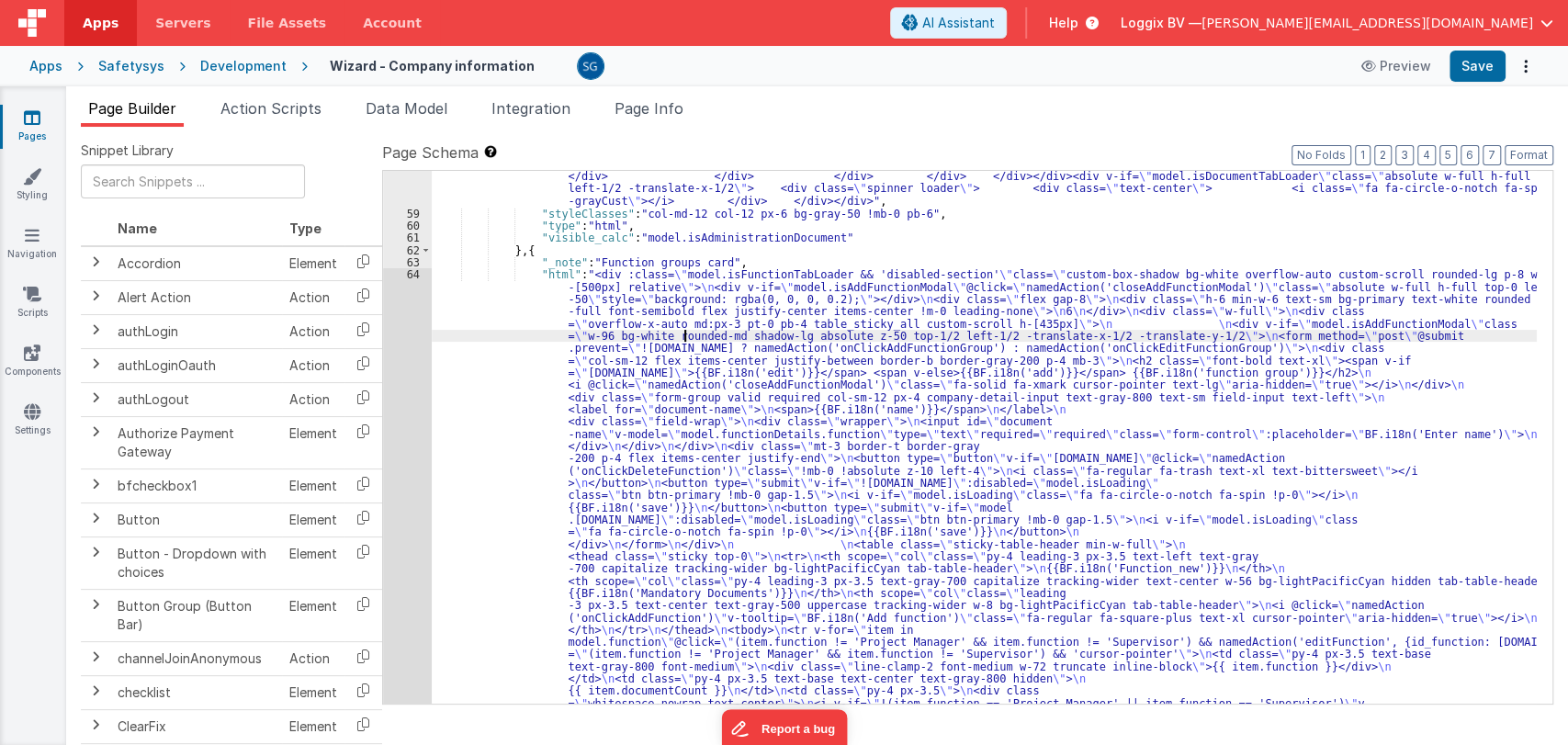
click at [412, 275] on div "64" at bounding box center [407, 543] width 49 height 551
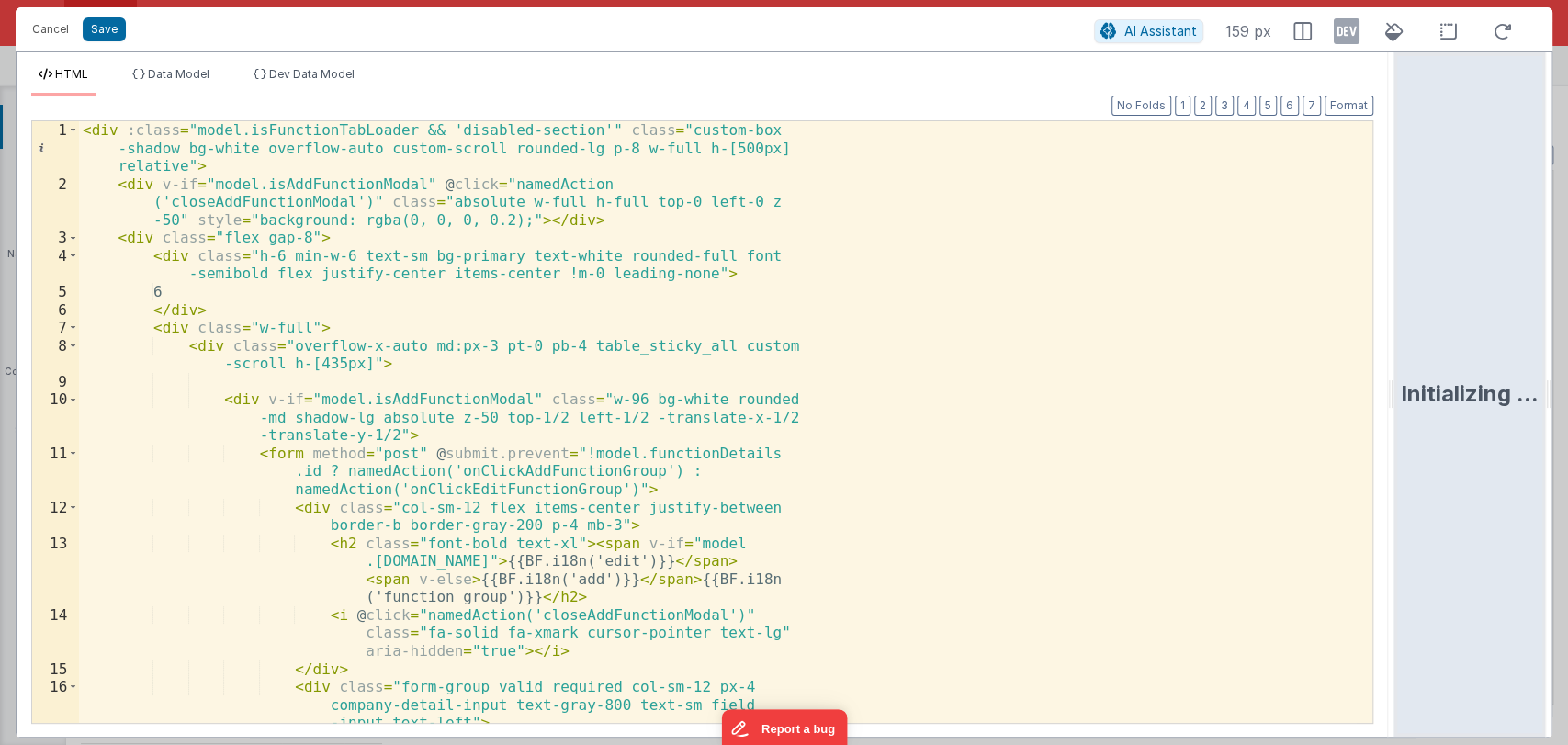
drag, startPoint x: 778, startPoint y: 391, endPoint x: 1566, endPoint y: 324, distance: 790.8
click at [1566, 324] on html "Cancel Save AI Assistant 159 px HTML Data Model Dev Data Model Format 7 6 5 4 3…" at bounding box center [784, 372] width 1568 height 745
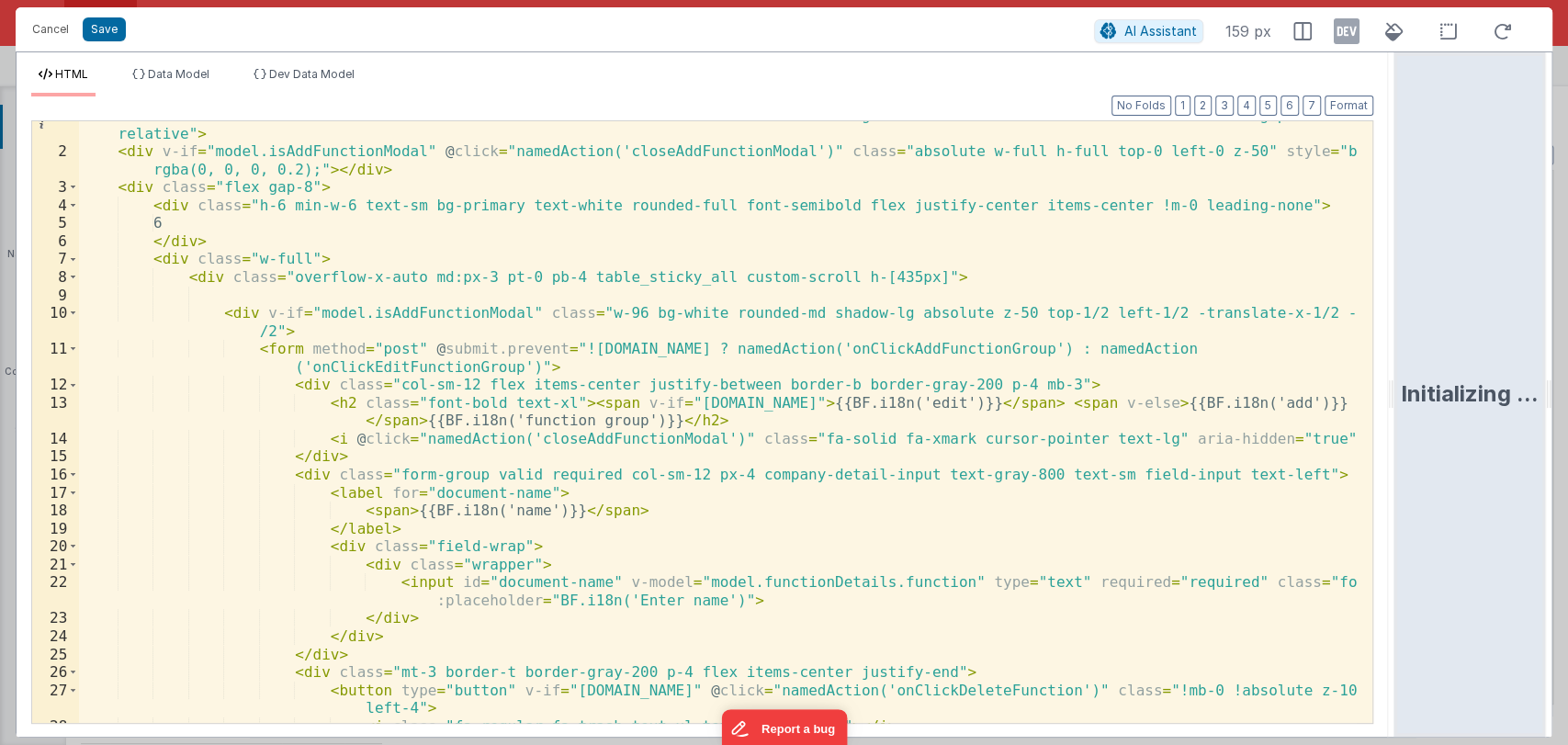
scroll to position [15, 0]
click at [1091, 387] on div "< div :class = "model.isFunctionTabLoader && 'disabled-section'" class = "custo…" at bounding box center [718, 434] width 1278 height 655
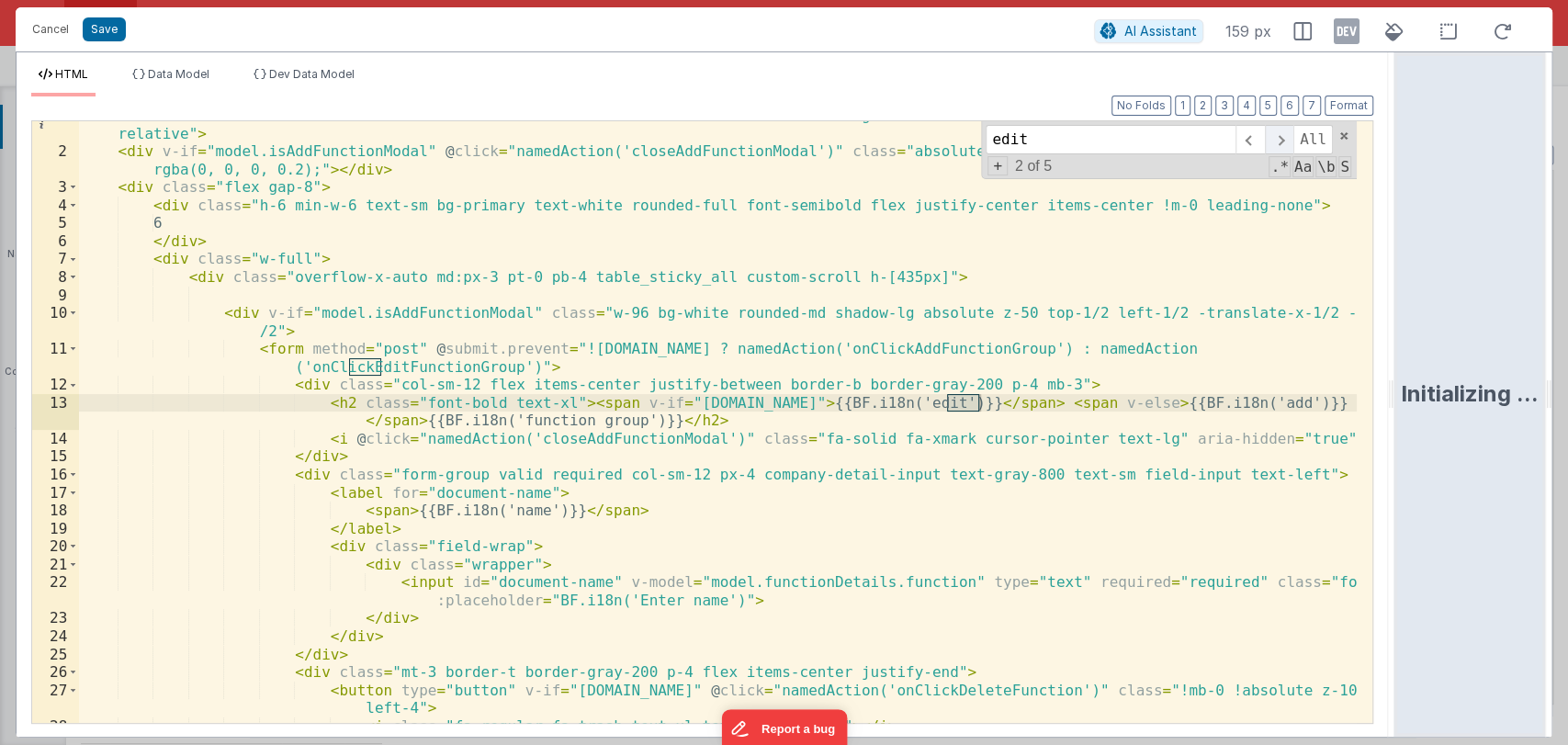
click at [1283, 145] on span at bounding box center [1279, 139] width 29 height 30
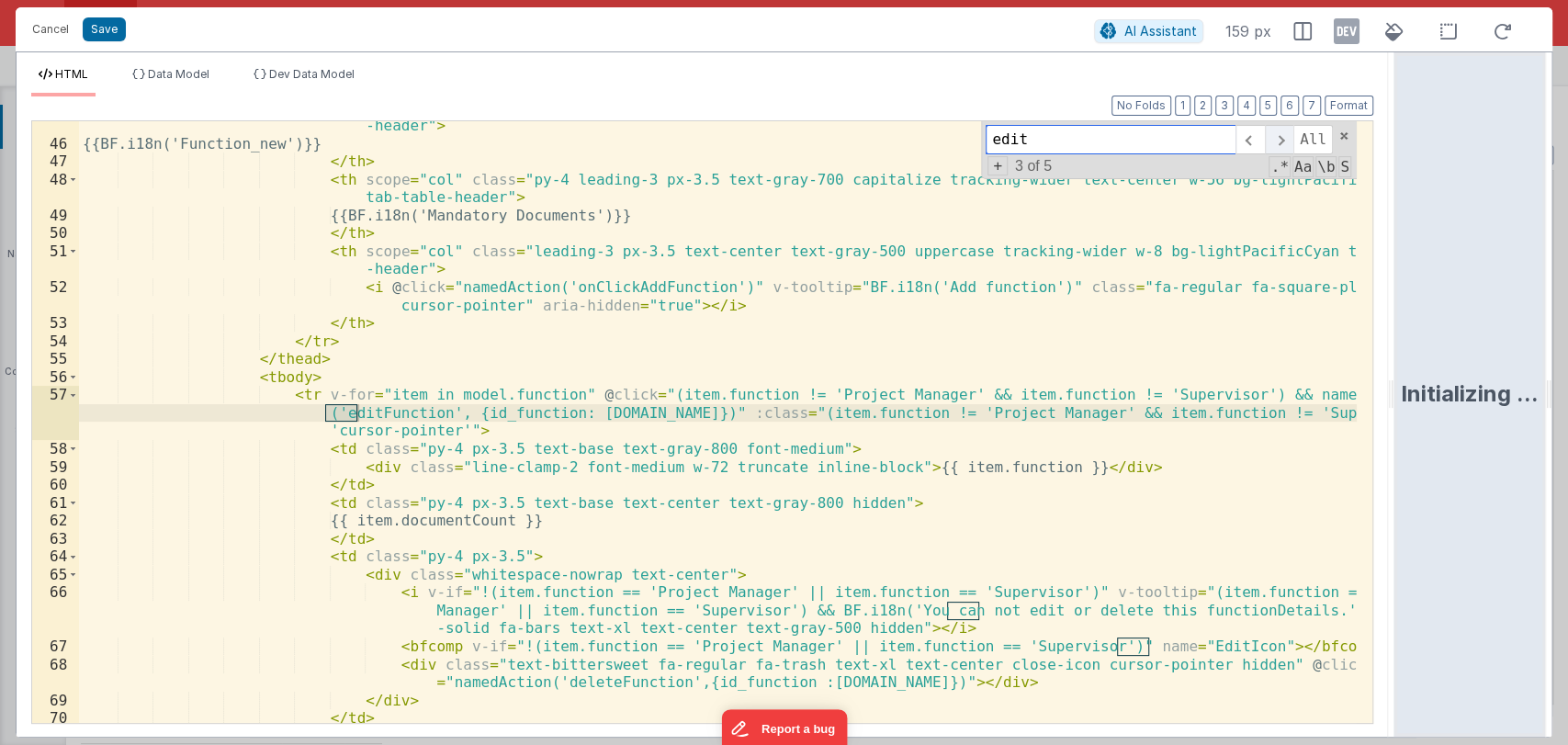
scroll to position [939, 0]
click at [1281, 147] on span at bounding box center [1279, 139] width 29 height 30
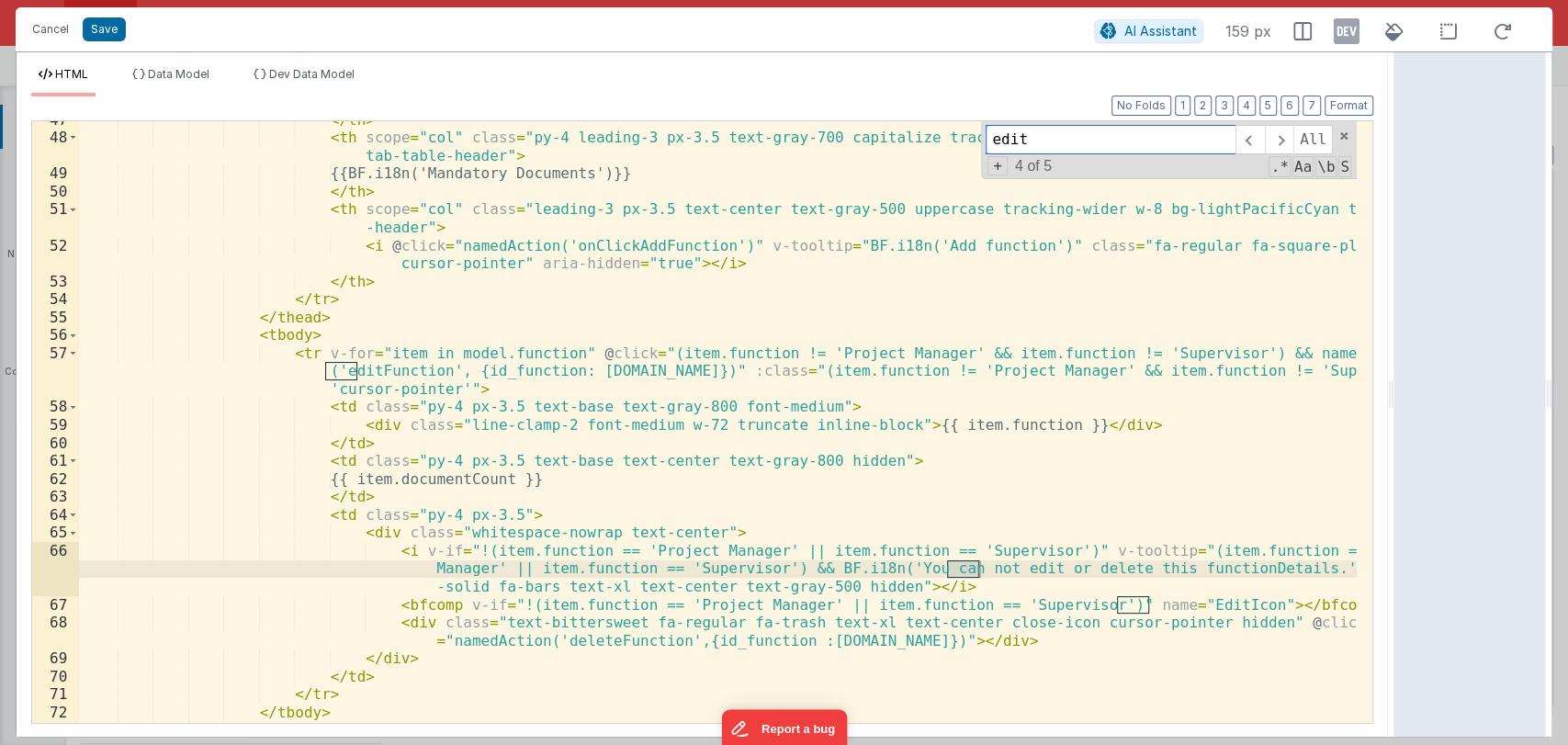
scroll to position [979, 0]
click at [386, 377] on div "</ th > < th scope = "col" class = "py-4 leading-3 px-3.5 text-gray-700 capital…" at bounding box center [718, 429] width 1278 height 637
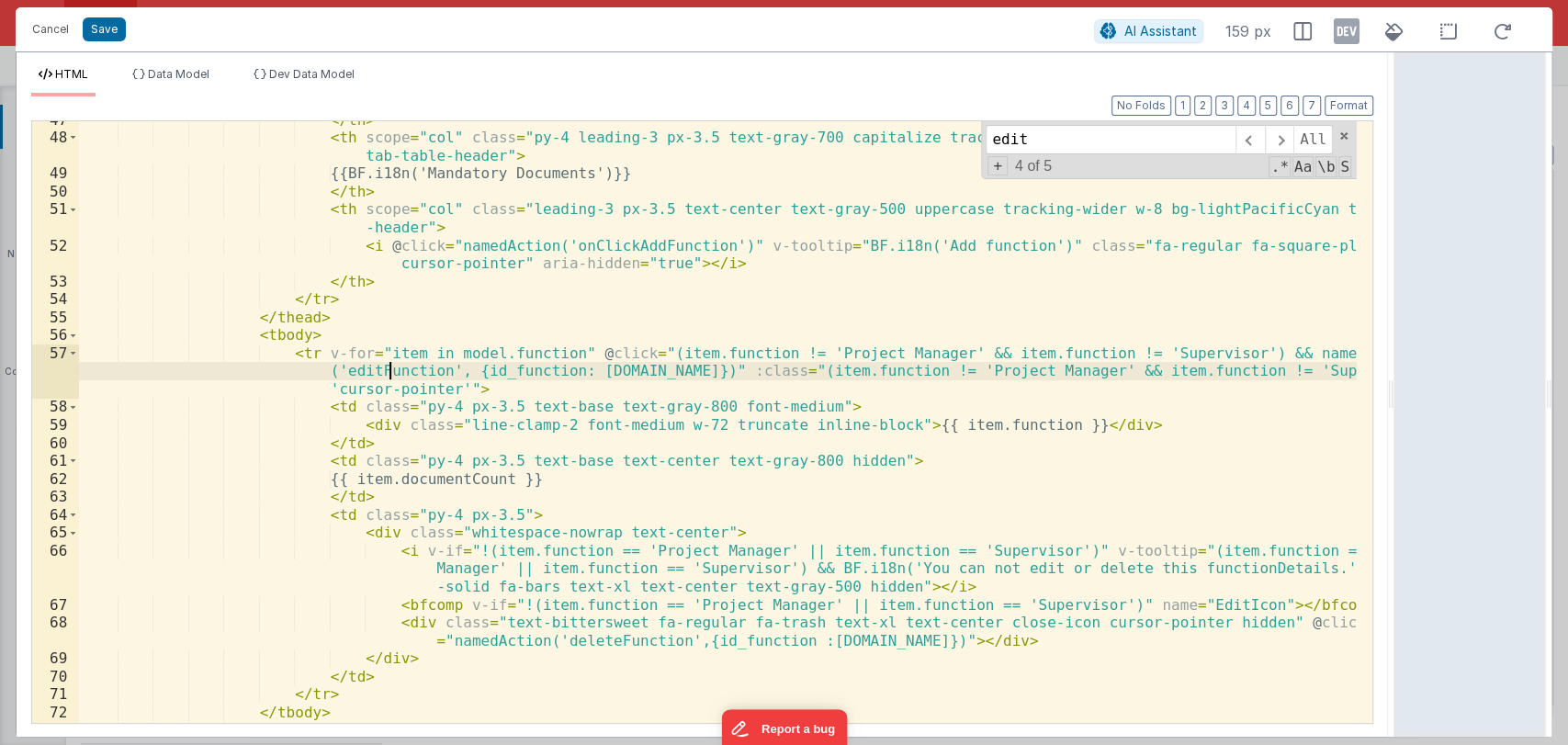
click at [386, 377] on div "</ th > < th scope = "col" class = "py-4 leading-3 px-3.5 text-gray-700 capital…" at bounding box center [718, 429] width 1278 height 637
click at [386, 377] on div "</ th > < th scope = "col" class = "py-4 leading-3 px-3.5 text-gray-700 capital…" at bounding box center [718, 422] width 1278 height 602
click at [386, 377] on div "</ th > < th scope = "col" class = "py-4 leading-3 px-3.5 text-gray-700 capital…" at bounding box center [718, 429] width 1278 height 637
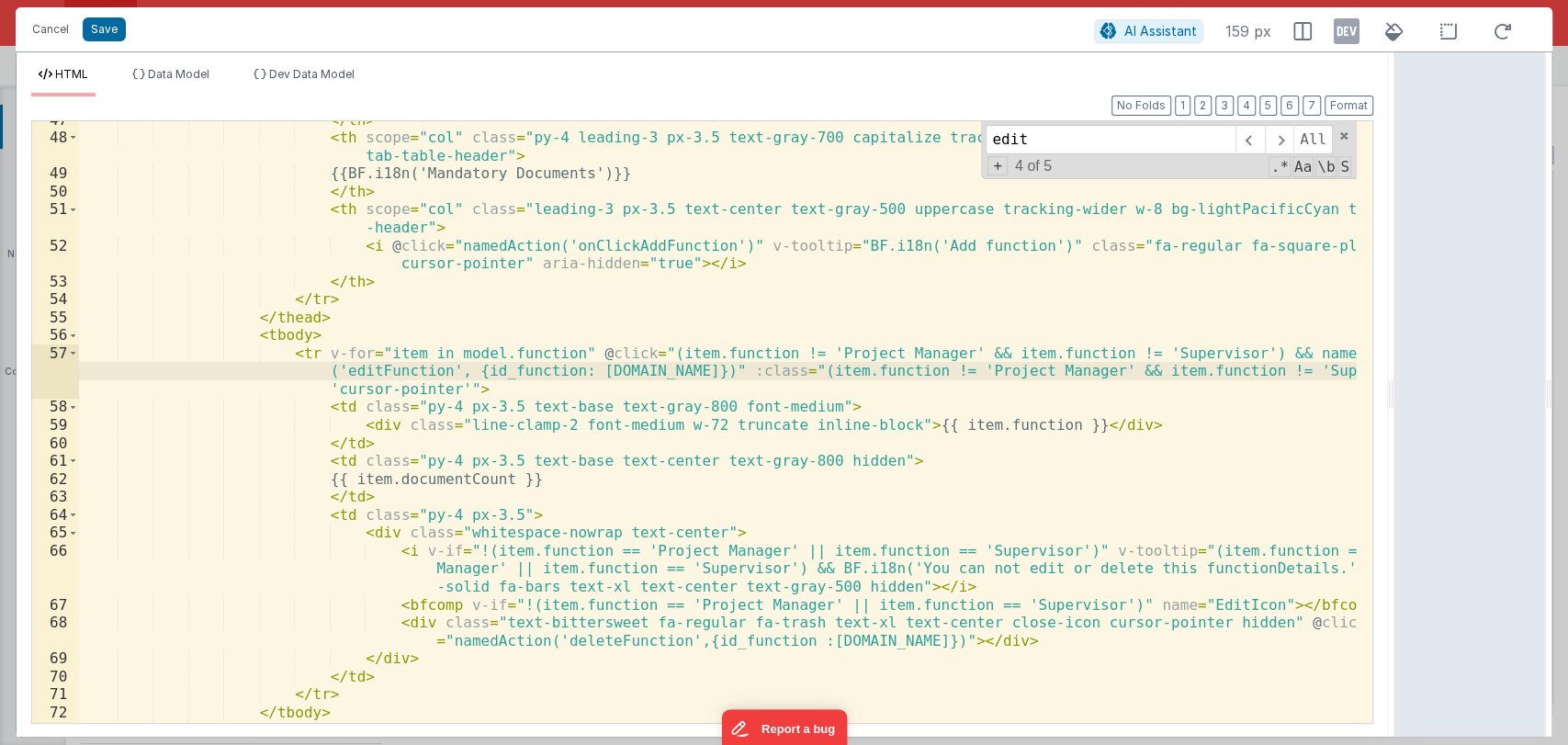
click at [386, 377] on div "</ th > < th scope = "col" class = "py-4 leading-3 px-3.5 text-gray-700 capital…" at bounding box center [718, 429] width 1278 height 637
type input "editFunction"
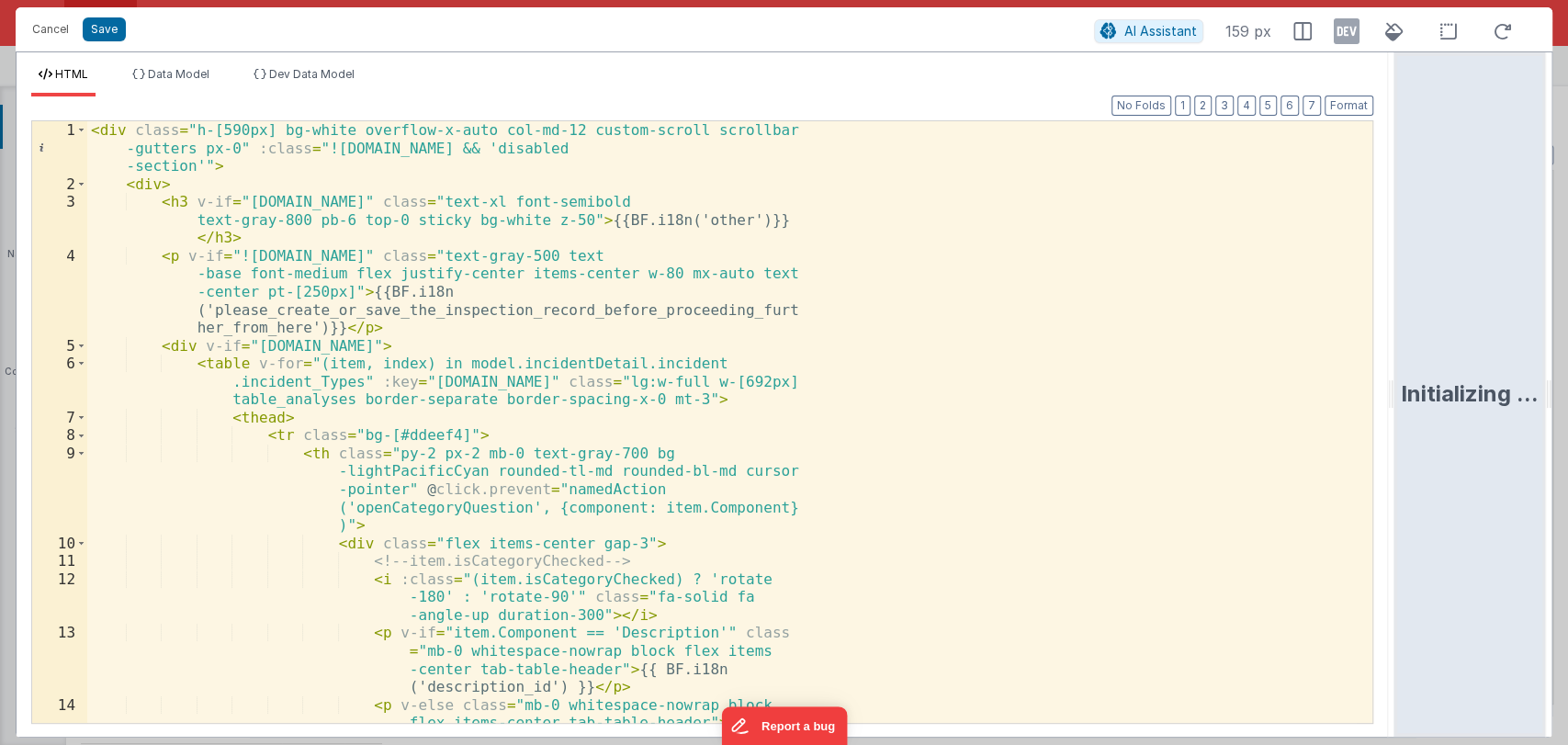
drag, startPoint x: 778, startPoint y: 399, endPoint x: 1566, endPoint y: 386, distance: 788.1
click at [1566, 386] on html "Cancel Save AI Assistant 159 px HTML Data Model Dev Data Model Format 7 6 5 4 3…" at bounding box center [784, 372] width 1568 height 745
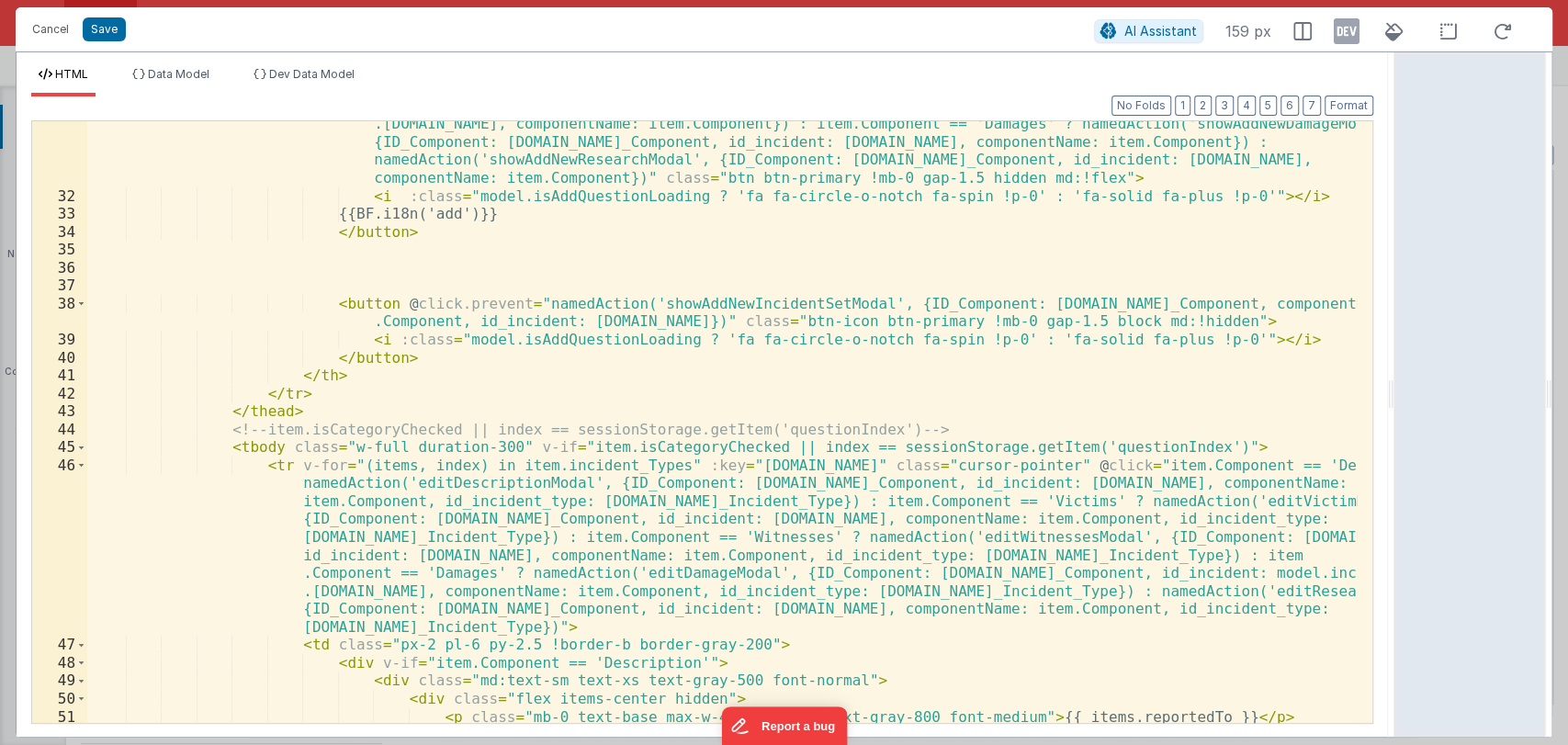
scroll to position [922, 0]
click at [47, 32] on button "Cancel" at bounding box center [51, 30] width 55 height 26
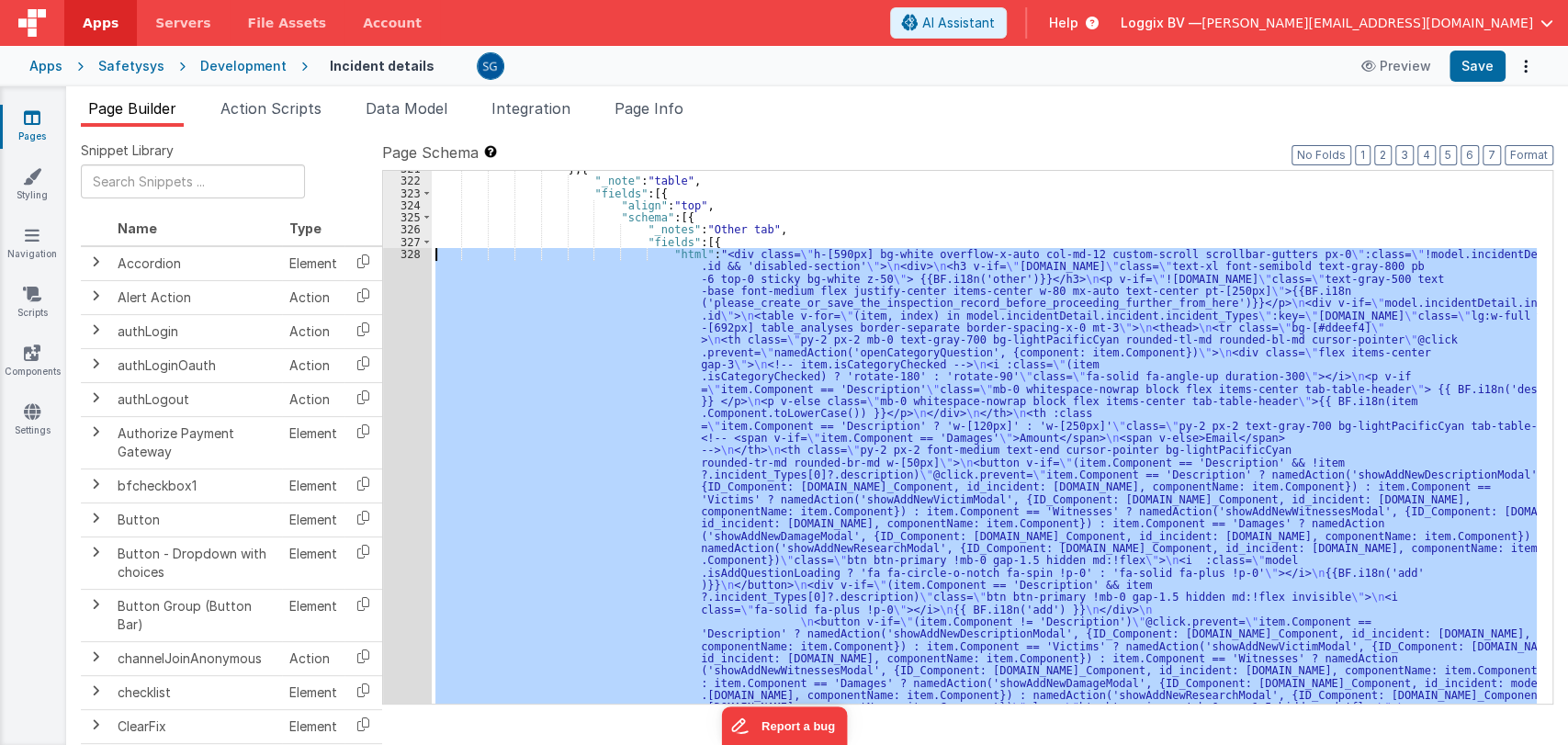
click at [928, 377] on div "} , { "_note" : "table" , "fields" : [{ "align" : "top" , "schema" : [{ "_notes…" at bounding box center [983, 437] width 1105 height 533
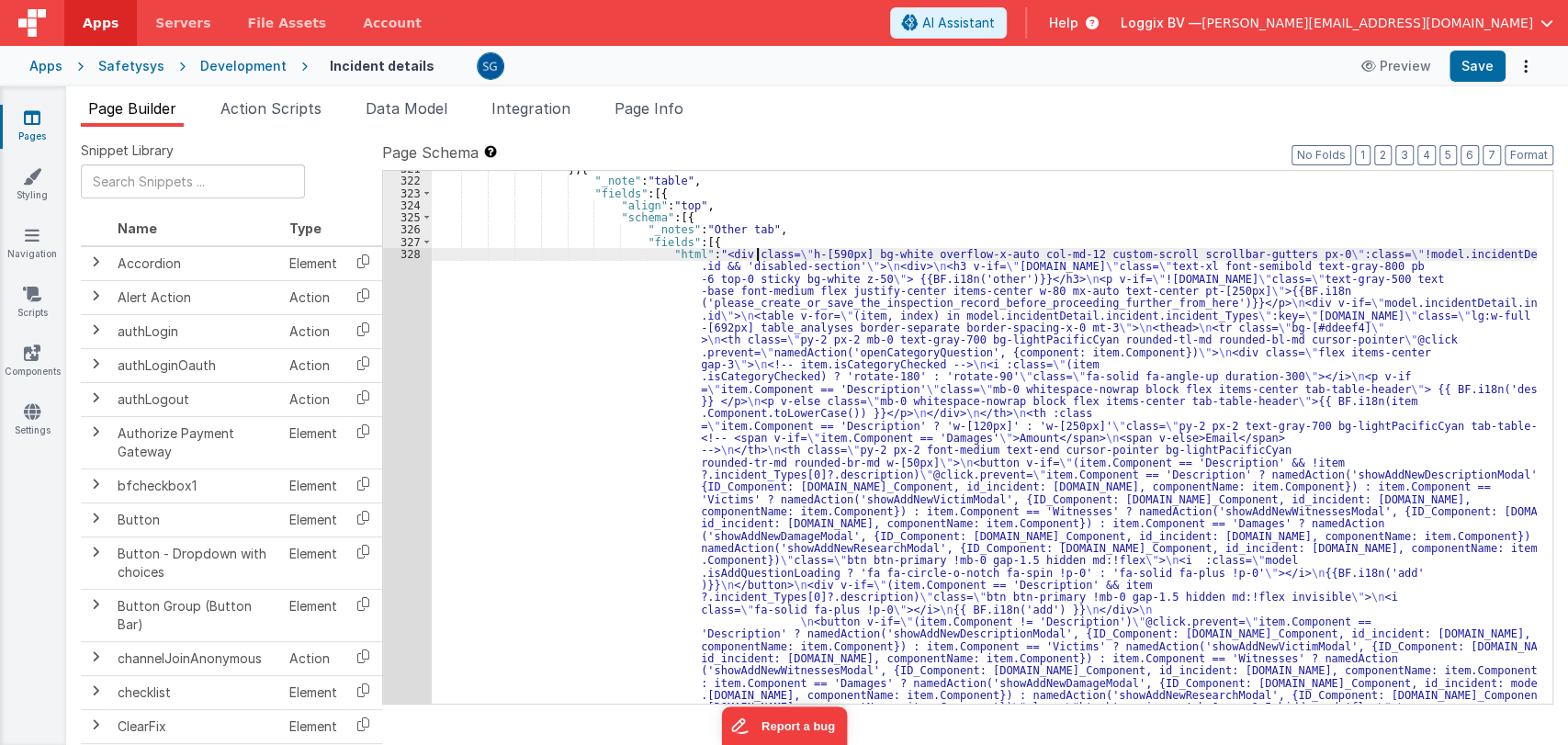
click at [37, 122] on icon at bounding box center [32, 117] width 17 height 18
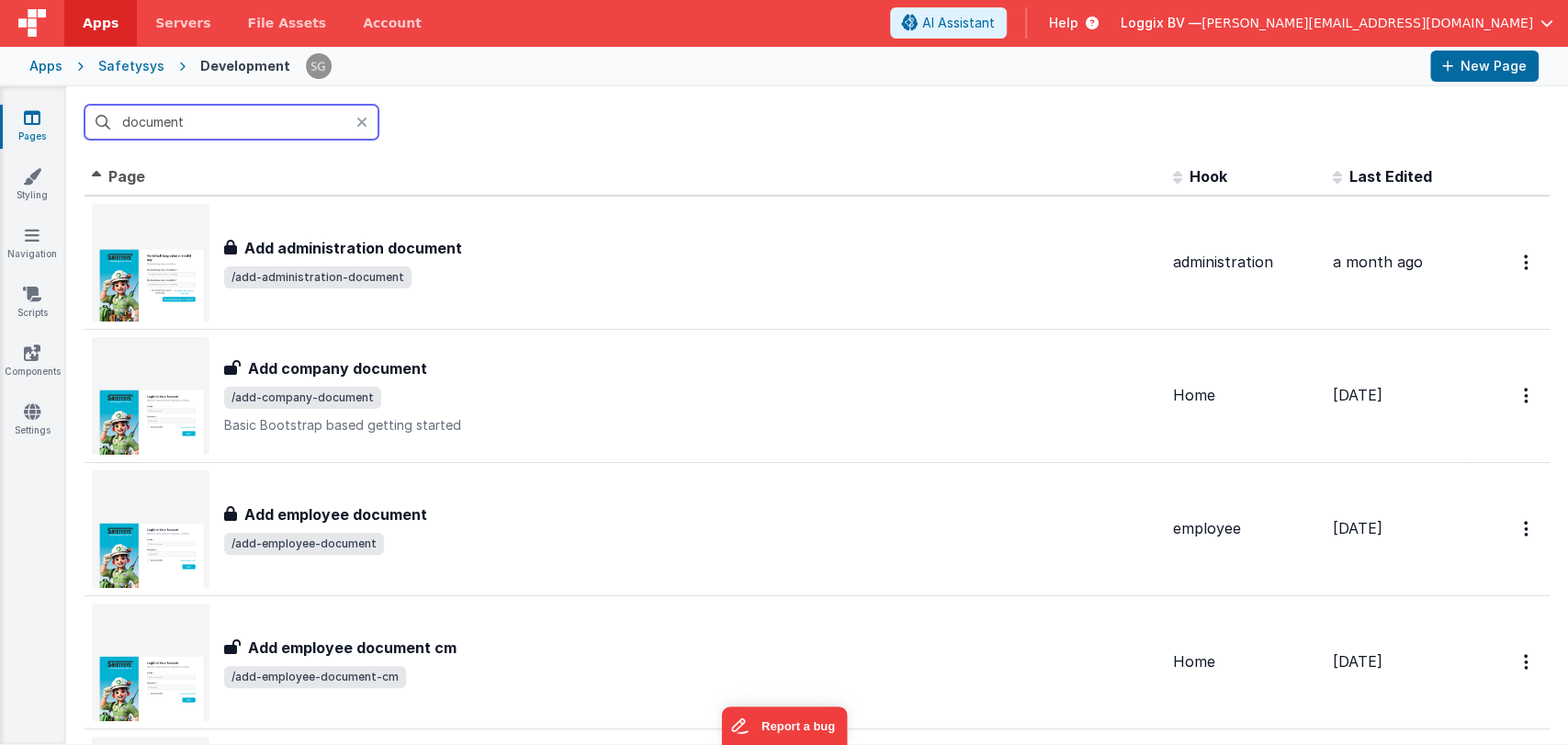
click at [240, 126] on input "document" at bounding box center [232, 122] width 294 height 35
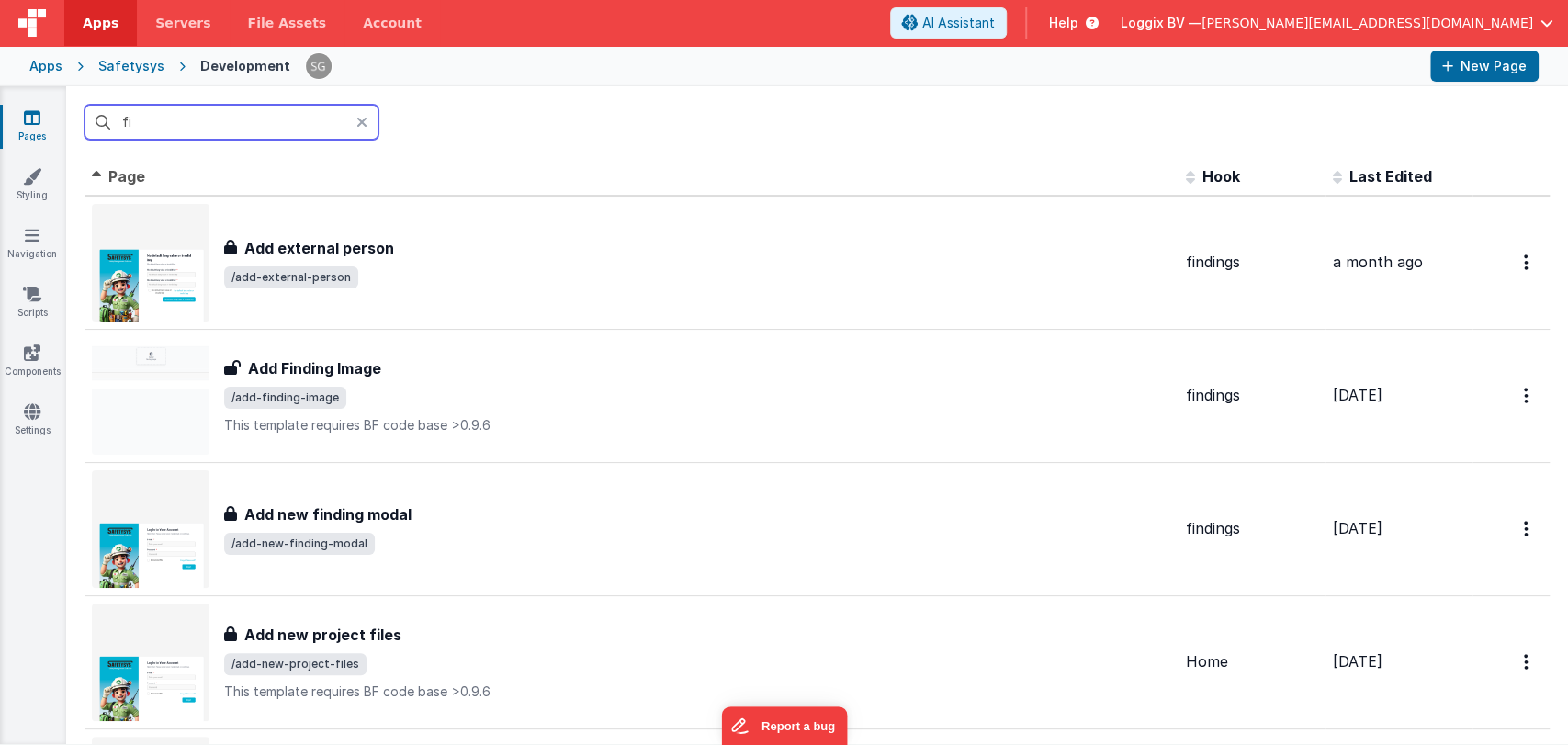
type input "f"
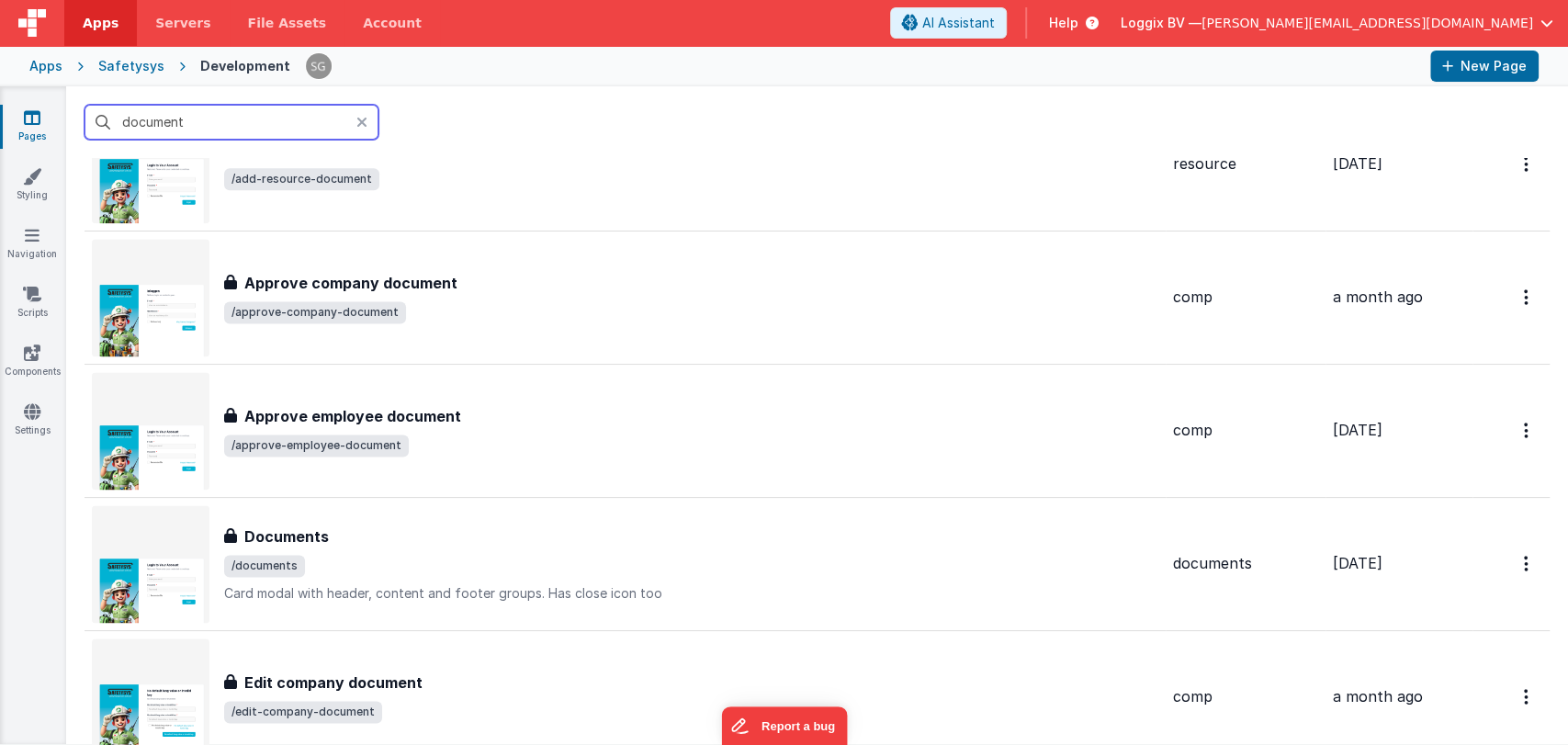
scroll to position [1923, 0]
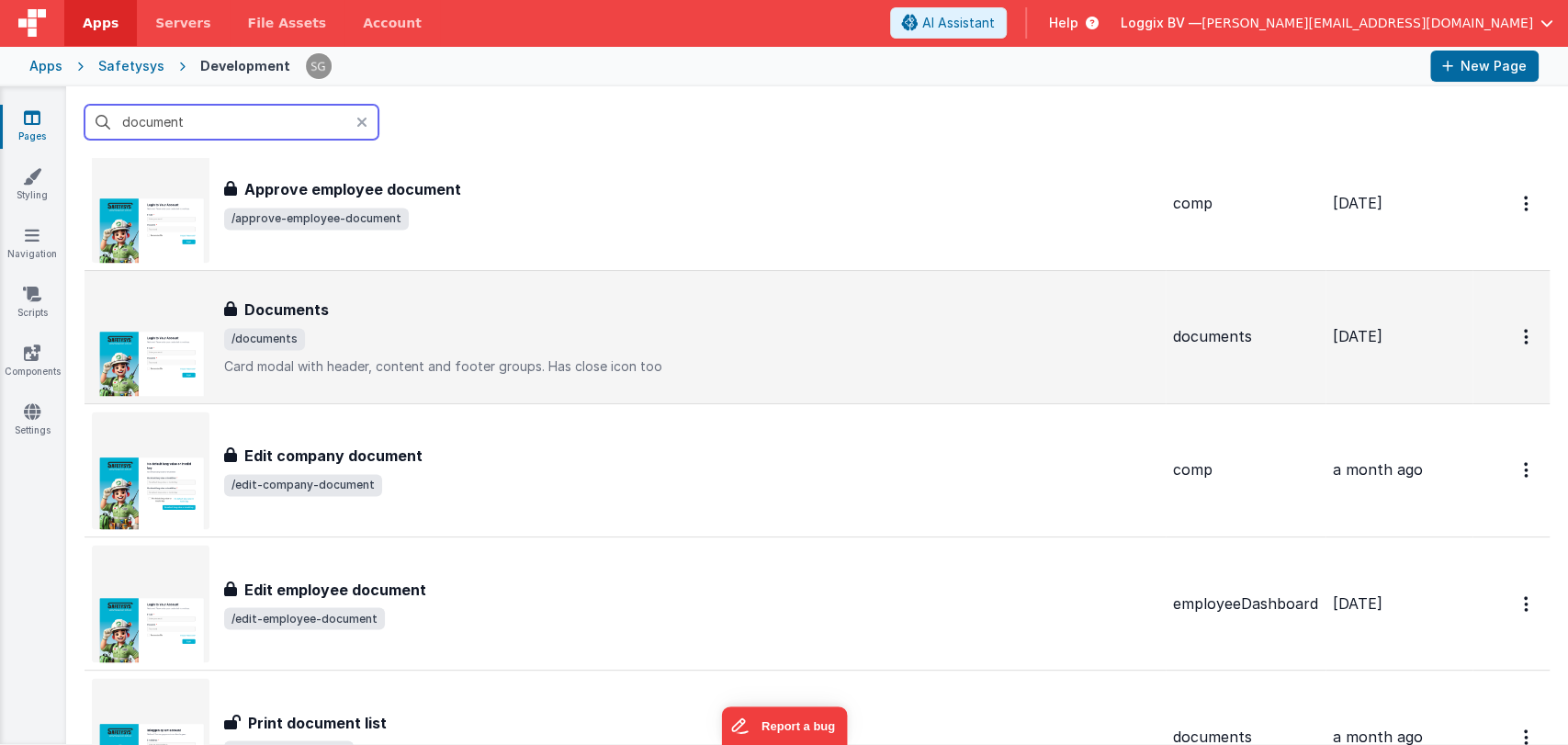
type input "document"
click at [315, 341] on span "/documents" at bounding box center [692, 339] width 935 height 22
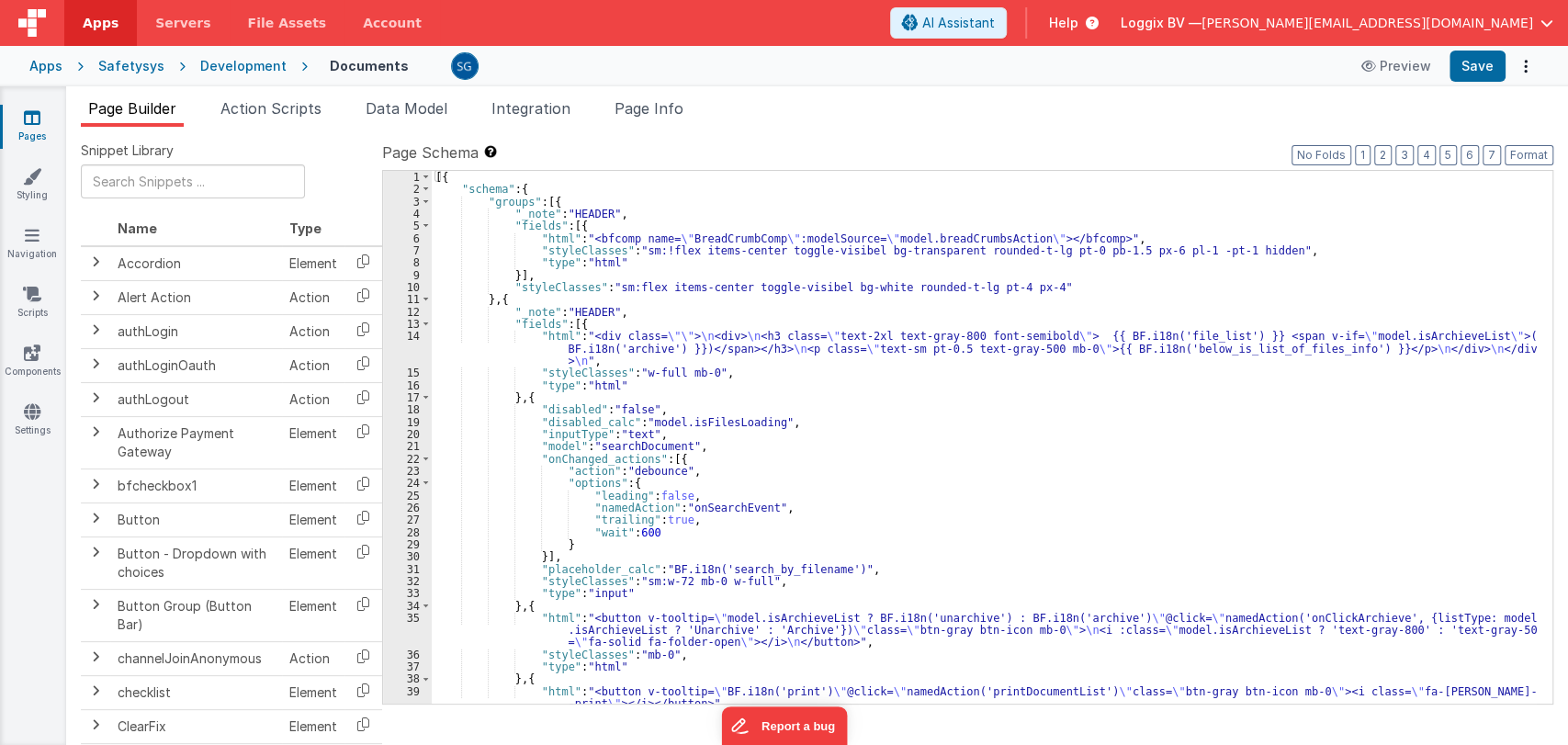
drag, startPoint x: 814, startPoint y: 407, endPoint x: 831, endPoint y: 392, distance: 22.7
click at [831, 392] on div "[{ "schema" : { "groups" : [{ "_note" : "HEADER" , "fields" : [{ "html" : "<bfc…" at bounding box center [983, 450] width 1105 height 558
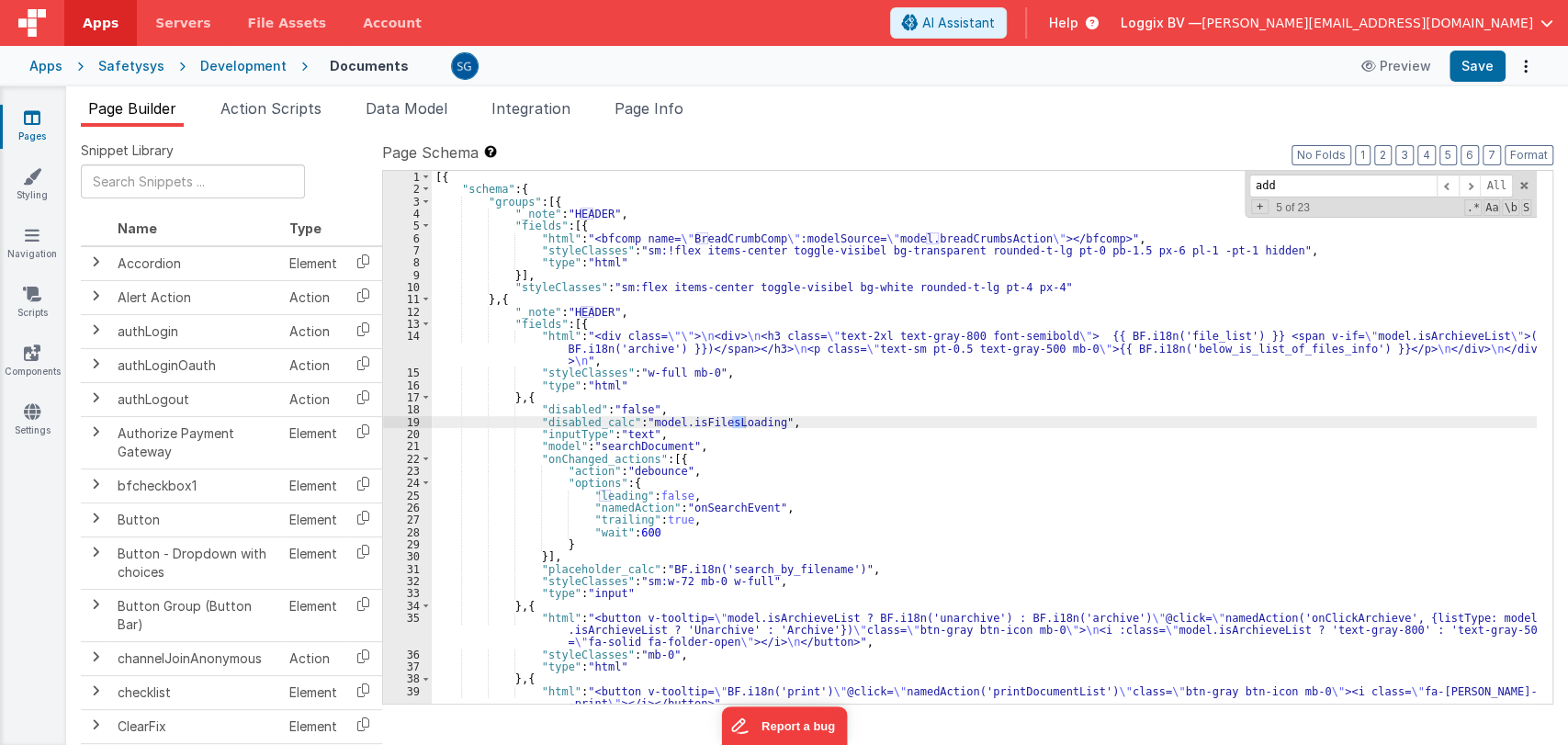
scroll to position [382, 0]
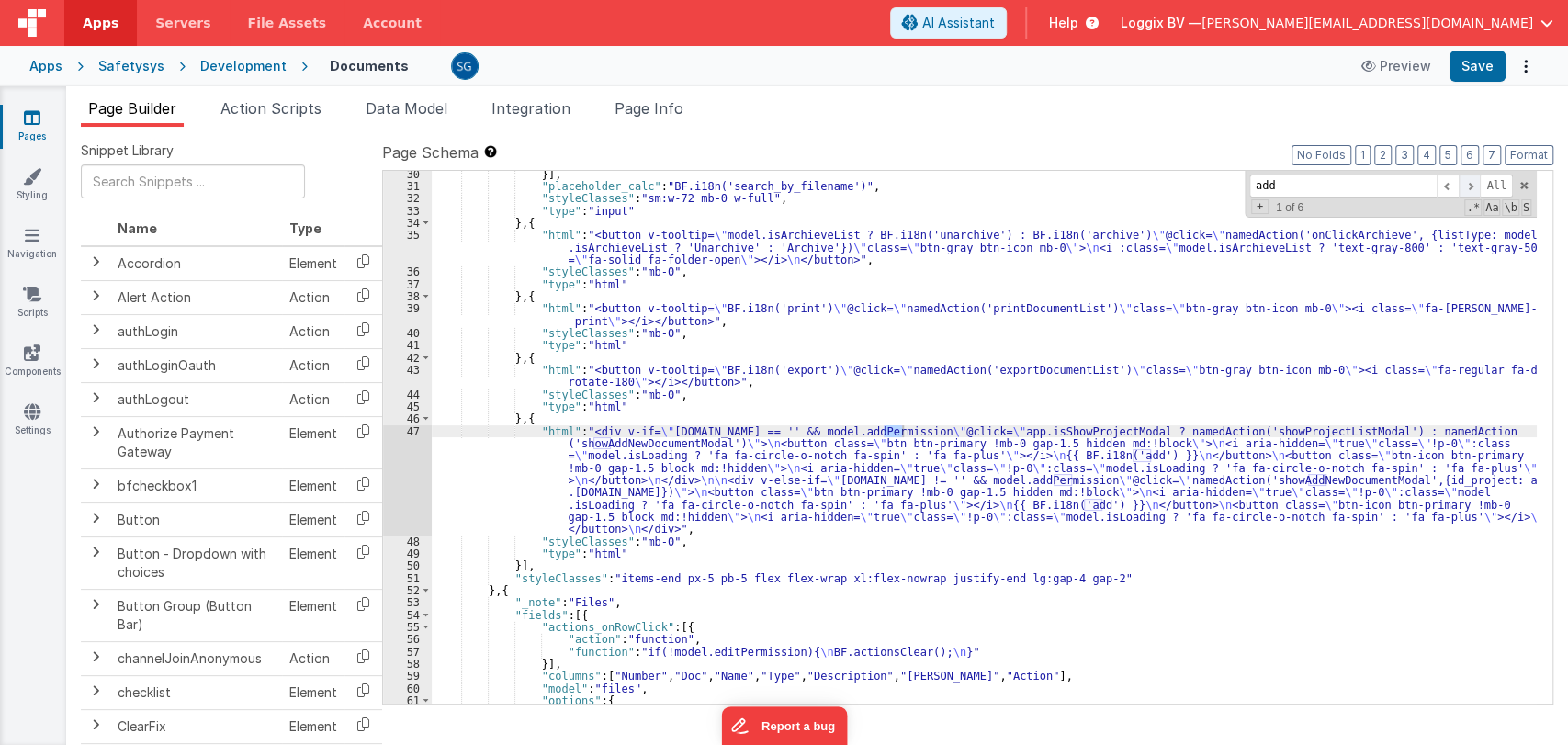
type input "add"
click at [1472, 186] on span at bounding box center [1470, 186] width 22 height 23
click at [645, 441] on div "}] , "placeholder_calc" : "BF.i18n('search_by_filename')" , "styleClasses" : "s…" at bounding box center [983, 447] width 1105 height 558
click at [267, 112] on span "Action Scripts" at bounding box center [271, 108] width 101 height 18
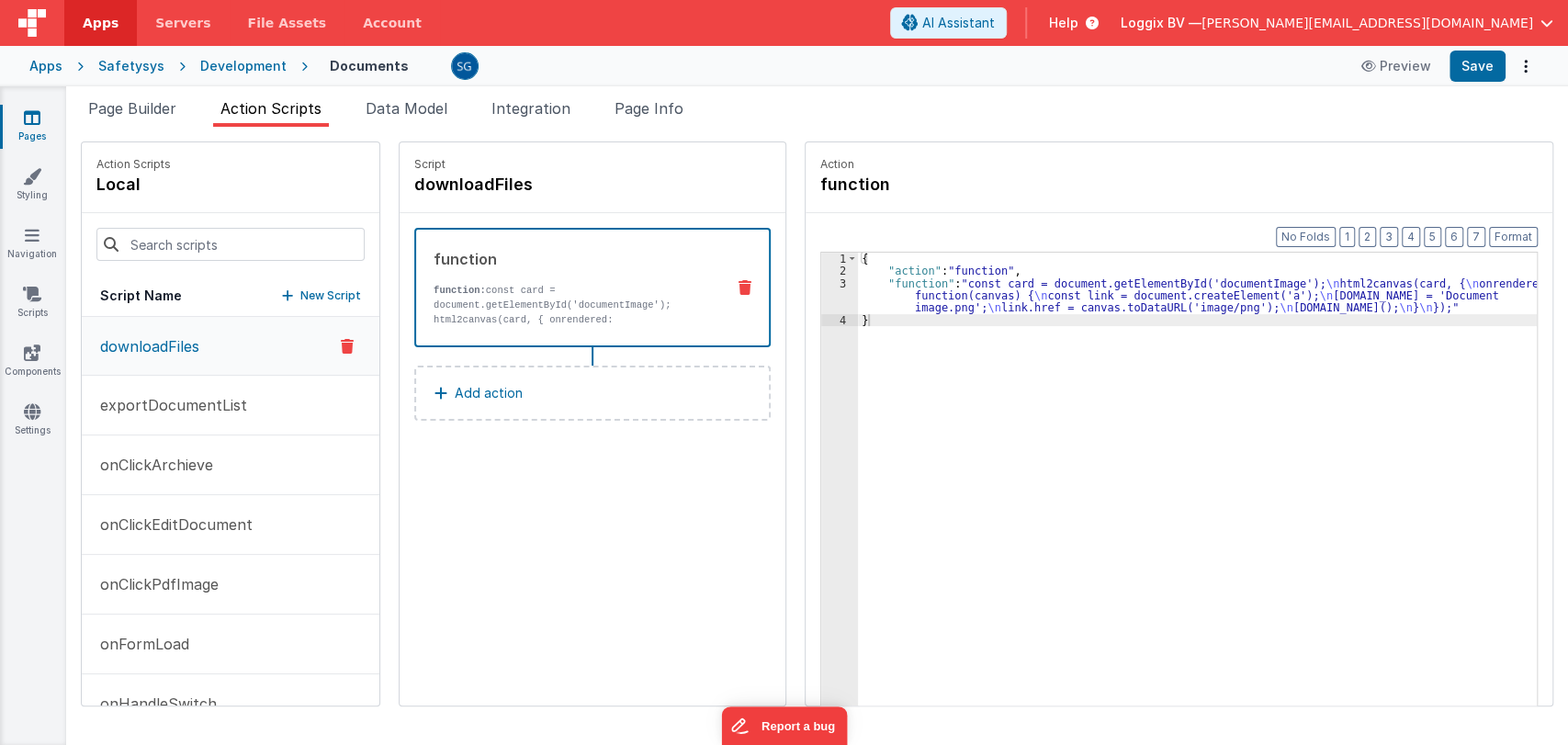
click at [188, 268] on div at bounding box center [231, 245] width 297 height 63
click at [208, 236] on input at bounding box center [230, 245] width 268 height 33
paste input "showAddNewDocumentModal"
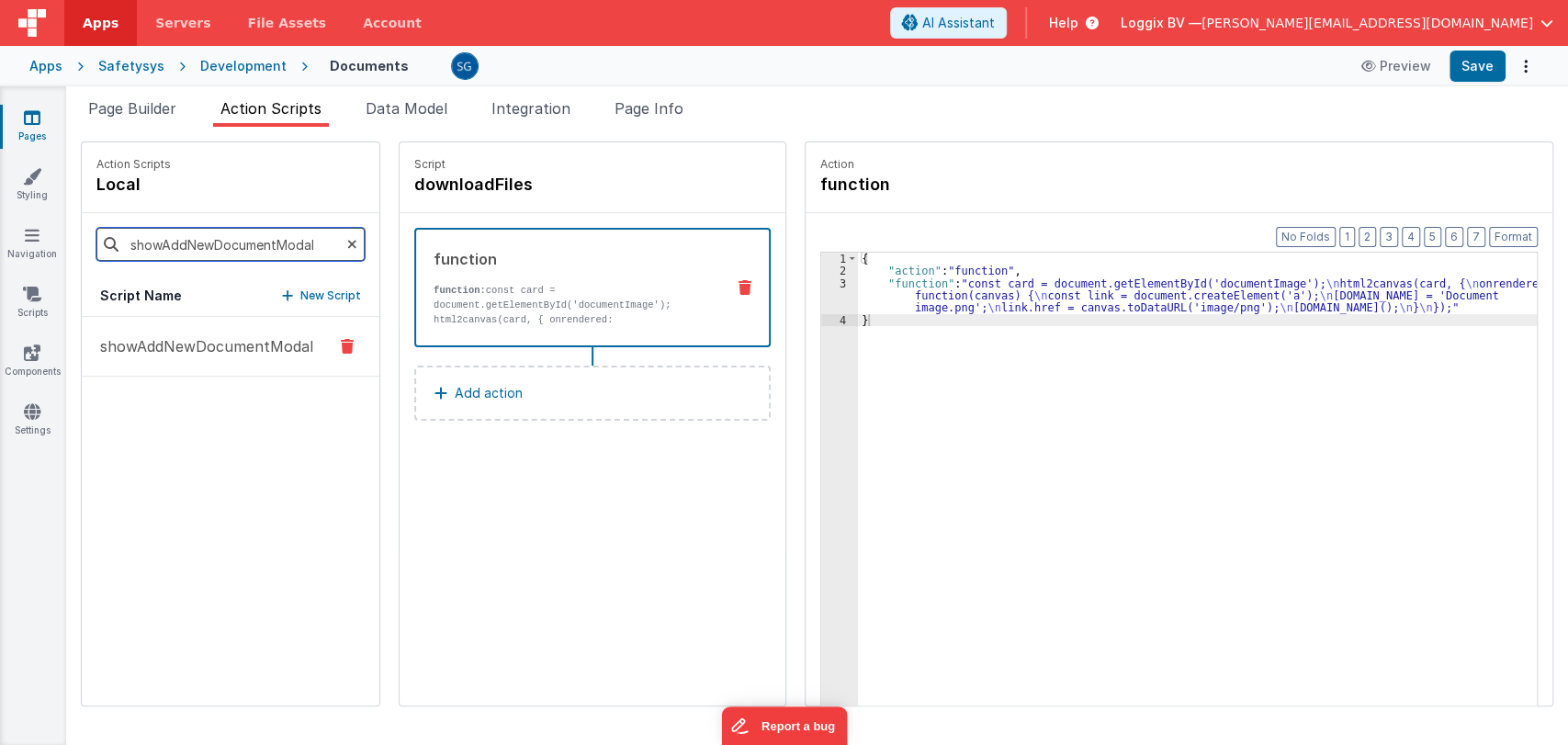
type input "showAddNewDocumentModal"
click at [202, 342] on p "showAddNewDocumentModal" at bounding box center [200, 346] width 224 height 22
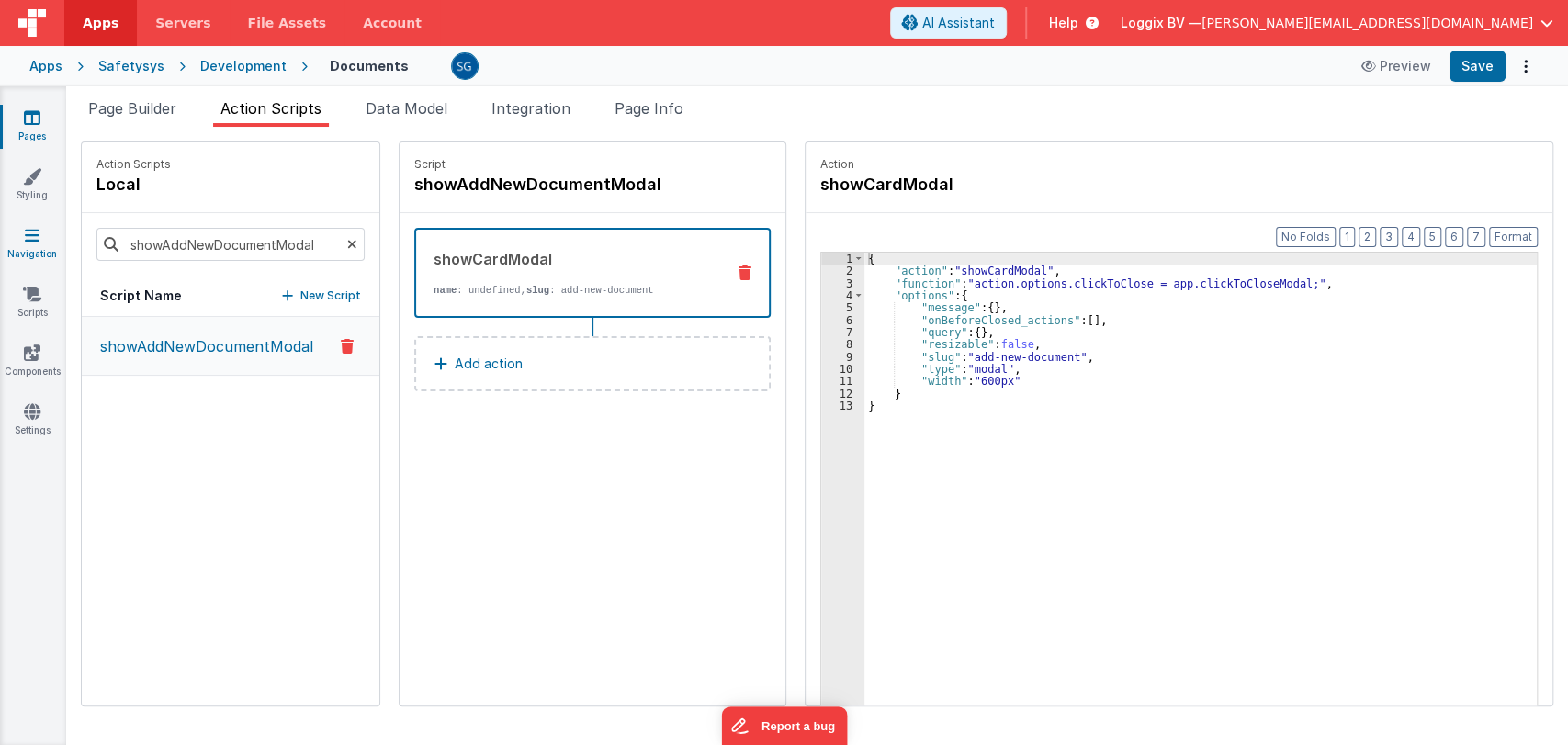
click at [24, 246] on link "Navigation" at bounding box center [32, 245] width 66 height 37
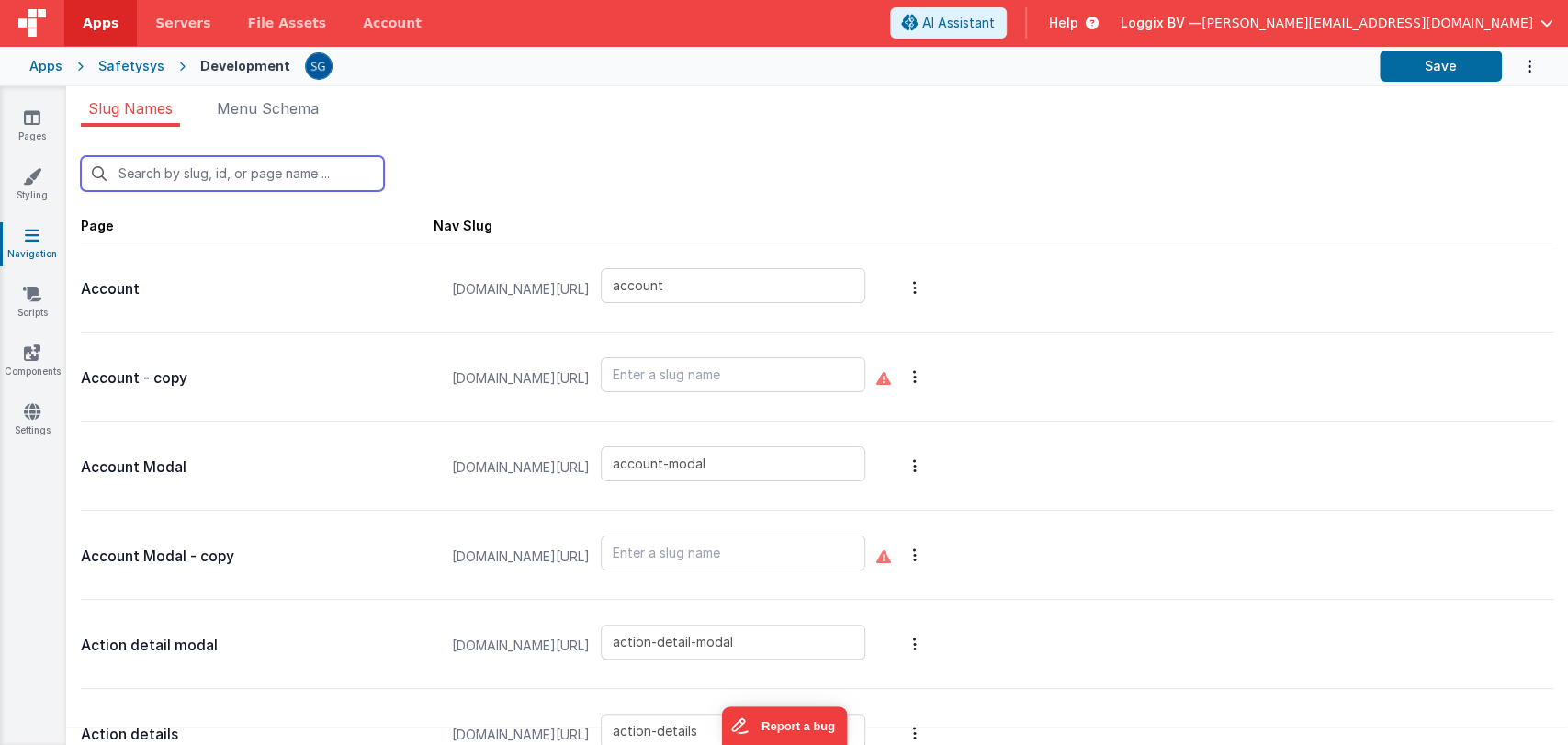
click at [165, 166] on input "text" at bounding box center [233, 174] width 303 height 35
type input "ad"
type input "actions"
type input "add-administration-document"
type input "add-administration-function"
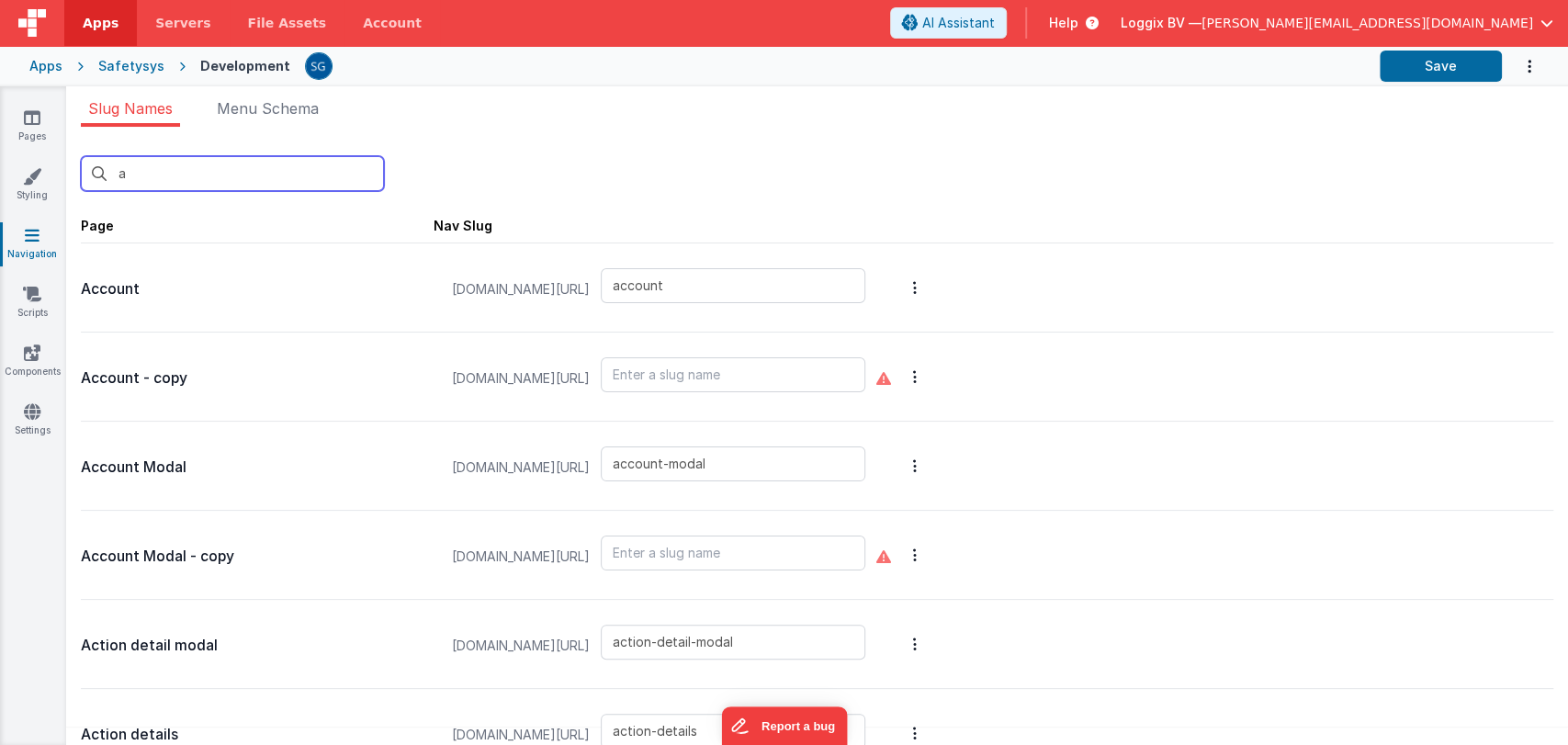
type input "add-attachment"
type input "add-attendants"
type input "add-company-document"
type input "add-employee-document"
type input "add-employee-document-cm"
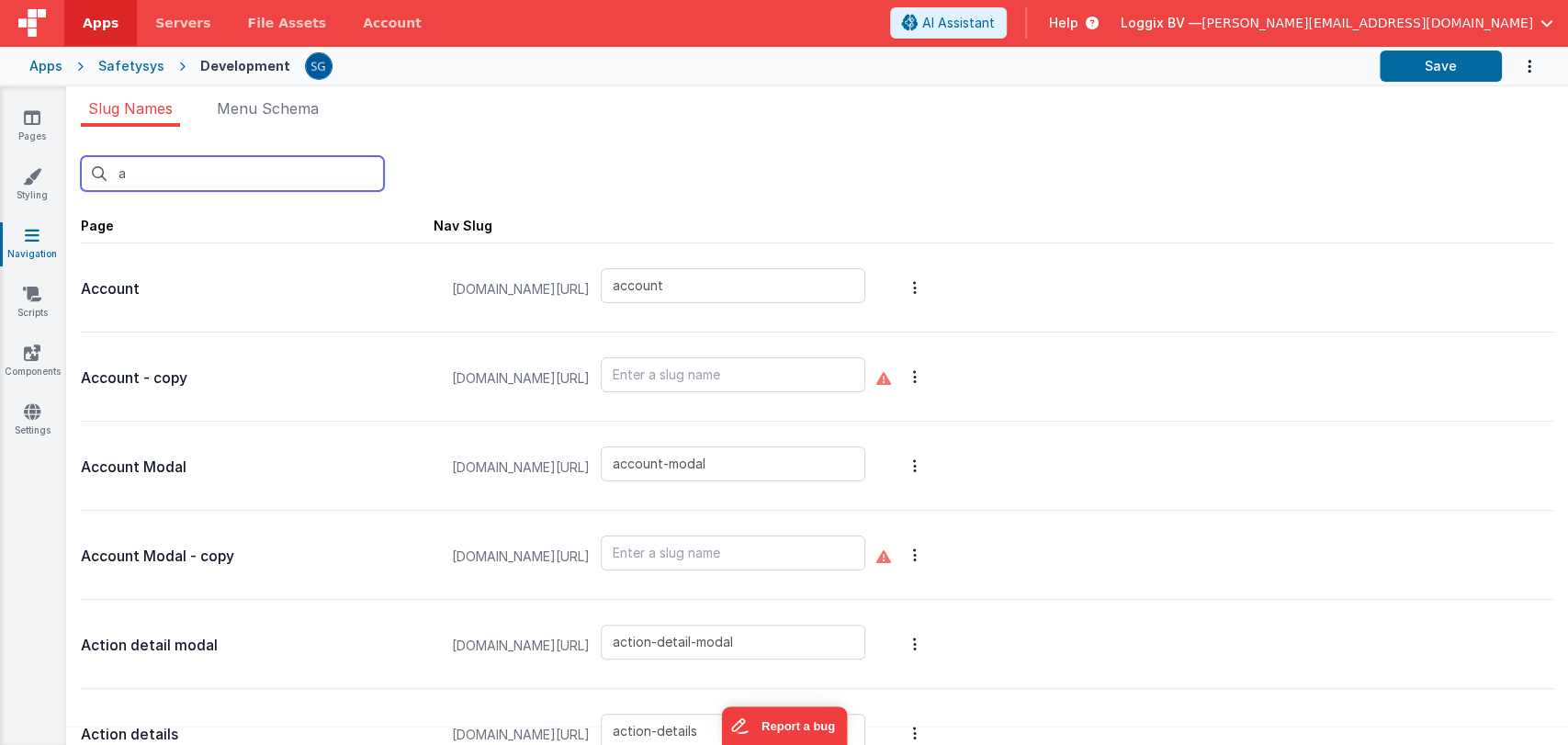
type input "add-equipment-inspection"
type input "add-equipment-location"
type input "add-equipment-service"
type input "add-external-person"
type input "add-finding-image"
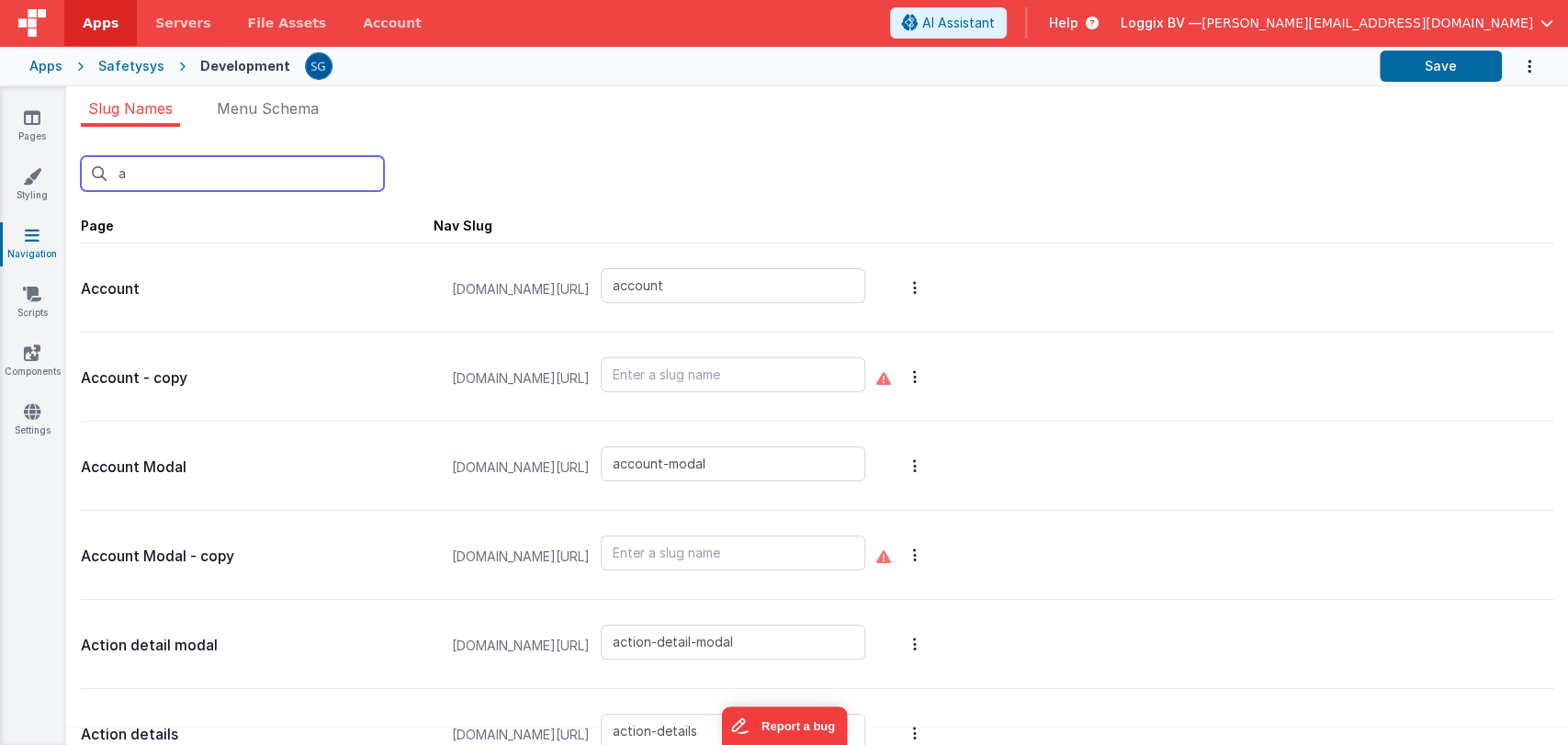
type input "add-function-based-document"
type input "add-function-document"
type input "add-incident-document"
type input "add-inspection-comment"
type input "add-inspection-image"
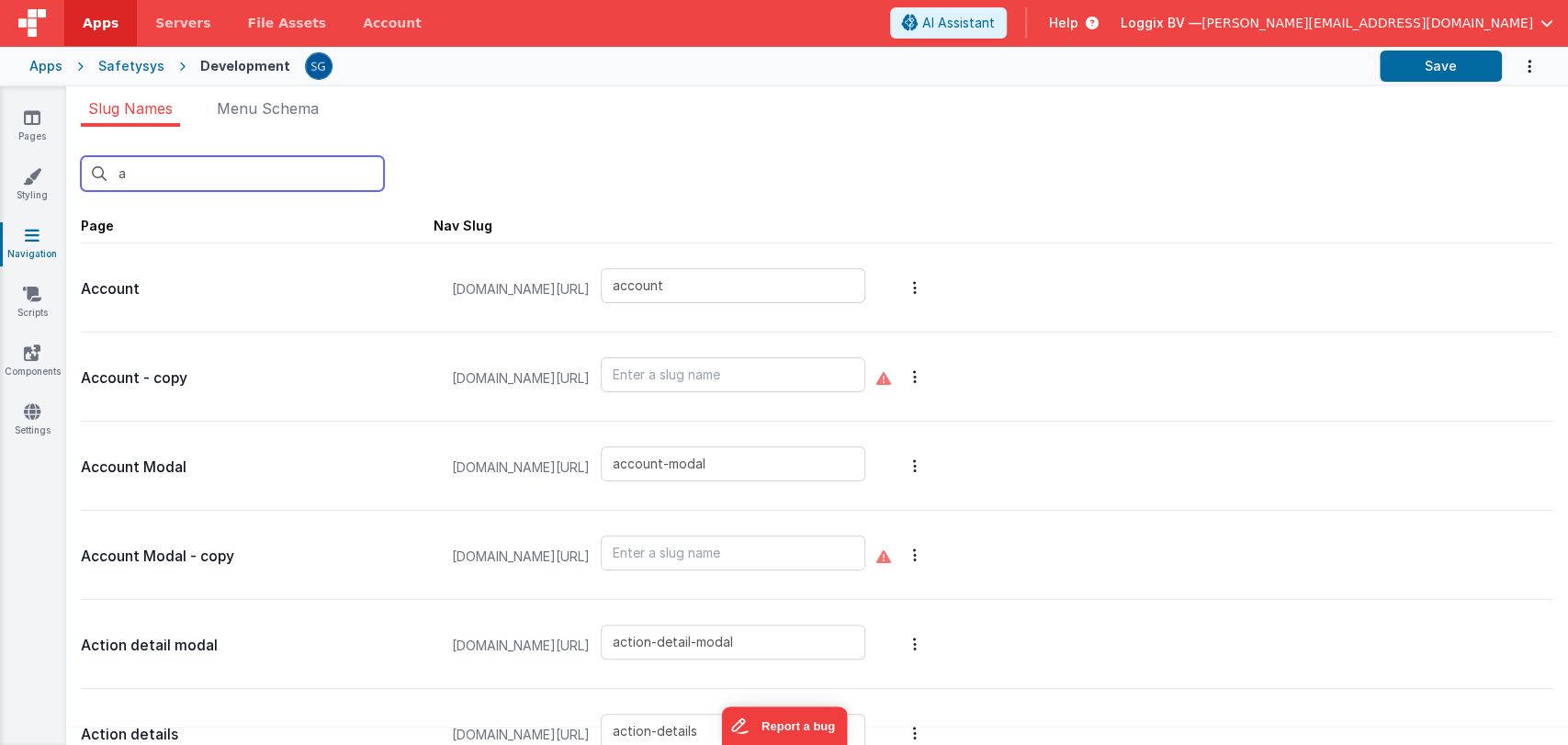
type input "add-inspection-type"
type input "add-mandatory-document"
type input "add-manually-attendees"
type input "add-new-action-modal"
type input "add-new-company"
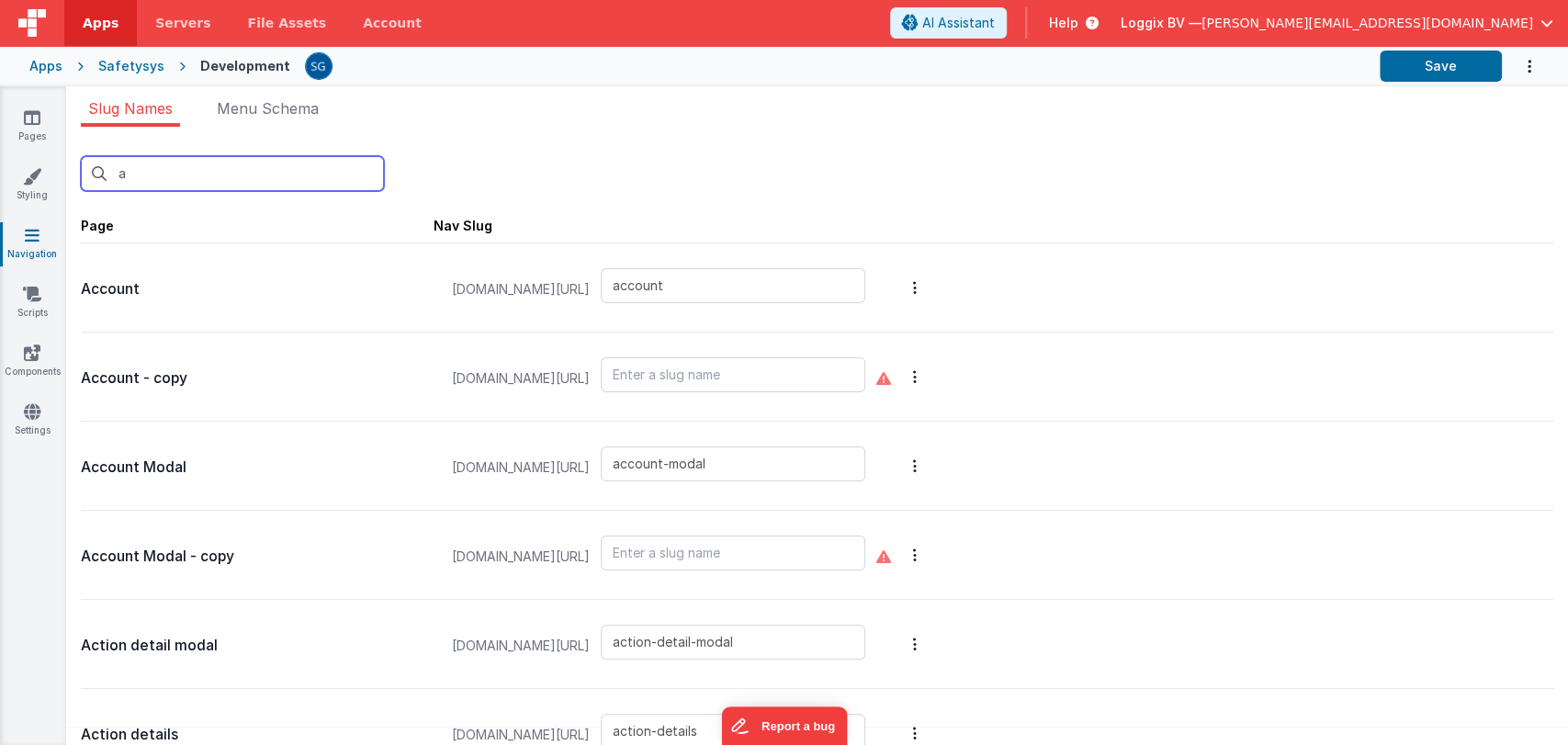
type input "add-new-damage-incident"
type input "add-new-description-incident"
type input "add-new-document"
type input "add-new-employee-project"
type input "add-new-finding-modal"
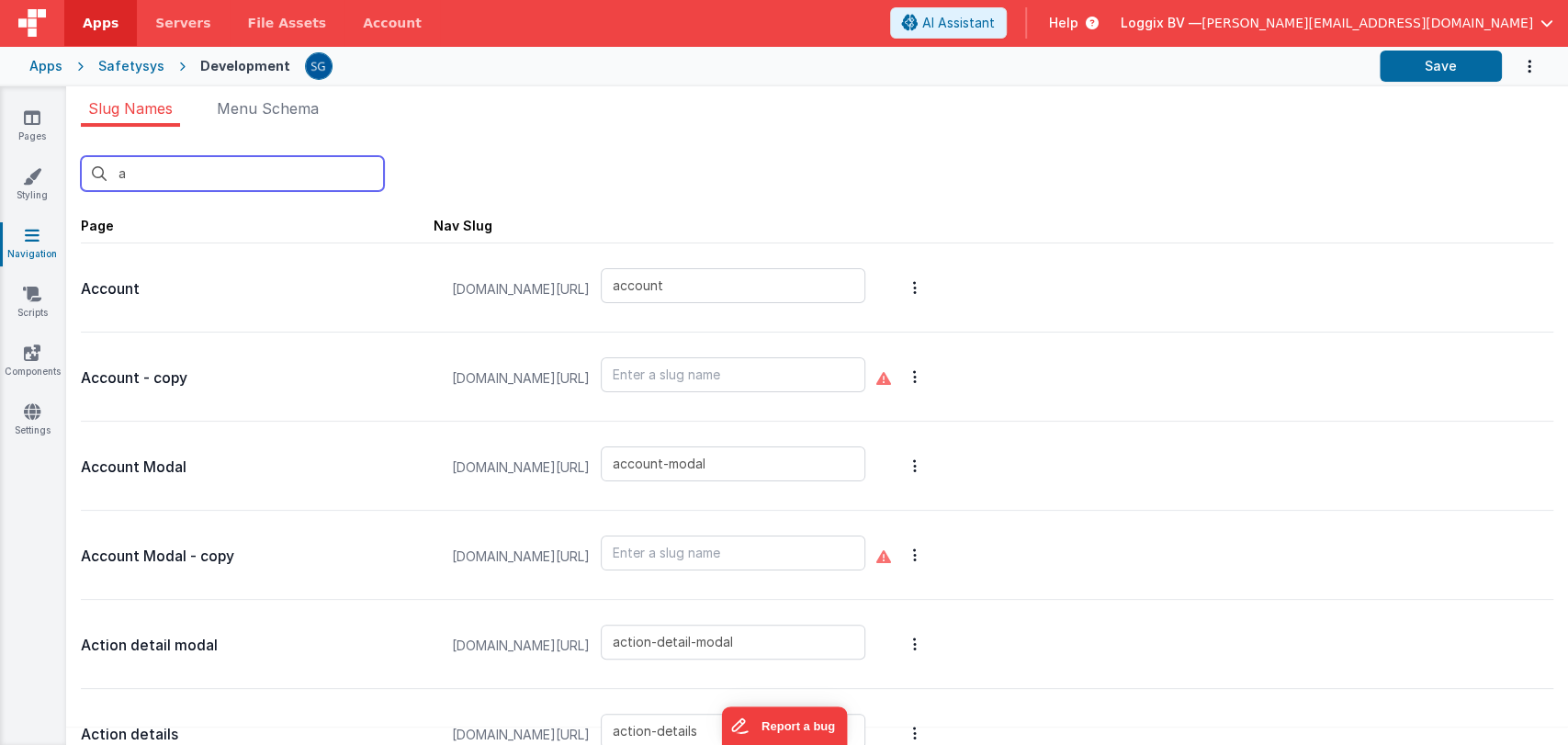
type input "add-new-function"
type input "add-new-group"
type input "add-new-personal-doc"
type input "add-new-project-company"
type input "add-new-project-document"
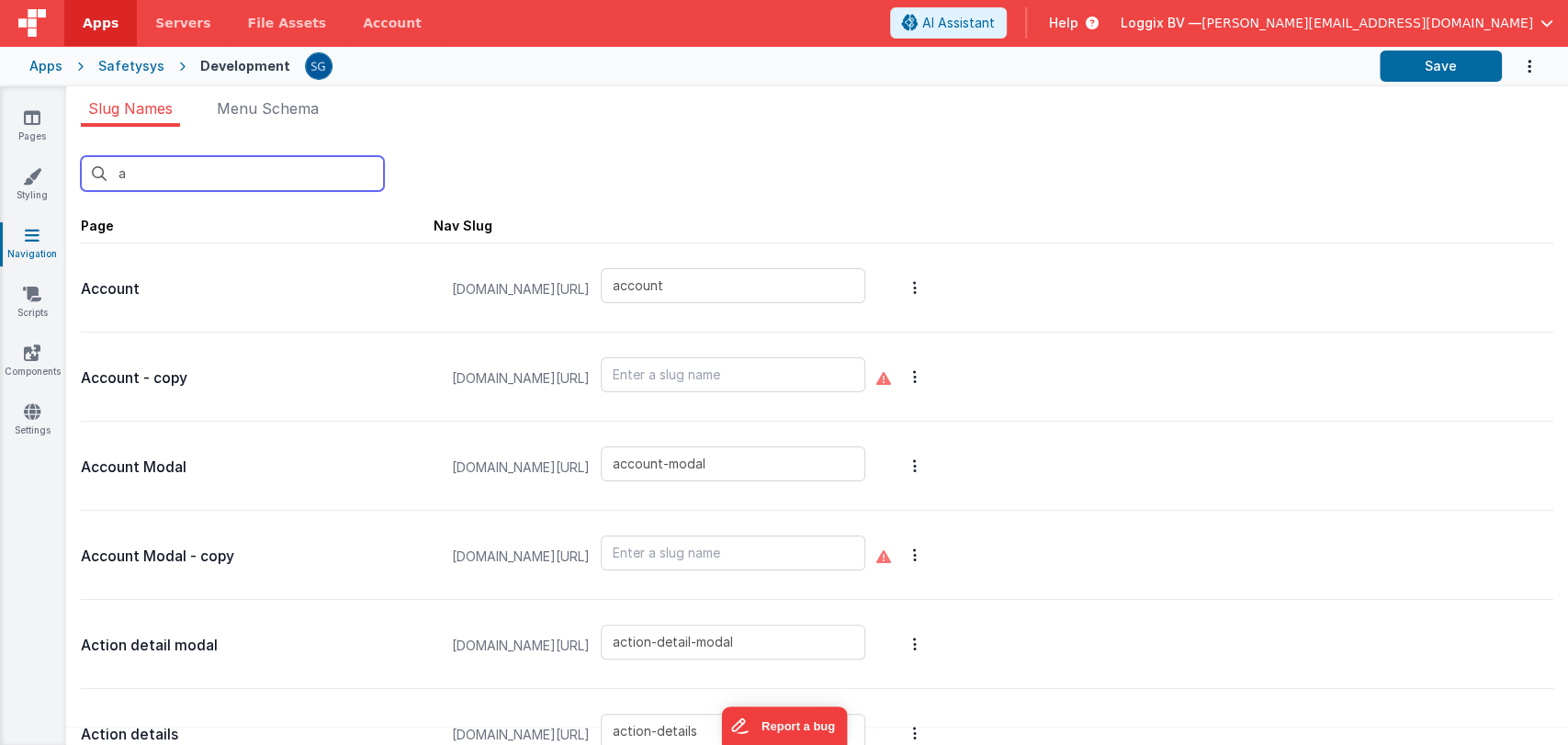
type input "add-new-project-employee"
type input "add-new-project-files"
type input "add-new-project-resource"
type input "add-new-question-set"
type input "add-new-research-incident"
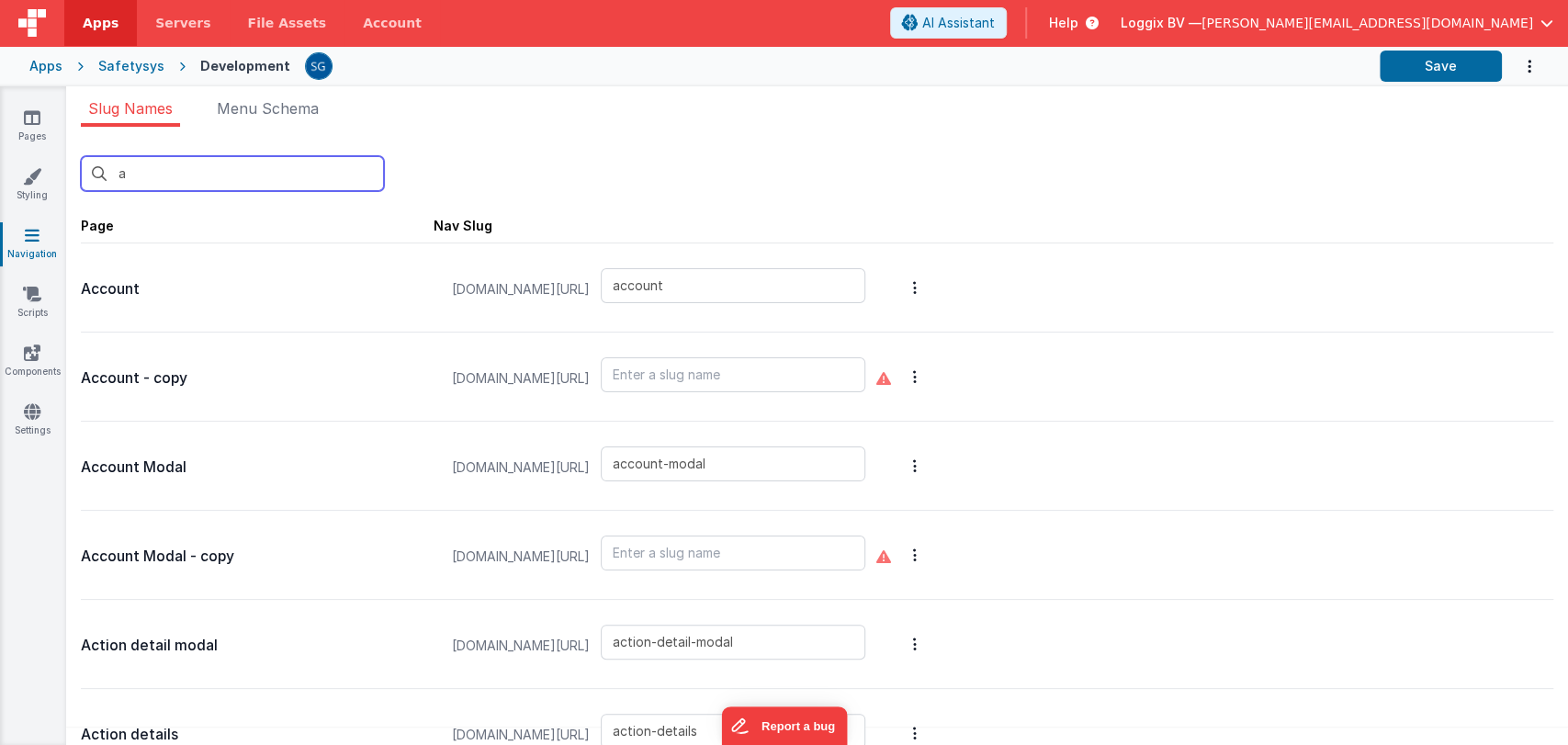
type input "add-new-user"
type input "add-new-victim-incident"
type input "add-new-witnesses-incident"
type input "add-non-attendance"
type input "add-document-name"
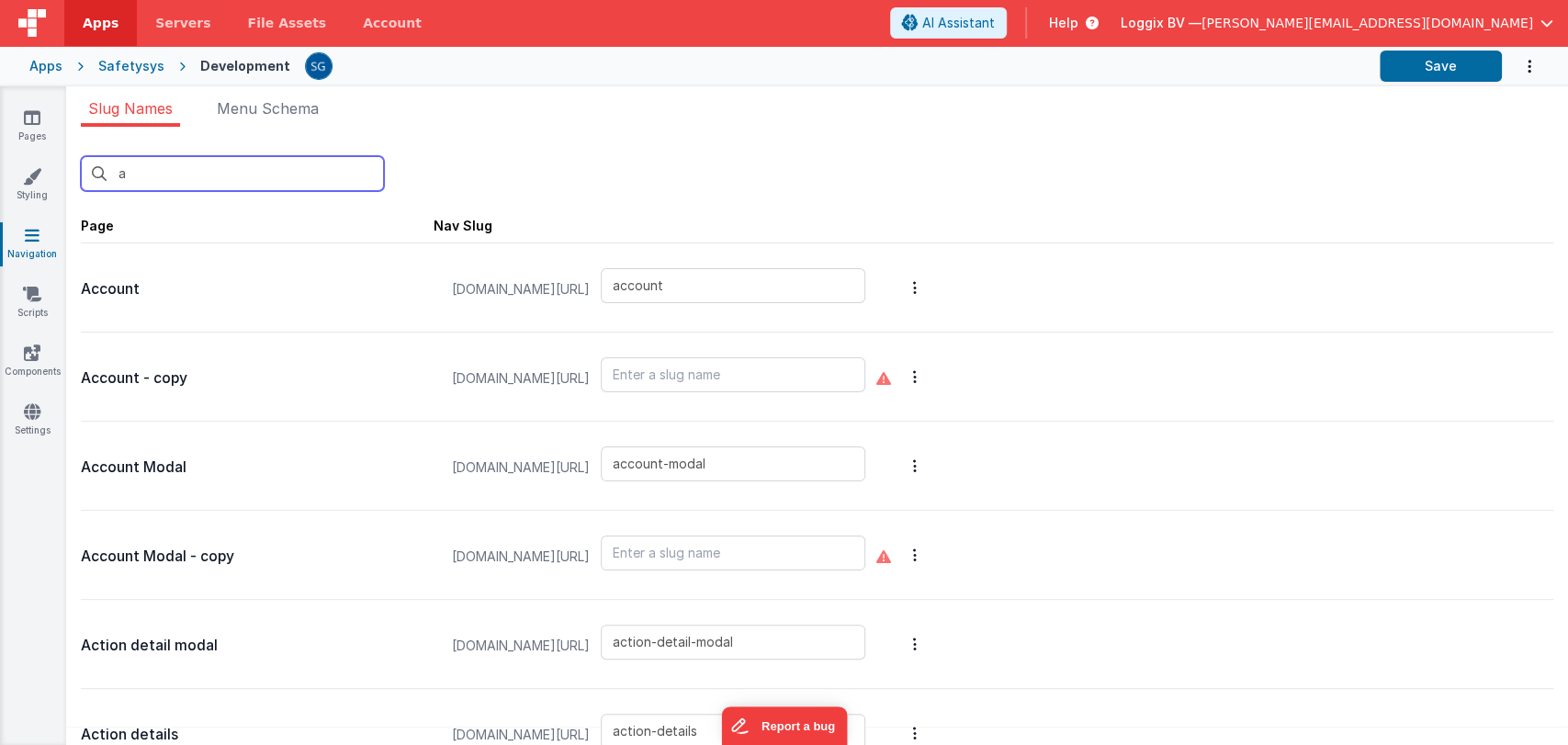
type input "add-new-project-sets"
type input "add-resource-document"
type input "add"
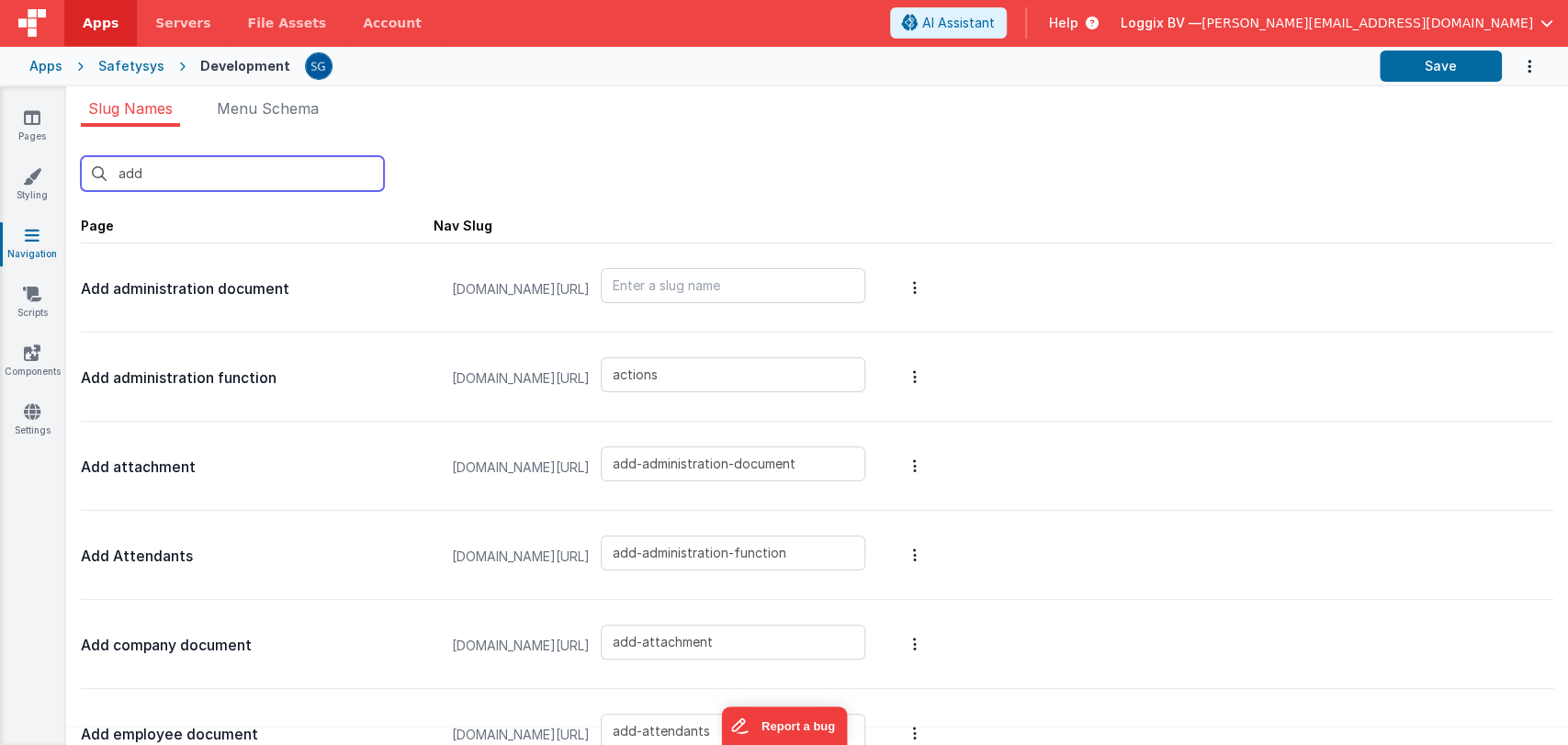
type input "add-administration-document"
type input "add-administration-function"
type input "add-attachment"
type input "add-attendants"
type input "add-company-document"
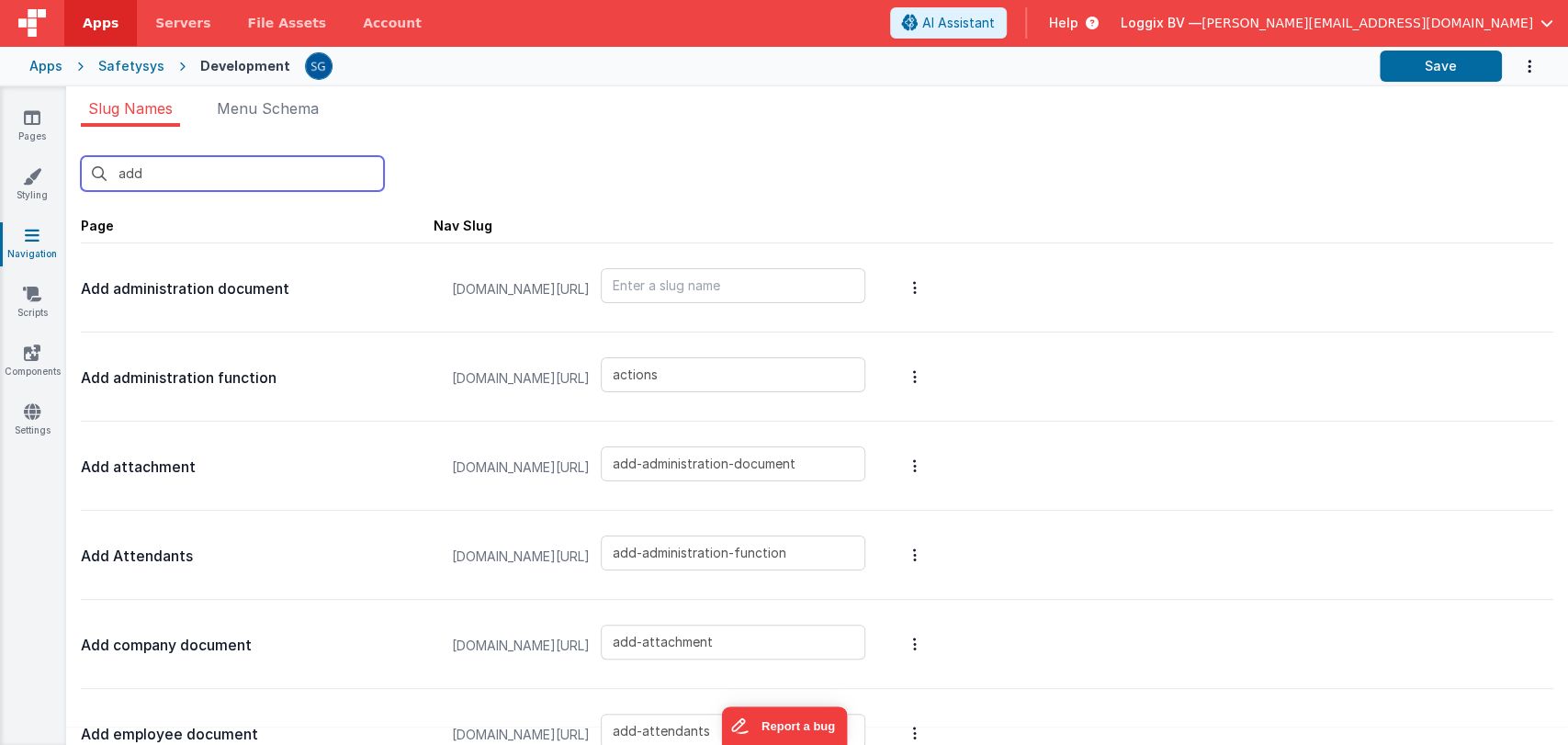
type input "add-employee-document"
type input "add-employee-document-cm"
type input "add-equipment-inspection"
type input "add-equipment-location"
type input "add-equipment-service"
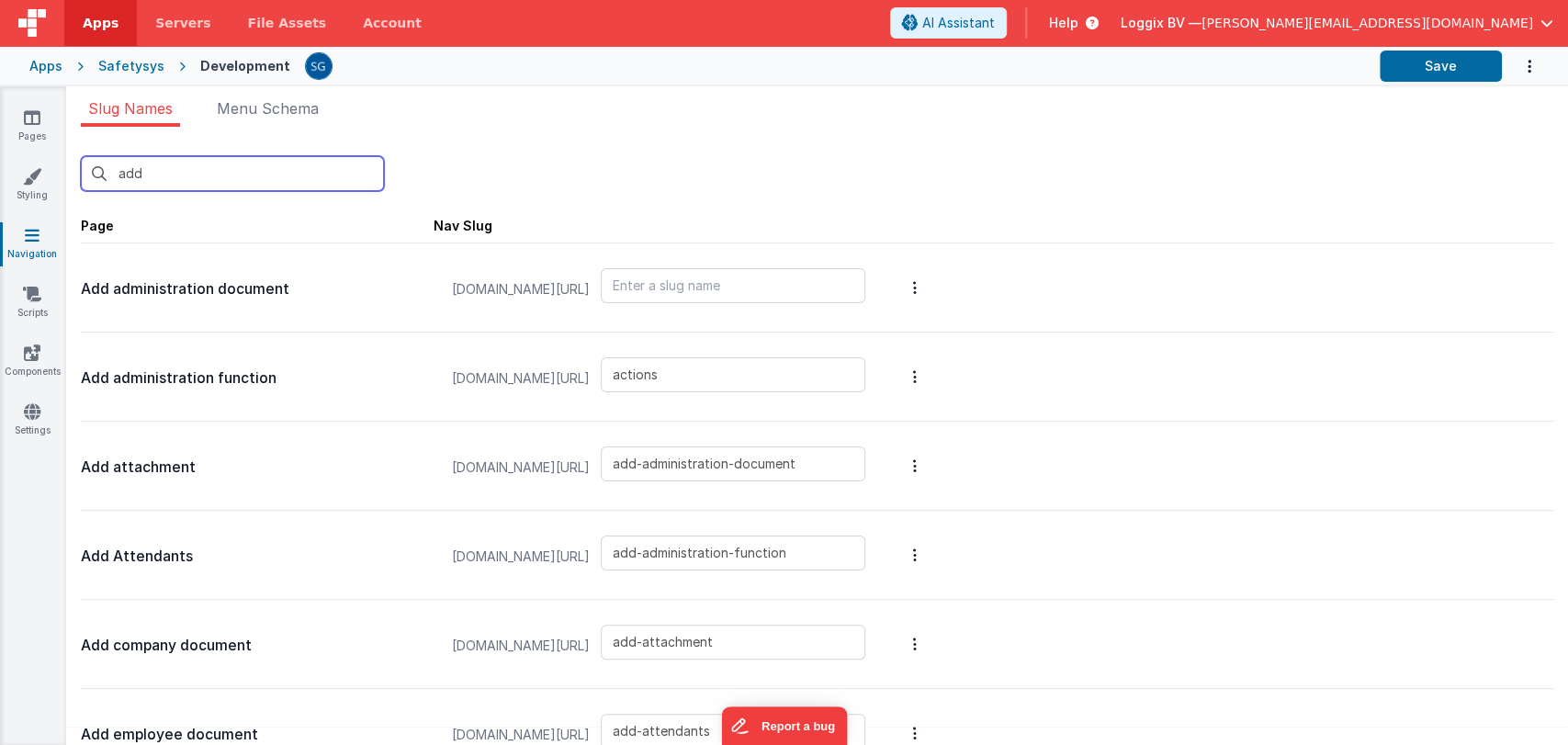
type input "add-external-person"
type input "add-finding-image"
type input "add-function-based-document"
type input "add-function-document"
type input "add-incident-document"
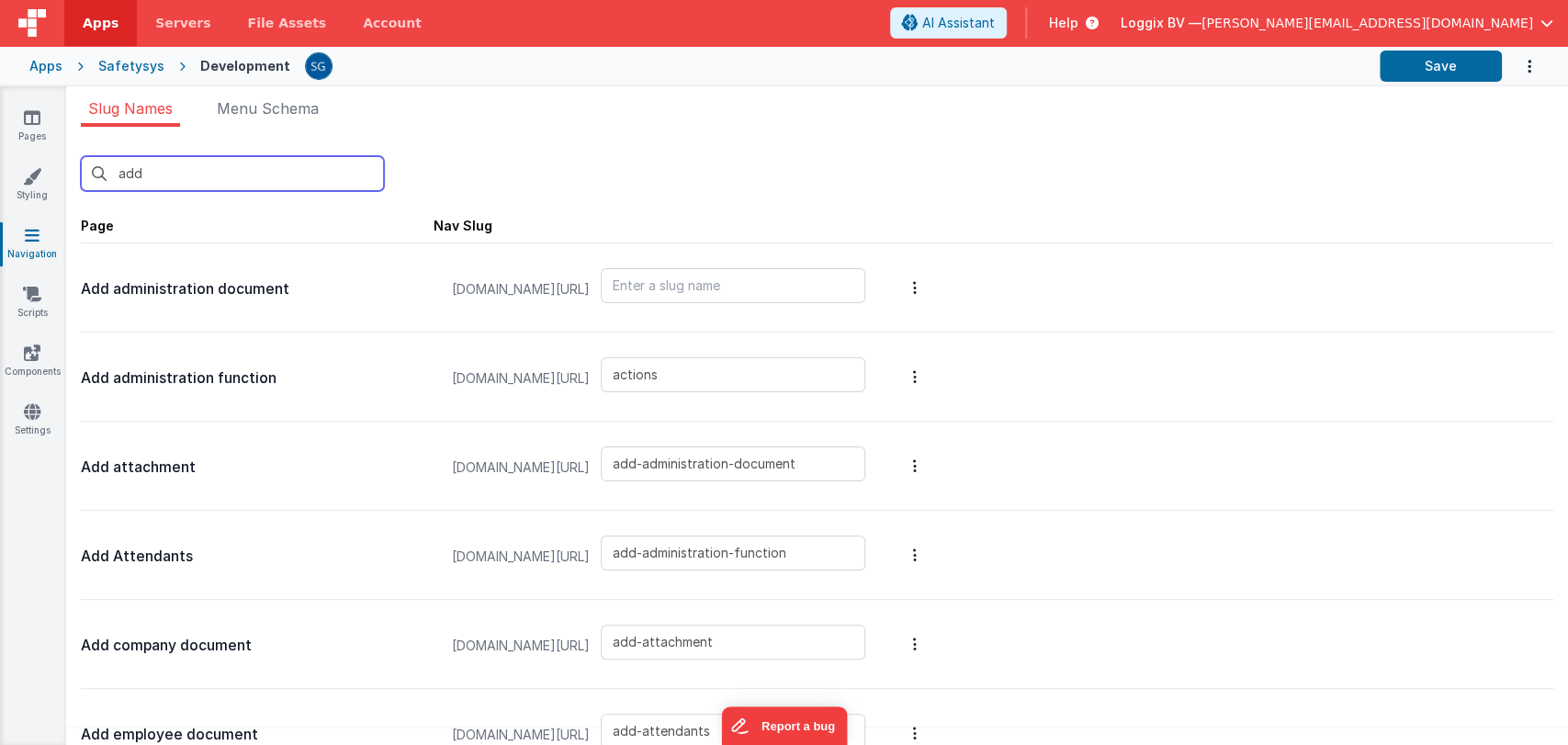
type input "add-inspection-comment"
type input "add-inspection-image"
type input "add-inspection-type"
type input "add-mandatory-document"
type input "add-manually-attendees"
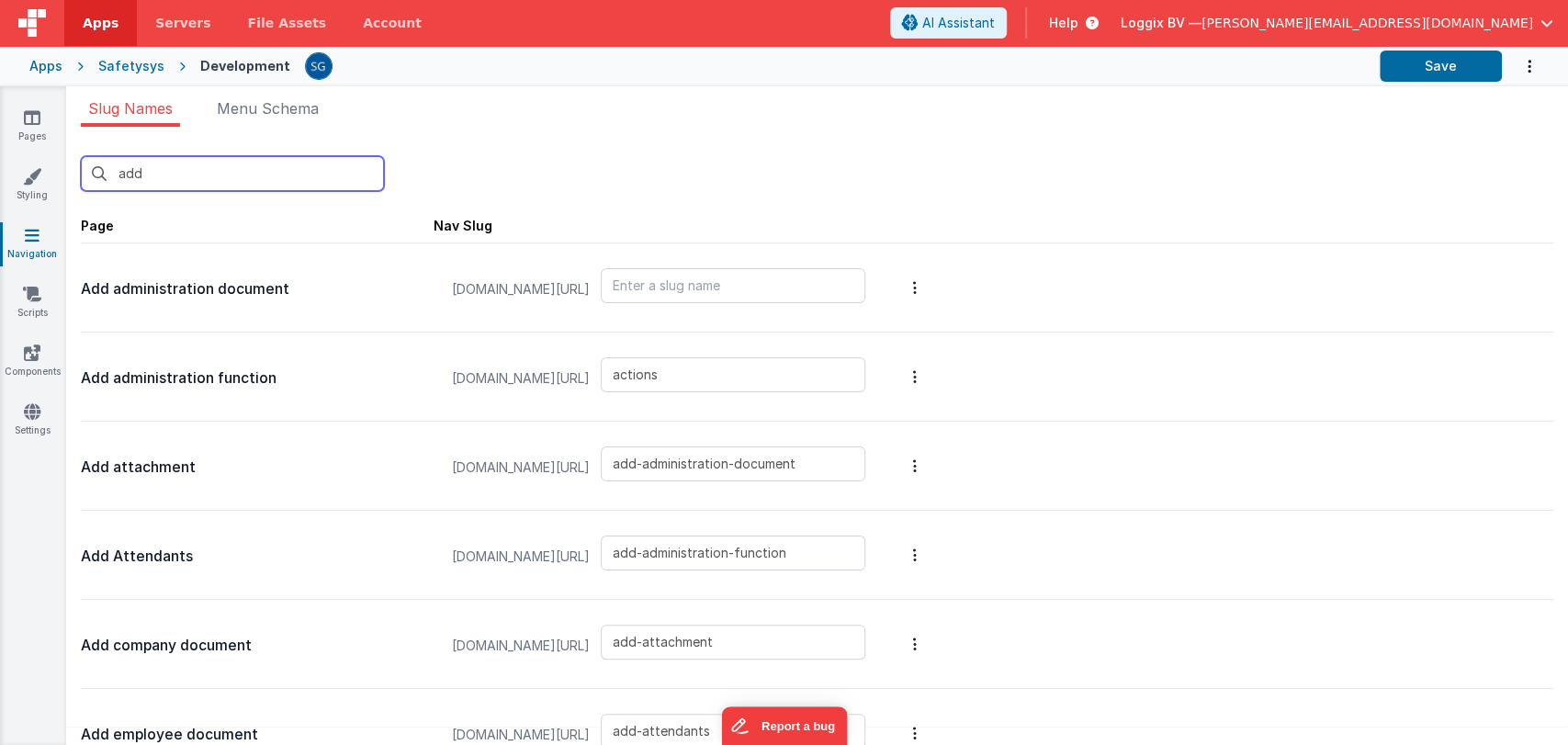
type input "add-new-action-modal"
type input "add-new-company"
type input "add-new-damage-incident"
type input "add-new-description-incident"
type input "add-new-document"
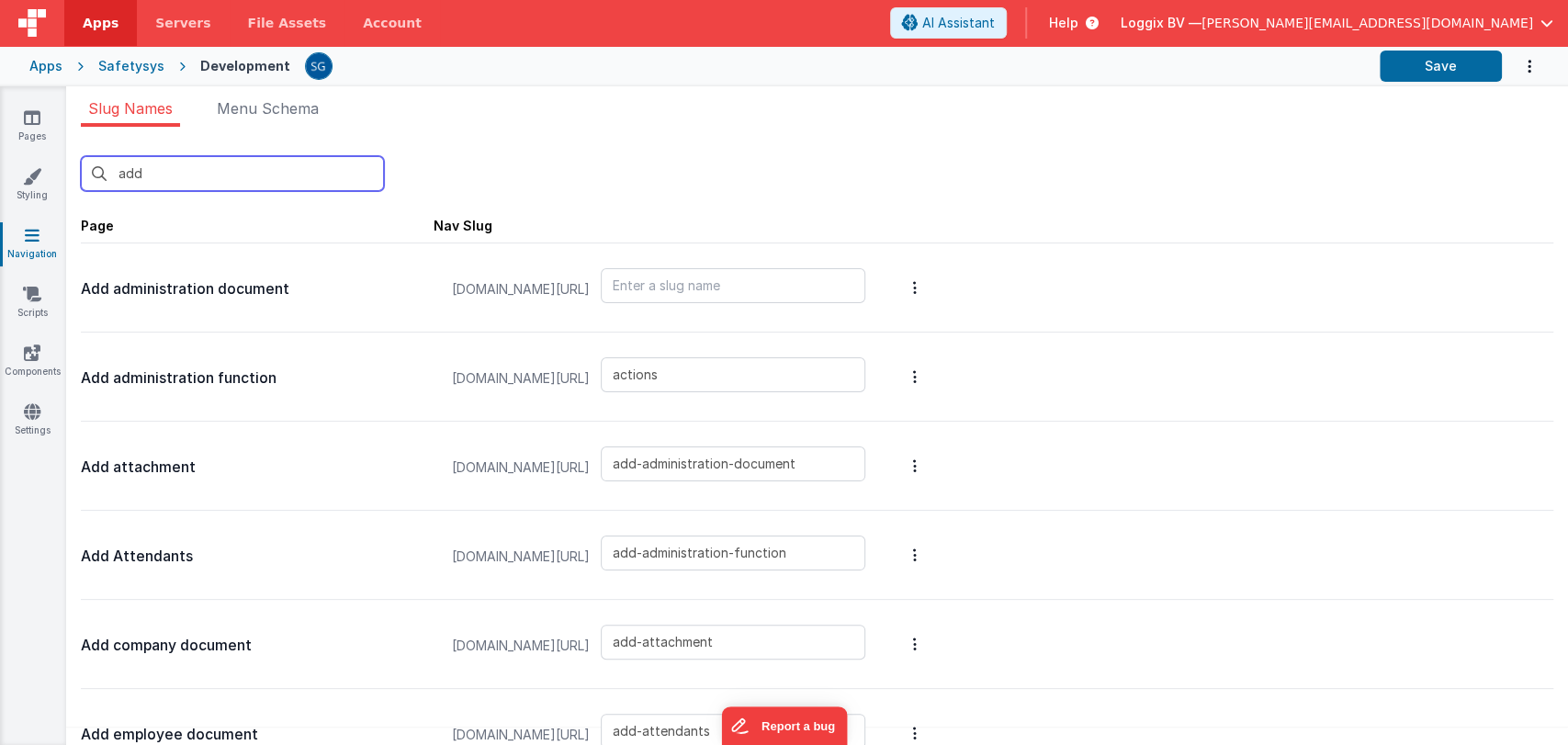
type input "add-new-employee-project"
type input "add-new-finding-modal"
type input "add-new-function"
type input "add-new-group"
type input "add-new-personal-doc"
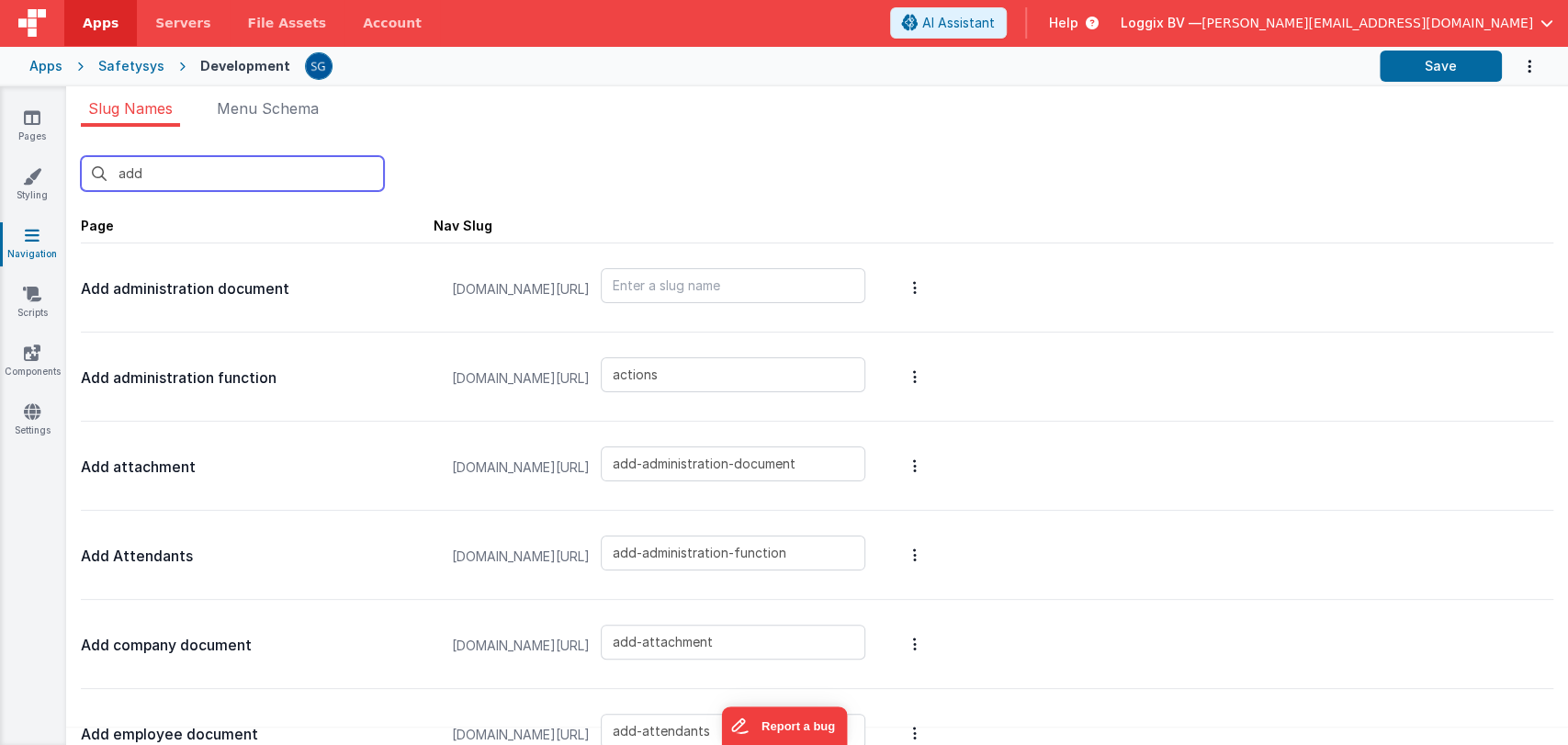
type input "add-new-project-company"
type input "add-new-project-document"
type input "add-new-project-employee"
type input "add-new-project-files"
type input "add-new-project-resource"
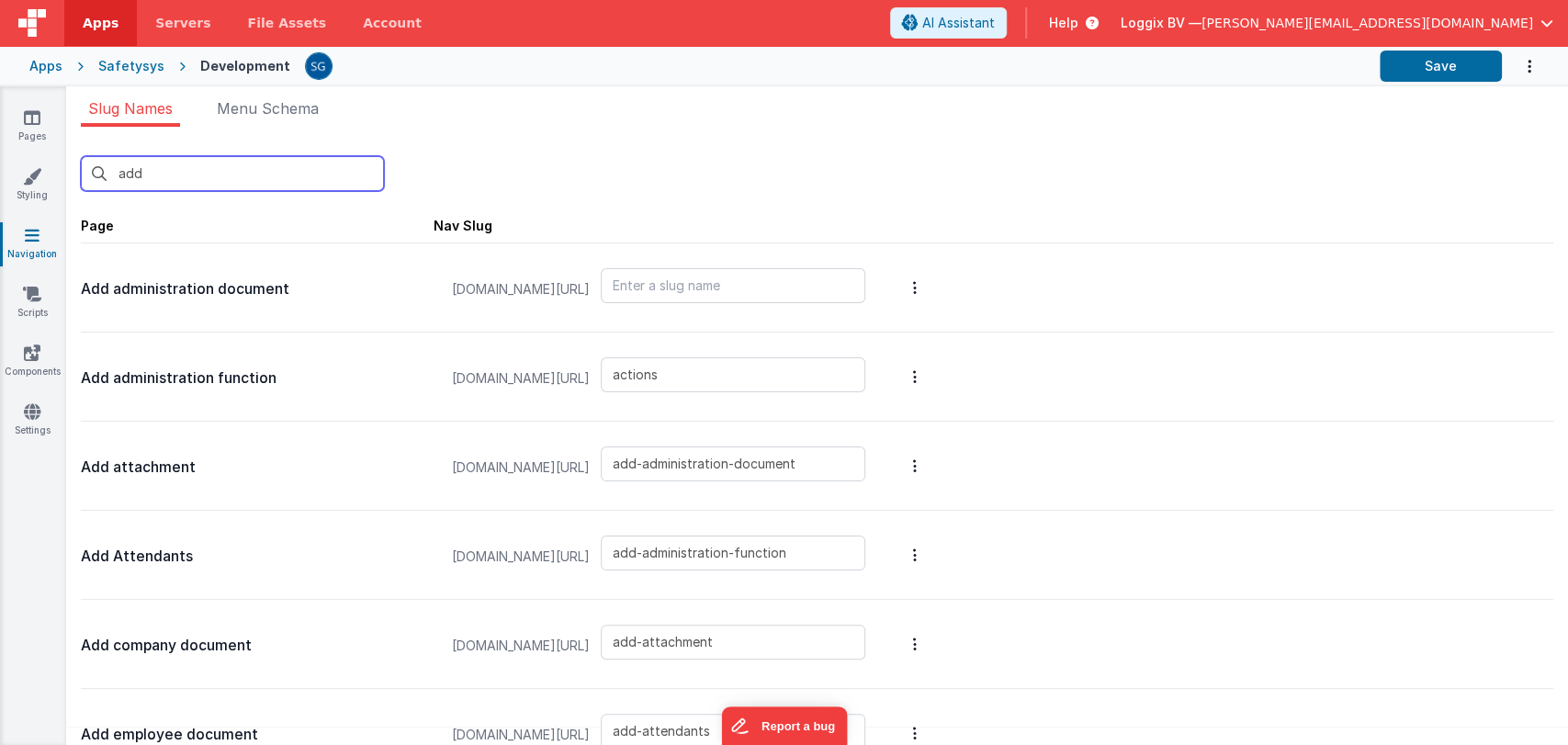
type input "add-new-question-set"
type input "add-new-research-incident"
type input "add-new-user"
type input "add-new-victim-incident"
type input "add-new-witnesses-incident"
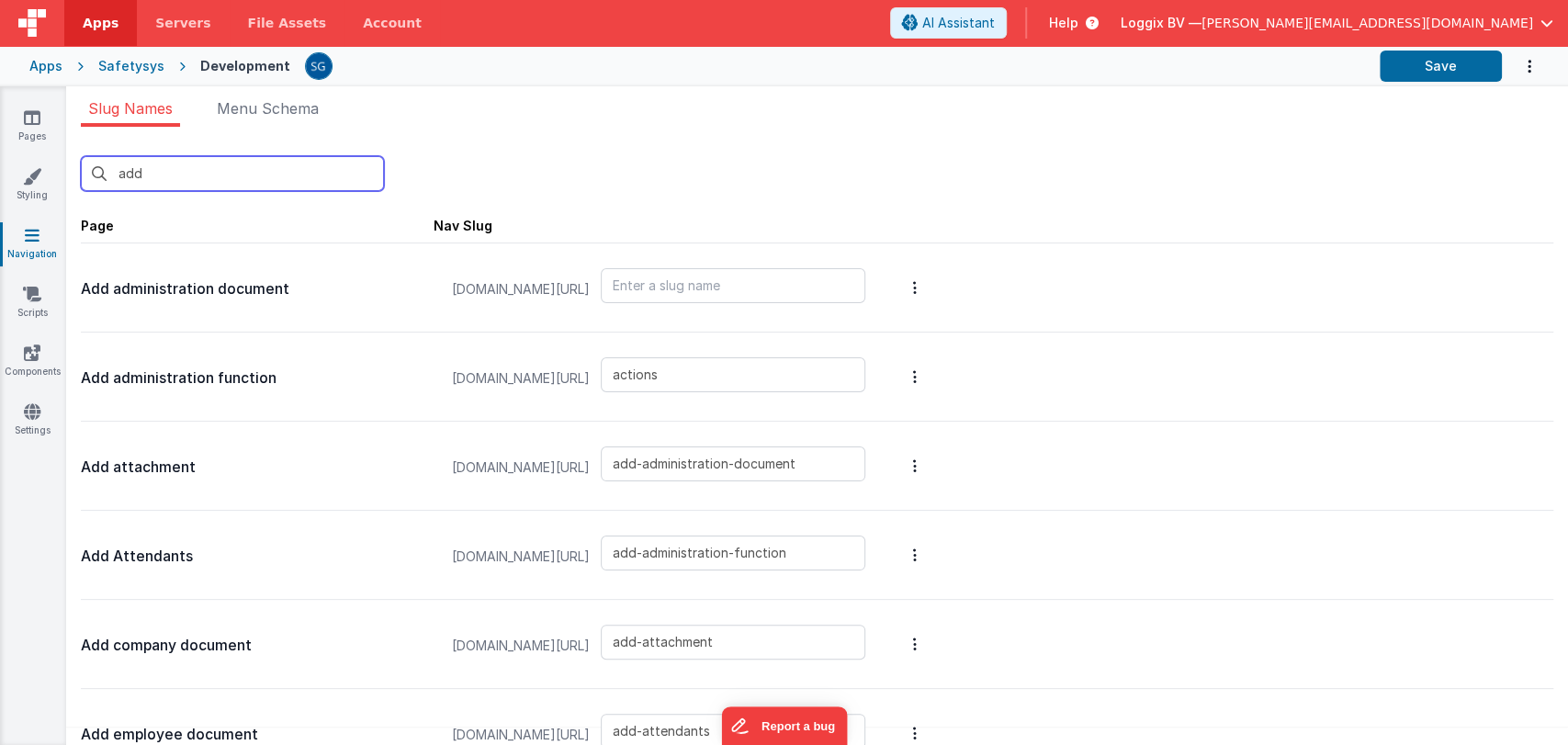
type input "add-non-attendance"
type input "add-document-name"
type input "add-new-project-sets"
type input "add-resource-document"
type input "add-employee-action"
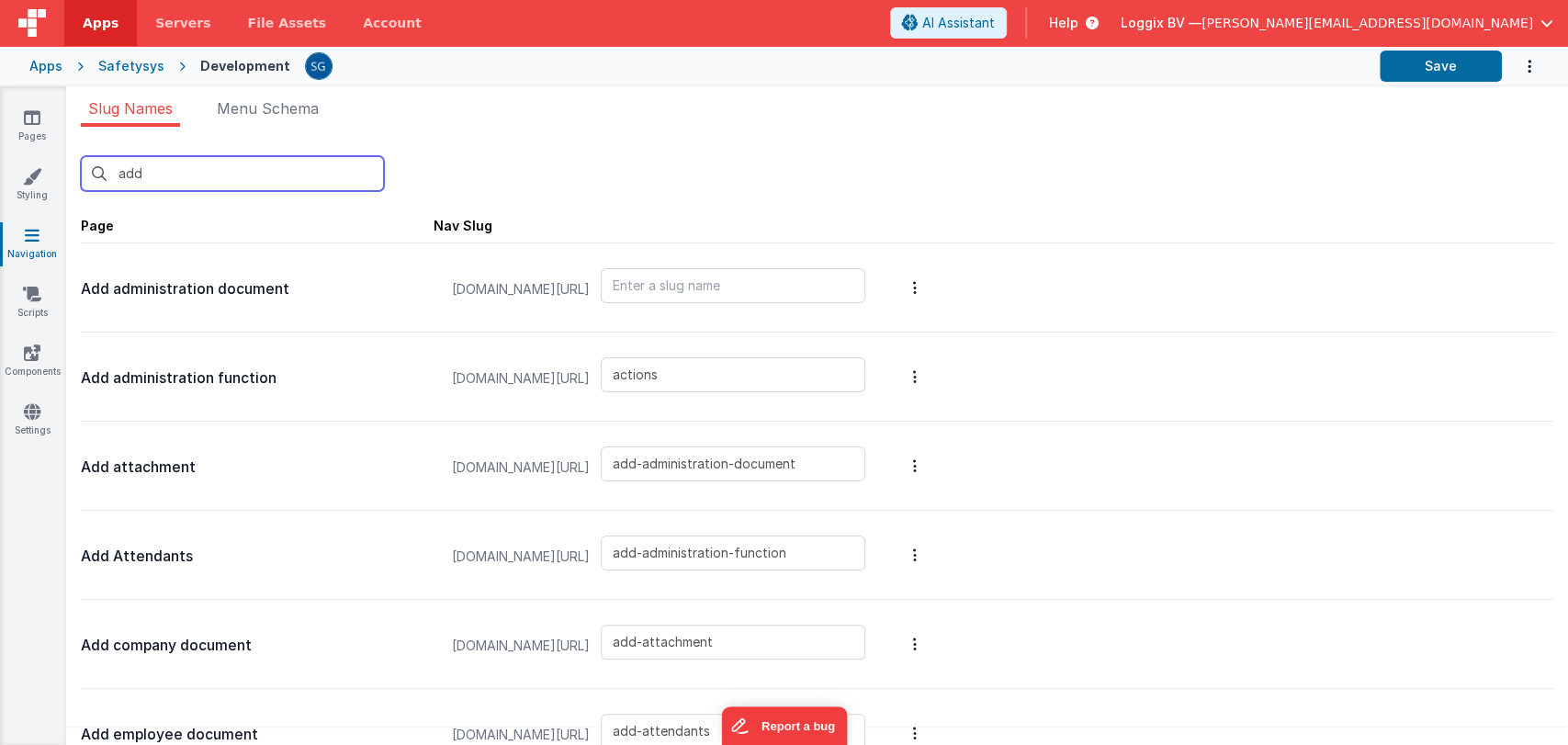
type input "add-new-employee-incident"
type input "add-new"
type input "add-new-action-modal"
type input "add-new-company"
type input "add-new-damage-incident"
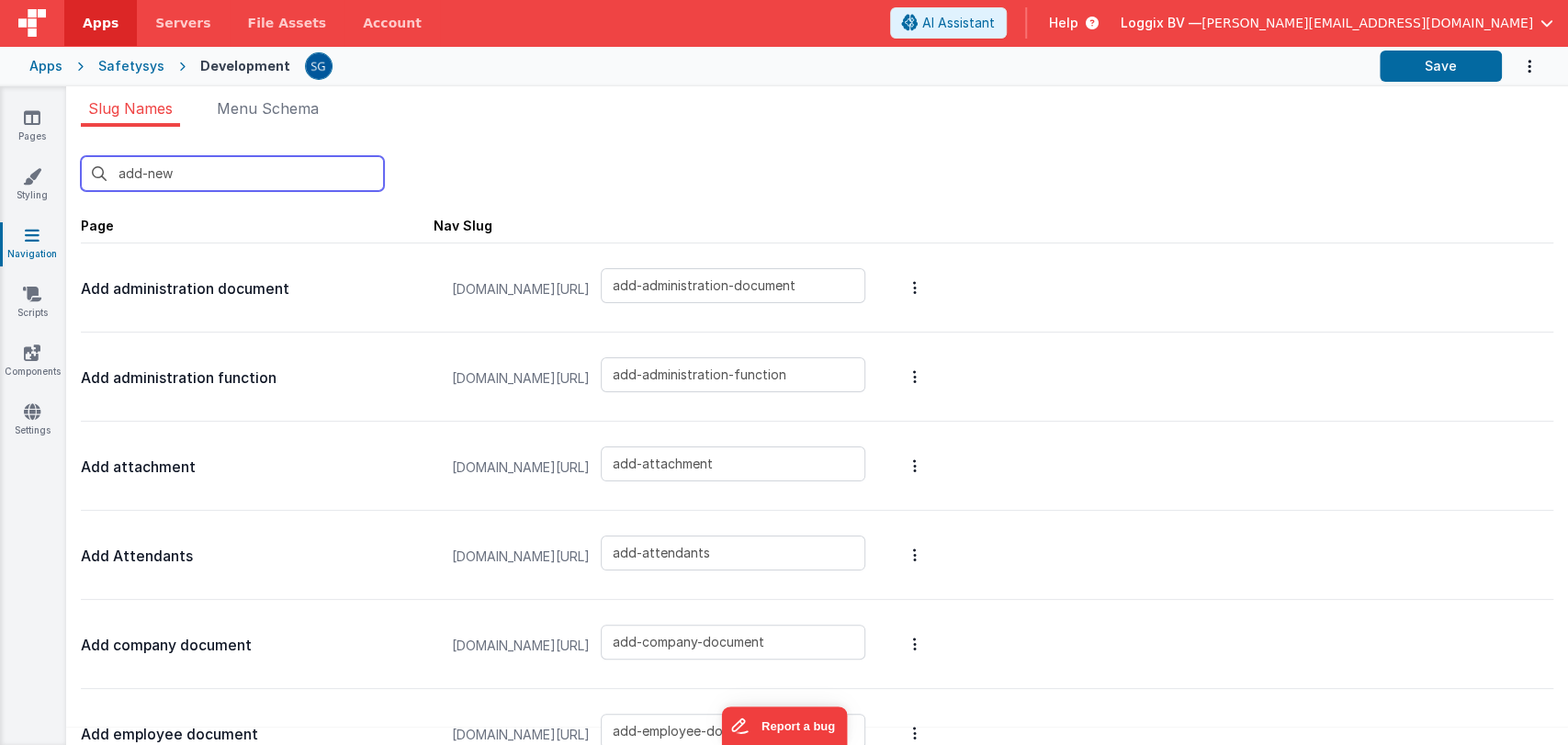
type input "add-new-description-incident"
type input "add-new-document"
type input "add-new-employee-project"
type input "add-new-finding-modal"
type input "add-new-function"
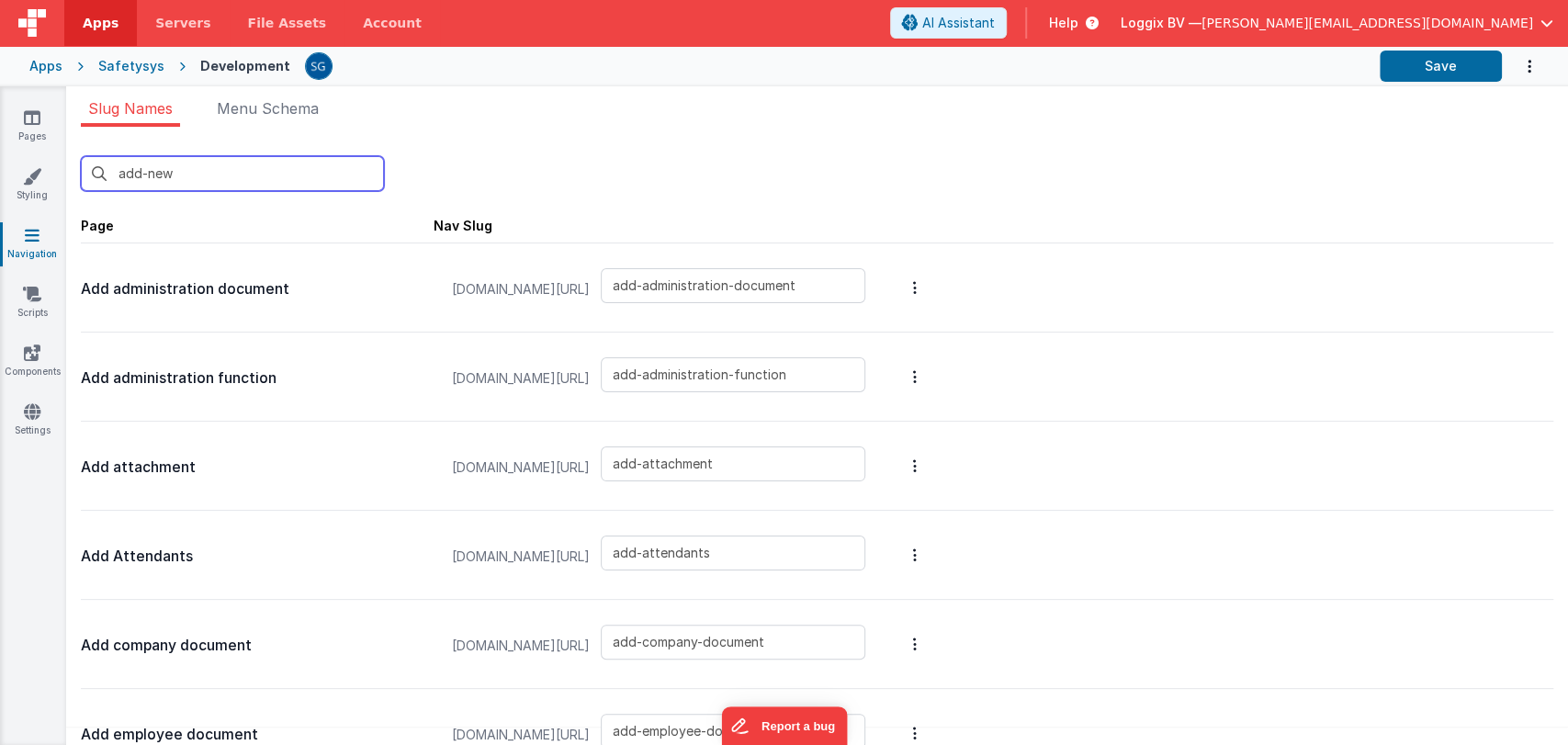
type input "add-new-group"
type input "add-new-personal-doc"
type input "add-new-project-company"
type input "add-new-project-document"
type input "add-new-project-employee"
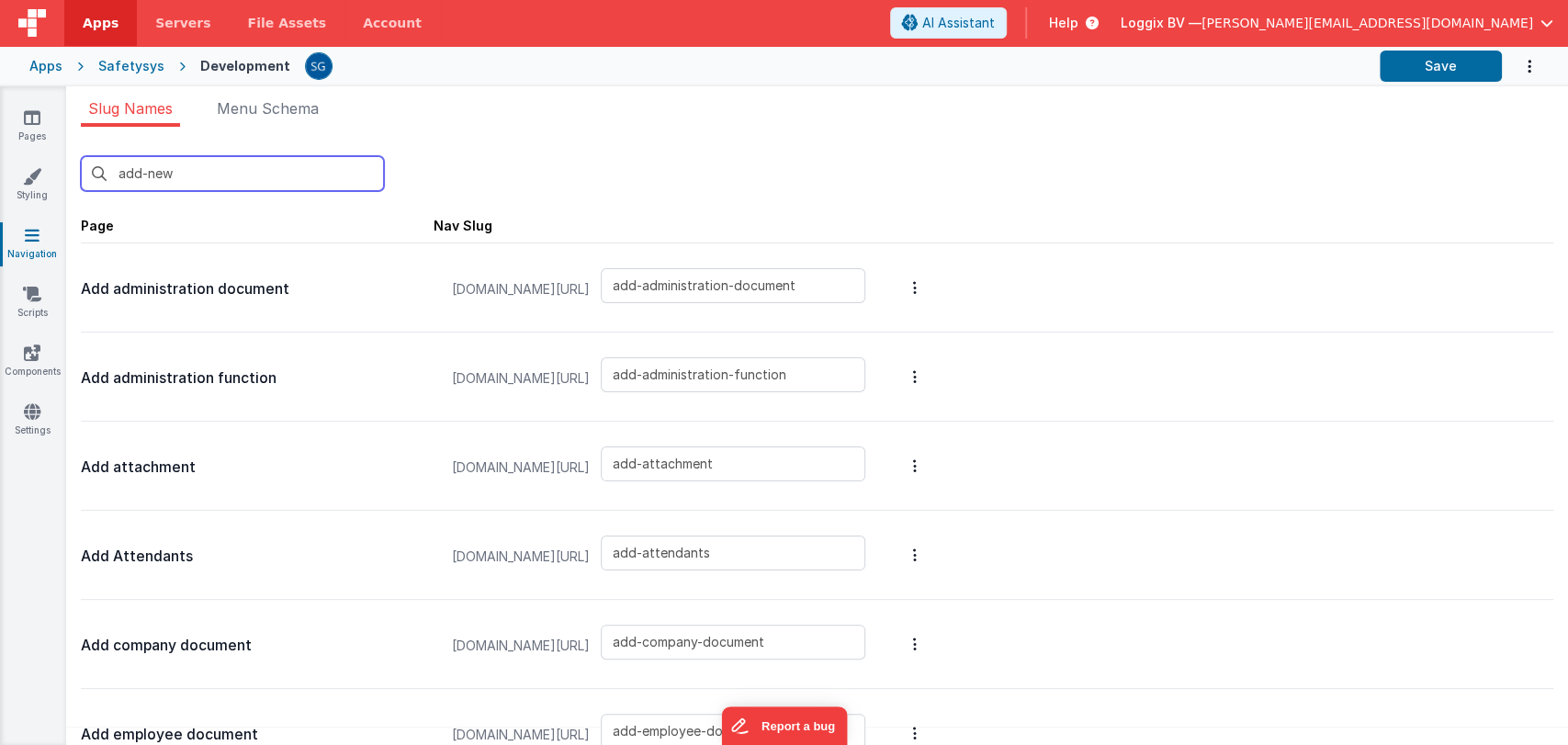
type input "add-new-project-files"
type input "add-new-project-resource"
type input "add-new-question-set"
type input "add-new-research-incident"
type input "add-new-user"
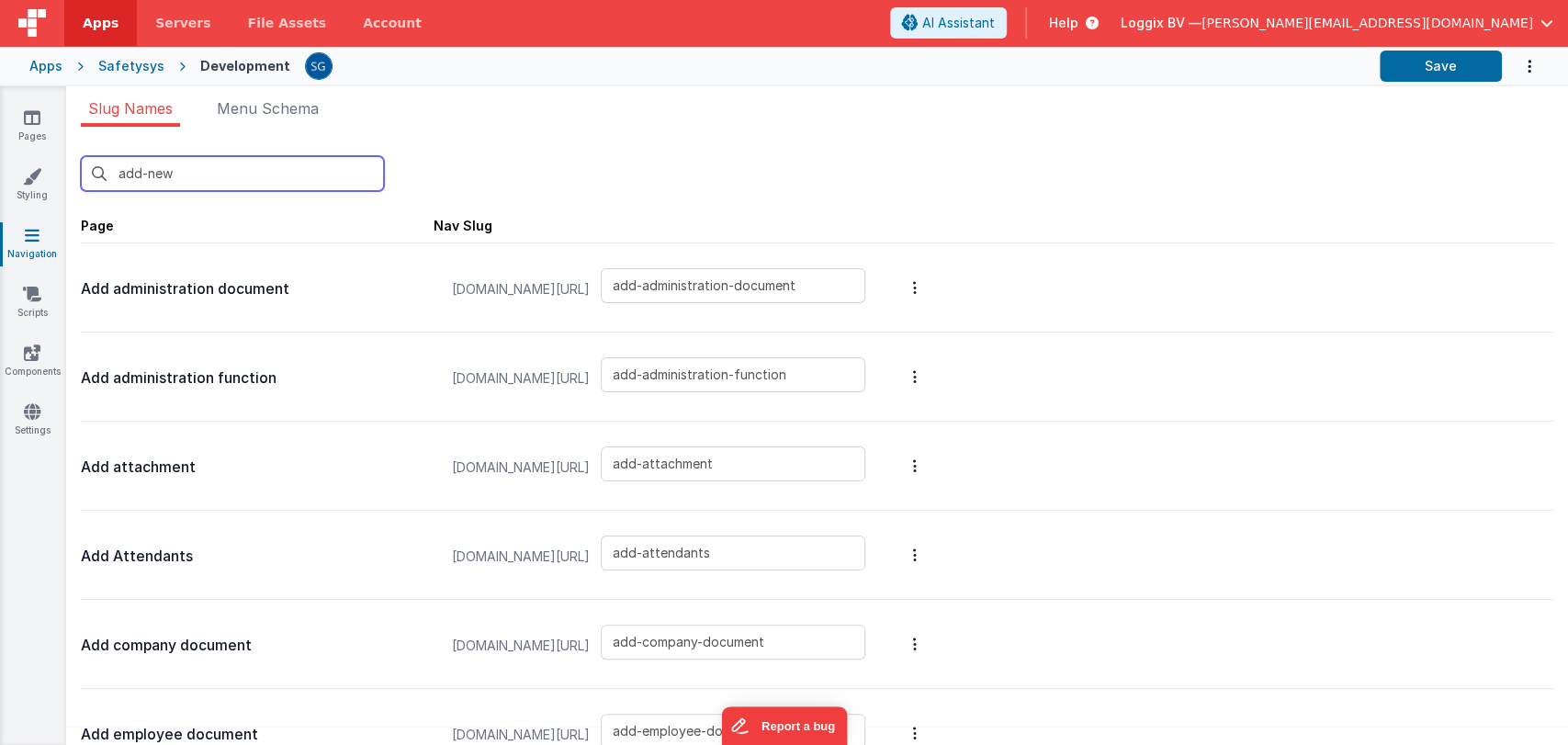
type input "add-new-victim-incident"
type input "add-new-witnesses-incident"
type input "add-new-project-sets"
type input "add-new-employee-incident"
type input "add-new-do"
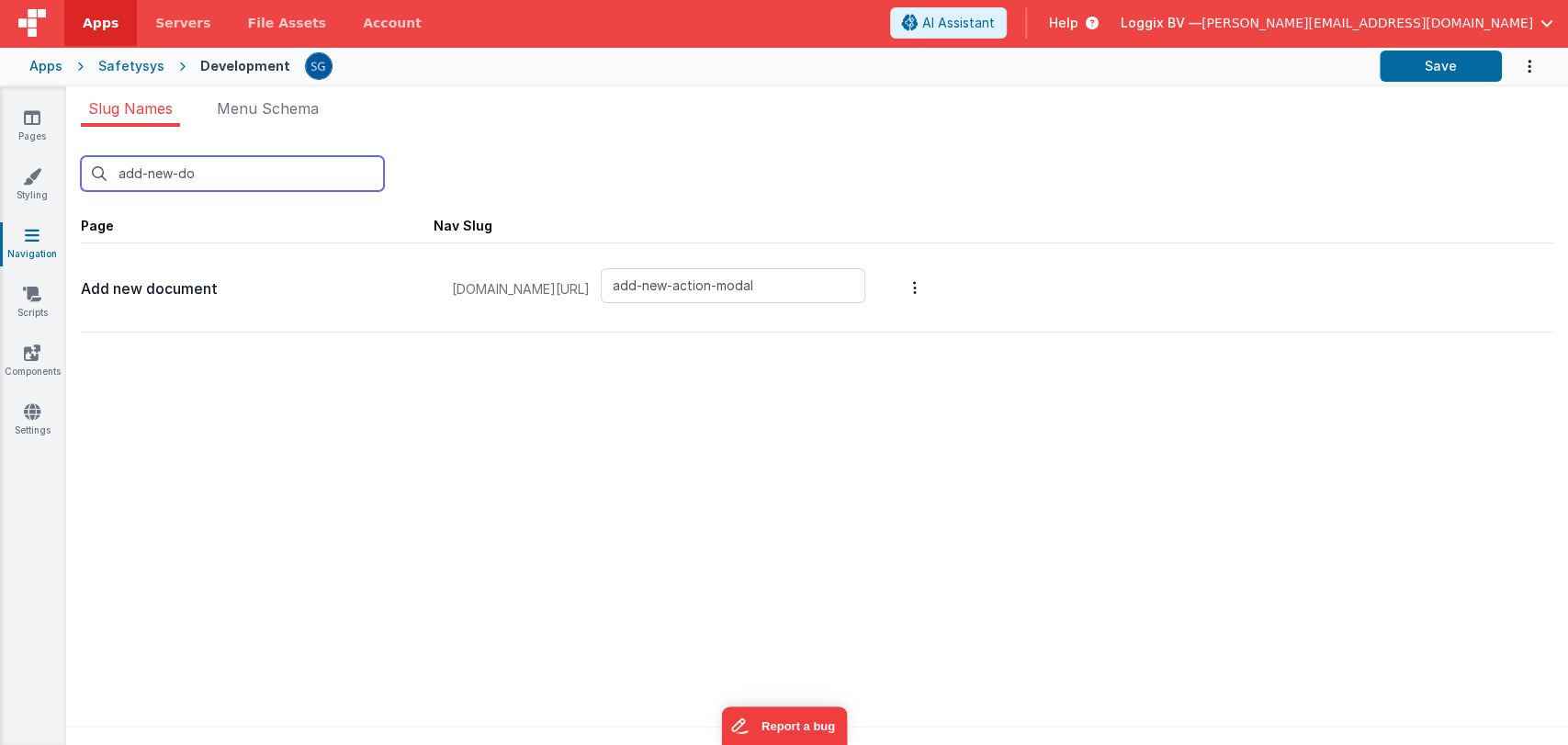
type input "add-new-document"
type input "add-new-do"
type input "add-new-document"
drag, startPoint x: 130, startPoint y: 297, endPoint x: 78, endPoint y: 293, distance: 52.2
click at [78, 293] on div "add-new-do New Slug Page Nav Slug Add new document [DOMAIN_NAME][URL] add-new-d…" at bounding box center [817, 440] width 1502 height 629
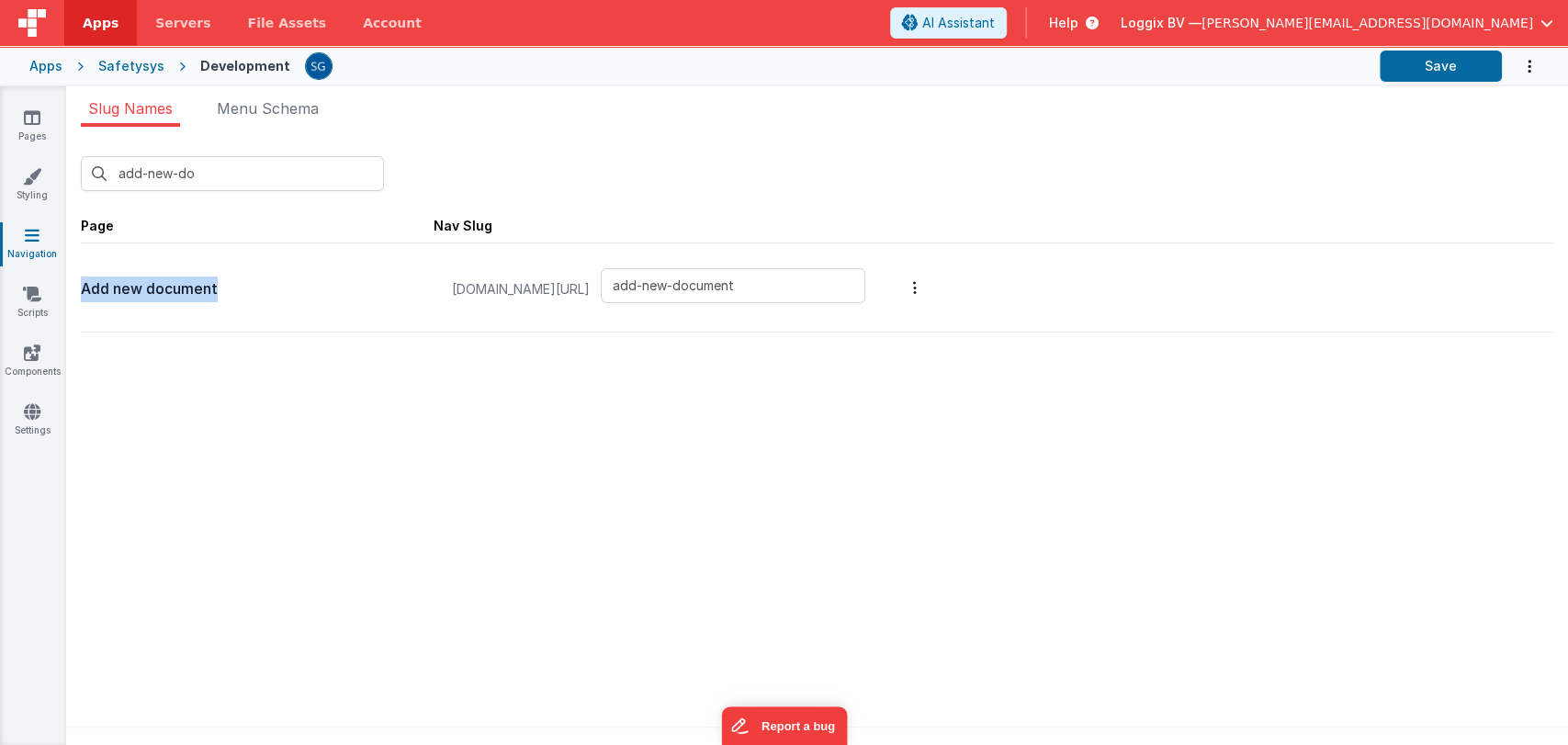
copy p "Add new document"
click at [32, 115] on icon at bounding box center [32, 117] width 17 height 18
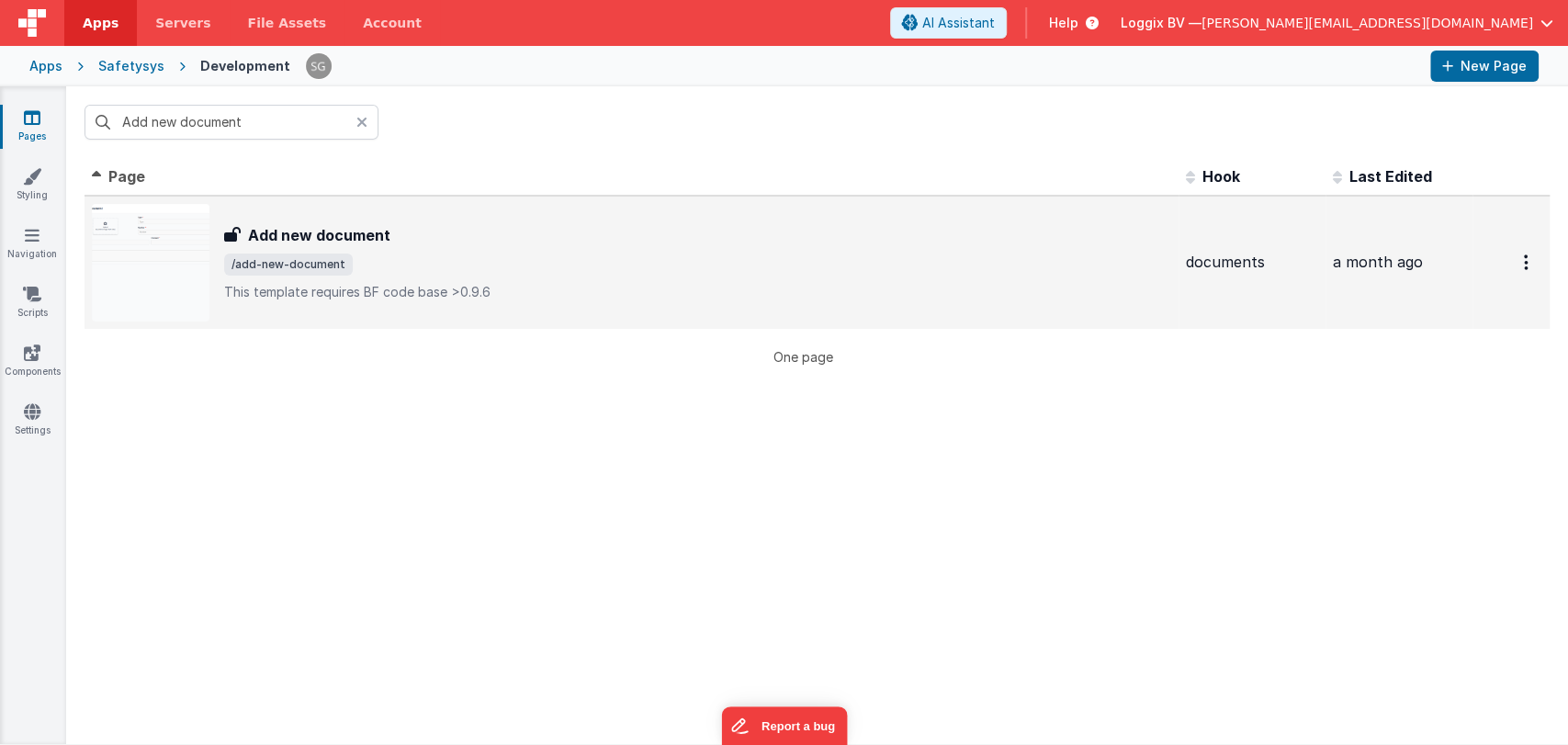
type input "Add new document"
click at [287, 234] on h3 "Add new document" at bounding box center [320, 235] width 142 height 22
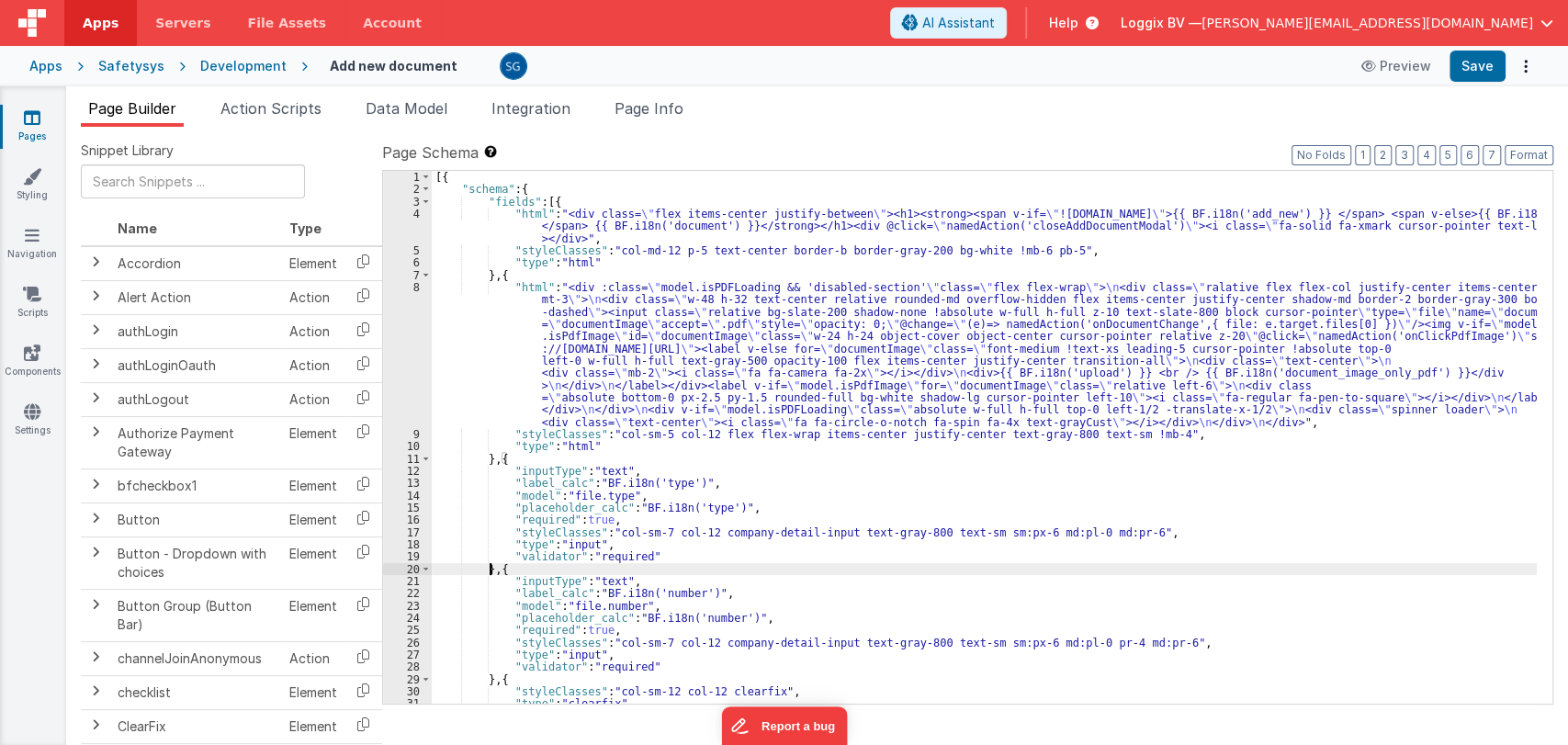
click at [488, 568] on div "[{ "schema" : { "fields" : [{ "html" : "<div class= \" flex items-center justif…" at bounding box center [983, 450] width 1105 height 558
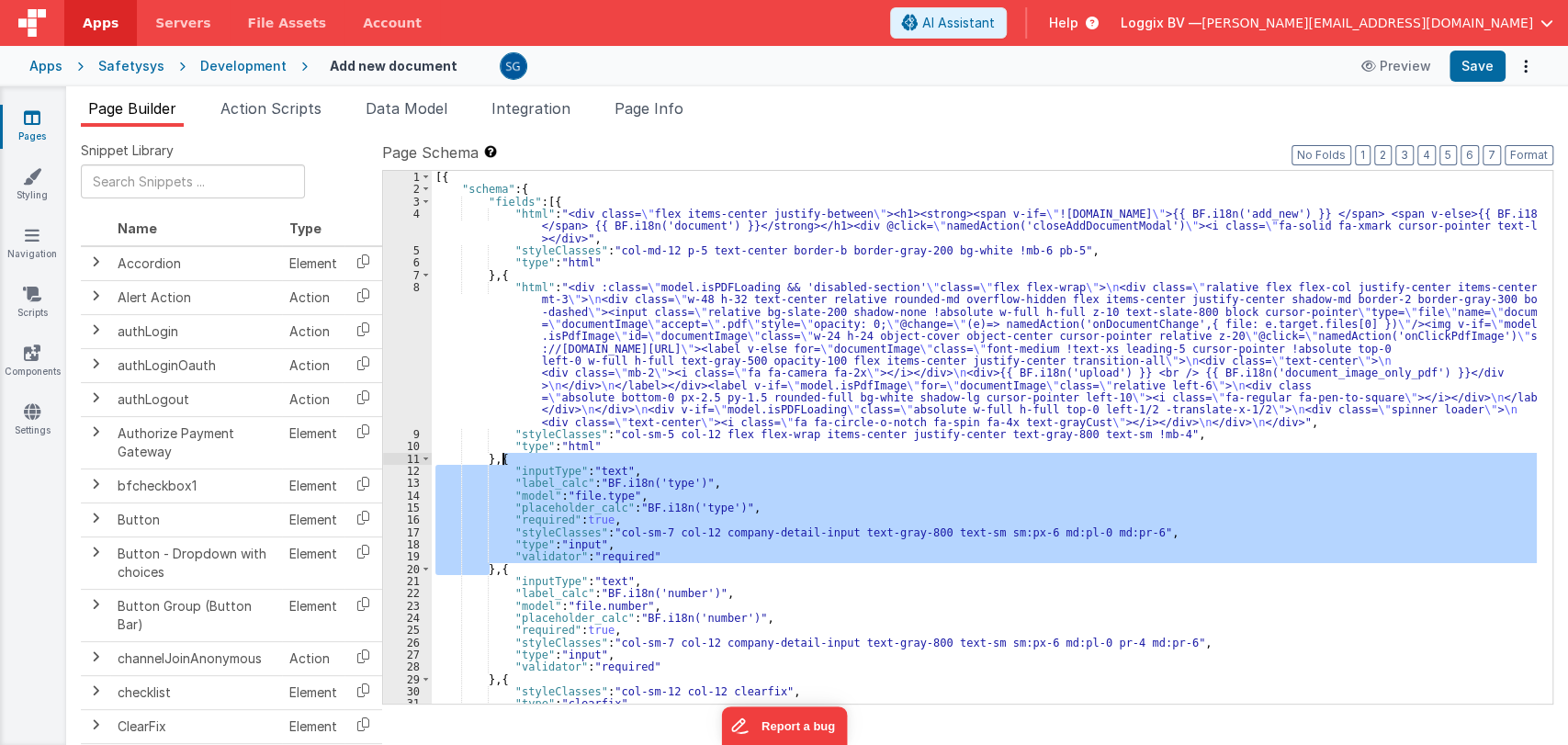
drag, startPoint x: 488, startPoint y: 568, endPoint x: 500, endPoint y: 461, distance: 107.7
click at [500, 461] on div "[{ "schema" : { "fields" : [{ "html" : "<div class= \" flex items-center justif…" at bounding box center [983, 450] width 1105 height 558
click at [545, 491] on div "[{ "schema" : { "fields" : [{ "html" : "<div class= \" flex items-center justif…" at bounding box center [983, 437] width 1105 height 533
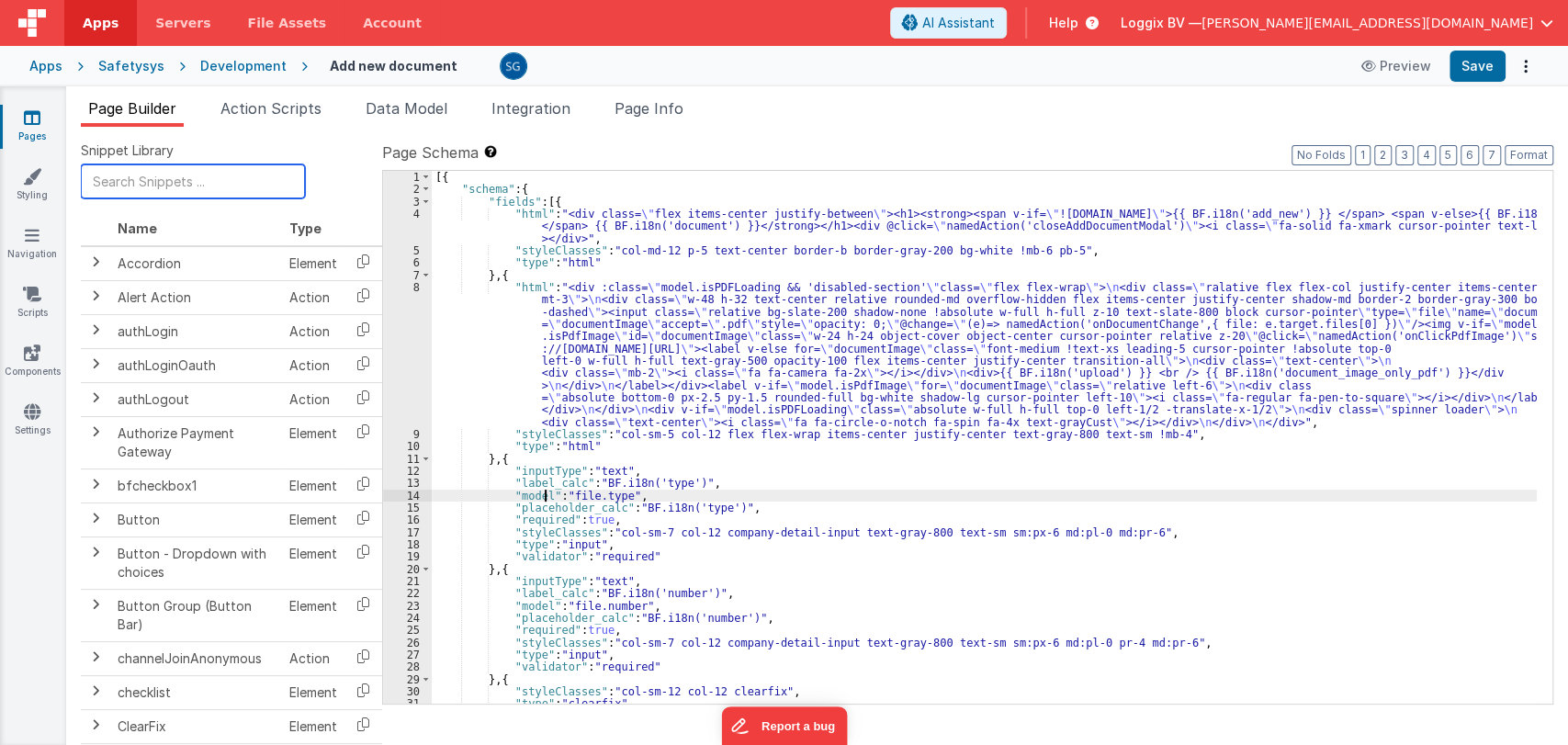
click at [139, 178] on input "text" at bounding box center [193, 181] width 224 height 34
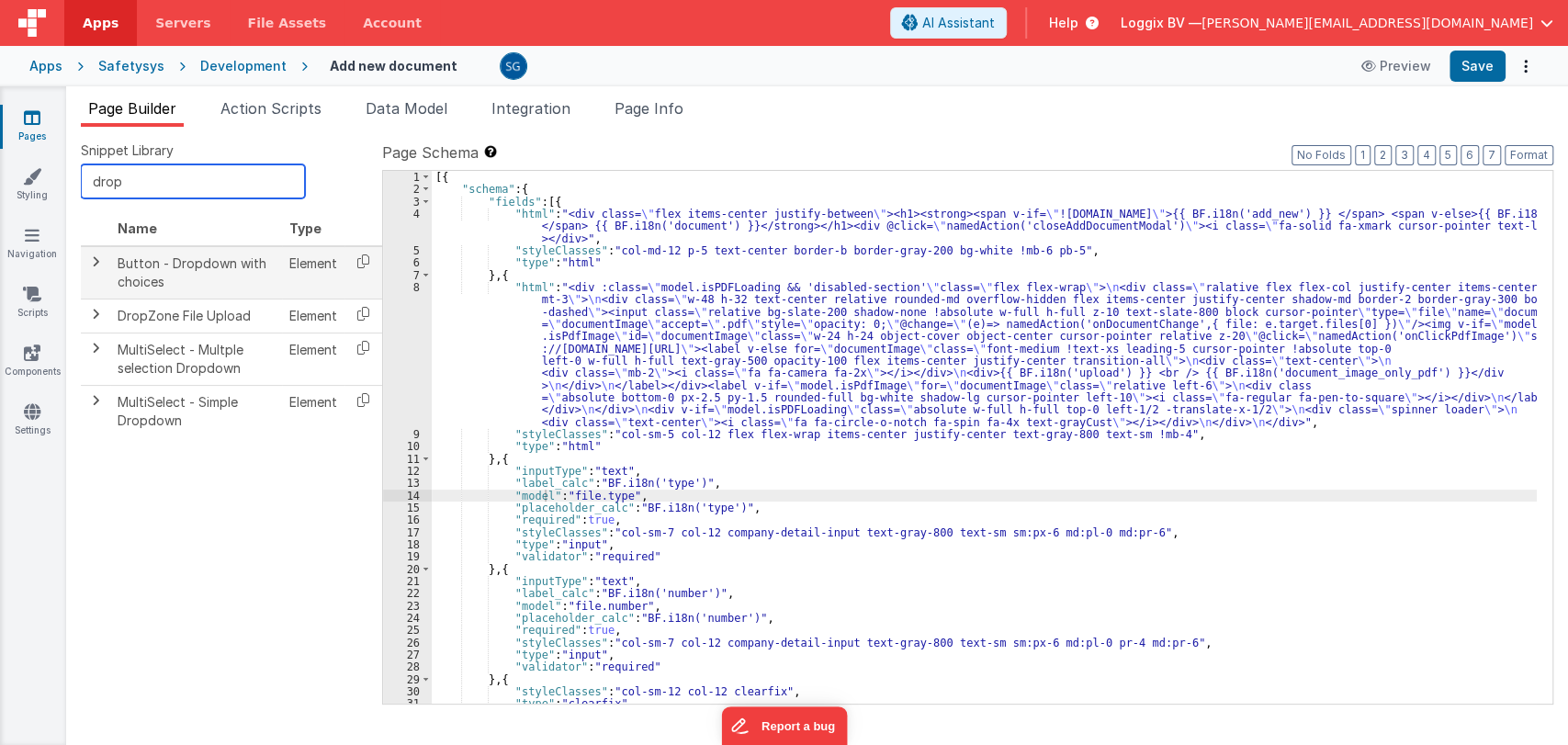
type input "drop"
click at [95, 267] on span at bounding box center [95, 262] width 15 height 15
click at [92, 261] on span at bounding box center [95, 262] width 15 height 15
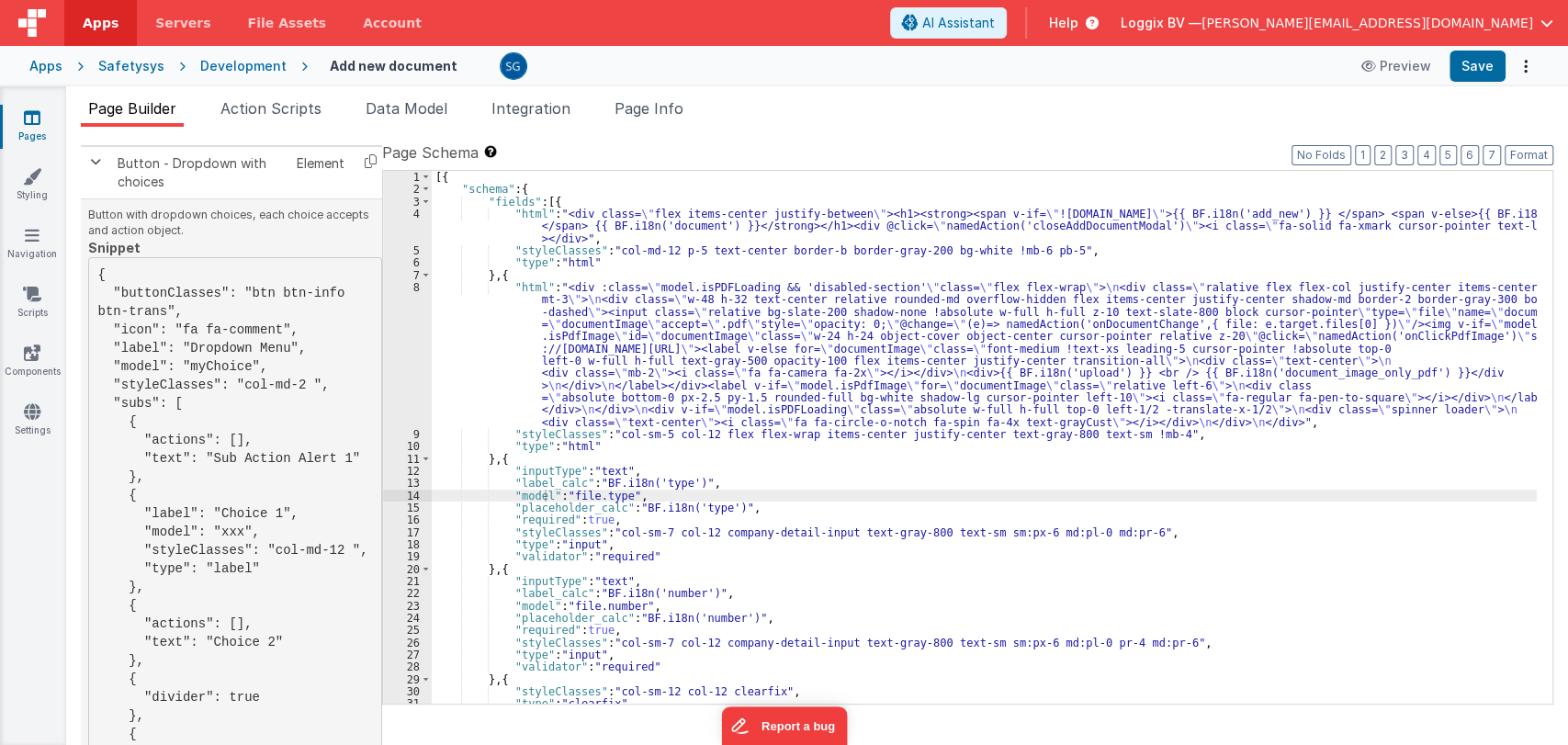
scroll to position [8, 0]
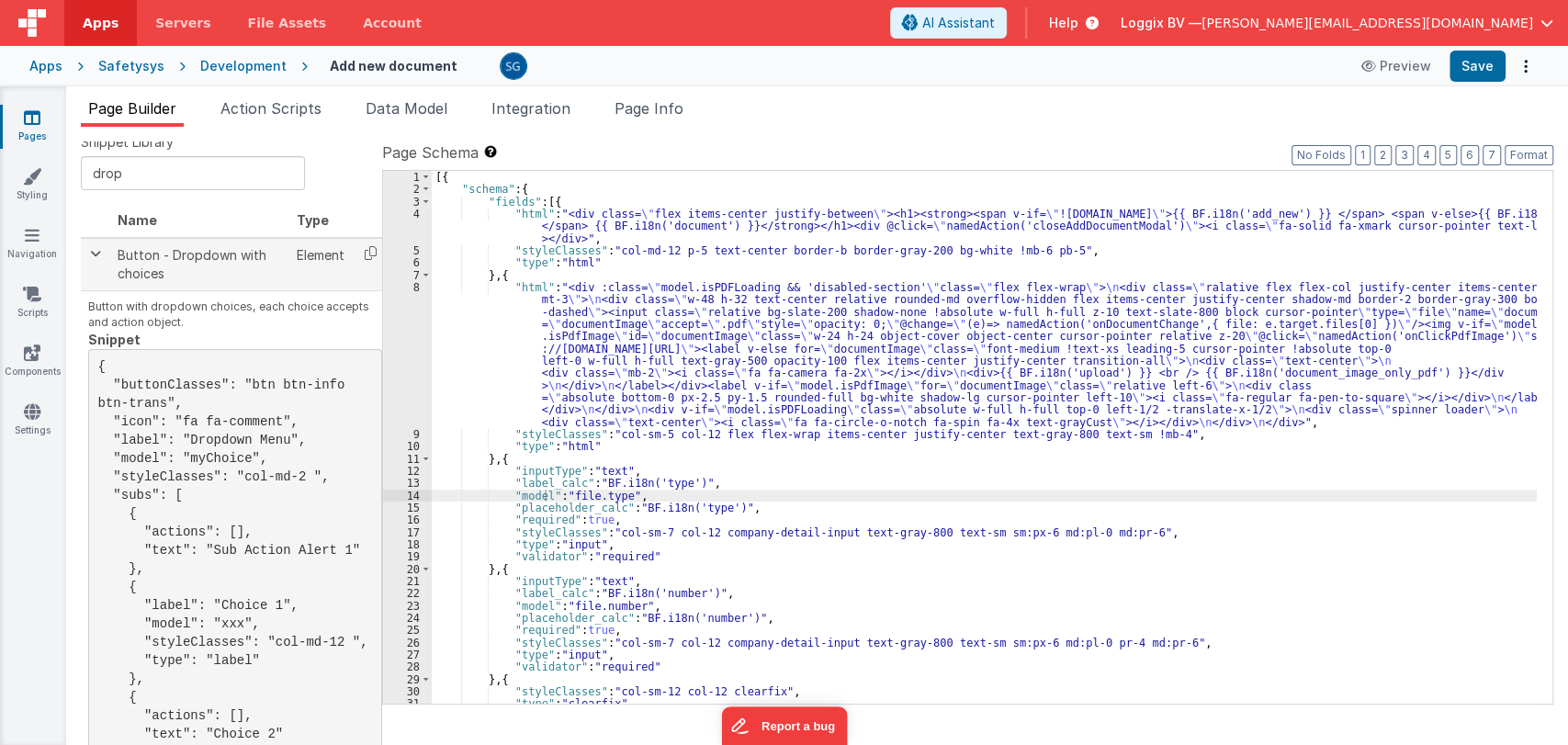
click at [90, 255] on span at bounding box center [95, 254] width 15 height 15
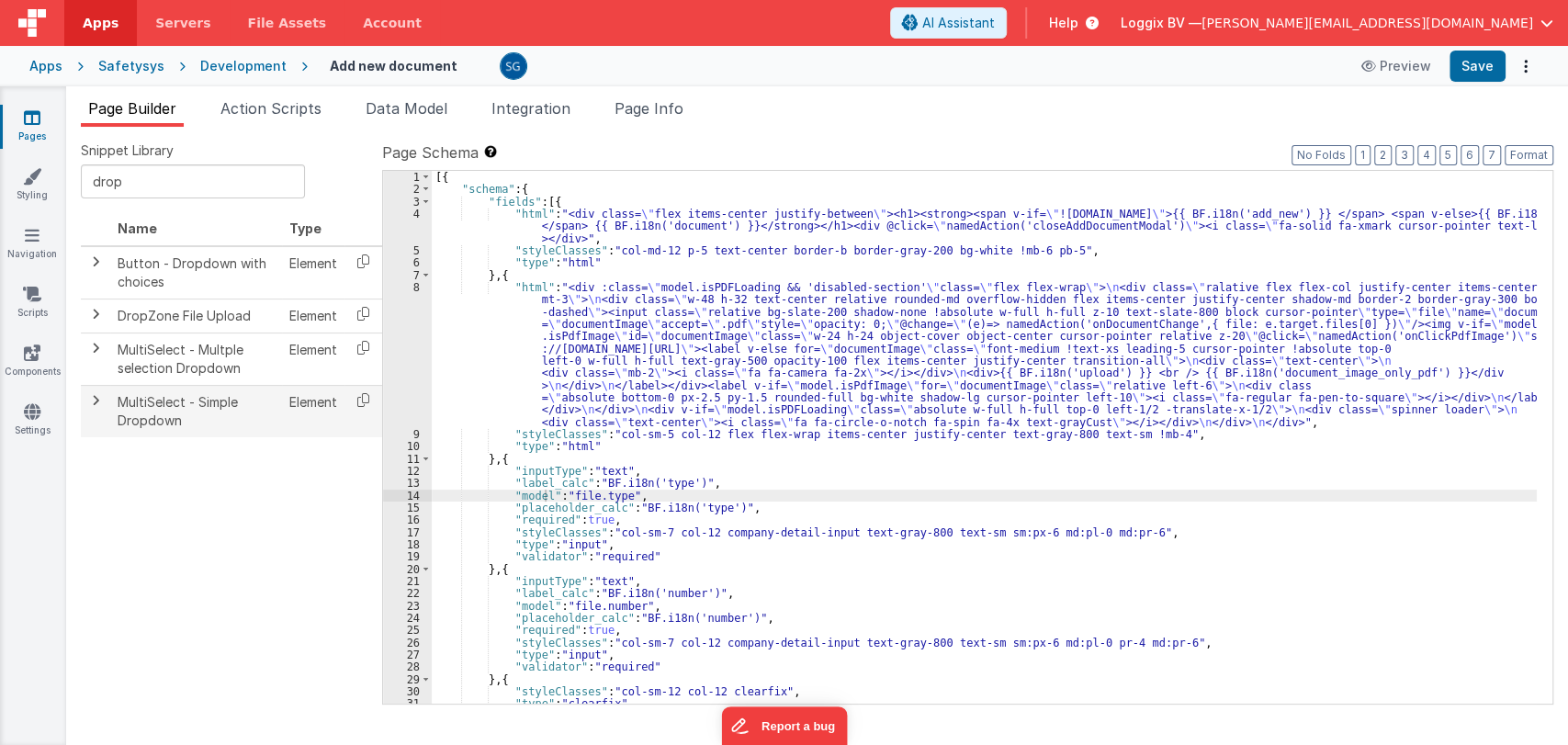
click at [97, 400] on span at bounding box center [95, 401] width 15 height 15
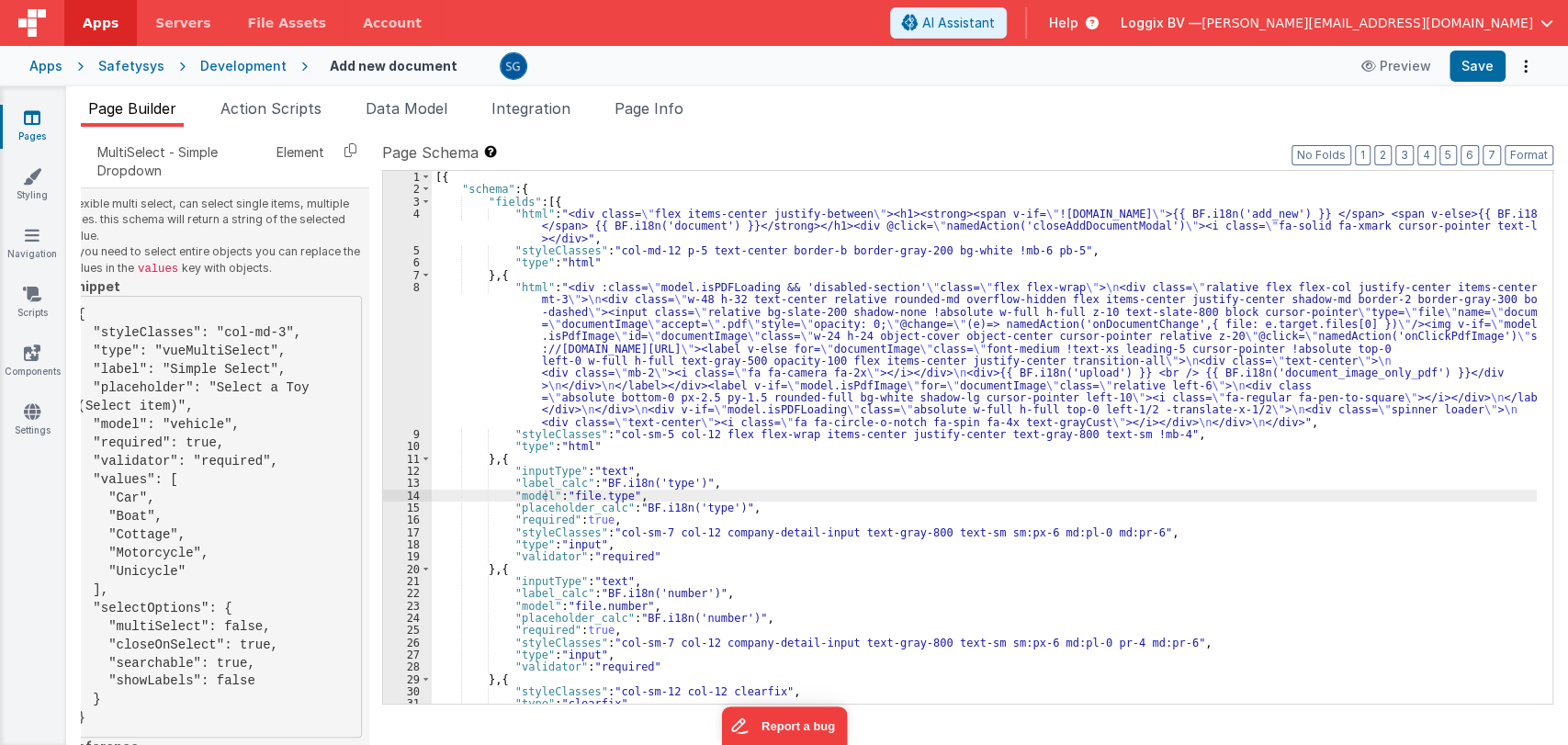
scroll to position [250, 0]
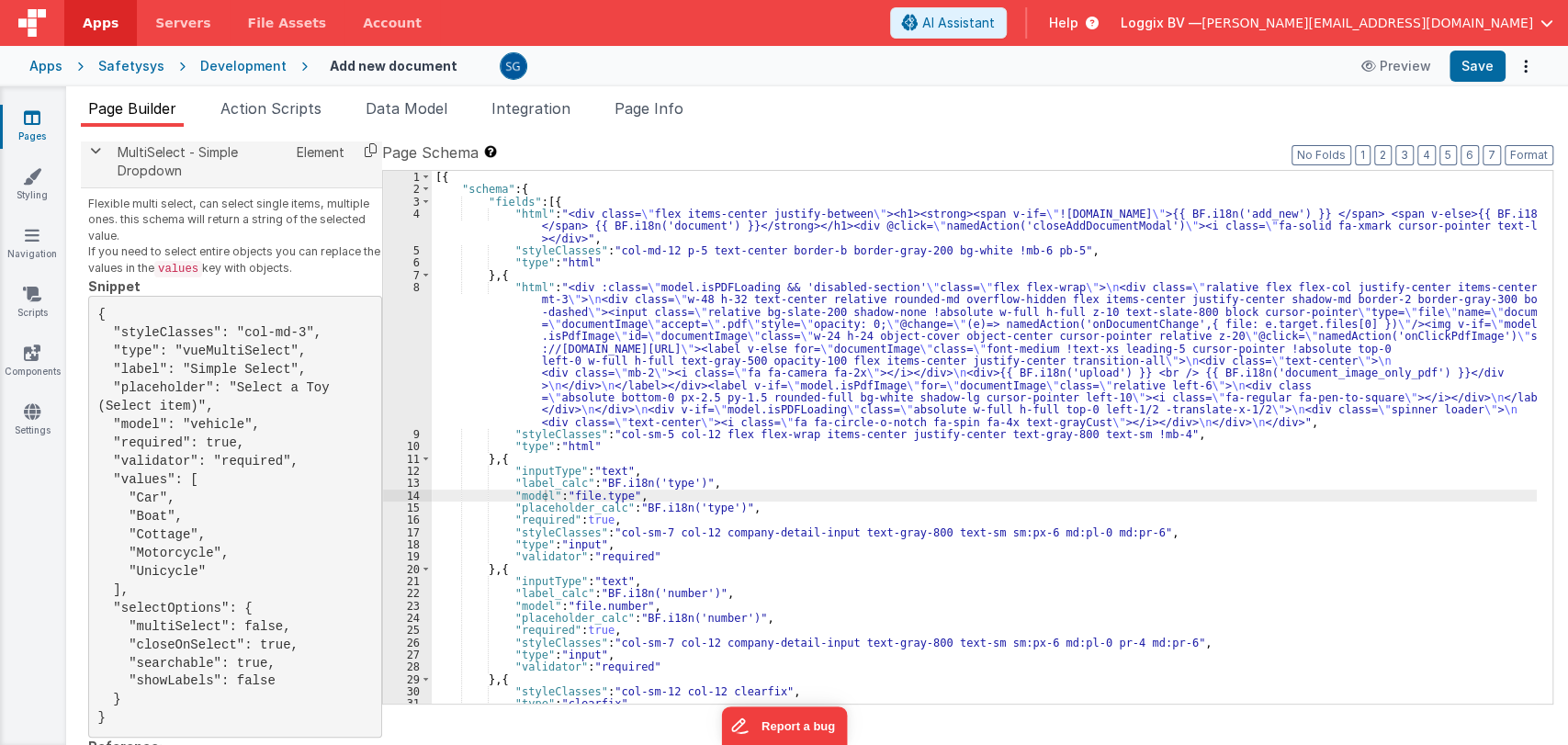
click at [368, 149] on icon at bounding box center [370, 150] width 38 height 29
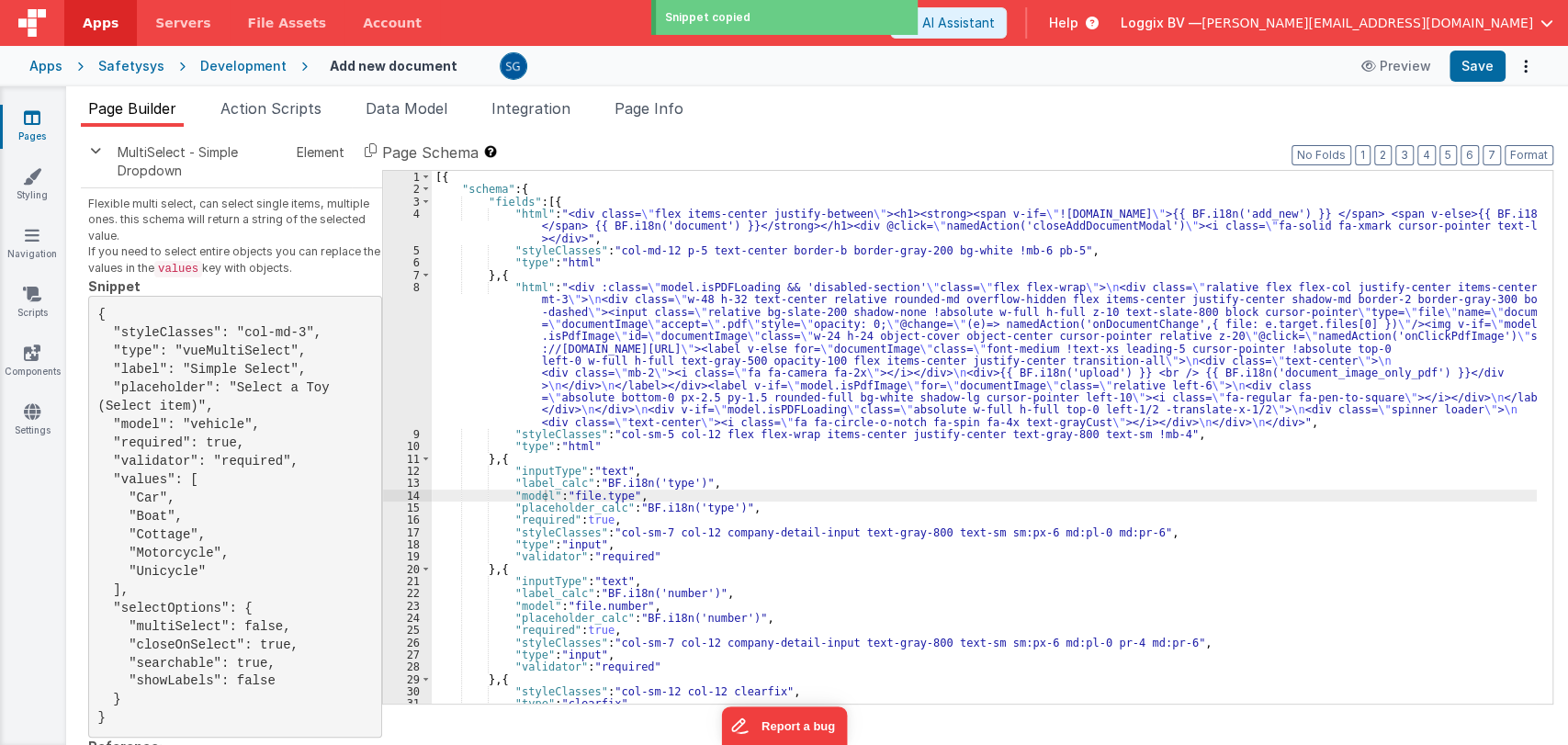
click at [498, 567] on div "[{ "schema" : { "fields" : [{ "html" : "<div class= \" flex items-center justif…" at bounding box center [983, 450] width 1105 height 558
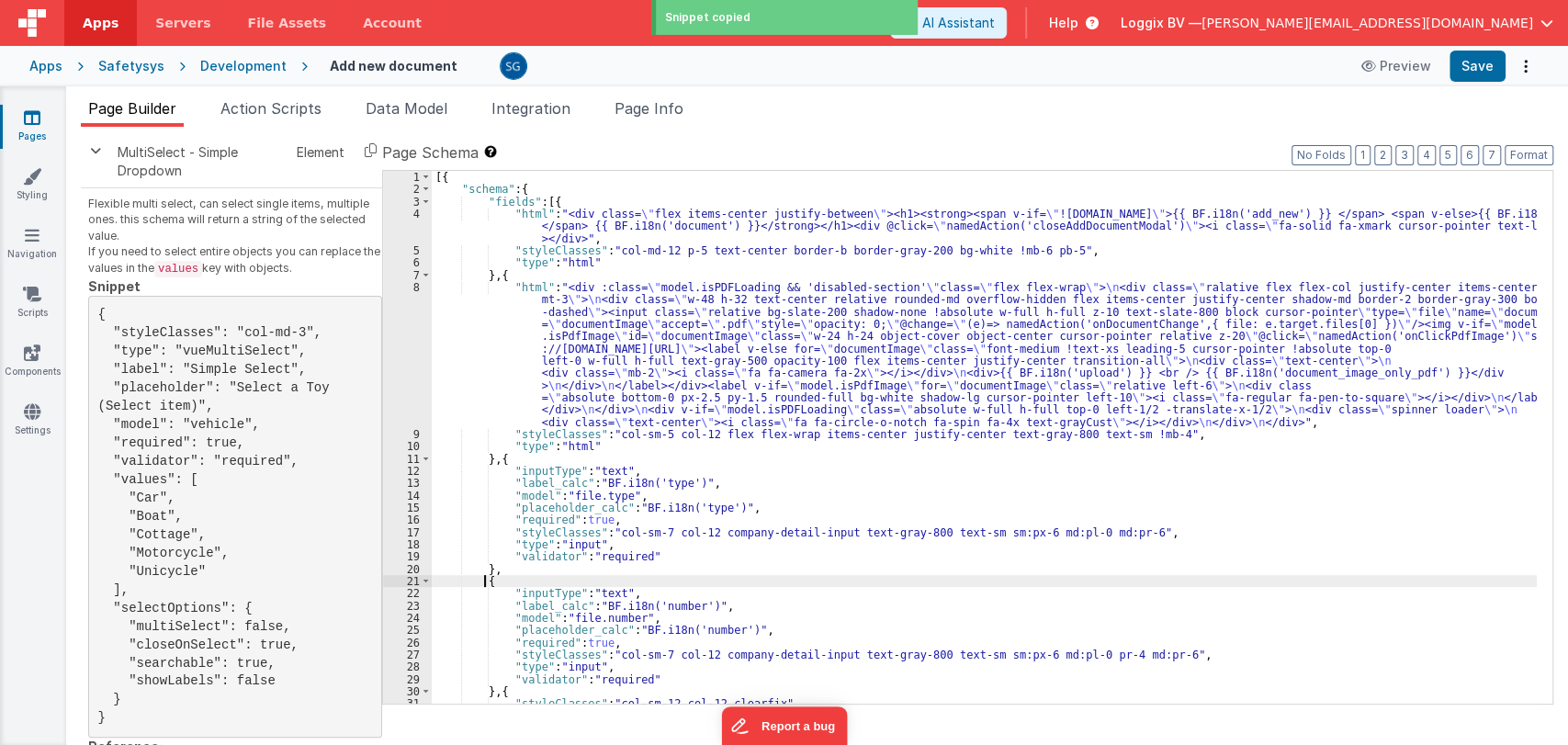
paste textarea
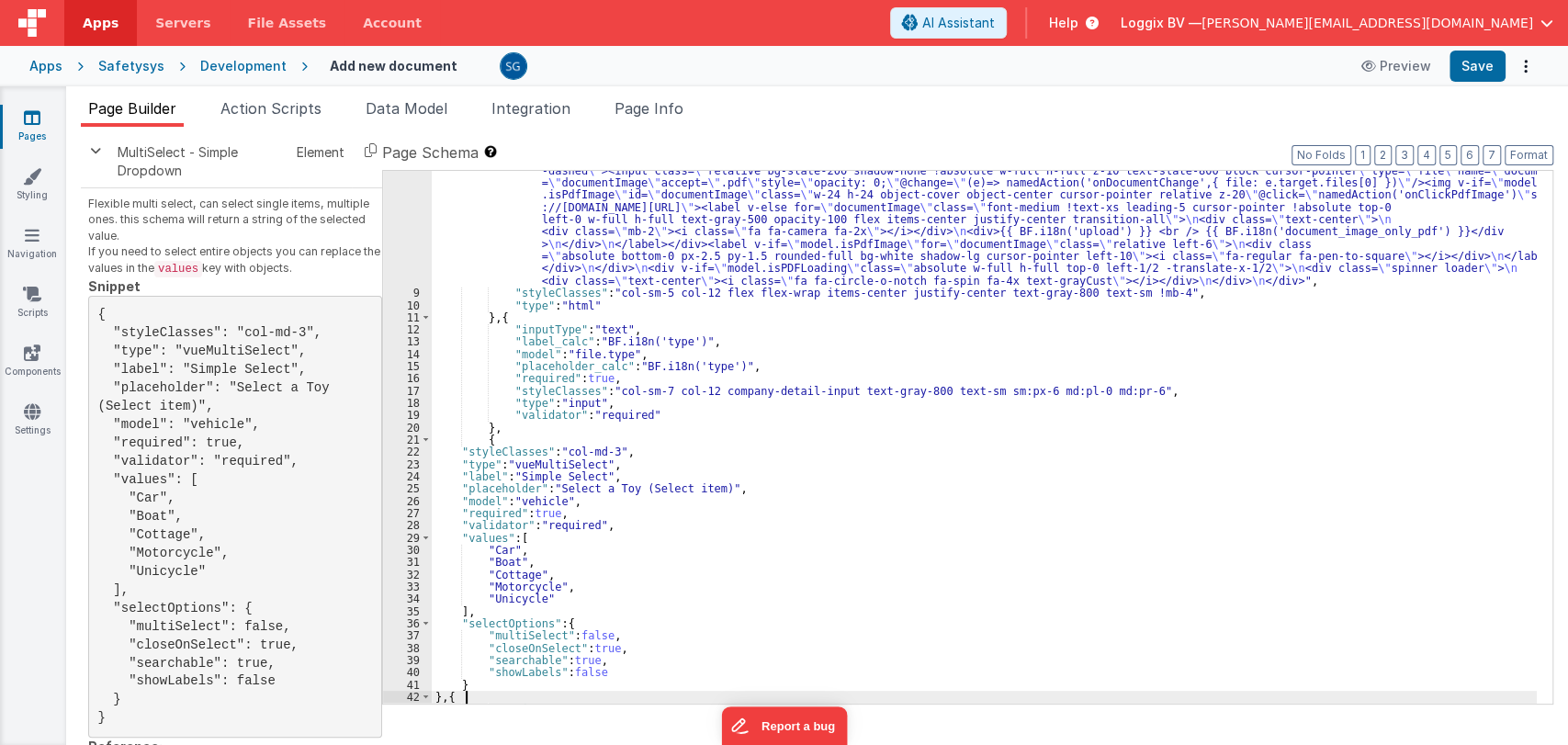
scroll to position [140, 0]
click at [1524, 145] on button "Format" at bounding box center [1528, 155] width 49 height 20
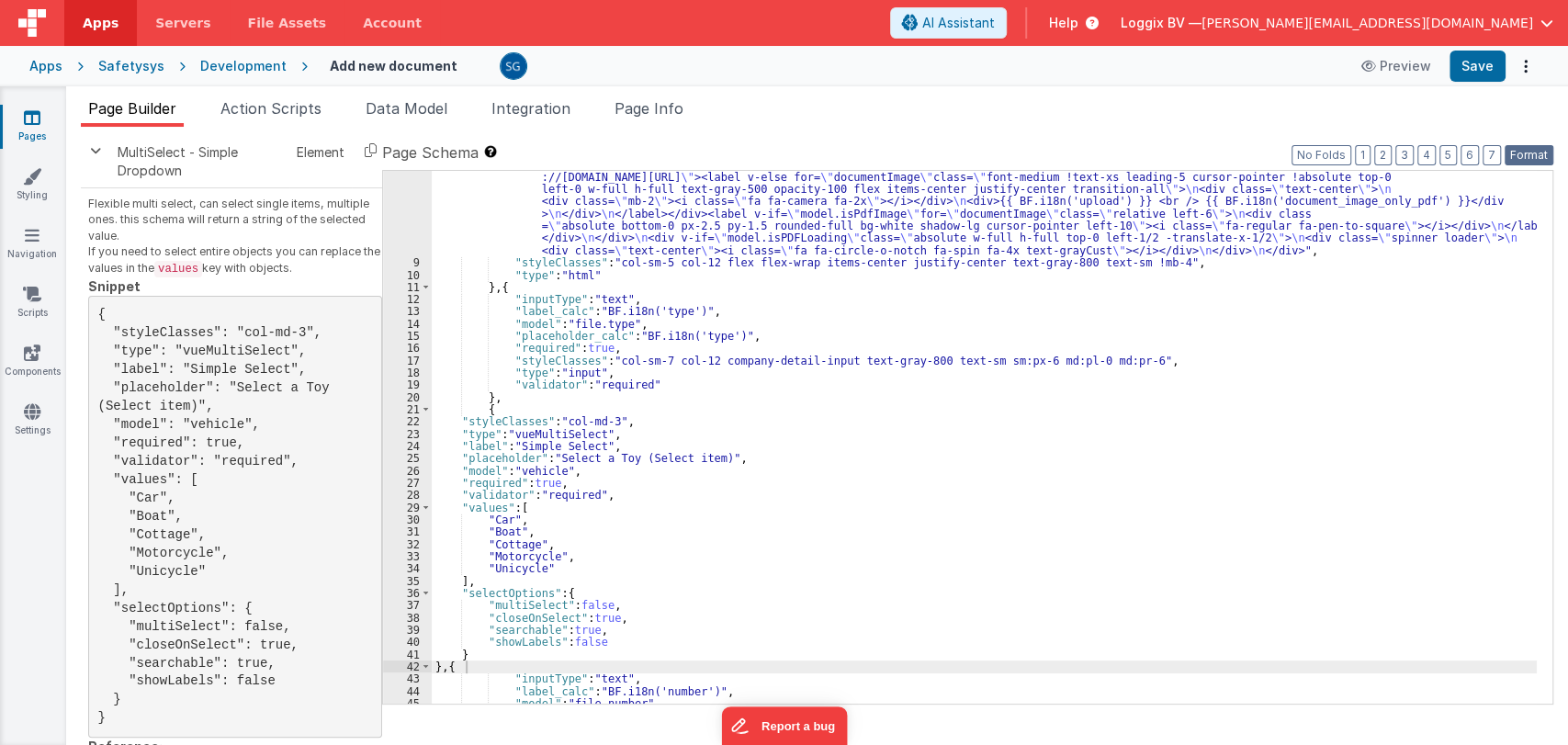
scroll to position [172, 0]
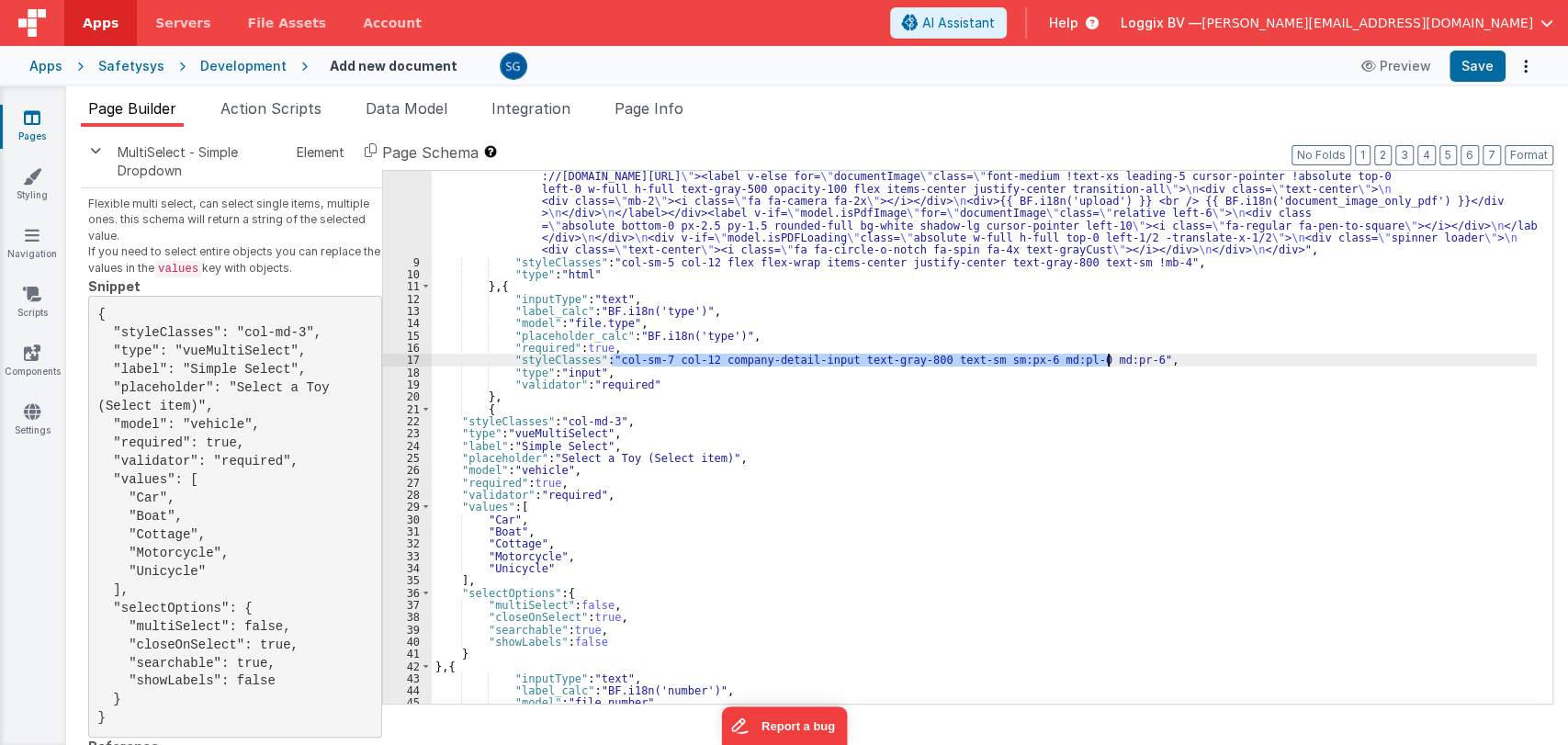
drag, startPoint x: 609, startPoint y: 359, endPoint x: 1107, endPoint y: 357, distance: 498.0
click at [1107, 357] on div ""html" : "<div :class= \" model.isPDFLoading && 'disabled-section' \" class= \"…" at bounding box center [983, 454] width 1105 height 691
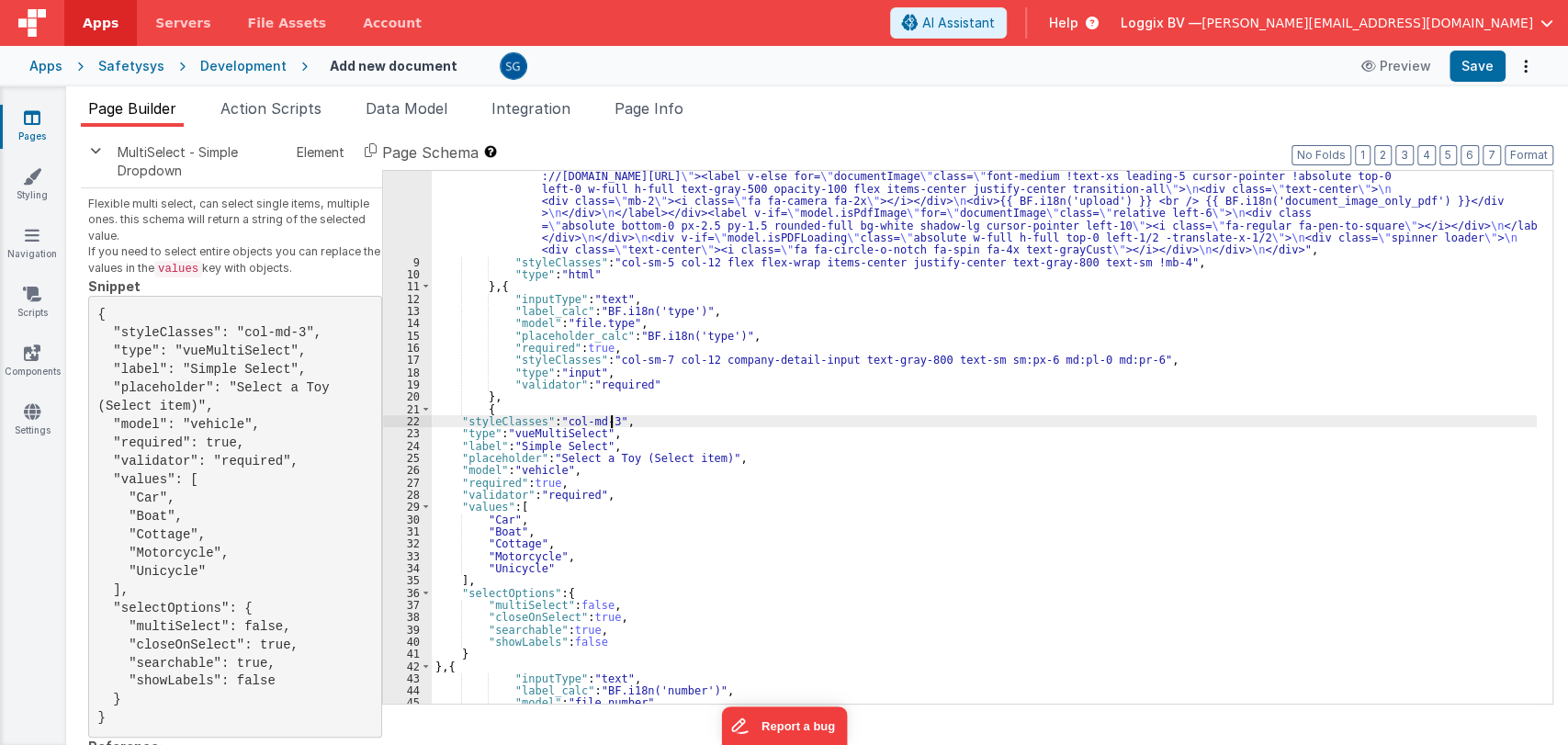
click at [612, 417] on div ""html" : "<div :class= \" model.isPDFLoading && 'disabled-section' \" class= \"…" at bounding box center [983, 454] width 1105 height 691
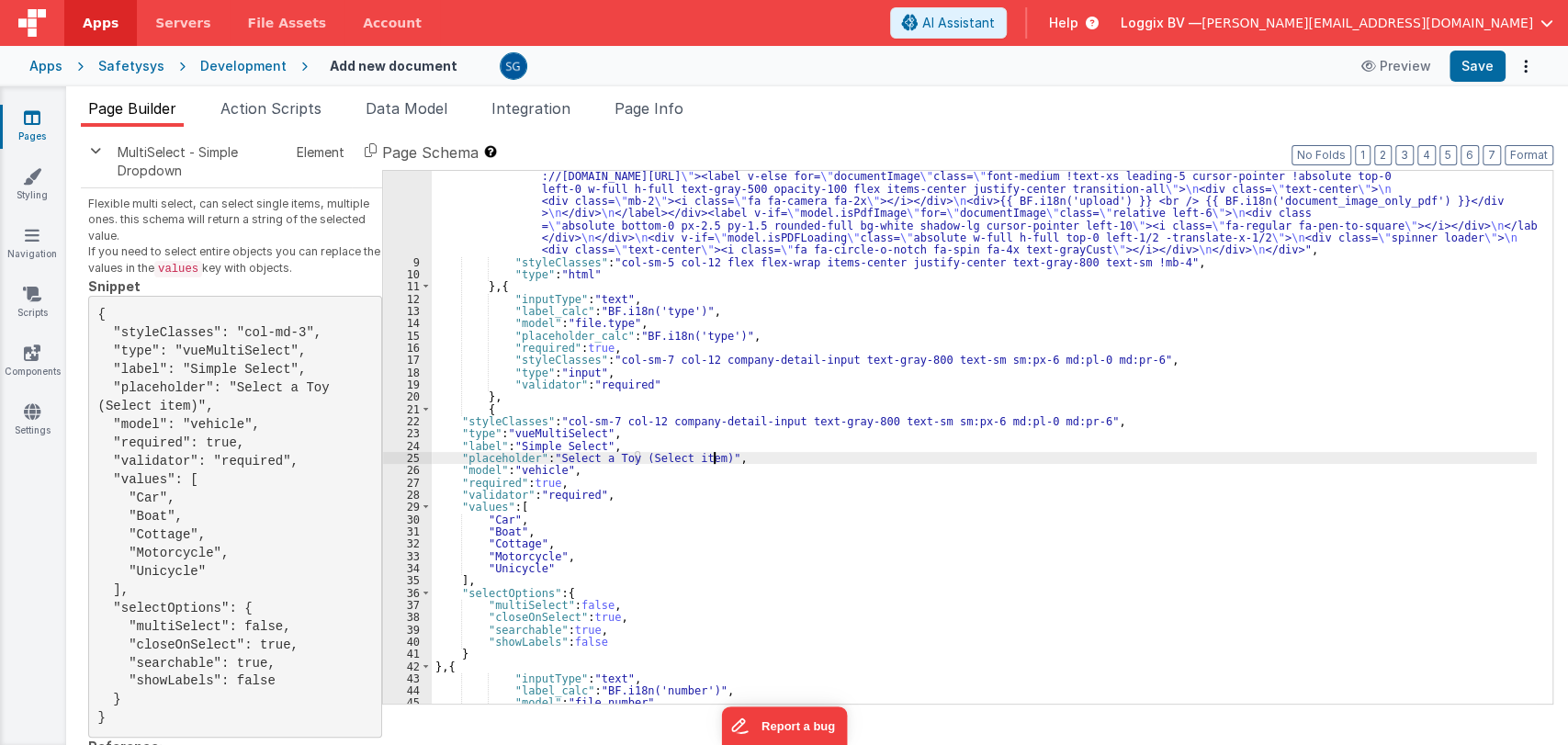
click at [714, 455] on div ""html" : "<div :class= \" model.isPDFLoading && 'disabled-section' \" class= \"…" at bounding box center [983, 454] width 1105 height 691
click at [547, 465] on div ""html" : "<div :class= \" model.isPDFLoading && 'disabled-section' \" class= \"…" at bounding box center [983, 454] width 1105 height 691
click at [680, 471] on div ""html" : "<div :class= \" model.isPDFLoading && 'disabled-section' \" class= \"…" at bounding box center [983, 454] width 1105 height 691
click at [622, 464] on div ""html" : "<div :class= \" model.isPDFLoading && 'disabled-section' \" class= \"…" at bounding box center [983, 454] width 1105 height 691
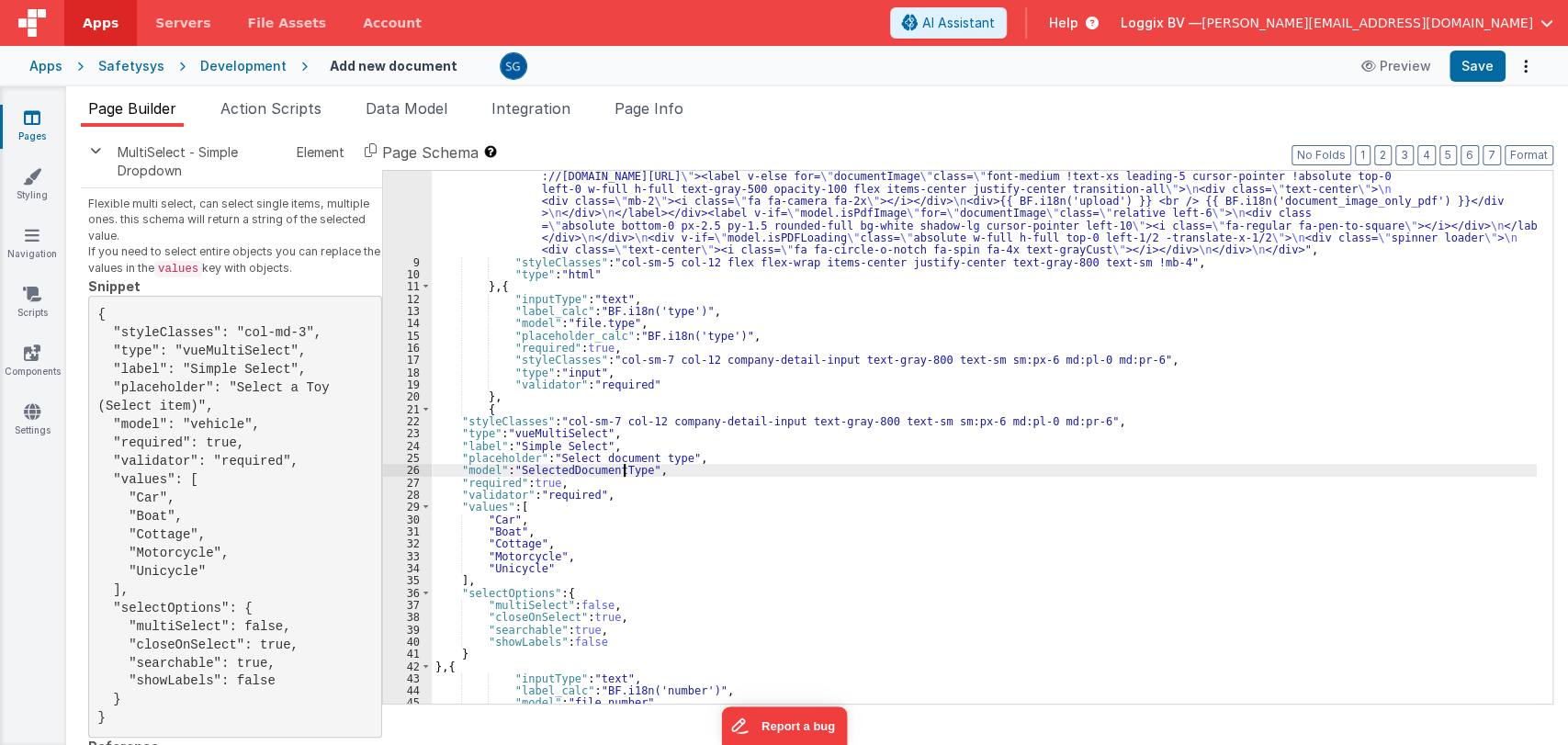
click at [623, 464] on div ""html" : "<div :class= \" model.isPDFLoading && 'disabled-section' \" class= \"…" at bounding box center [983, 454] width 1105 height 691
click at [390, 111] on span "Data Model" at bounding box center [406, 108] width 82 height 18
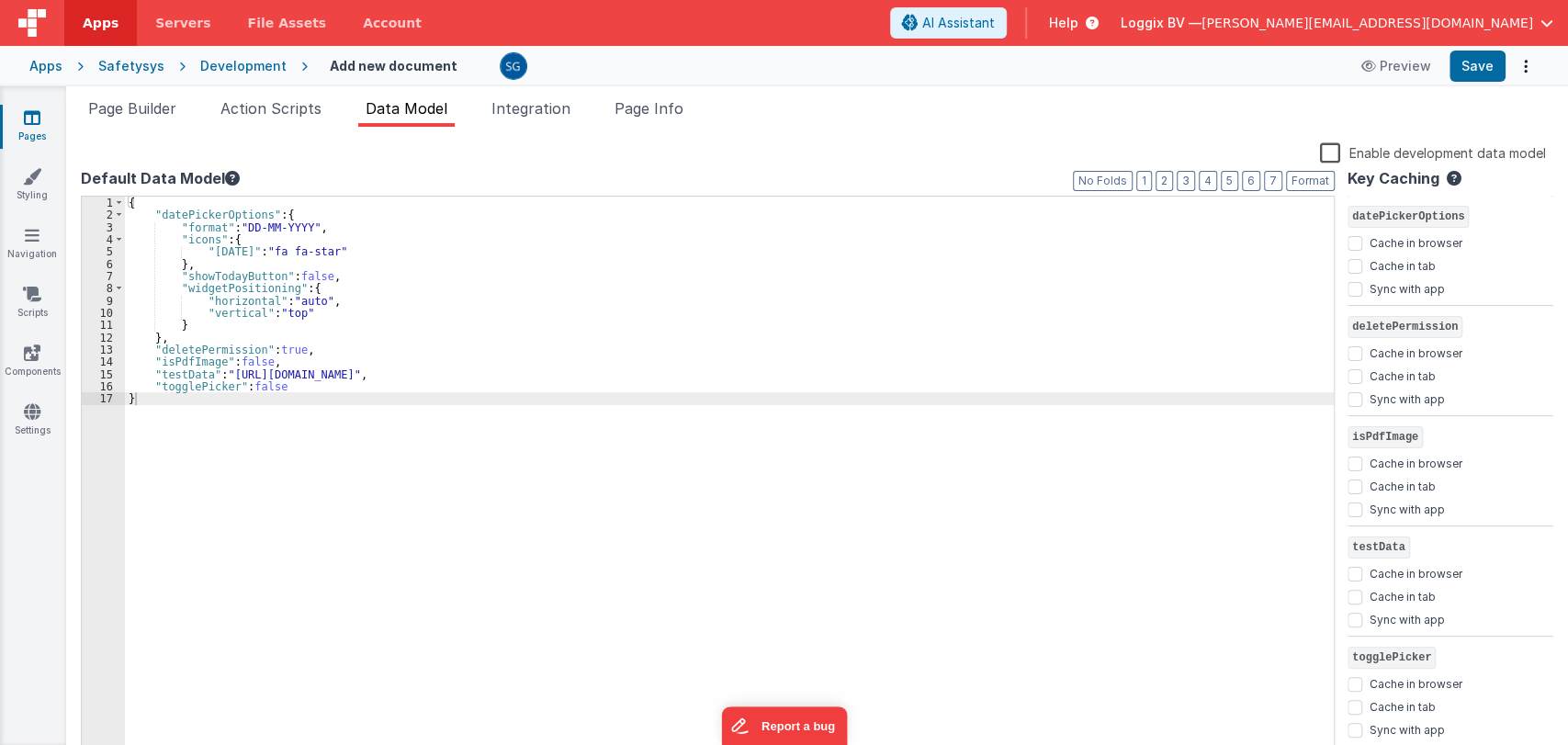
click at [289, 384] on div "{ "datePickerOptions" : { "format" : "DD-MM-YYYY" , "icons" : { "[DATE]" : "fa …" at bounding box center [729, 487] width 1209 height 583
paste textarea
click at [151, 401] on div "{ "datePickerOptions" : { "format" : "DD-MM-YYYY" , "icons" : { "[DATE]" : "fa …" at bounding box center [729, 487] width 1209 height 583
click at [288, 400] on div "{ "datePickerOptions" : { "format" : "DD-MM-YYYY" , "icons" : { "[DATE]" : "fa …" at bounding box center [729, 487] width 1209 height 583
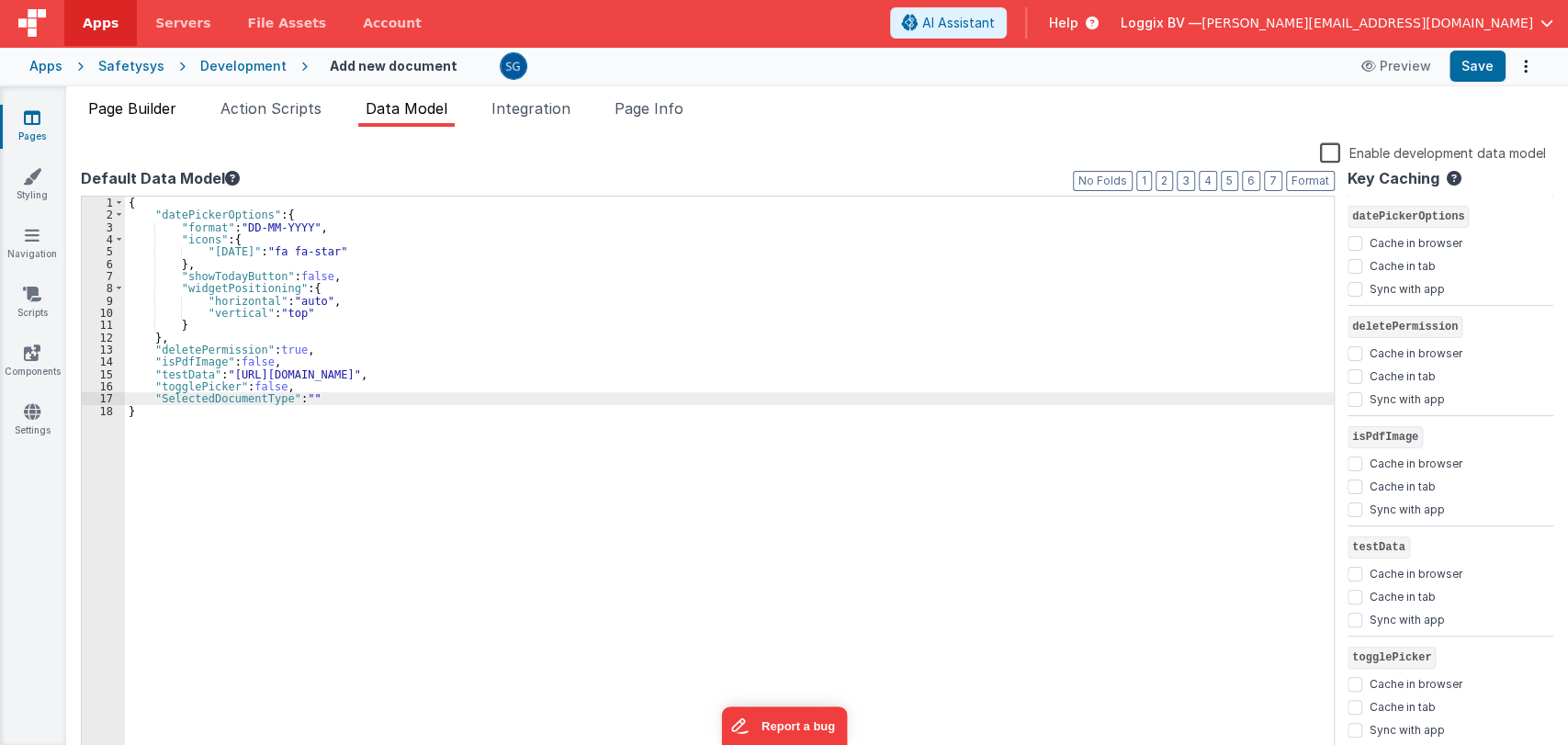
click at [139, 109] on span "Page Builder" at bounding box center [131, 108] width 88 height 18
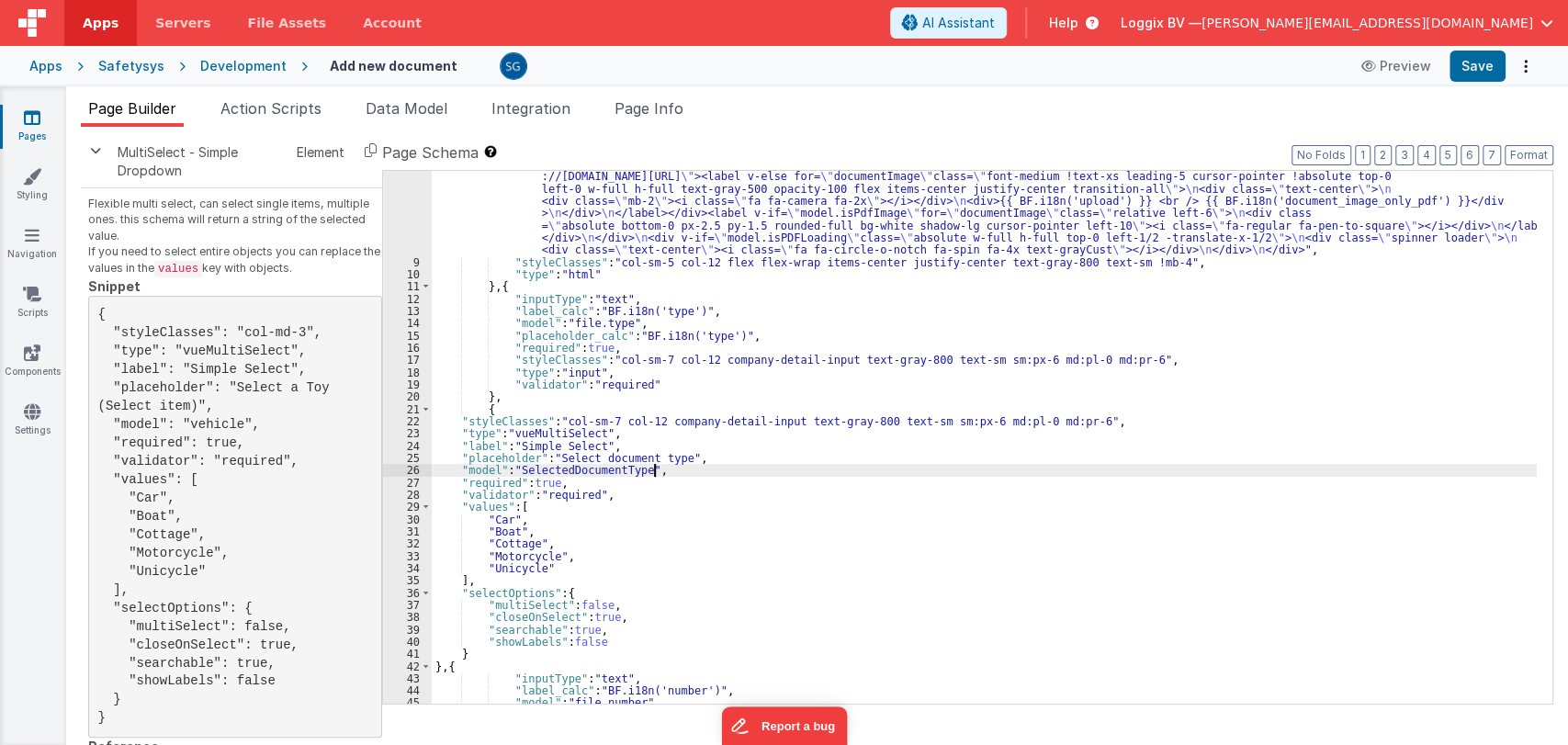
click at [675, 468] on div ""html" : "<div :class= \" model.isPDFLoading && 'disabled-section' \" class= \"…" at bounding box center [983, 454] width 1105 height 691
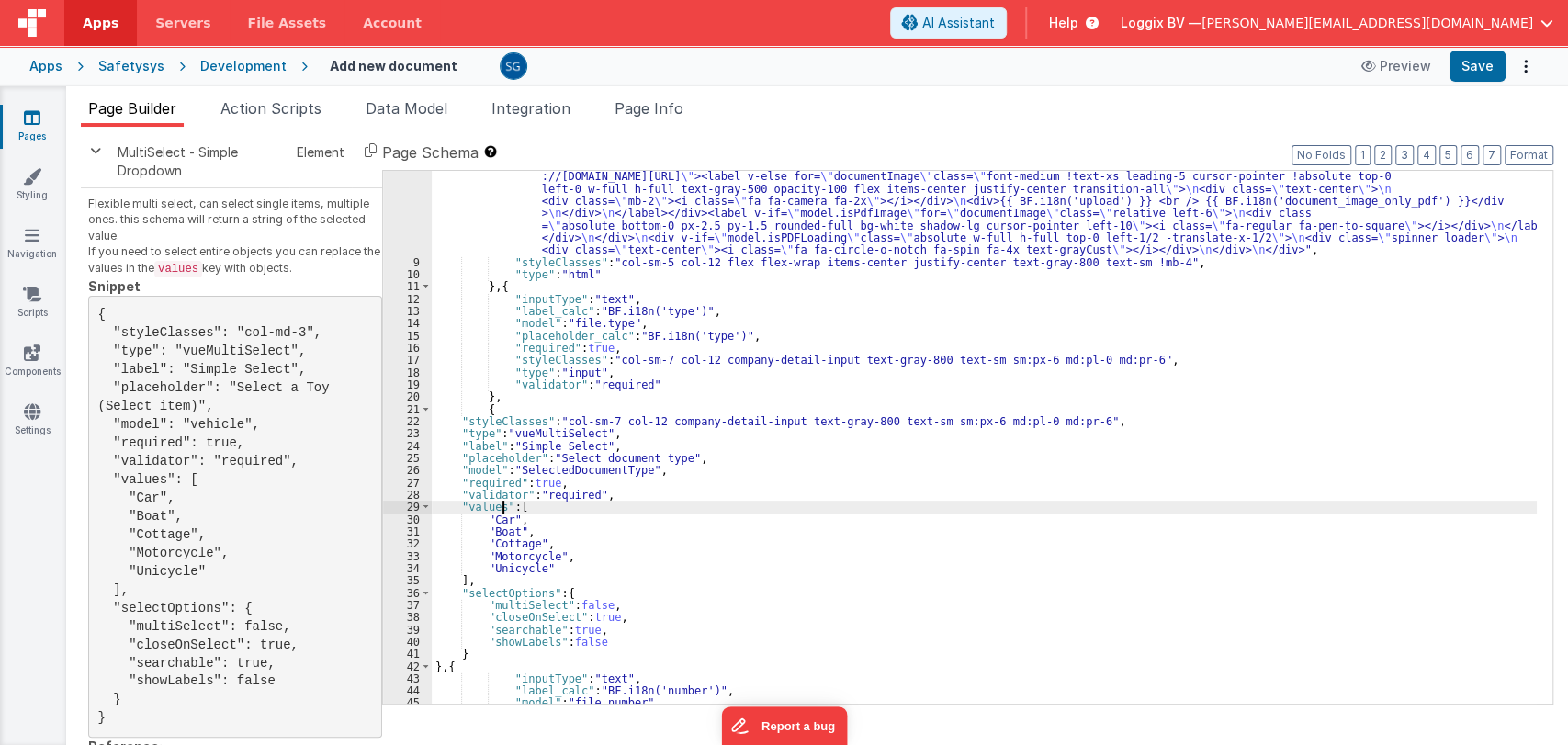
click at [500, 509] on div ""html" : "<div :class= \" model.isPDFLoading && 'disabled-section' \" class= \"…" at bounding box center [983, 454] width 1105 height 691
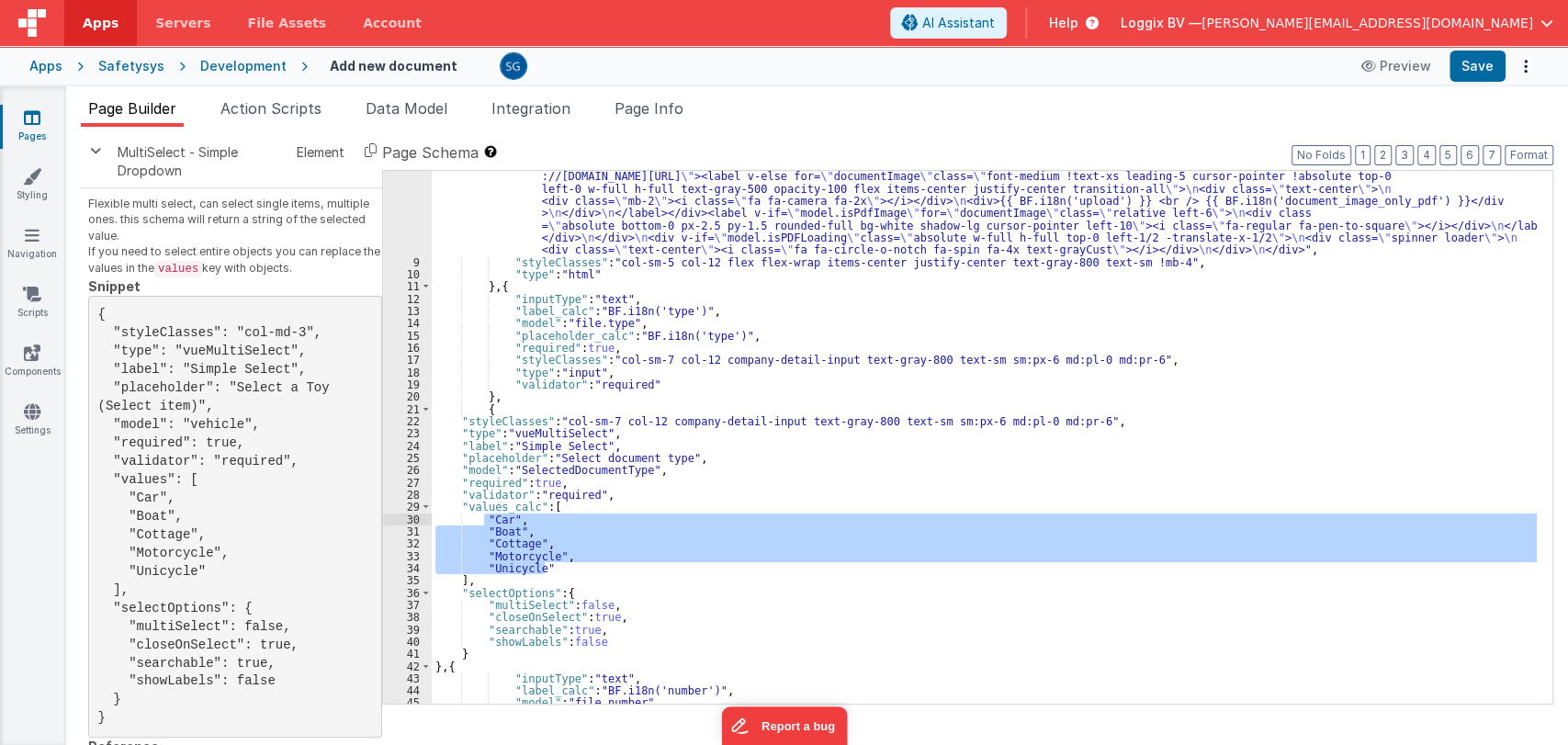
drag, startPoint x: 546, startPoint y: 568, endPoint x: 484, endPoint y: 519, distance: 79.0
click at [484, 519] on div ""html" : "<div :class= \" model.isPDFLoading && 'disabled-section' \" class= \"…" at bounding box center [983, 454] width 1105 height 691
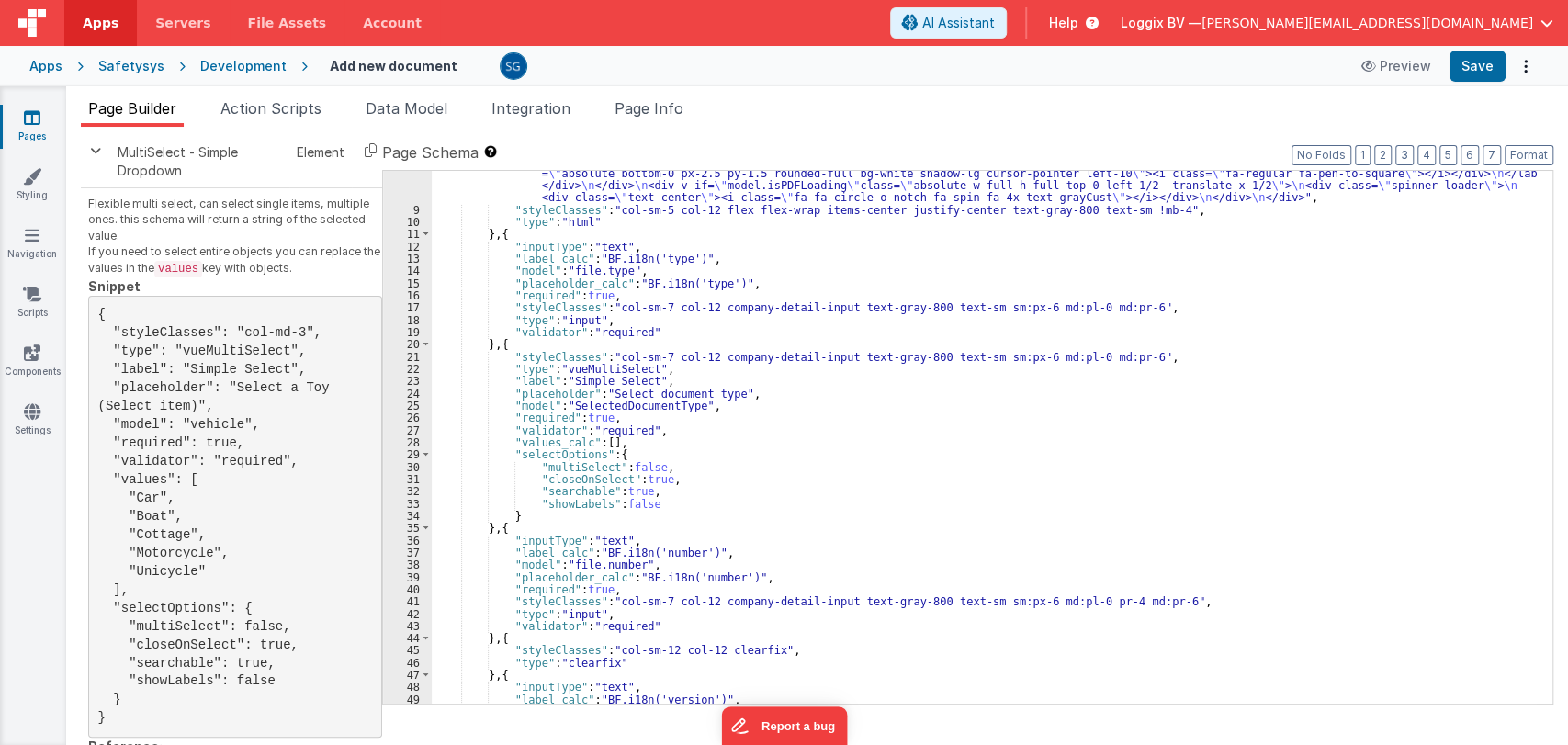
scroll to position [224, 0]
click at [603, 443] on div ""html" : "<div :class= \" model.isPDFLoading && 'disabled-section' \" class= \"…" at bounding box center [983, 403] width 1105 height 691
click at [604, 448] on div ""html" : "<div :class= \" model.isPDFLoading && 'disabled-section' \" class= \"…" at bounding box center [983, 403] width 1105 height 691
click at [604, 436] on div ""html" : "<div :class= \" model.isPDFLoading && 'disabled-section' \" class= \"…" at bounding box center [983, 403] width 1105 height 691
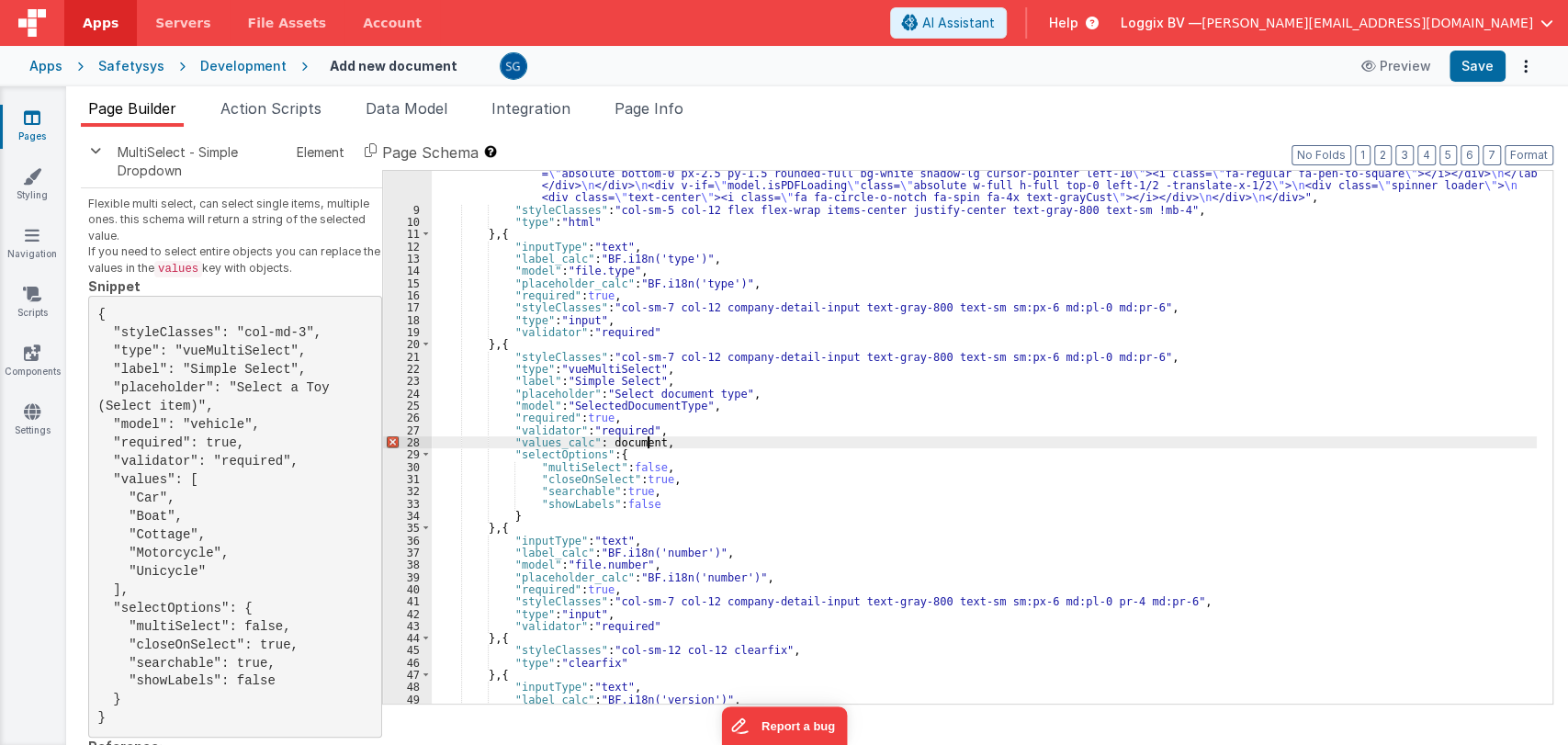
click at [604, 439] on div ""html" : "<div :class= \" model.isPDFLoading && 'disabled-section' \" class= \"…" at bounding box center [983, 403] width 1105 height 691
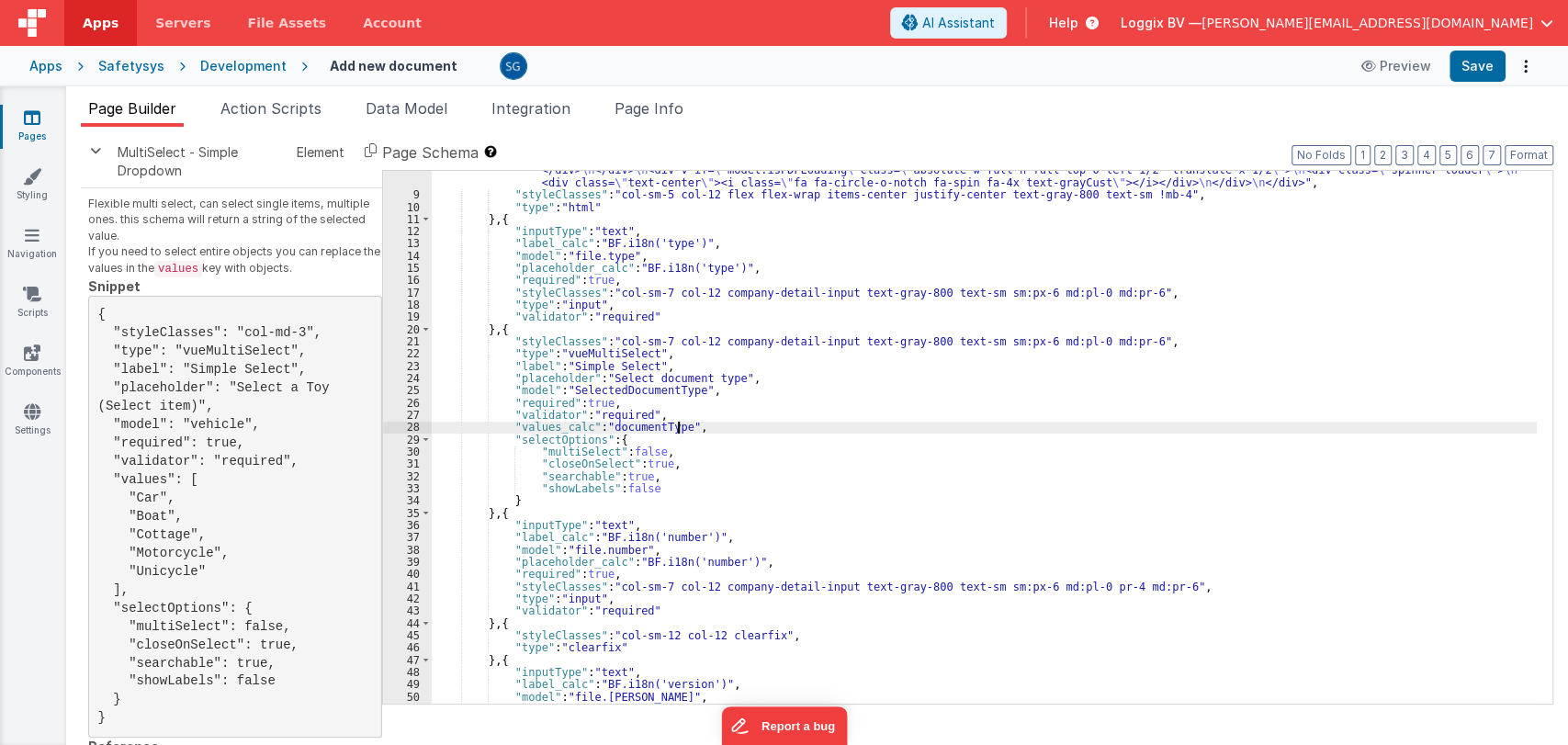
scroll to position [238, 0]
click at [665, 427] on div ""html" : "<div :class= \" model.isPDFLoading && 'disabled-section' \" class= \"…" at bounding box center [983, 388] width 1105 height 691
click at [630, 487] on div ""html" : "<div :class= \" model.isPDFLoading && 'disabled-section' \" class= \"…" at bounding box center [983, 388] width 1105 height 691
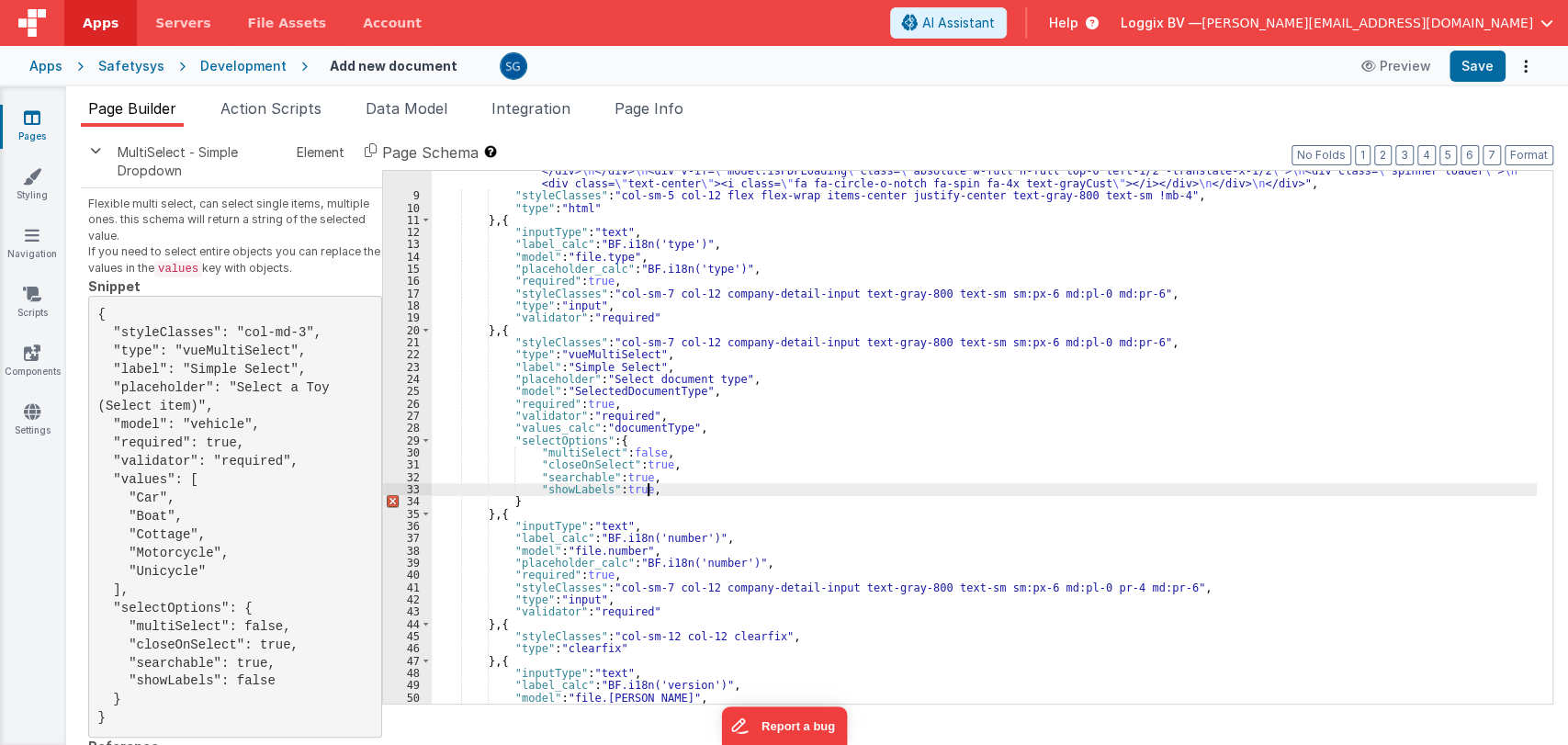
click at [671, 486] on div ""html" : "<div :class= \" model.isPDFLoading && 'disabled-section' \" class= \"…" at bounding box center [983, 388] width 1105 height 691
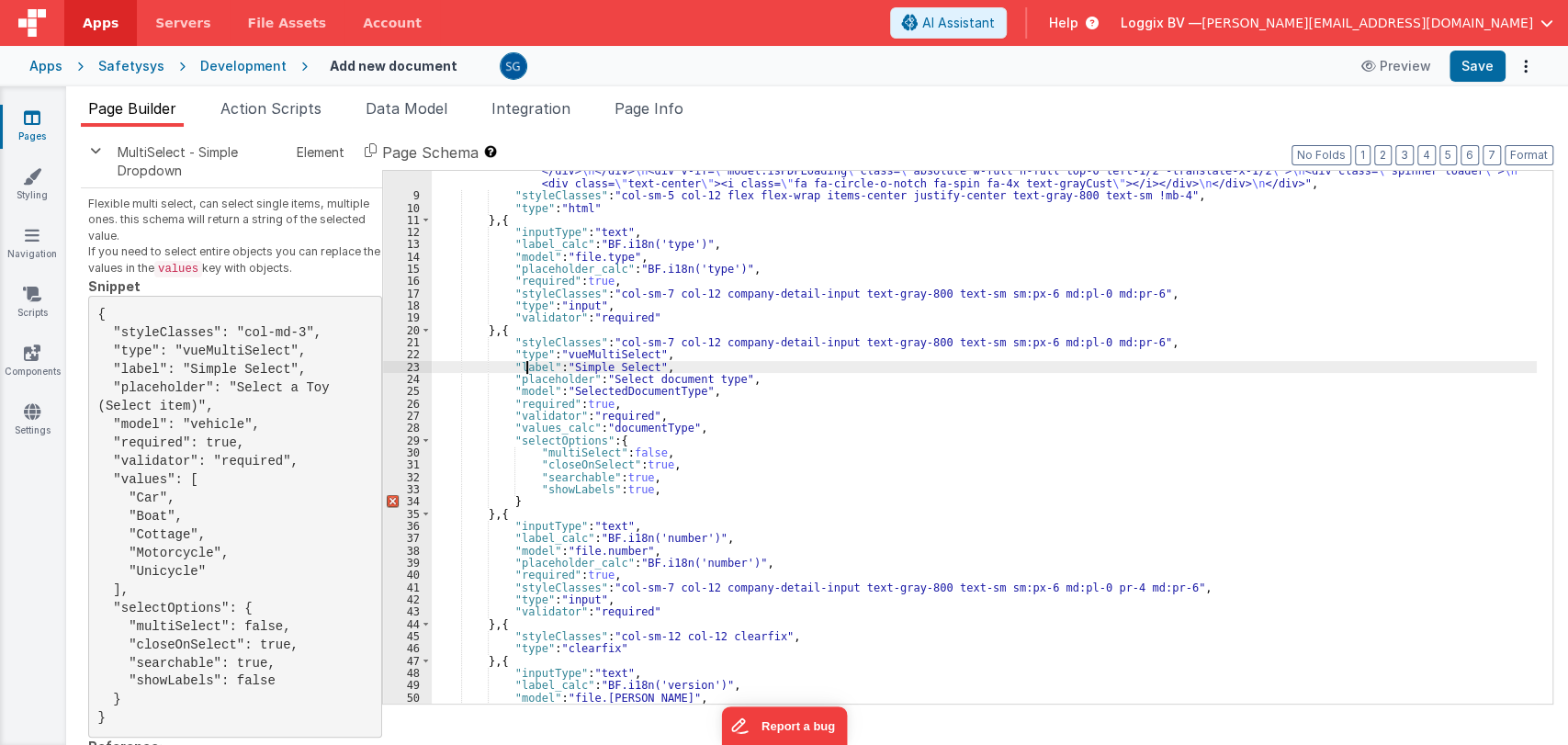
click at [529, 367] on div ""html" : "<div :class= \" model.isPDFLoading && 'disabled-section' \" class= \"…" at bounding box center [983, 388] width 1105 height 691
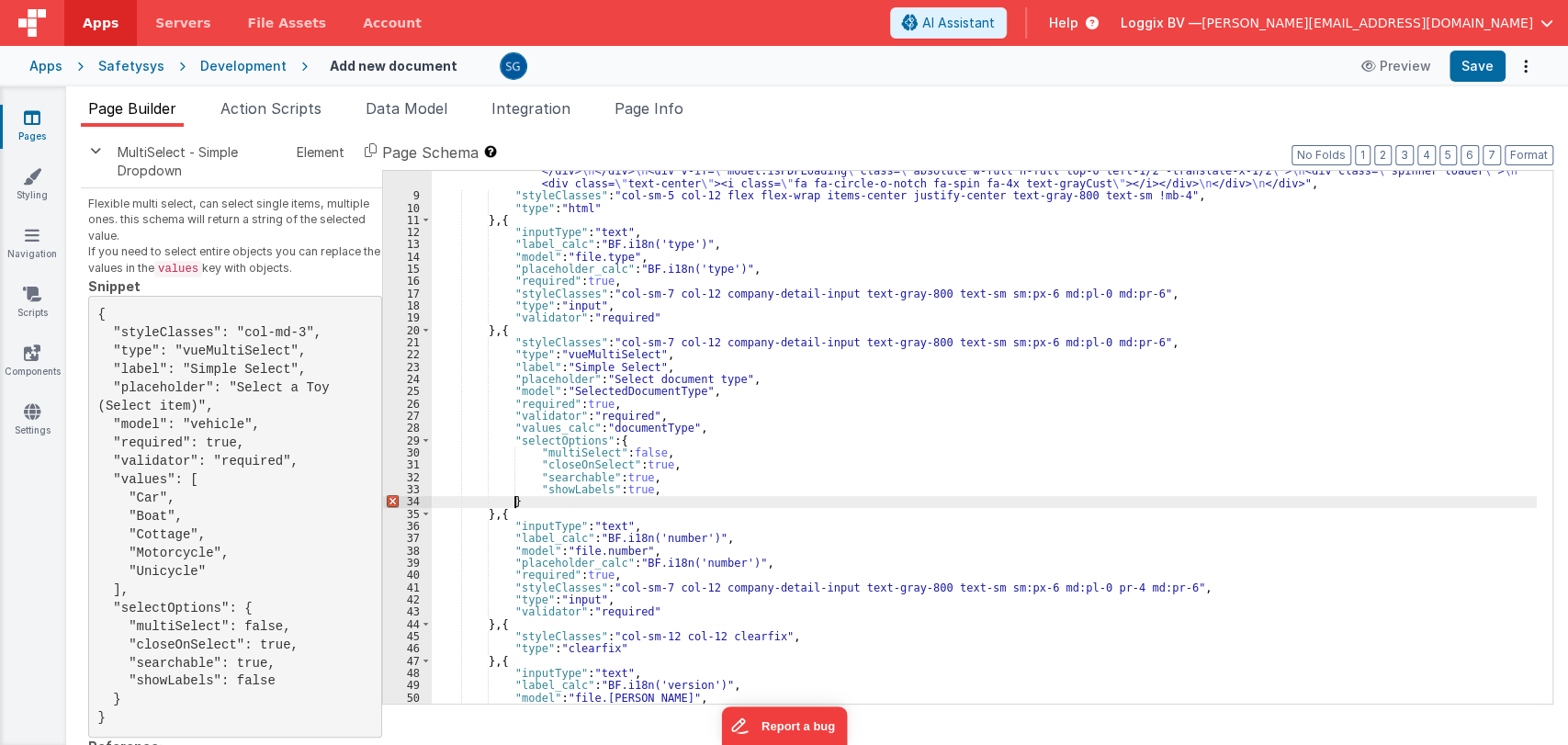
click at [655, 495] on div ""html" : "<div :class= \" model.isPDFLoading && 'disabled-section' \" class= \"…" at bounding box center [983, 388] width 1105 height 691
click at [655, 494] on div ""html" : "<div :class= \" model.isPDFLoading && 'disabled-section' \" class= \"…" at bounding box center [983, 388] width 1105 height 691
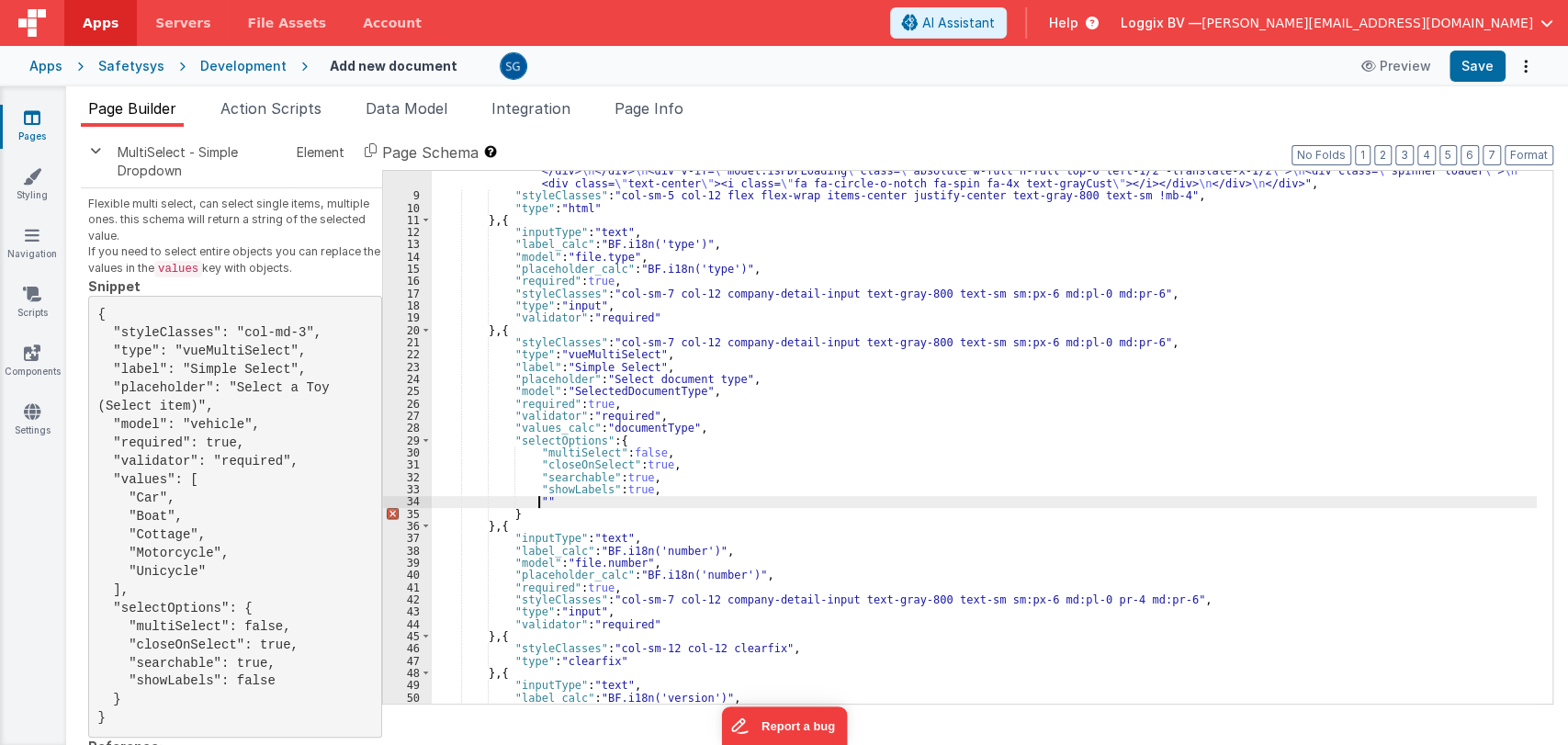
paste textarea
click at [568, 502] on div ""html" : "<div :class= \" model.isPDFLoading && 'disabled-section' \" class= \"…" at bounding box center [983, 388] width 1105 height 691
click at [599, 503] on div ""html" : "<div :class= \" model.isPDFLoading && 'disabled-section' \" class= \"…" at bounding box center [983, 388] width 1105 height 691
paste textarea
click at [588, 503] on div ""html" : "<div :class= \" model.isPDFLoading && 'disabled-section' \" class= \"…" at bounding box center [983, 388] width 1105 height 691
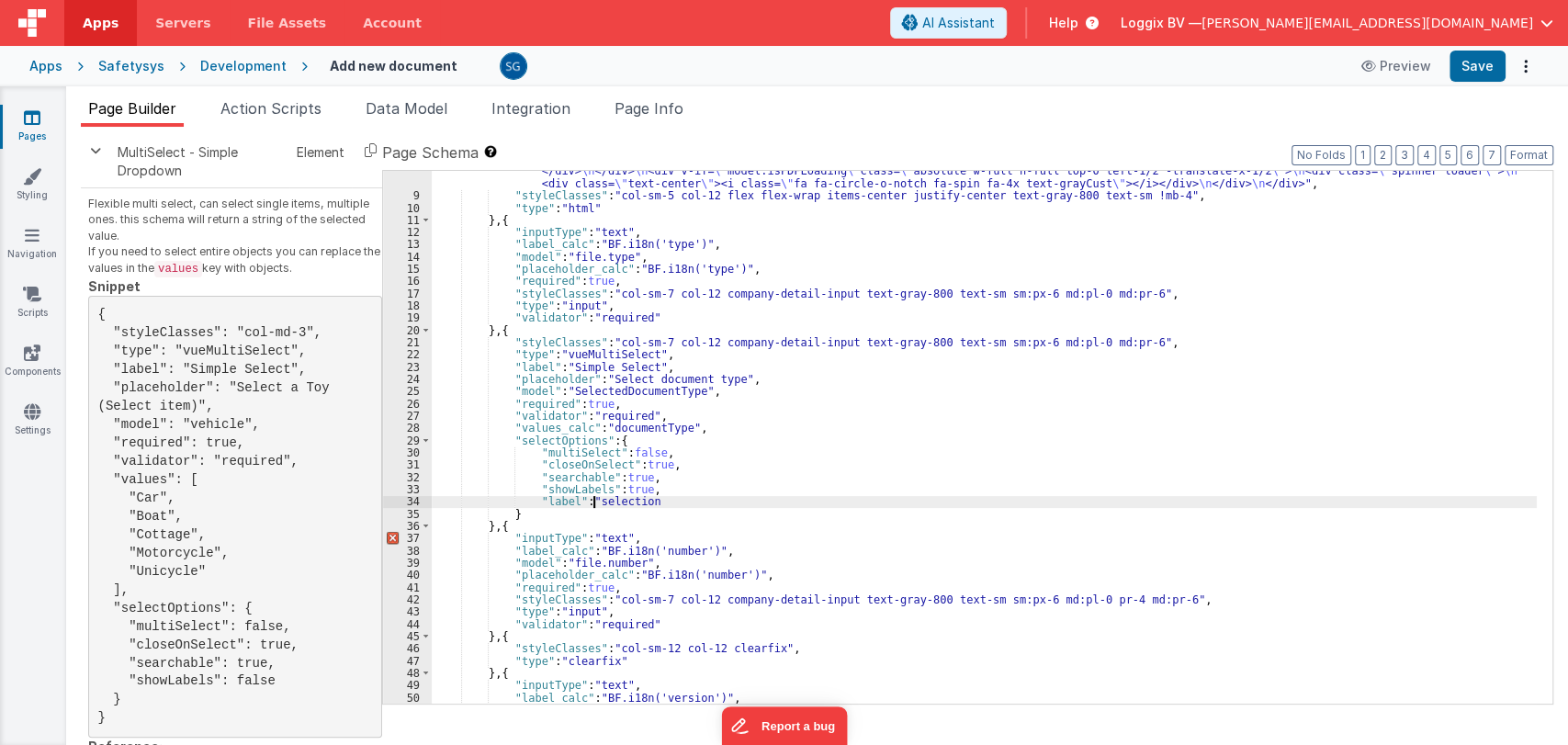
click at [654, 505] on div ""html" : "<div :class= \" model.isPDFLoading && 'disabled-section' \" class= \"…" at bounding box center [983, 388] width 1105 height 691
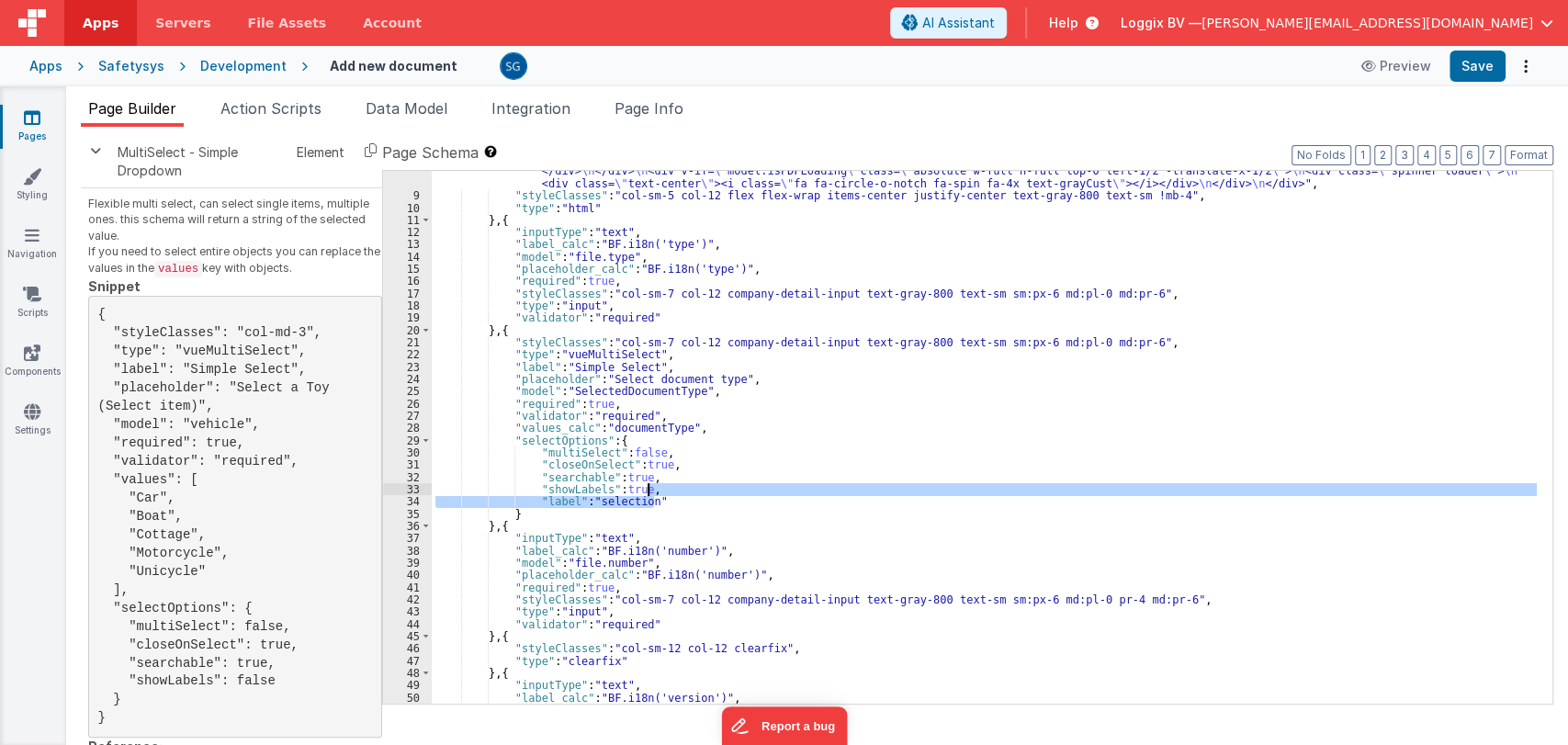
drag, startPoint x: 662, startPoint y: 501, endPoint x: 664, endPoint y: 483, distance: 18.1
click at [664, 483] on div ""html" : "<div :class= \" model.isPDFLoading && 'disabled-section' \" class= \"…" at bounding box center [983, 388] width 1105 height 691
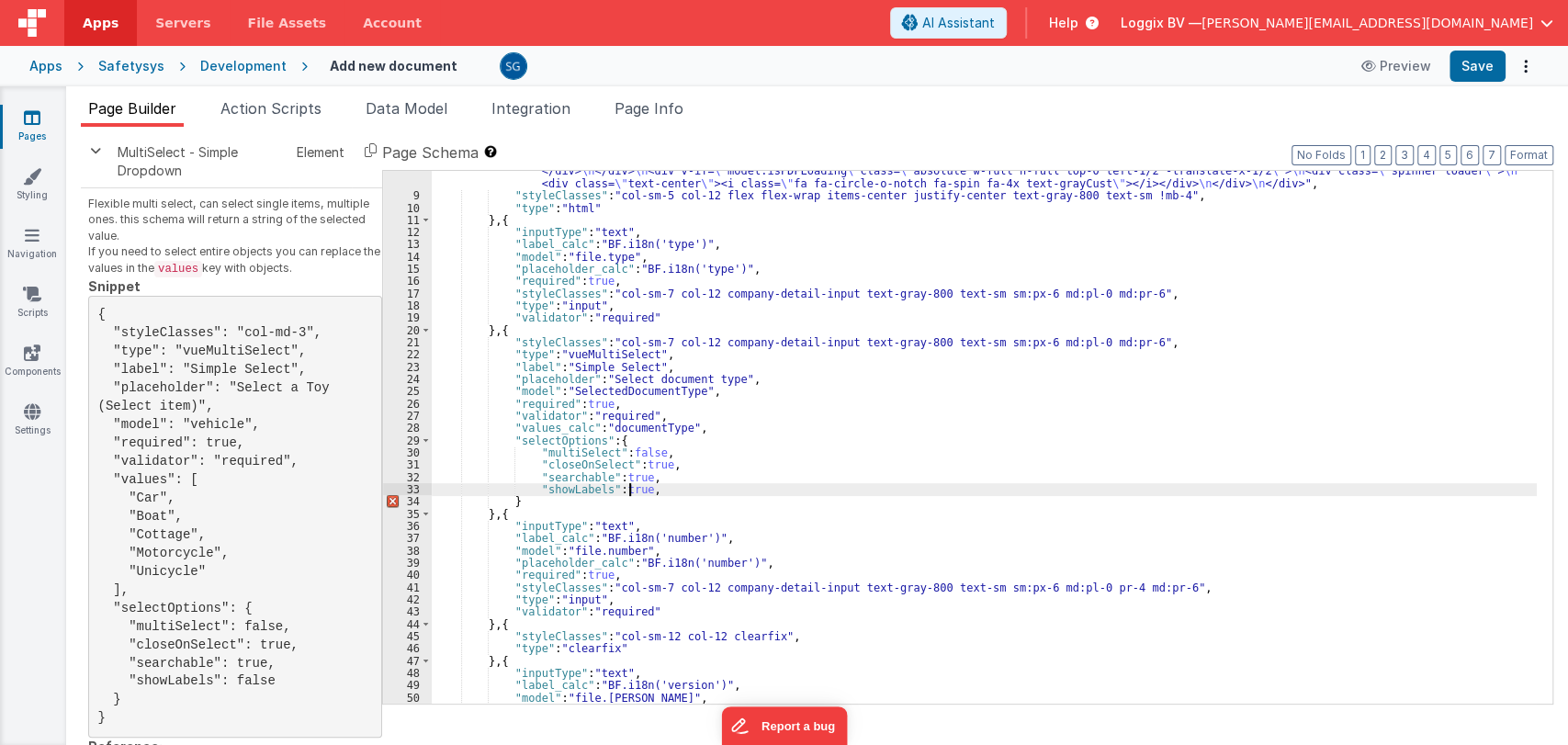
click at [629, 487] on div ""html" : "<div :class= \" model.isPDFLoading && 'disabled-section' \" class= \"…" at bounding box center [983, 388] width 1105 height 691
click at [669, 488] on div ""html" : "<div :class= \" model.isPDFLoading && 'disabled-section' \" class= \"…" at bounding box center [983, 388] width 1105 height 691
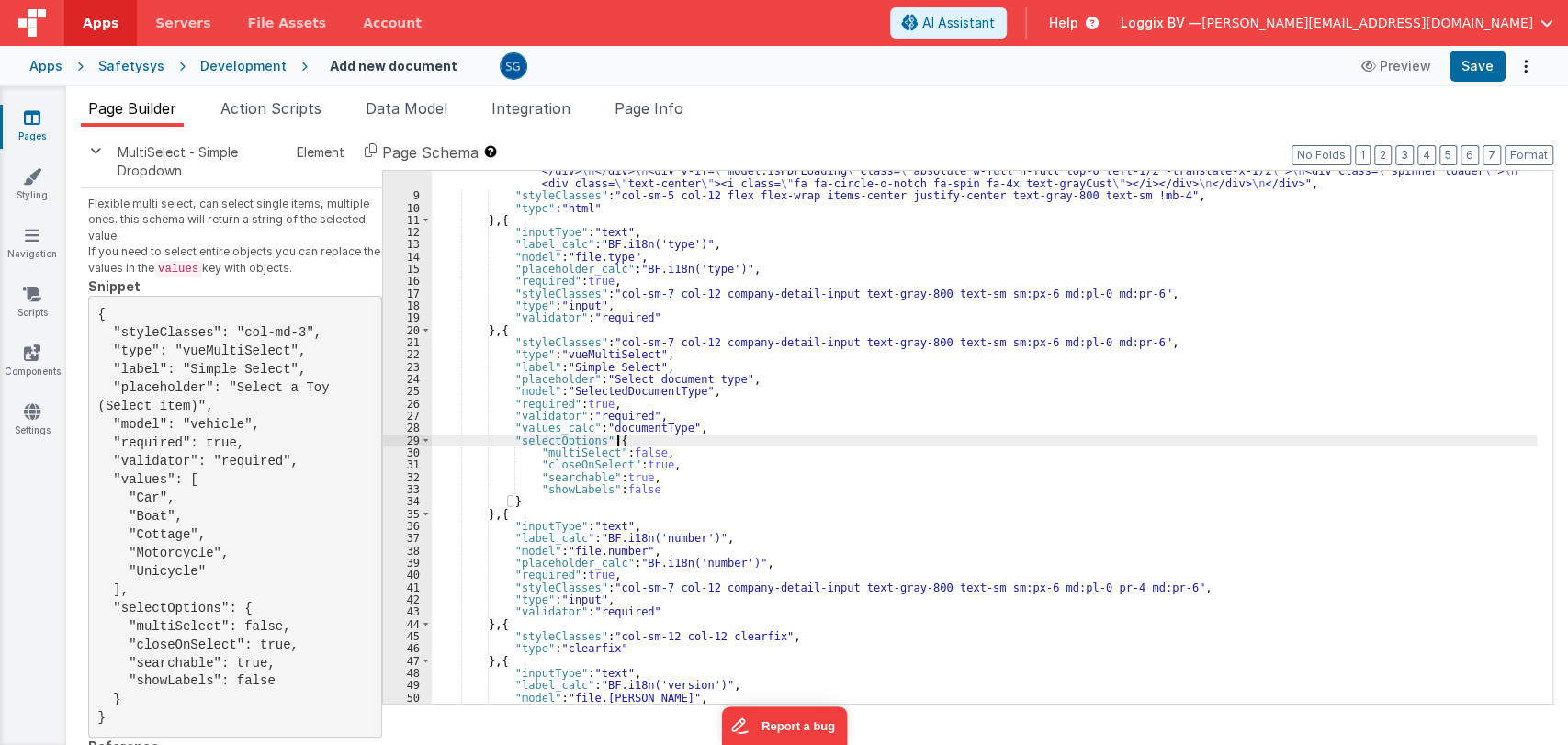
click at [818, 445] on div ""html" : "<div :class= \" model.isPDFLoading && 'disabled-section' \" class= \"…" at bounding box center [983, 388] width 1105 height 691
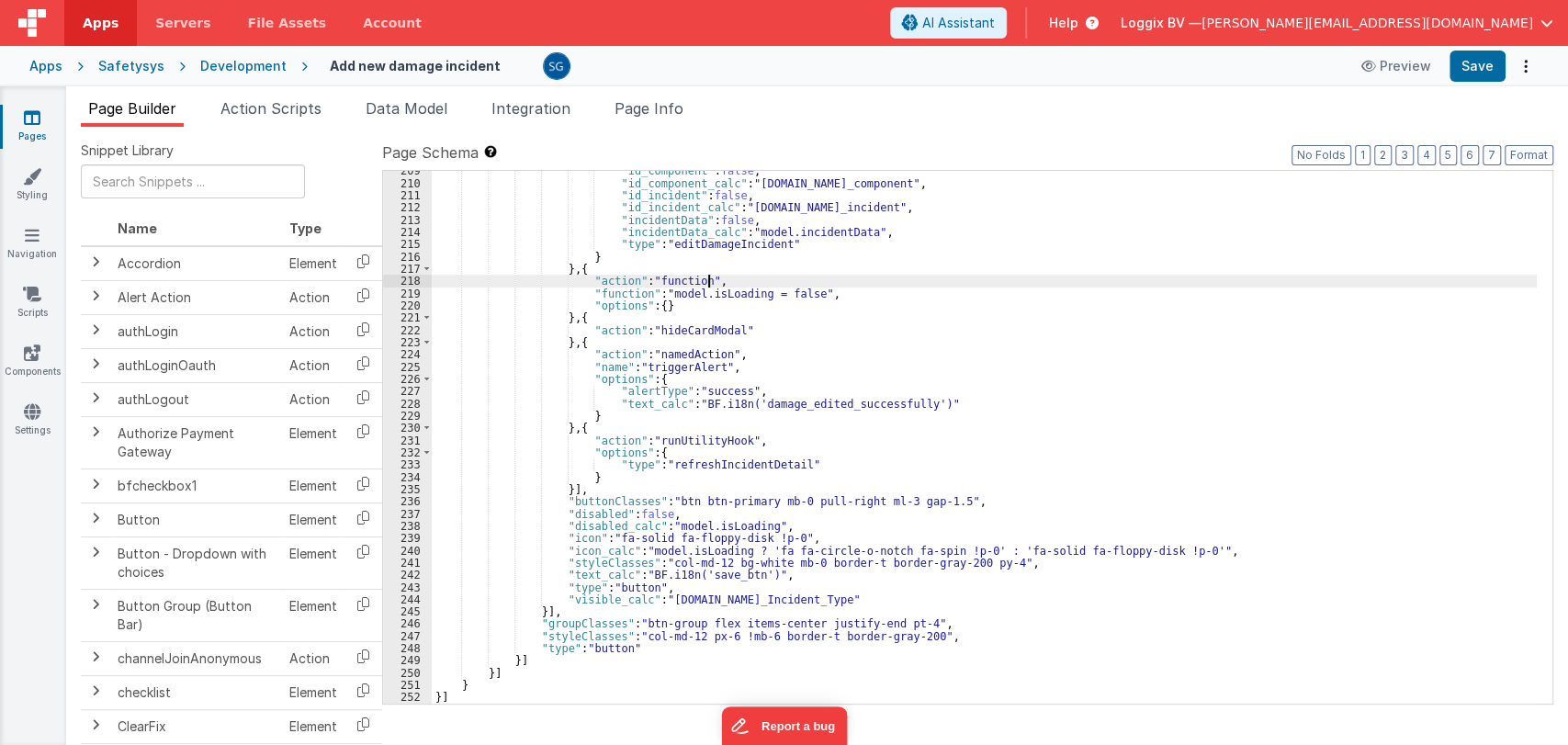
click at [961, 276] on div ""id_component" : false , "id_component_calc" : "model.id_component" , "id_incid…" at bounding box center [983, 443] width 1105 height 558
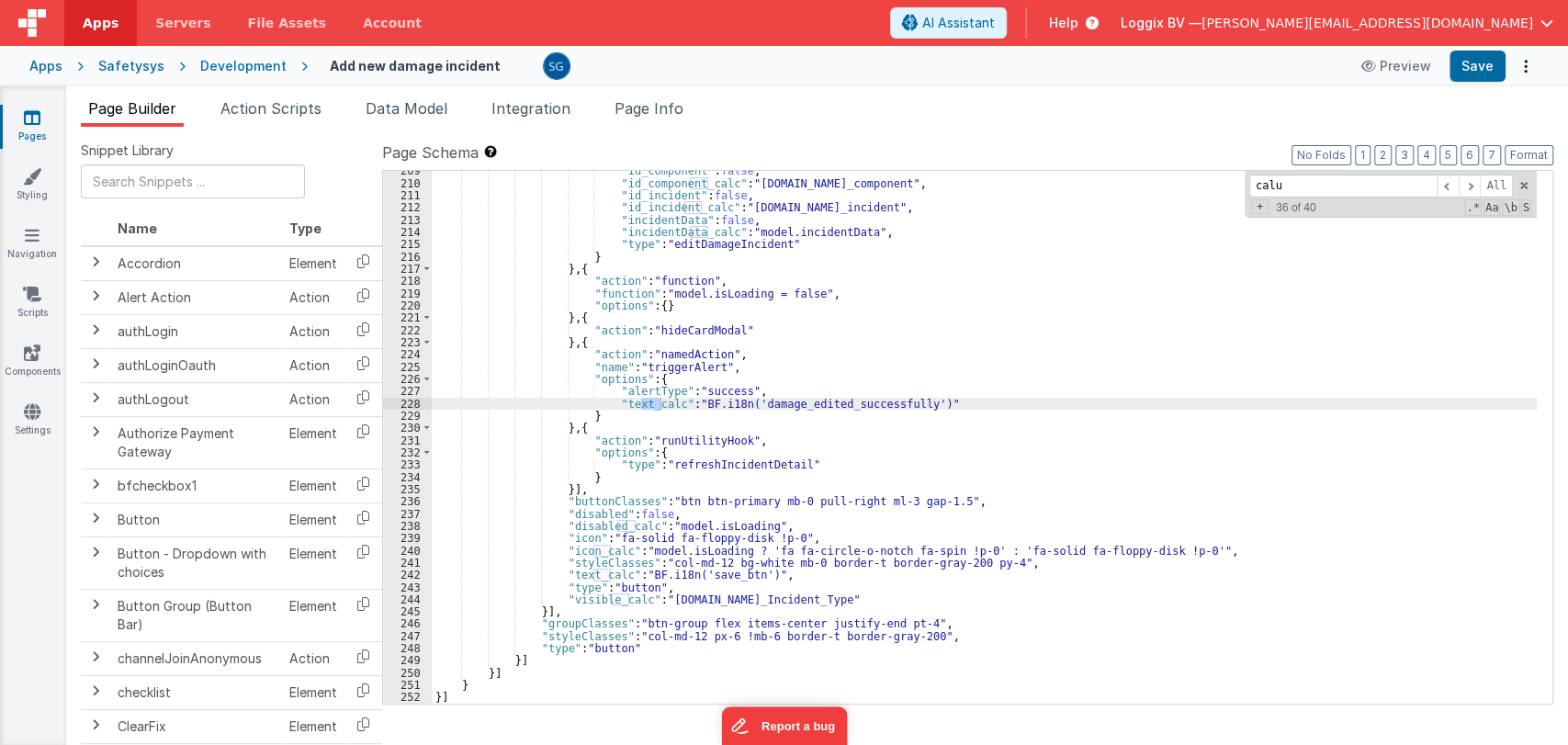
type input "calue"
type input "value"
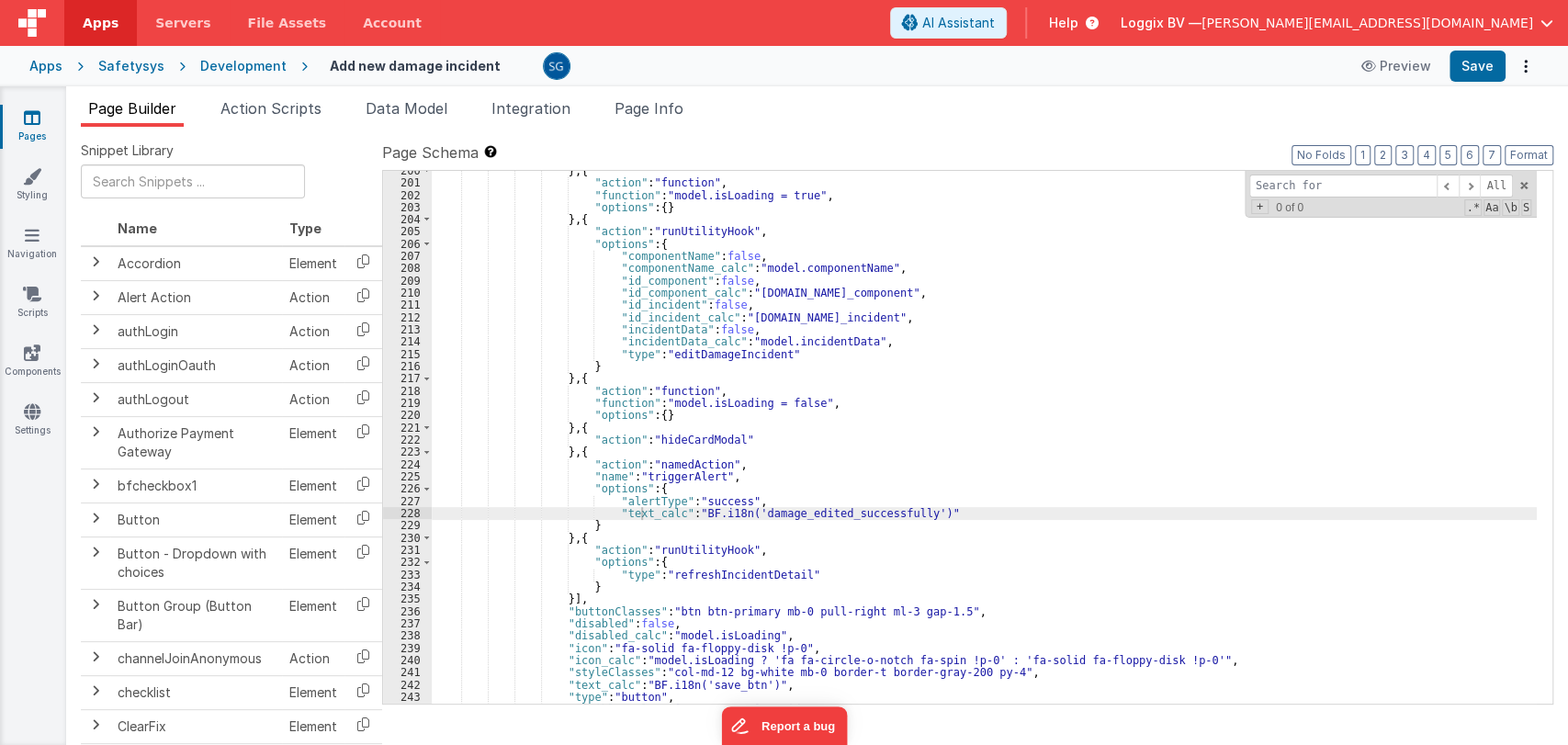
scroll to position [2492, 0]
click at [34, 116] on icon at bounding box center [32, 117] width 17 height 18
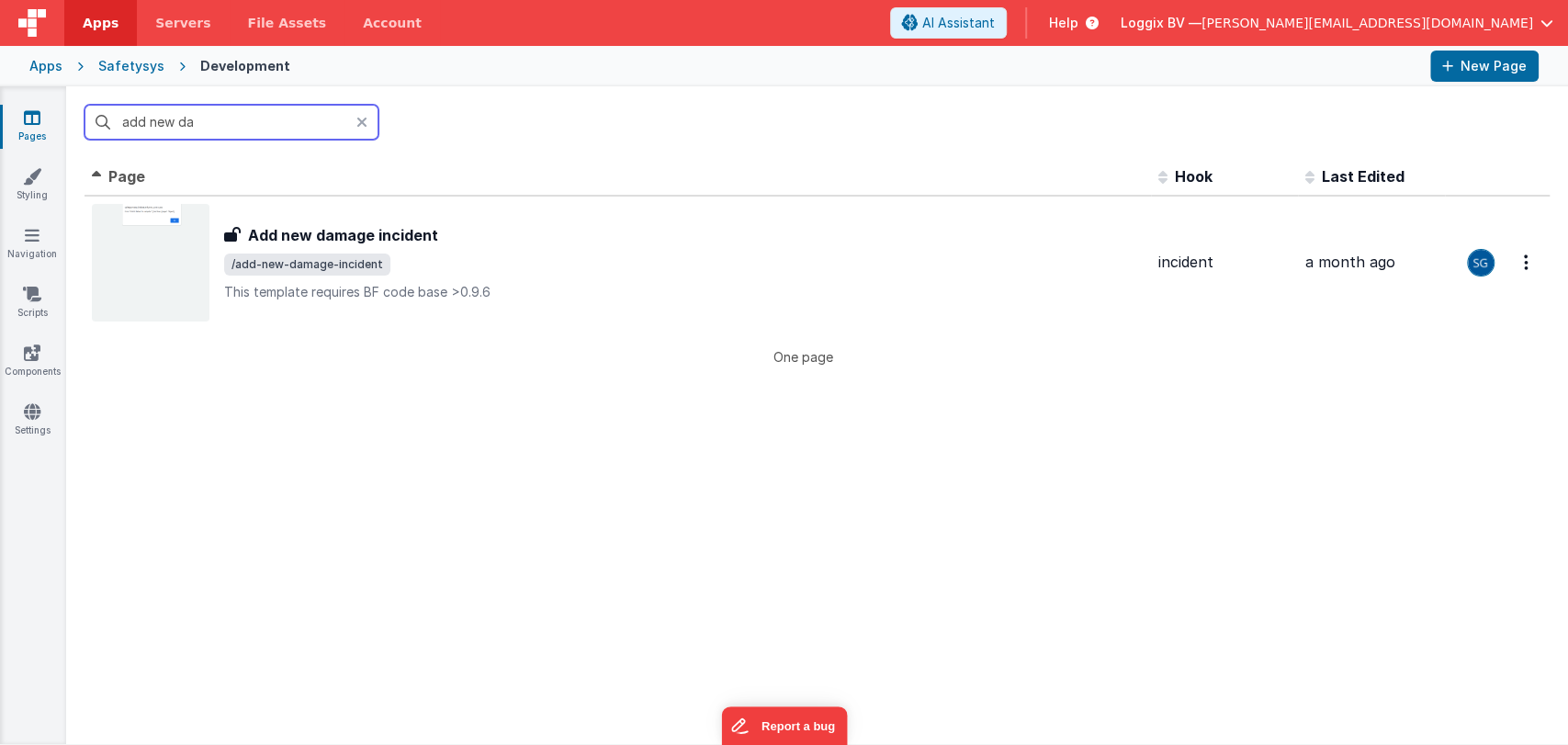
click at [354, 124] on input "add new da" at bounding box center [232, 122] width 294 height 35
click at [358, 124] on icon at bounding box center [362, 122] width 11 height 15
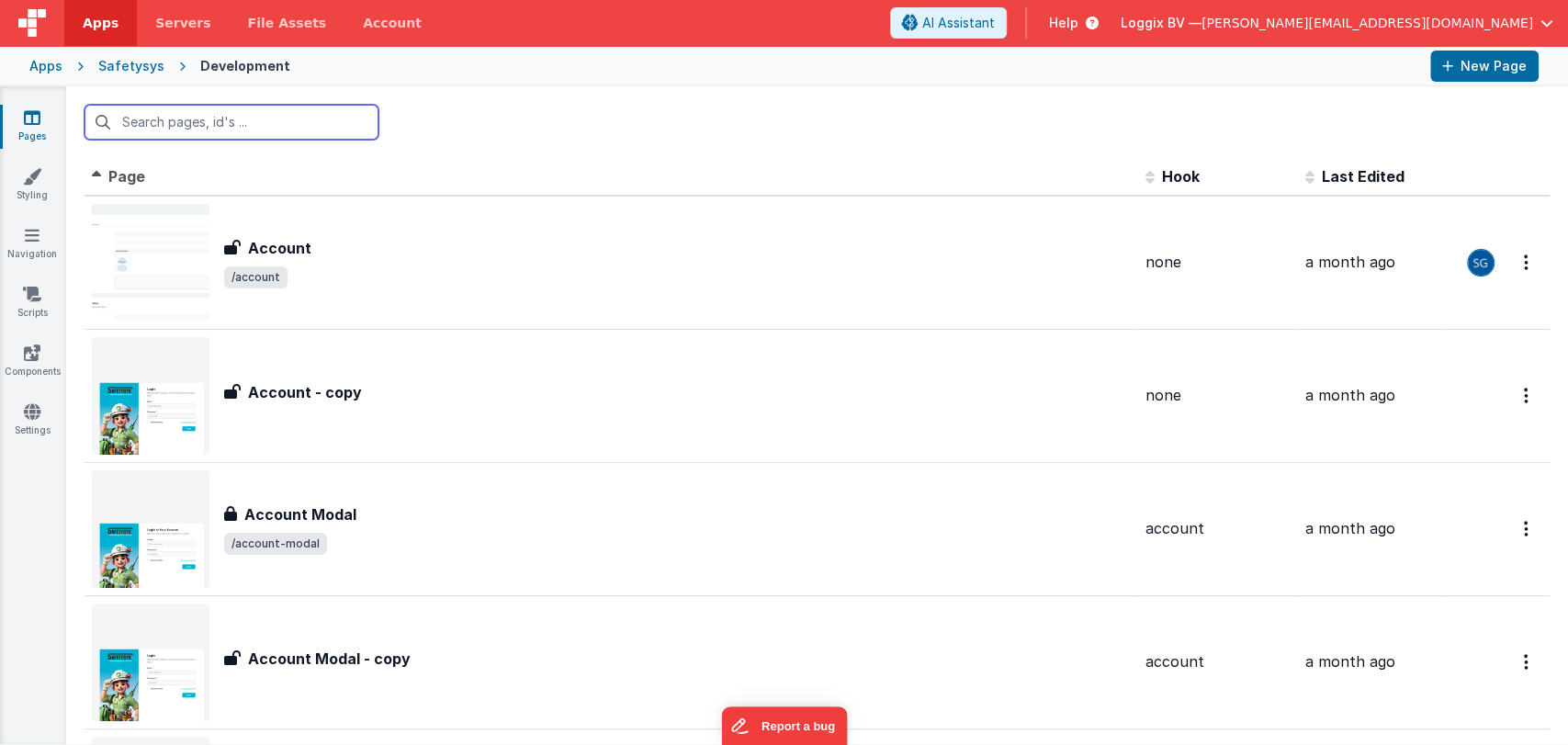
click at [286, 125] on input "text" at bounding box center [232, 122] width 294 height 35
click at [284, 125] on input "text" at bounding box center [232, 122] width 294 height 35
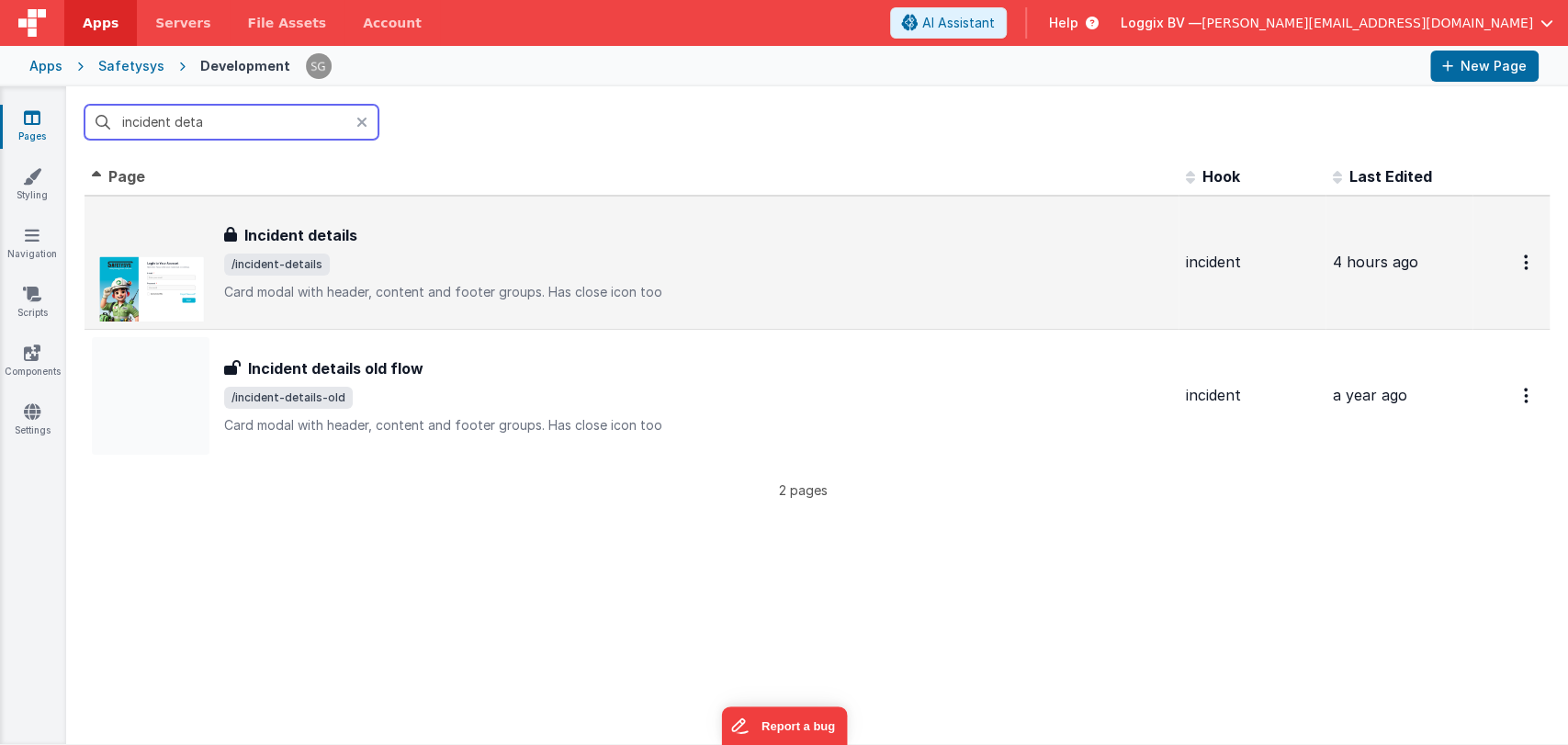
type input "incident deta"
click at [334, 224] on h3 "Incident details" at bounding box center [301, 235] width 113 height 22
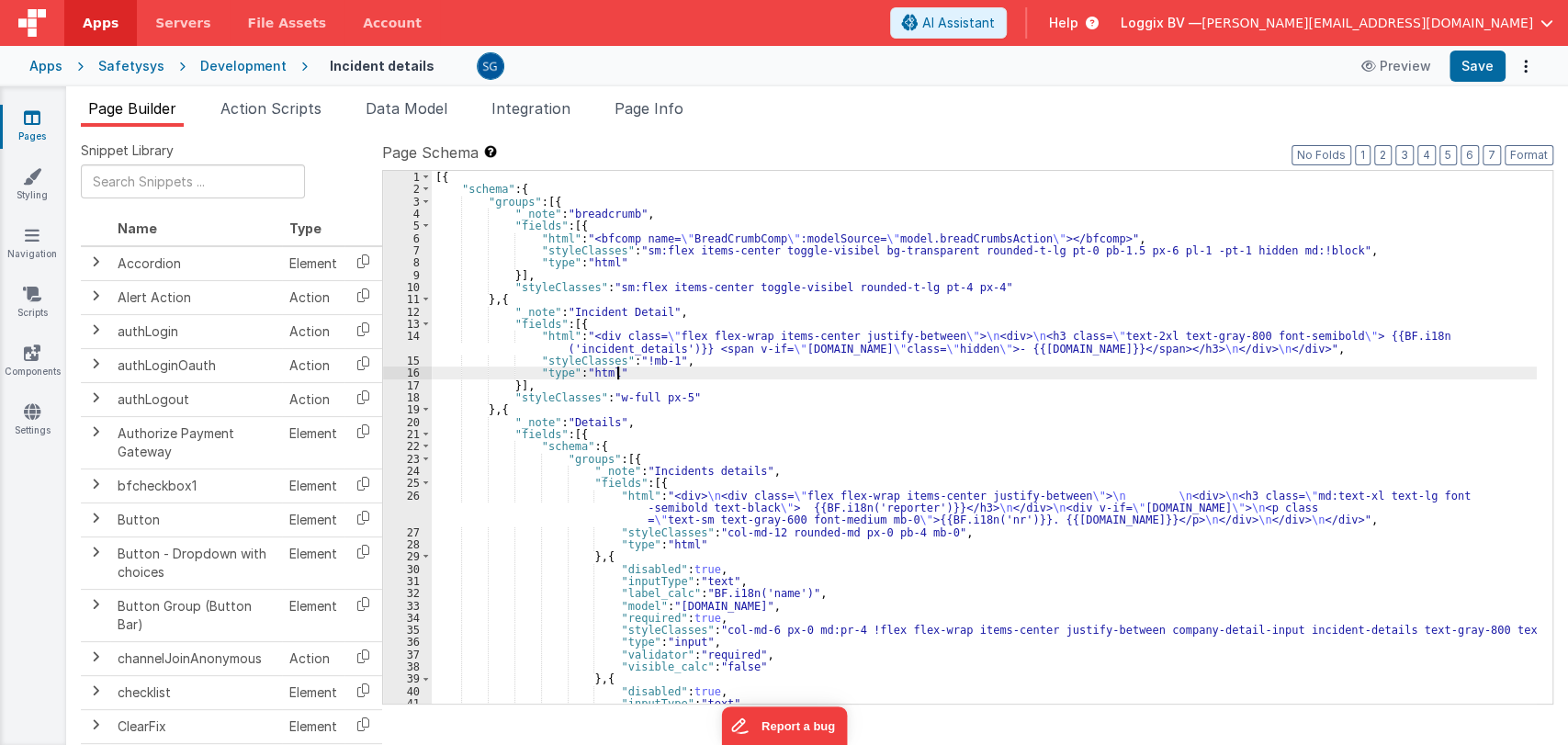
click at [776, 375] on div "[{ "schema" : { "groups" : [{ "_note" : "breadcrumb" , "fields" : [{ "html" : "…" at bounding box center [983, 450] width 1105 height 558
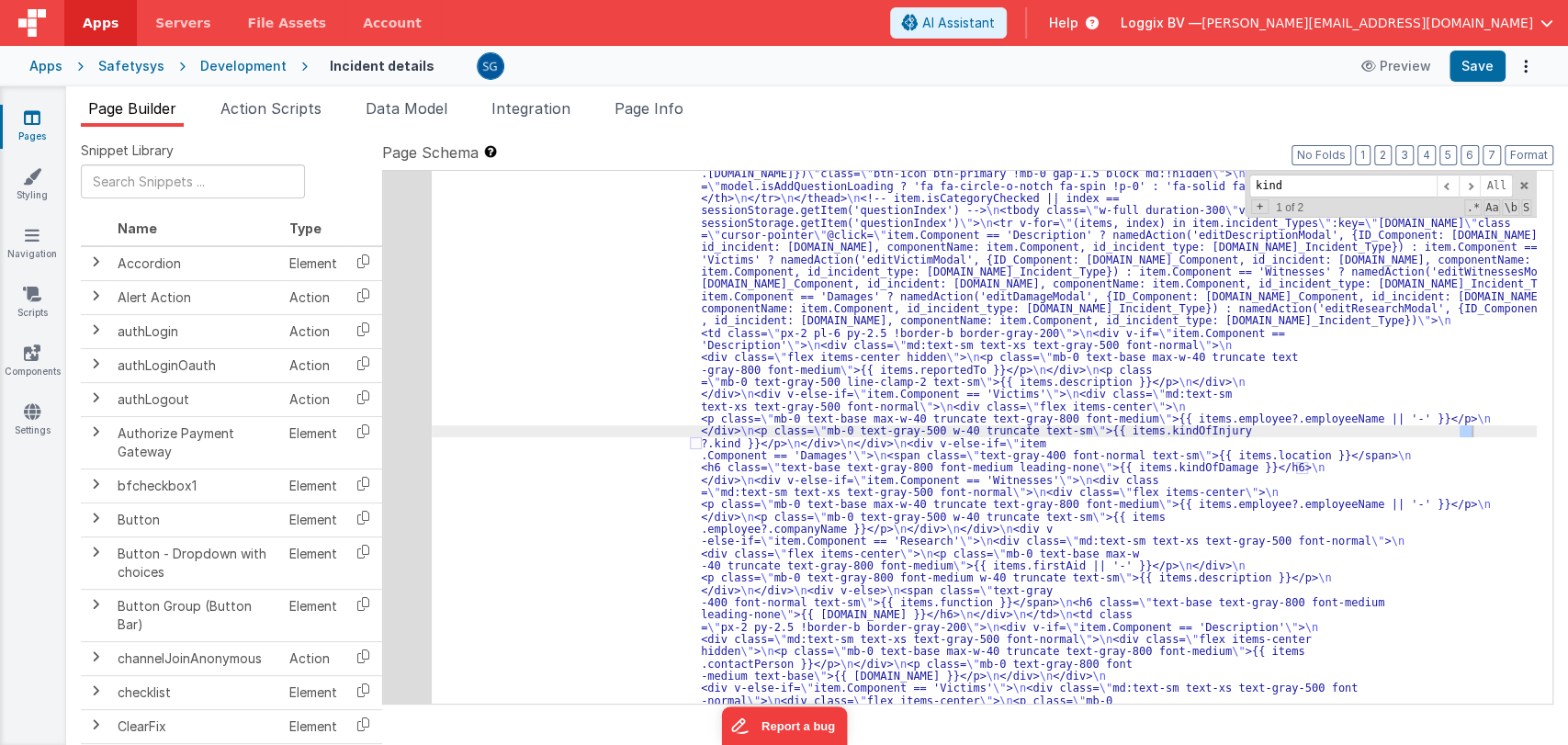
scroll to position [5267, 0]
type input "k"
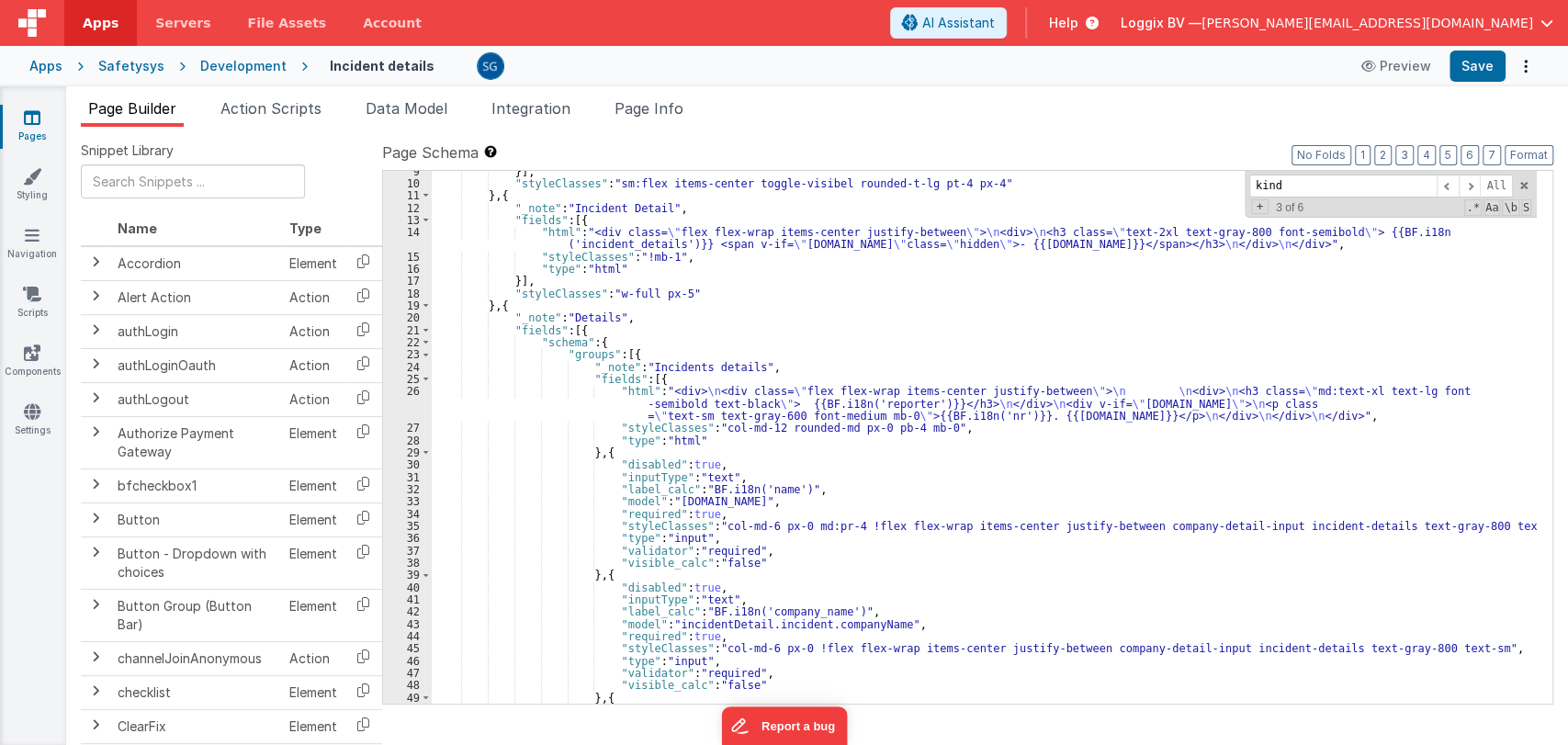
scroll to position [0, 0]
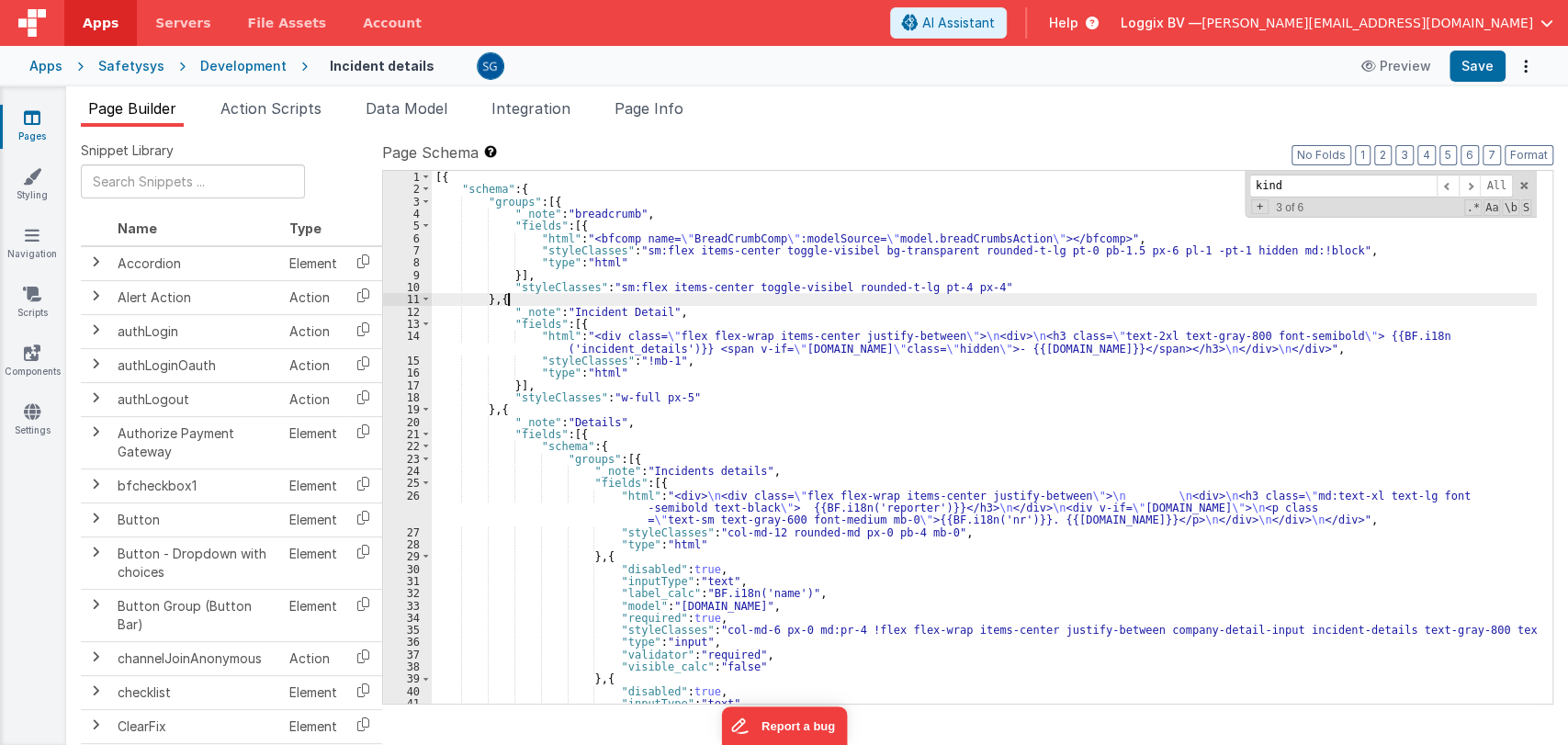
click at [996, 297] on div "[{ "schema" : { "groups" : [{ "_note" : "breadcrumb" , "fields" : [{ "html" : "…" at bounding box center [983, 450] width 1105 height 558
paste input "subject"
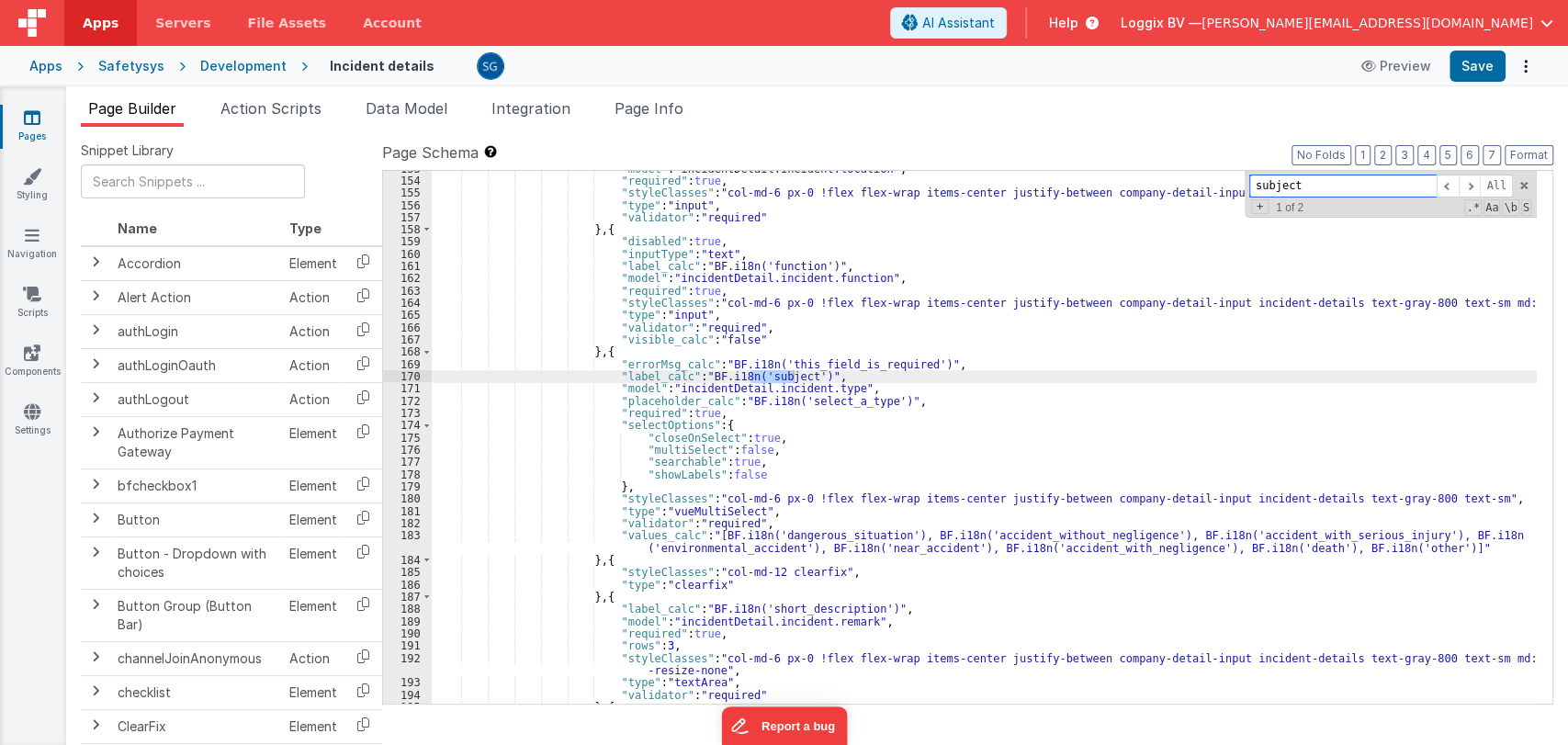
scroll to position [1918, 0]
type input "subject"
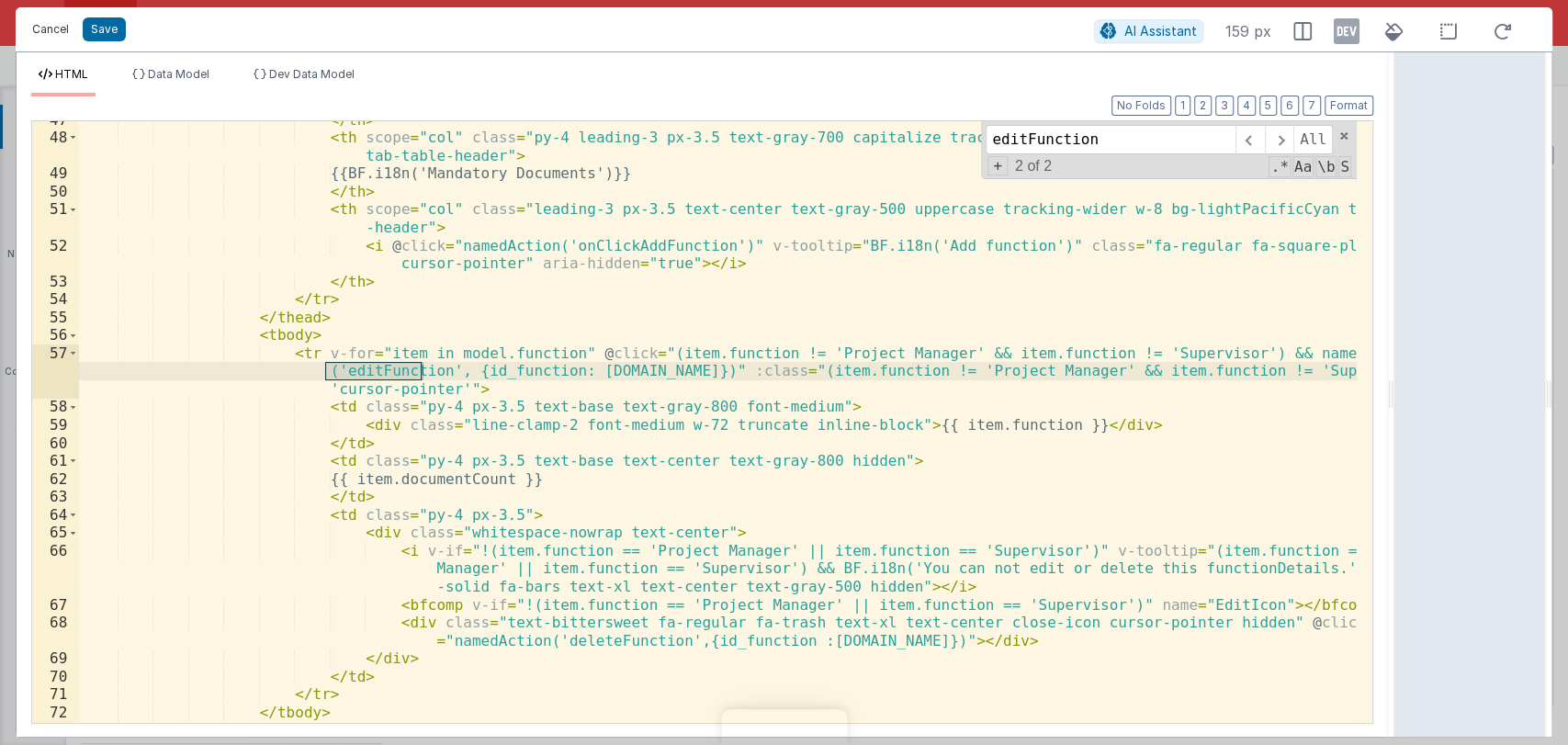
click at [48, 29] on button "Cancel" at bounding box center [51, 30] width 55 height 26
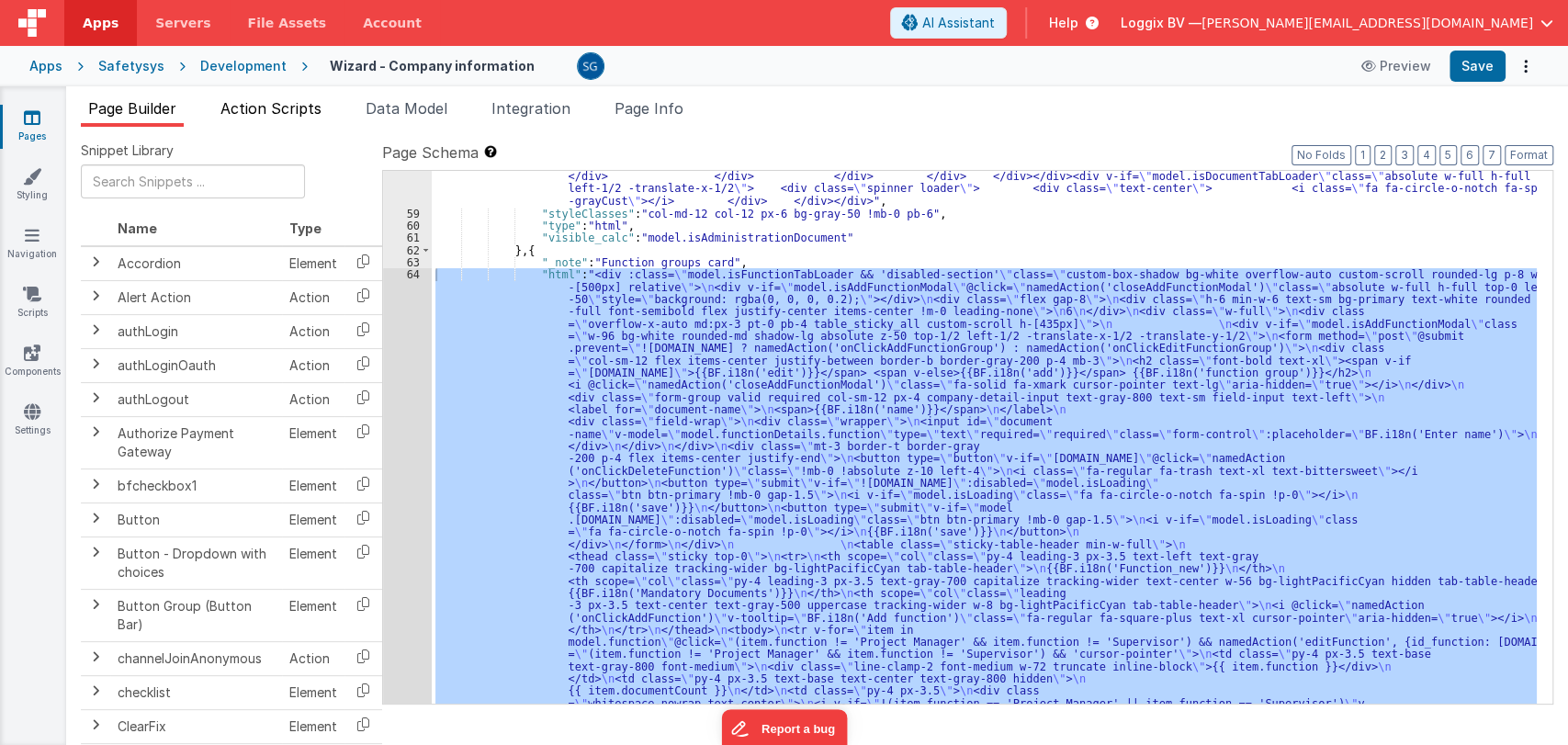
scroll to position [3330, 0]
click at [291, 110] on span "Action Scripts" at bounding box center [271, 108] width 101 height 18
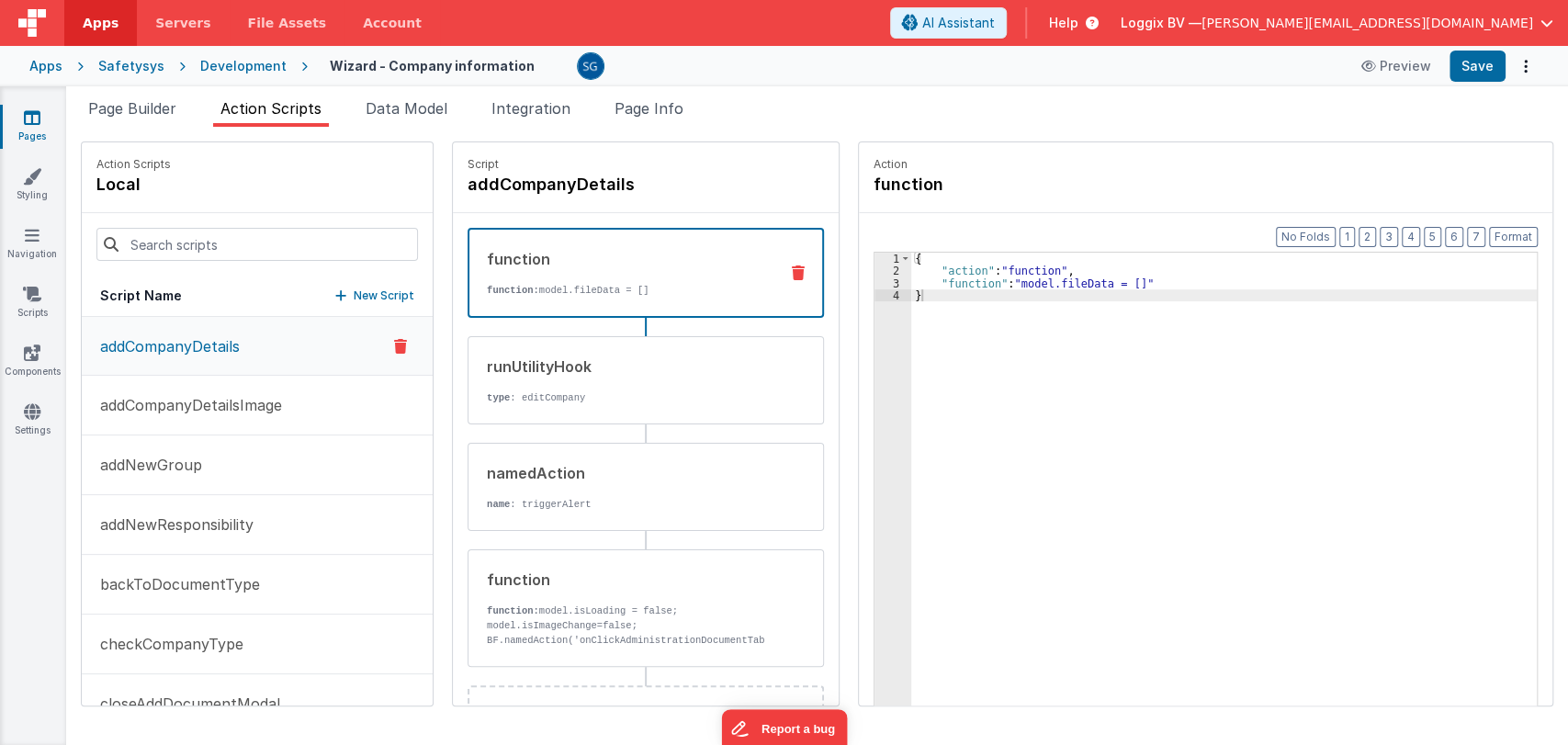
scroll to position [0, 0]
click at [231, 238] on input at bounding box center [257, 245] width 321 height 33
paste input "documentType"
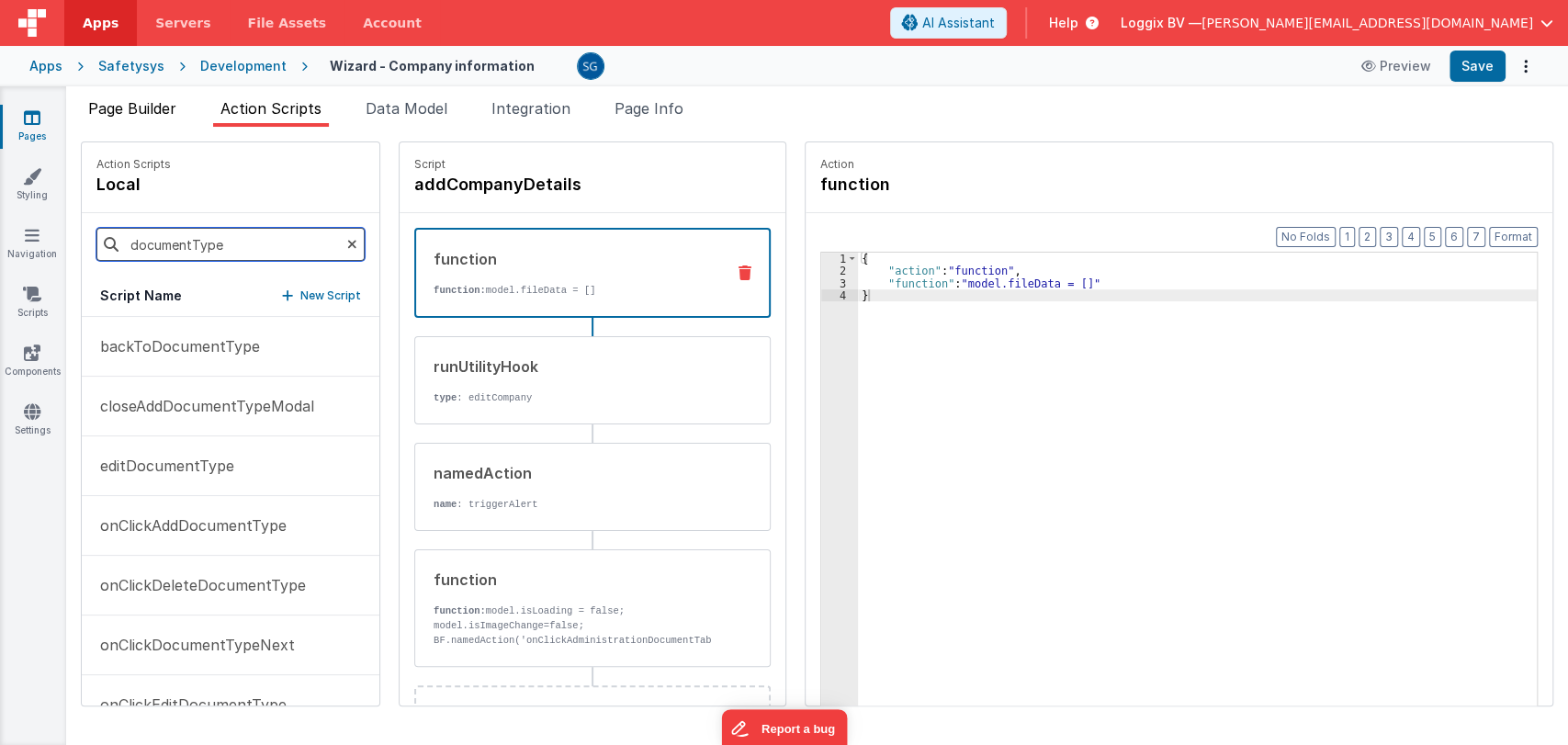
type input "documentType"
click at [108, 110] on span "Page Builder" at bounding box center [131, 108] width 88 height 18
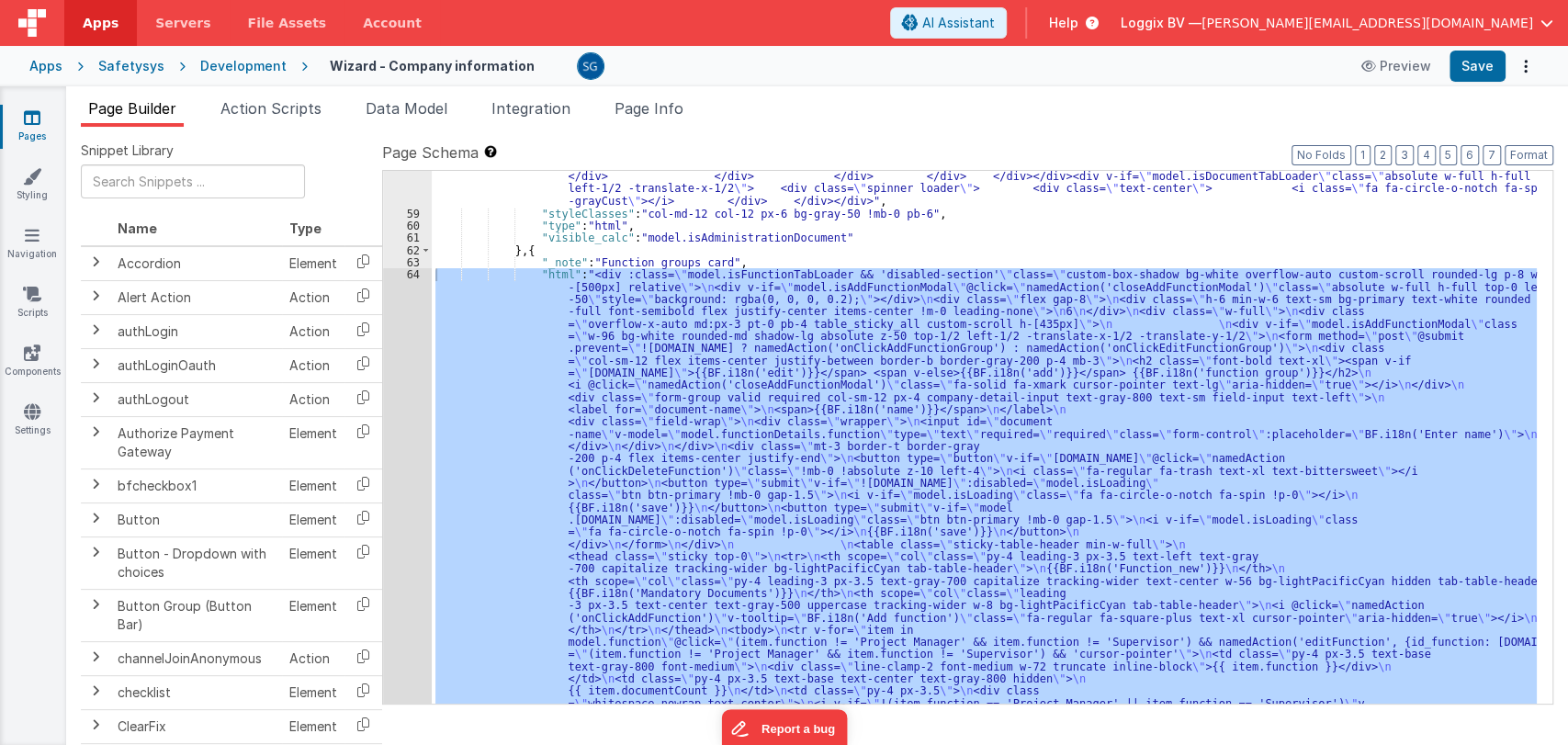
click at [642, 339] on div ""html" : "<div :class= \" model.isDocumentTabLoader && 'disabled-section' \" cl…" at bounding box center [983, 437] width 1105 height 533
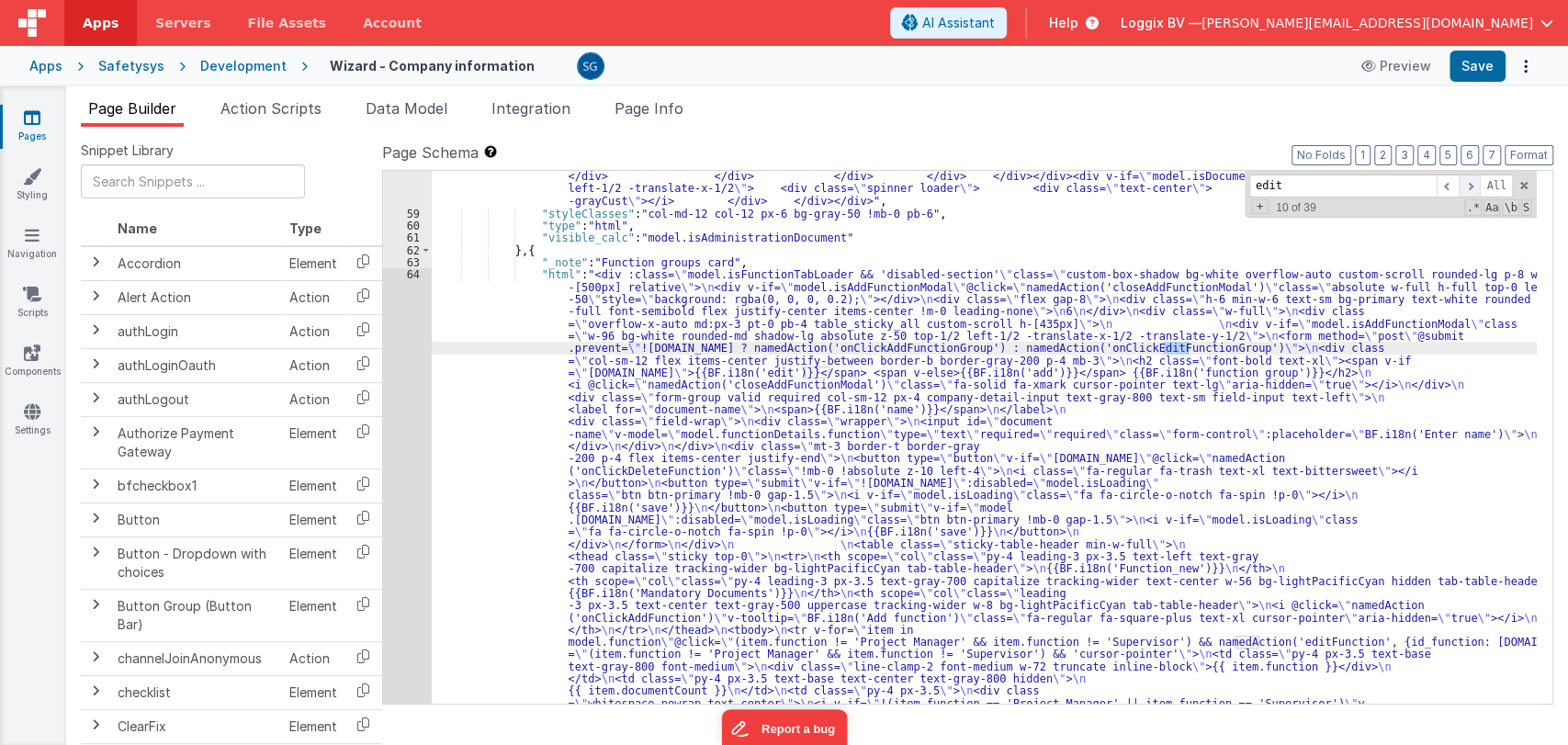
type input "edit"
click at [1465, 185] on span at bounding box center [1470, 186] width 22 height 23
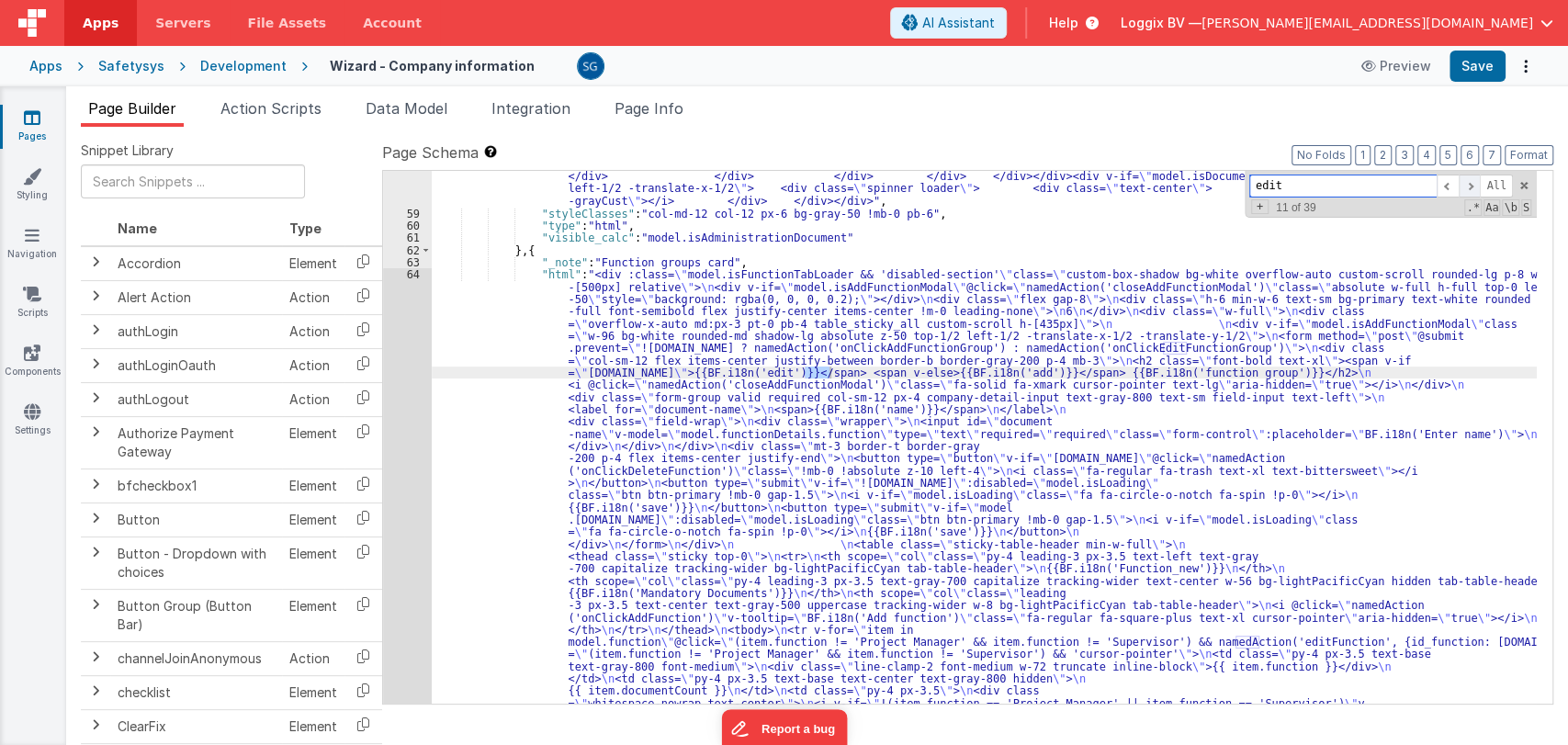
click at [1469, 184] on span at bounding box center [1470, 186] width 22 height 23
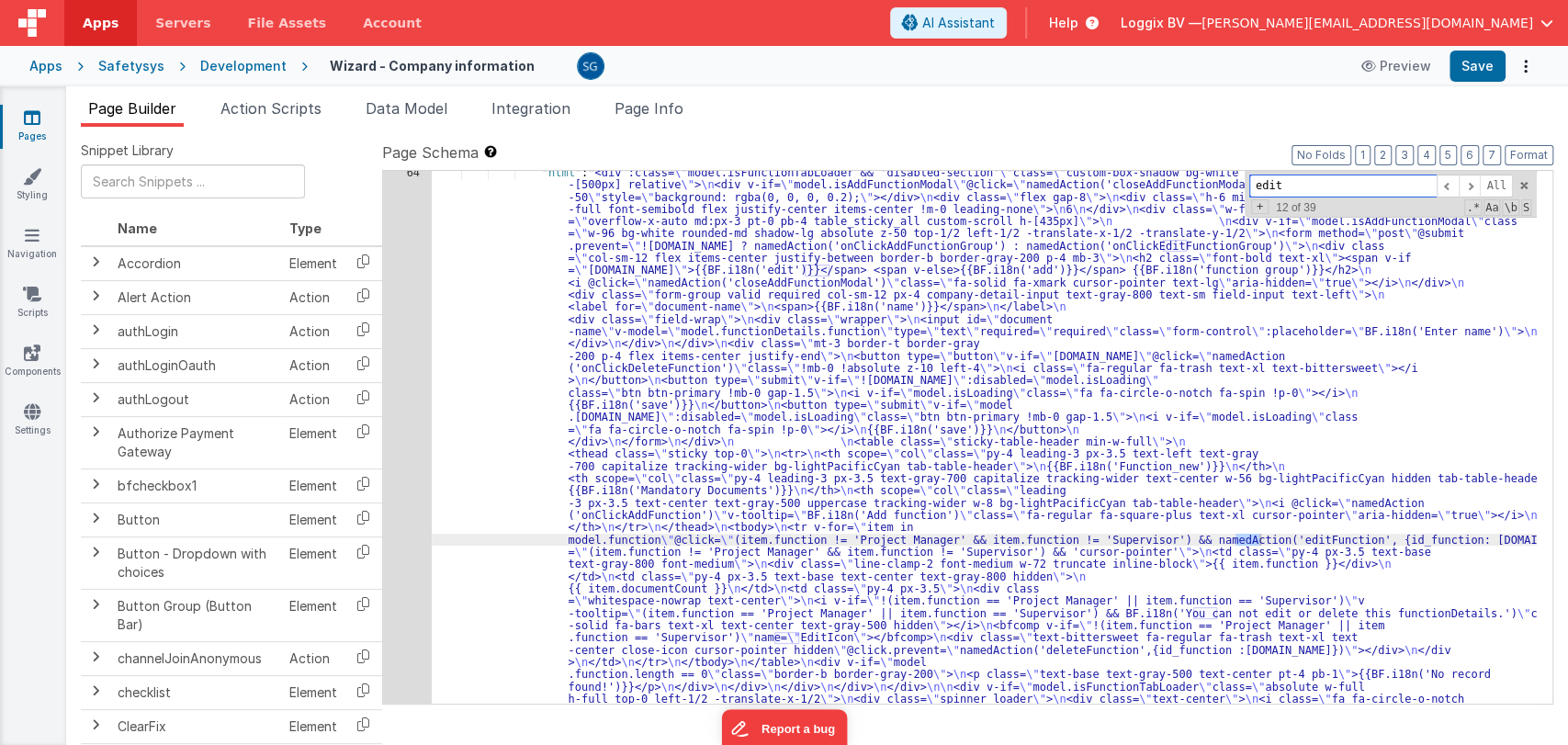
scroll to position [3432, 0]
click at [285, 101] on span "Action Scripts" at bounding box center [271, 108] width 101 height 18
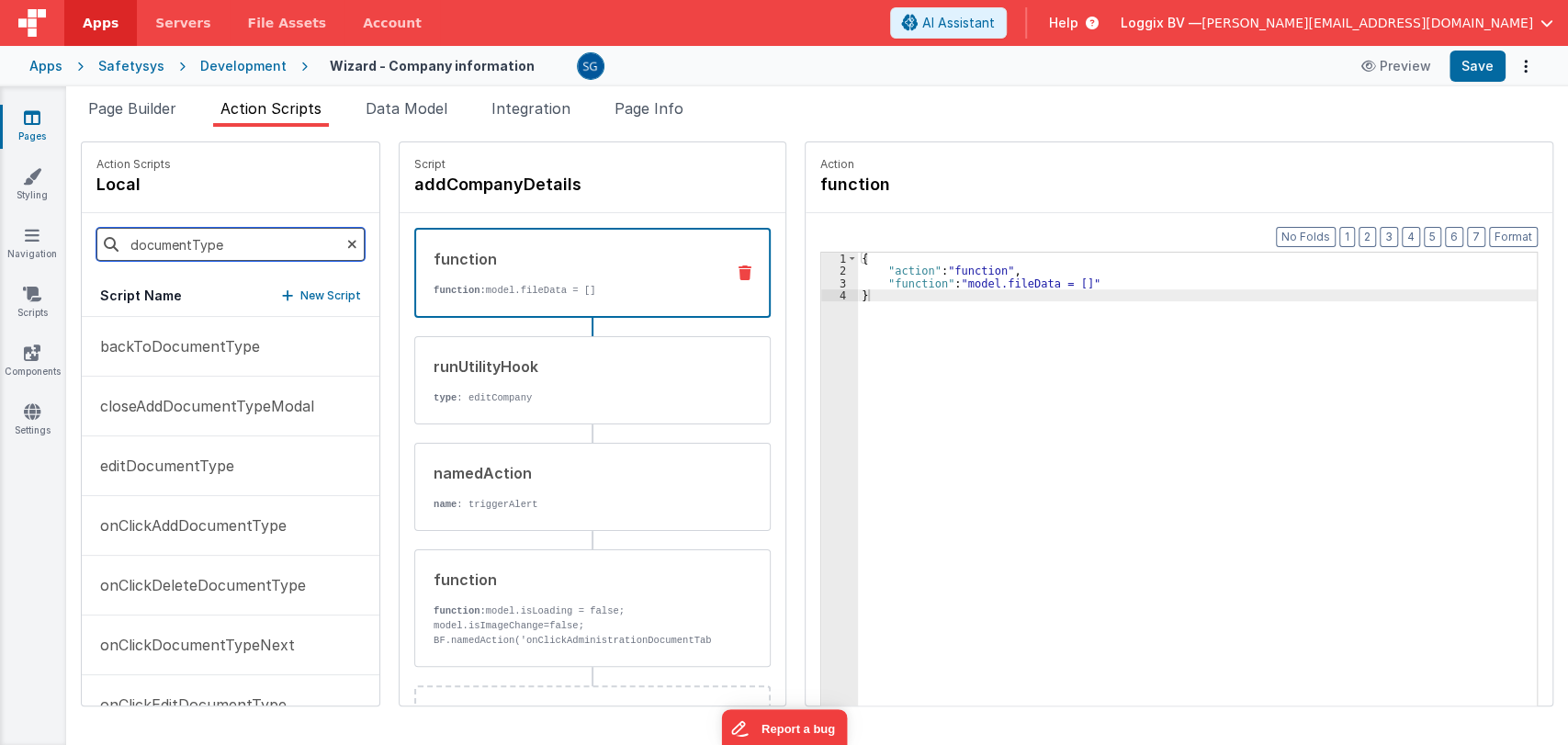
click at [235, 243] on input "documentType" at bounding box center [230, 245] width 268 height 33
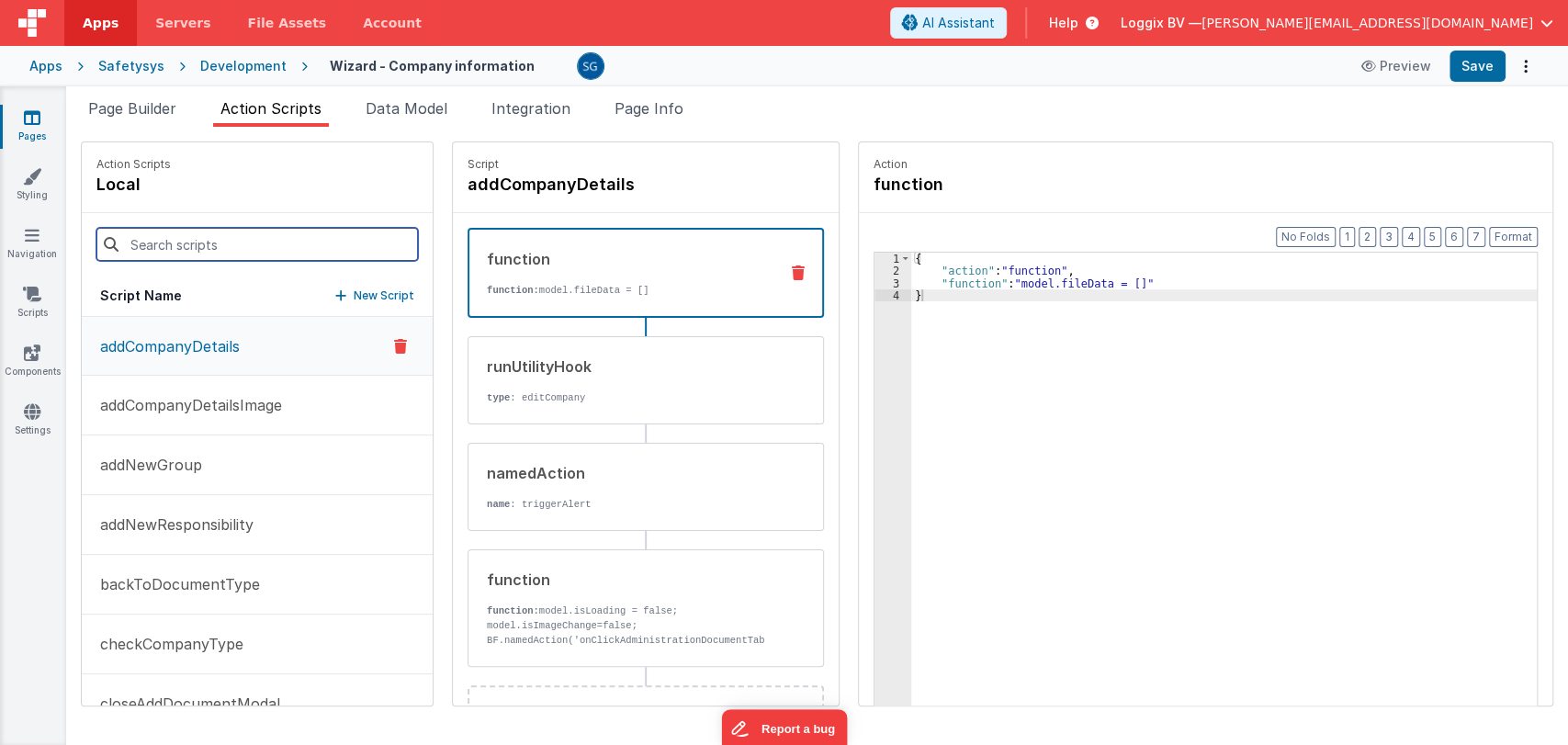
paste input "editFunction"
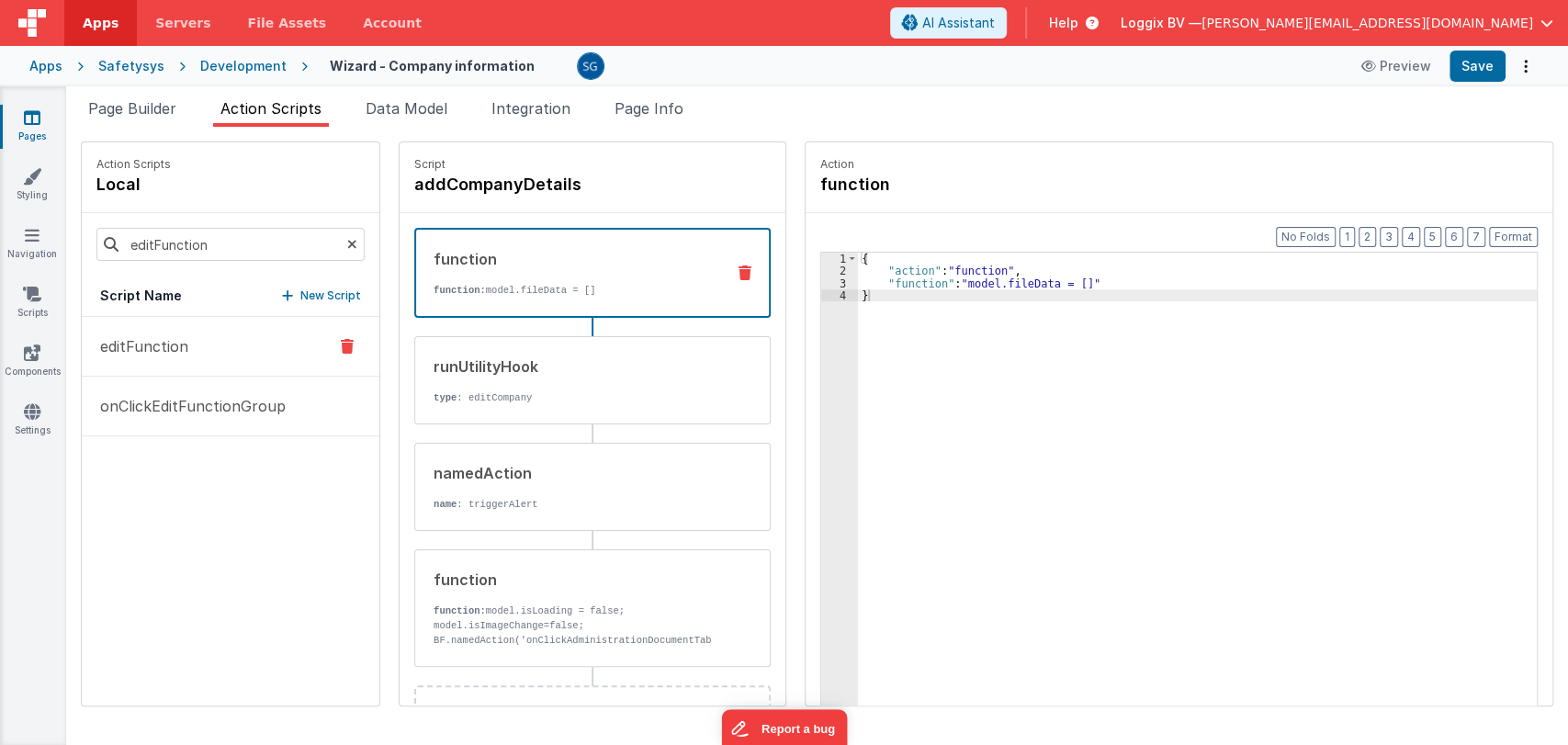
click at [162, 353] on p "editFunction" at bounding box center [138, 346] width 99 height 22
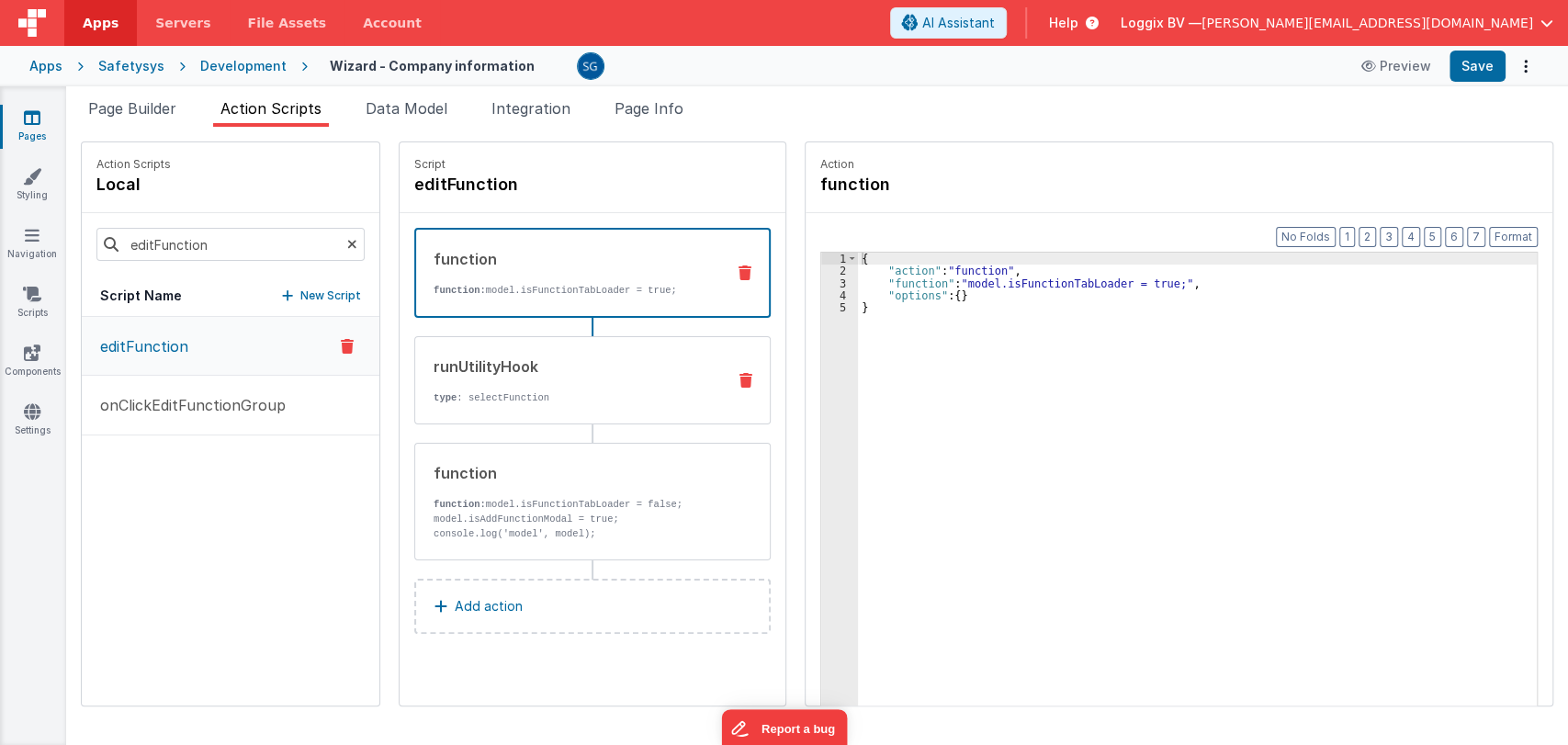
click at [487, 400] on p "type : selectFunction" at bounding box center [572, 398] width 277 height 15
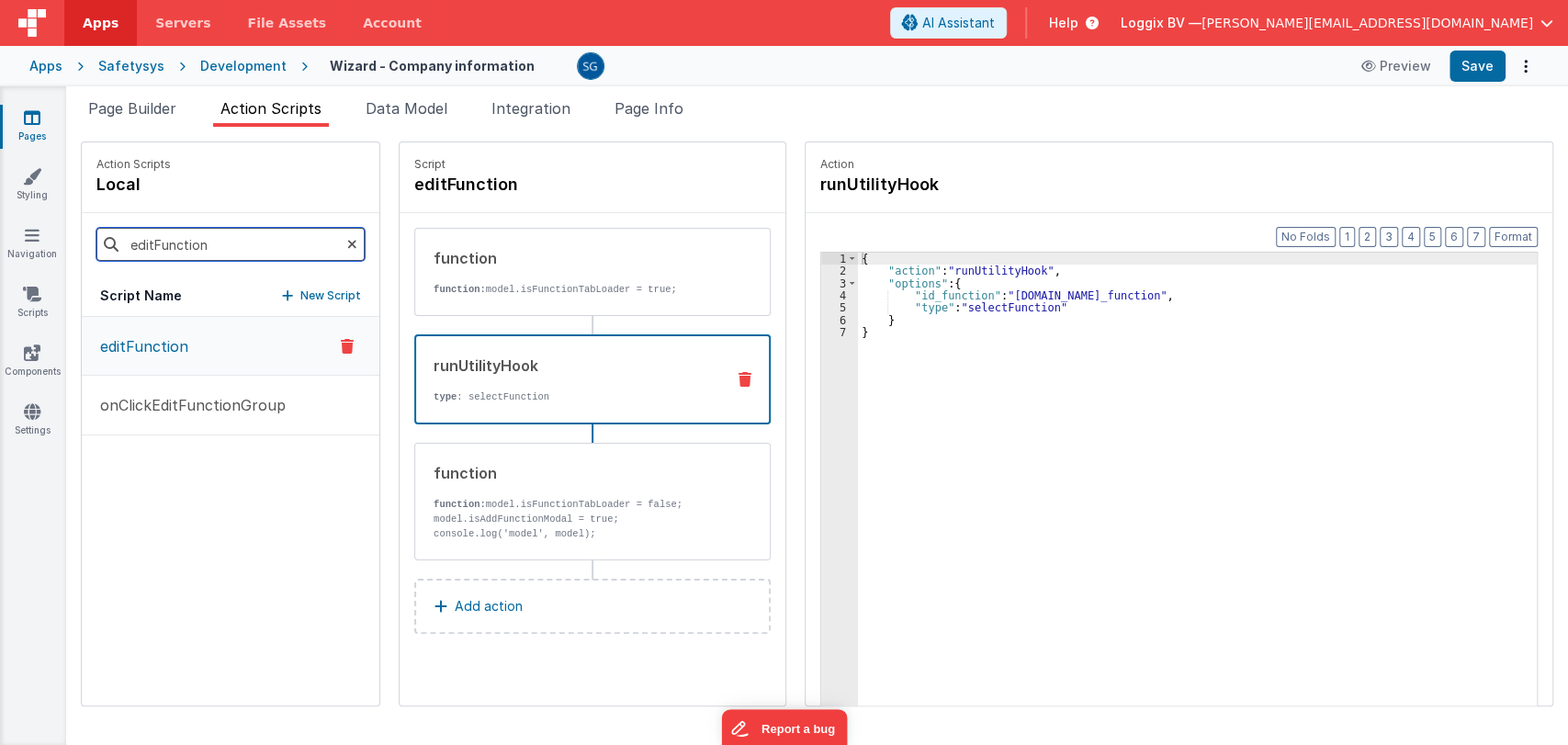
click at [251, 234] on input "editFunction" at bounding box center [230, 245] width 268 height 33
click at [251, 235] on input "editFunction" at bounding box center [230, 245] width 268 height 33
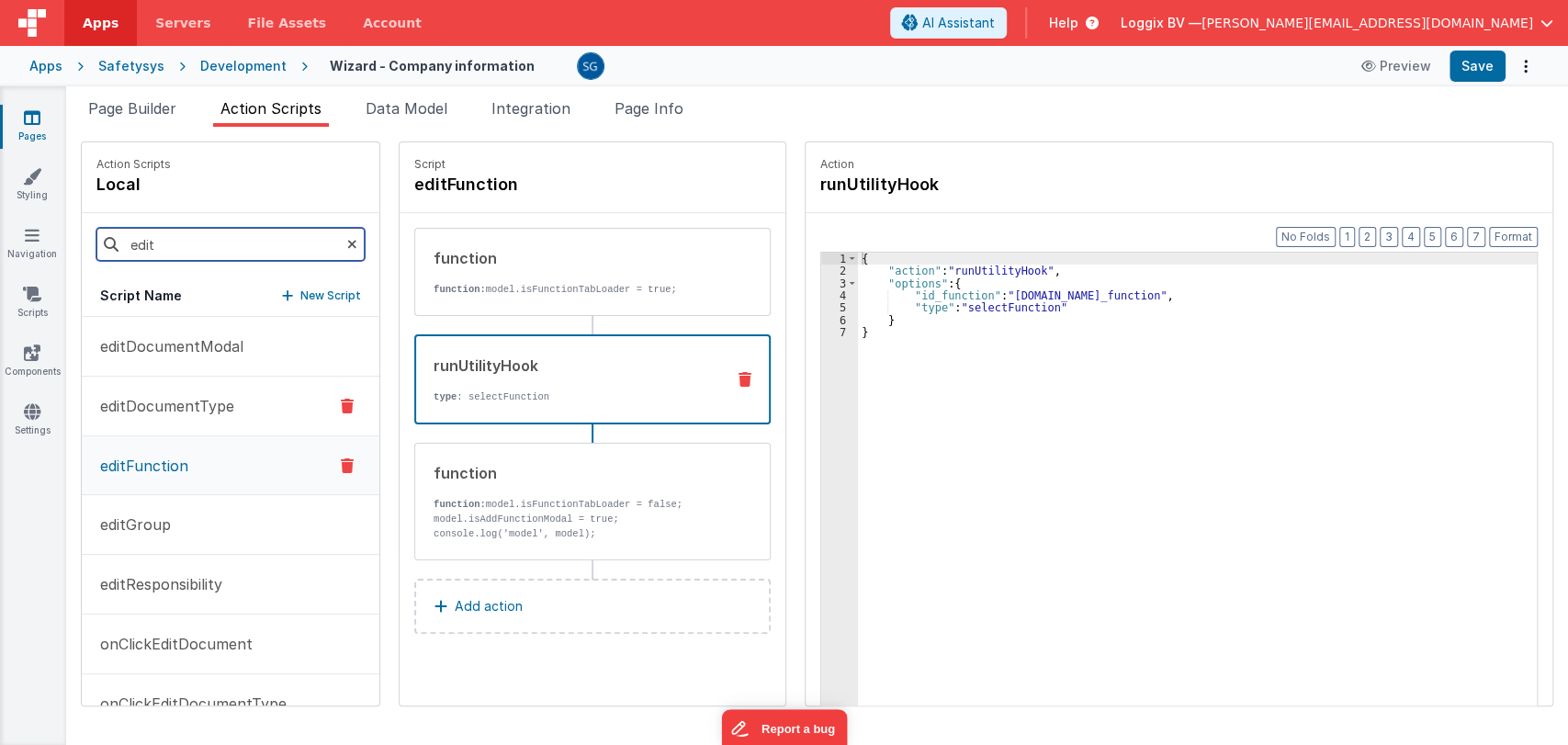
type input "edit"
click at [166, 401] on p "editDocumentType" at bounding box center [161, 406] width 145 height 22
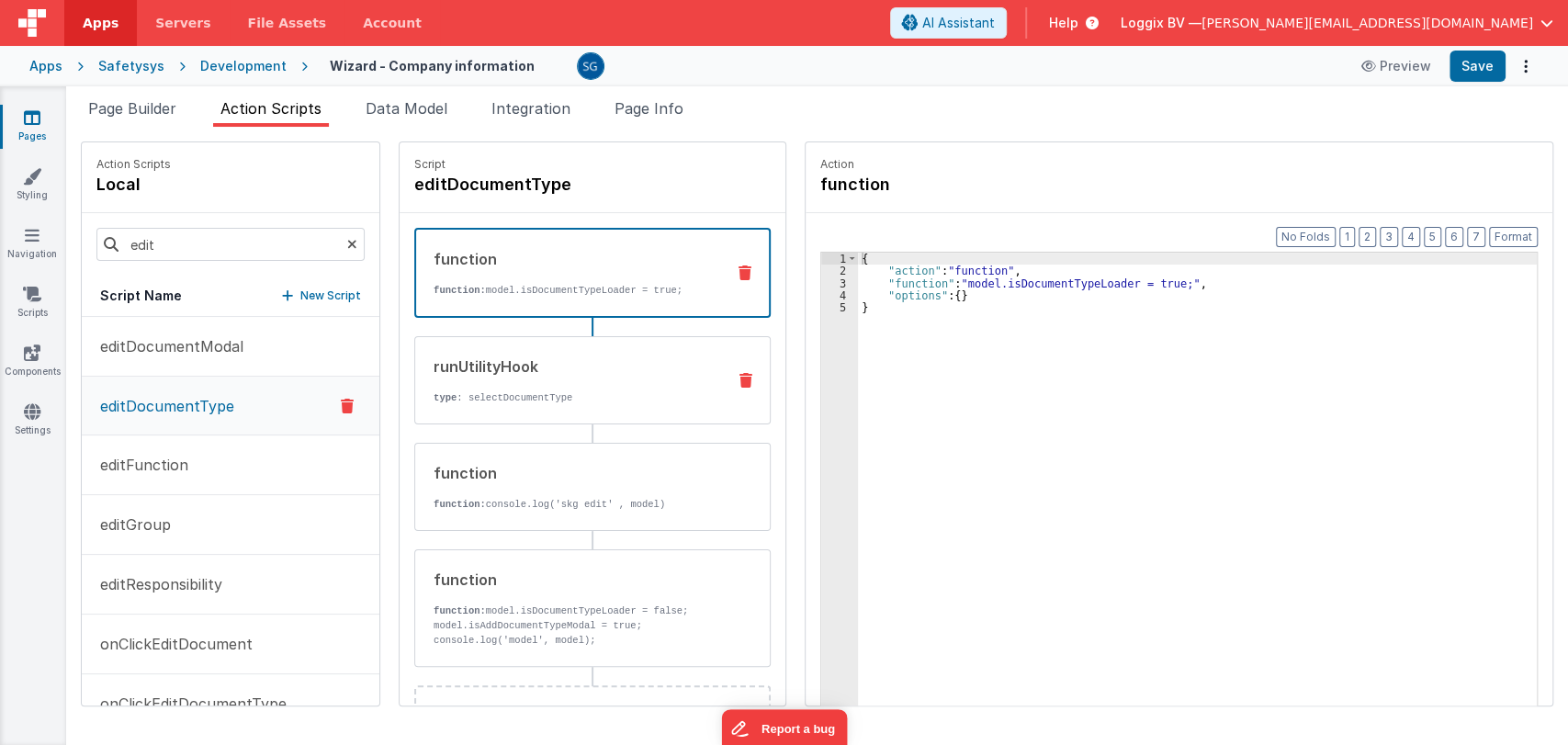
click at [450, 385] on div "runUtilityHook type : selectDocumentType" at bounding box center [563, 380] width 296 height 50
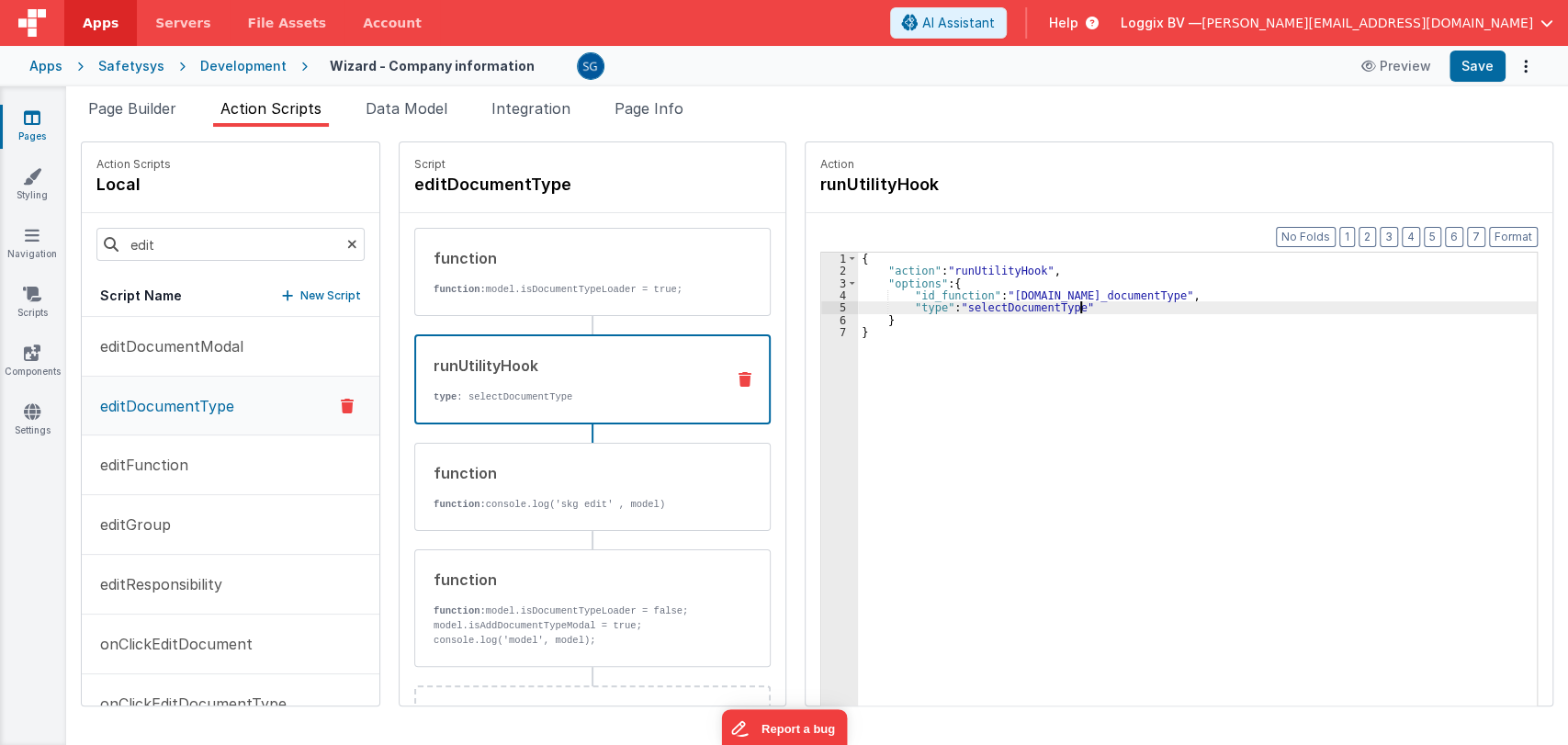
click at [1195, 303] on div "{ "action" : "runUtilityHook" , "options" : { "id_function" : "action.options.i…" at bounding box center [1197, 520] width 679 height 535
click at [1200, 292] on div "{ "action" : "runUtilityHook" , "options" : { "id_function" : "action.options.i…" at bounding box center [1197, 520] width 679 height 535
click at [964, 291] on div "{ "action" : "runUtilityHook" , "options" : { "id_function" : "action.options.i…" at bounding box center [1197, 520] width 679 height 535
click at [147, 110] on span "Page Builder" at bounding box center [131, 108] width 88 height 18
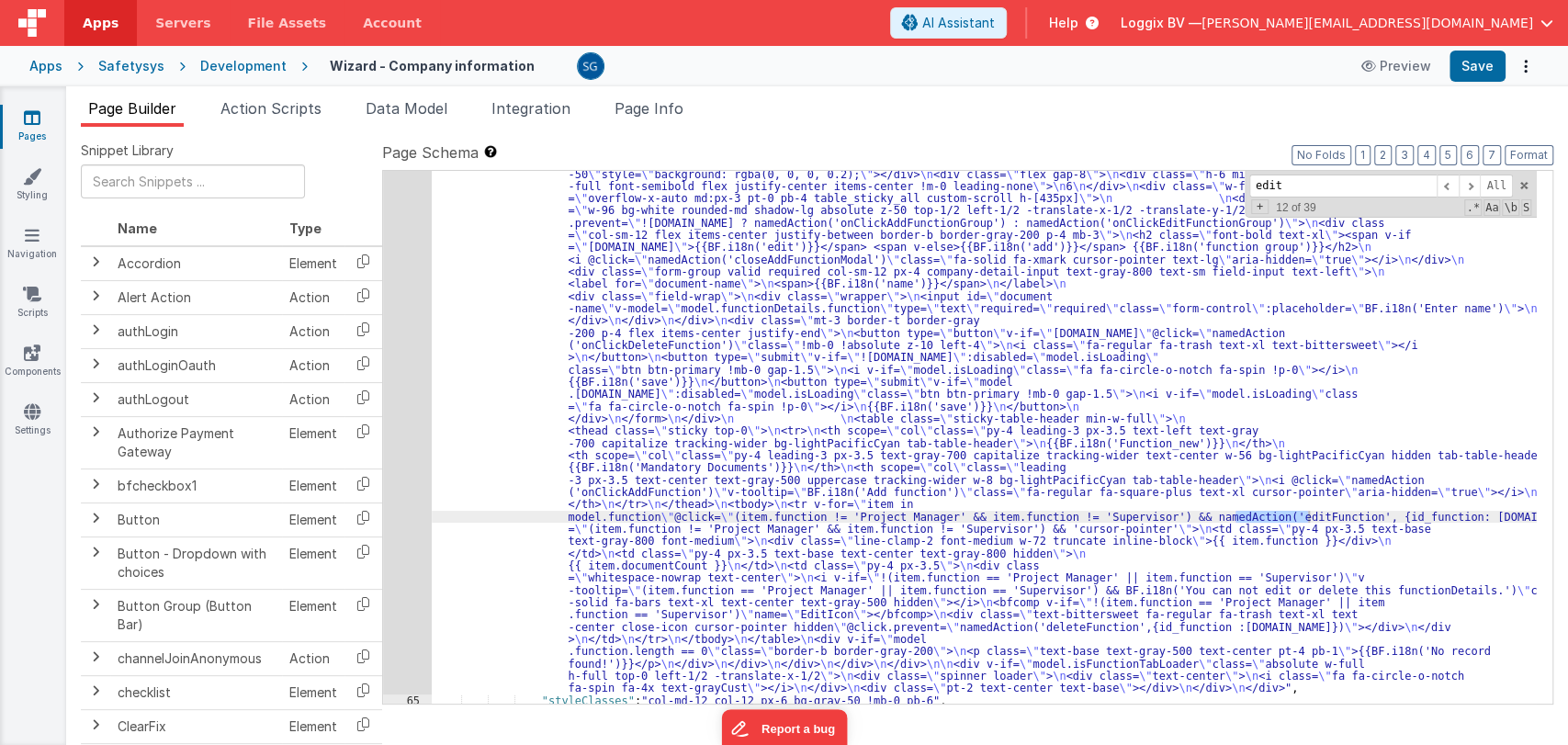
scroll to position [3455, 0]
click at [298, 114] on span "Action Scripts" at bounding box center [271, 108] width 101 height 18
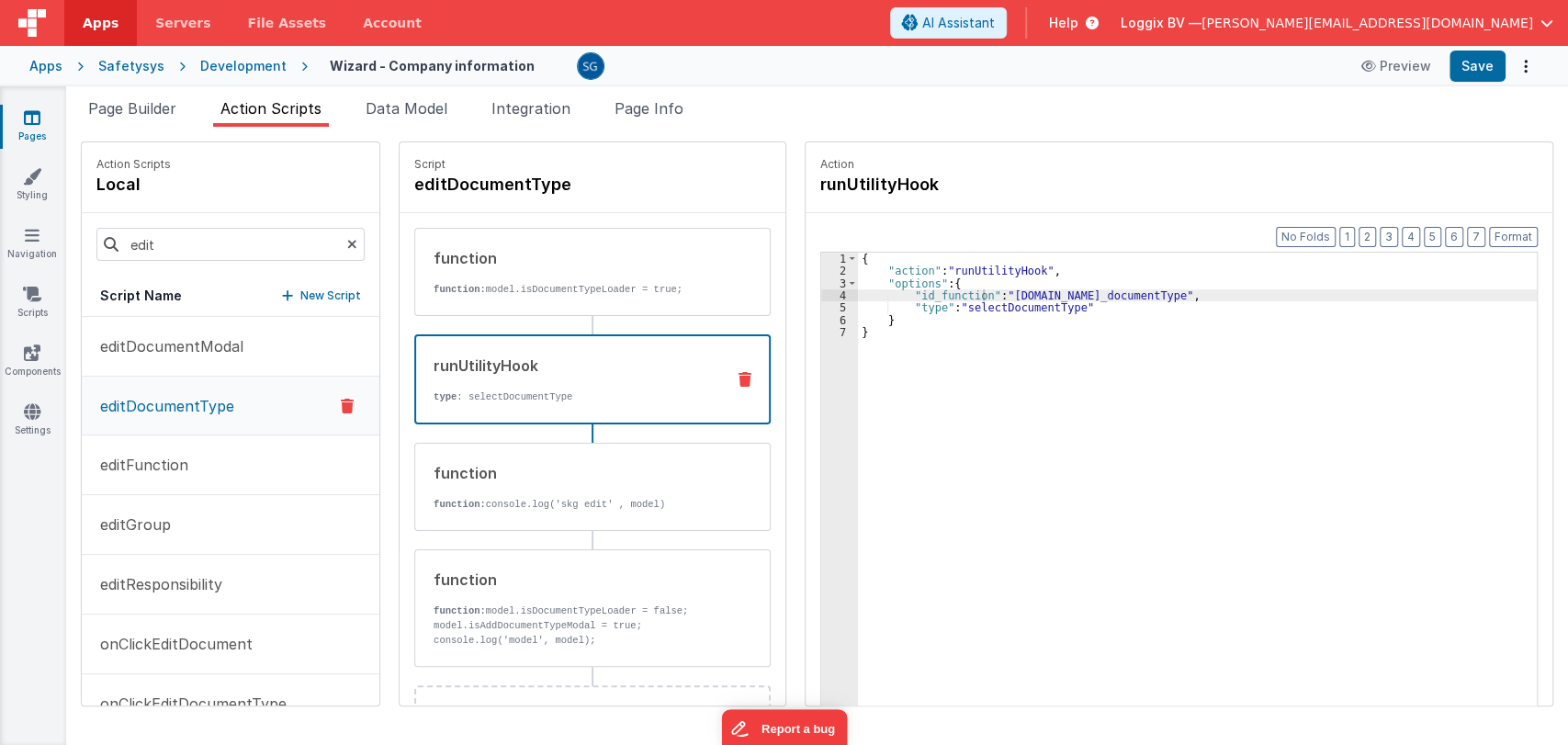
click at [962, 290] on div "{ "action" : "runUtilityHook" , "options" : { "id_function" : "action.options.i…" at bounding box center [1197, 520] width 679 height 535
click at [1118, 299] on div "{ "action" : "runUtilityHook" , "options" : { "id_function" : "action.options.i…" at bounding box center [1197, 520] width 679 height 535
click at [1118, 298] on div "{ "action" : "runUtilityHook" , "options" : { "id_function" : "action.options.i…" at bounding box center [1197, 520] width 679 height 535
click at [1119, 294] on div "{ "action" : "runUtilityHook" , "options" : { "id_function" : "action.options.i…" at bounding box center [1197, 508] width 679 height 510
click at [1119, 294] on div "{ "action" : "runUtilityHook" , "options" : { "id_function" : "action.options.i…" at bounding box center [1197, 520] width 679 height 535
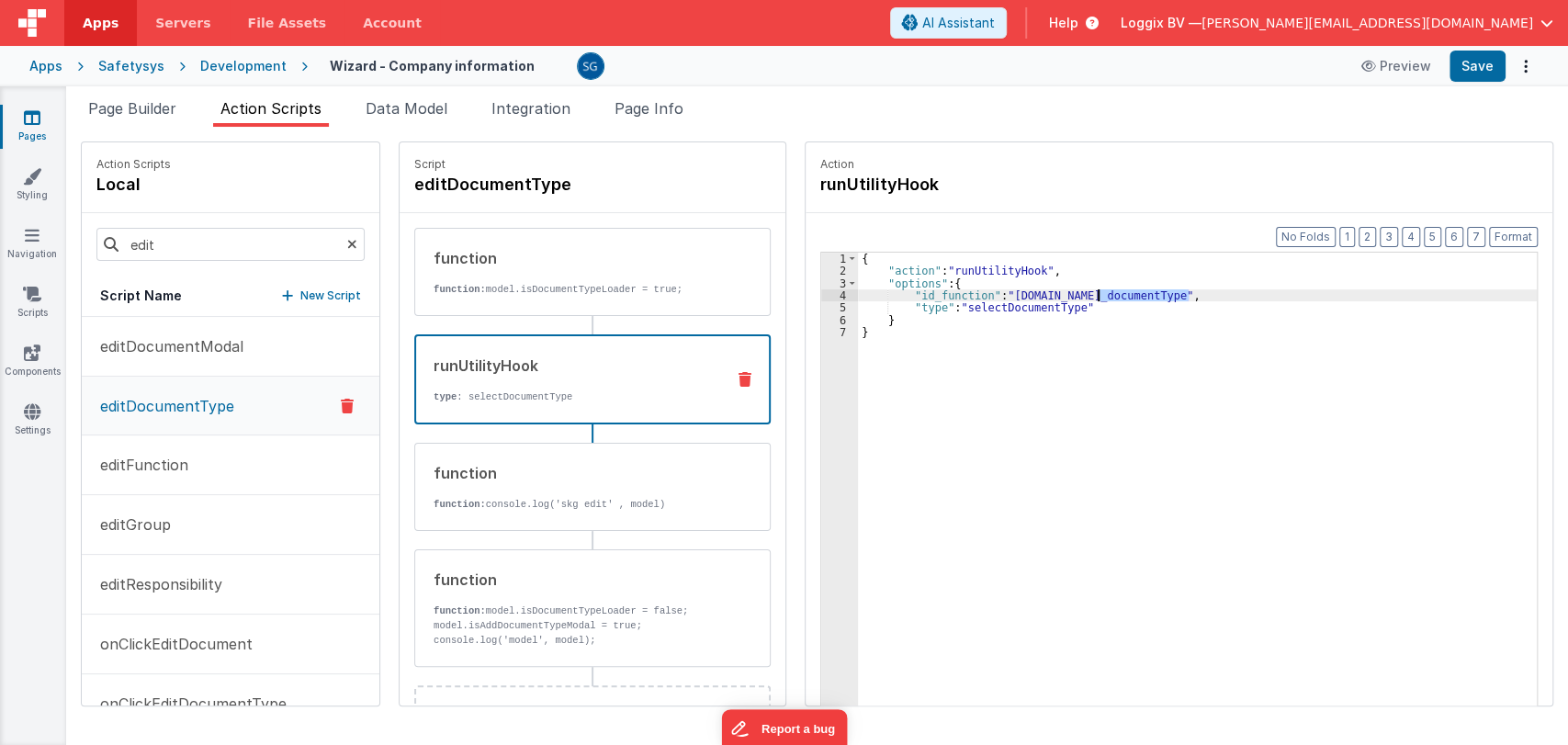
click at [926, 290] on div "{ "action" : "runUtilityHook" , "options" : { "id_function" : "action.options.i…" at bounding box center [1197, 520] width 679 height 535
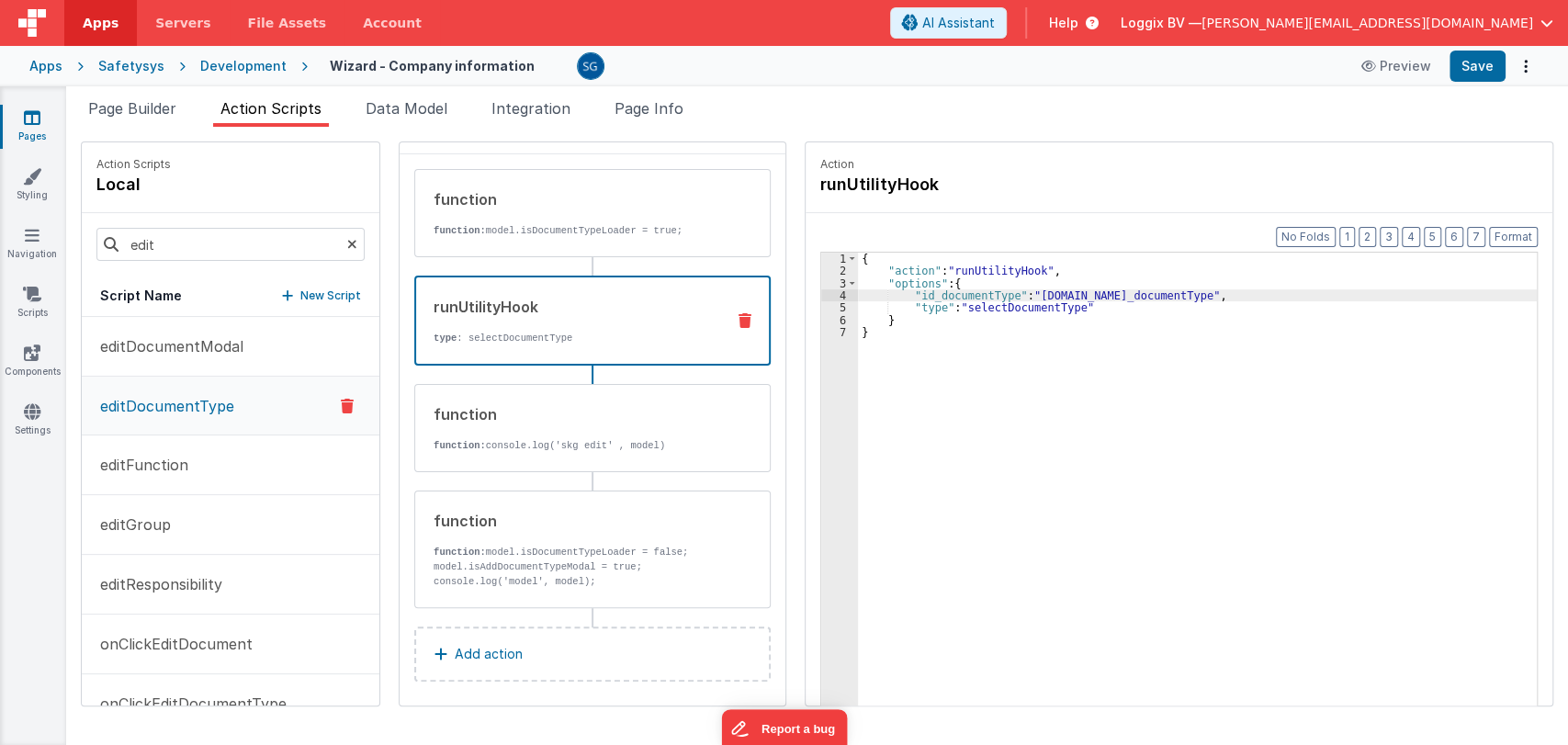
scroll to position [60, 0]
click at [538, 427] on div "function function: console.log('skg edit' , model)" at bounding box center [563, 427] width 296 height 50
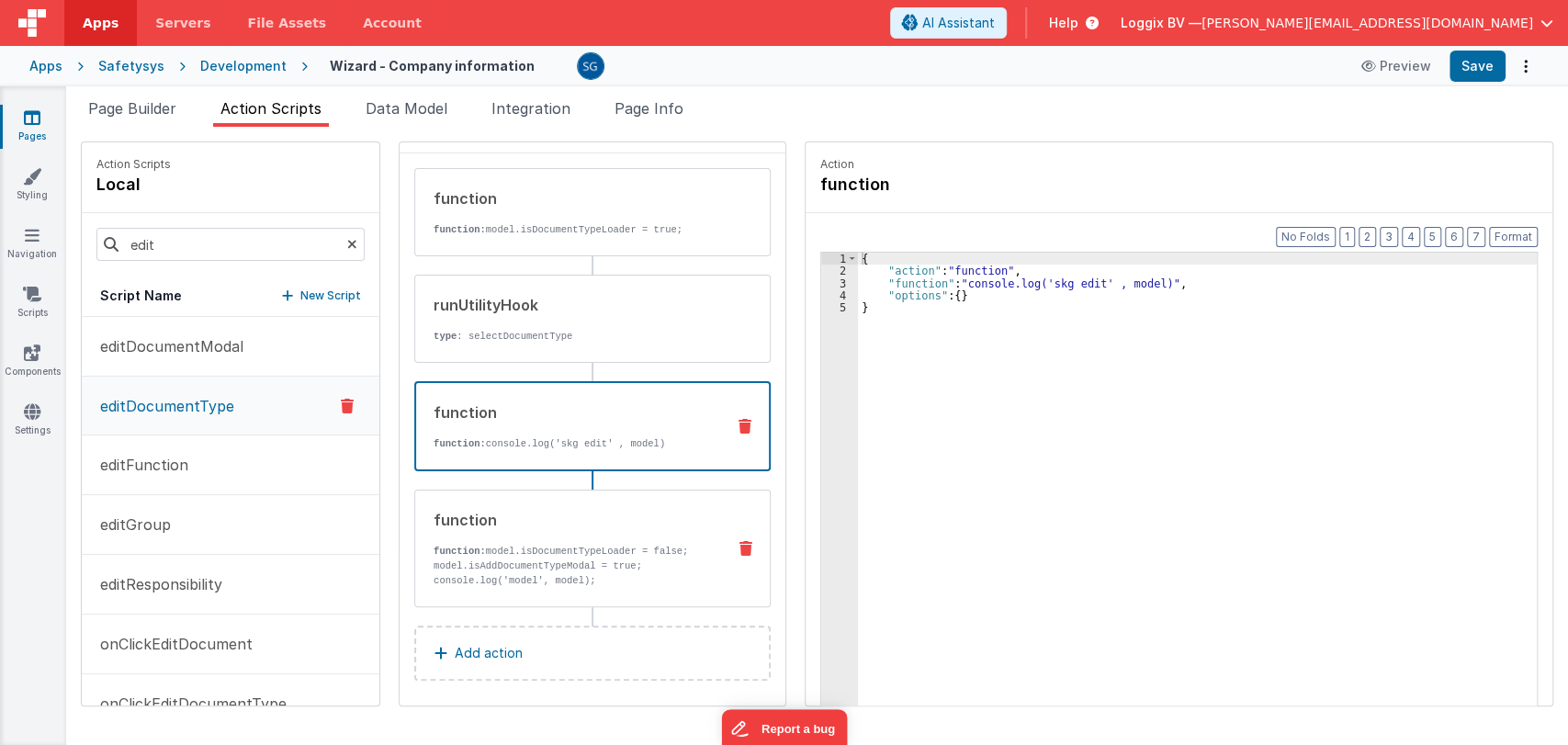
click at [561, 580] on p "console.log('model', model);" at bounding box center [572, 581] width 277 height 15
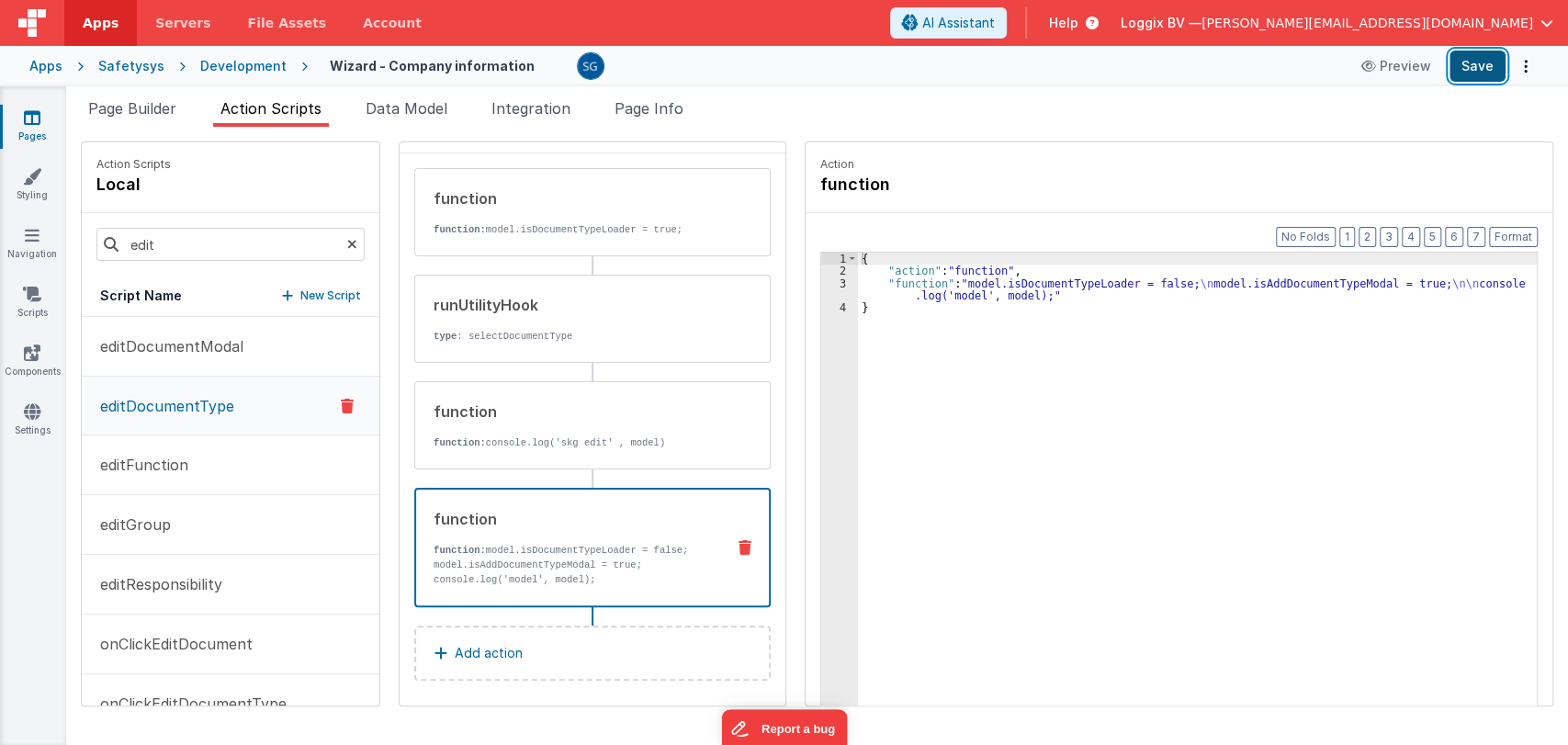
click at [1478, 68] on button "Save" at bounding box center [1478, 66] width 56 height 31
click at [1057, 295] on div "{ "action" : "function" , "function" : "model.isDocumentTypeLoader = false; \n …" at bounding box center [1197, 520] width 679 height 535
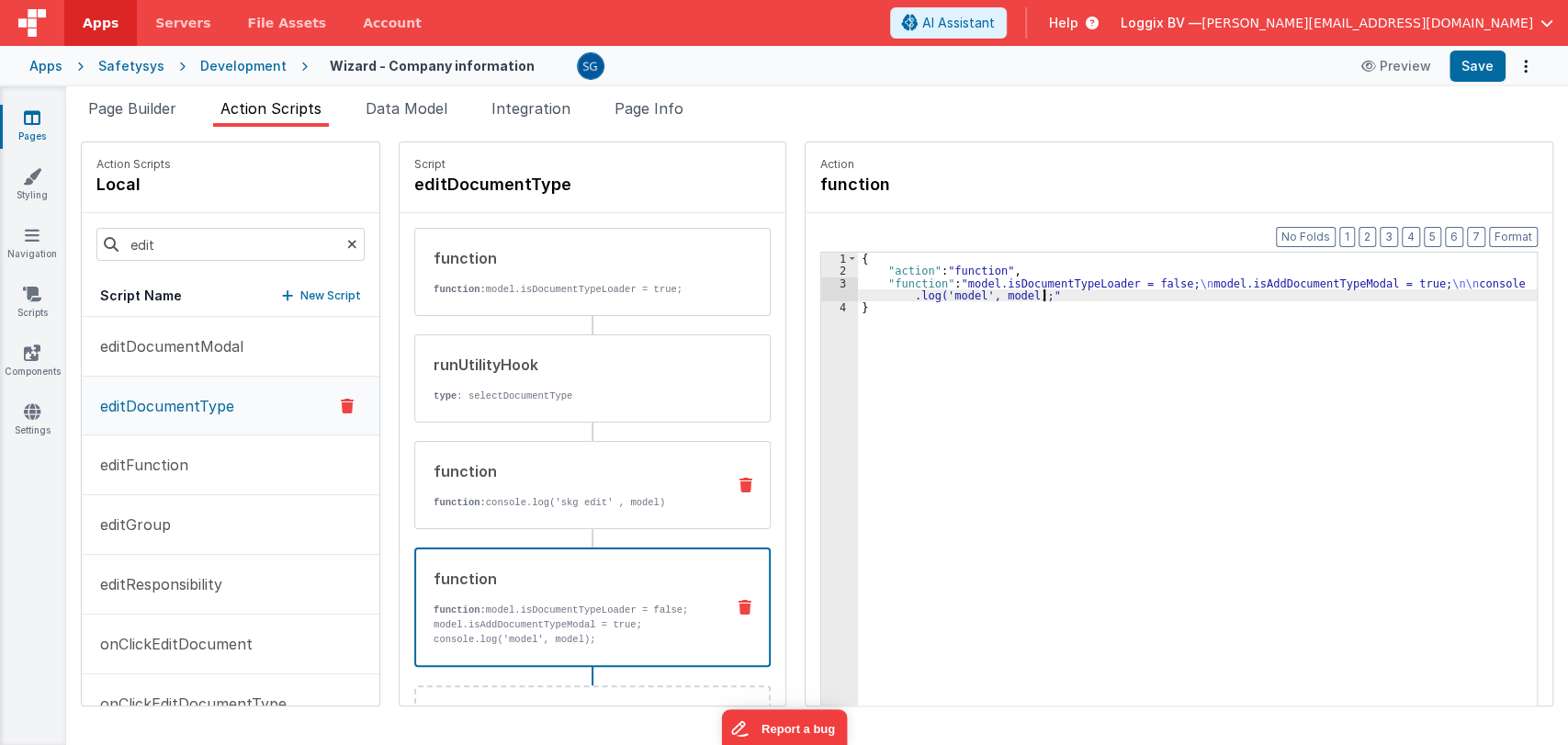
scroll to position [66, 0]
